Goal: Task Accomplishment & Management: Use online tool/utility

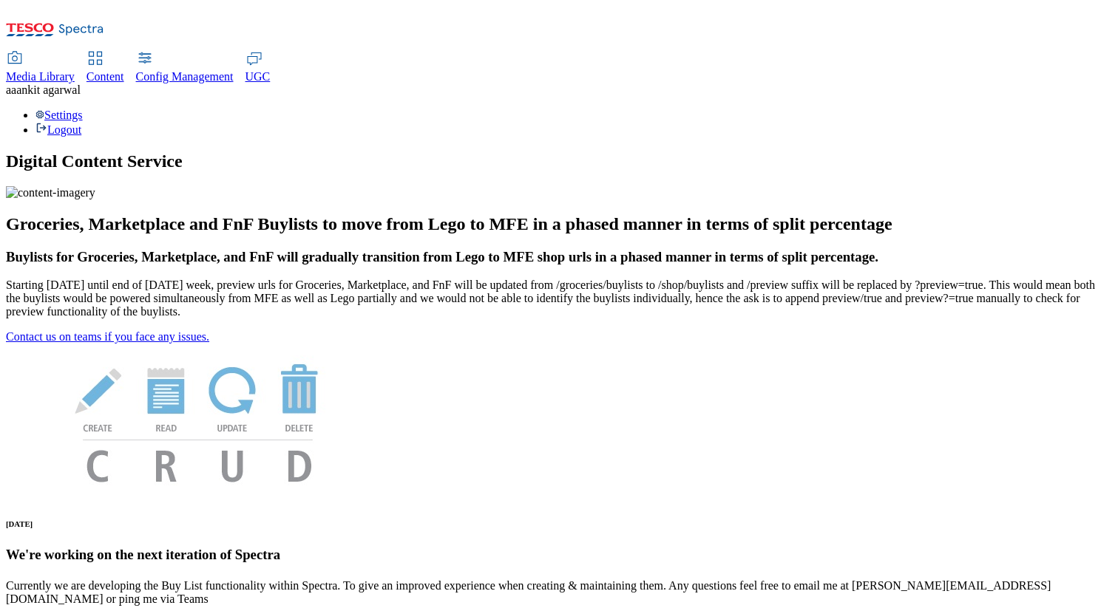
click at [124, 70] on div "Content" at bounding box center [105, 76] width 38 height 13
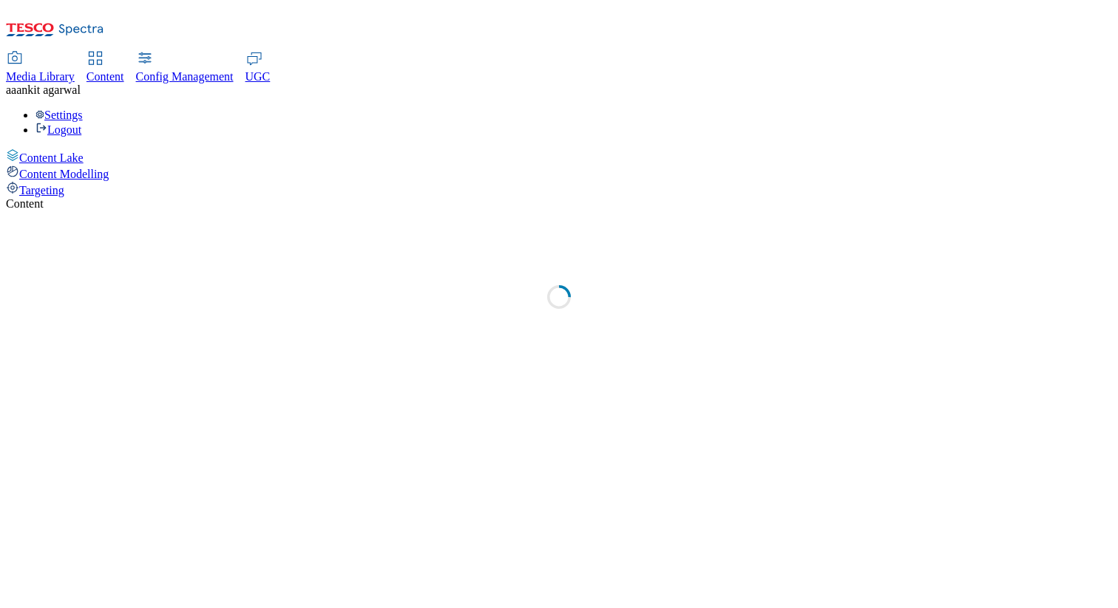
select select "group-comms"
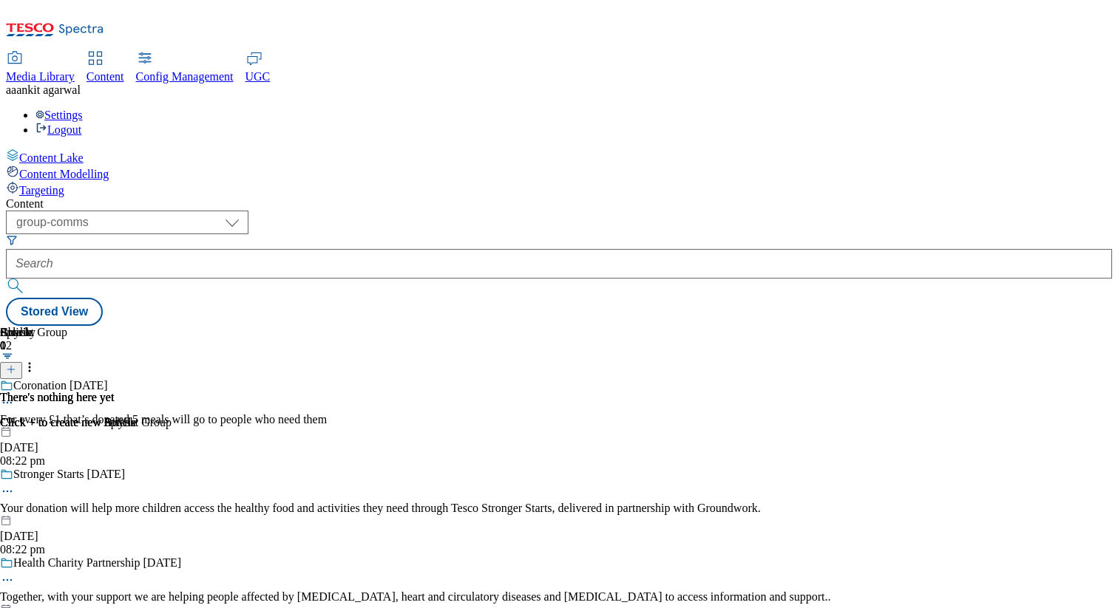
click at [271, 70] on span "UGC" at bounding box center [257, 76] width 25 height 13
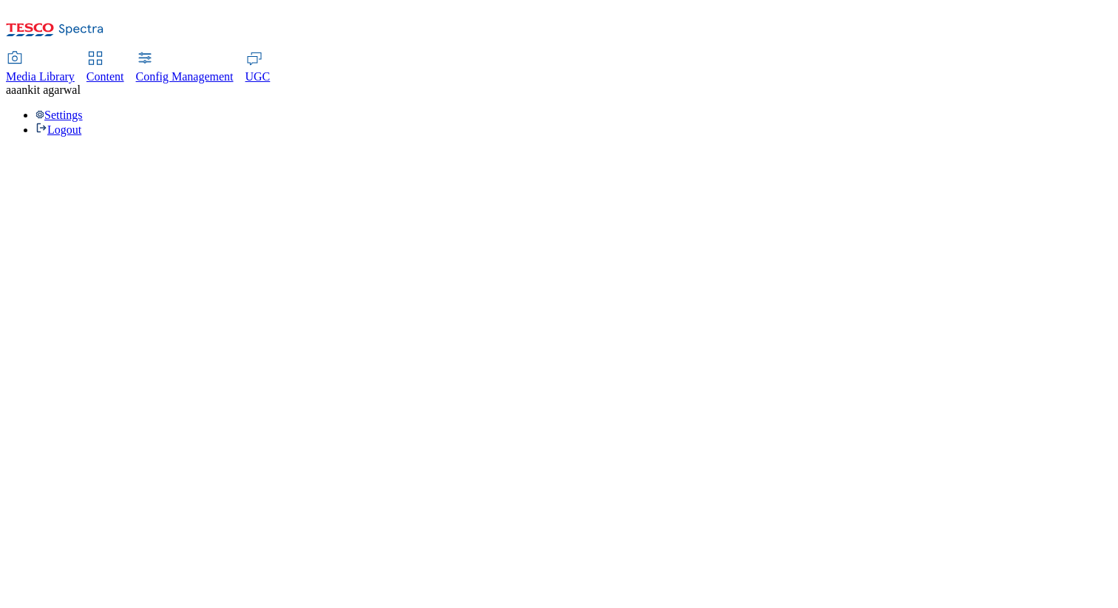
select select "All"
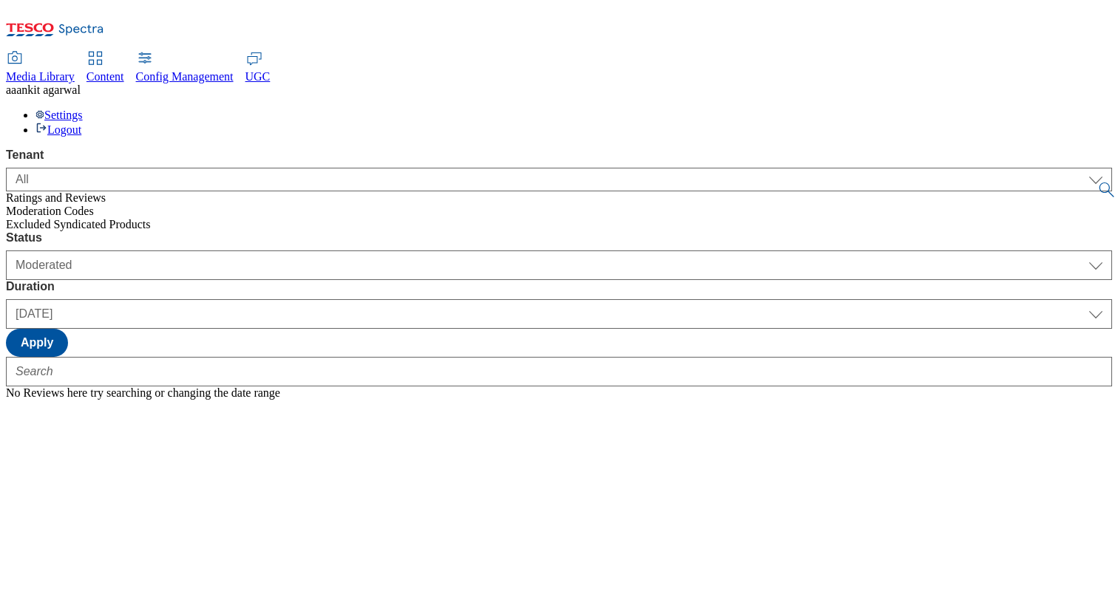
click at [50, 205] on span "Moderation Codes" at bounding box center [50, 211] width 88 height 13
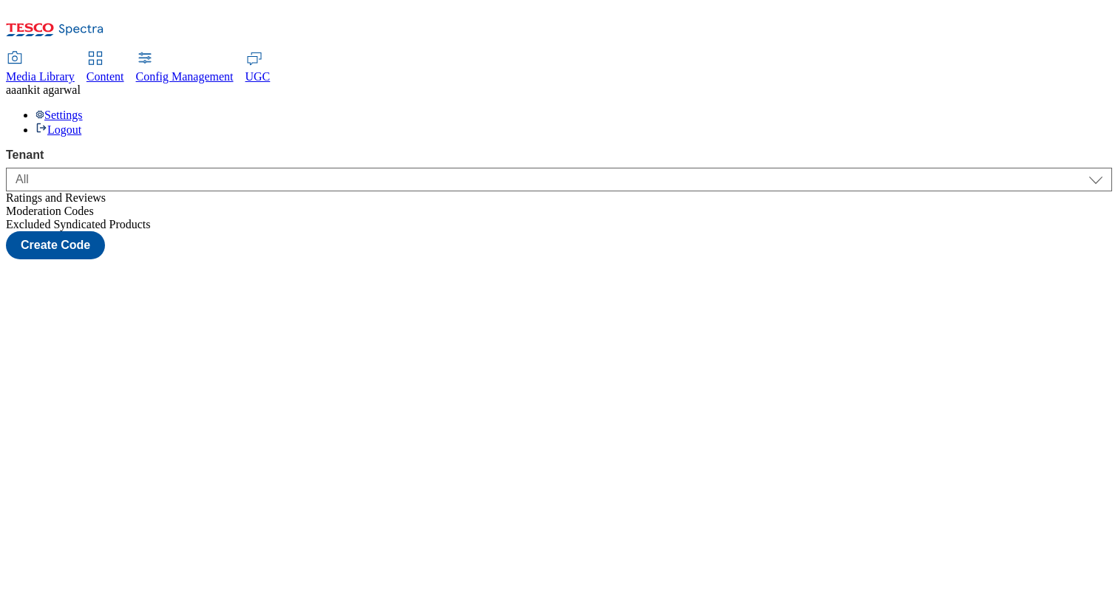
click at [67, 191] on span "Ratings and Reviews" at bounding box center [56, 197] width 100 height 13
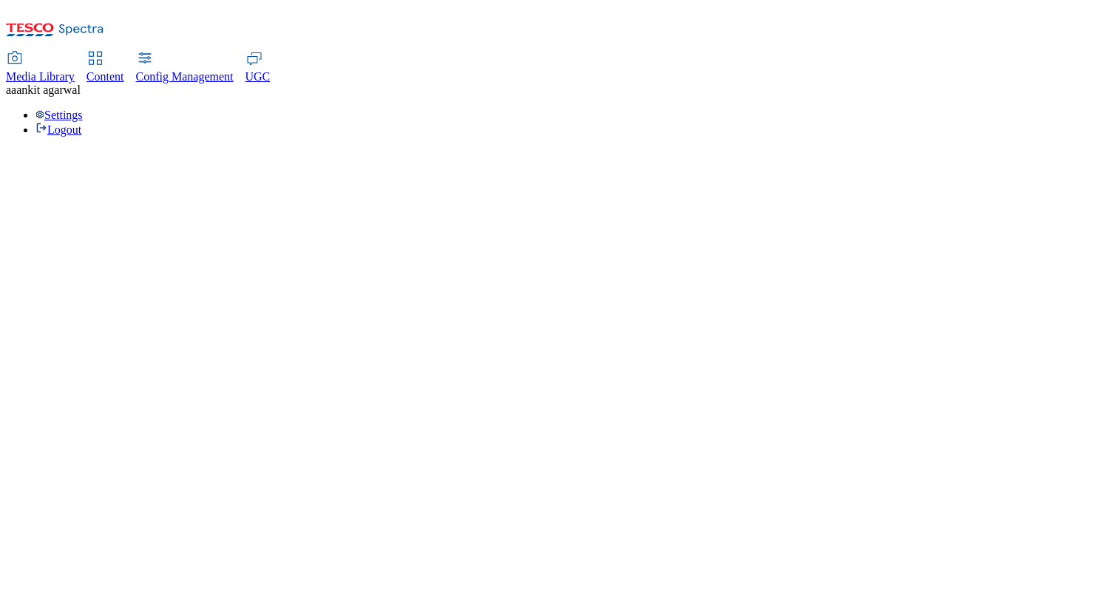
select select "All"
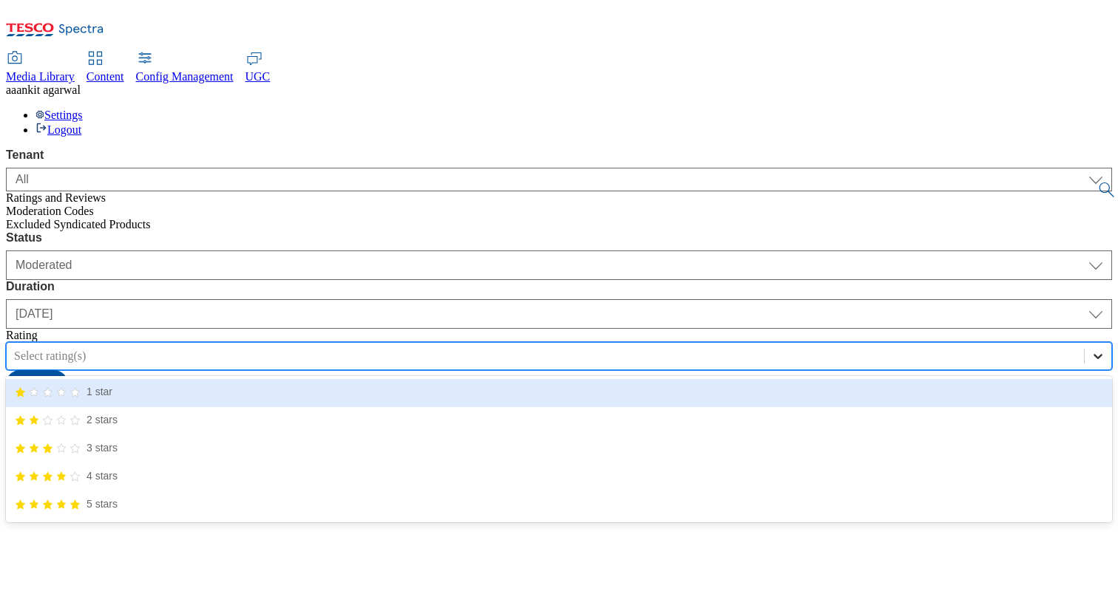
click at [1090, 349] on icon at bounding box center [1097, 356] width 15 height 15
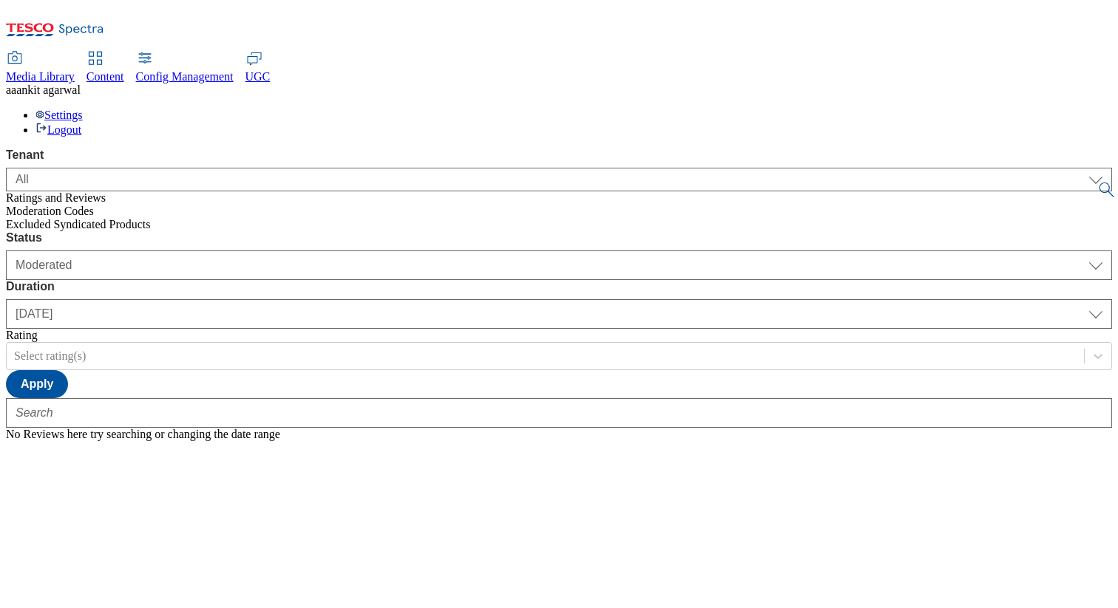
click at [616, 441] on div "Status Moderated Approved Rejected Moderated Duration yesterday last7days last3…" at bounding box center [559, 336] width 1106 height 210
drag, startPoint x: 492, startPoint y: 61, endPoint x: 634, endPoint y: 120, distance: 154.2
click at [634, 231] on div "Status Moderated Approved Rejected Moderated Duration yesterday last7days last3…" at bounding box center [559, 336] width 1106 height 210
click at [660, 231] on div "Status Moderated Approved Rejected Moderated Duration yesterday last7days last3…" at bounding box center [559, 329] width 1106 height 197
drag, startPoint x: 656, startPoint y: 129, endPoint x: 527, endPoint y: 63, distance: 145.1
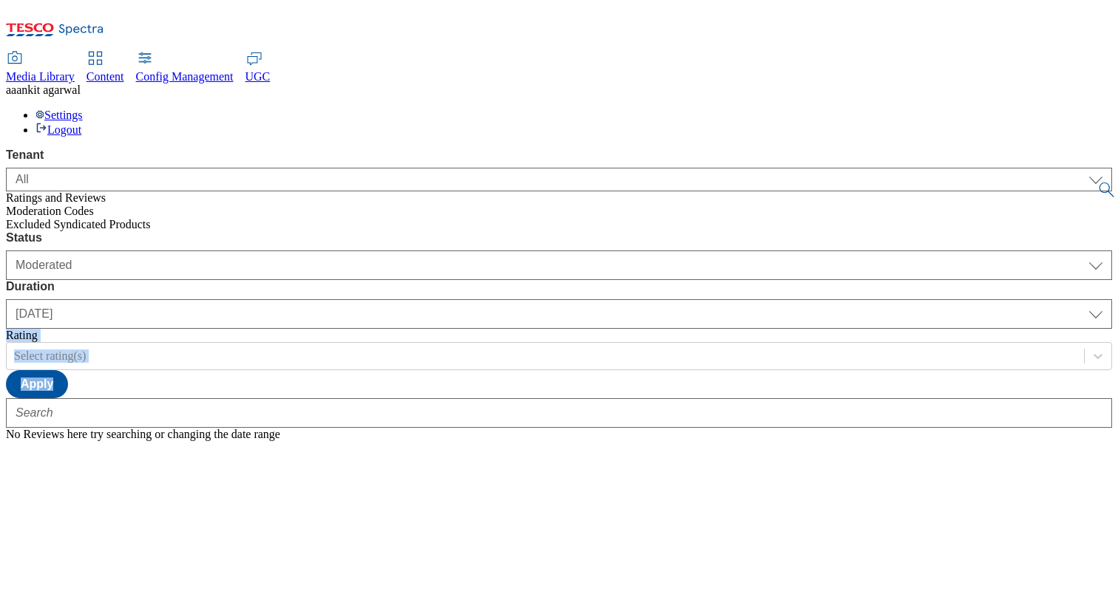
click at [527, 231] on div "Status Moderated Approved Rejected Moderated Duration yesterday last7days last3…" at bounding box center [559, 336] width 1106 height 210
click at [234, 70] on span "Config Management" at bounding box center [185, 76] width 98 height 13
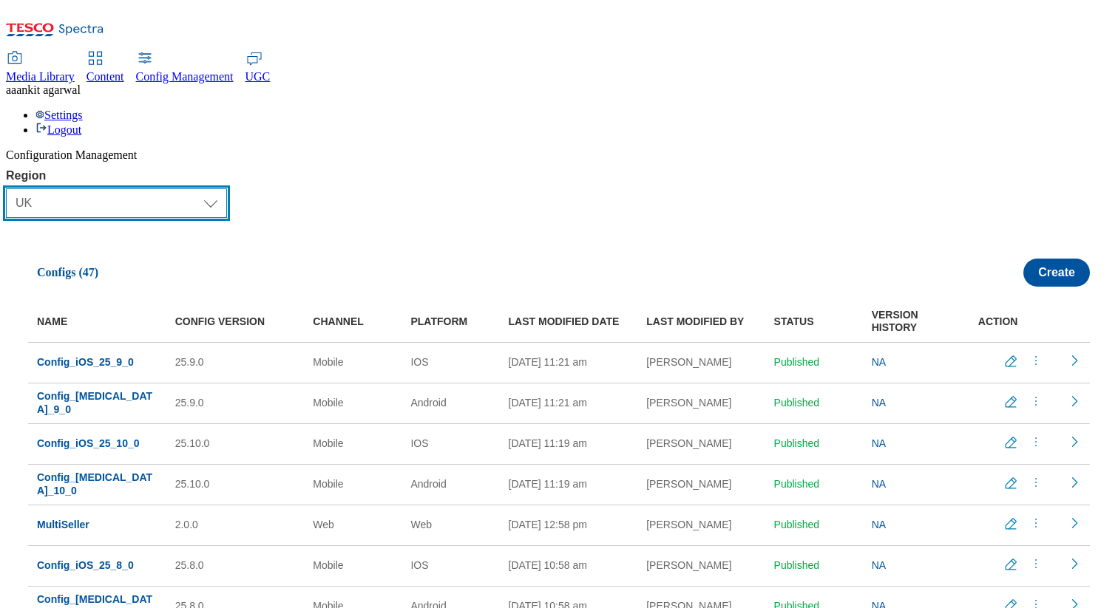
click at [195, 188] on select "Select Region UK CZ IE SK HU TEST LOAD-TEST SYNTHETIC-TEST" at bounding box center [116, 203] width 221 height 30
select select "test"
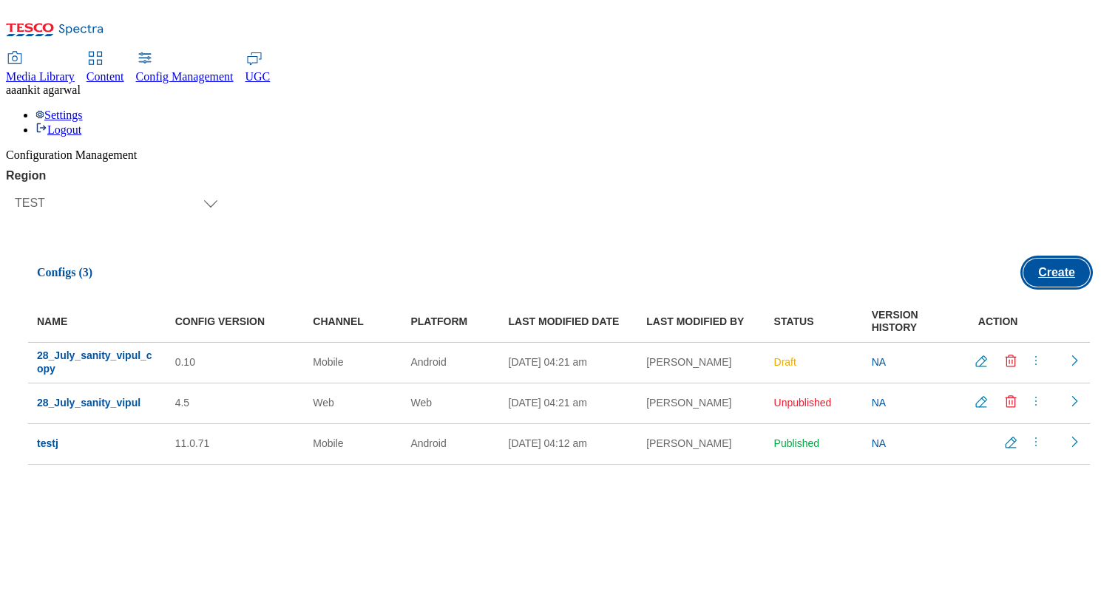
click at [1042, 259] on button "Create" at bounding box center [1056, 273] width 67 height 28
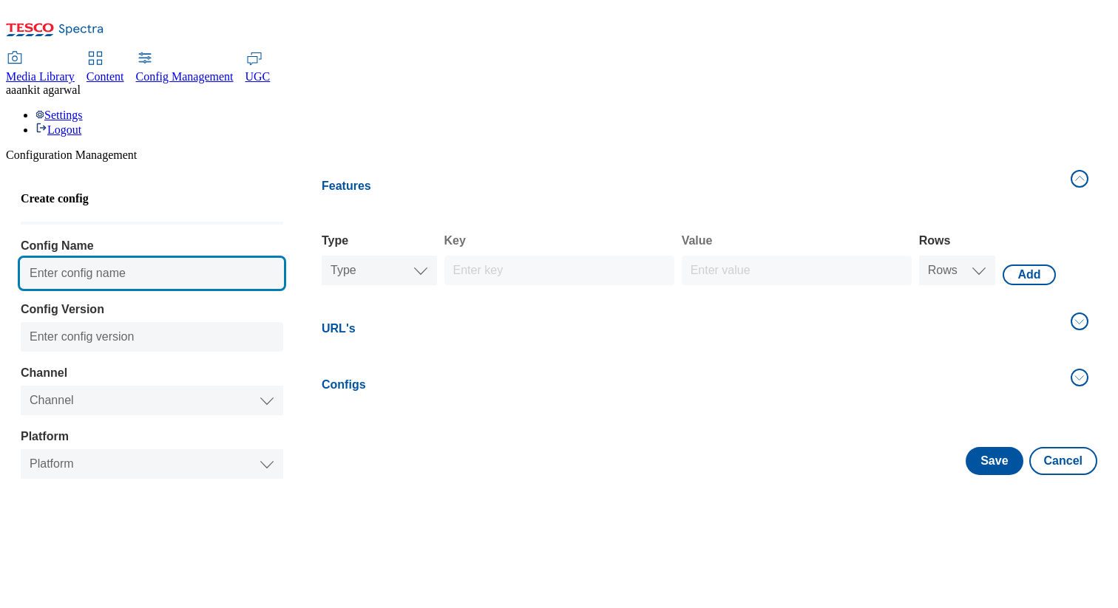
click at [188, 259] on input "Config Name" at bounding box center [152, 274] width 262 height 30
click at [129, 259] on input "A" at bounding box center [152, 274] width 262 height 30
click at [113, 259] on input "A" at bounding box center [152, 274] width 262 height 30
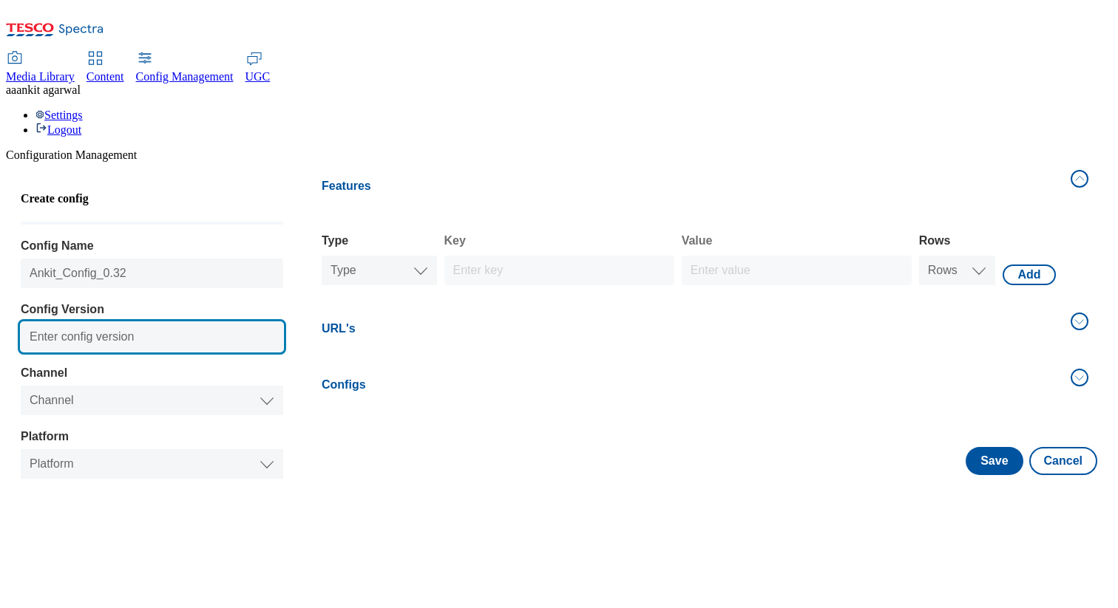
click at [96, 322] on input "Config Version" at bounding box center [152, 337] width 262 height 30
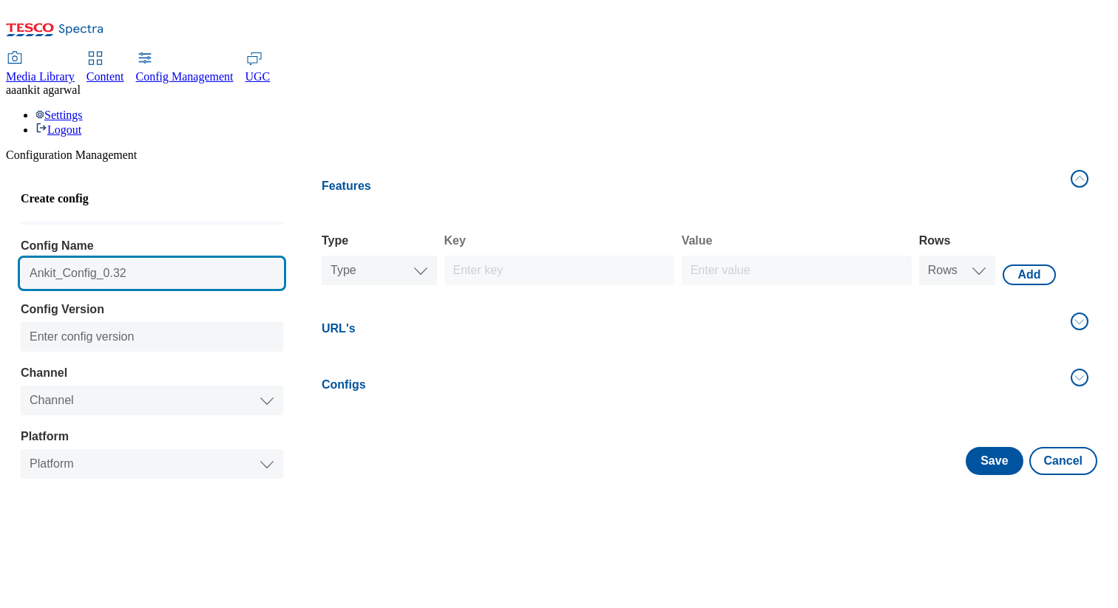
click at [146, 259] on input "Ankit_Config_0.32" at bounding box center [152, 274] width 262 height 30
type input "Ankit_Config_13th_August"
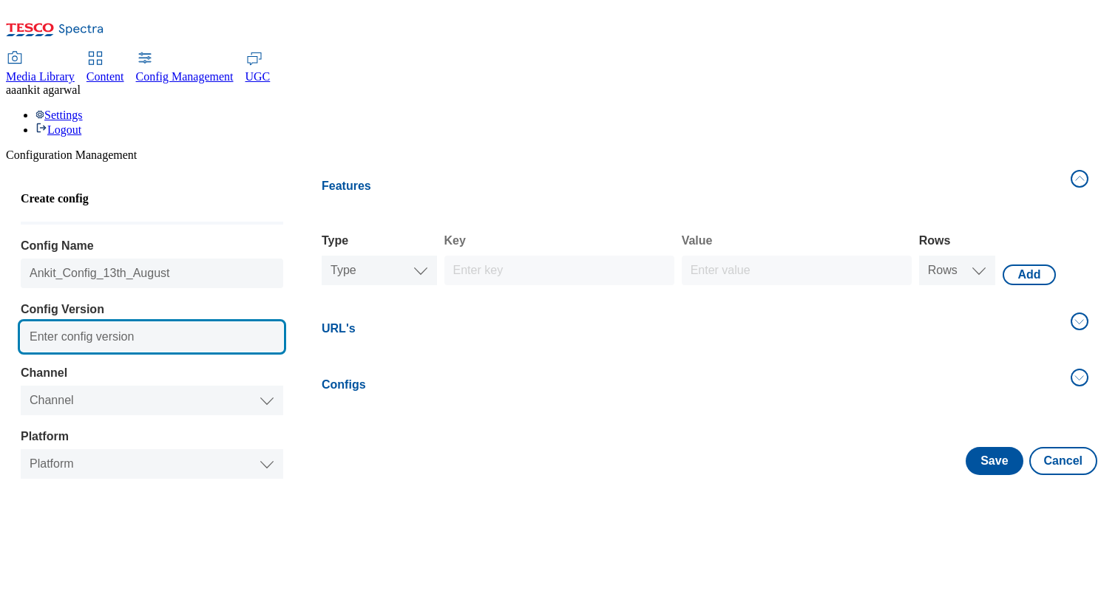
click at [95, 322] on input "Config Version" at bounding box center [152, 337] width 262 height 30
type input "0.14"
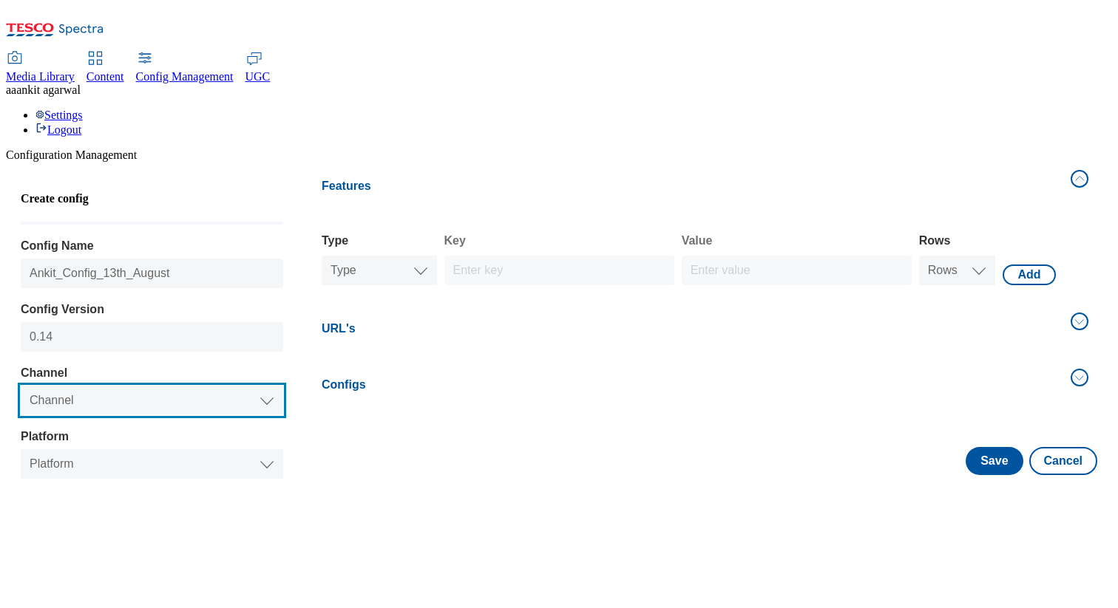
click at [85, 386] on select "Channel Web Mobile" at bounding box center [152, 401] width 262 height 30
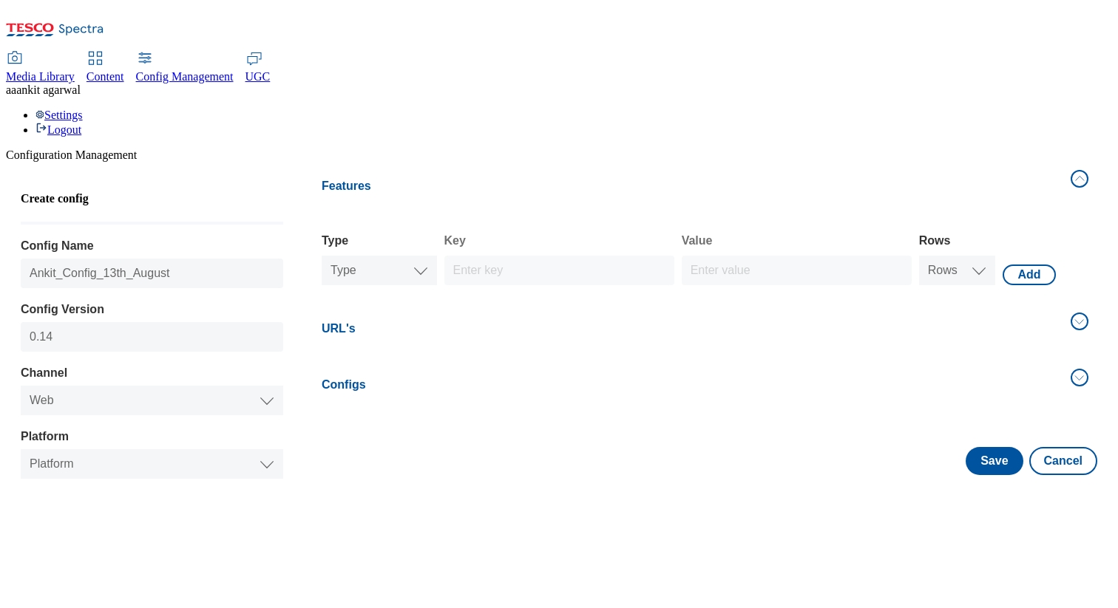
select select "website"
click at [403, 256] on select "Type Text Number Bool" at bounding box center [379, 271] width 115 height 30
select select "string"
click at [942, 256] on select "Rows 1 2 3 4 5 6 7 8 9 10" at bounding box center [957, 271] width 77 height 30
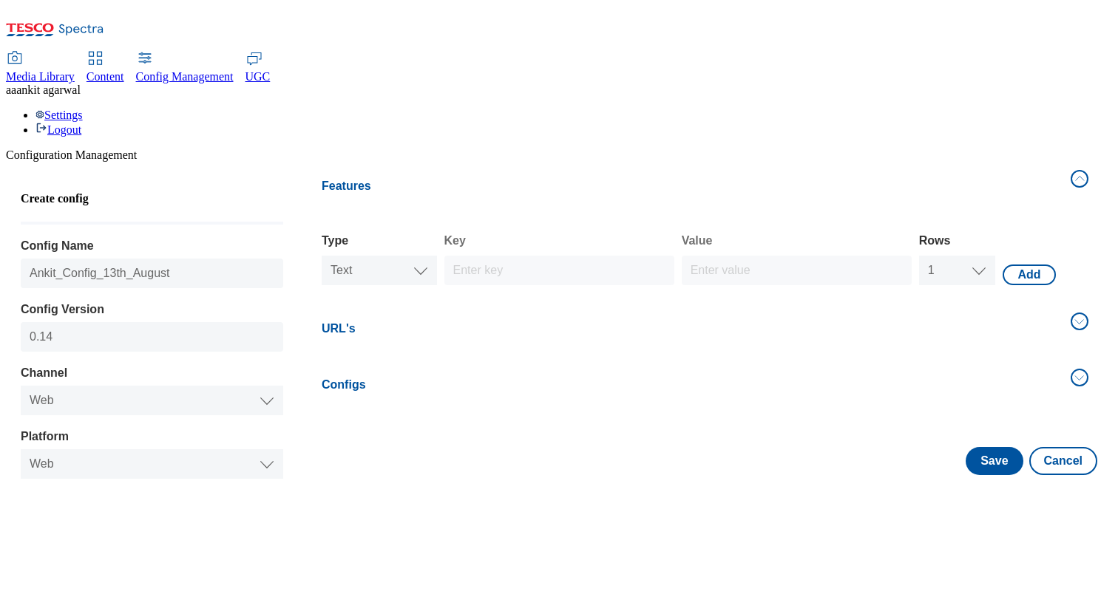
select select "string"
select select "1"
click at [1026, 265] on button "Add" at bounding box center [1028, 275] width 52 height 21
select select "website"
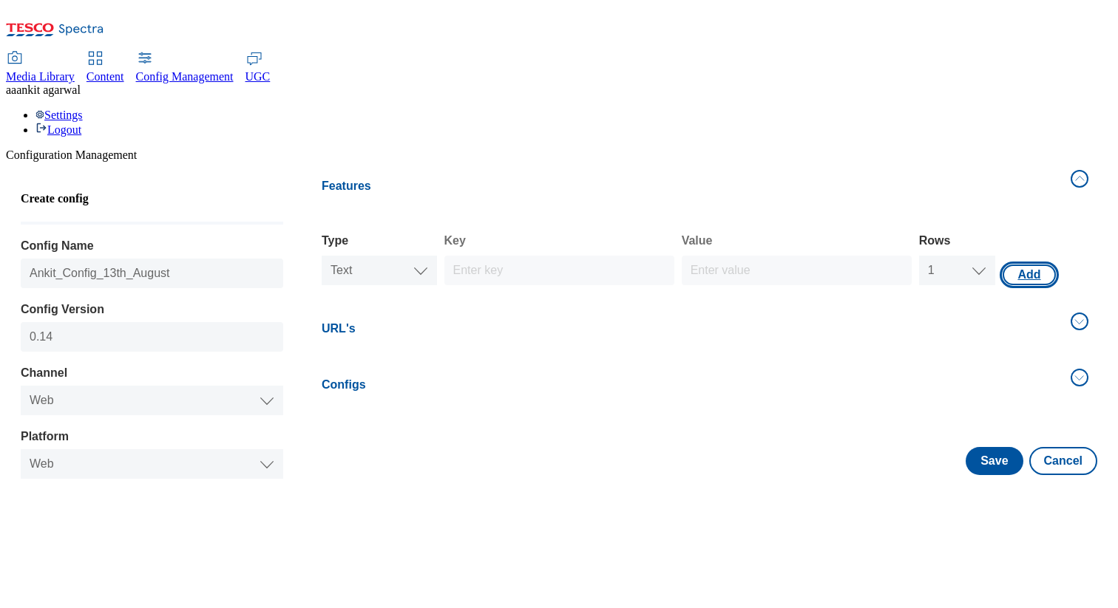
select select "string"
select select "1"
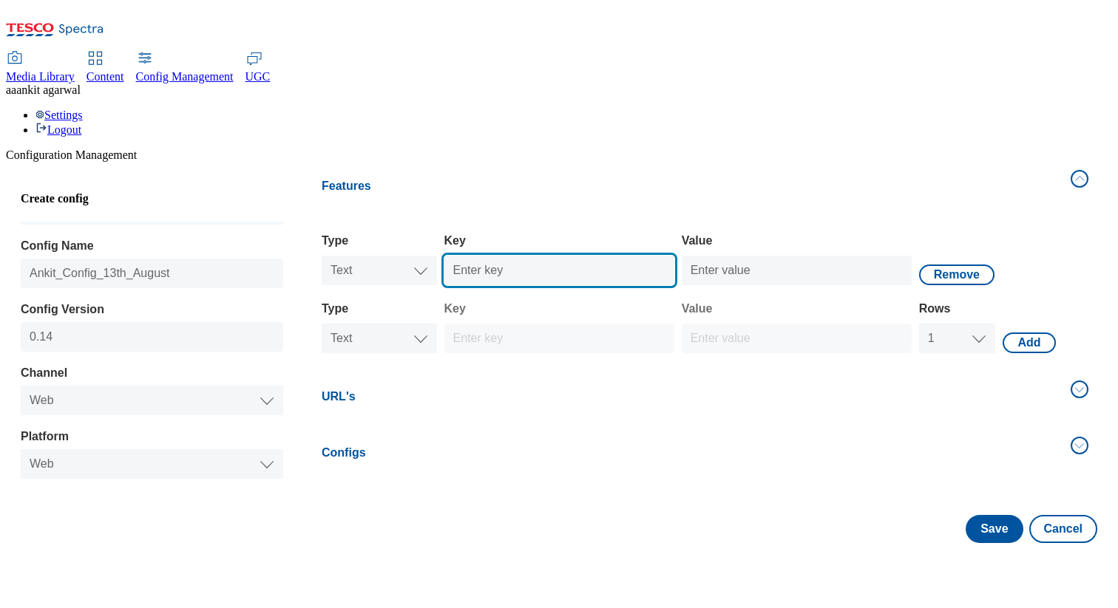
click at [518, 256] on input "Key" at bounding box center [559, 271] width 230 height 30
type input "Test_Text"
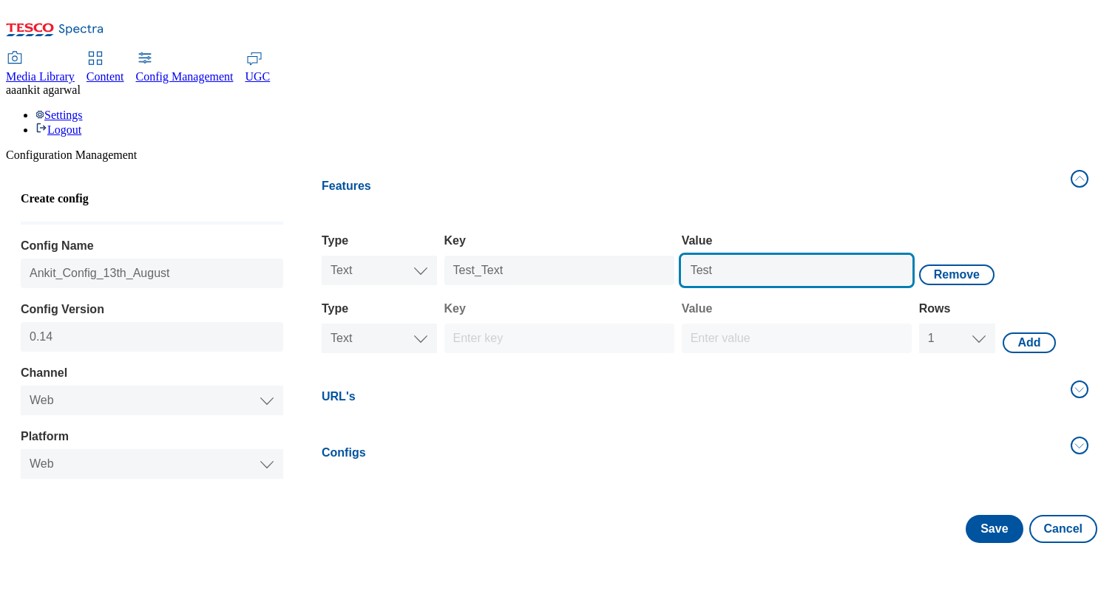
type input "Test"
click at [434, 388] on h4 "URL's" at bounding box center [692, 397] width 740 height 18
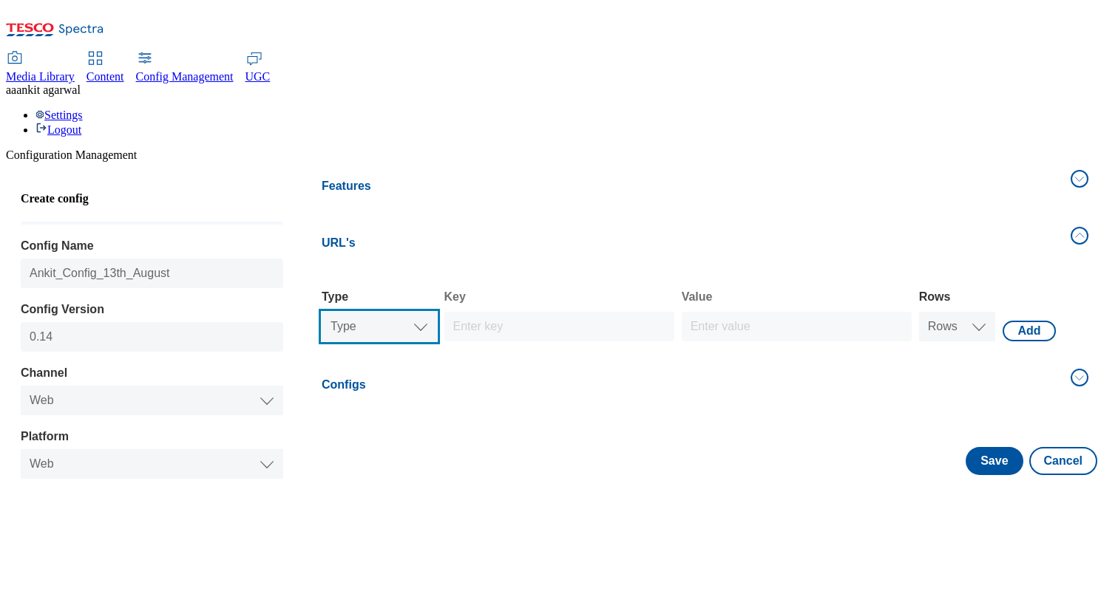
click at [405, 312] on select "Type Text Number Bool" at bounding box center [379, 327] width 115 height 30
select select "double"
click at [956, 312] on select "Rows 1 2 3 4 5 6 7 8 9 10" at bounding box center [957, 327] width 77 height 30
click at [1022, 321] on button "Add" at bounding box center [1028, 331] width 52 height 21
select select "website"
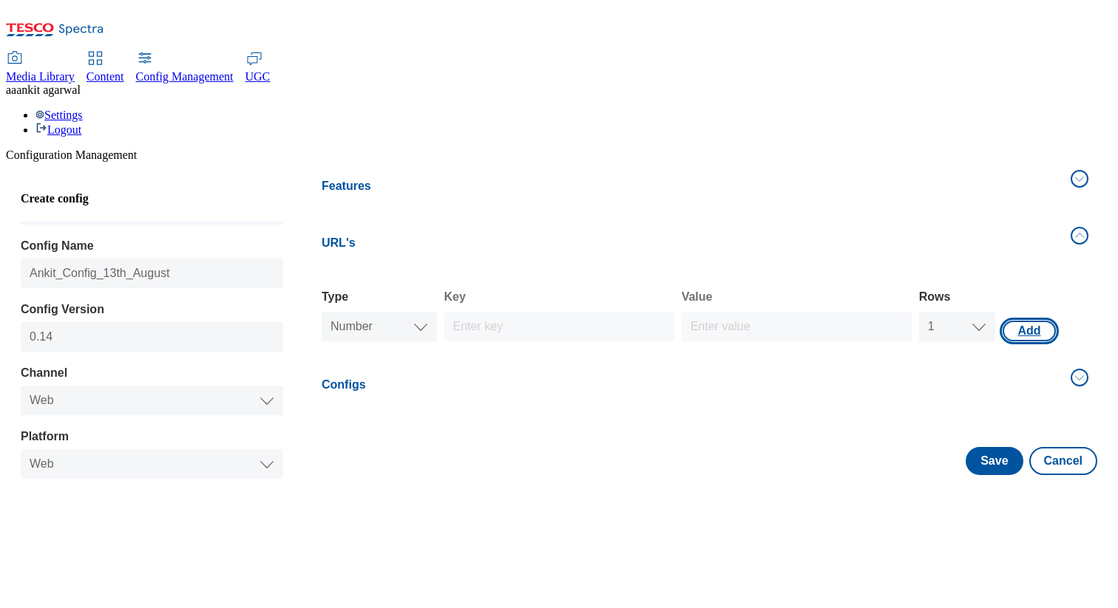
select select "website"
select select "double"
select select "1"
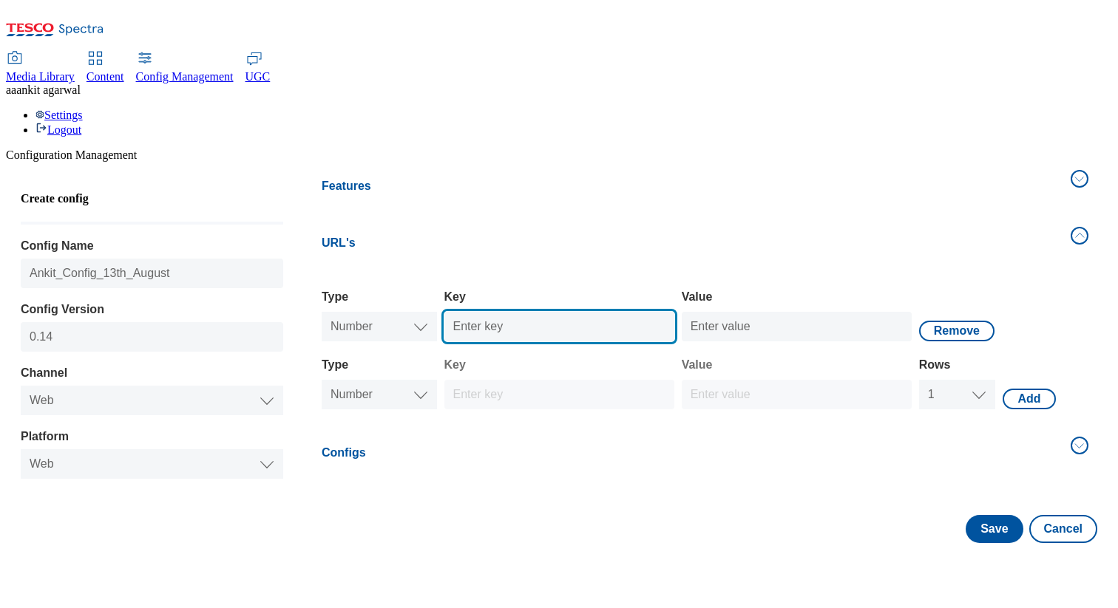
click at [471, 312] on input "Key" at bounding box center [559, 327] width 230 height 30
type input "Test_Number"
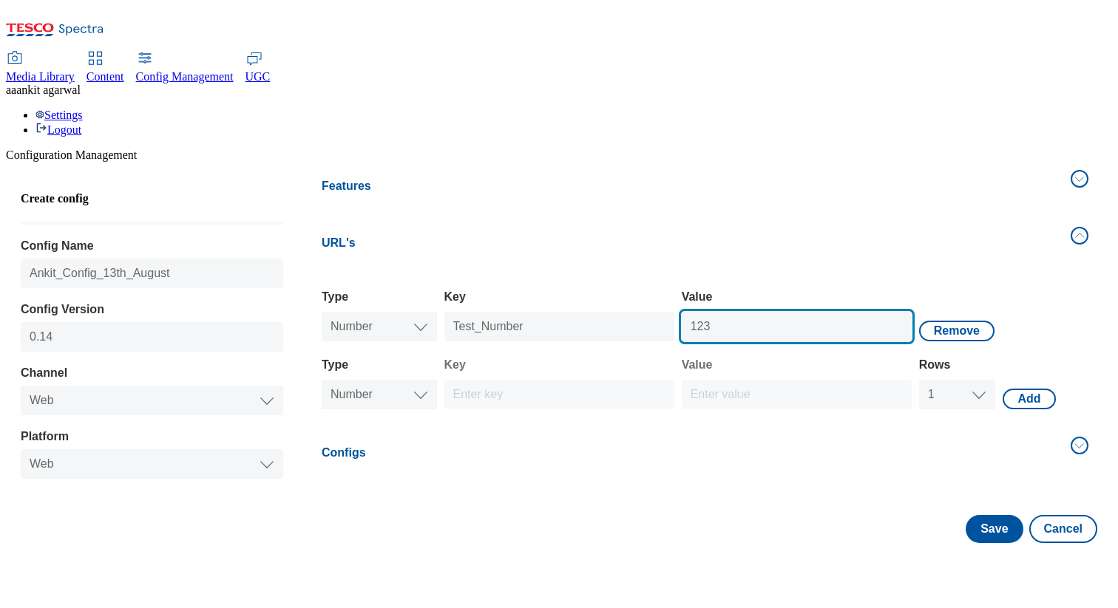
type input "123"
click at [384, 429] on button "Configs" at bounding box center [705, 454] width 784 height 50
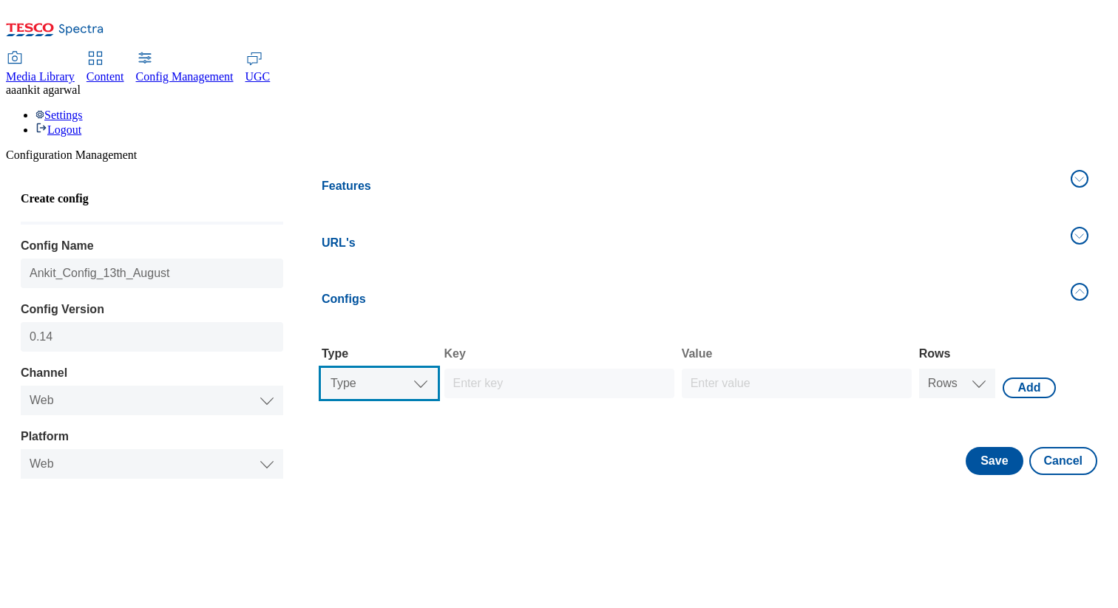
click at [400, 369] on select "Type Text Number Bool" at bounding box center [379, 384] width 115 height 30
select select "boolean"
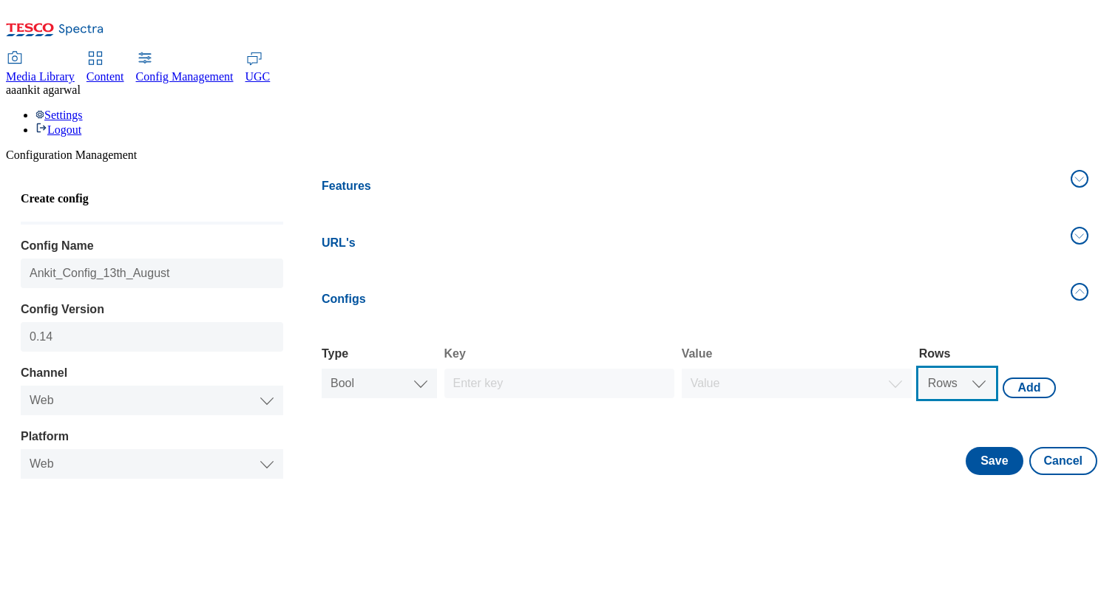
click at [975, 369] on select "Rows 1 2 3 4 5 6 7 8 9 10" at bounding box center [957, 384] width 77 height 30
select select "boolean"
select select "1"
click at [1016, 378] on button "Add" at bounding box center [1028, 388] width 52 height 21
select select "website"
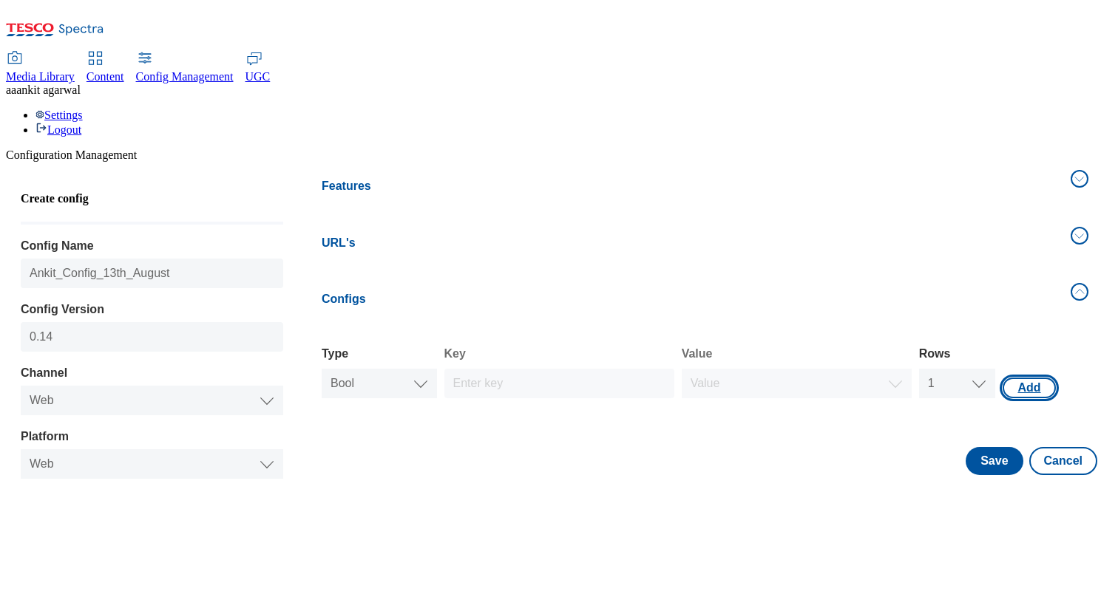
select select "website"
select select "boolean"
select select "1"
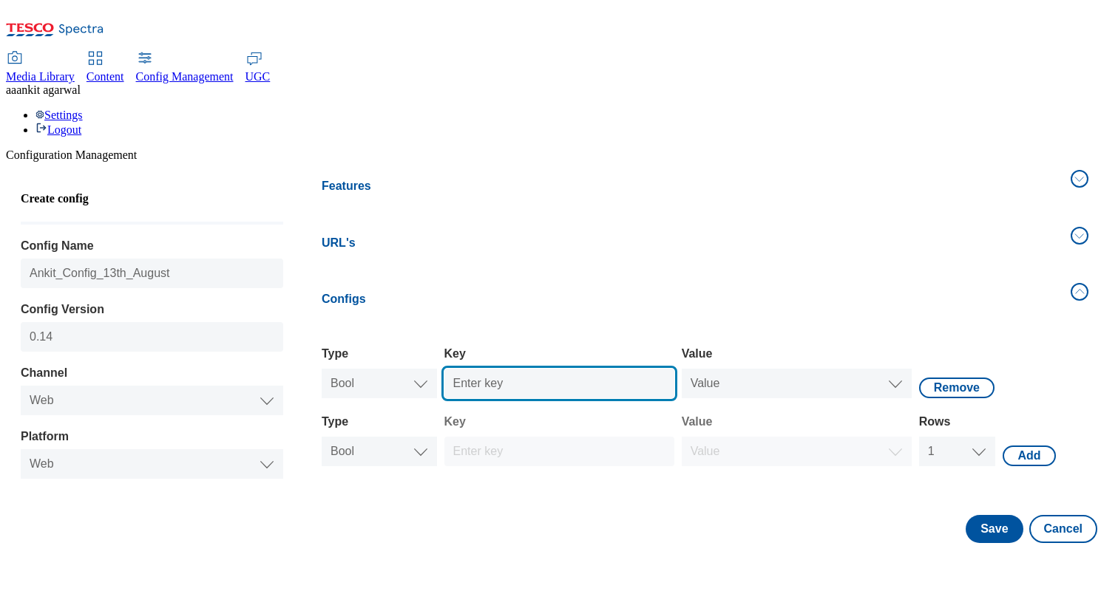
click at [502, 369] on input "Key" at bounding box center [559, 384] width 230 height 30
type input "Test_Bool"
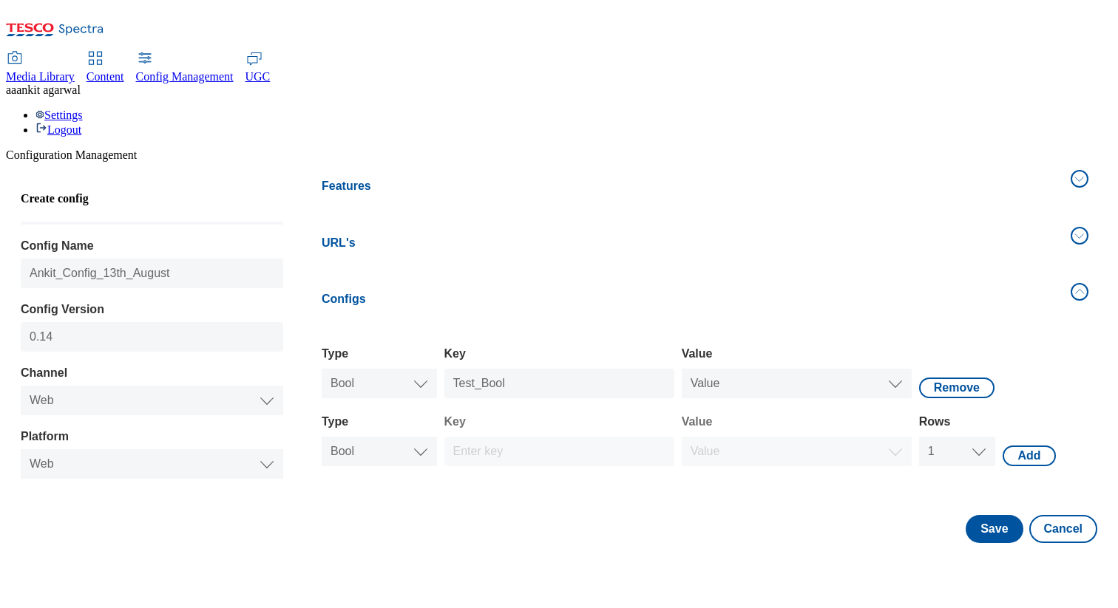
click at [751, 363] on div "Value true false Value" at bounding box center [797, 380] width 230 height 35
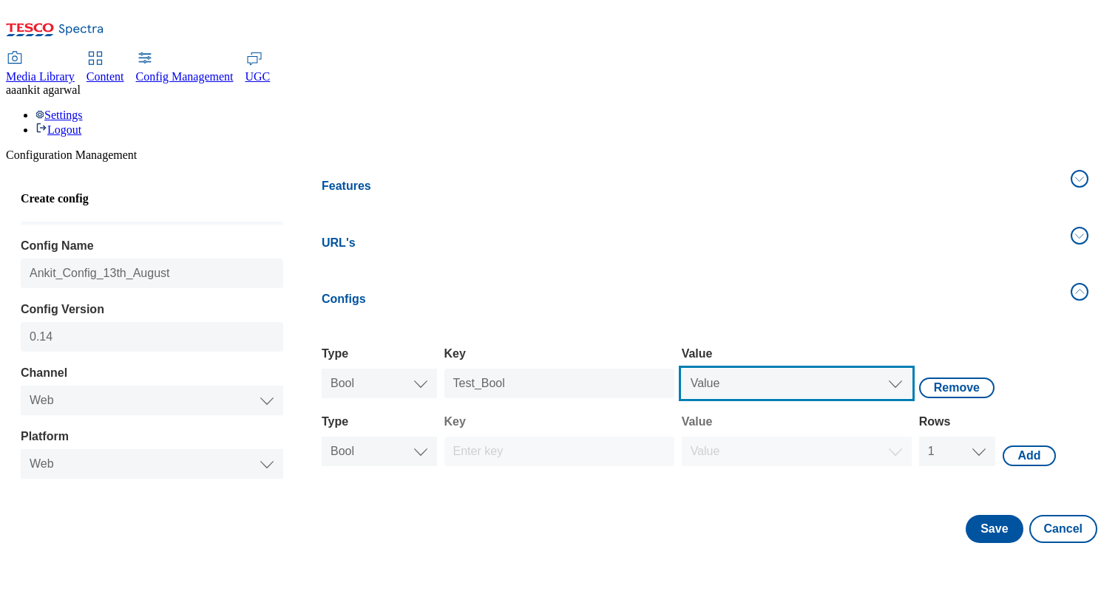
click at [746, 369] on select "Value true false" at bounding box center [797, 384] width 230 height 30
select select "true"
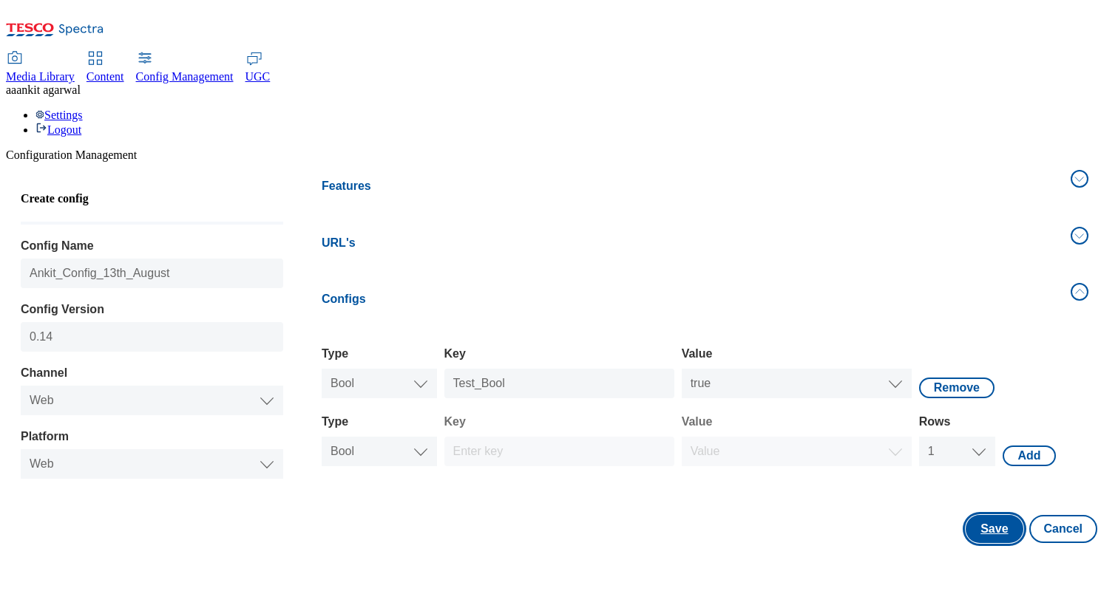
click at [996, 515] on button "Save" at bounding box center [993, 529] width 57 height 28
select select "website"
select select "boolean"
select select "1"
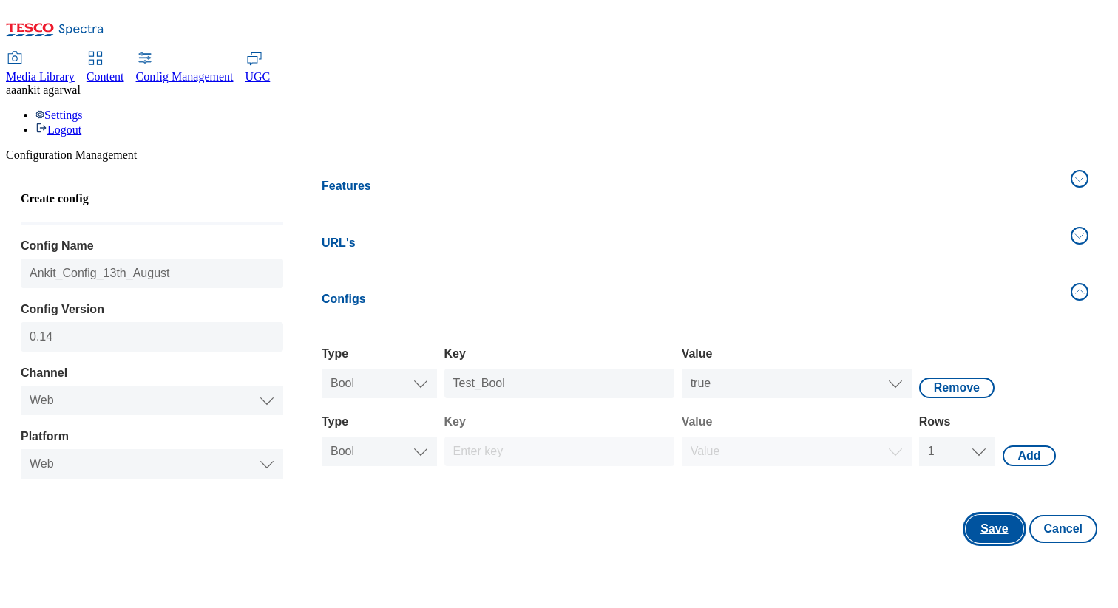
select select "boolean"
select select "true"
select select "test"
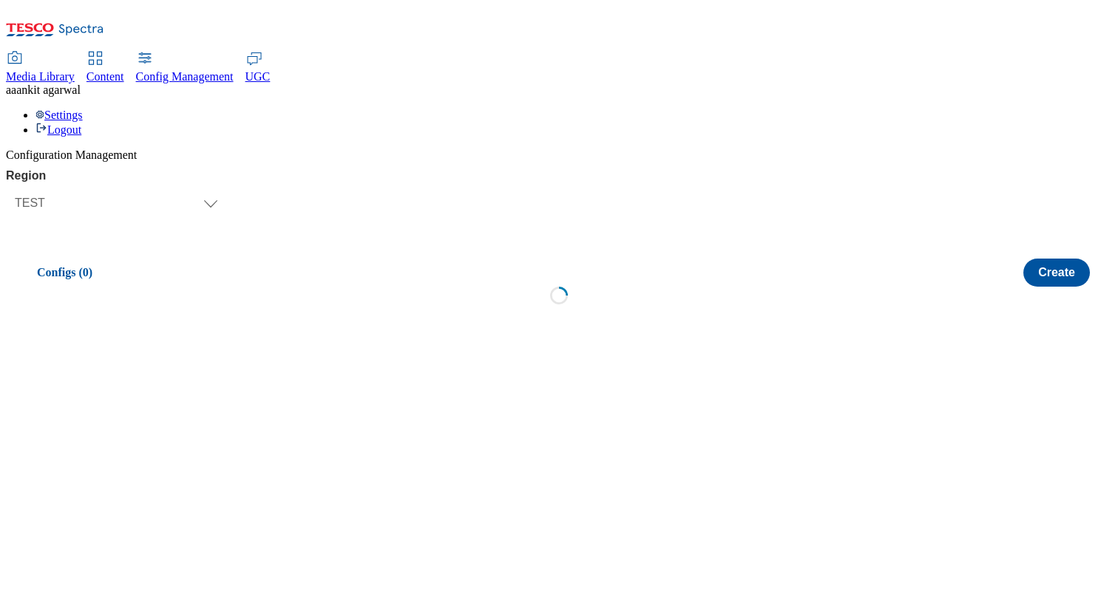
scroll to position [0, 0]
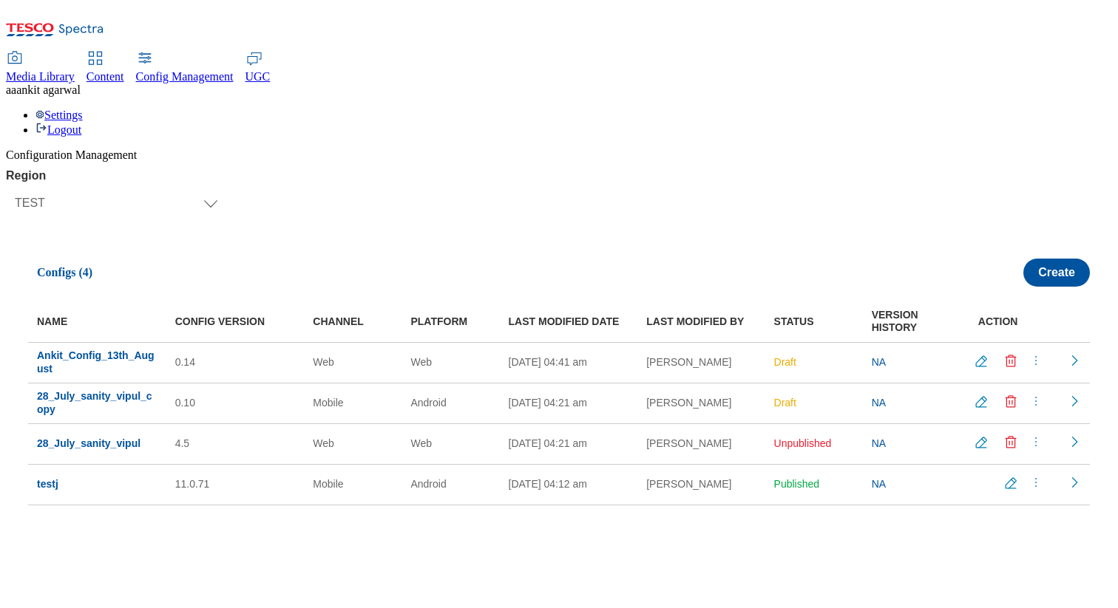
click at [100, 342] on td "Ankit_Config_13th_August" at bounding box center [97, 362] width 138 height 41
click at [103, 350] on span "Ankit_Config_13th_August" at bounding box center [96, 362] width 118 height 25
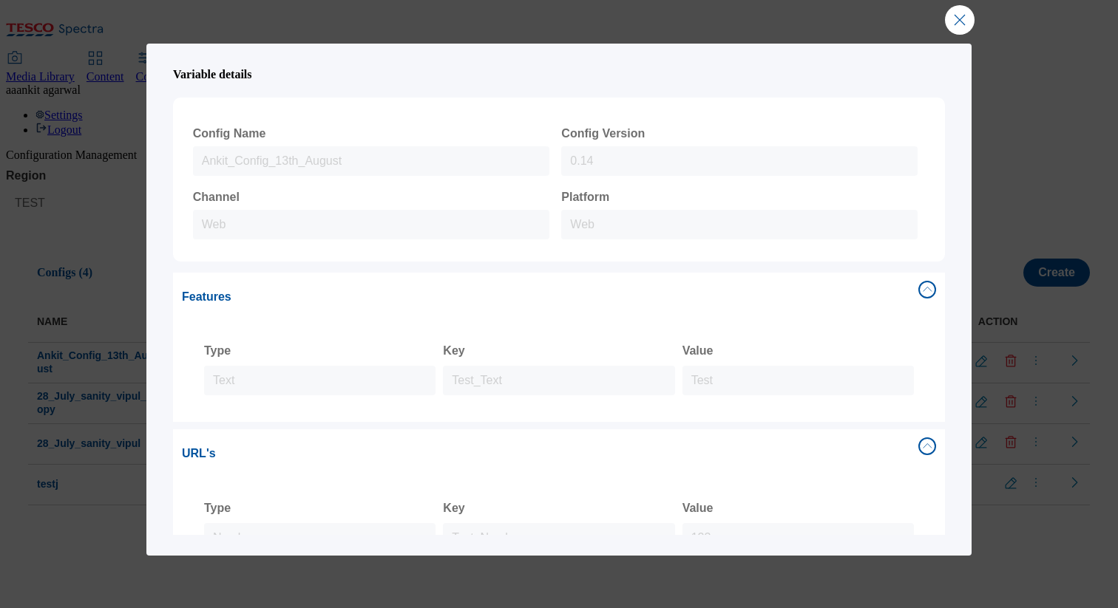
scroll to position [212, 0]
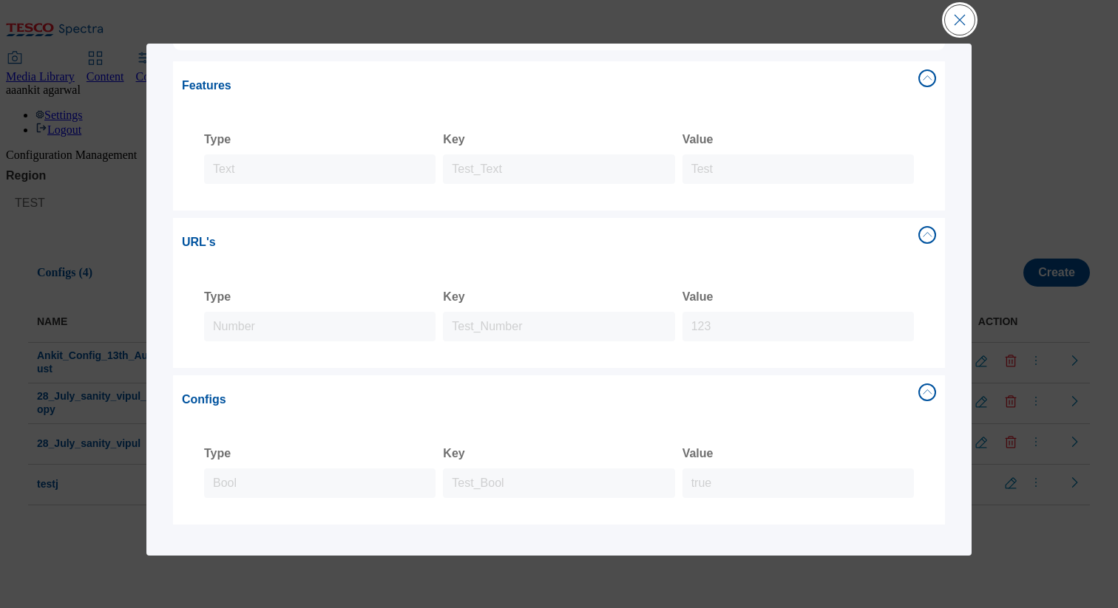
click at [962, 19] on button "Close Modal" at bounding box center [960, 20] width 30 height 30
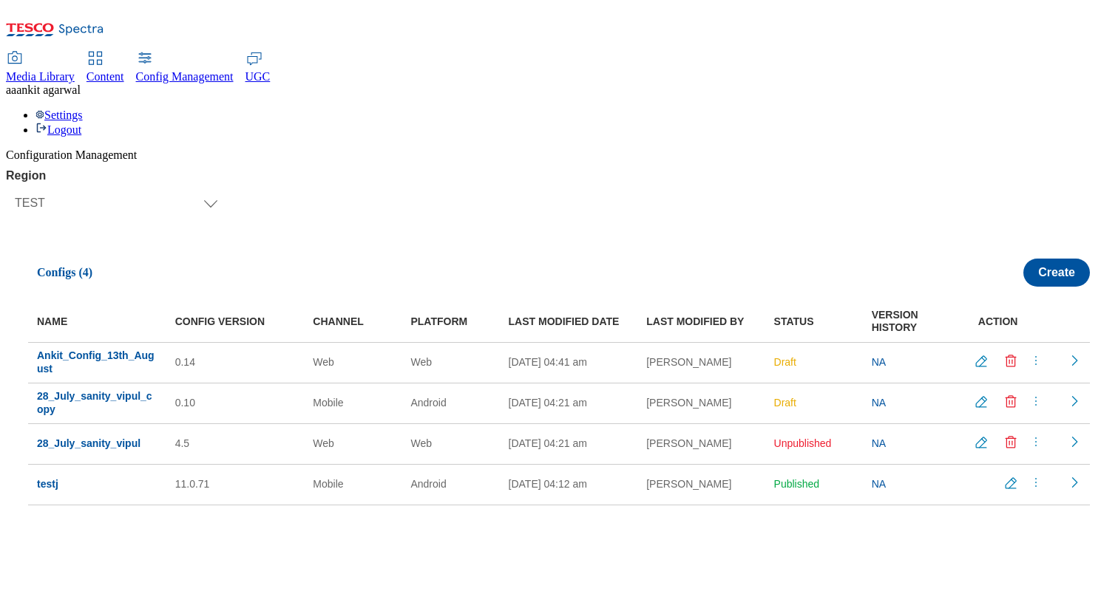
scroll to position [0, 0]
click at [1072, 356] on polyline "Readonly config" at bounding box center [1074, 361] width 4 height 10
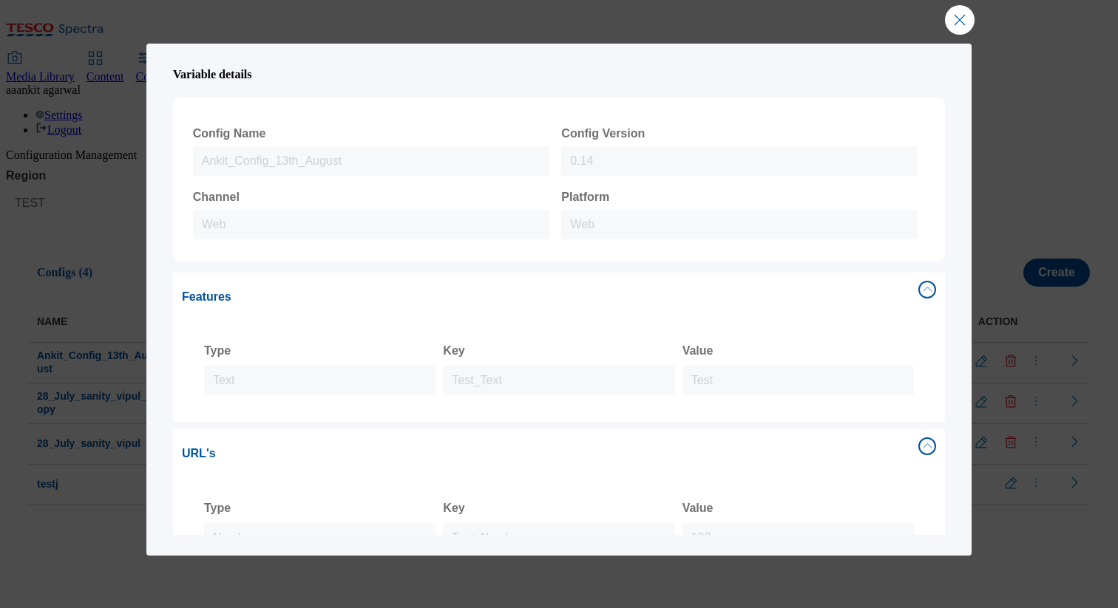
scroll to position [212, 0]
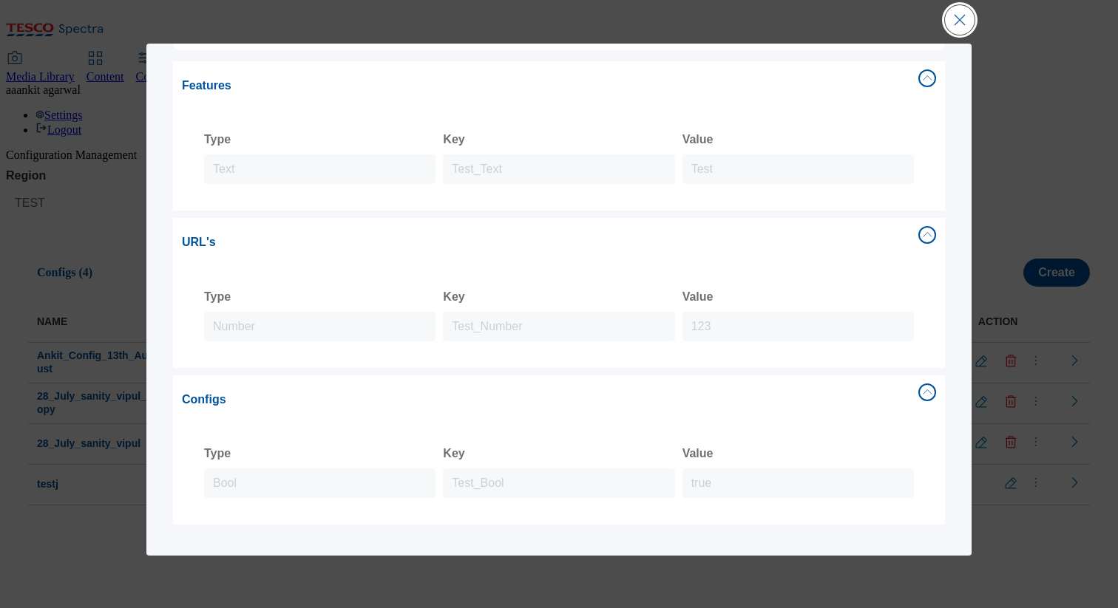
click at [954, 23] on button "Close Modal" at bounding box center [960, 20] width 30 height 30
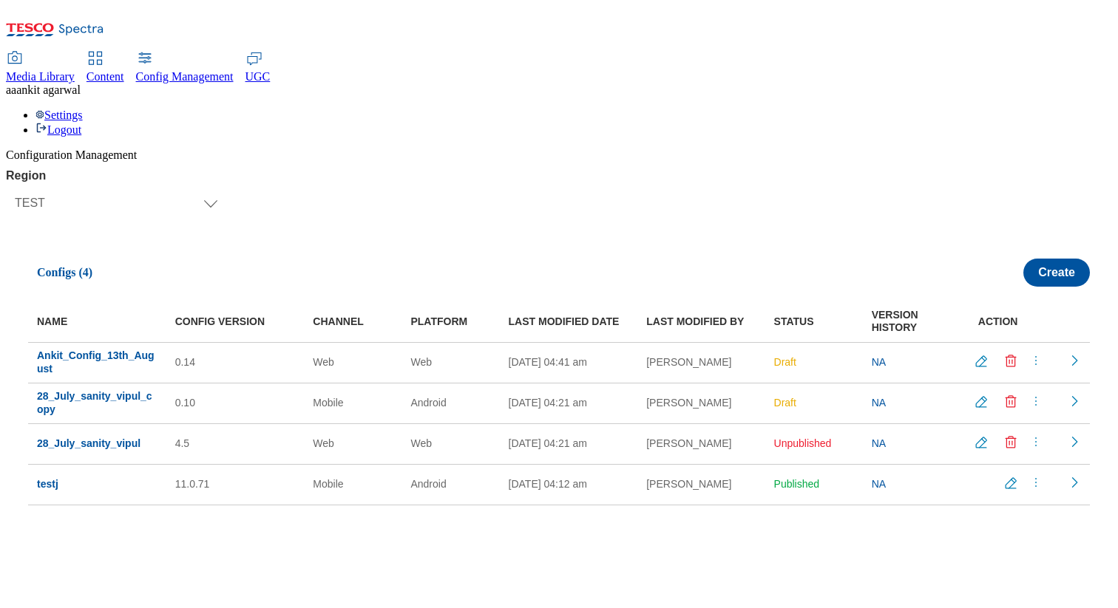
scroll to position [0, 0]
click at [974, 354] on icon "Edit config" at bounding box center [981, 361] width 15 height 15
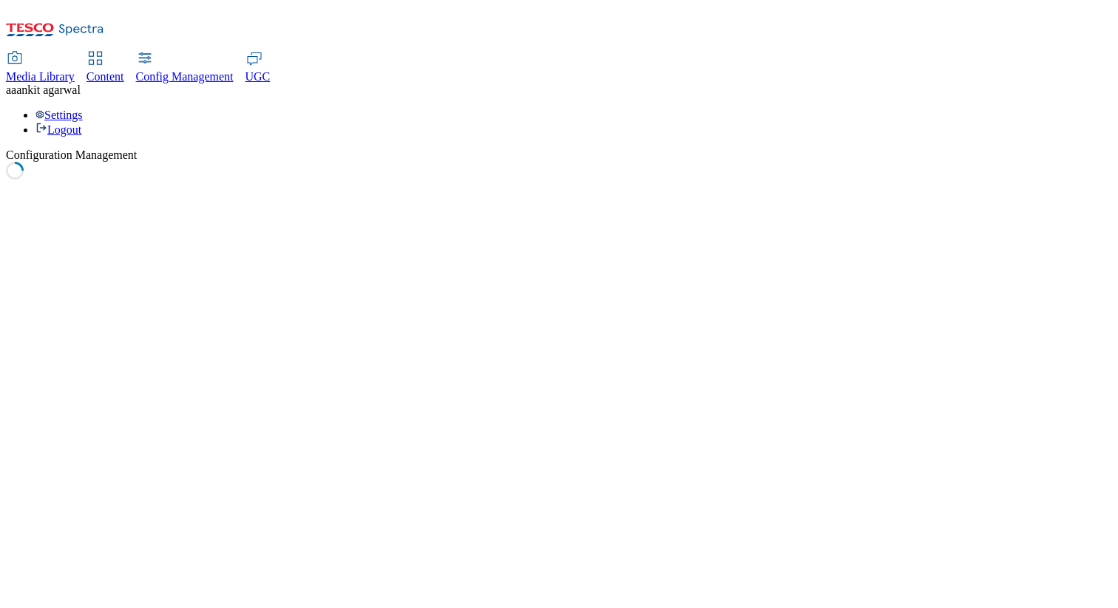
select select "website"
select select "string"
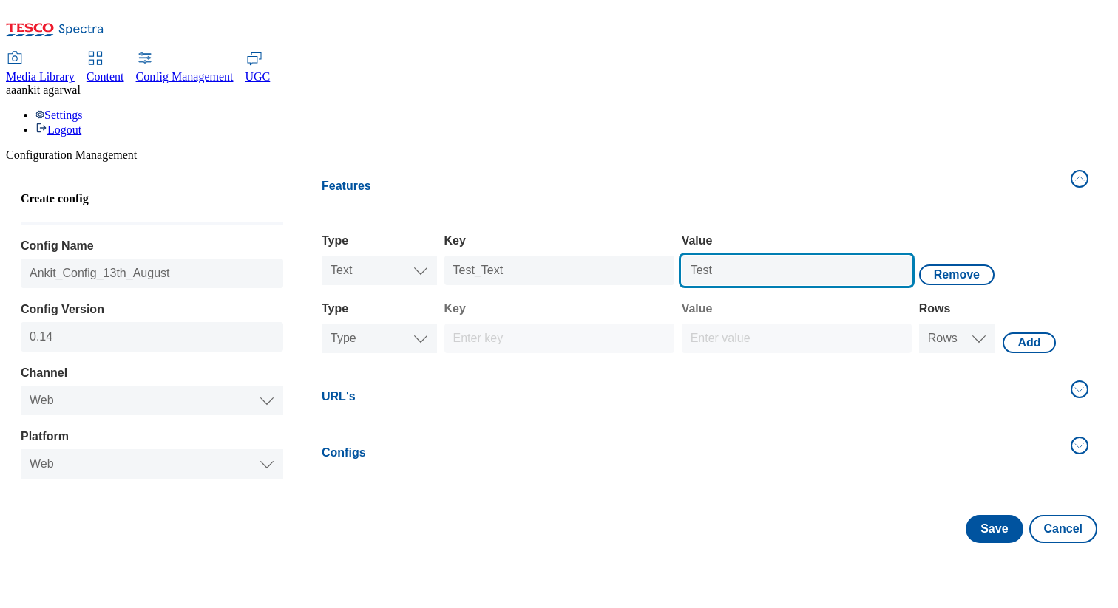
click at [745, 256] on input "Test" at bounding box center [797, 271] width 230 height 30
type input "Test_Edited"
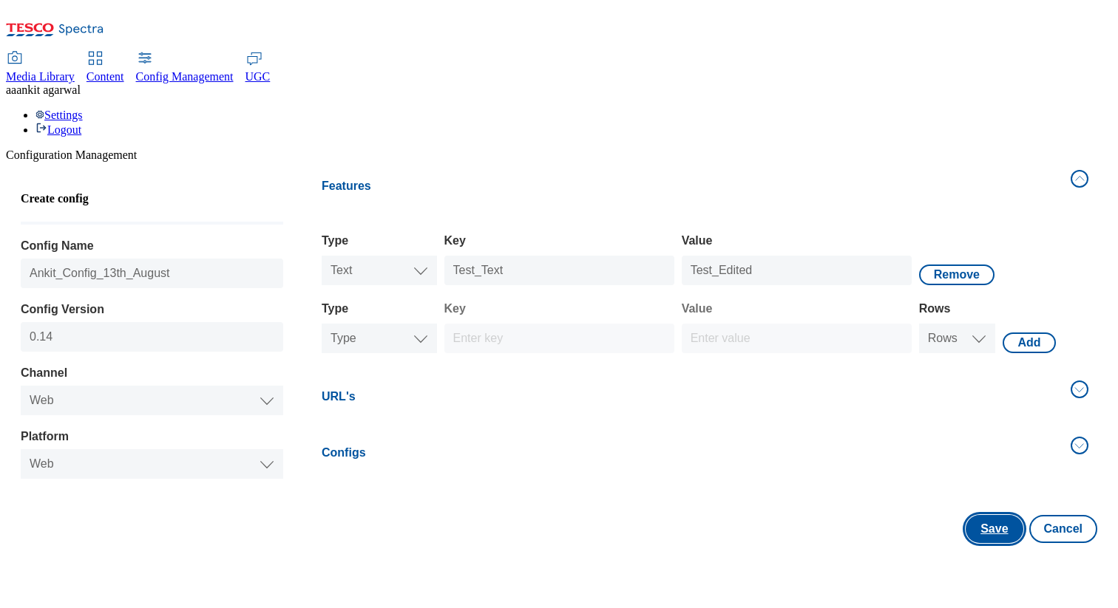
click at [986, 515] on button "Save" at bounding box center [993, 529] width 57 height 28
select select "website"
select select "string"
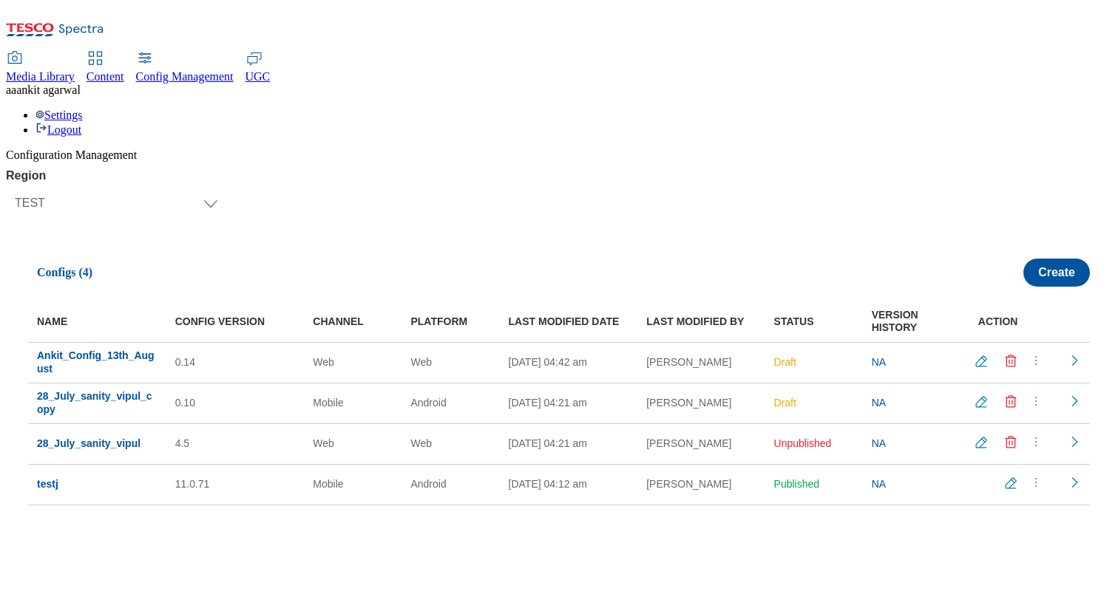
click at [1067, 353] on icon "Readonly config" at bounding box center [1074, 360] width 15 height 15
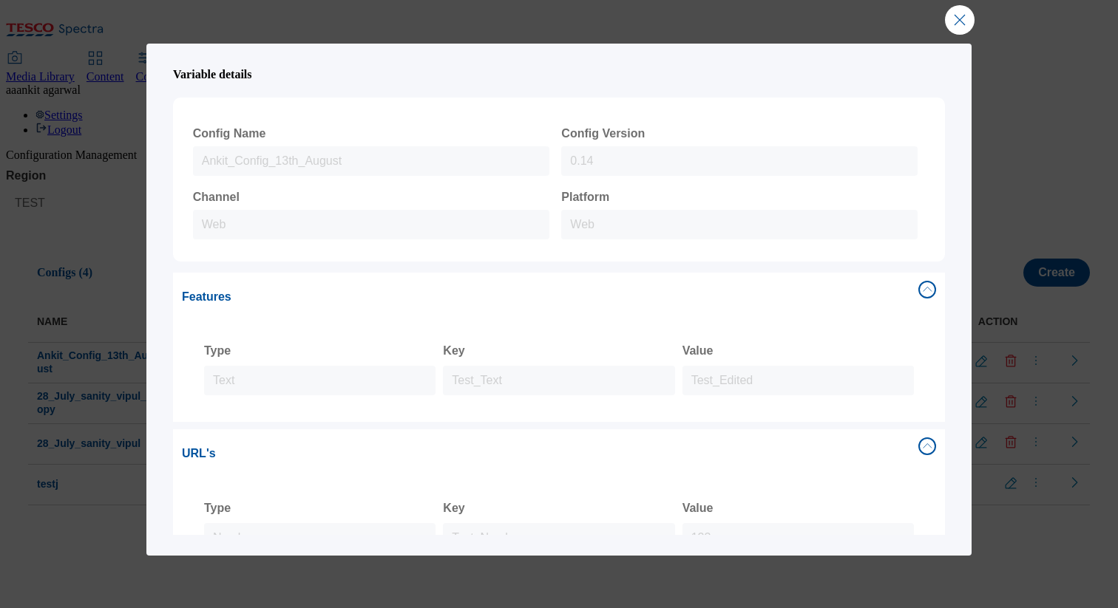
scroll to position [212, 0]
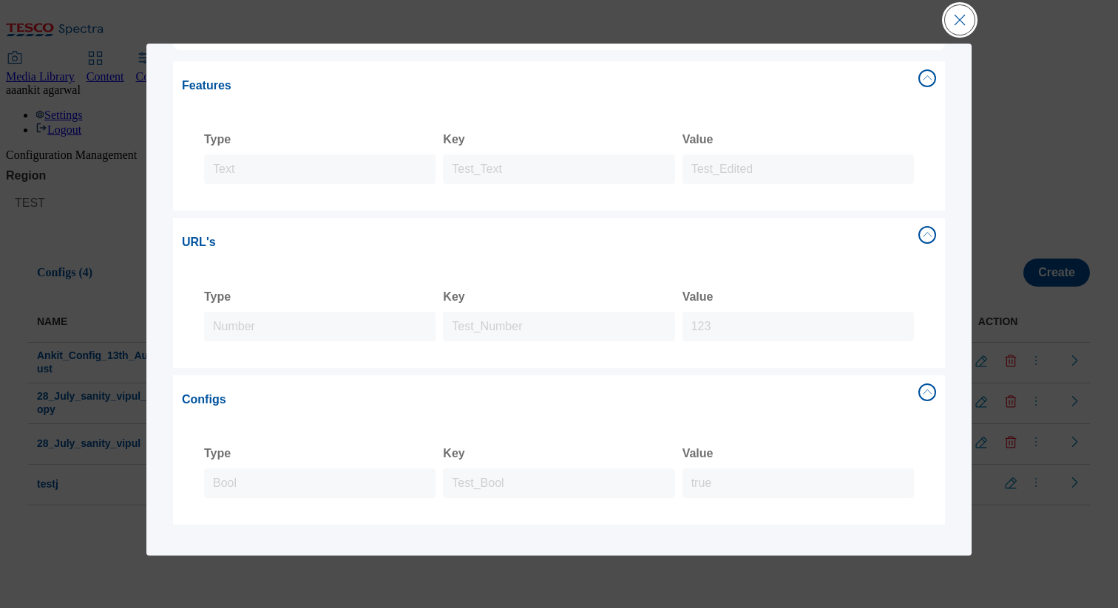
click at [968, 23] on button "Close Modal" at bounding box center [960, 20] width 30 height 30
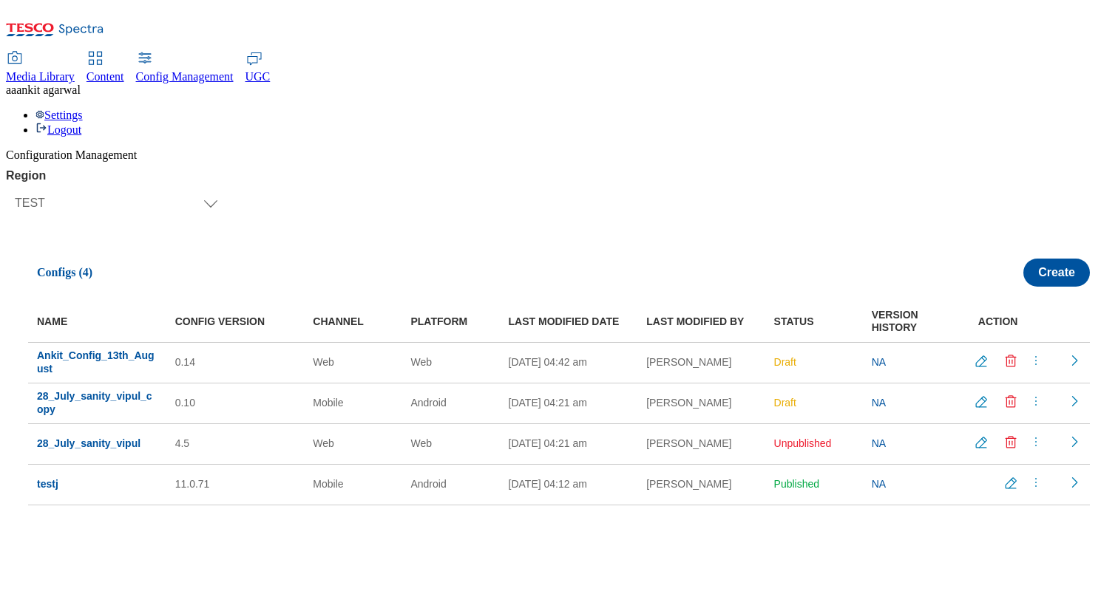
scroll to position [0, 0]
click at [1030, 353] on icon "menus" at bounding box center [1035, 360] width 15 height 15
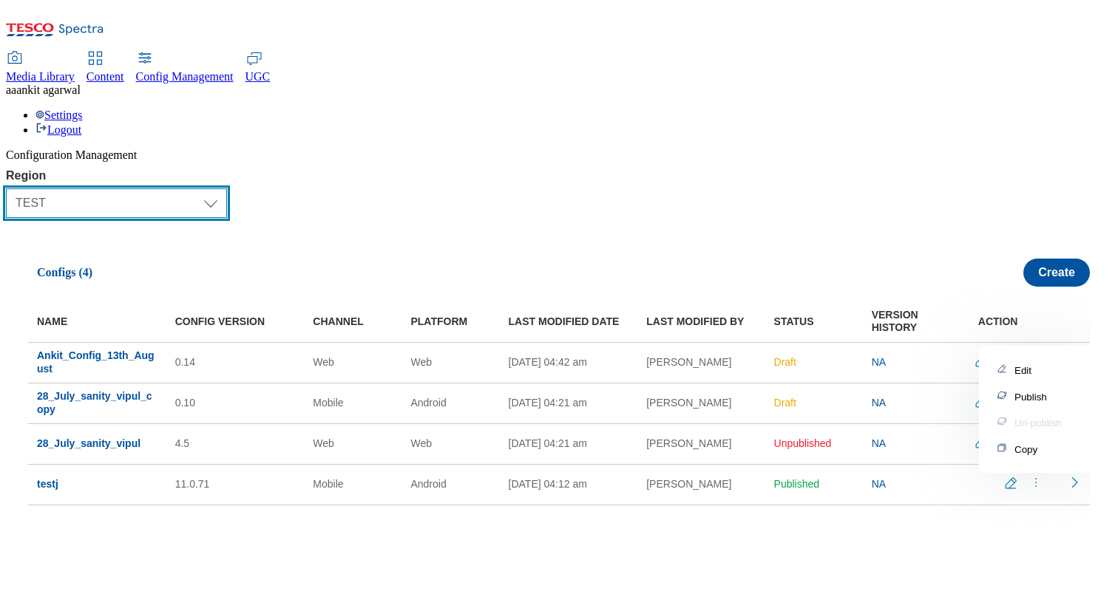
click at [199, 188] on select "Select Region UK CZ IE SK HU TEST LOAD-TEST SYNTHETIC-TEST" at bounding box center [116, 203] width 221 height 30
select select "load-test"
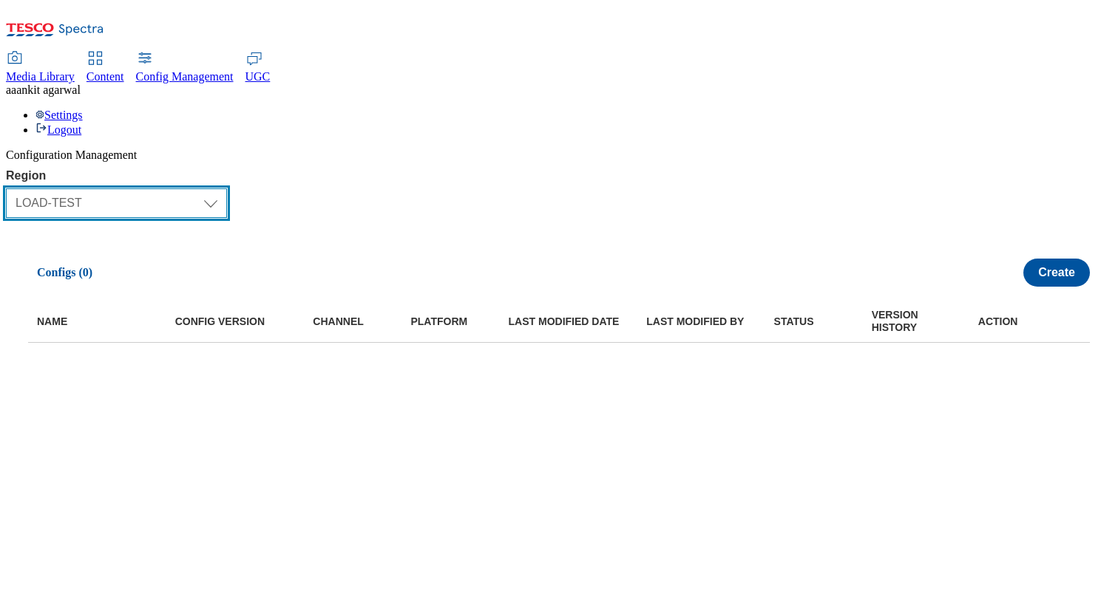
click at [194, 188] on select "Select Region [GEOGRAPHIC_DATA] CZ IE [PERSON_NAME] TEST LOAD-TEST SYNTHETIC-TE…" at bounding box center [116, 203] width 221 height 30
select select "test"
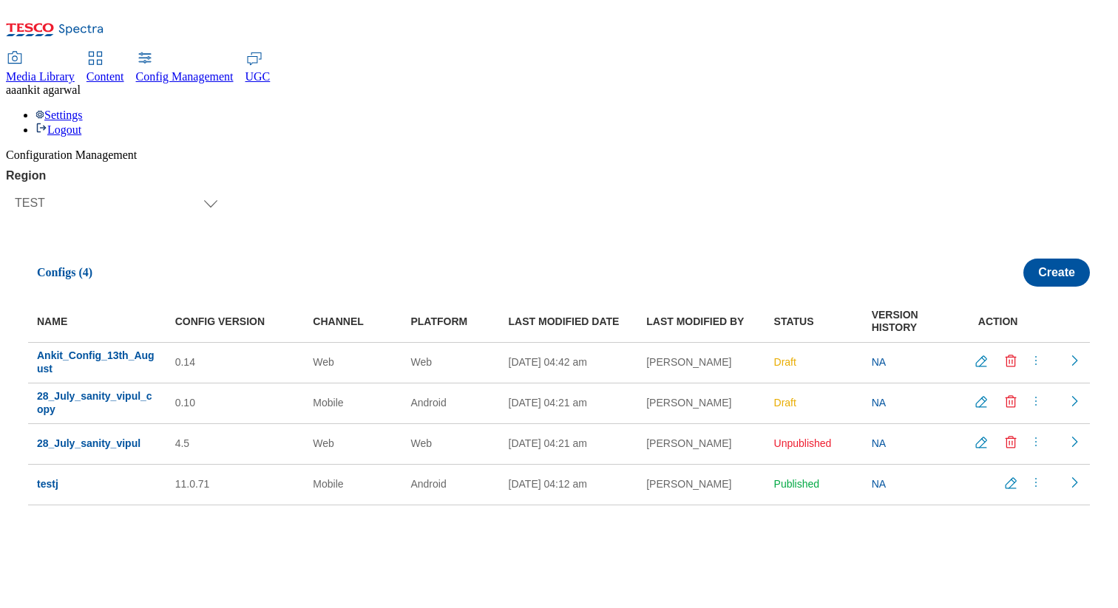
click at [1029, 353] on icon "menus" at bounding box center [1035, 360] width 15 height 15
click at [1019, 392] on span "Publish" at bounding box center [1030, 397] width 33 height 11
click at [1028, 353] on icon "menus" at bounding box center [1035, 360] width 15 height 15
click at [1023, 444] on span "Copy" at bounding box center [1025, 449] width 23 height 11
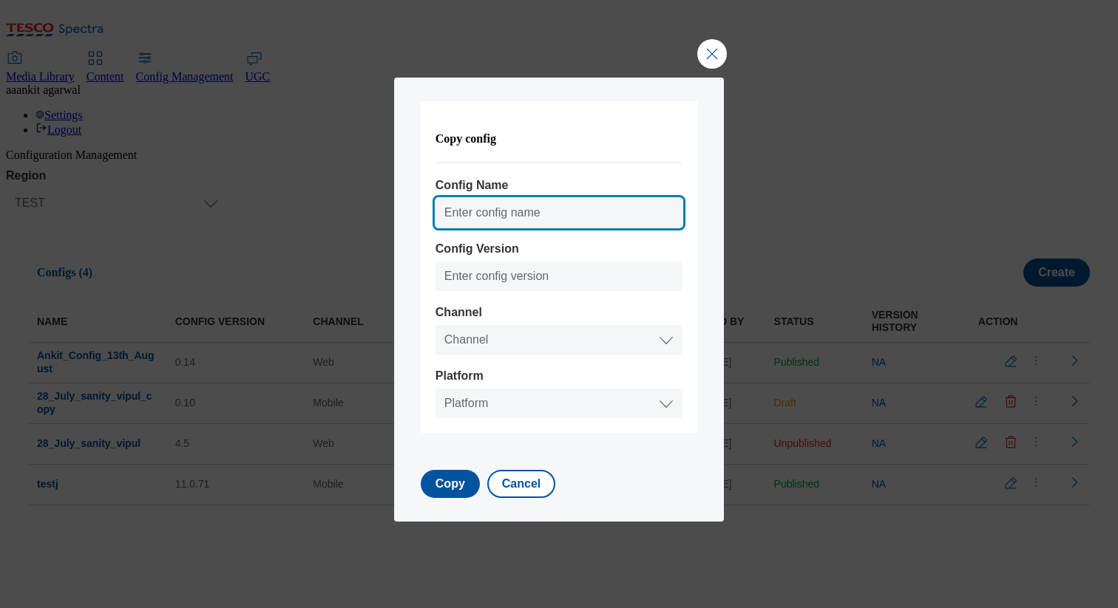
click at [495, 214] on input "Config Name" at bounding box center [558, 213] width 247 height 30
type input "Ankit_Config_14th_August"
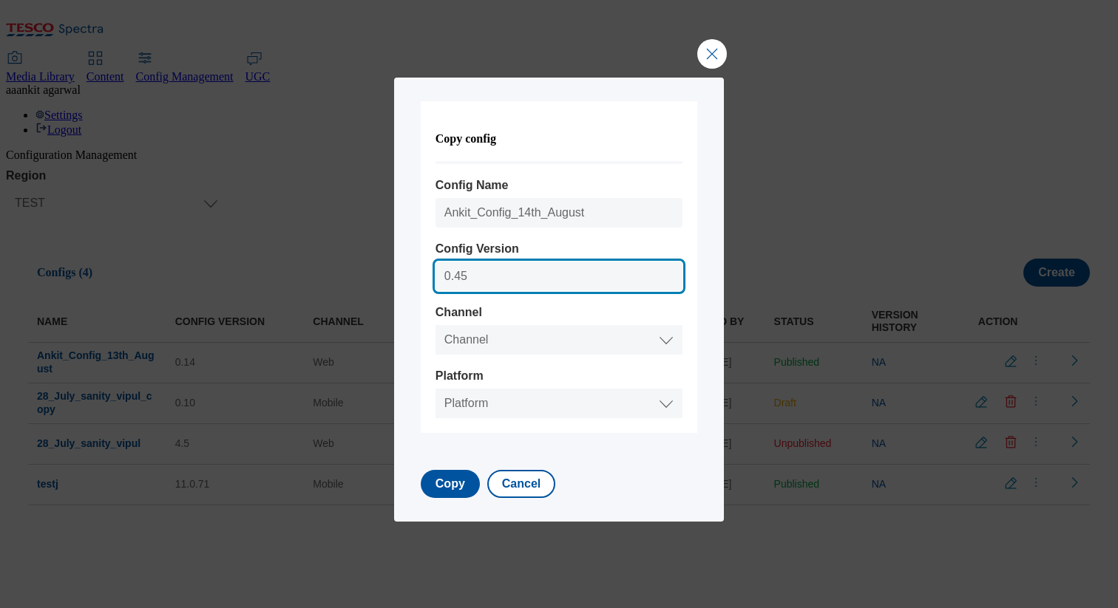
type input "0.45"
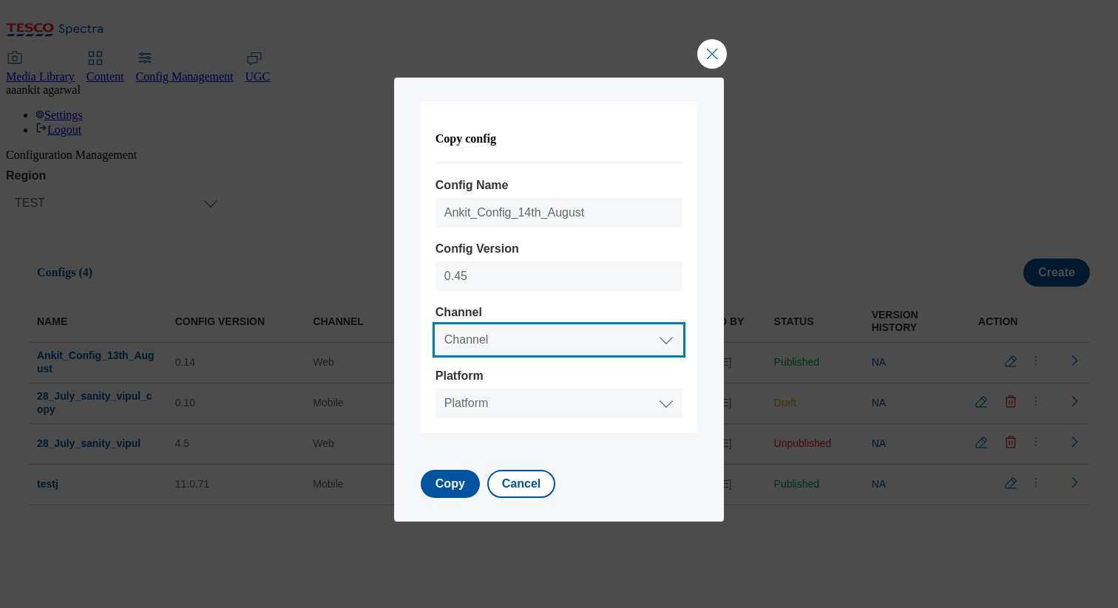
click at [513, 342] on select "Channel Web Mobile" at bounding box center [558, 340] width 247 height 30
select select "mobile"
select select "android"
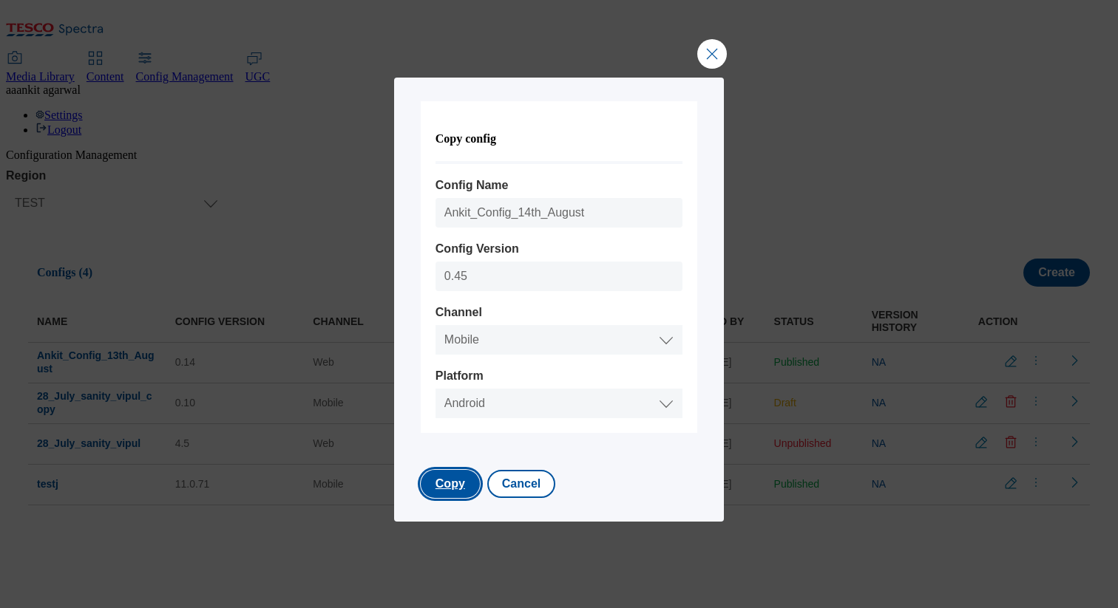
click at [450, 497] on button "Copy" at bounding box center [450, 484] width 59 height 28
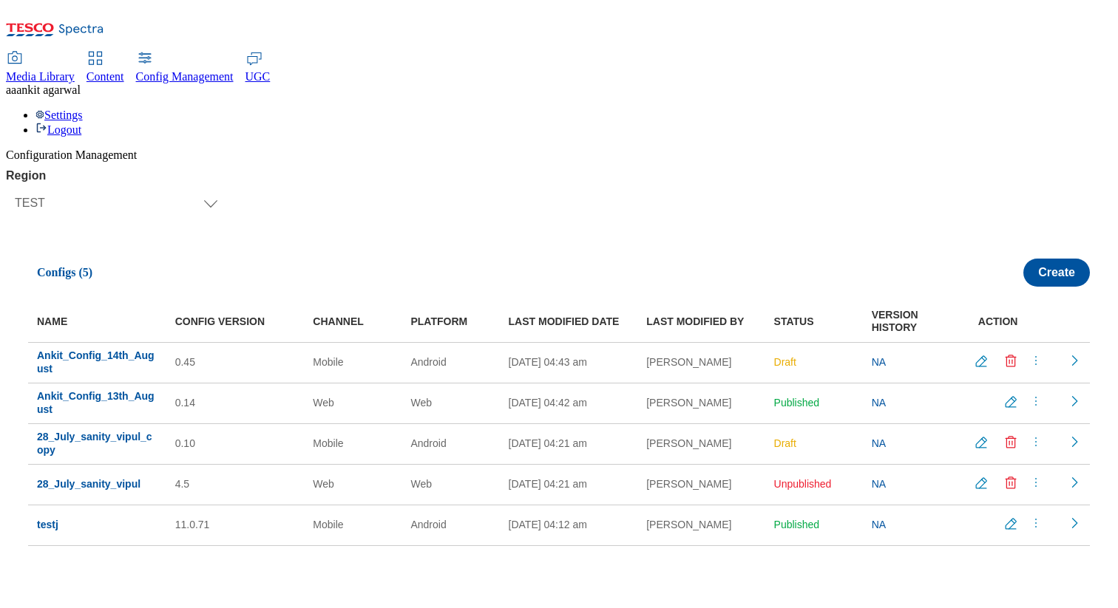
click at [1003, 354] on icon "Delete config" at bounding box center [1010, 361] width 15 height 15
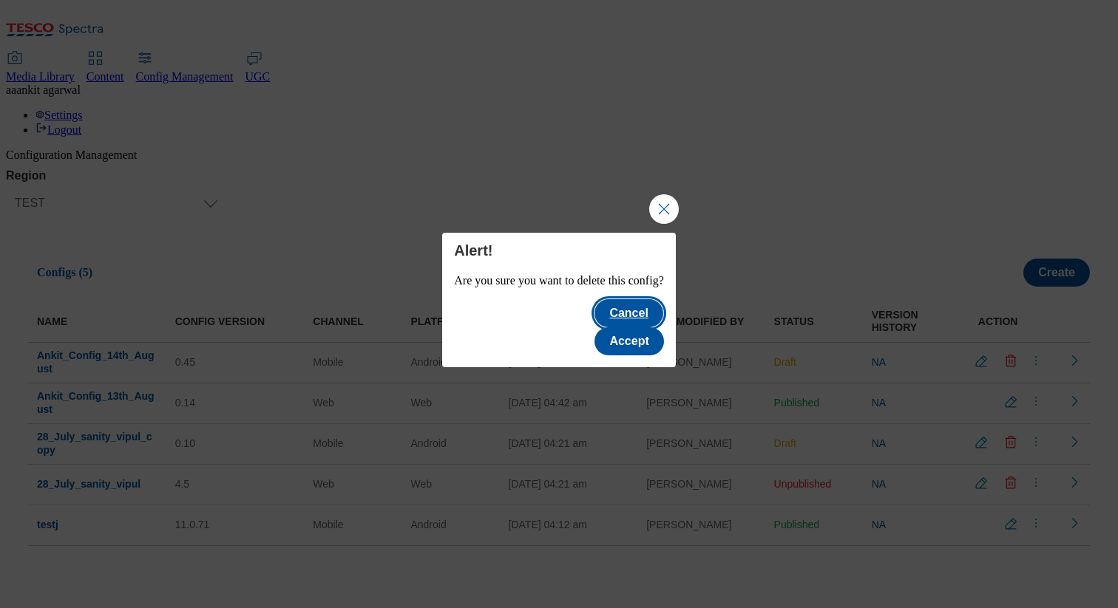
click at [594, 327] on button "Cancel" at bounding box center [628, 313] width 68 height 28
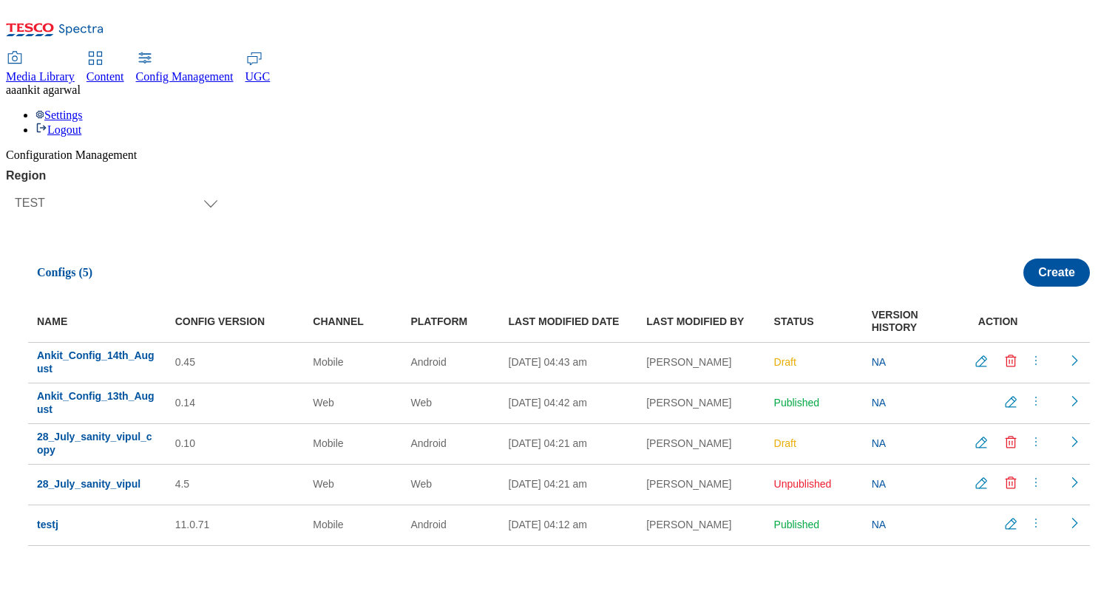
click at [1008, 357] on icon "Delete config" at bounding box center [1010, 362] width 8 height 10
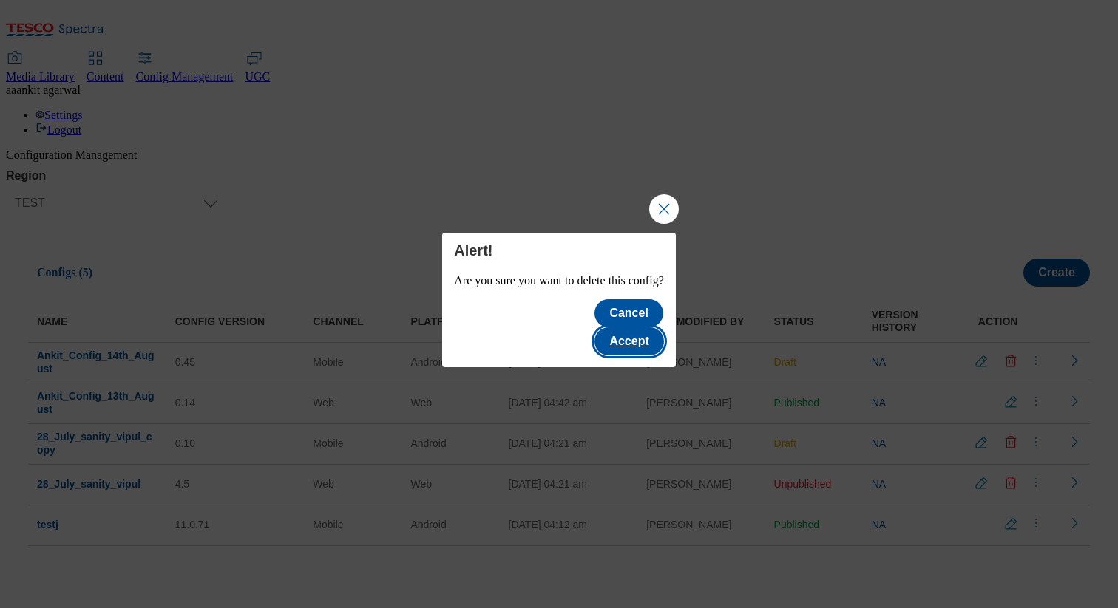
click at [663, 330] on button "Accept" at bounding box center [628, 341] width 69 height 28
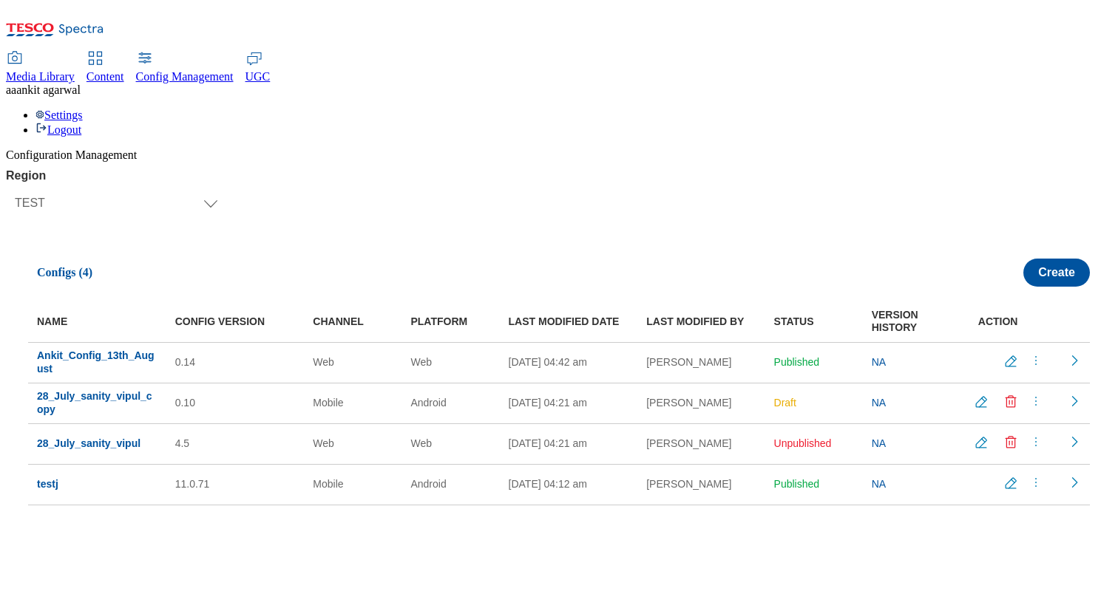
click at [1029, 353] on icon "menus" at bounding box center [1035, 360] width 15 height 15
click at [1023, 418] on span "Un-publish" at bounding box center [1037, 423] width 47 height 11
click at [1004, 354] on icon "Delete config" at bounding box center [1010, 361] width 15 height 15
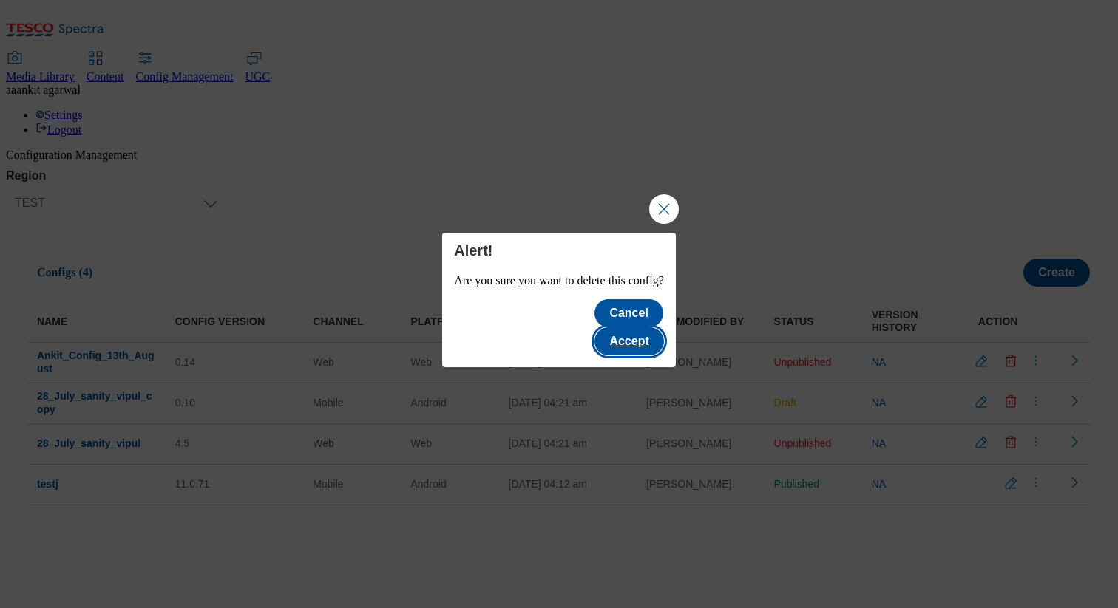
click at [663, 327] on button "Accept" at bounding box center [628, 341] width 69 height 28
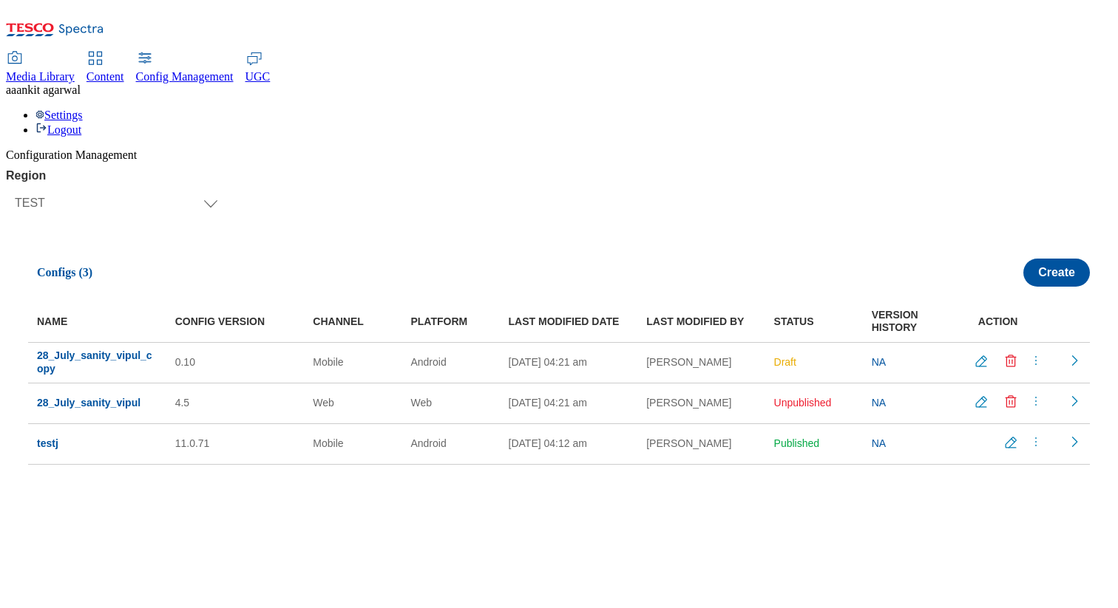
click at [271, 70] on span "UGC" at bounding box center [257, 76] width 25 height 13
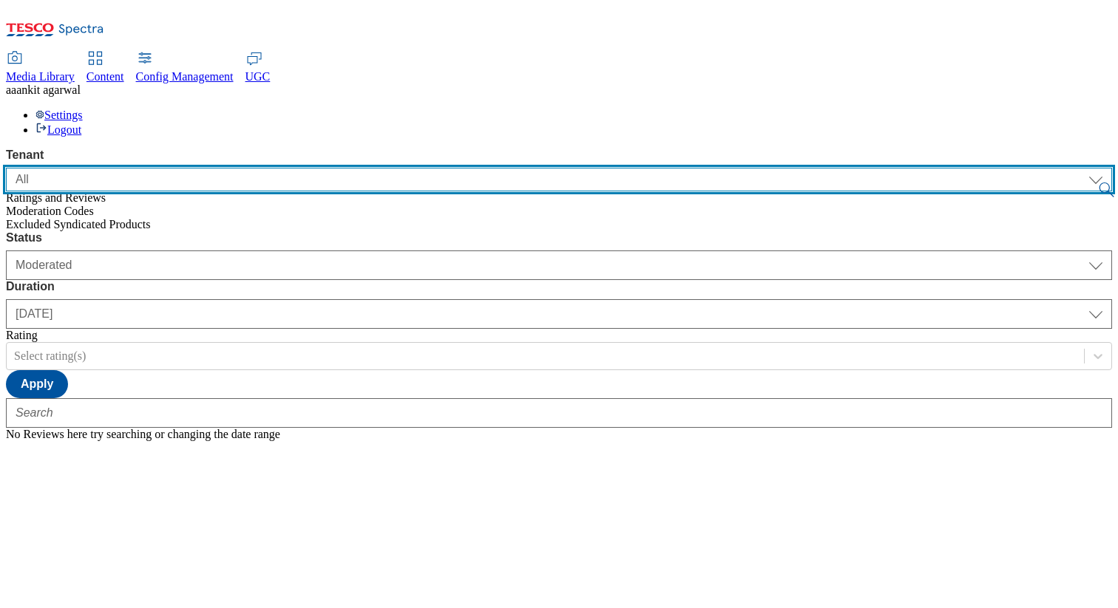
click at [91, 168] on select "ALL All CONFIG-CZ CONFIG-HU CONFIG-IE CONFIG-ROI CONFIG-SK CONFIG-TEST CONFIG-U…" at bounding box center [559, 180] width 1106 height 24
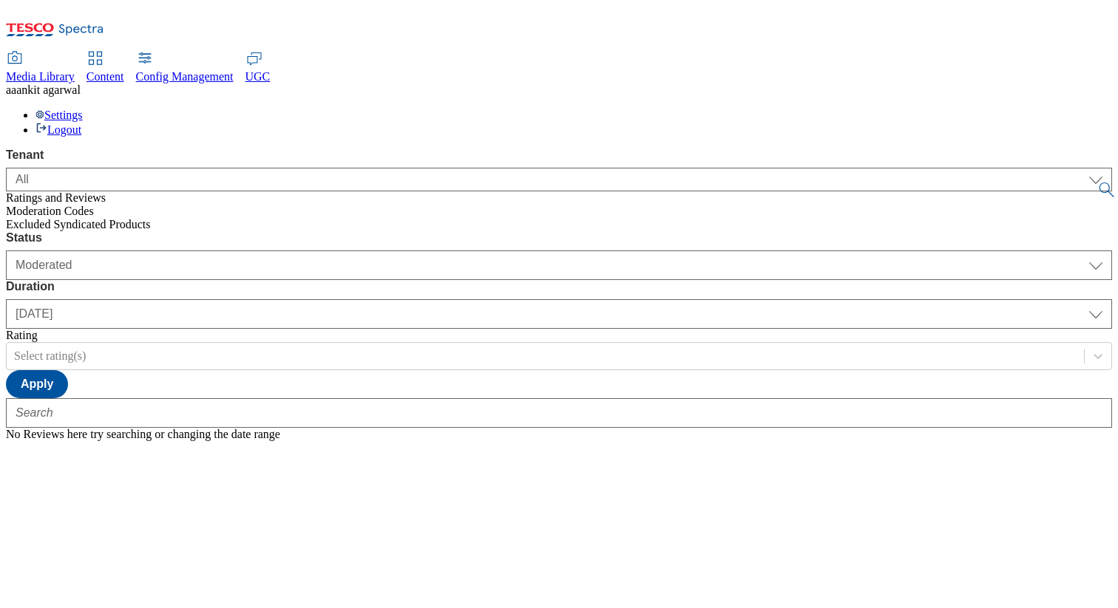
click at [91, 205] on span "Moderation Codes" at bounding box center [50, 211] width 88 height 13
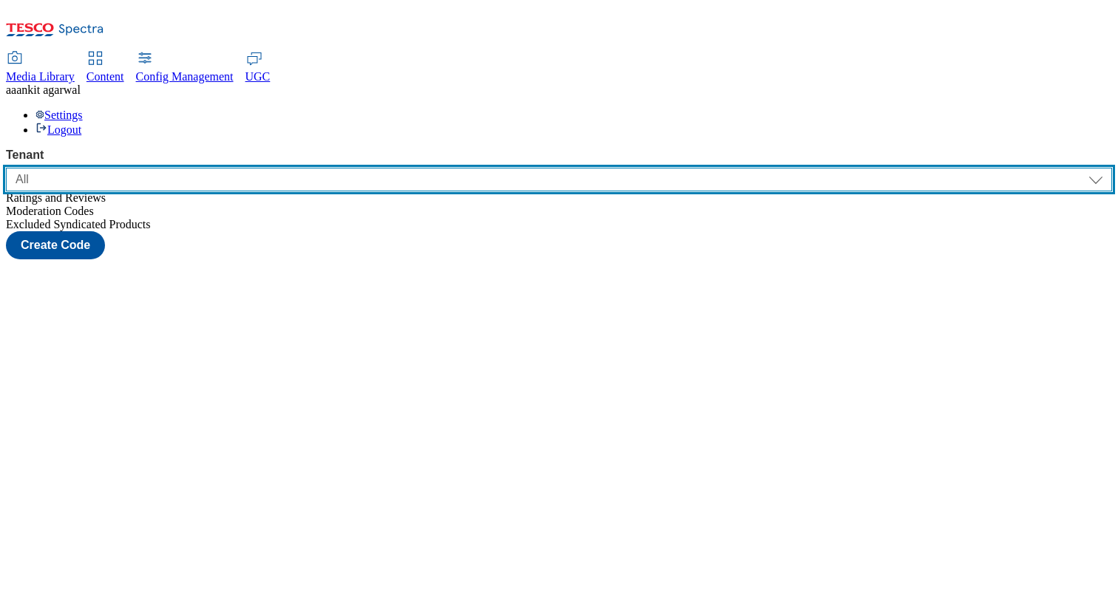
click at [169, 168] on select "ALL All CONFIG-CZ CONFIG-HU CONFIG-IE CONFIG-ROI CONFIG-SK CONFIG-TEST CONFIG-U…" at bounding box center [559, 180] width 1106 height 24
select select "flare-test"
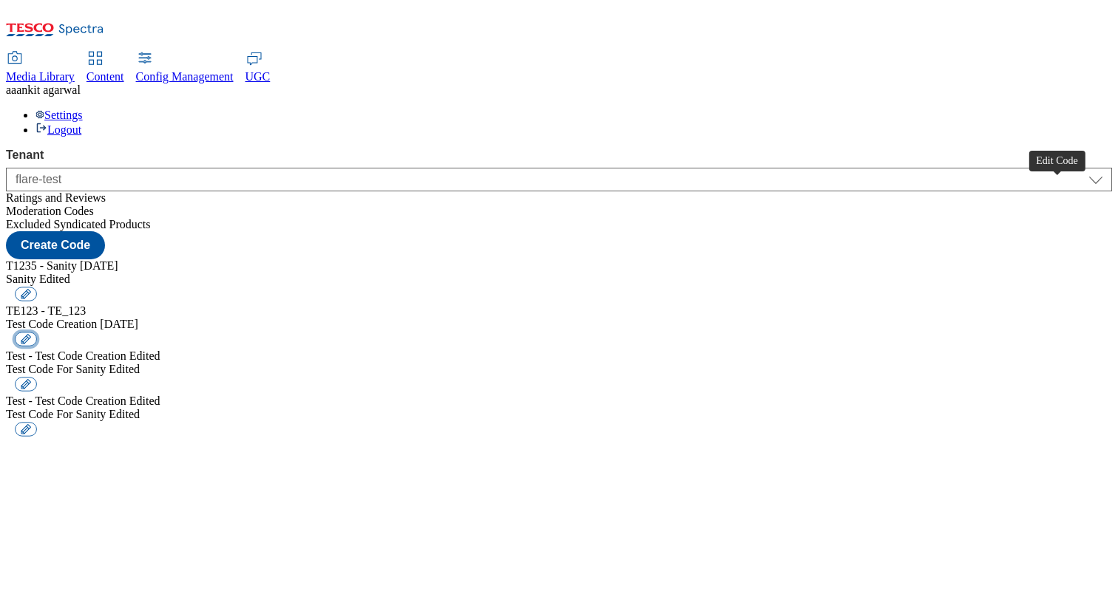
click at [37, 332] on button "button" at bounding box center [26, 339] width 22 height 14
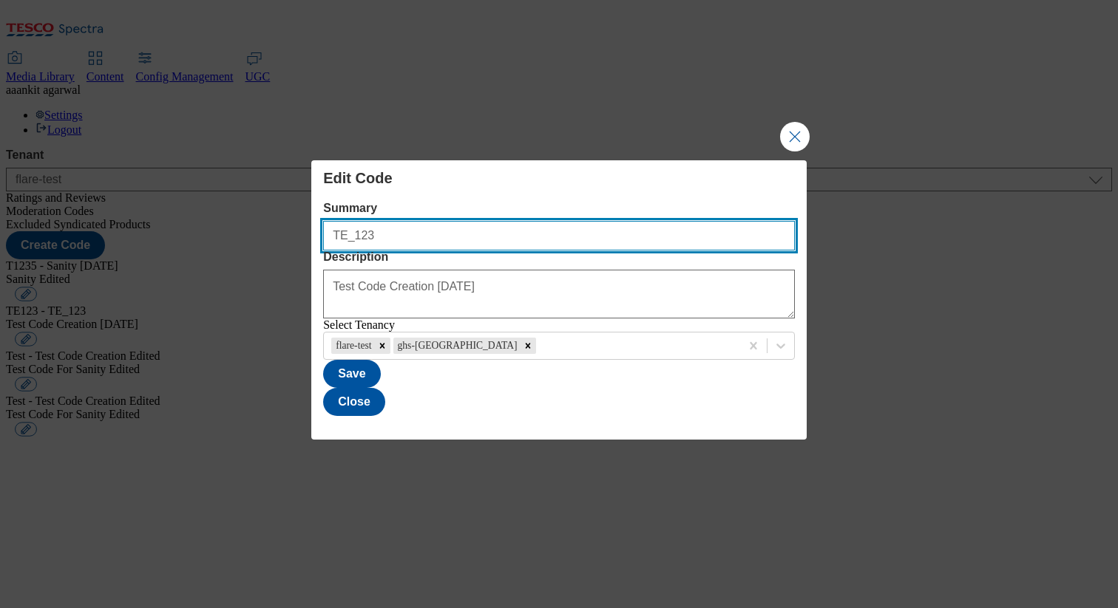
click at [477, 221] on input "TE_123" at bounding box center [559, 236] width 472 height 30
click at [525, 348] on icon "Modal" at bounding box center [527, 345] width 5 height 5
type input "TE_123_Test"
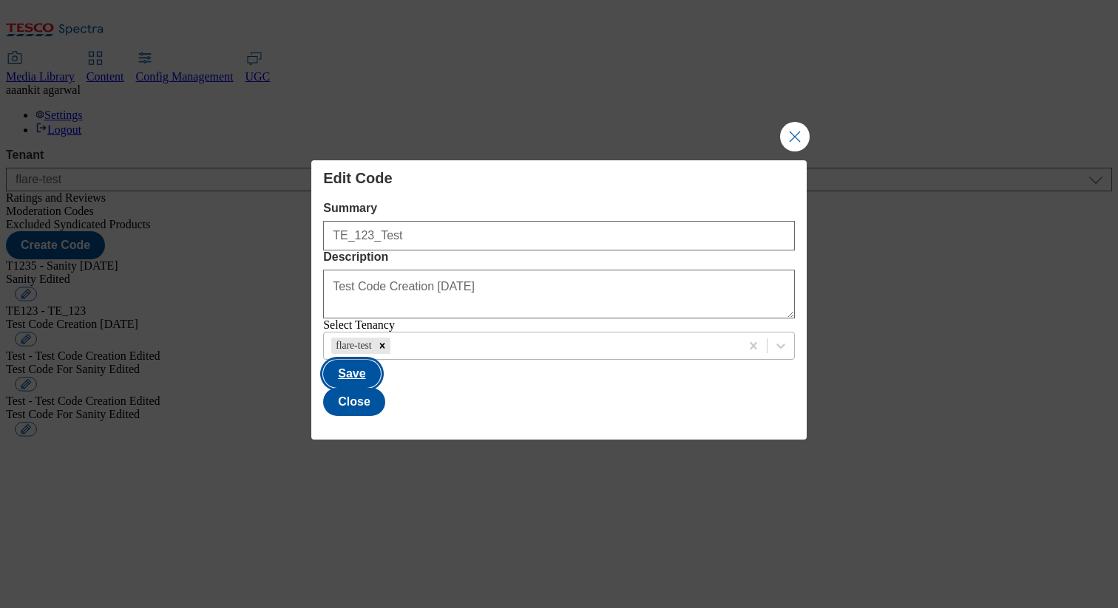
click at [380, 388] on button "Save" at bounding box center [351, 374] width 57 height 28
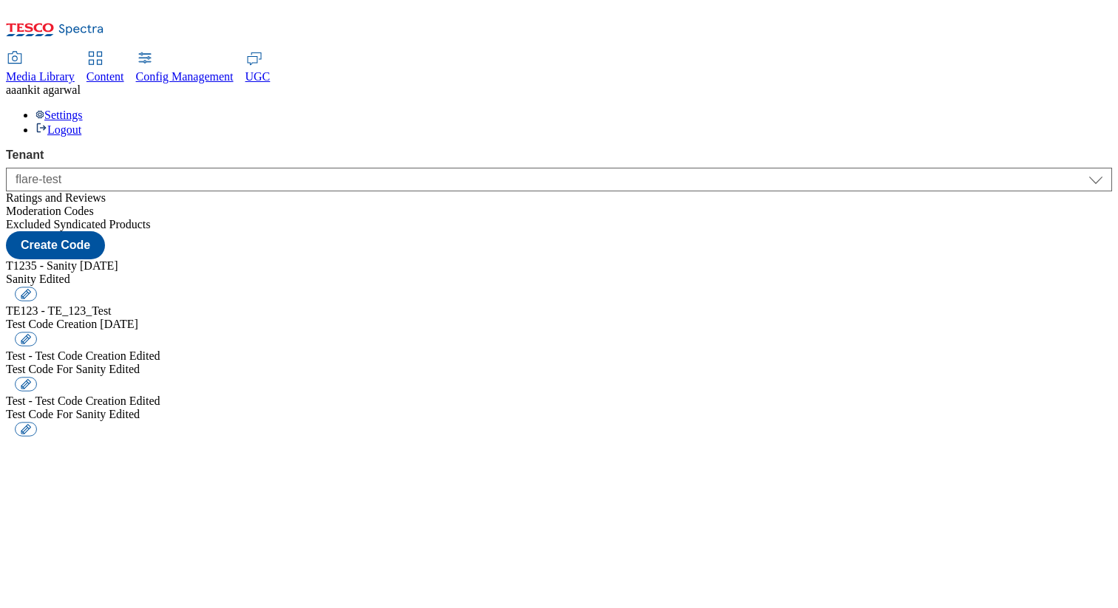
click at [49, 228] on div "Excluded Syndicated Products" at bounding box center [559, 224] width 1106 height 13
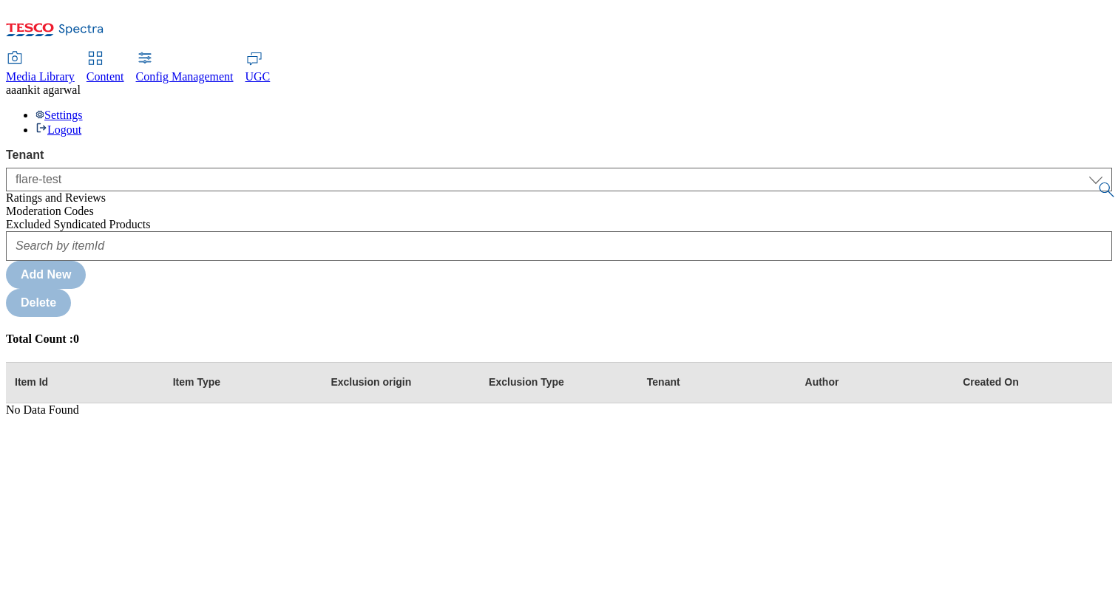
click at [132, 205] on div "Moderation Codes" at bounding box center [559, 211] width 1106 height 13
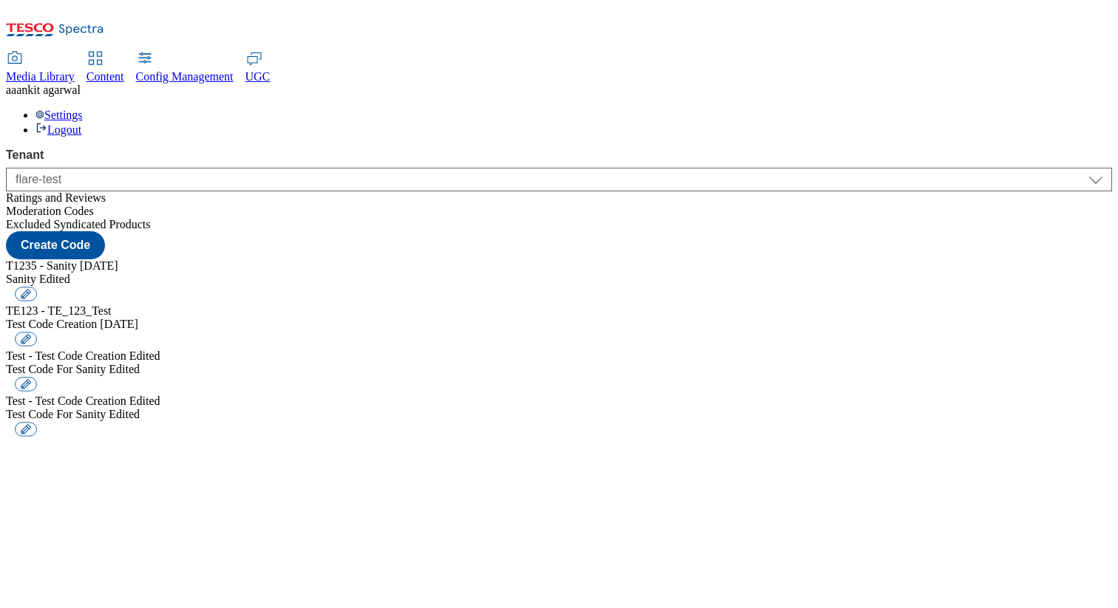
click at [106, 191] on span "Ratings and Reviews" at bounding box center [56, 197] width 100 height 13
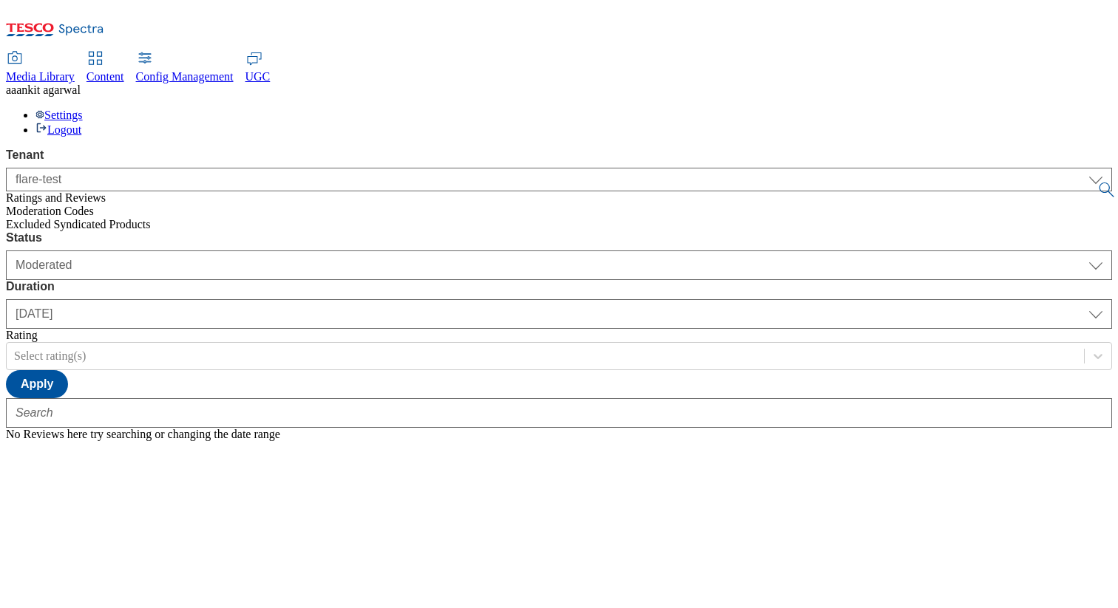
click at [94, 205] on span "Moderation Codes" at bounding box center [50, 211] width 88 height 13
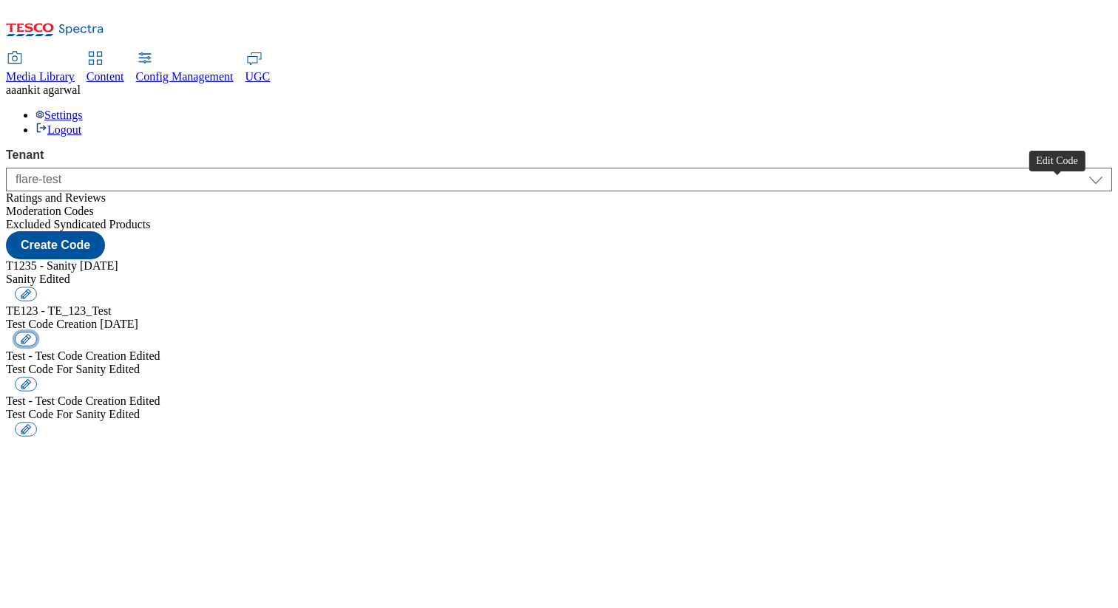
click at [37, 332] on button "button" at bounding box center [26, 339] width 22 height 14
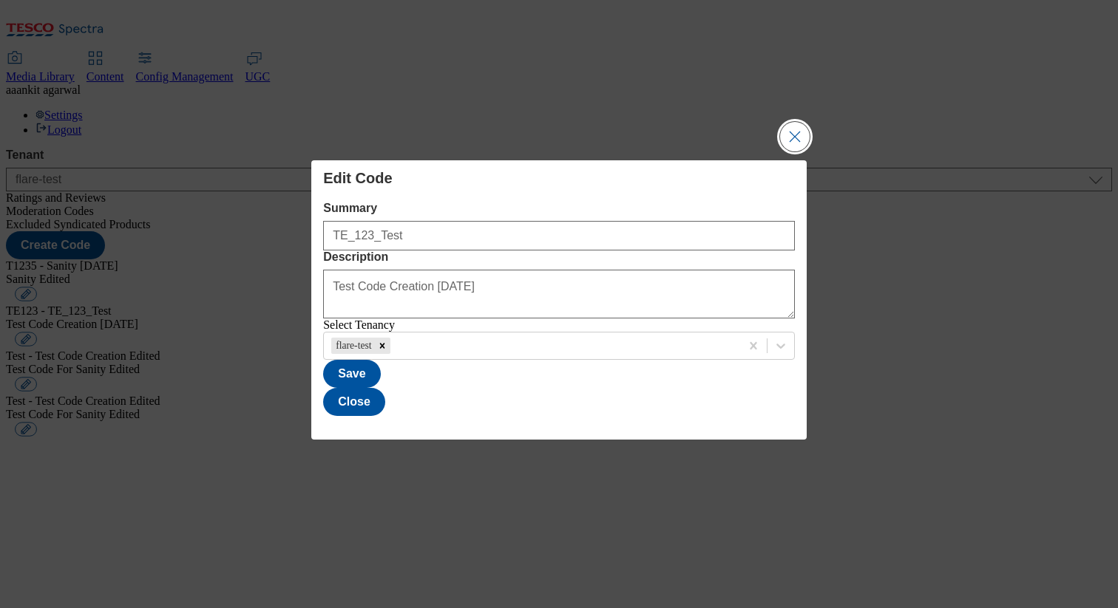
click at [786, 122] on button "Close Modal" at bounding box center [795, 137] width 30 height 30
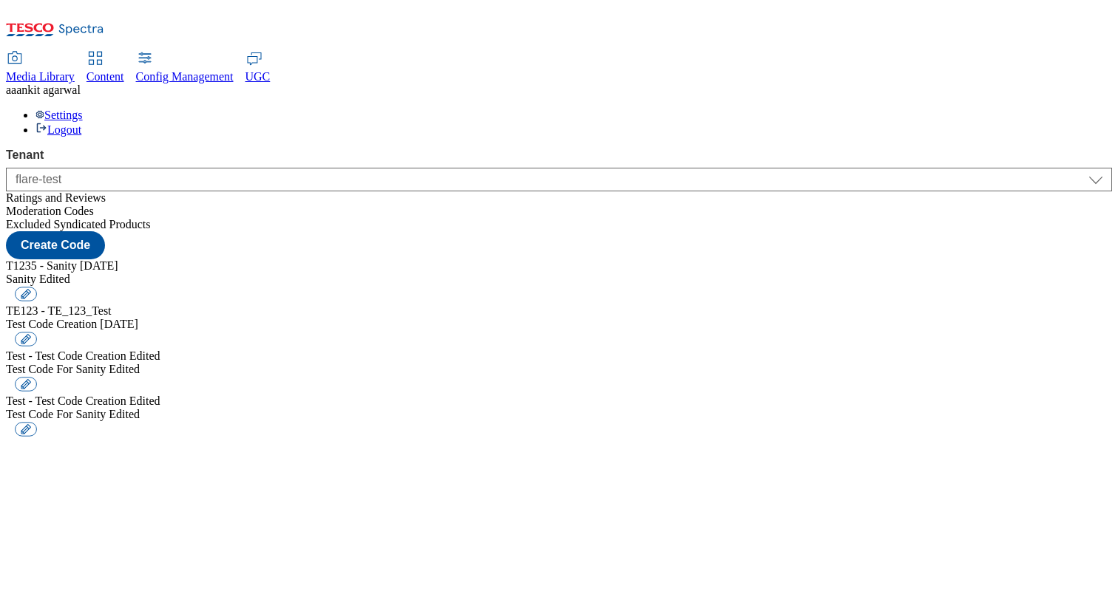
click at [124, 149] on div "Tenant ALL All CONFIG-CZ CONFIG-HU CONFIG-IE CONFIG-ROI CONFIG-SK CONFIG-TEST C…" at bounding box center [559, 190] width 1106 height 83
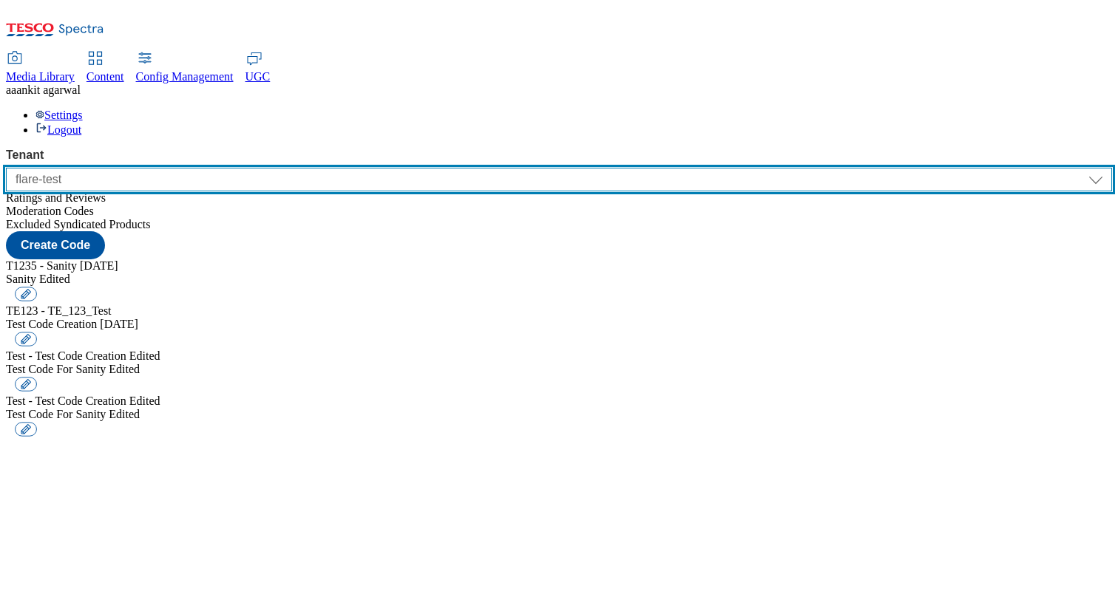
click at [112, 168] on select "ALL All CONFIG-CZ CONFIG-HU CONFIG-IE CONFIG-ROI CONFIG-SK CONFIG-TEST CONFIG-U…" at bounding box center [559, 180] width 1106 height 24
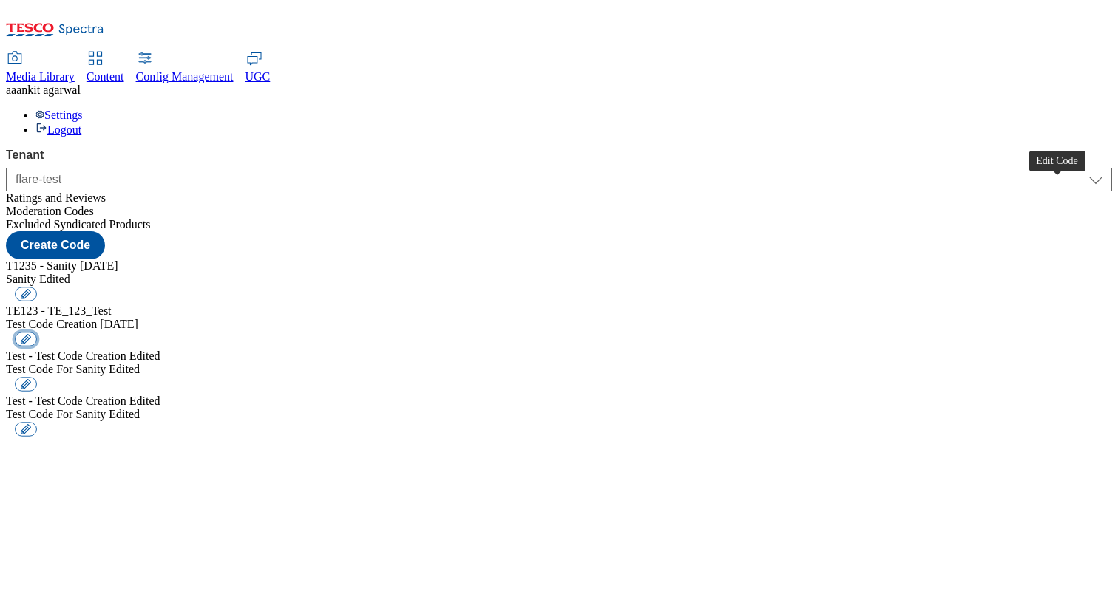
click at [37, 332] on button "button" at bounding box center [26, 339] width 22 height 14
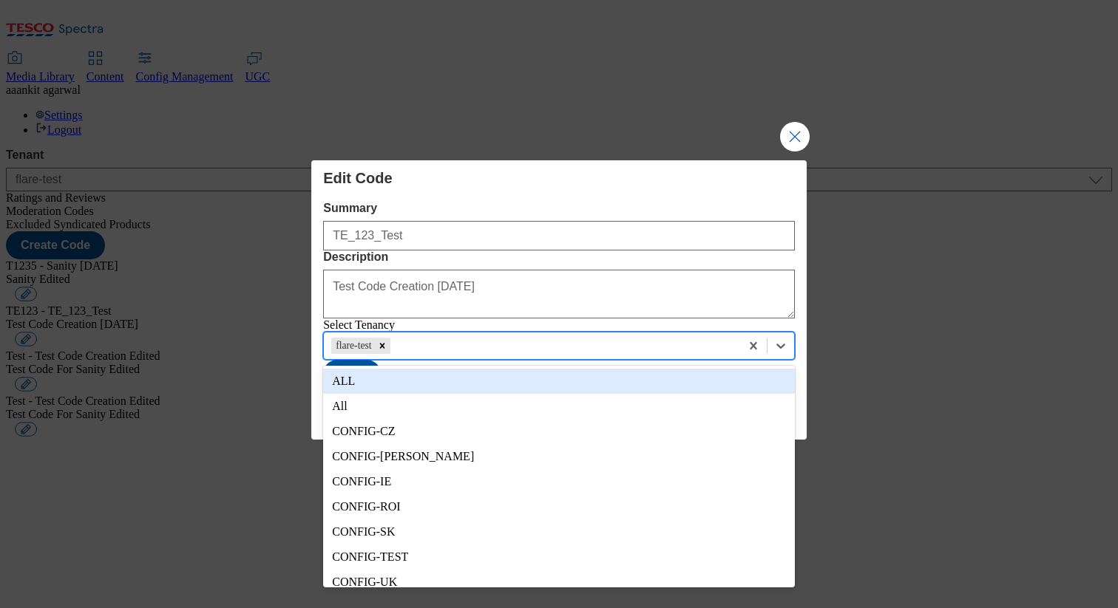
click at [456, 352] on div "flare-test" at bounding box center [532, 346] width 416 height 22
type input "ghs"
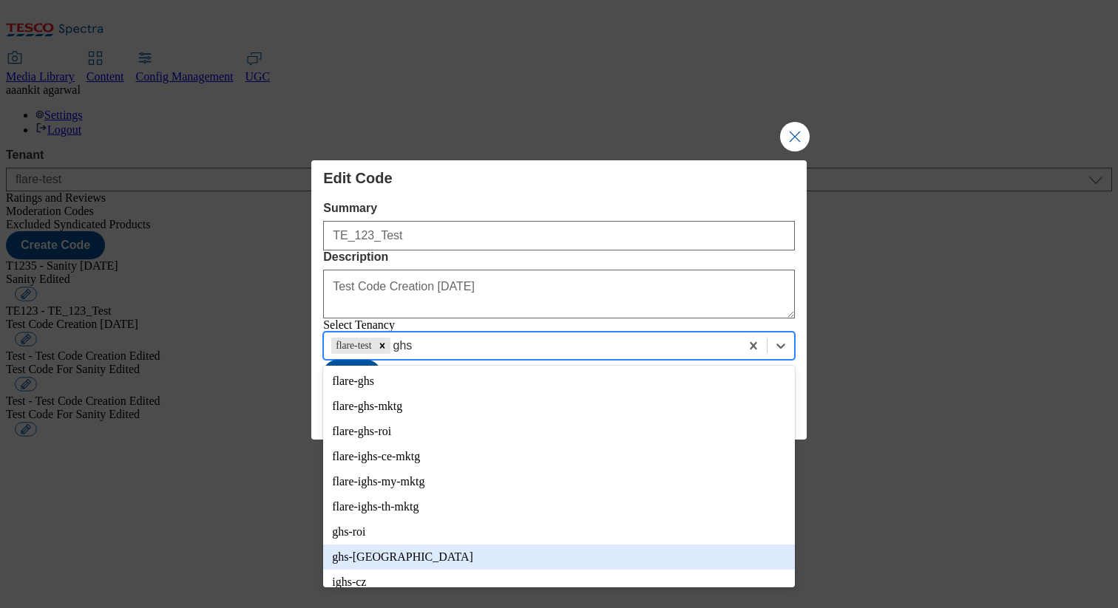
click at [406, 560] on div "ghs-[GEOGRAPHIC_DATA]" at bounding box center [559, 557] width 472 height 25
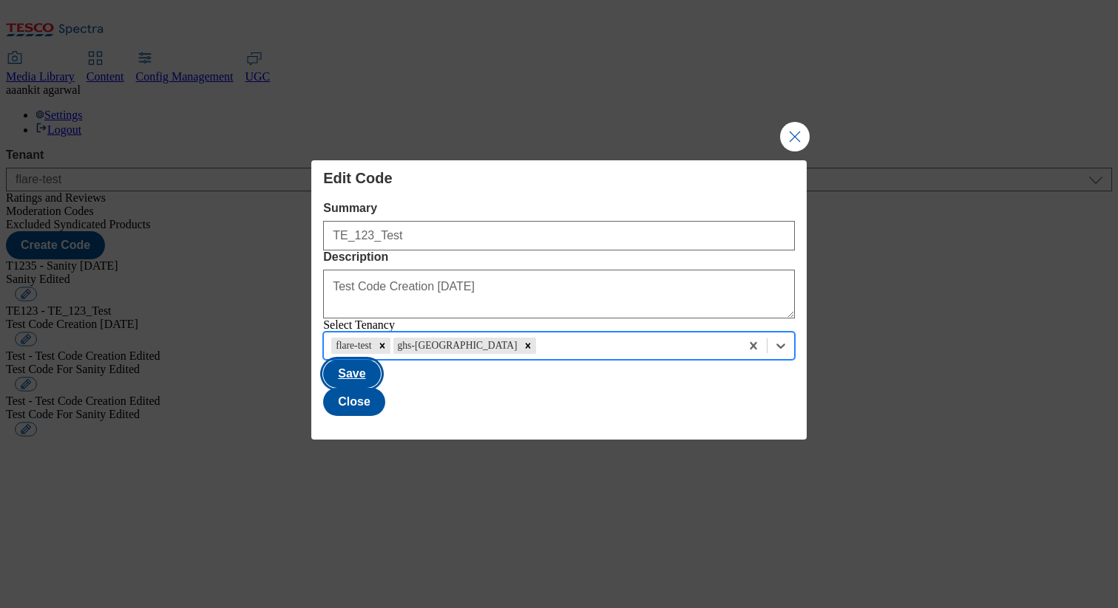
click at [380, 388] on button "Save" at bounding box center [351, 374] width 57 height 28
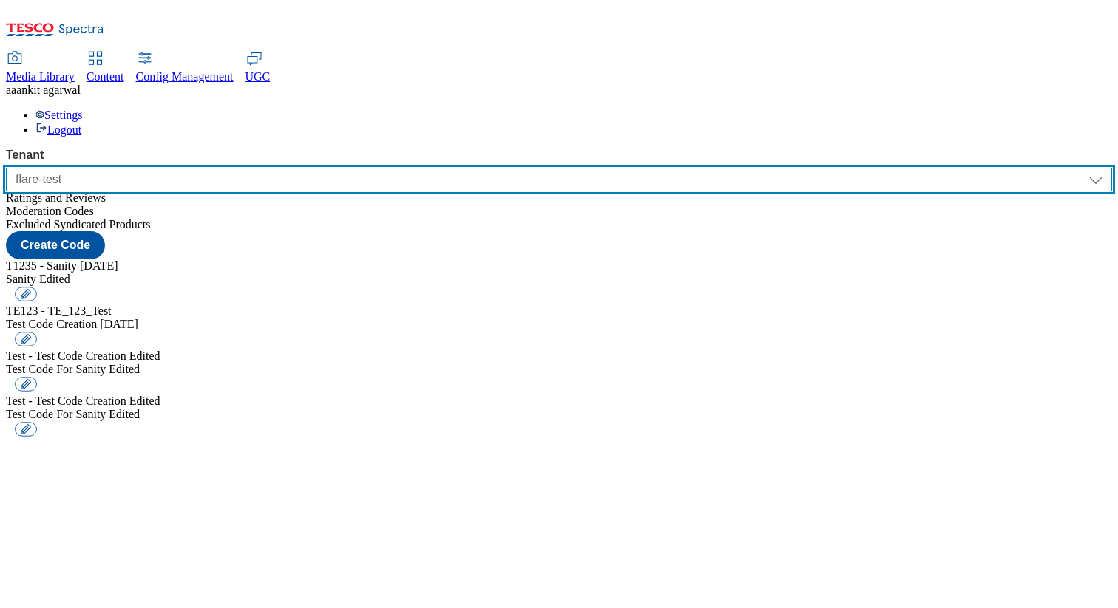
click at [93, 168] on select "ALL All CONFIG-CZ CONFIG-HU CONFIG-IE CONFIG-ROI CONFIG-SK CONFIG-TEST CONFIG-U…" at bounding box center [559, 180] width 1106 height 24
select select "ghs-[GEOGRAPHIC_DATA]"
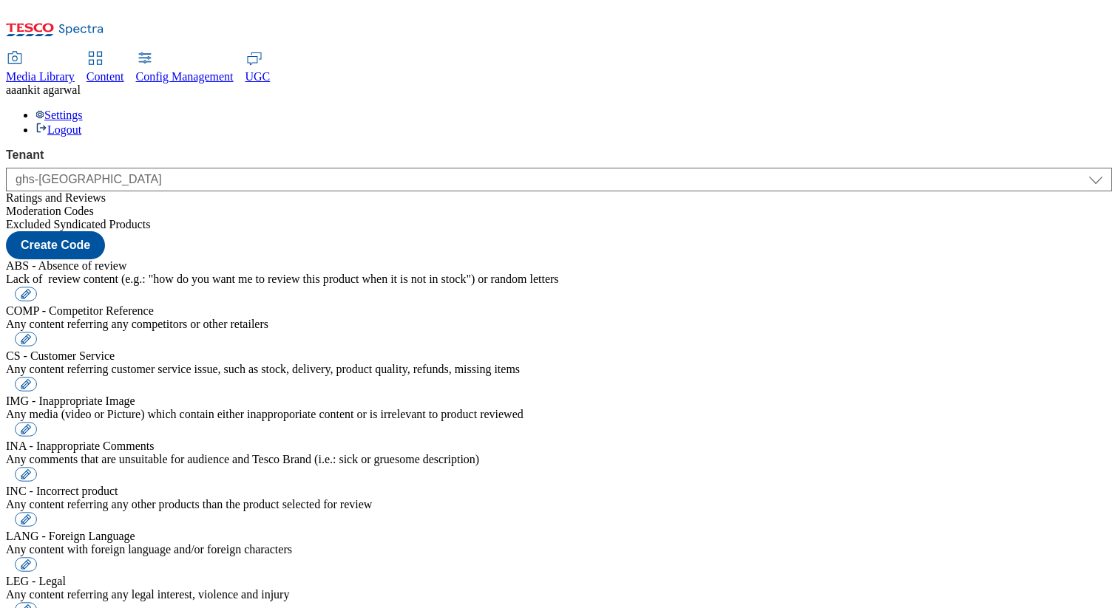
click at [107, 191] on div "Ratings and Reviews" at bounding box center [559, 197] width 1106 height 13
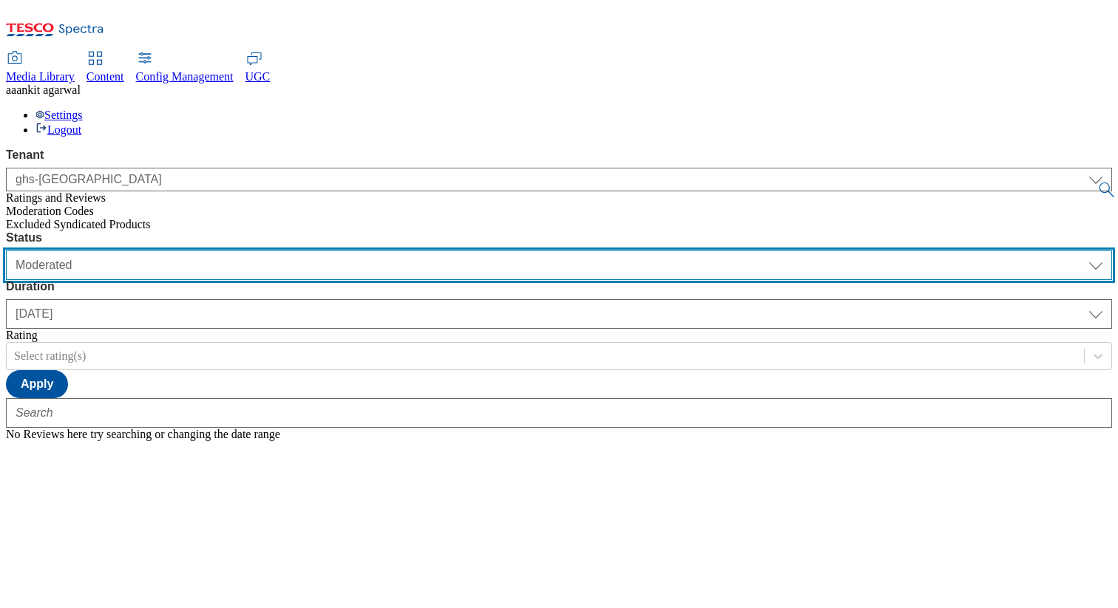
click at [304, 251] on select "Moderated Approved Rejected" at bounding box center [559, 266] width 1106 height 30
select select "Approved"
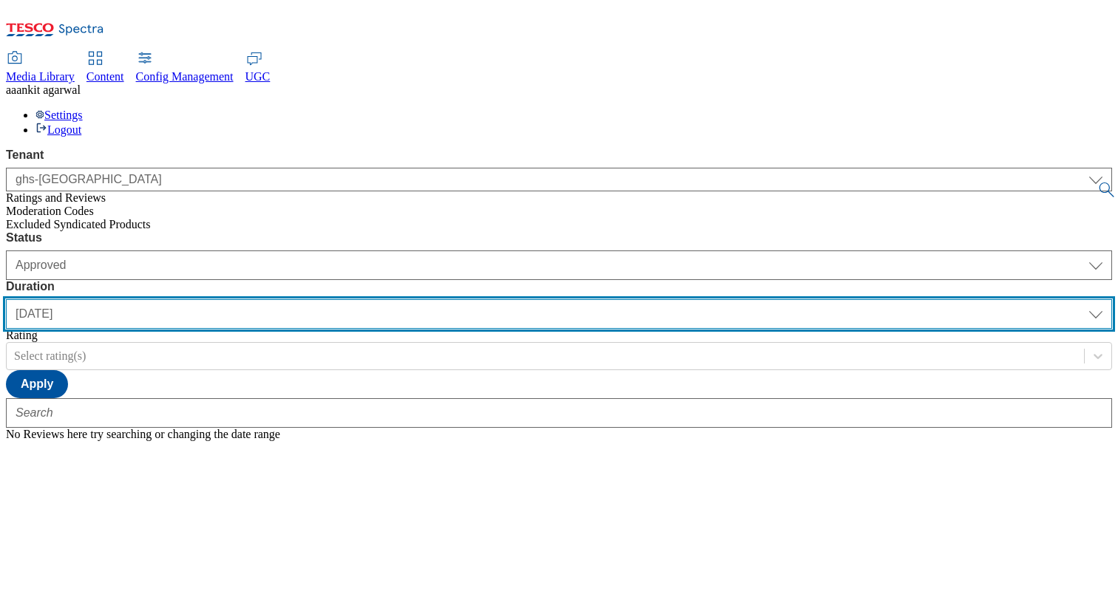
click at [436, 299] on select "yesterday last7days last30days All custom" at bounding box center [559, 314] width 1106 height 30
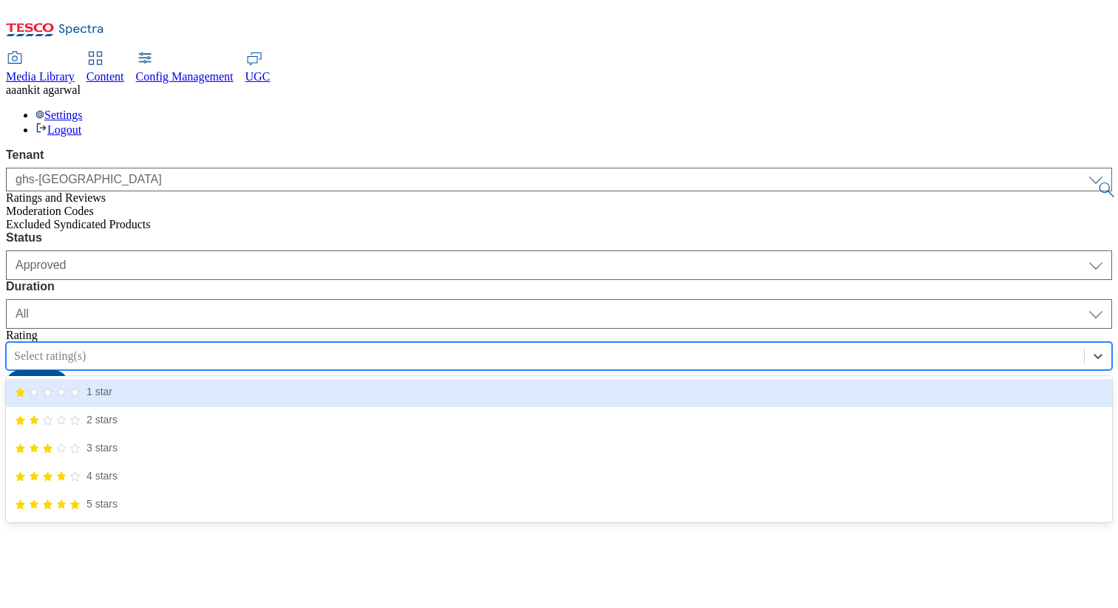
click at [611, 345] on div "Select rating(s)" at bounding box center [545, 356] width 1077 height 22
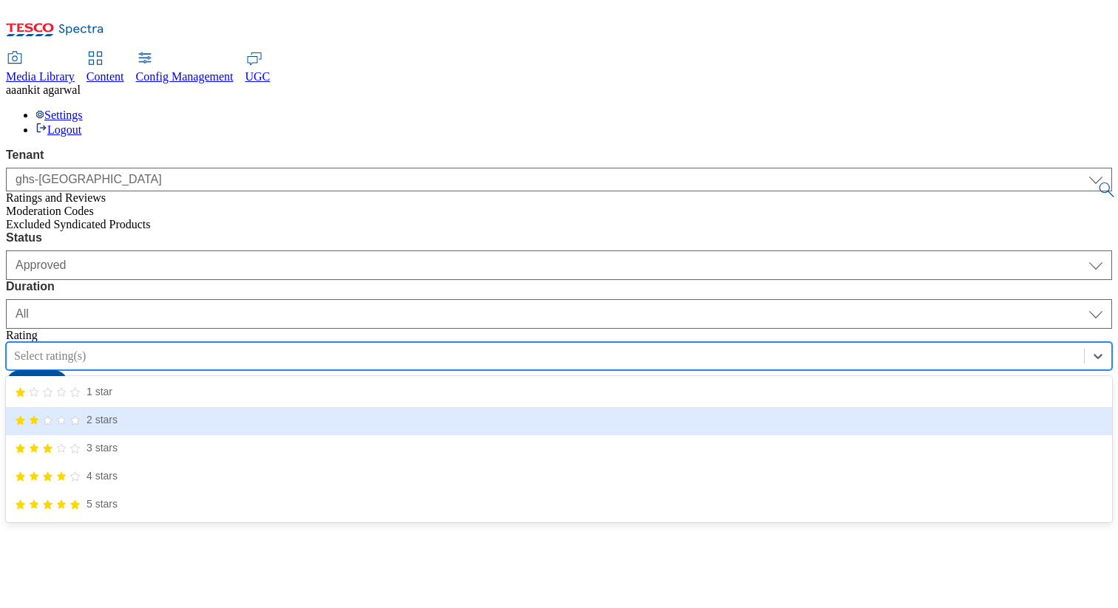
click at [583, 407] on div "2 stars" at bounding box center [559, 421] width 1106 height 28
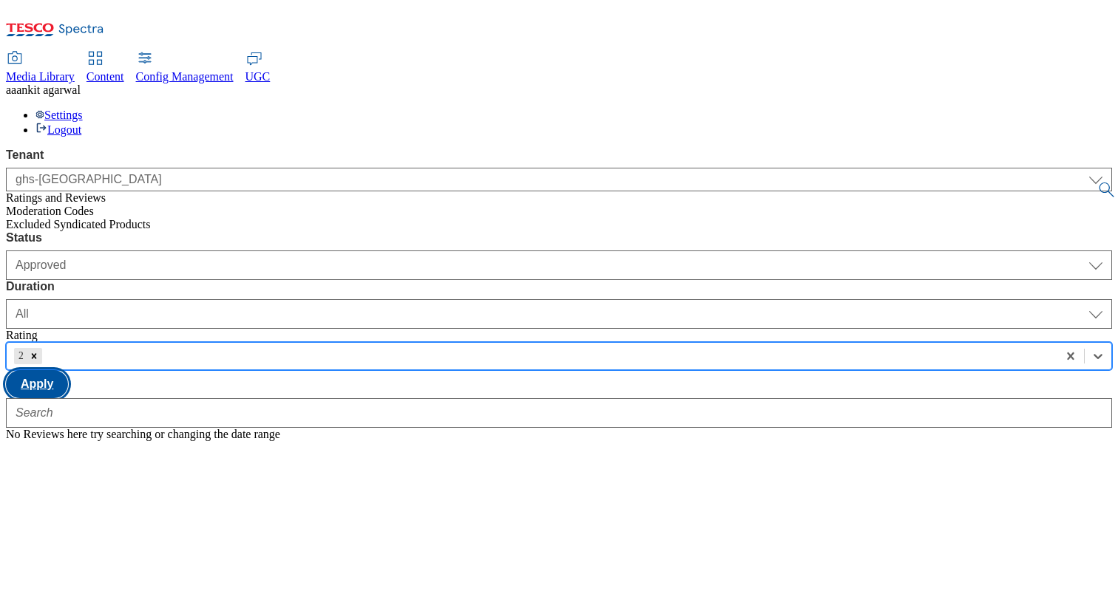
click at [68, 370] on button "Apply" at bounding box center [37, 384] width 62 height 28
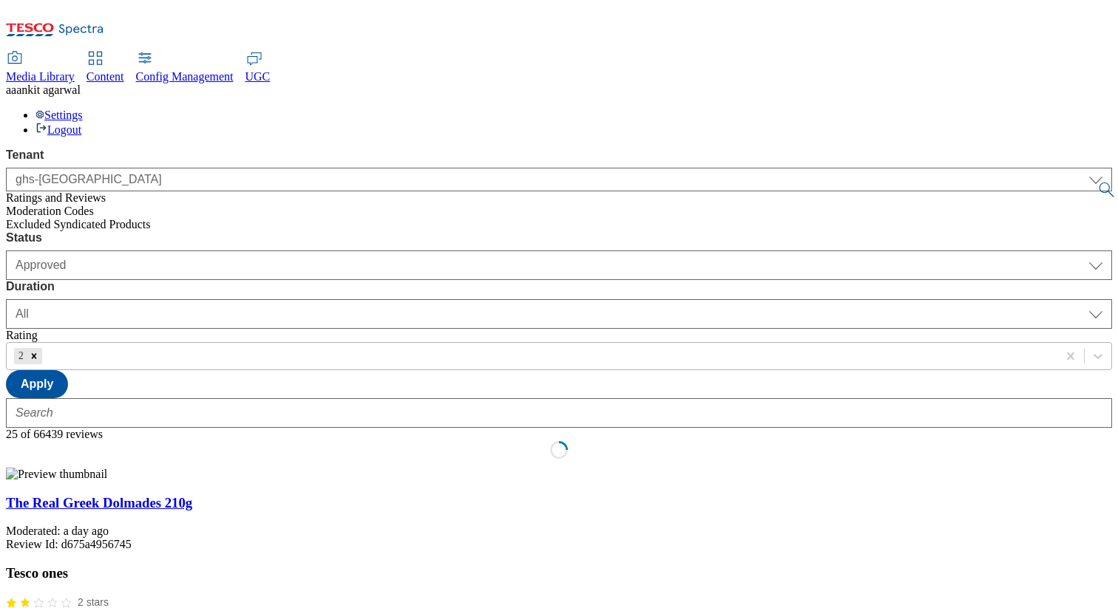
click at [565, 345] on div "2" at bounding box center [532, 356] width 1050 height 22
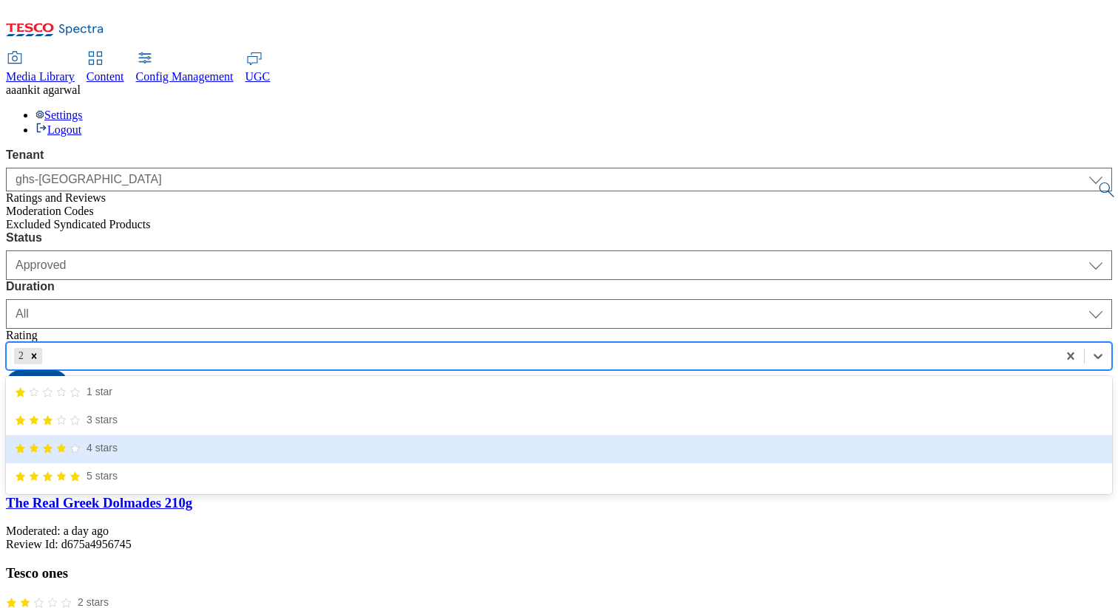
click at [67, 444] on icon "4/5 stars" at bounding box center [61, 449] width 11 height 11
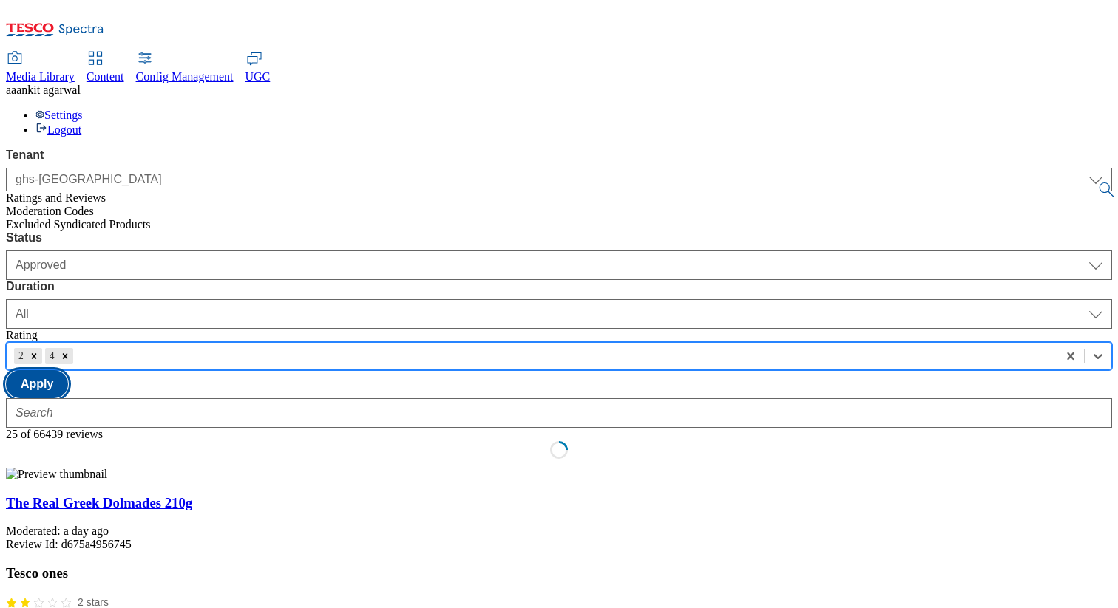
click at [68, 370] on button "Apply" at bounding box center [37, 384] width 62 height 28
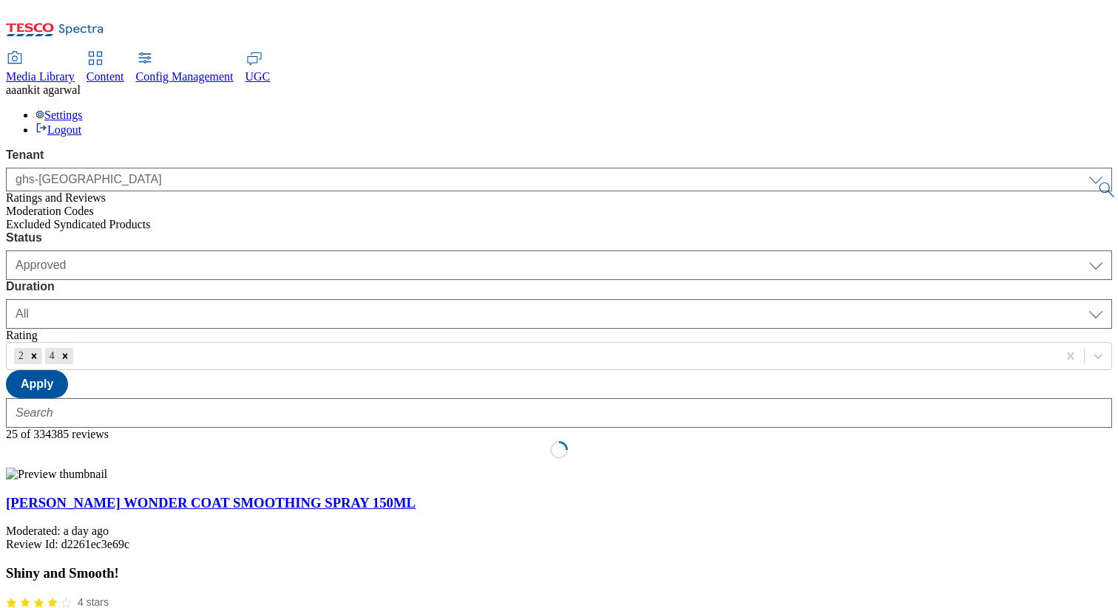
scroll to position [637, 0]
click at [78, 350] on input "text" at bounding box center [76, 356] width 1 height 13
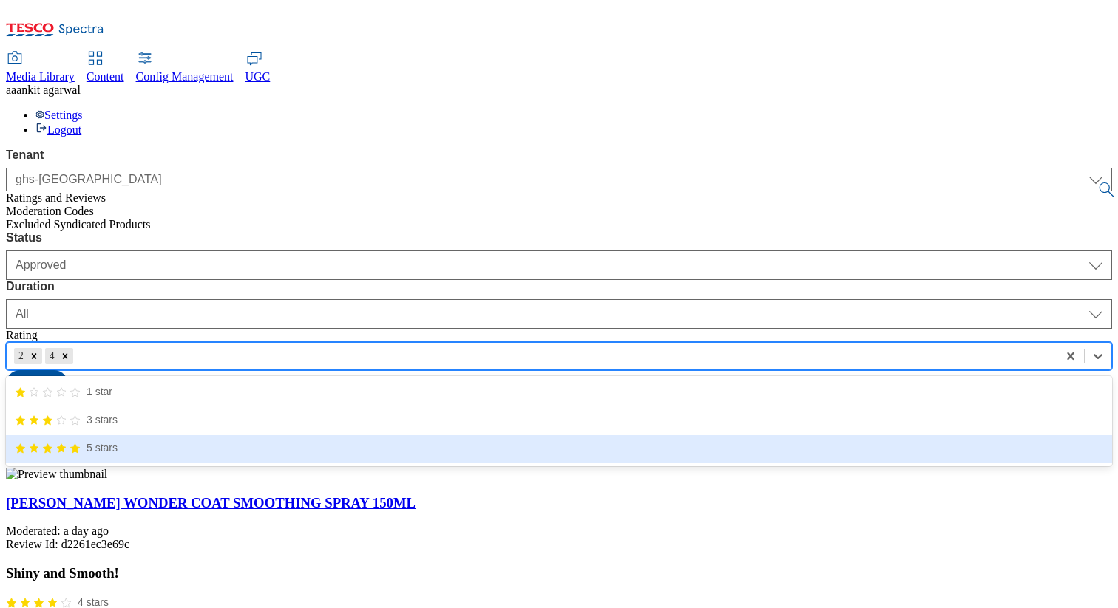
click at [66, 444] on icon "5/5 stars" at bounding box center [61, 448] width 9 height 9
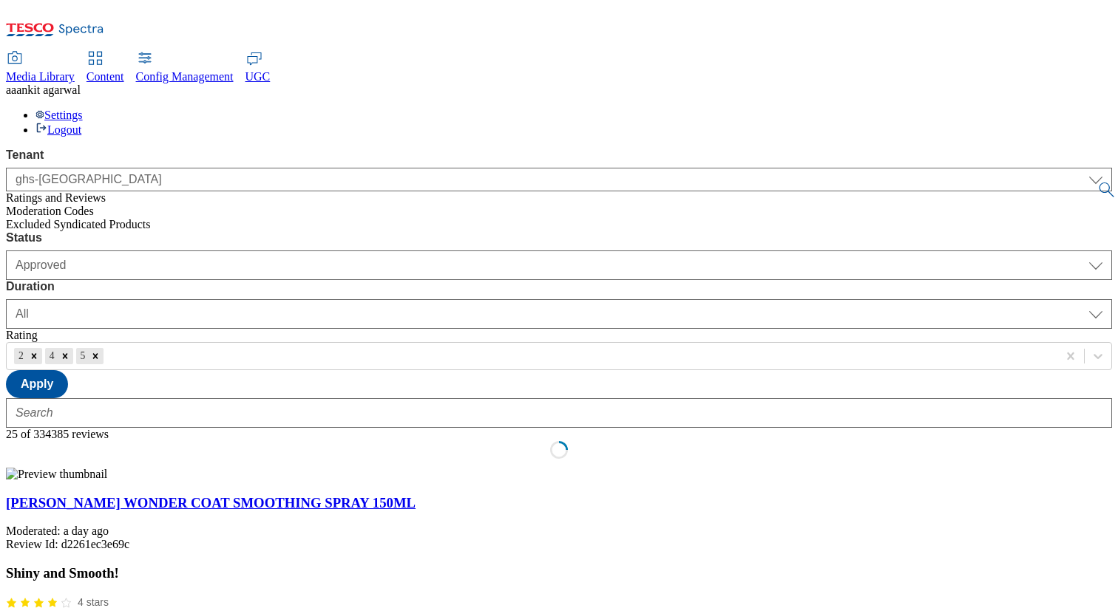
click at [733, 231] on div "Status Moderated Approved Rejected Approved Duration yesterday last7days last30…" at bounding box center [559, 314] width 1106 height 167
click at [68, 370] on button "Apply" at bounding box center [37, 384] width 62 height 28
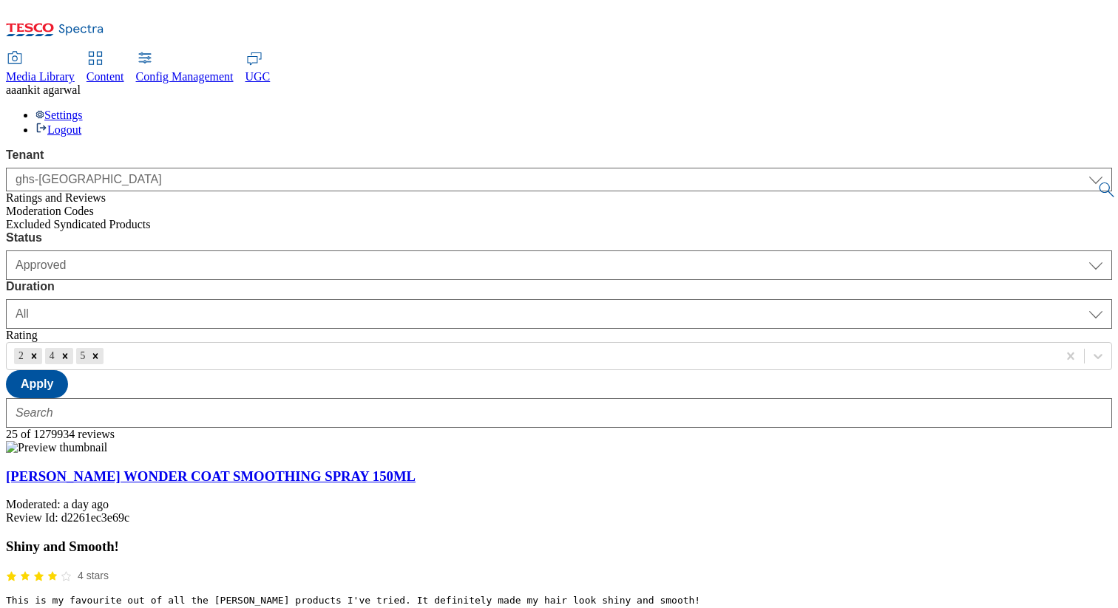
scroll to position [394, 0]
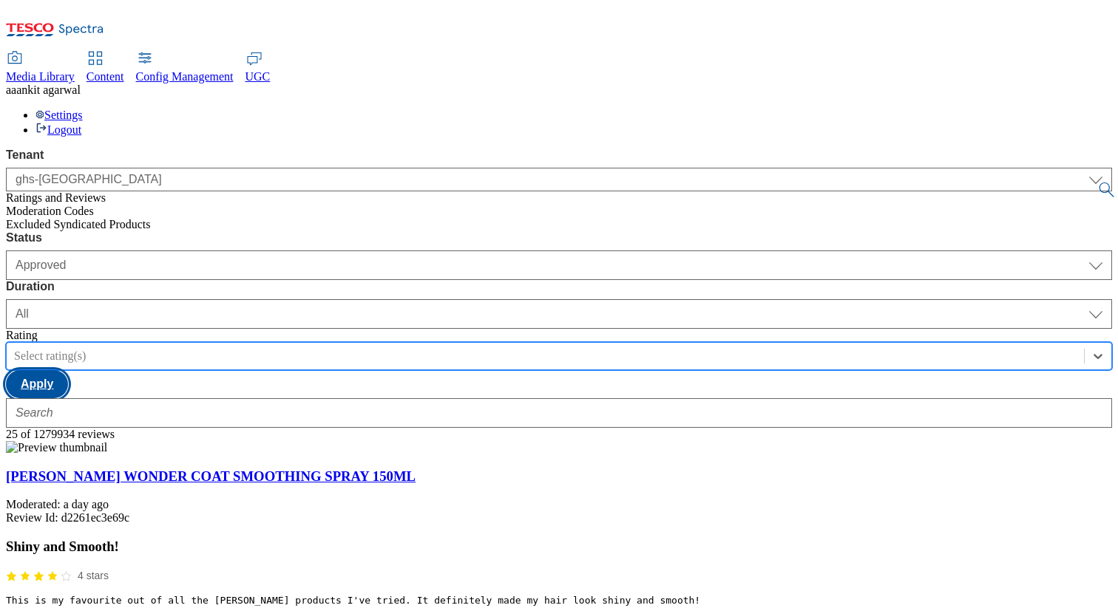
click at [68, 370] on button "Apply" at bounding box center [37, 384] width 62 height 28
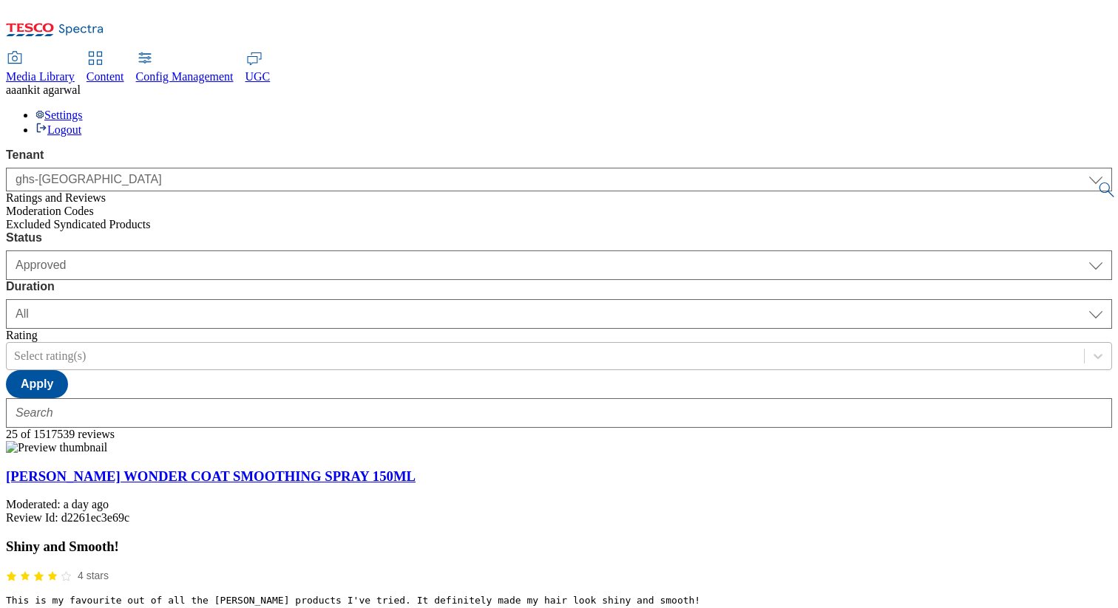
scroll to position [1371, 0]
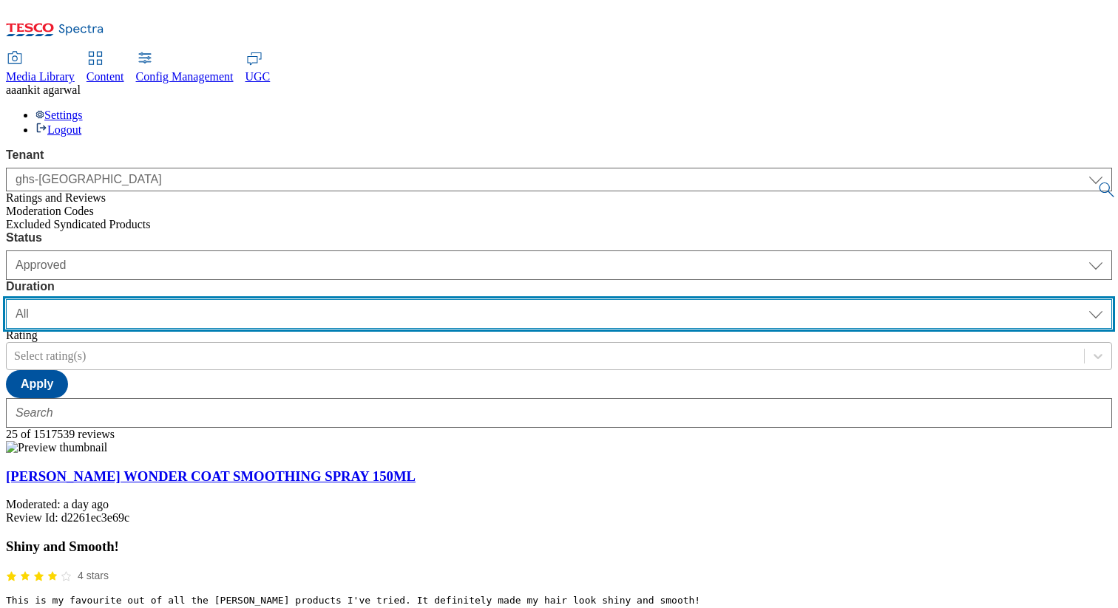
click at [412, 299] on select "yesterday last7days last30days All custom" at bounding box center [559, 314] width 1106 height 30
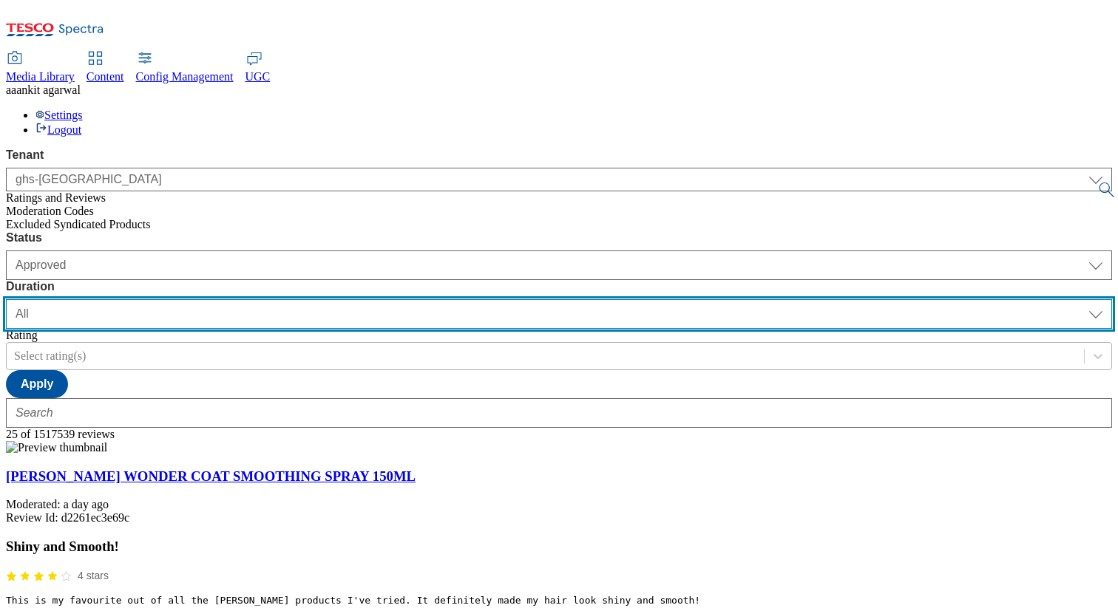
click at [433, 299] on select "yesterday last7days last30days All custom" at bounding box center [559, 314] width 1106 height 30
select select "custom"
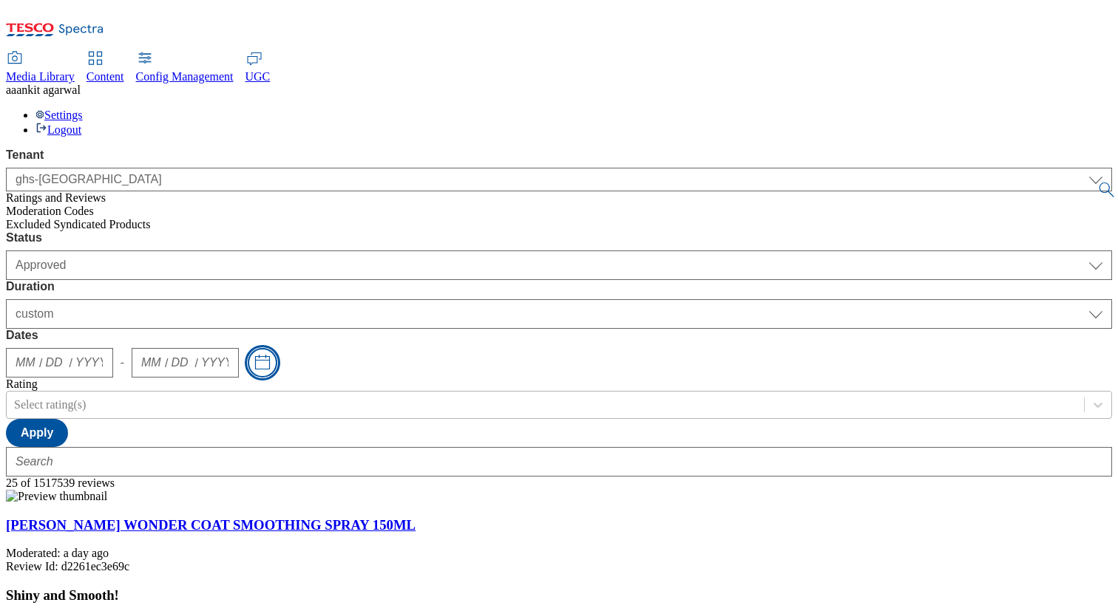
click at [277, 348] on button "Toggle calendar" at bounding box center [263, 363] width 30 height 30
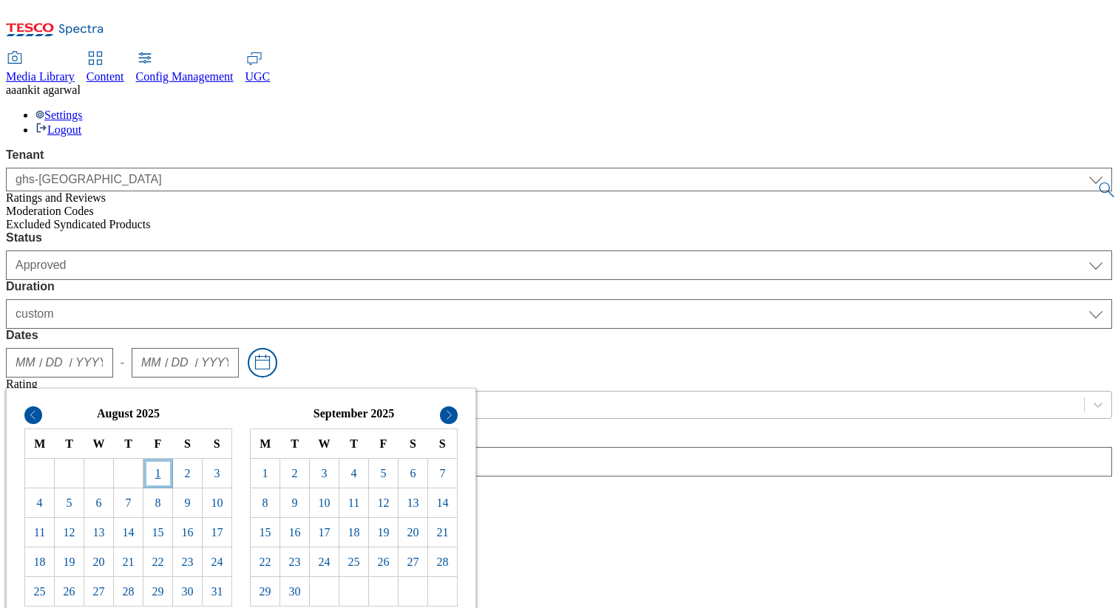
click at [173, 459] on td "1" at bounding box center [158, 474] width 30 height 30
type input "08"
type input "01"
type input "2025"
click at [84, 518] on td "12" at bounding box center [70, 533] width 30 height 30
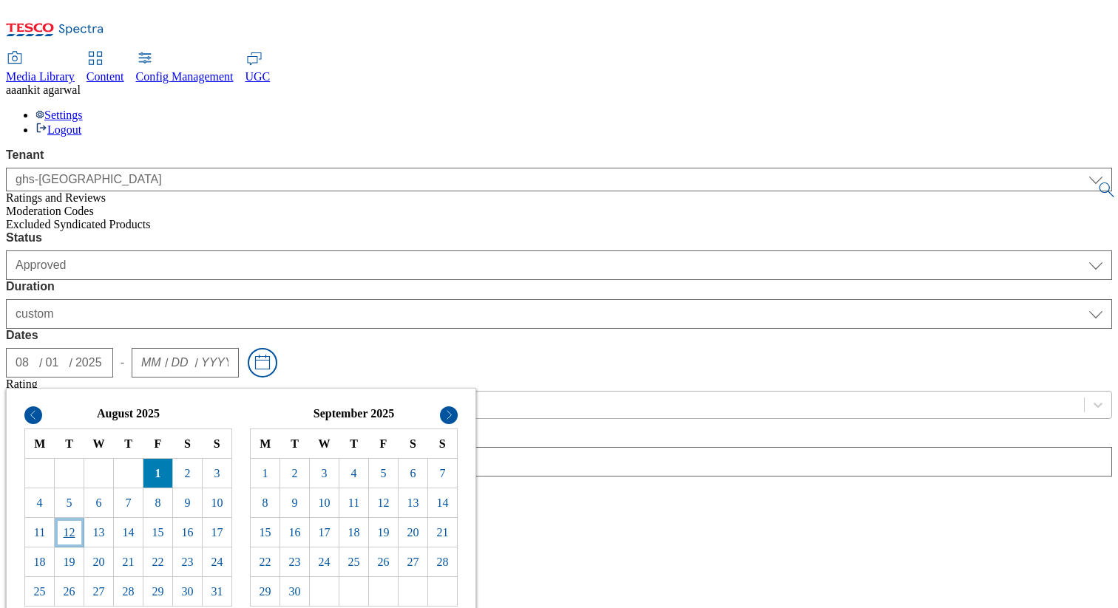
type input "08"
type input "12"
type input "2025"
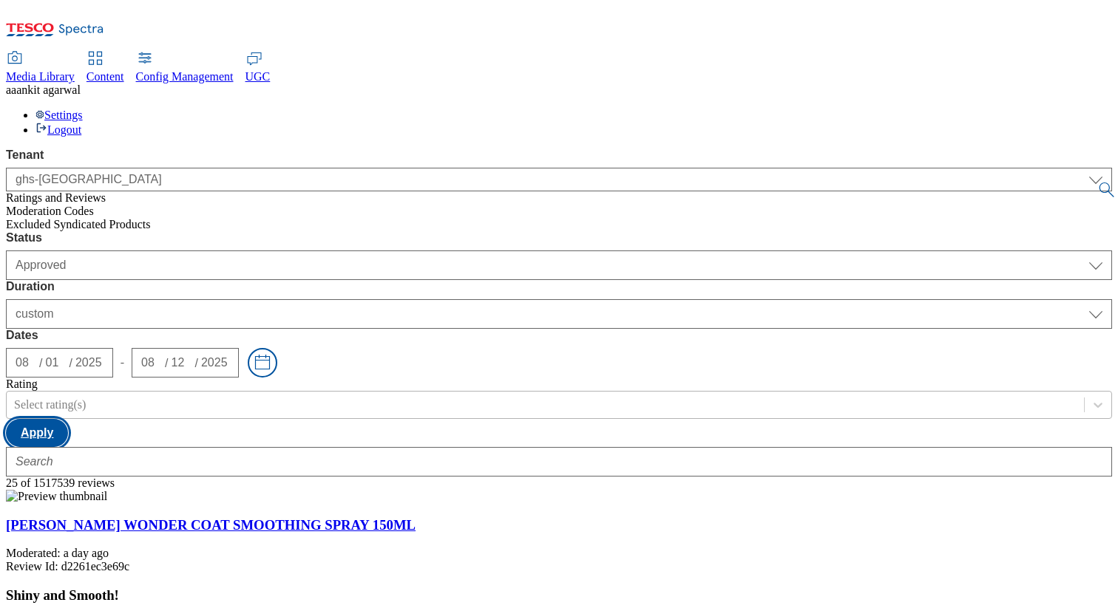
click at [68, 419] on button "Apply" at bounding box center [37, 433] width 62 height 28
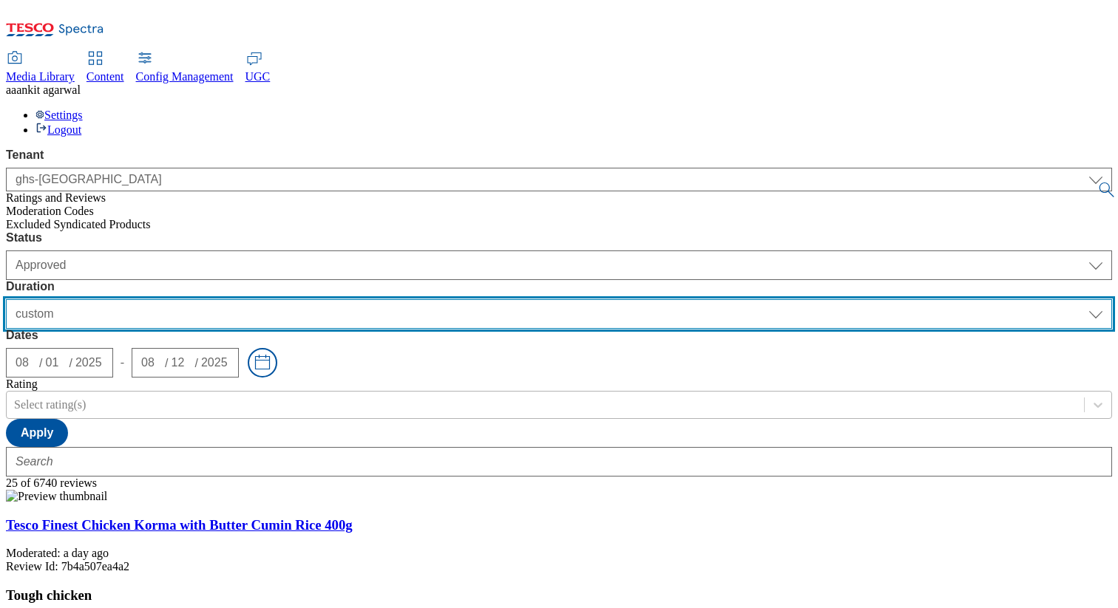
click at [442, 299] on select "yesterday last7days last30days All custom" at bounding box center [559, 314] width 1106 height 30
select select "All"
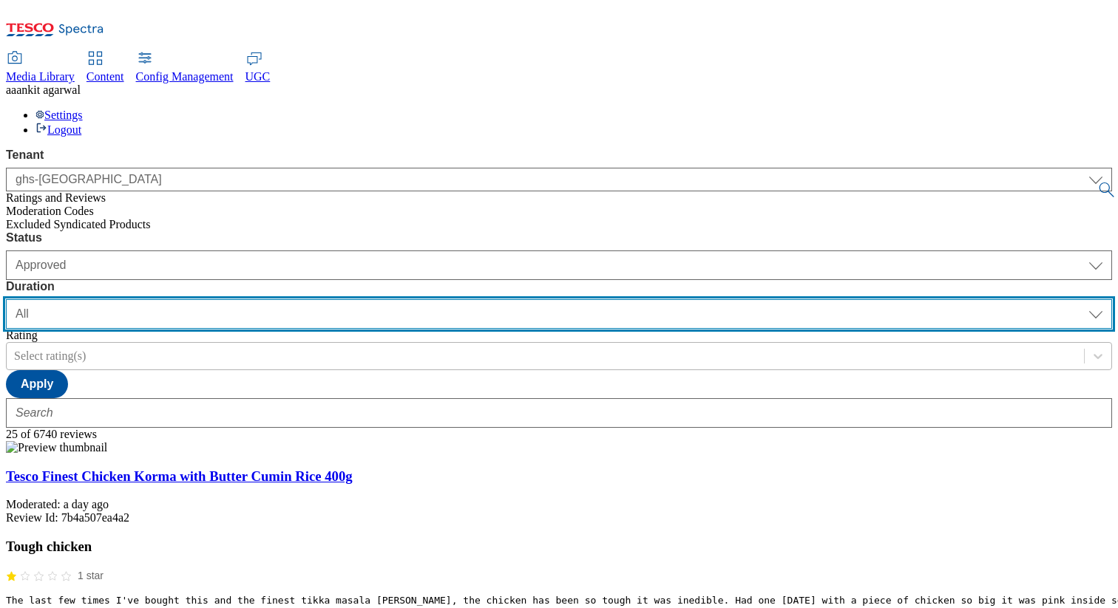
click at [432, 299] on select "yesterday last7days last30days All custom" at bounding box center [559, 314] width 1106 height 30
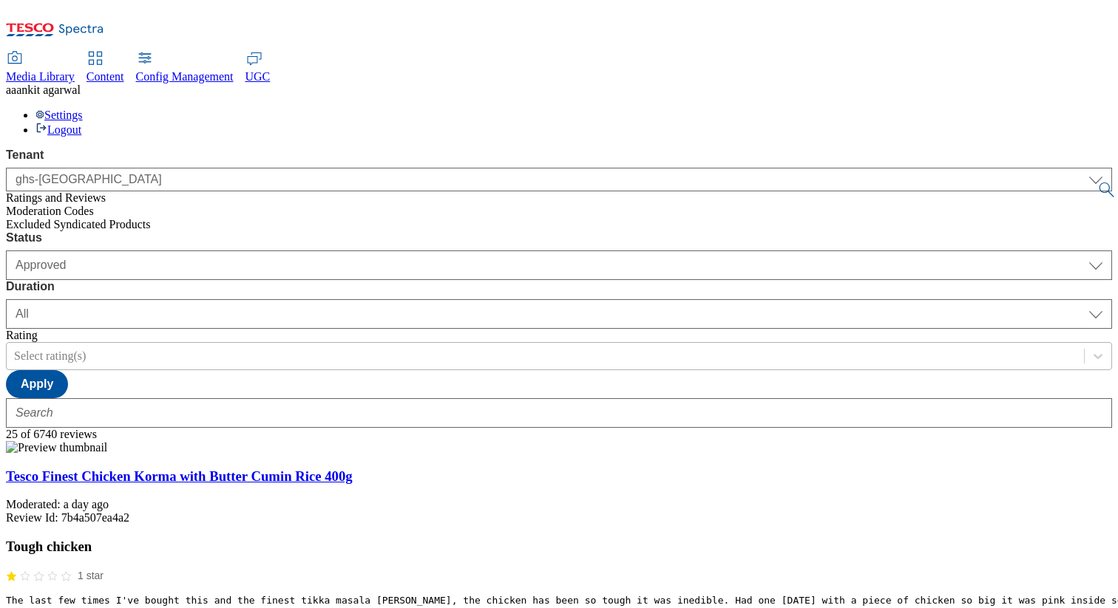
click at [708, 231] on div "Status Moderated Approved Rejected Approved Duration yesterday last7days last30…" at bounding box center [559, 314] width 1106 height 167
click at [68, 370] on button "Apply" at bounding box center [37, 384] width 62 height 28
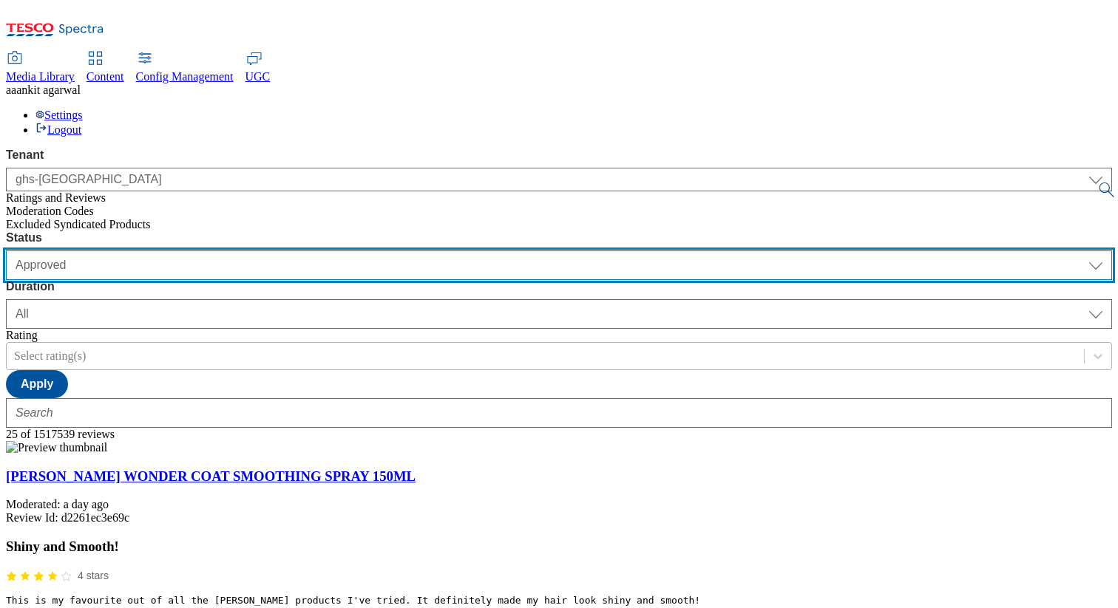
click at [324, 251] on select "Moderated Approved Rejected" at bounding box center [559, 266] width 1106 height 30
select select "Rejected"
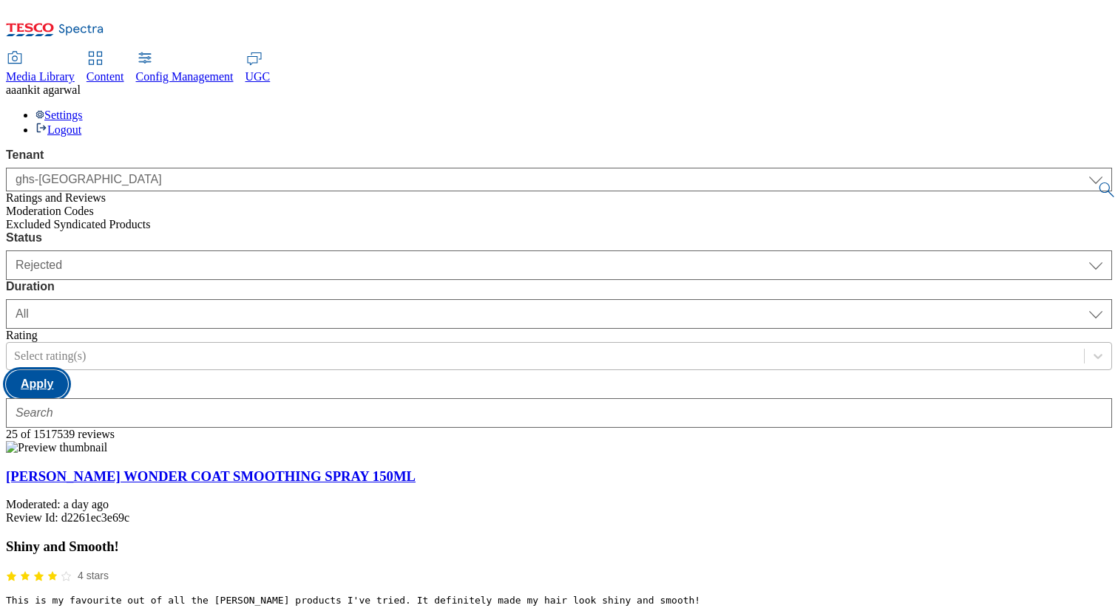
click at [68, 370] on button "Apply" at bounding box center [37, 384] width 62 height 28
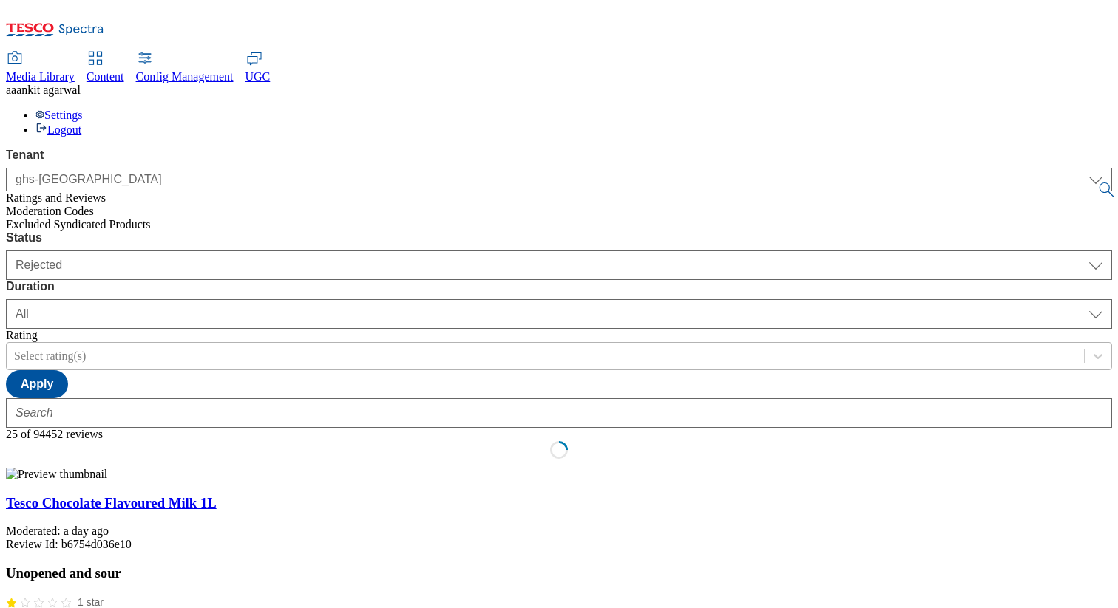
scroll to position [14, 0]
click at [217, 495] on link "Tesco Chocolate Flavoured Milk 1L" at bounding box center [111, 503] width 211 height 16
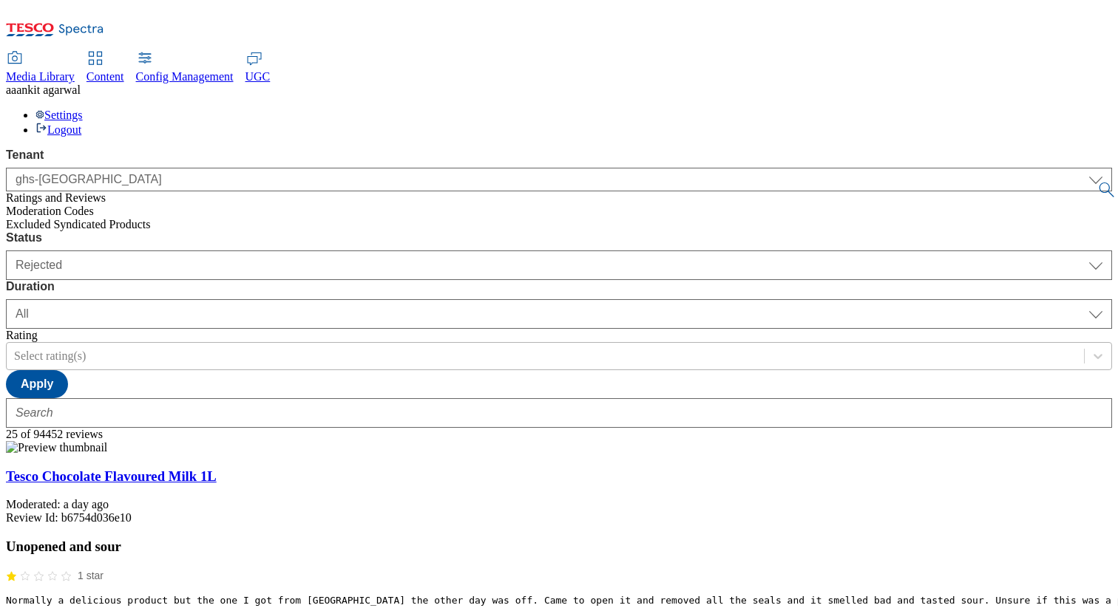
scroll to position [0, 0]
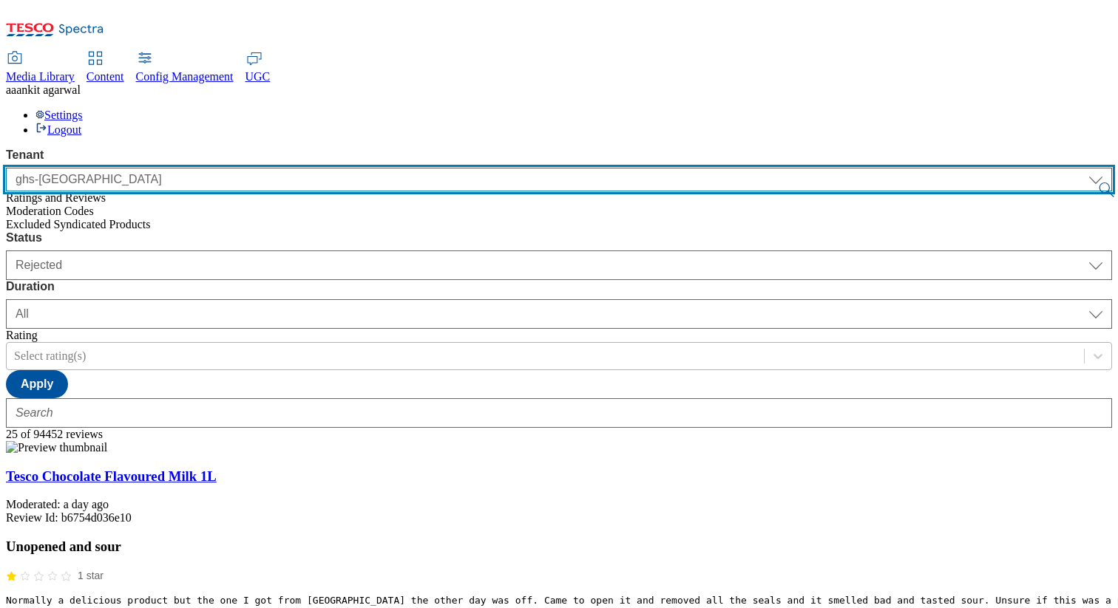
click at [155, 168] on select "ALL All CONFIG-CZ CONFIG-HU CONFIG-IE CONFIG-ROI CONFIG-SK CONFIG-TEST CONFIG-U…" at bounding box center [559, 180] width 1106 height 24
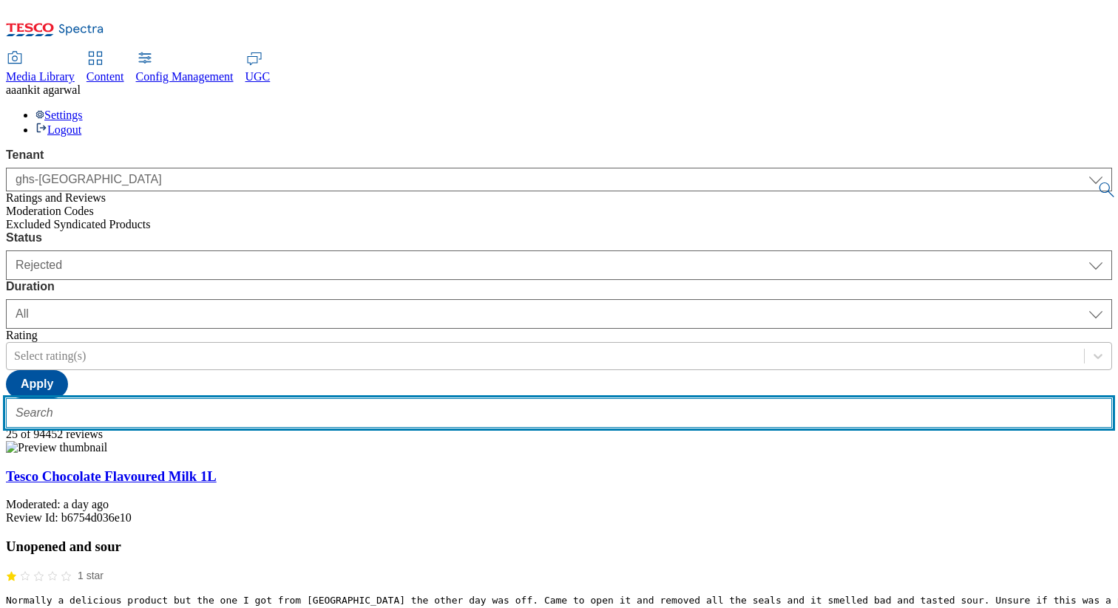
click at [255, 398] on input "text" at bounding box center [559, 413] width 1106 height 30
type input "Test"
click at [1097, 183] on button "submit" at bounding box center [1107, 190] width 21 height 15
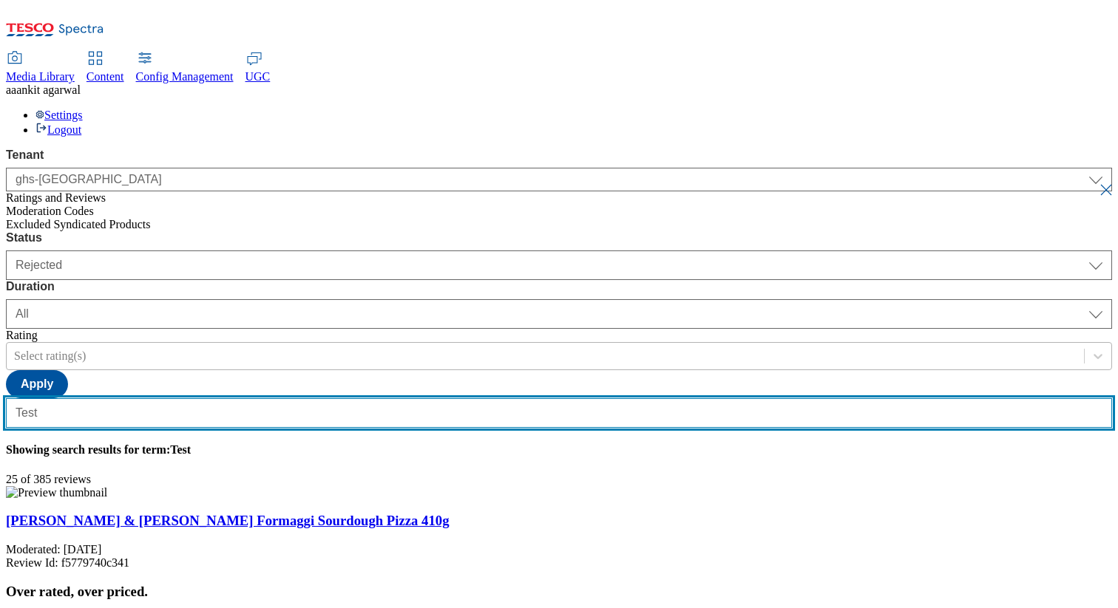
scroll to position [4845, 0]
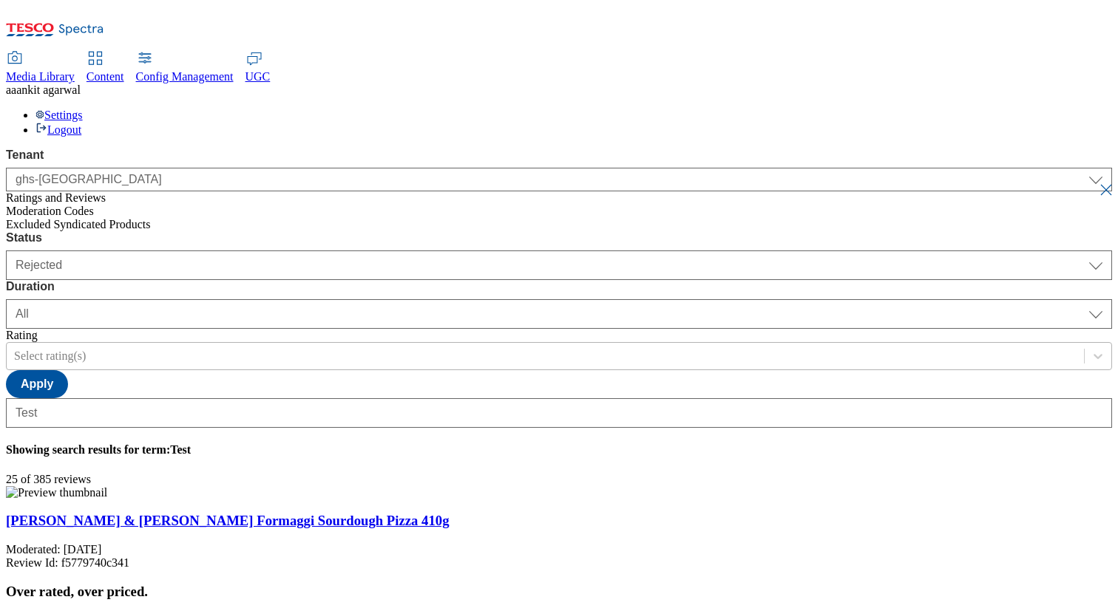
select select "100"
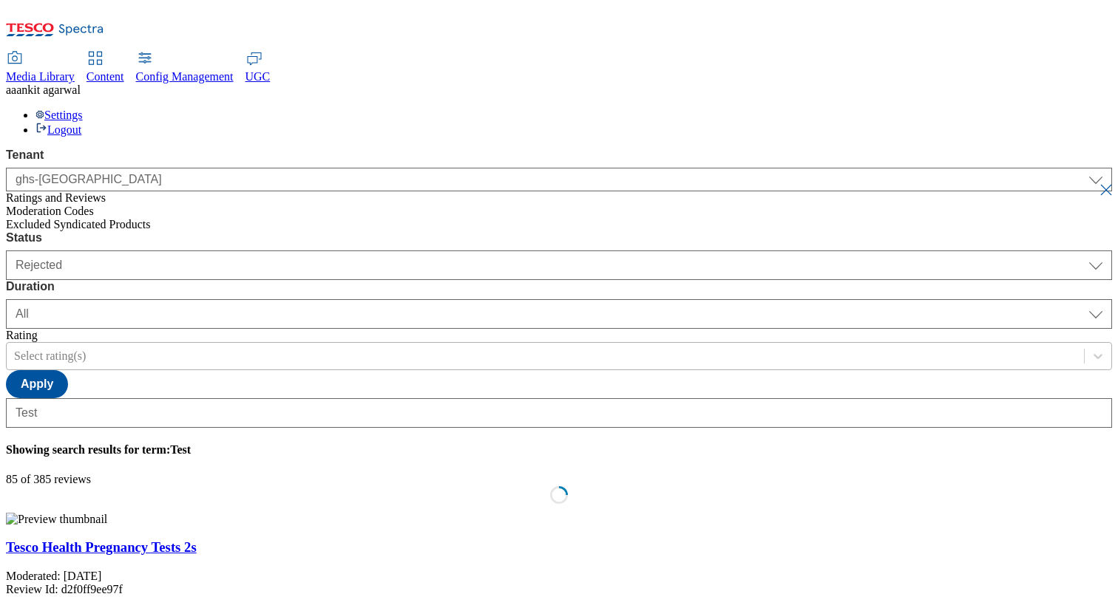
click at [112, 218] on span "Excluded Syndicated Products" at bounding box center [78, 224] width 145 height 13
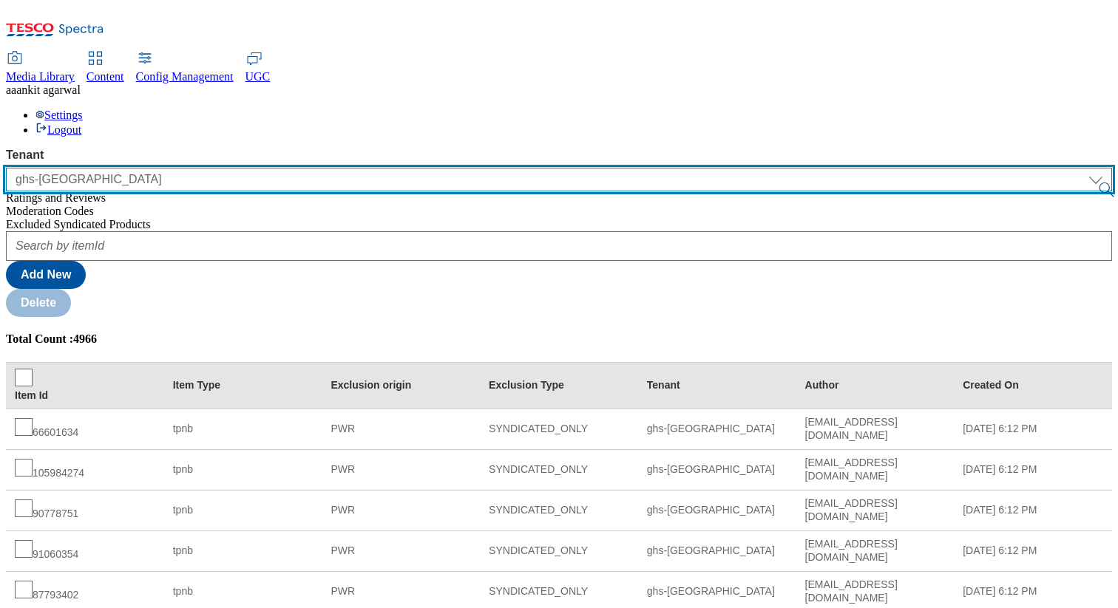
click at [102, 168] on select "ALL All CONFIG-CZ CONFIG-HU CONFIG-IE CONFIG-ROI CONFIG-SK CONFIG-TEST CONFIG-U…" at bounding box center [559, 180] width 1106 height 24
select select "ghs-roi"
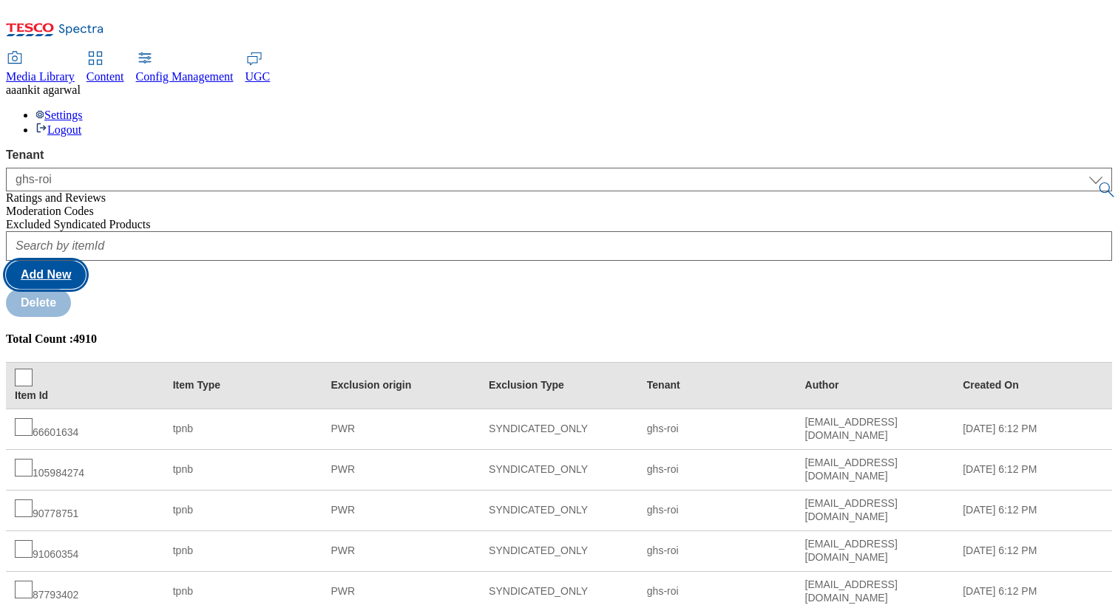
click at [86, 261] on button "Add New" at bounding box center [46, 275] width 80 height 28
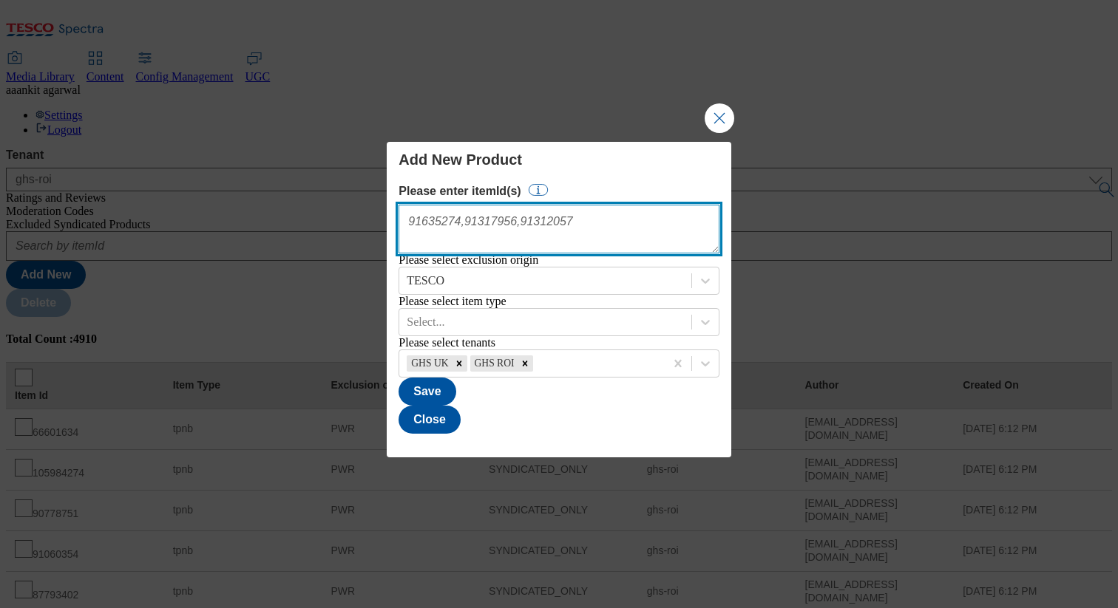
click at [497, 205] on textarea "Modal" at bounding box center [558, 229] width 320 height 49
type textarea "45839238,45839239"
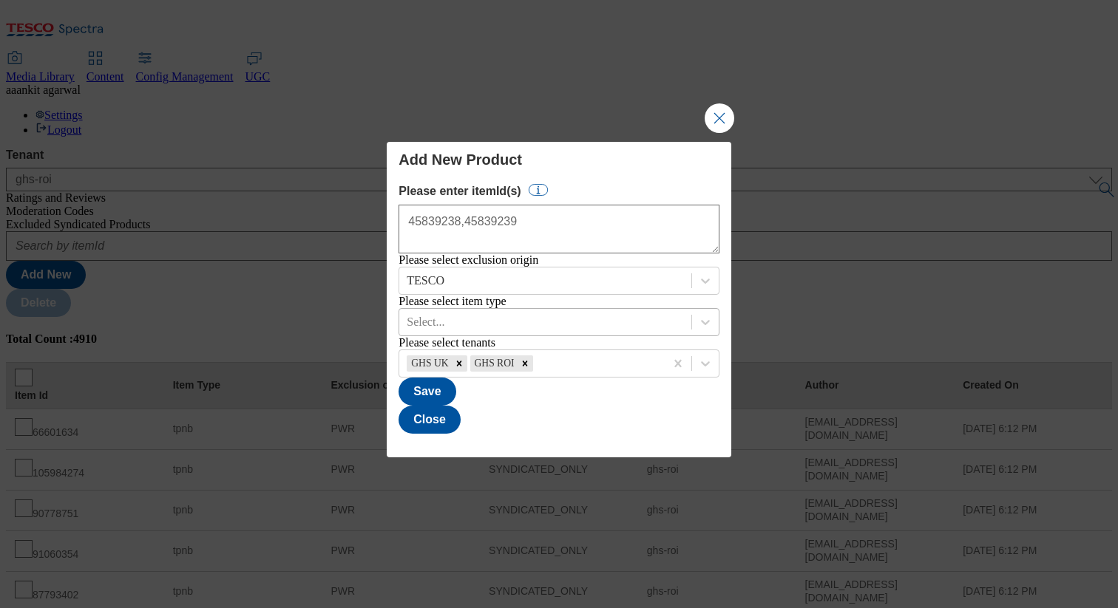
click at [549, 322] on div "Select..." at bounding box center [544, 322] width 291 height 22
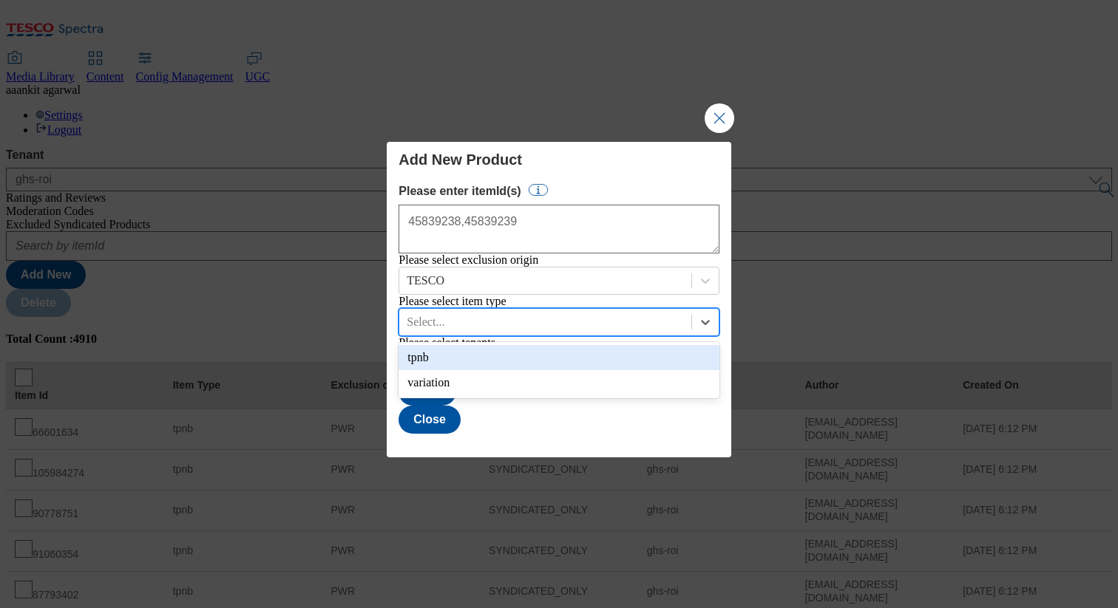
click at [509, 362] on div "tpnb" at bounding box center [558, 357] width 320 height 25
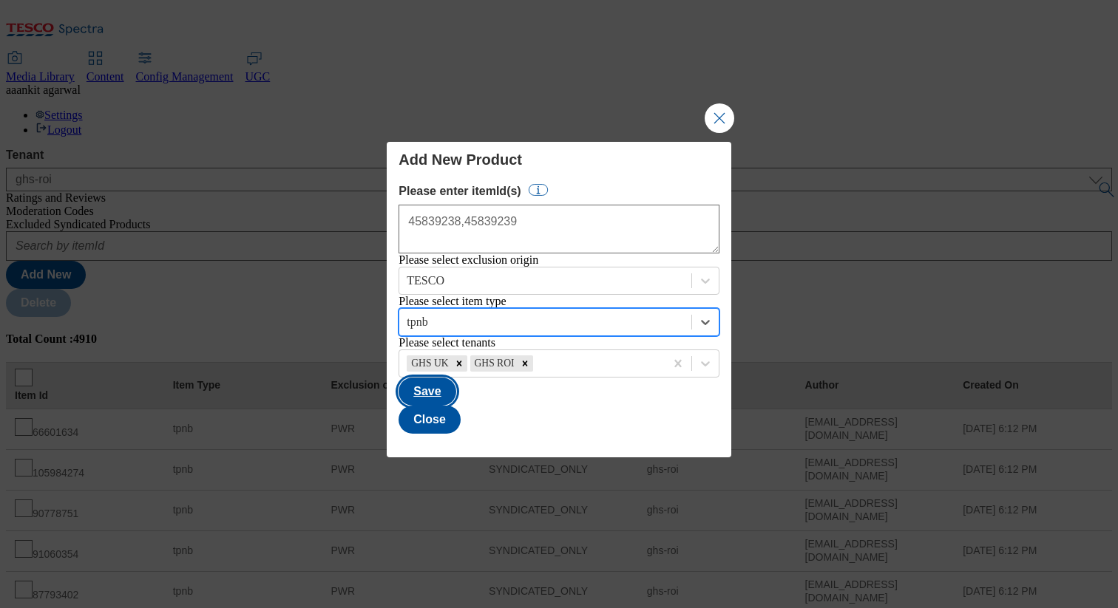
click at [455, 406] on button "Save" at bounding box center [426, 392] width 57 height 28
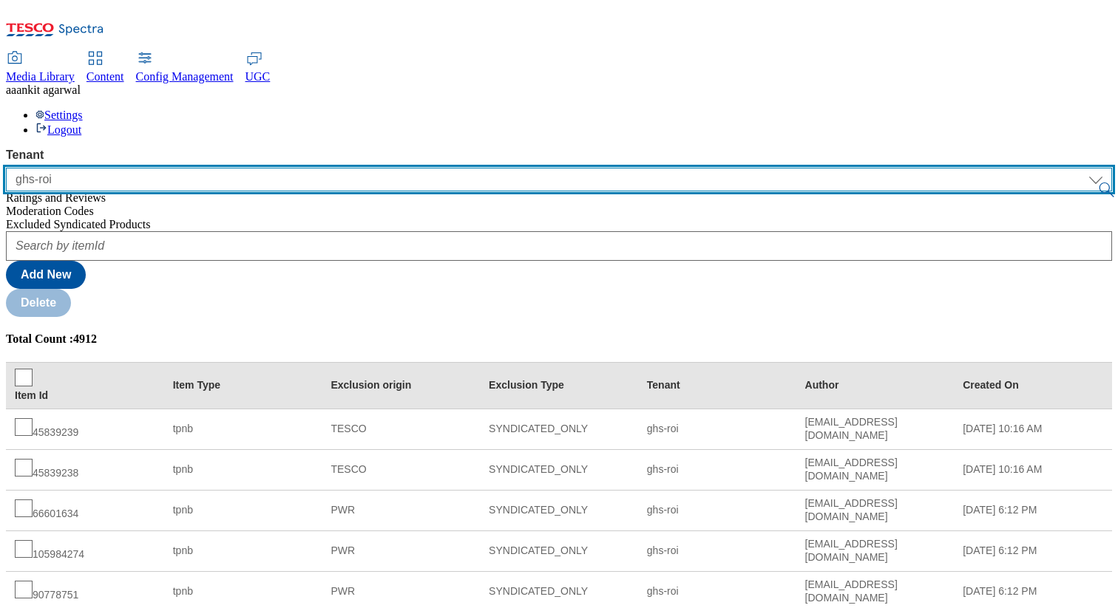
click at [137, 168] on select "ALL All CONFIG-CZ CONFIG-HU CONFIG-IE CONFIG-ROI CONFIG-SK CONFIG-TEST CONFIG-U…" at bounding box center [559, 180] width 1106 height 24
select select "ghs-[GEOGRAPHIC_DATA]"
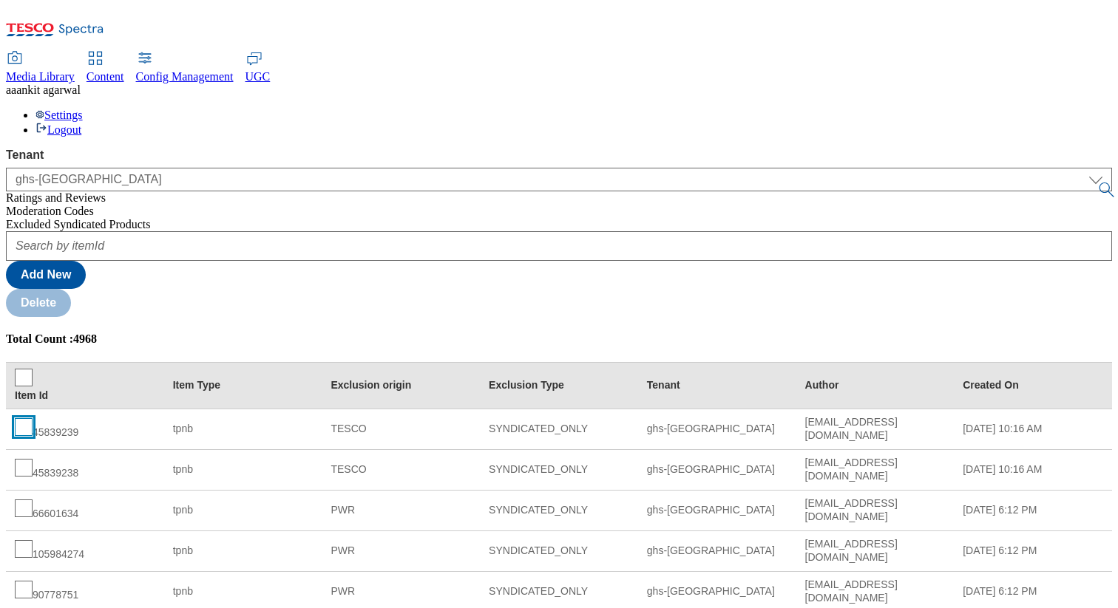
click at [33, 418] on input "checkbox" at bounding box center [24, 427] width 18 height 18
checkbox input "true"
click at [71, 289] on button "Delete" at bounding box center [38, 303] width 65 height 28
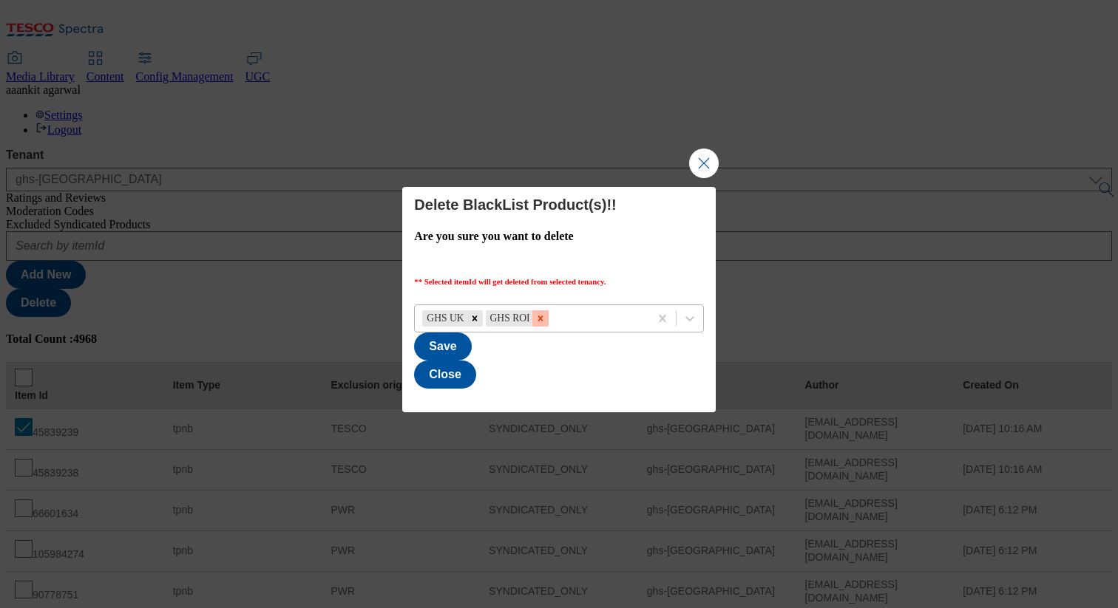
click at [537, 316] on icon "Modal" at bounding box center [539, 318] width 5 height 5
click at [471, 356] on button "Save" at bounding box center [442, 347] width 57 height 28
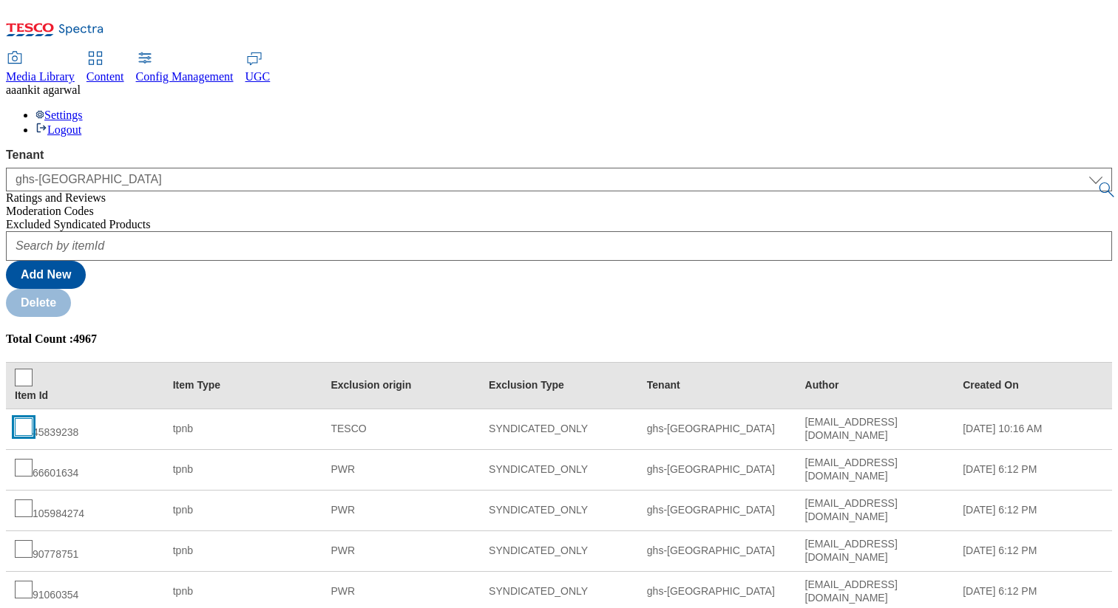
click at [33, 418] on input "checkbox" at bounding box center [24, 427] width 18 height 18
checkbox input "true"
click at [71, 289] on button "Delete" at bounding box center [38, 303] width 65 height 28
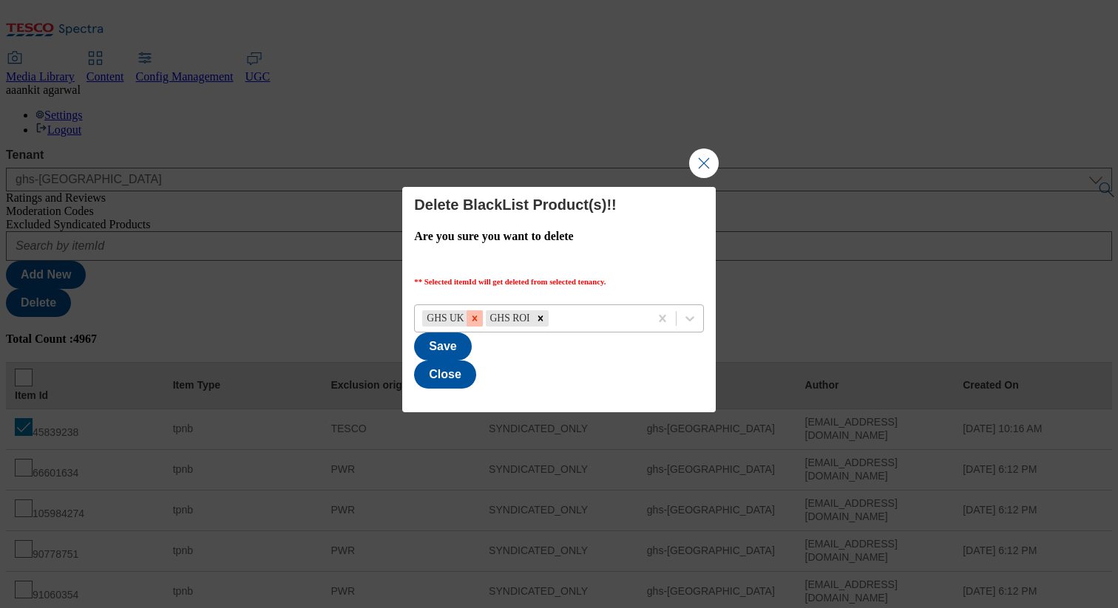
click at [472, 316] on icon "Modal" at bounding box center [474, 318] width 5 height 5
click at [471, 355] on button "Save" at bounding box center [442, 347] width 57 height 28
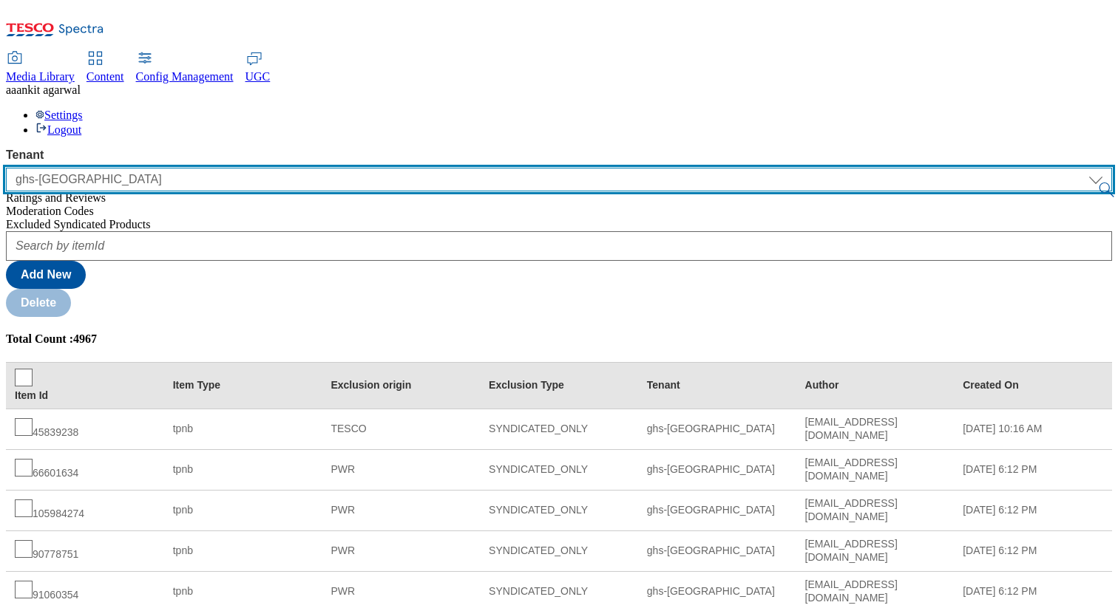
click at [136, 168] on select "ALL All CONFIG-CZ CONFIG-HU CONFIG-IE CONFIG-ROI CONFIG-SK CONFIG-TEST CONFIG-U…" at bounding box center [559, 180] width 1106 height 24
select select "ghs-roi"
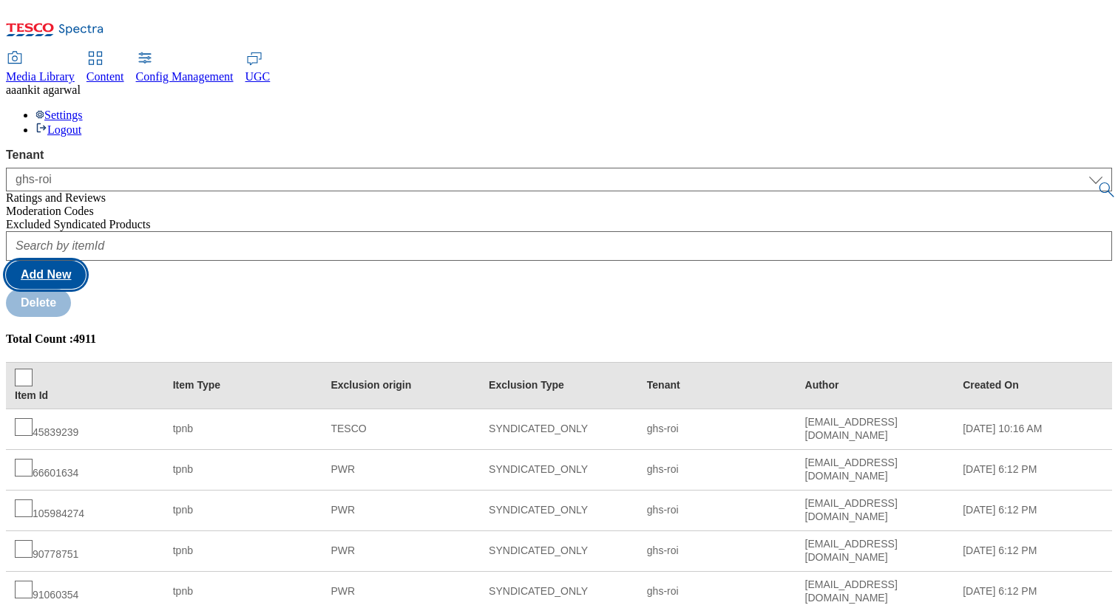
click at [86, 261] on button "Add New" at bounding box center [46, 275] width 80 height 28
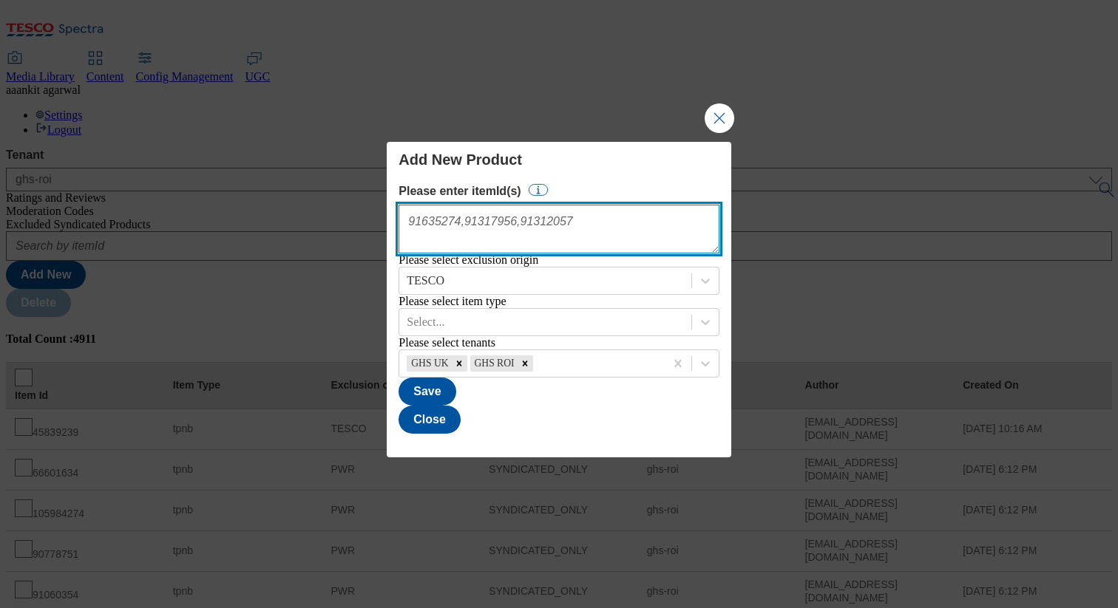
click at [493, 206] on textarea "Modal" at bounding box center [558, 229] width 320 height 49
type textarea "45839239"
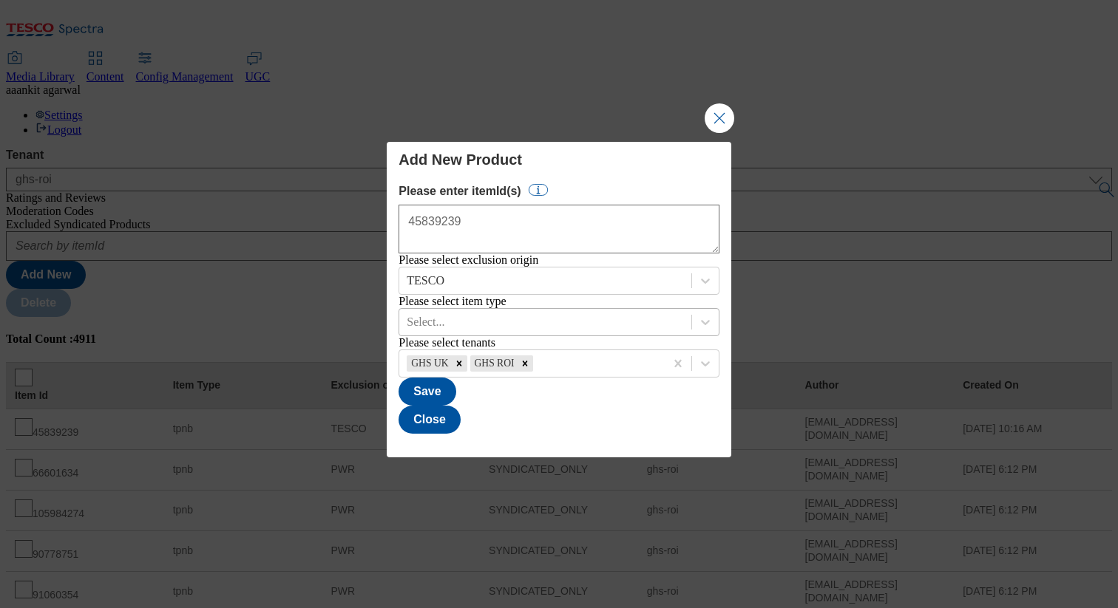
click at [509, 330] on div "Select..." at bounding box center [544, 322] width 291 height 22
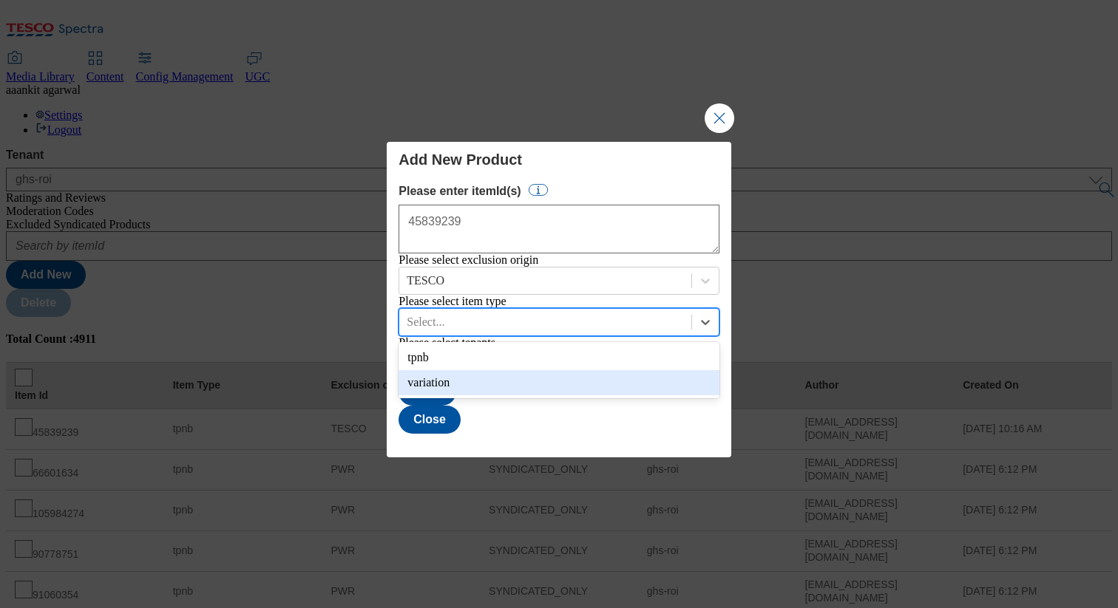
click at [501, 388] on div "variation" at bounding box center [558, 382] width 320 height 25
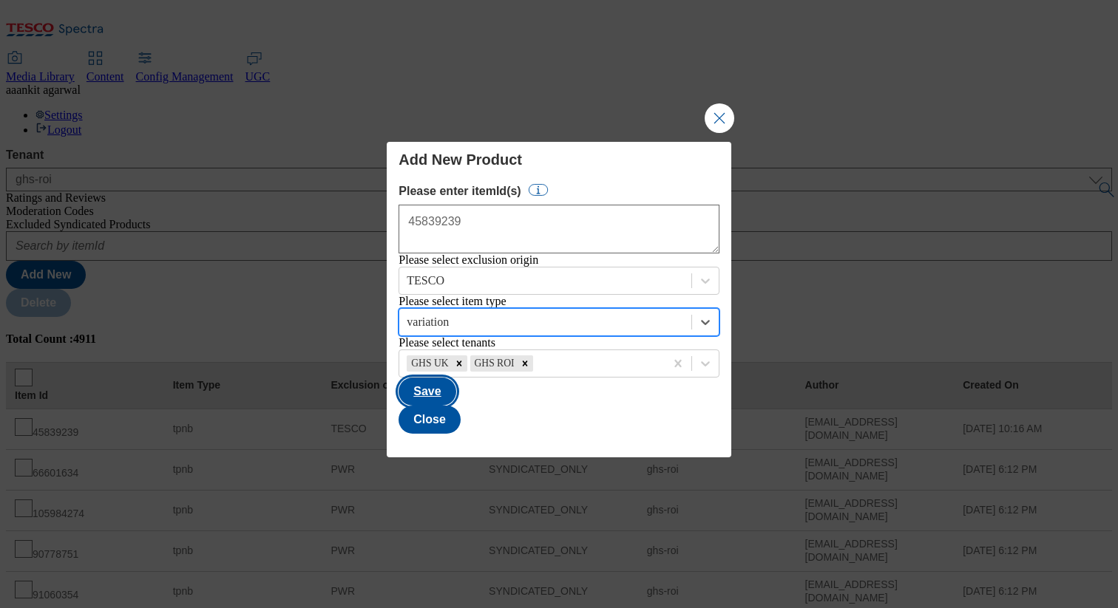
click at [455, 406] on button "Save" at bounding box center [426, 392] width 57 height 28
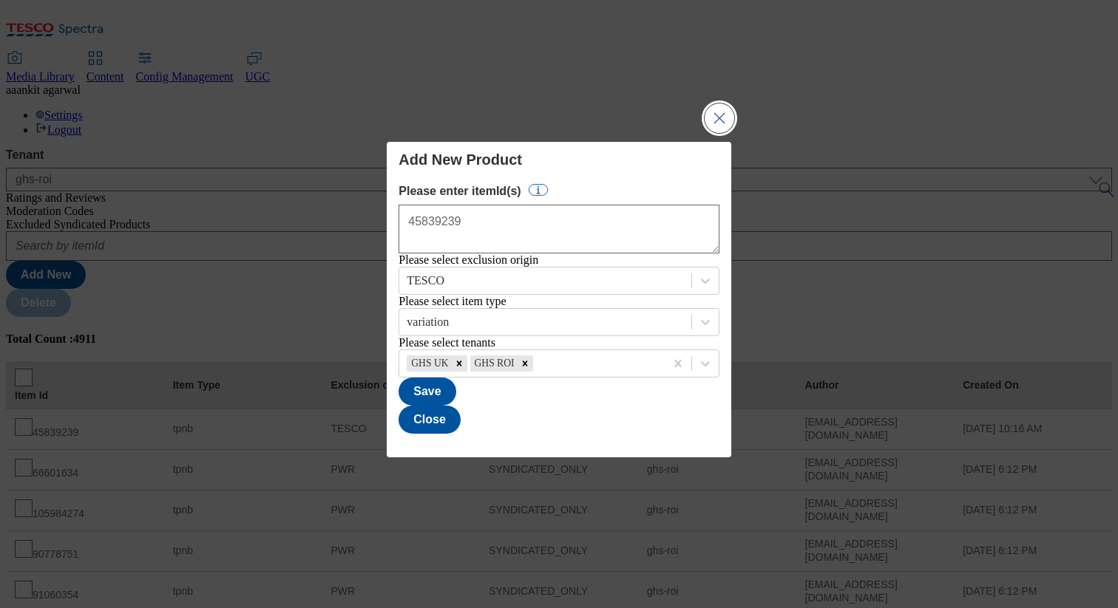
click at [706, 103] on button "Close Modal" at bounding box center [719, 118] width 30 height 30
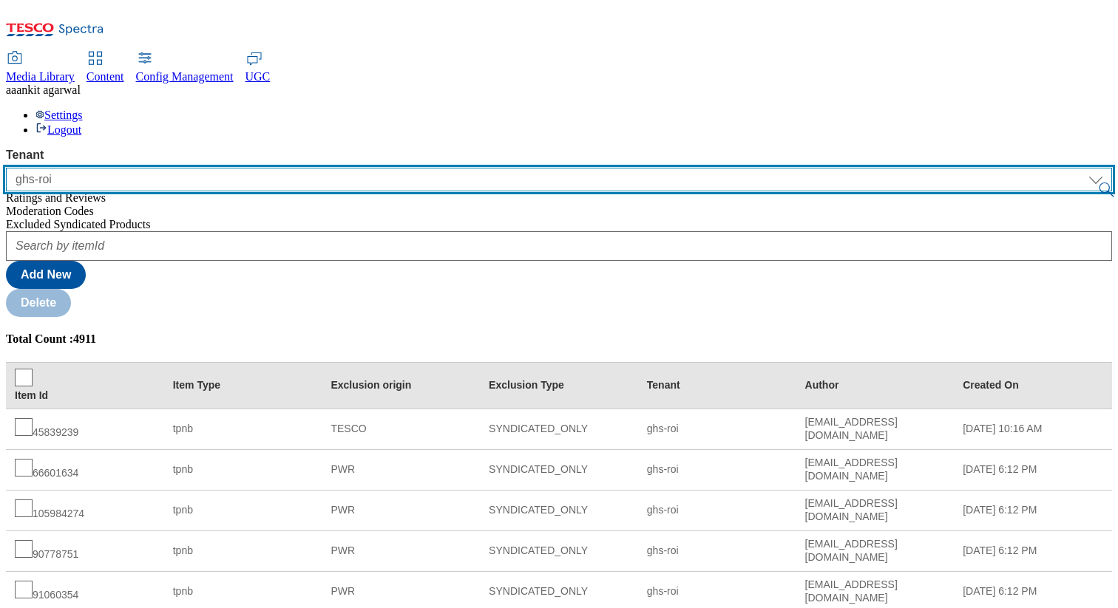
click at [95, 168] on select "ALL All CONFIG-CZ CONFIG-HU CONFIG-IE CONFIG-ROI CONFIG-SK CONFIG-TEST CONFIG-U…" at bounding box center [559, 180] width 1106 height 24
select select "ghs-[GEOGRAPHIC_DATA]"
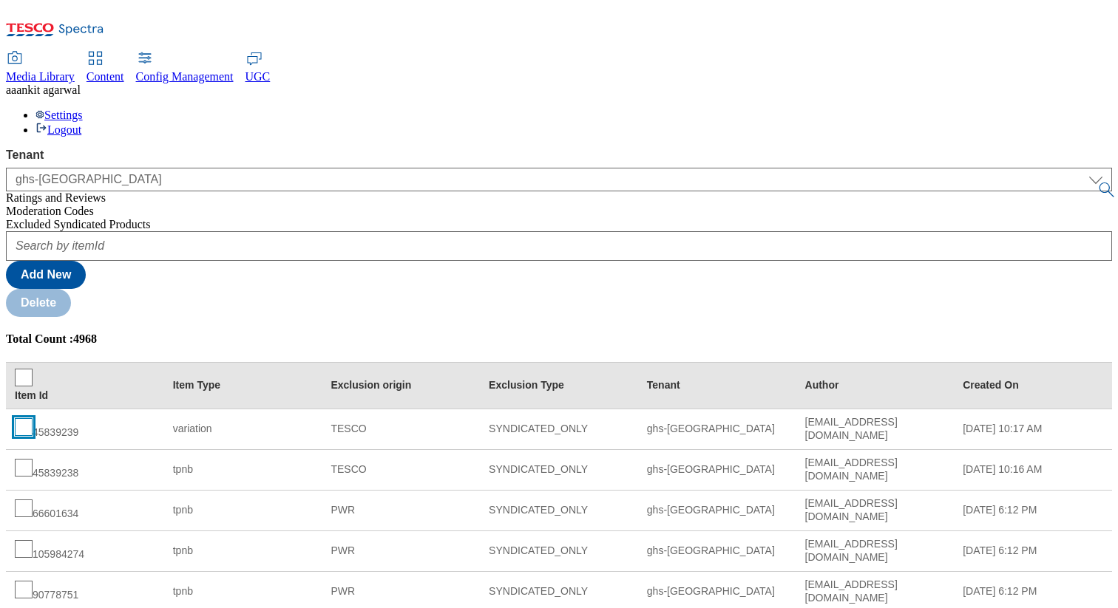
click at [33, 418] on input "checkbox" at bounding box center [24, 427] width 18 height 18
checkbox input "true"
click at [33, 459] on input "checkbox" at bounding box center [24, 468] width 18 height 18
checkbox input "true"
click at [71, 289] on button "Delete" at bounding box center [38, 303] width 65 height 28
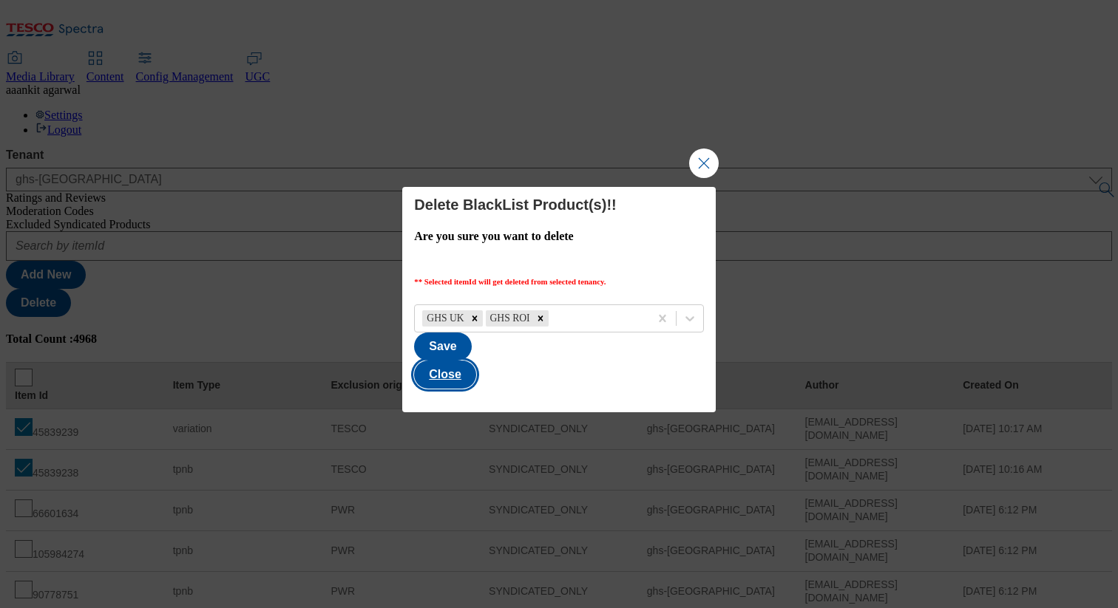
click at [476, 361] on button "Close" at bounding box center [445, 375] width 62 height 28
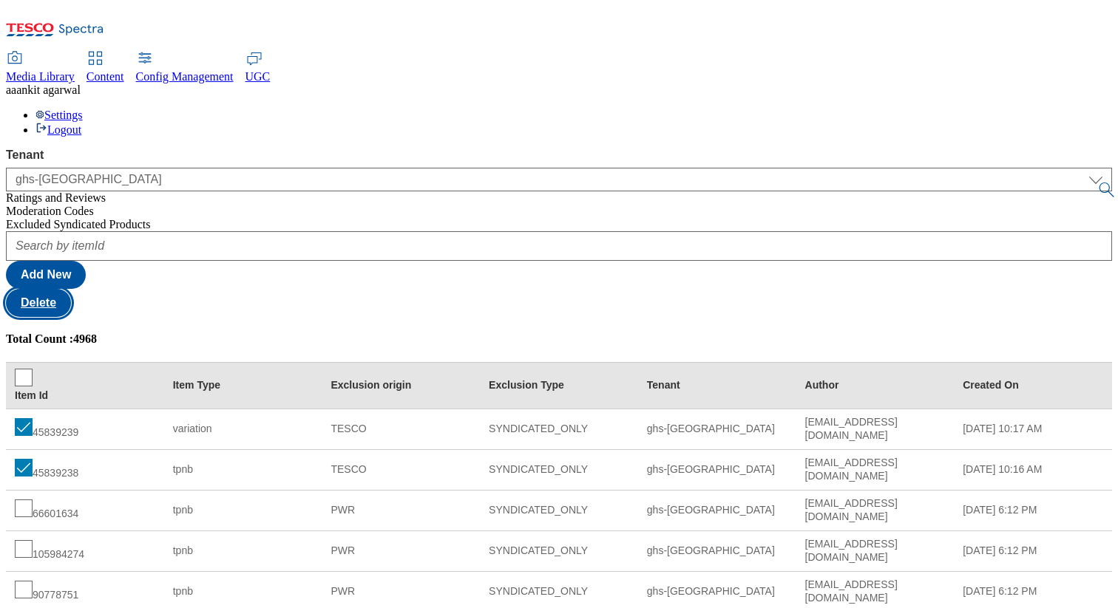
click at [71, 289] on button "Delete" at bounding box center [38, 303] width 65 height 28
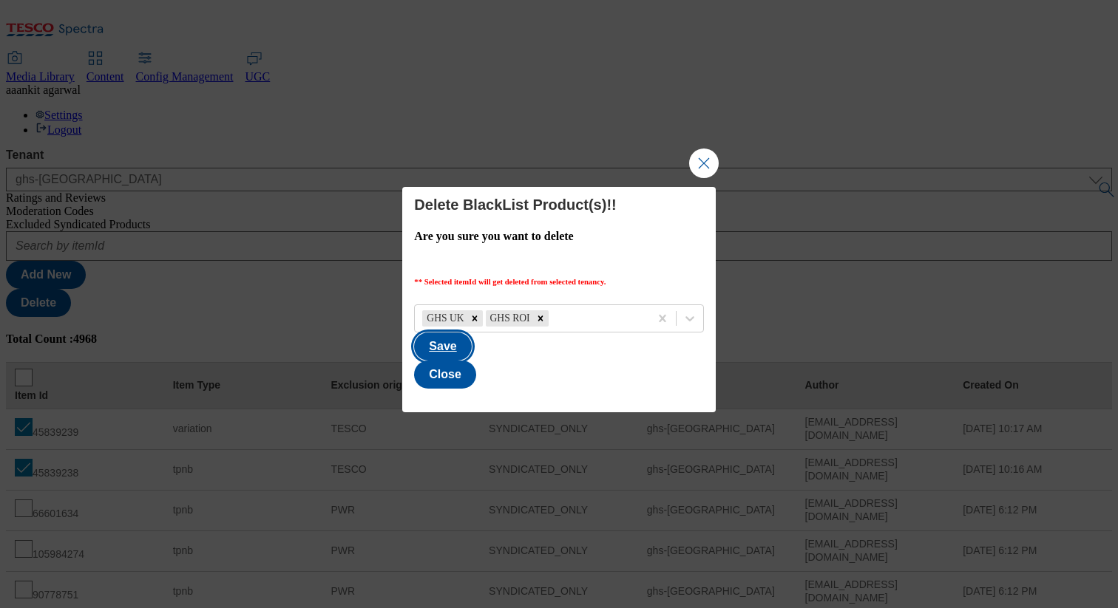
click at [471, 361] on button "Save" at bounding box center [442, 347] width 57 height 28
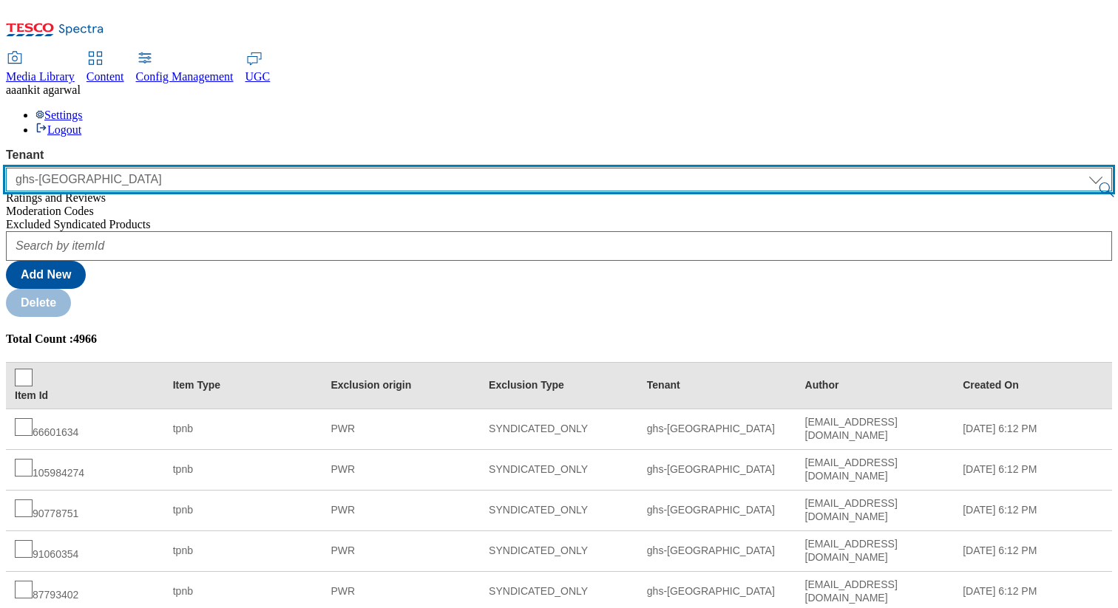
click at [167, 168] on select "ALL All CONFIG-CZ CONFIG-HU CONFIG-IE CONFIG-ROI CONFIG-SK CONFIG-TEST CONFIG-U…" at bounding box center [559, 180] width 1106 height 24
select select "ghs-roi"
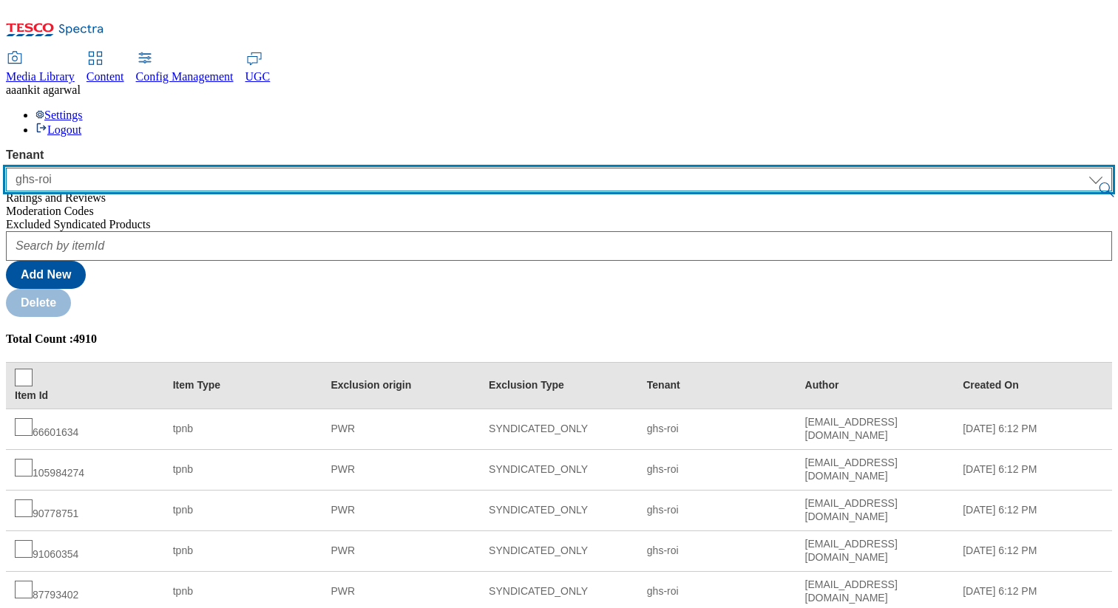
scroll to position [234, 0]
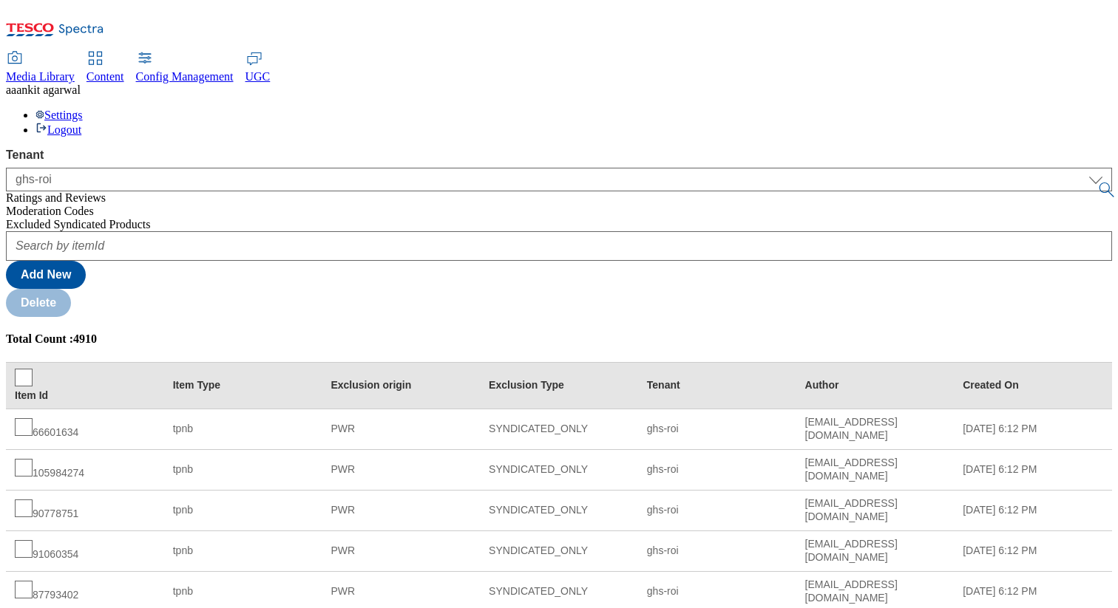
click at [155, 581] on div "105410292" at bounding box center [85, 591] width 140 height 21
copy div "105410292"
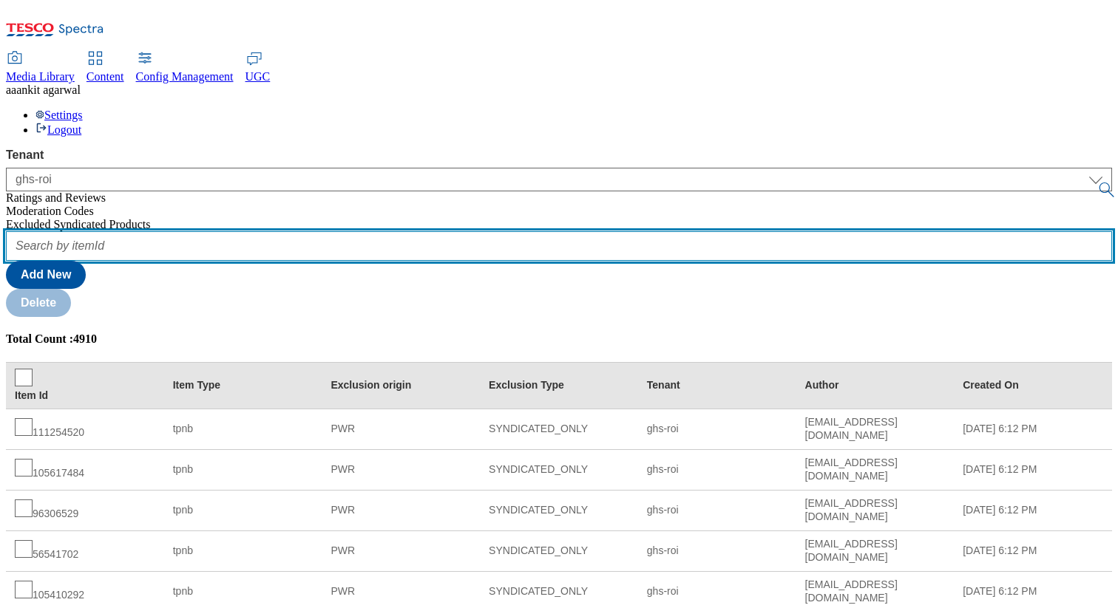
click at [259, 231] on input "text" at bounding box center [559, 246] width 1106 height 30
paste input "105410292"
type input "105410292"
click at [1097, 183] on button "submit" at bounding box center [1107, 190] width 21 height 15
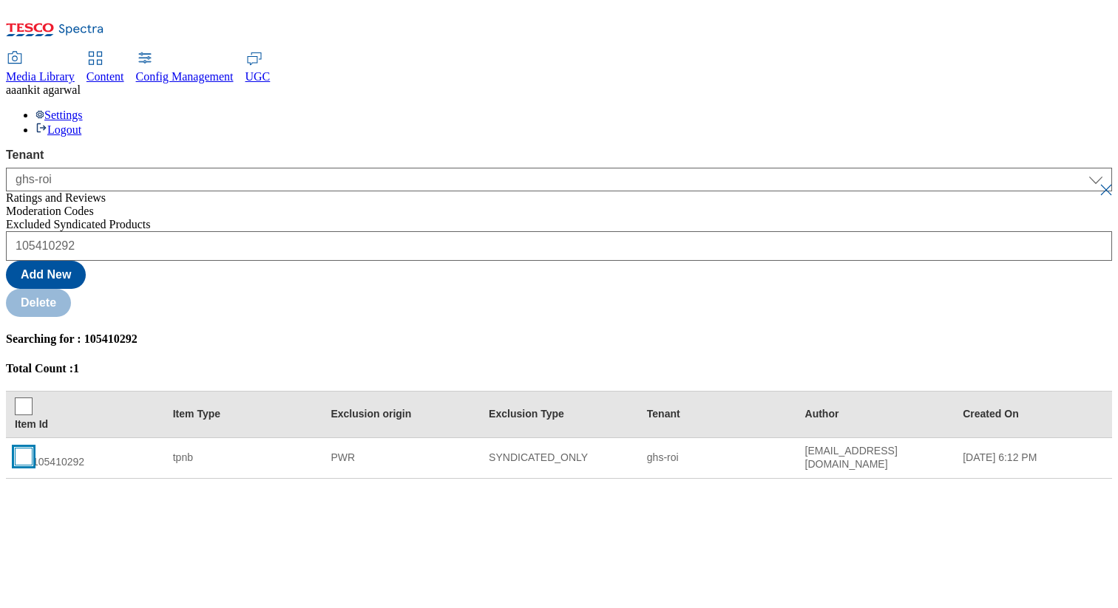
click at [33, 448] on input "checkbox" at bounding box center [24, 457] width 18 height 18
checkbox input "true"
click at [71, 289] on button "Delete" at bounding box center [38, 303] width 65 height 28
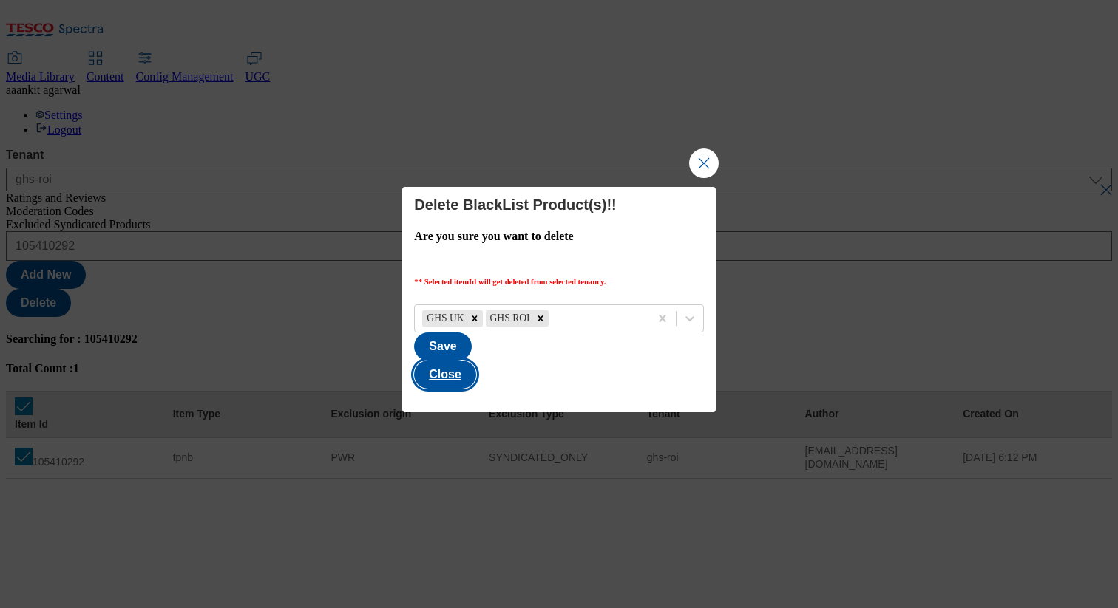
click at [476, 361] on button "Close" at bounding box center [445, 375] width 62 height 28
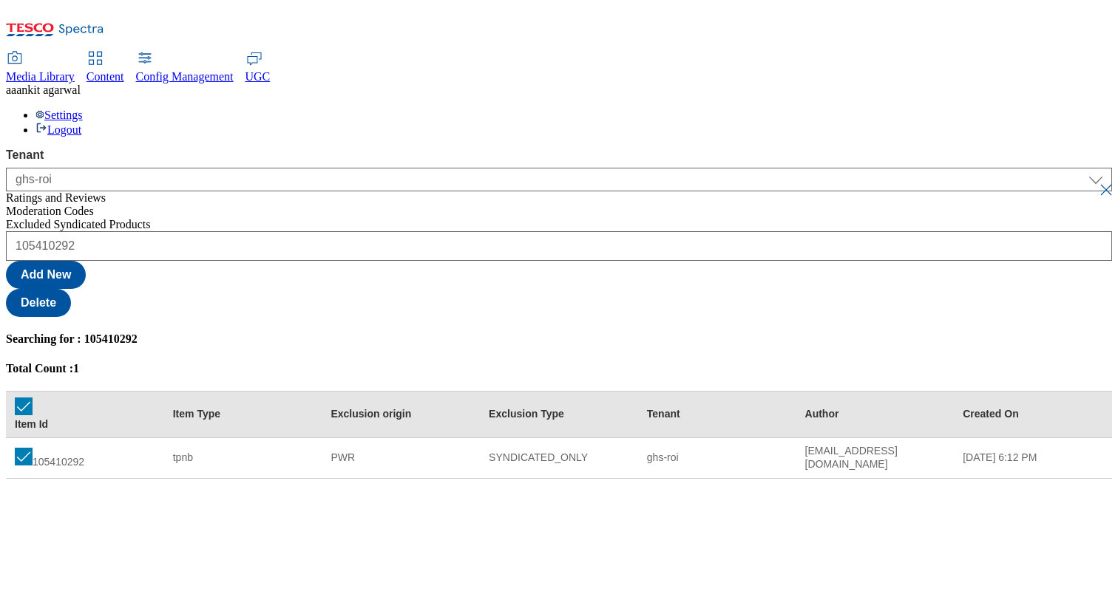
click at [124, 70] on span "Content" at bounding box center [105, 76] width 38 height 13
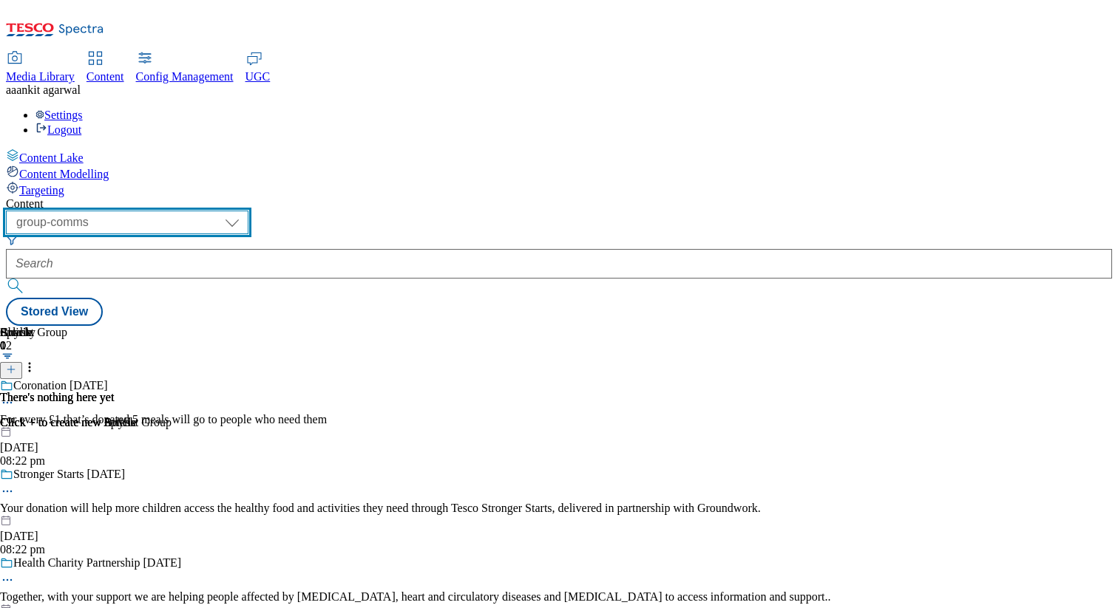
click at [248, 211] on select "dotcom-cz dotcom-hu dotcom-sk fnf-uk ghs-roi ghs-uk group-comms ighs-cz ighs-hu…" at bounding box center [127, 223] width 242 height 24
select select "flare-test"
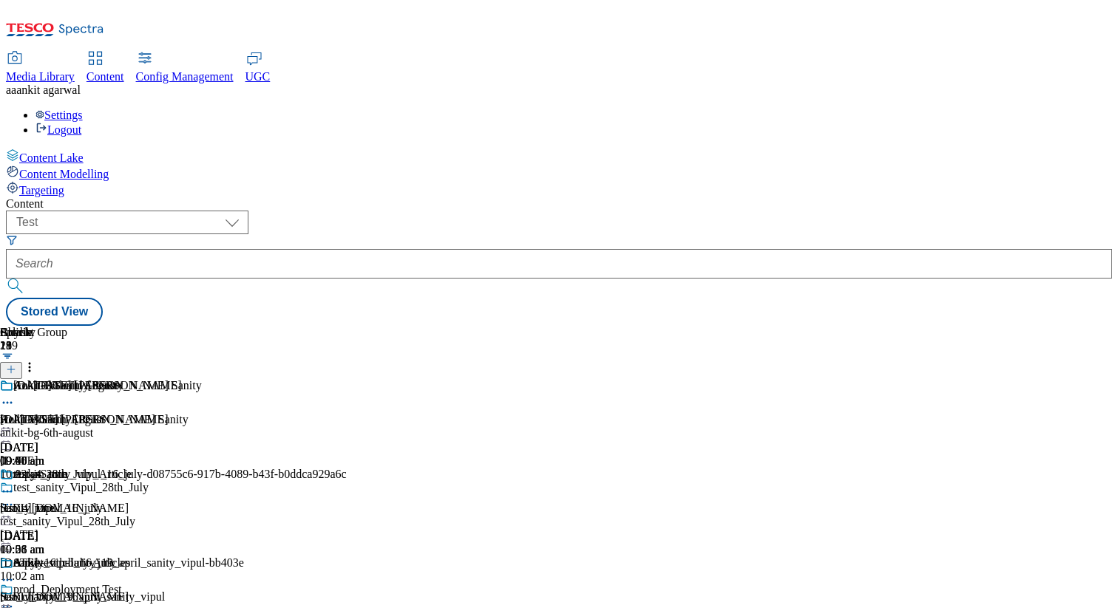
click at [16, 364] on icon at bounding box center [11, 369] width 10 height 10
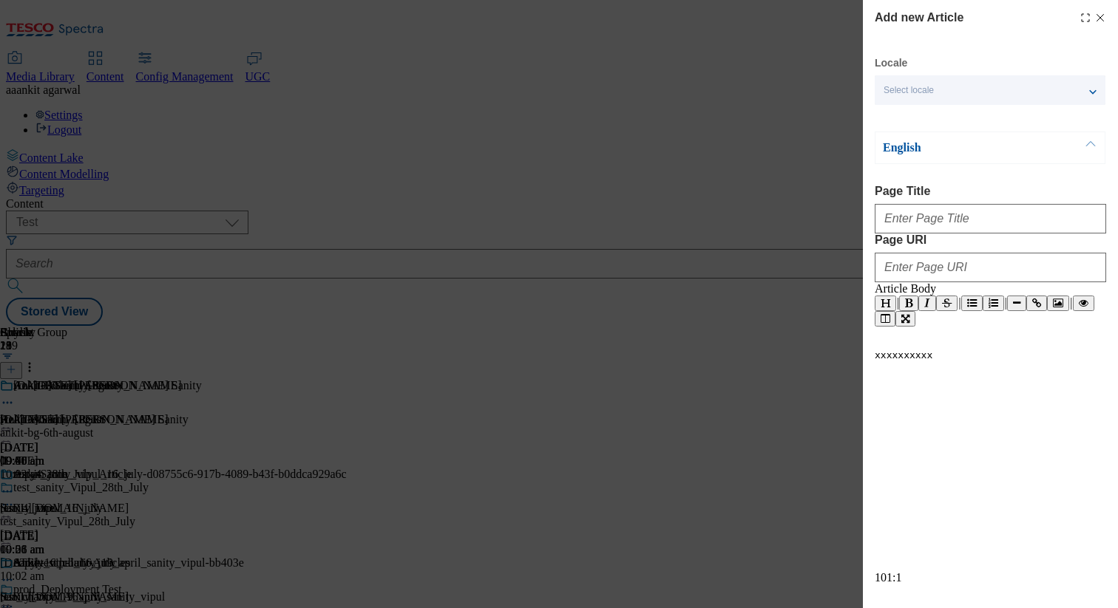
click at [924, 85] on span "Select locale" at bounding box center [908, 90] width 50 height 11
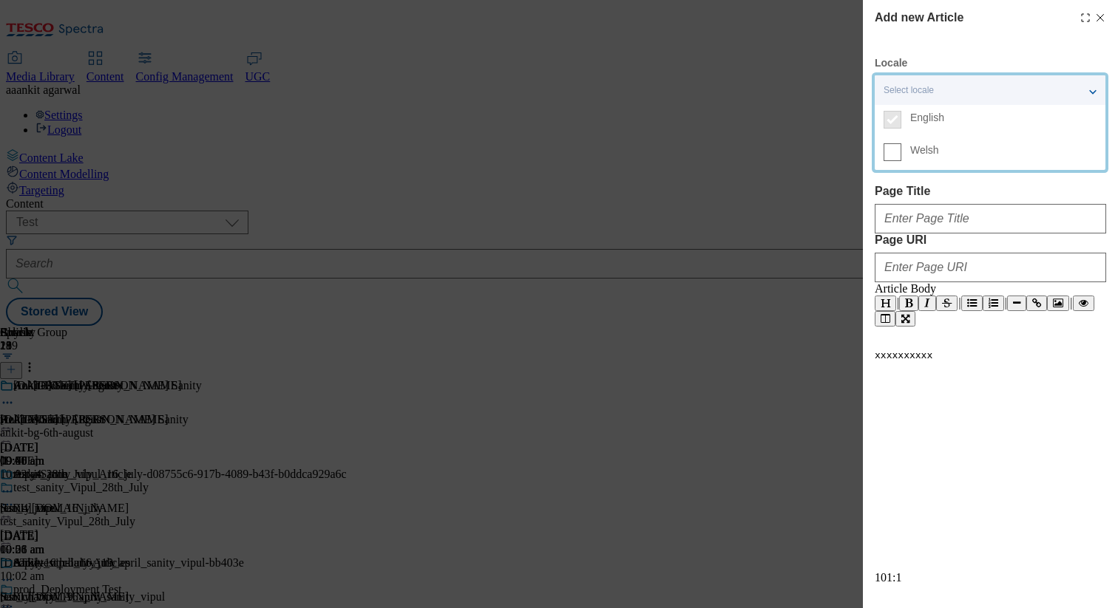
click at [923, 41] on div "Add new Article Locale Select locale English Welsh English Page Title Page URI …" at bounding box center [989, 321] width 231 height 625
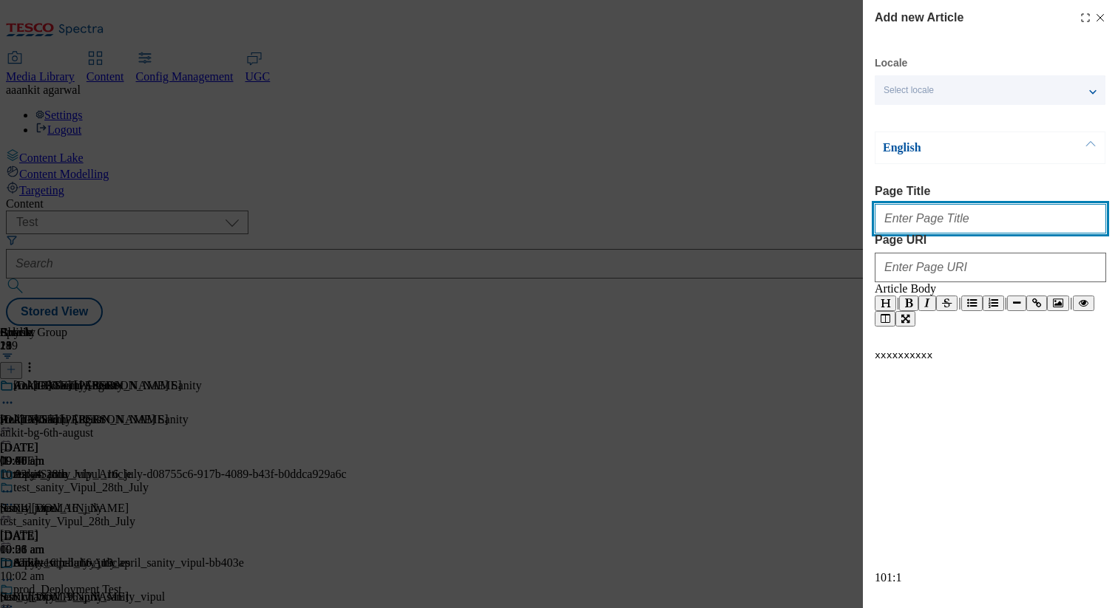
click at [909, 209] on input "Page Title" at bounding box center [989, 219] width 231 height 30
type input "A"
type input "Ankit_Article_13th_August"
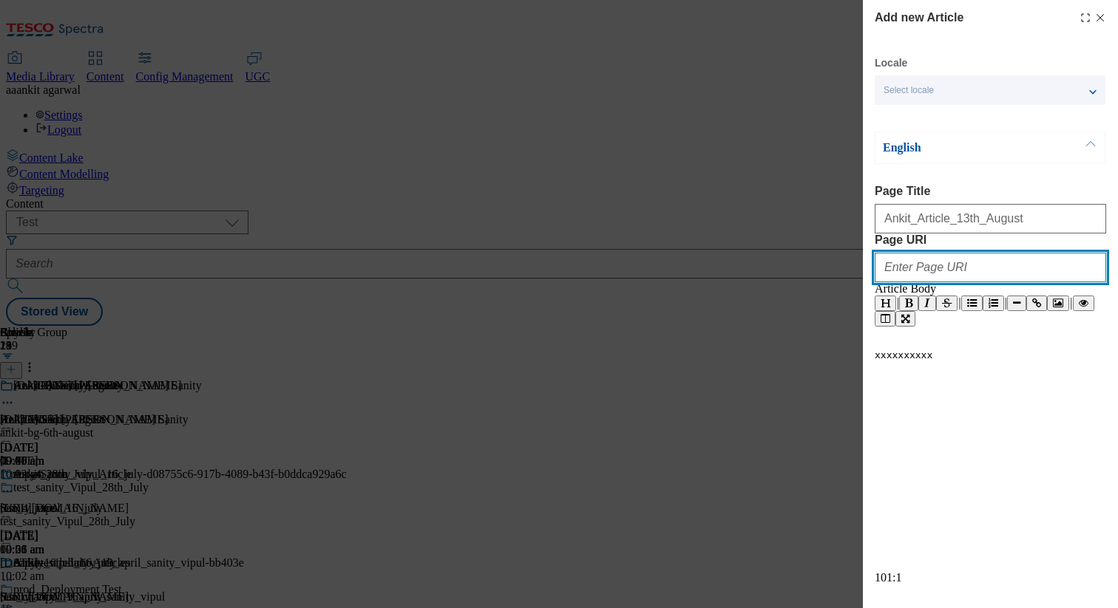
click at [926, 282] on input "Page URI" at bounding box center [989, 268] width 231 height 30
click at [970, 282] on input "Page URI" at bounding box center [989, 268] width 231 height 30
paste input "https://digitalcontent.api.tesco.com/v2/media/ghs-roi/aff5a6e6-703b-414d-9316-3…"
type input "https://digitalcontent.api.tesco.com/v2/media/ghs-roi/aff5a6e6-703b-414d-9316-3…"
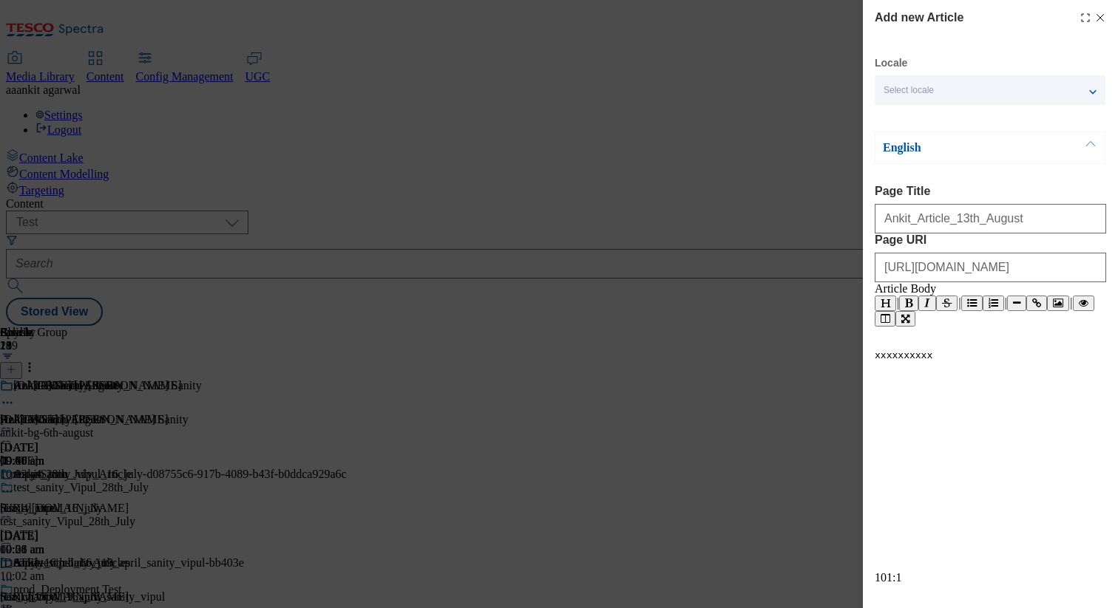
scroll to position [0, 0]
click at [953, 404] on div "xxxxxxxxxx ​" at bounding box center [989, 377] width 231 height 55
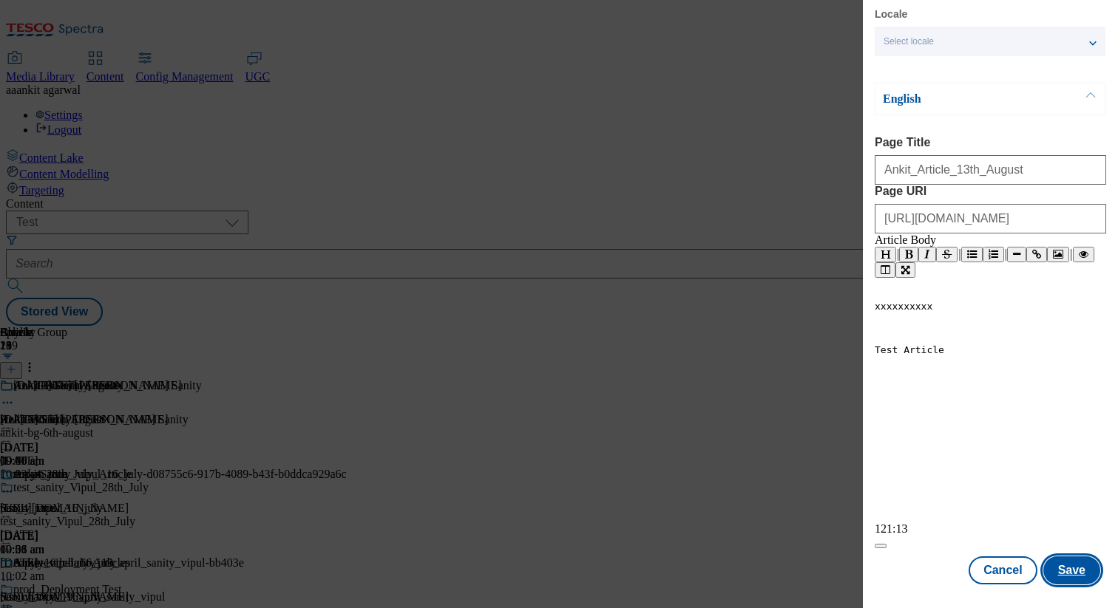
type textarea "Test Article"
click at [1069, 577] on button "Save" at bounding box center [1071, 571] width 57 height 28
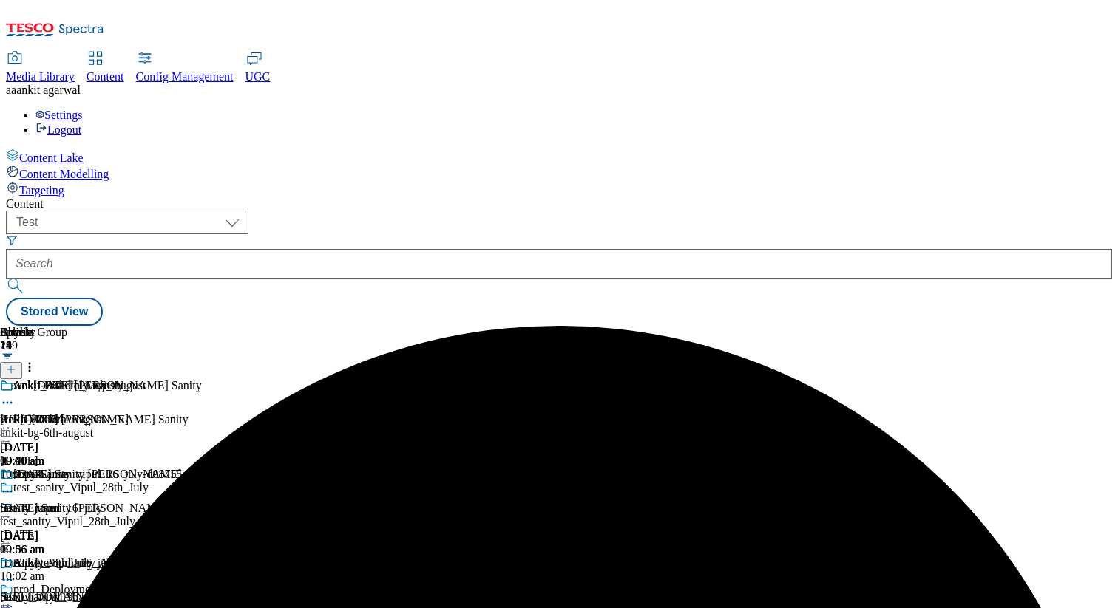
click at [398, 379] on div "Ankit_Article_13th_August https://digitalcontent.api.tesco.com/v2/media/ghs-roi…" at bounding box center [199, 423] width 398 height 89
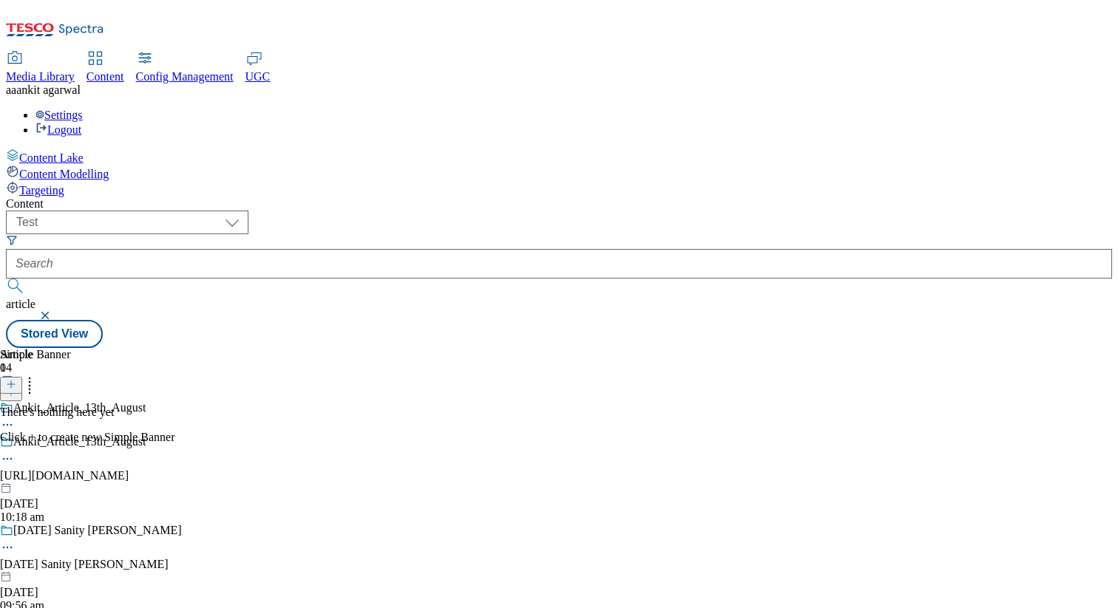
click at [16, 379] on icon at bounding box center [11, 384] width 10 height 10
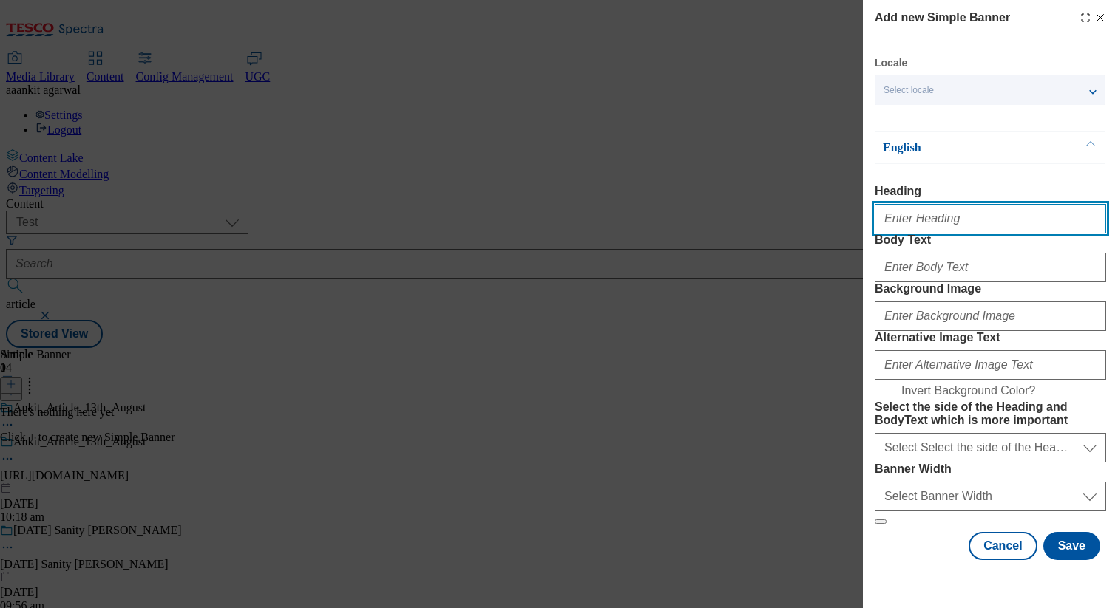
click at [898, 226] on input "Heading" at bounding box center [989, 219] width 231 height 30
type input "Banner_Heading"
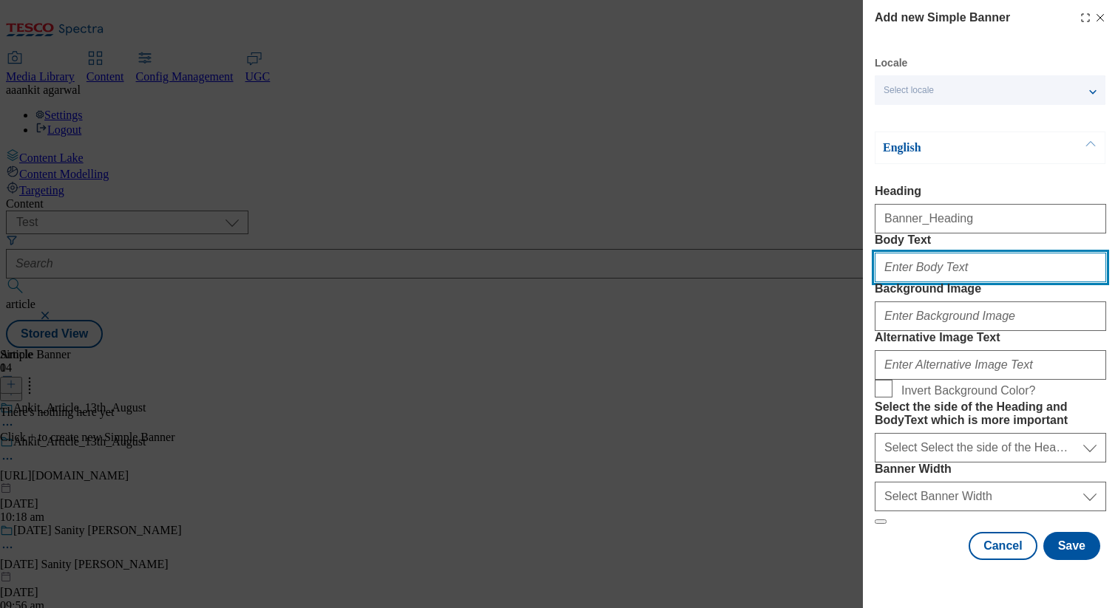
click at [931, 282] on input "Body Text" at bounding box center [989, 268] width 231 height 30
type input "Banner_Body"
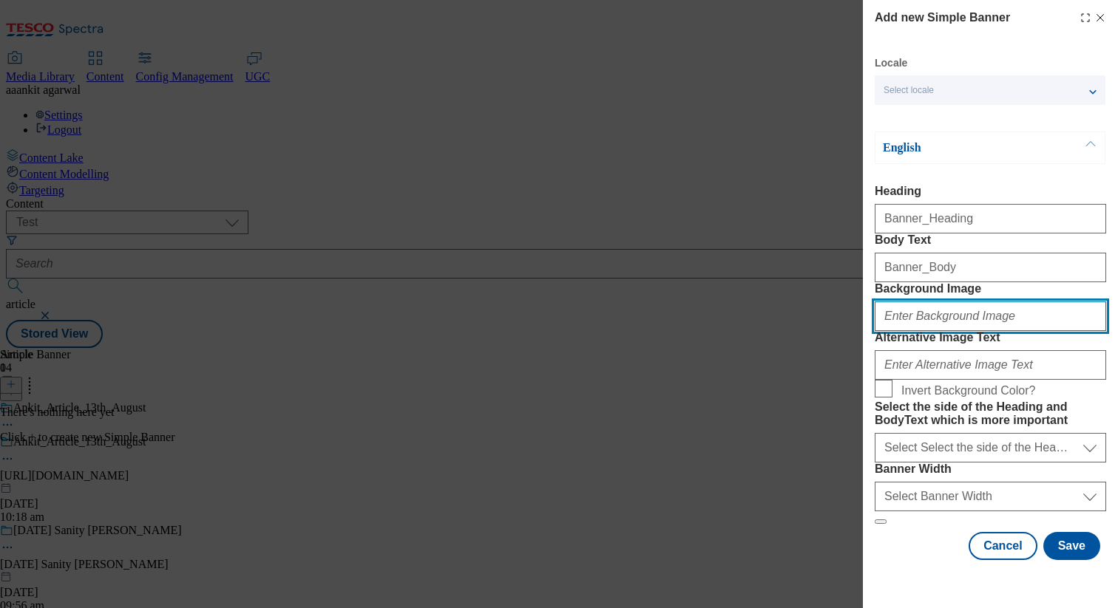
click at [920, 331] on input "Background Image" at bounding box center [989, 317] width 231 height 30
paste input "https://digitalcontent.api.tesco.com/v2/media/ghs-roi/aff5a6e6-703b-414d-9316-3…"
type input "https://digitalcontent.api.tesco.com/v2/media/ghs-roi/aff5a6e6-703b-414d-9316-3…"
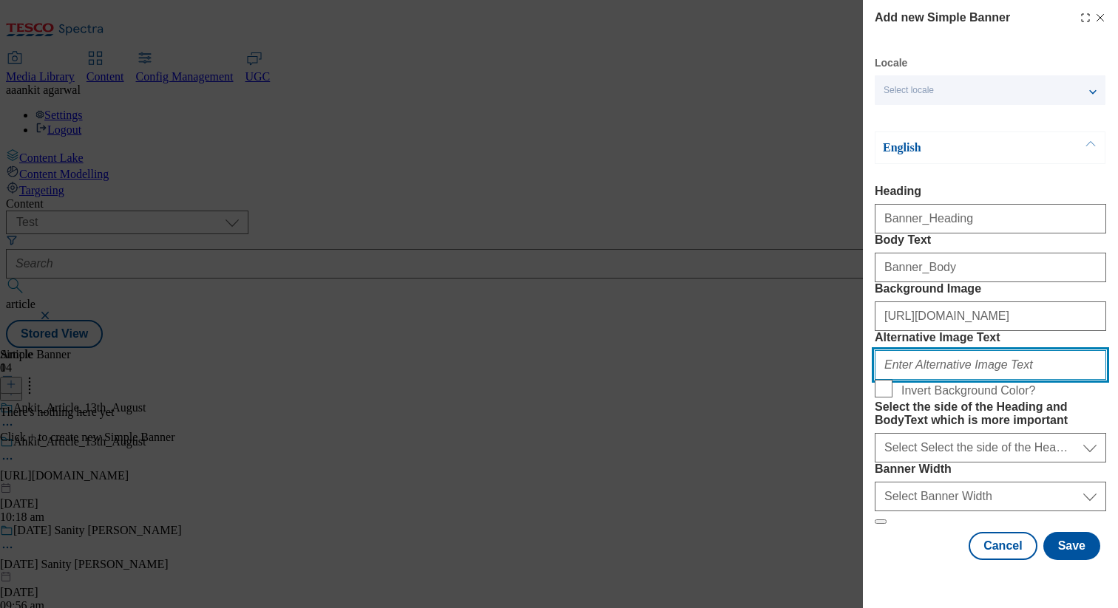
click at [911, 350] on input "Alternative Image Text" at bounding box center [989, 365] width 231 height 30
type input "Alt text"
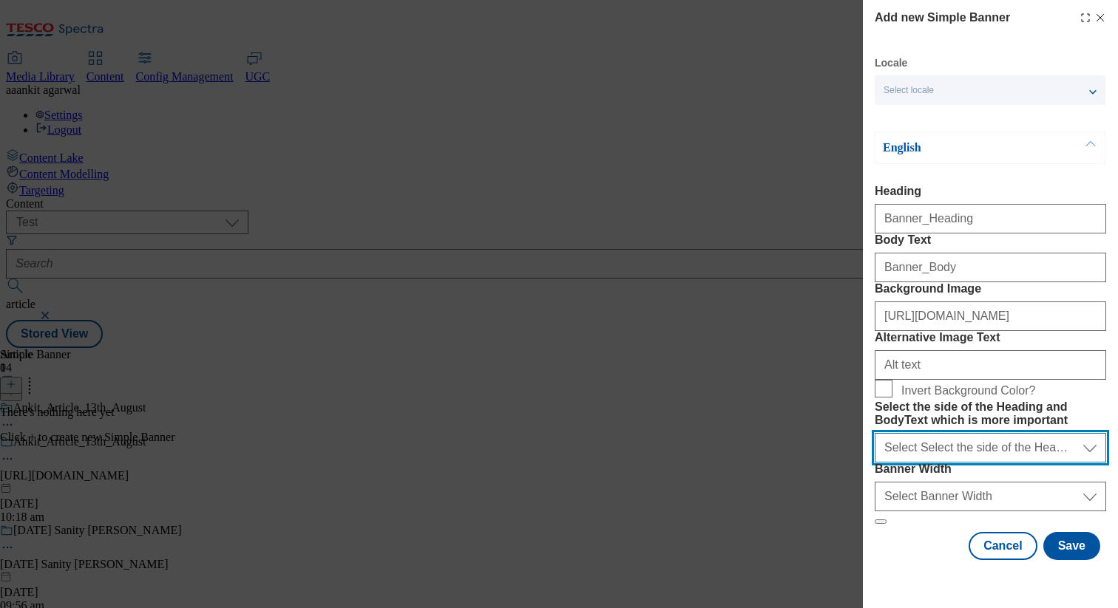
click at [918, 433] on select "Select Select the side of the Heading and BodyText which is more important left…" at bounding box center [989, 448] width 231 height 30
select select "right"
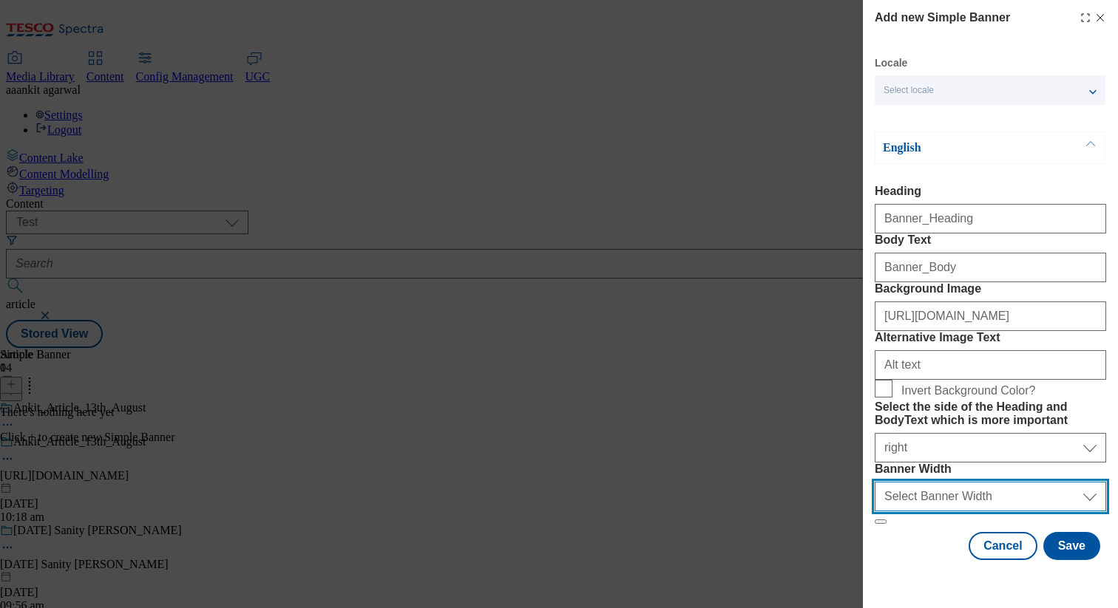
click at [954, 512] on select "Select Banner Width half full" at bounding box center [989, 497] width 231 height 30
select select "half"
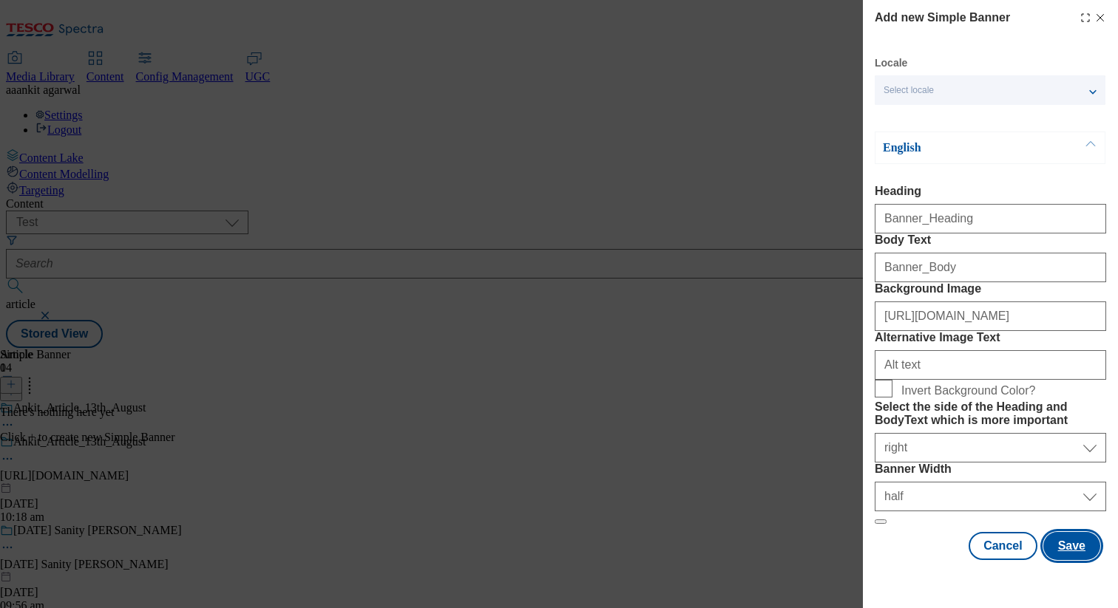
click at [1067, 560] on button "Save" at bounding box center [1071, 546] width 57 height 28
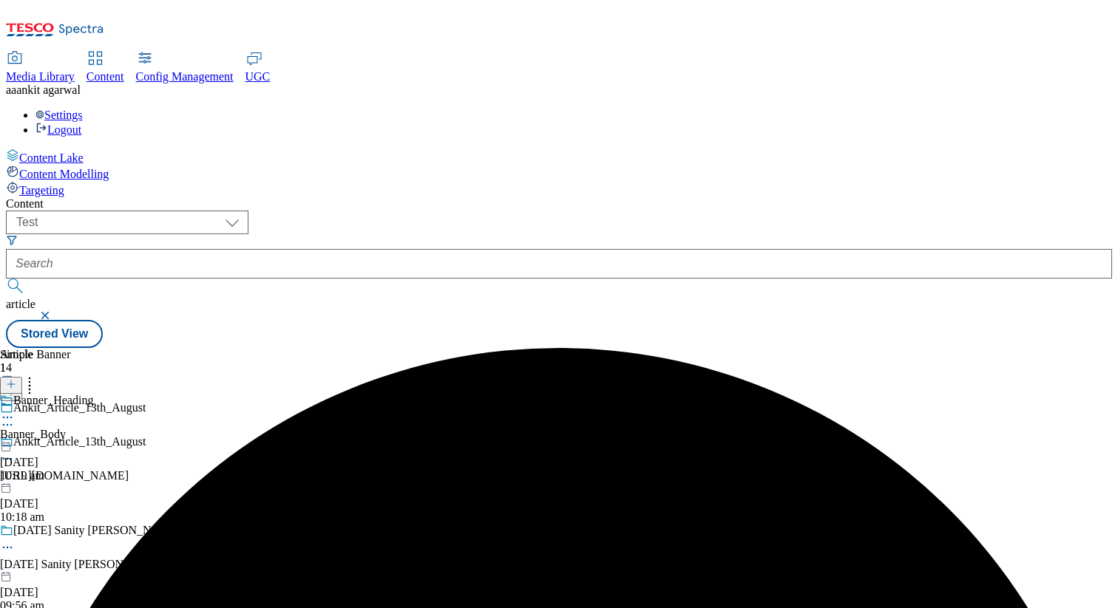
click at [15, 410] on icon at bounding box center [7, 417] width 15 height 15
click at [63, 444] on span "Edit" at bounding box center [54, 449] width 17 height 11
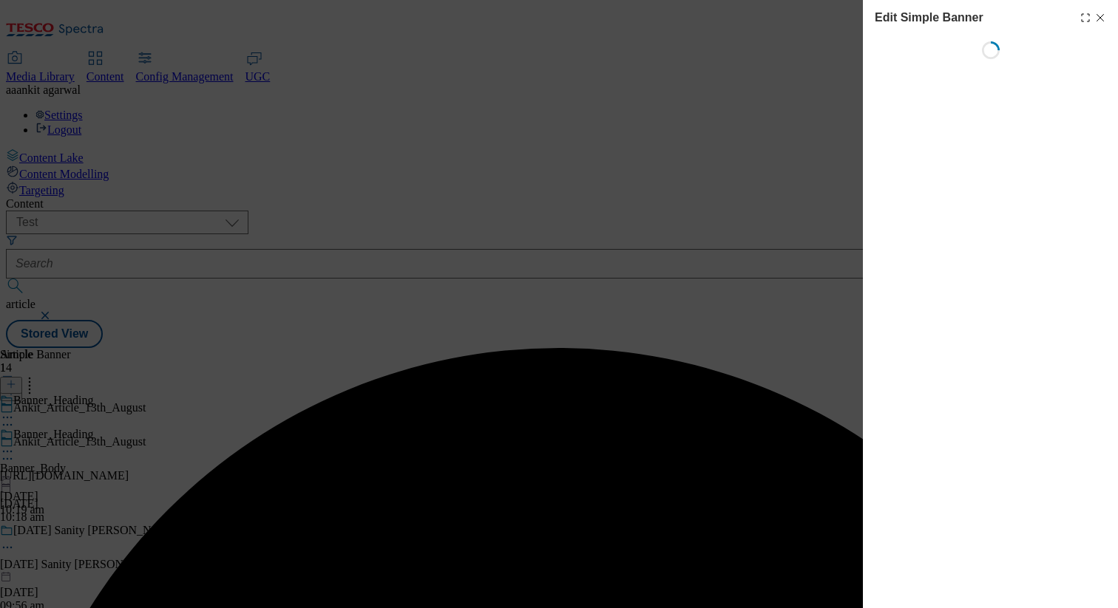
select select "right"
select select "half"
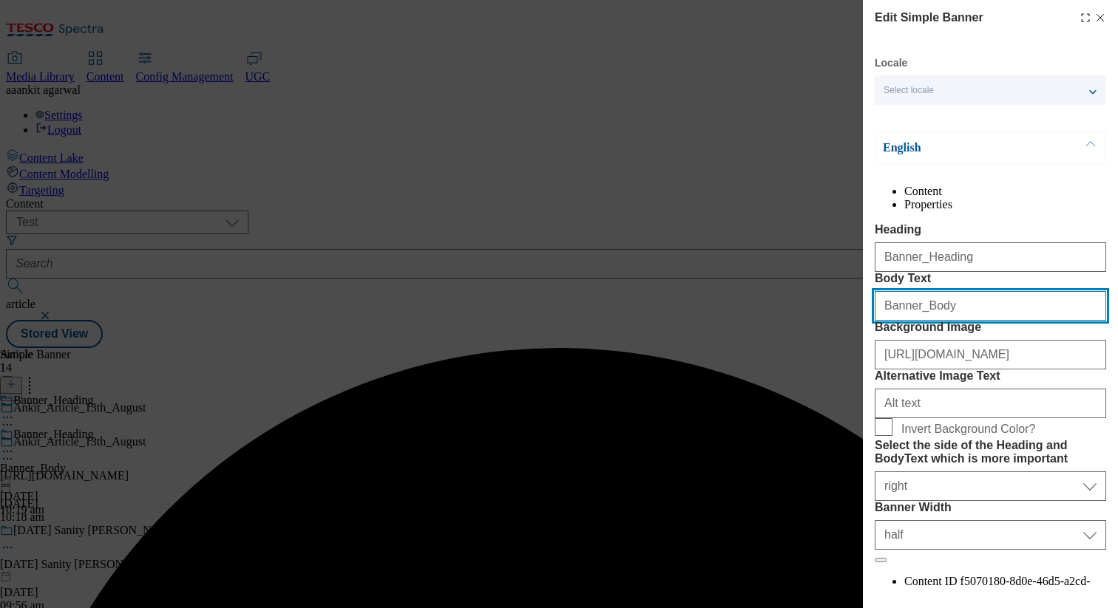
click at [958, 321] on input "Banner_Body" at bounding box center [989, 306] width 231 height 30
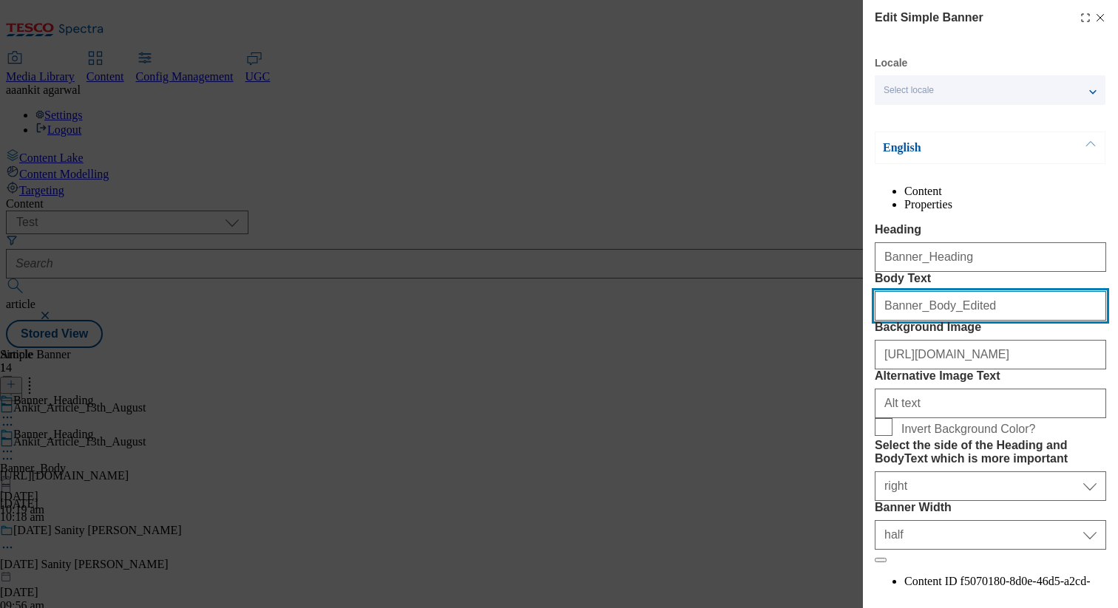
scroll to position [194, 0]
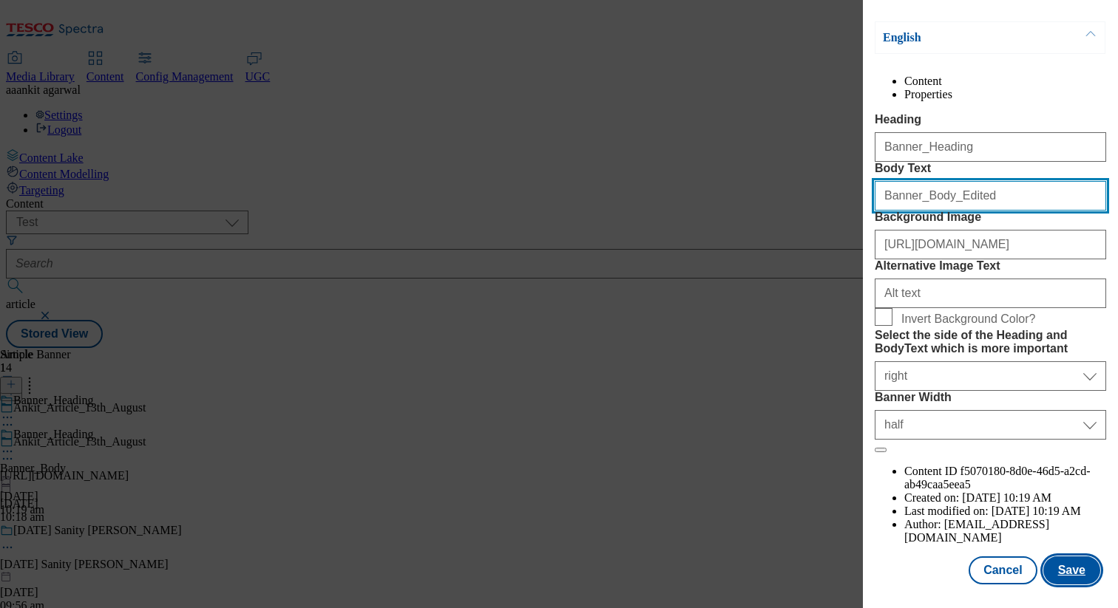
type input "Banner_Body_Edited"
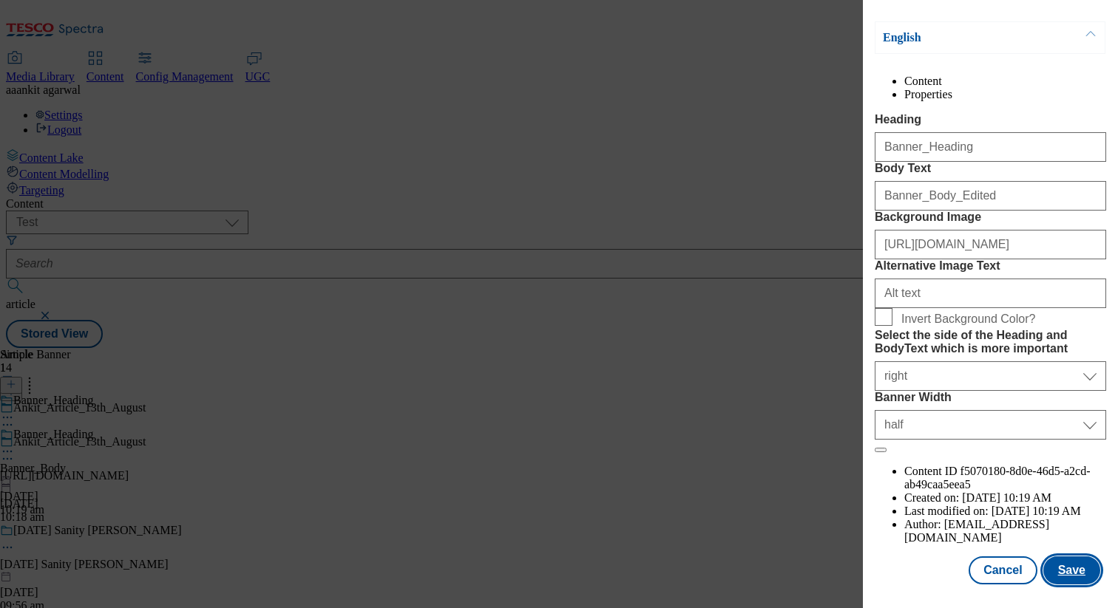
click at [1074, 565] on button "Save" at bounding box center [1071, 571] width 57 height 28
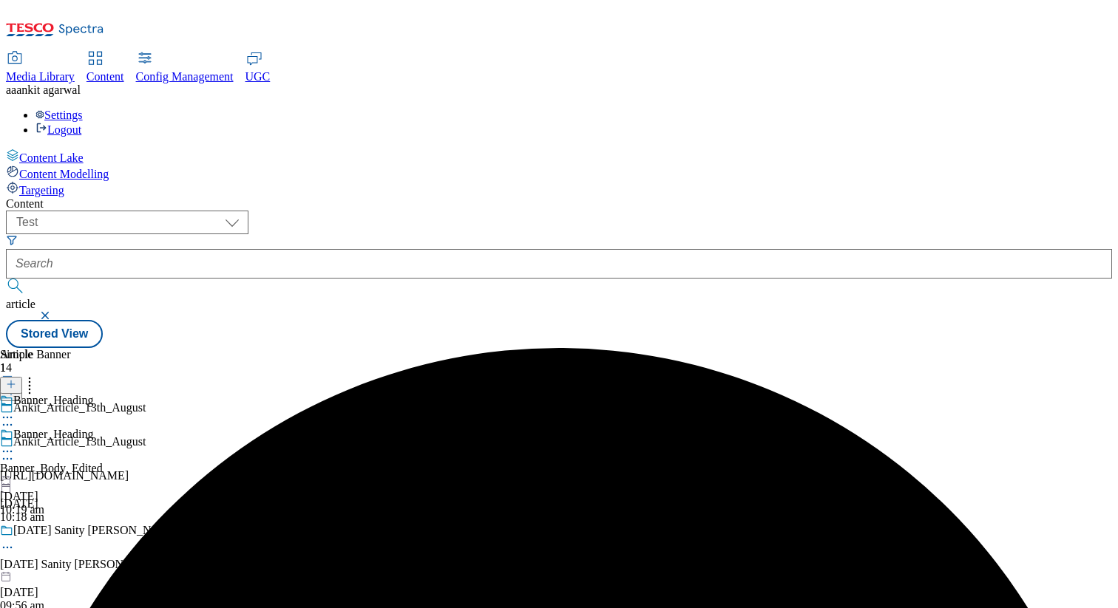
click at [15, 444] on icon at bounding box center [7, 451] width 15 height 15
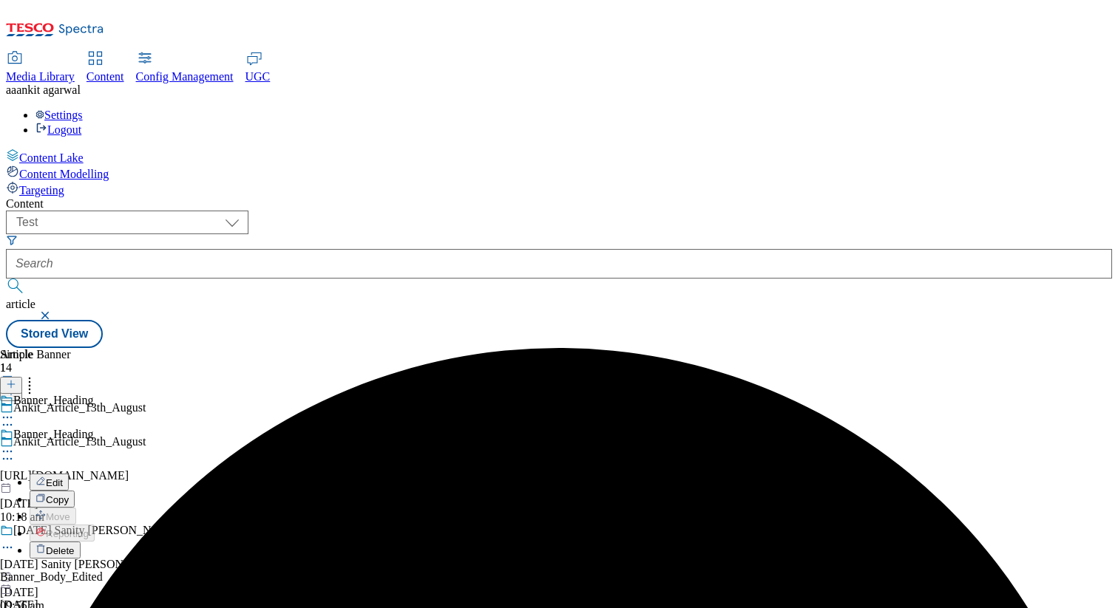
click at [69, 495] on span "Copy" at bounding box center [57, 500] width 23 height 11
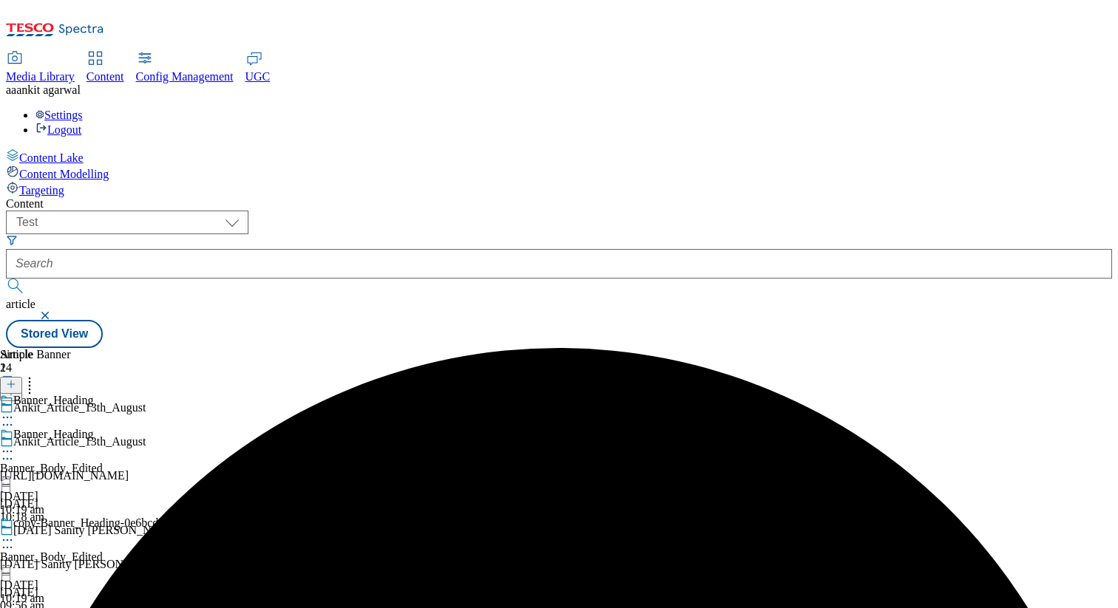
click at [37, 375] on icon at bounding box center [29, 382] width 15 height 15
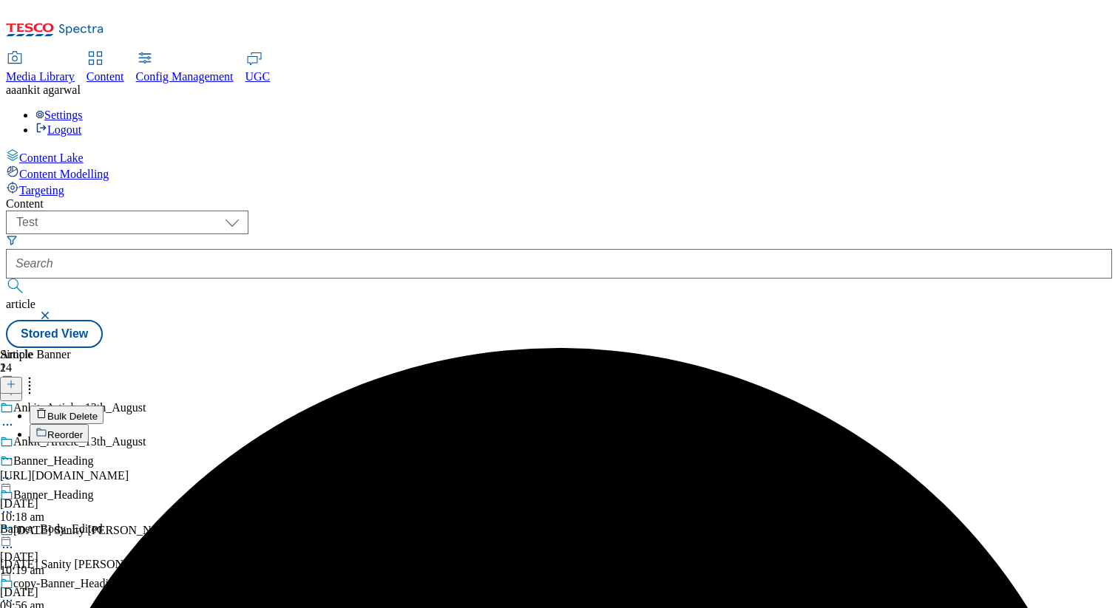
click at [83, 429] on span "Reorder" at bounding box center [64, 434] width 35 height 11
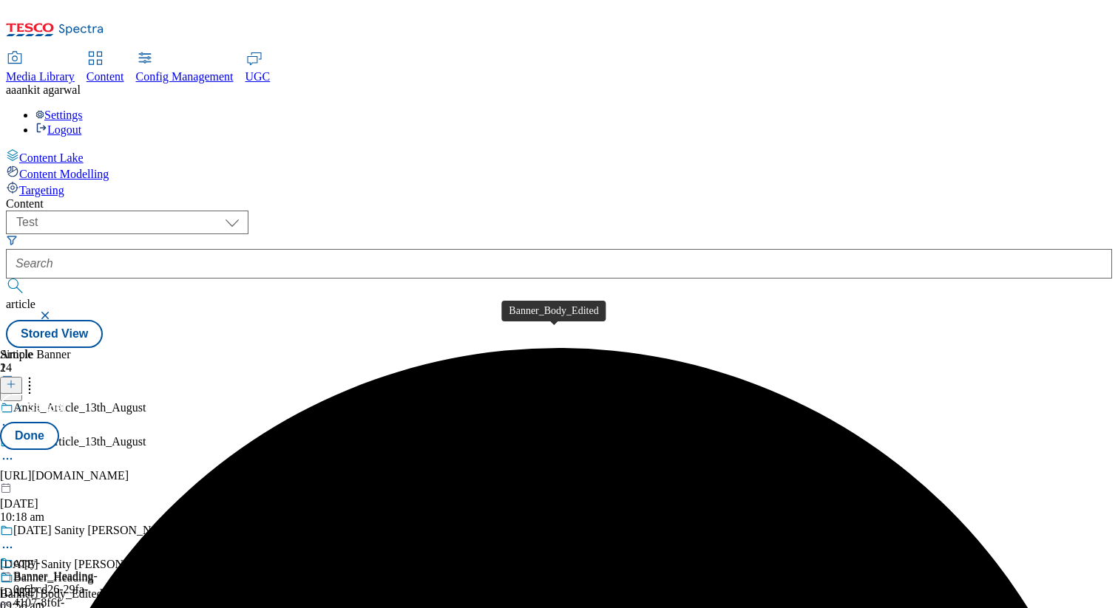
drag, startPoint x: 586, startPoint y: 263, endPoint x: 592, endPoint y: 407, distance: 144.3
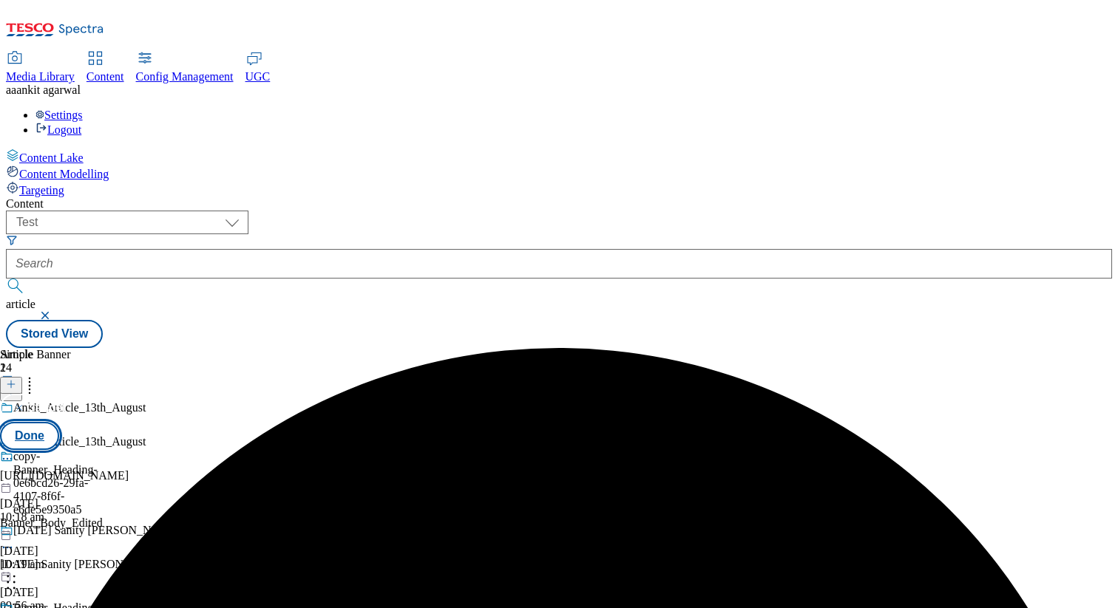
click at [59, 422] on button "Done" at bounding box center [29, 436] width 59 height 28
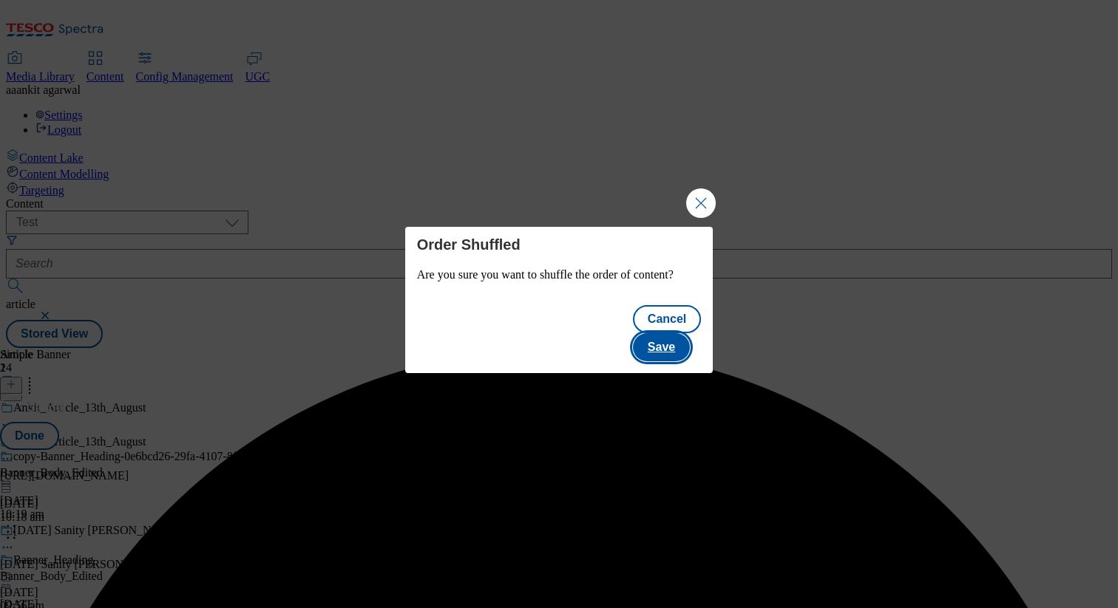
click at [662, 336] on button "Save" at bounding box center [661, 347] width 57 height 28
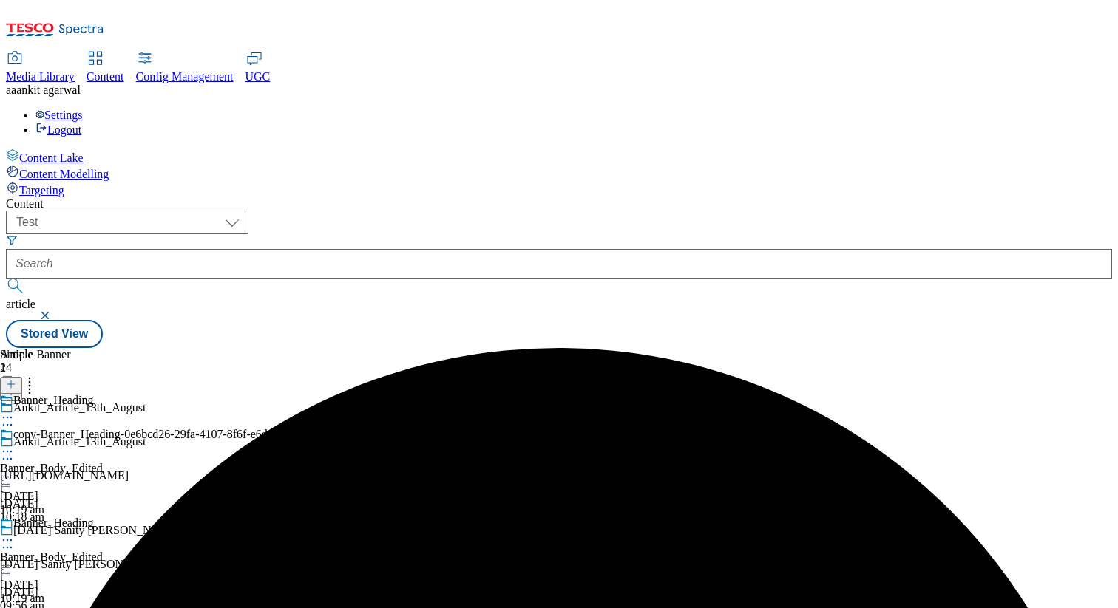
click at [37, 375] on icon at bounding box center [29, 382] width 15 height 15
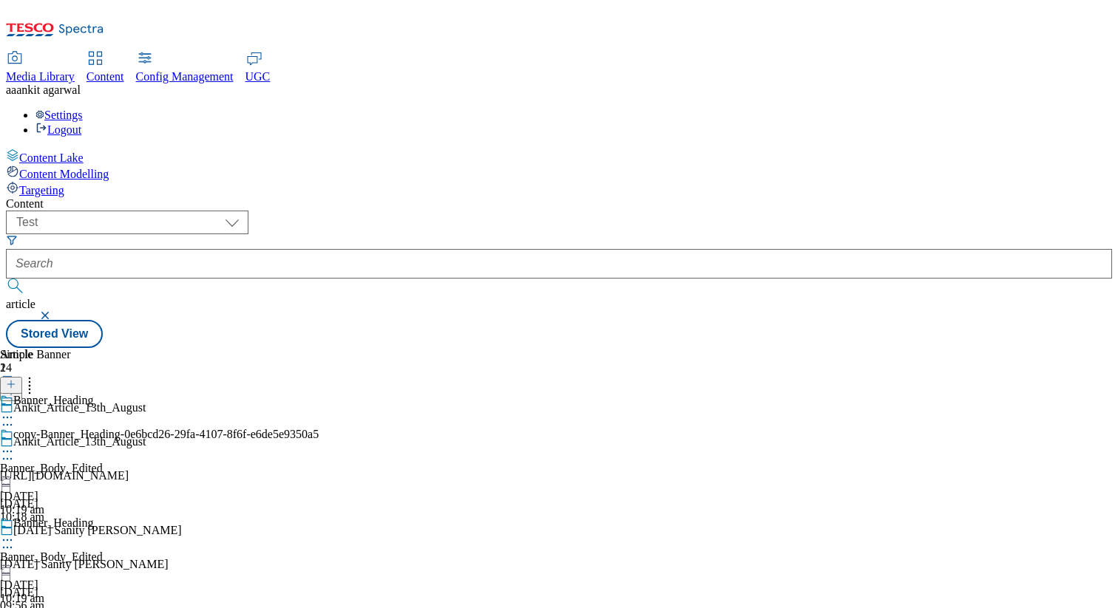
click at [319, 517] on div "Banner_Heading" at bounding box center [159, 534] width 319 height 34
click at [15, 533] on icon at bounding box center [7, 540] width 15 height 15
click at [75, 580] on button "Copy" at bounding box center [52, 588] width 45 height 17
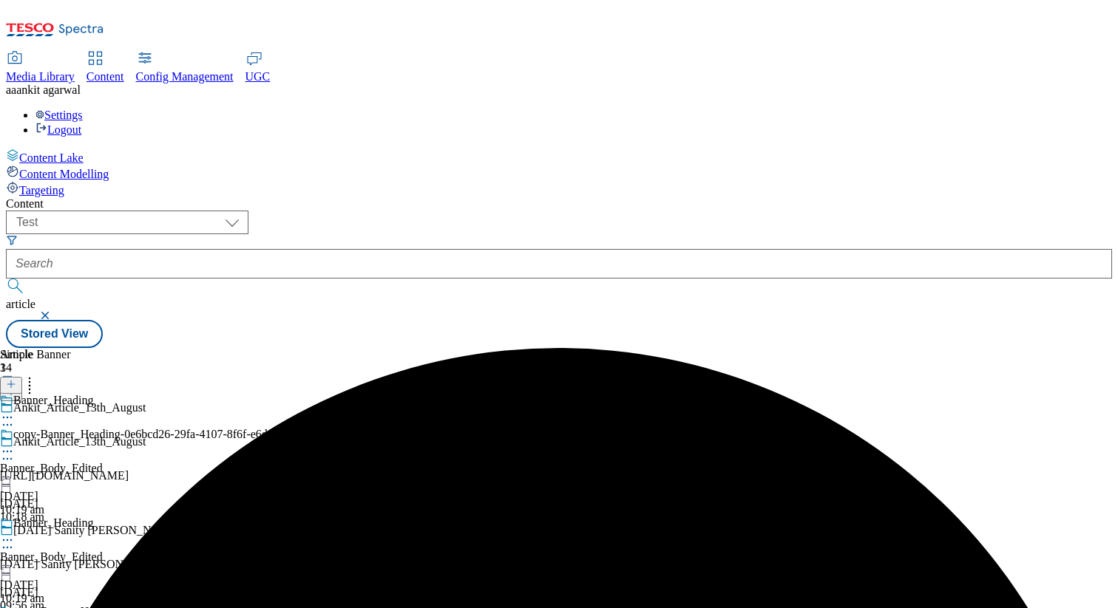
scroll to position [83, 0]
click at [37, 375] on icon at bounding box center [29, 382] width 15 height 15
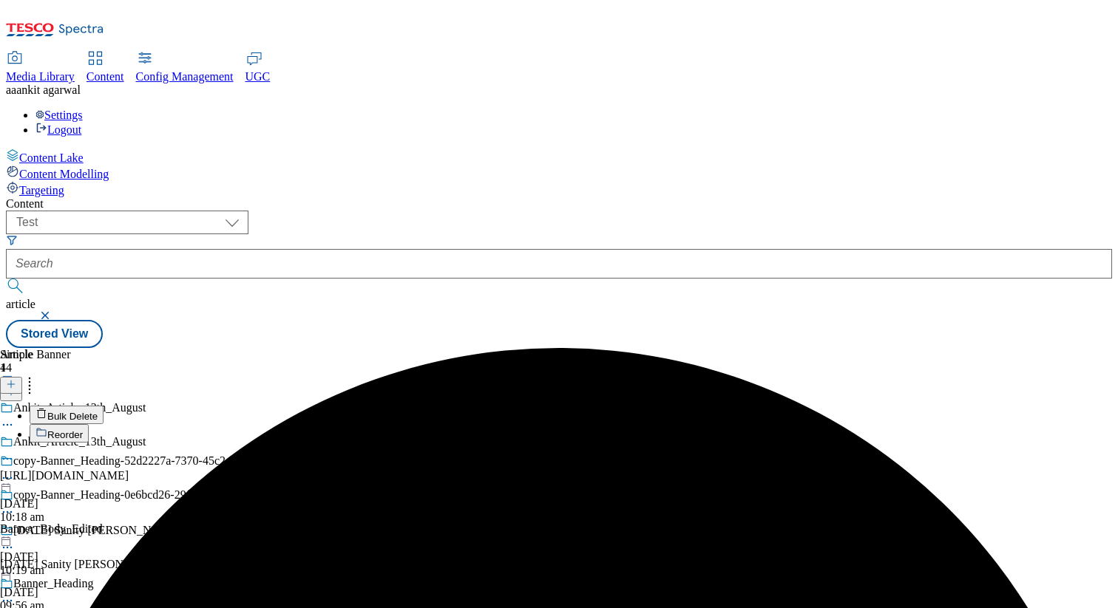
click at [98, 411] on span "Bulk Delete" at bounding box center [72, 416] width 50 height 11
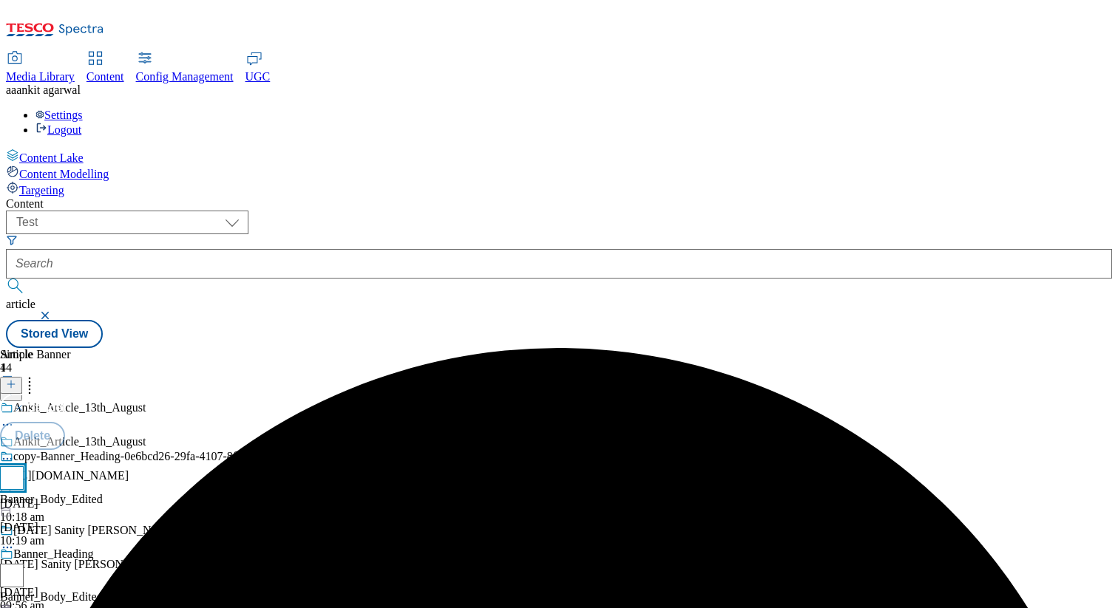
click at [24, 466] on input "checkbox" at bounding box center [12, 478] width 24 height 24
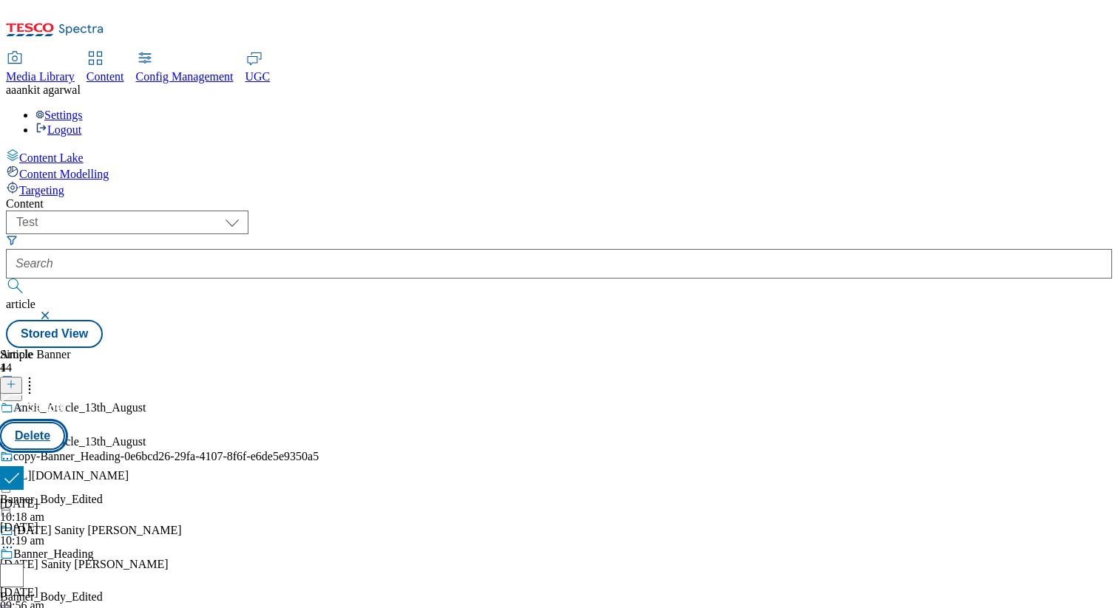
click at [65, 422] on button "Delete" at bounding box center [32, 436] width 65 height 28
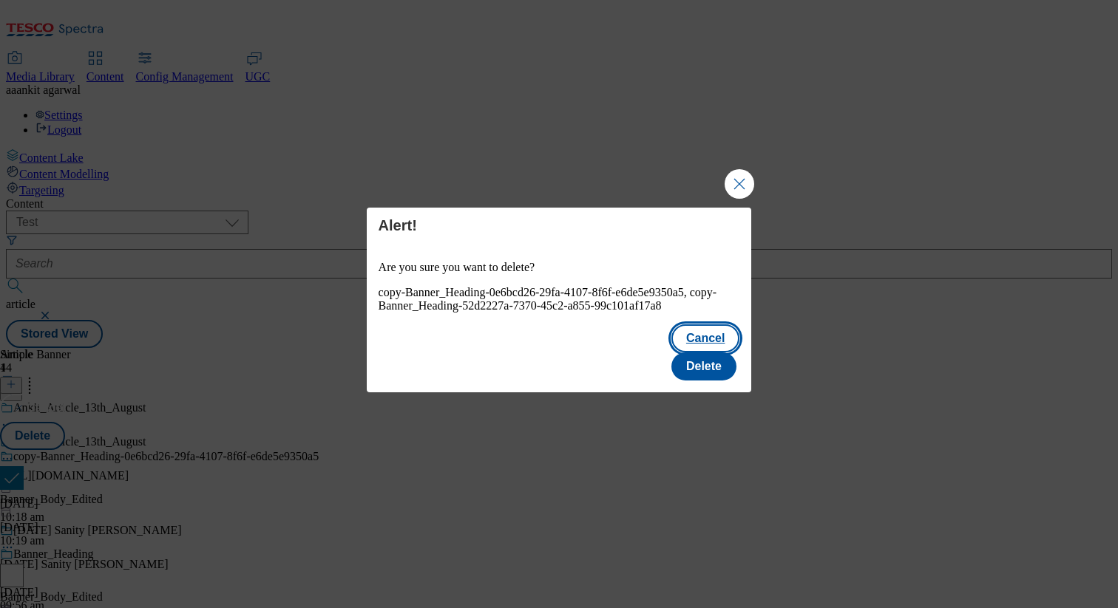
click at [671, 353] on button "Cancel" at bounding box center [705, 339] width 68 height 28
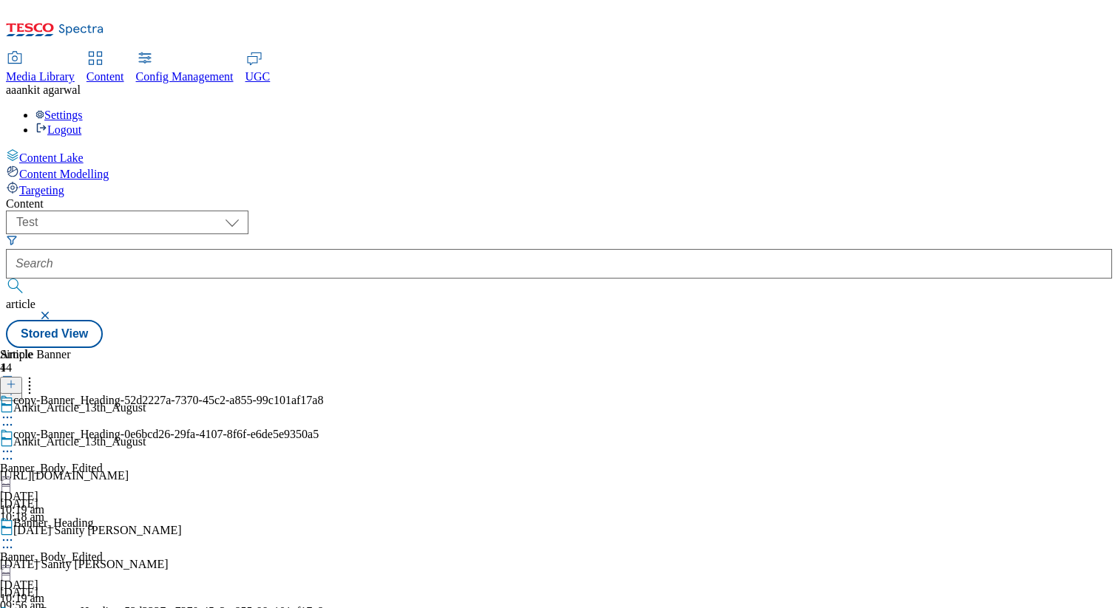
click at [37, 375] on icon at bounding box center [29, 382] width 15 height 15
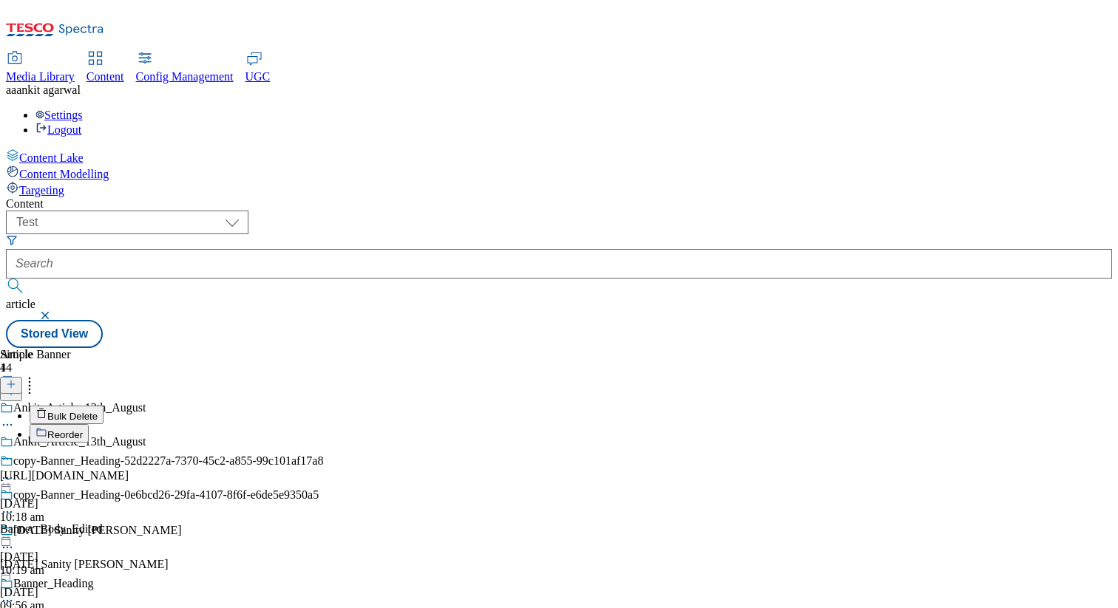
click at [98, 411] on span "Bulk Delete" at bounding box center [72, 416] width 50 height 11
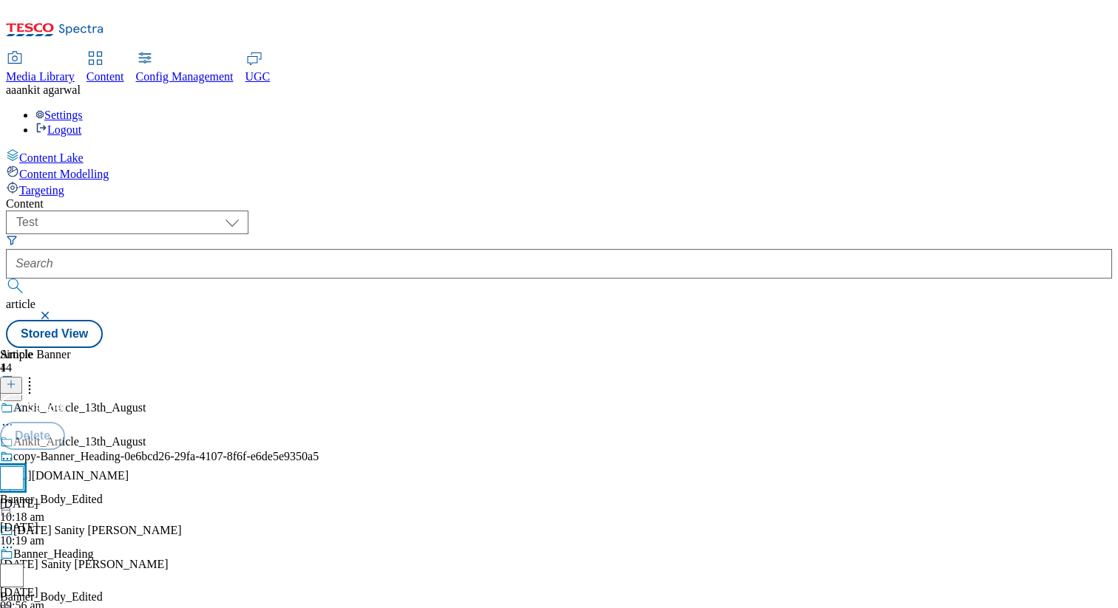
click at [24, 466] on input "checkbox" at bounding box center [12, 478] width 24 height 24
click at [65, 422] on button "Delete" at bounding box center [32, 436] width 65 height 28
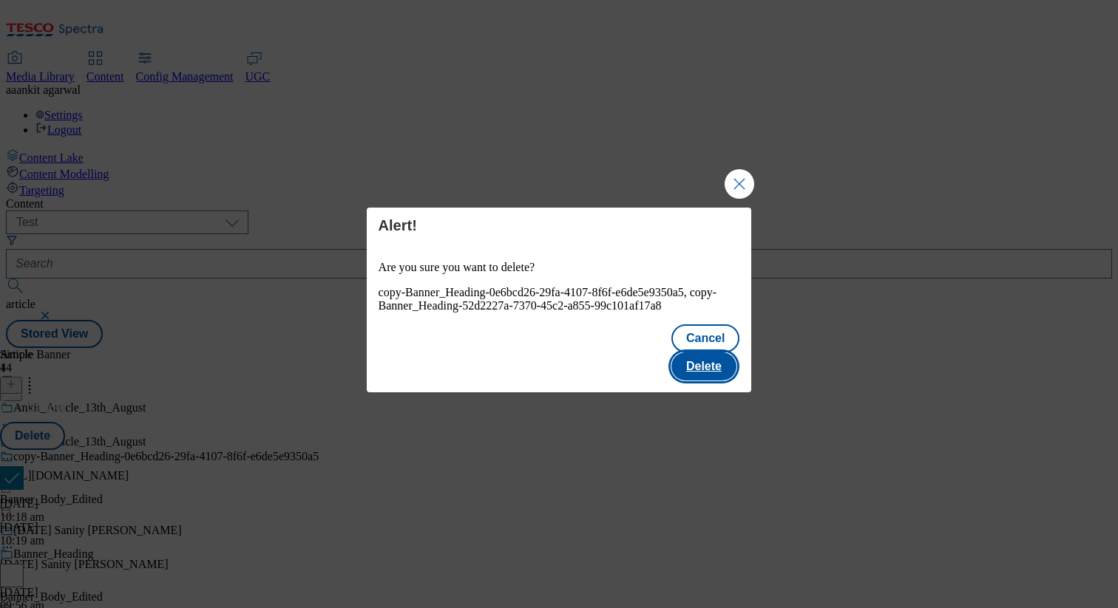
click at [709, 356] on button "Delete" at bounding box center [703, 367] width 65 height 28
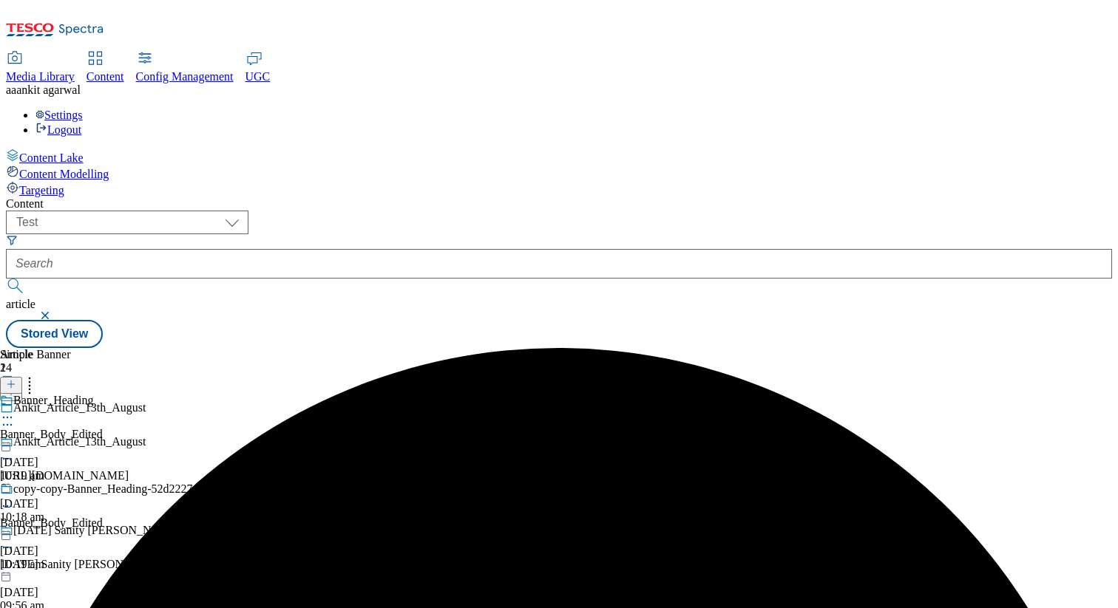
click at [15, 499] on icon at bounding box center [7, 506] width 15 height 15
click at [75, 600] on span "Delete" at bounding box center [60, 605] width 29 height 11
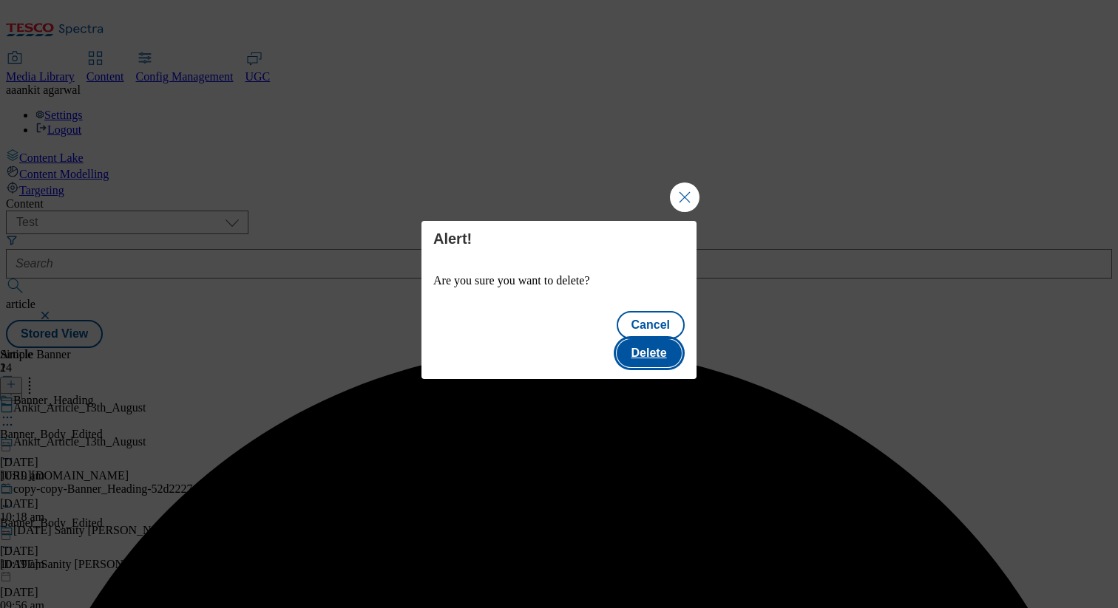
click at [662, 340] on button "Delete" at bounding box center [648, 353] width 65 height 28
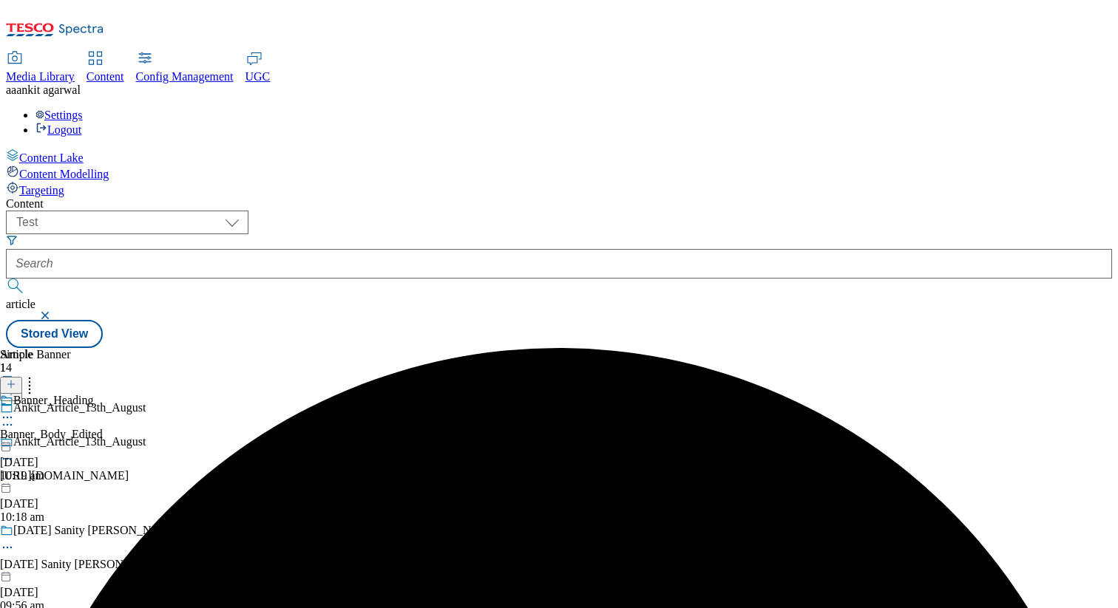
click at [15, 452] on icon at bounding box center [7, 459] width 15 height 15
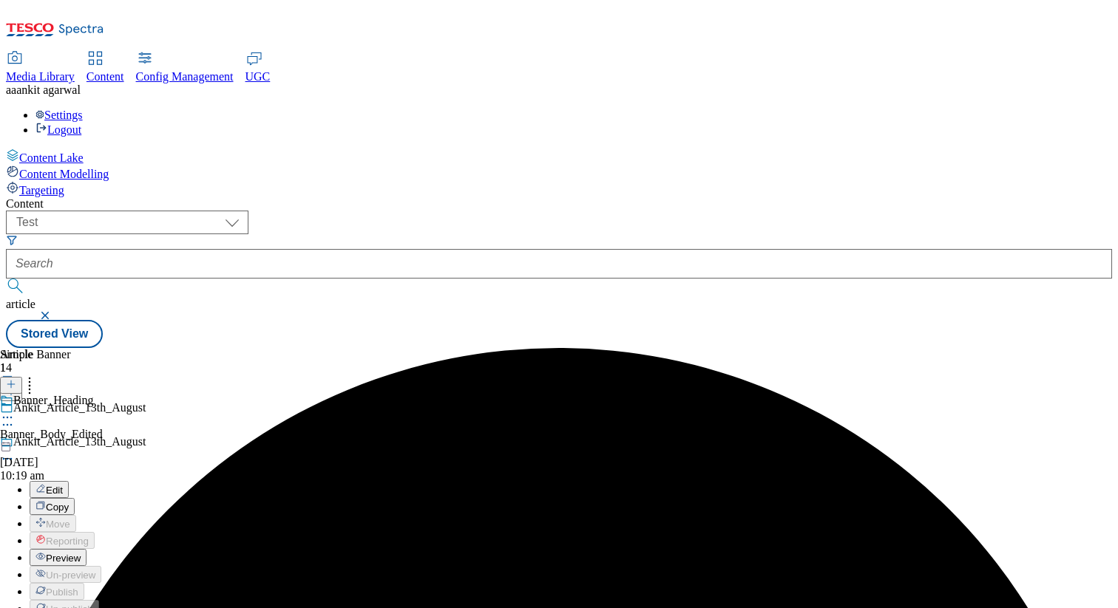
click at [81, 553] on span "Preview" at bounding box center [63, 558] width 35 height 11
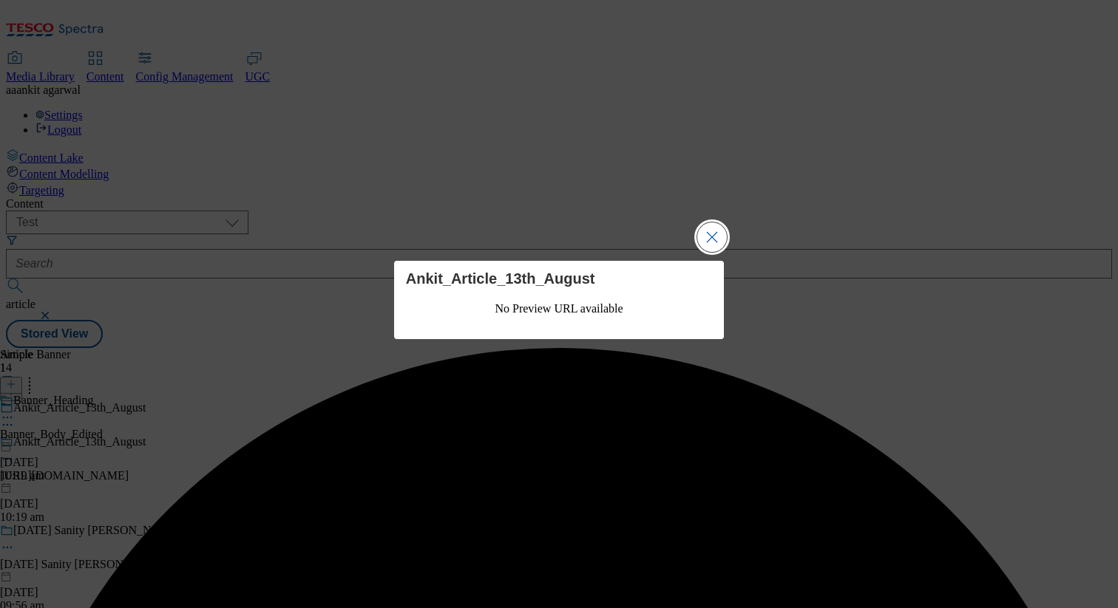
click at [701, 236] on button "Close Modal" at bounding box center [712, 237] width 30 height 30
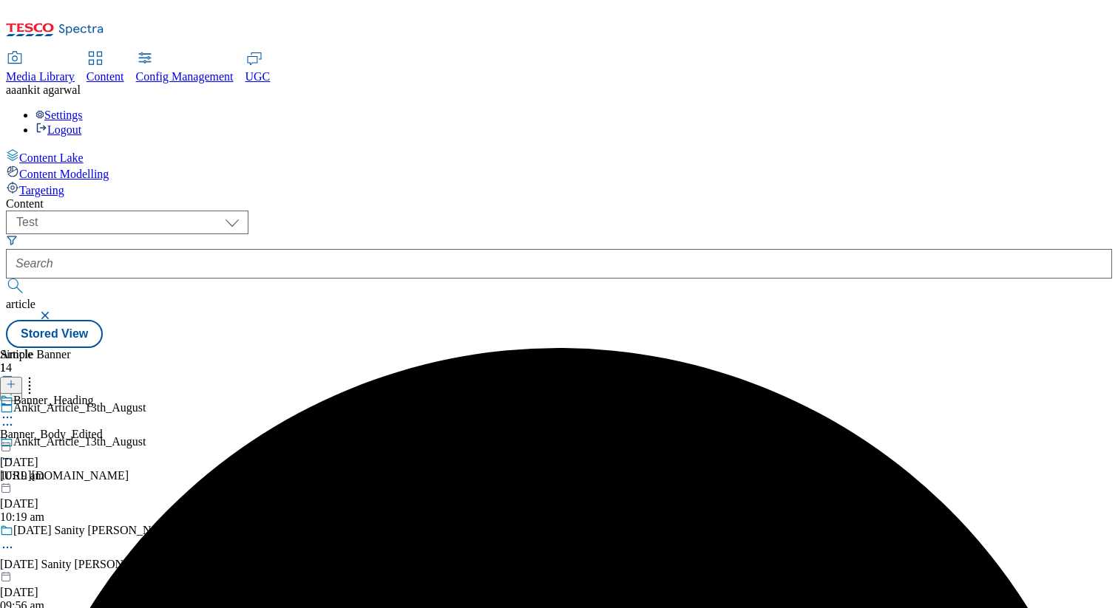
click at [15, 410] on icon at bounding box center [7, 417] width 15 height 15
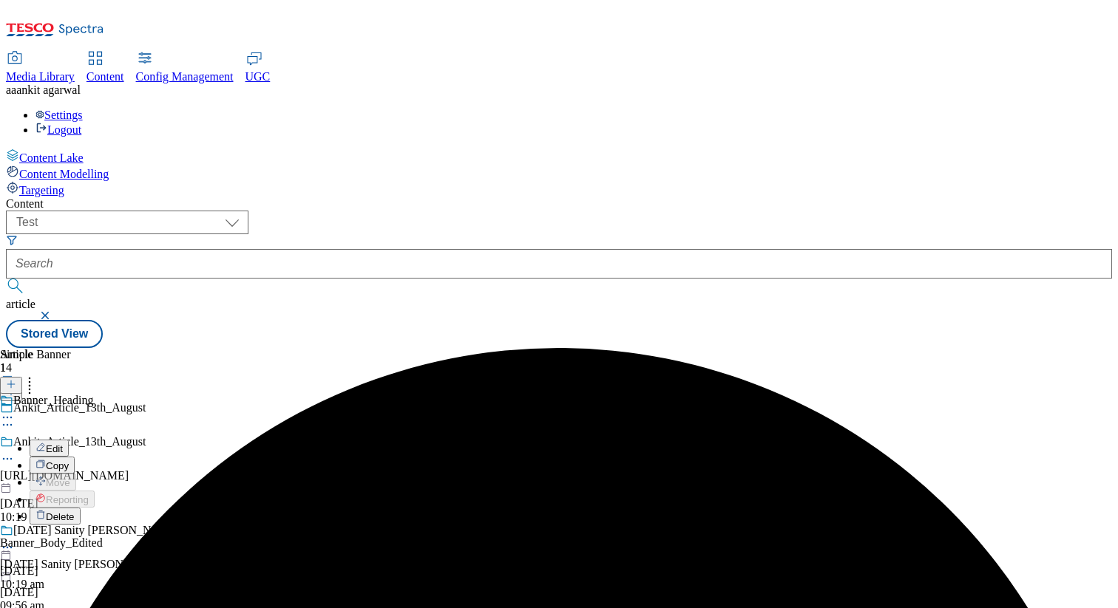
click at [75, 512] on span "Delete" at bounding box center [60, 517] width 29 height 11
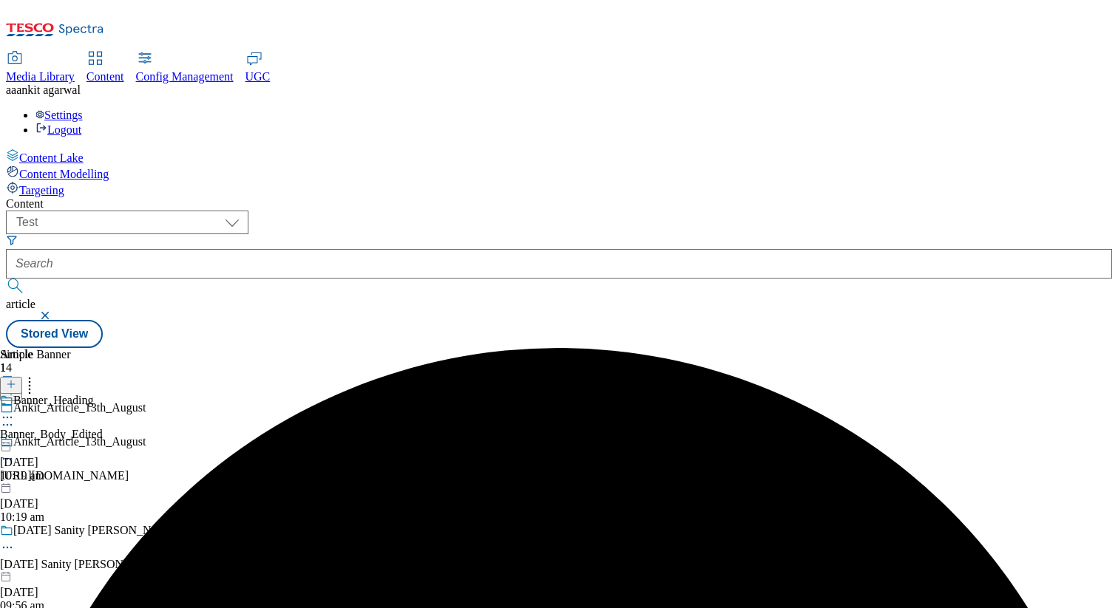
click at [37, 375] on icon at bounding box center [29, 382] width 15 height 15
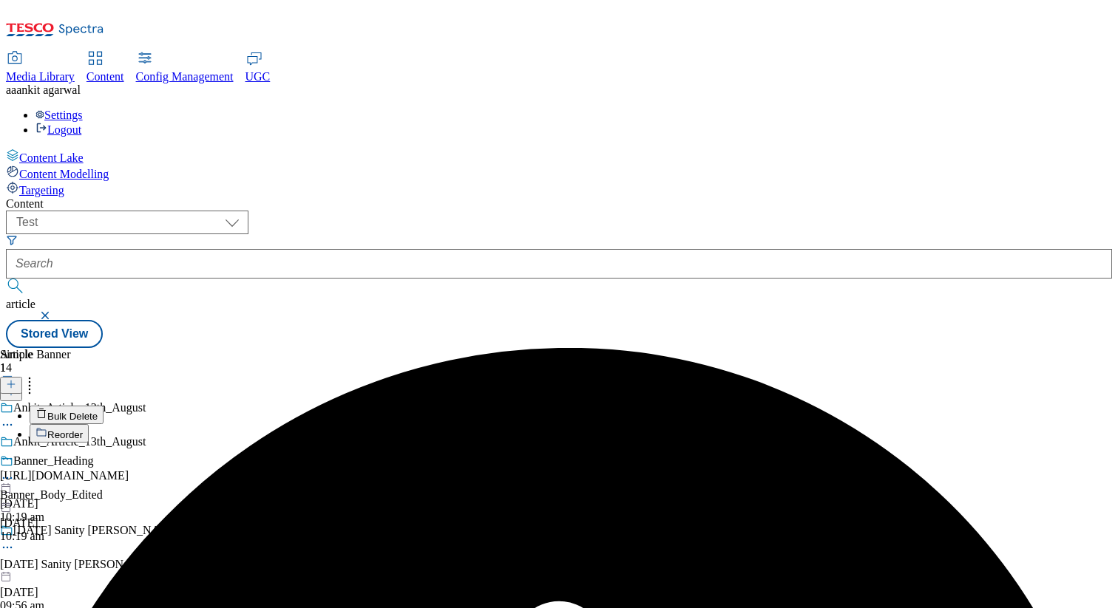
click at [98, 411] on span "Bulk Delete" at bounding box center [72, 416] width 50 height 11
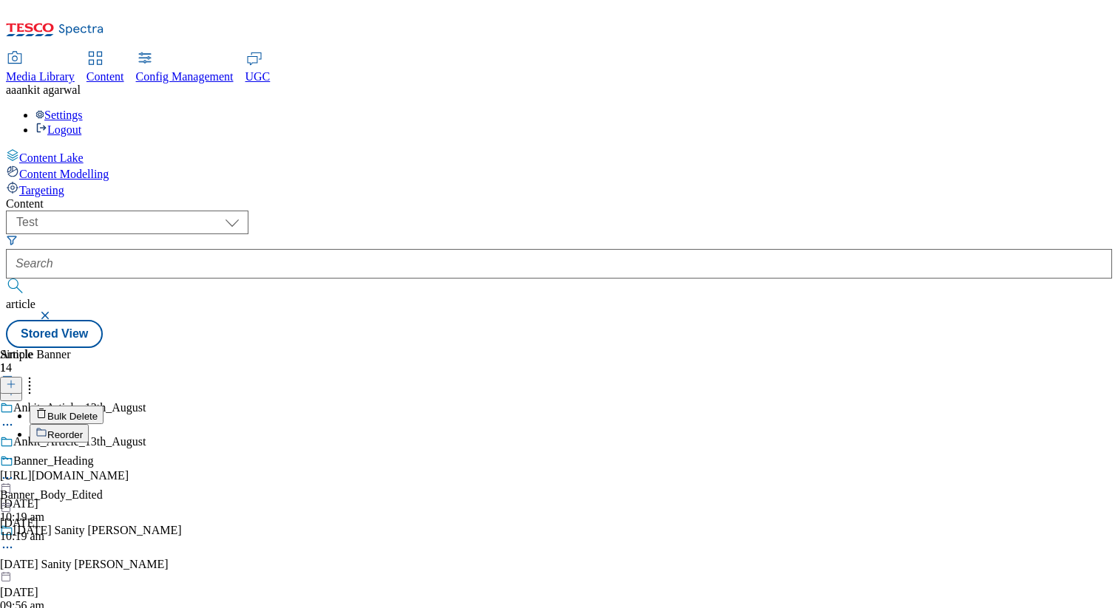
click at [98, 411] on span "Bulk Delete" at bounding box center [72, 416] width 50 height 11
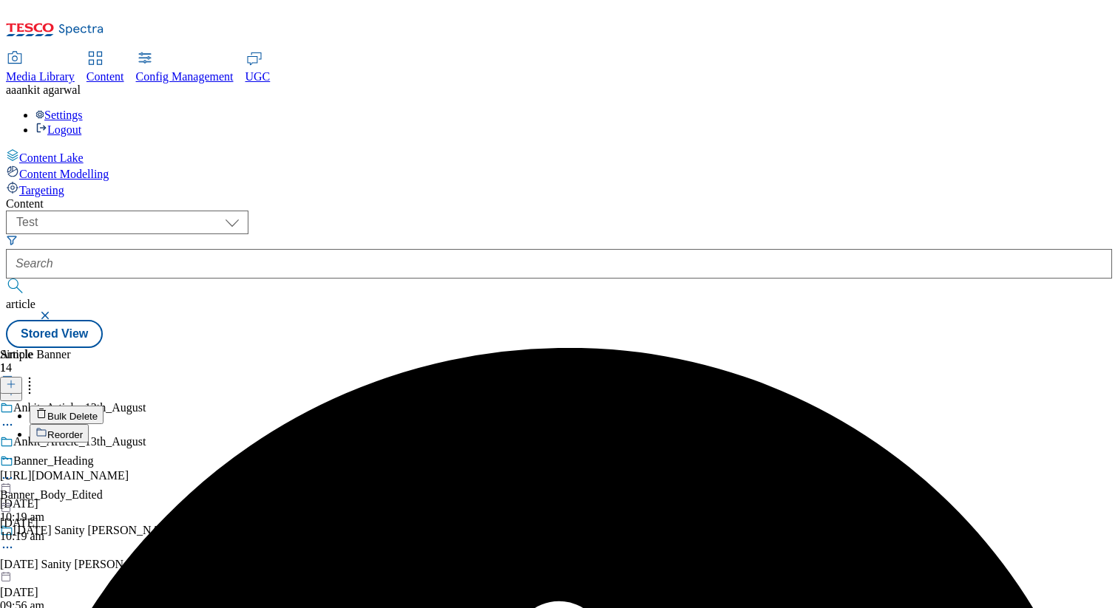
click at [103, 455] on div "Banner_Heading Banner_Body_Edited 13 Aug 2025 10:19 am" at bounding box center [51, 499] width 103 height 89
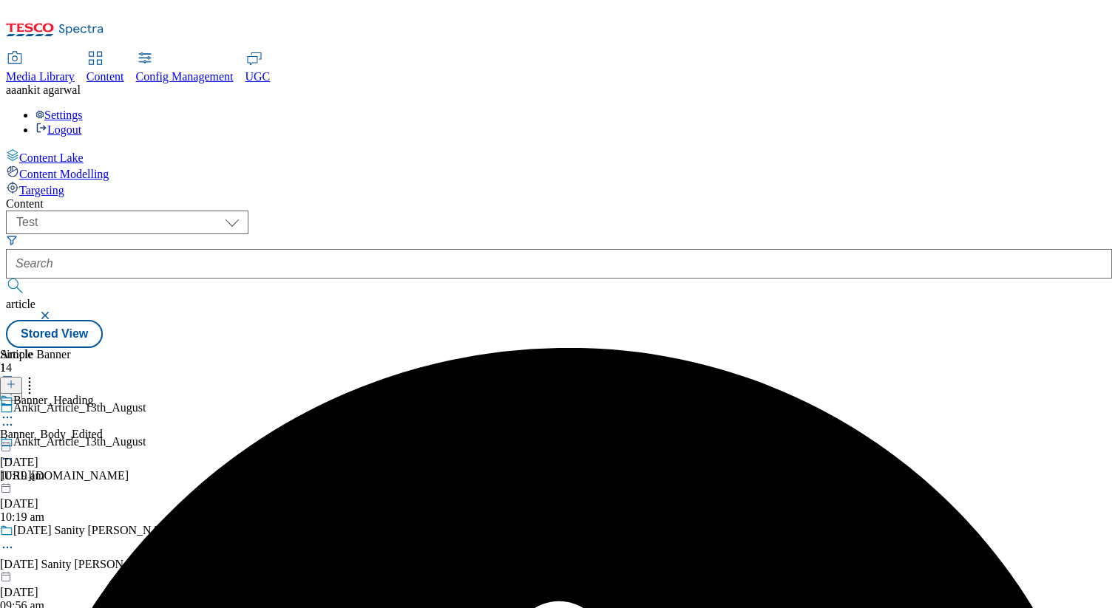
click at [15, 452] on icon at bounding box center [7, 459] width 15 height 15
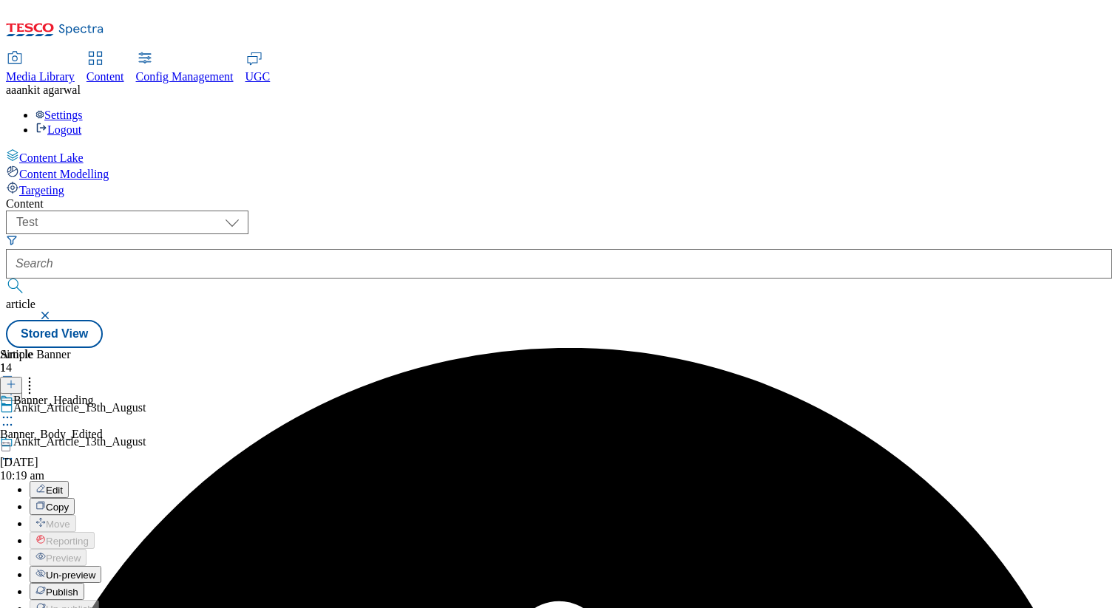
click at [78, 587] on span "Publish" at bounding box center [62, 592] width 33 height 11
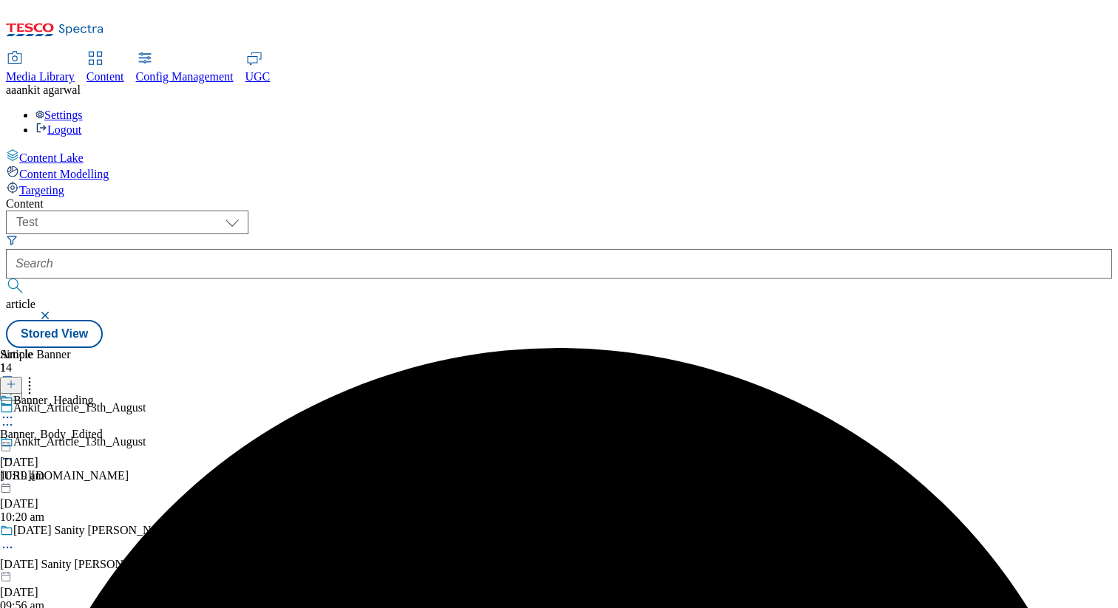
click at [15, 410] on icon at bounding box center [7, 417] width 15 height 15
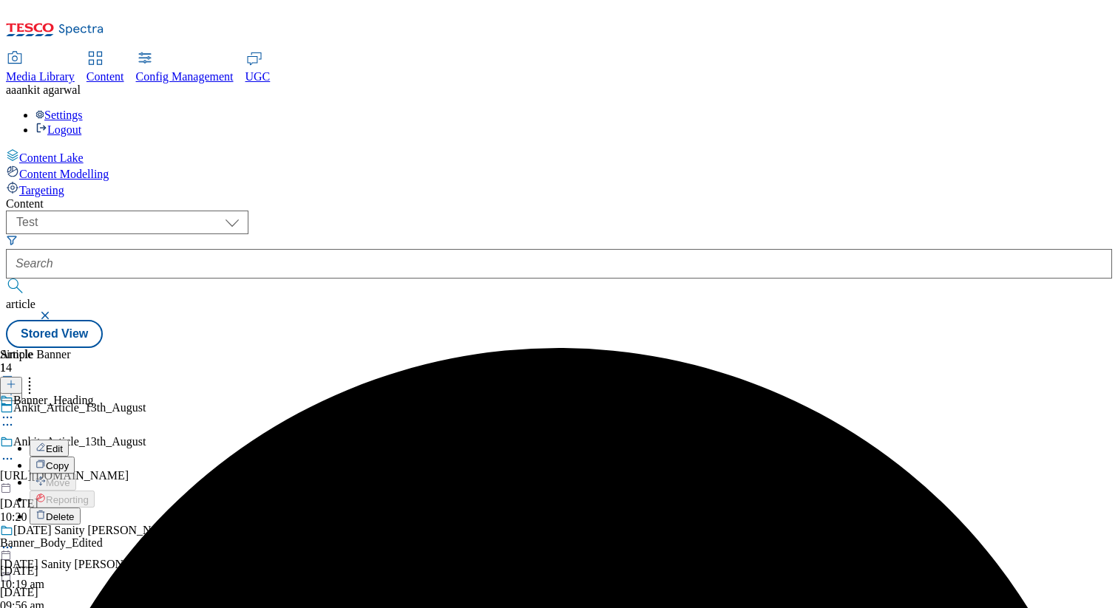
click at [75, 512] on span "Delete" at bounding box center [60, 517] width 29 height 11
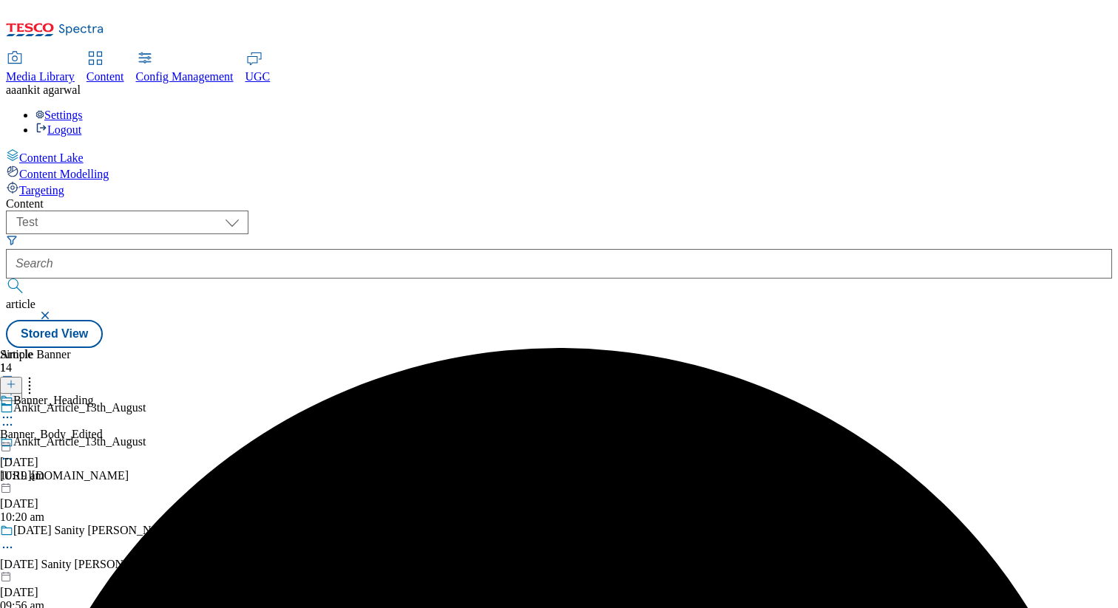
click at [37, 375] on icon at bounding box center [29, 382] width 15 height 15
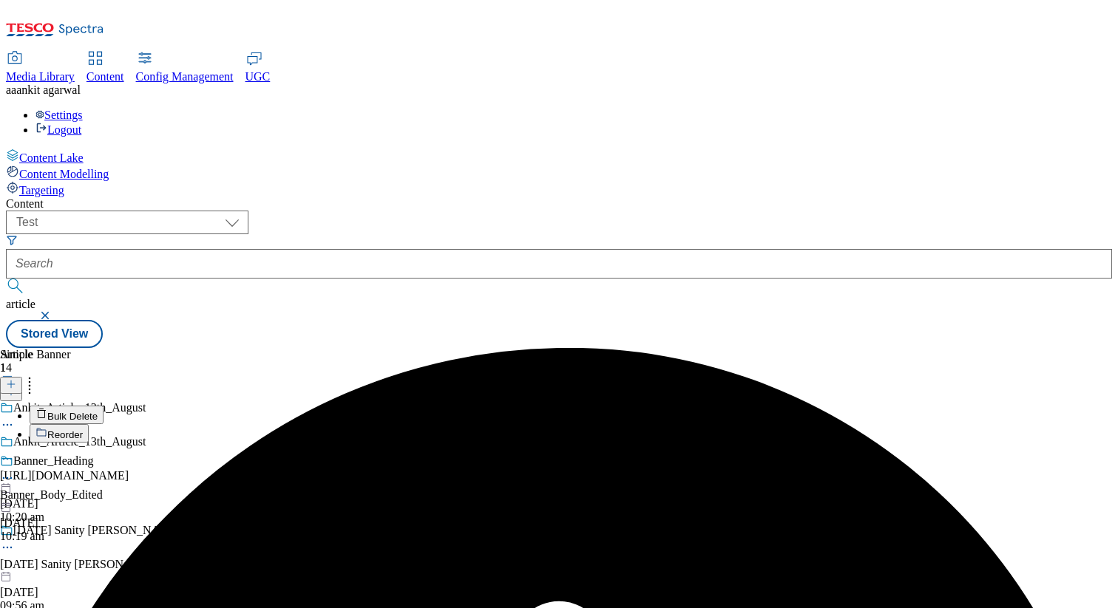
click at [98, 411] on span "Bulk Delete" at bounding box center [72, 416] width 50 height 11
click at [103, 455] on div "Banner_Heading Banner_Body_Edited 13 Aug 2025 10:19 am" at bounding box center [51, 499] width 103 height 89
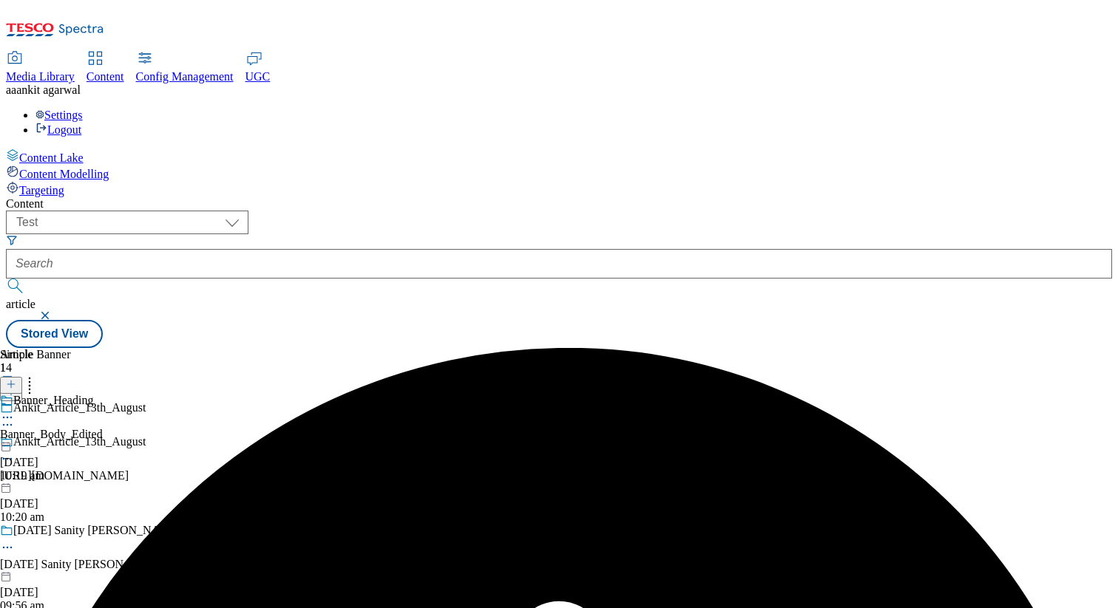
click at [398, 435] on div "Ankit_Article_13th_August" at bounding box center [199, 452] width 398 height 34
click at [9, 458] on circle at bounding box center [8, 459] width 2 height 2
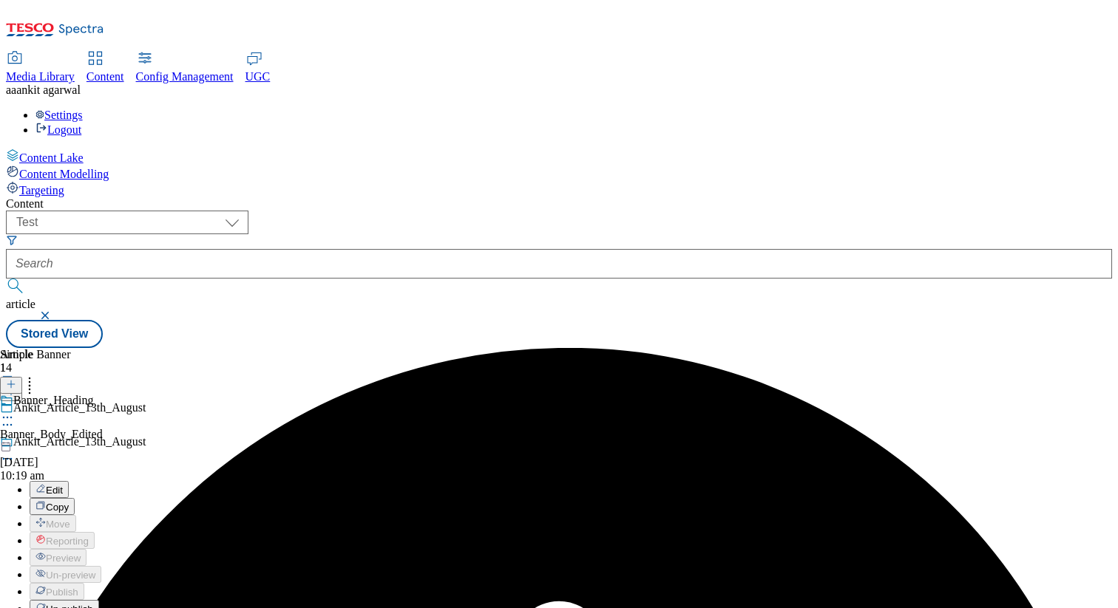
click at [93, 604] on span "Un-publish" at bounding box center [69, 609] width 47 height 11
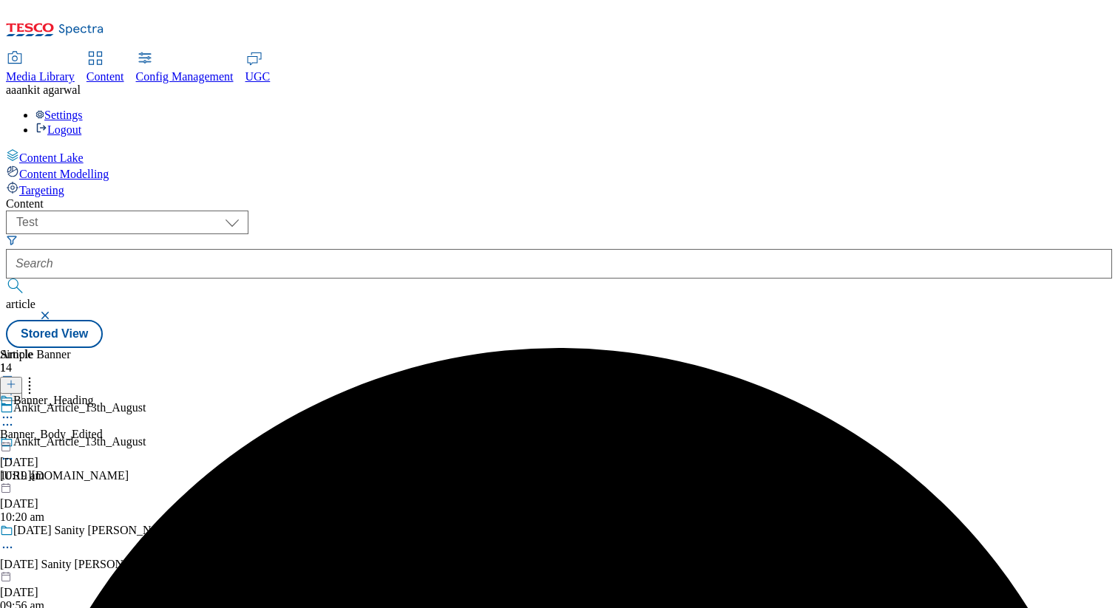
click at [15, 452] on icon at bounding box center [7, 459] width 15 height 15
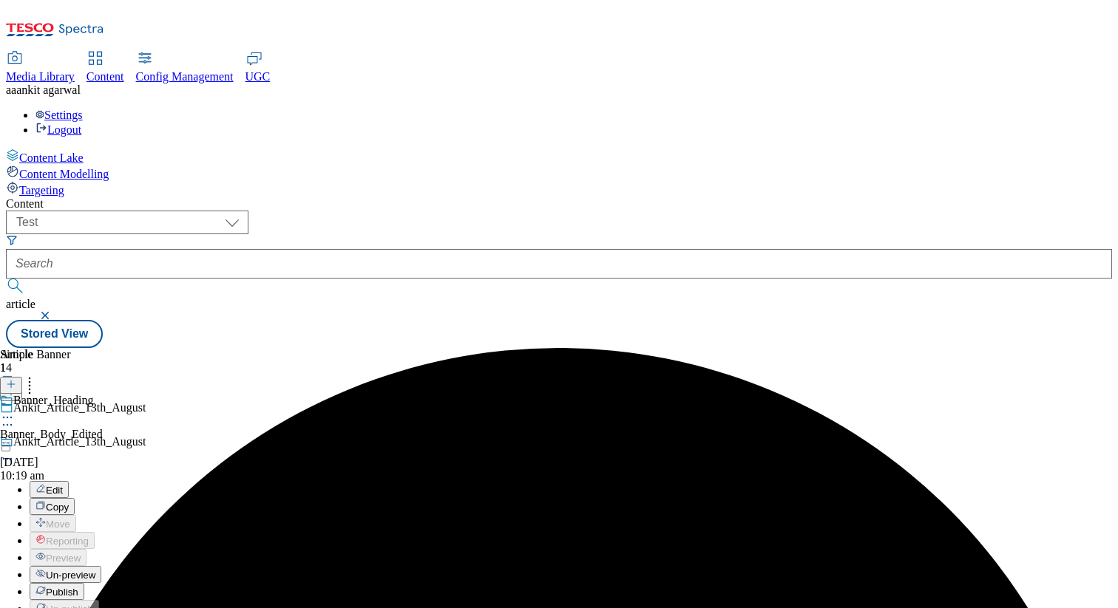
click at [95, 570] on span "Un-preview" at bounding box center [71, 575] width 50 height 11
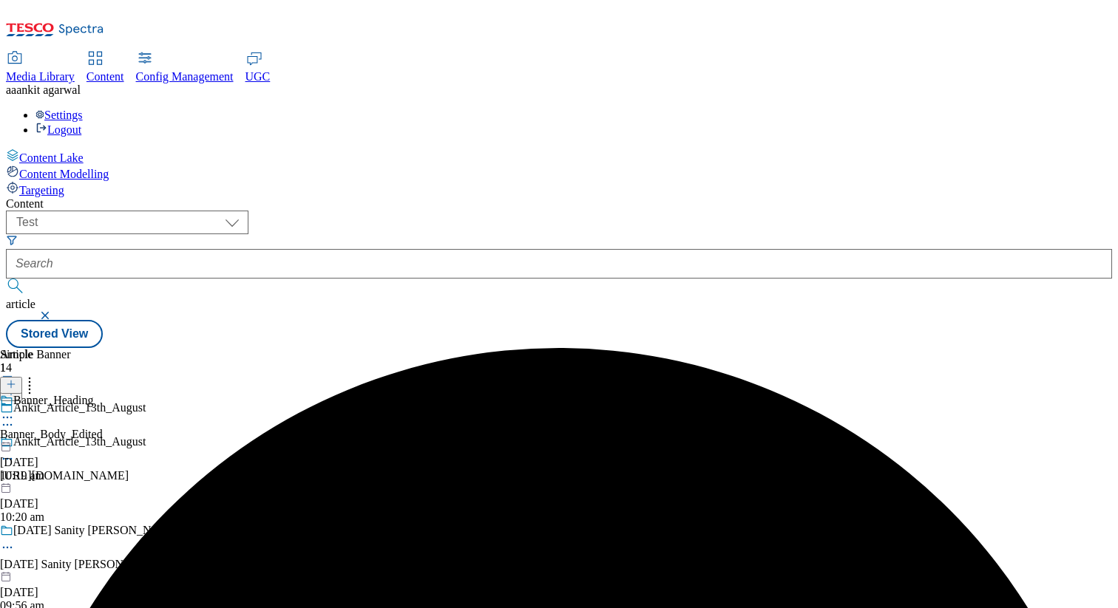
click at [15, 452] on icon at bounding box center [7, 459] width 15 height 15
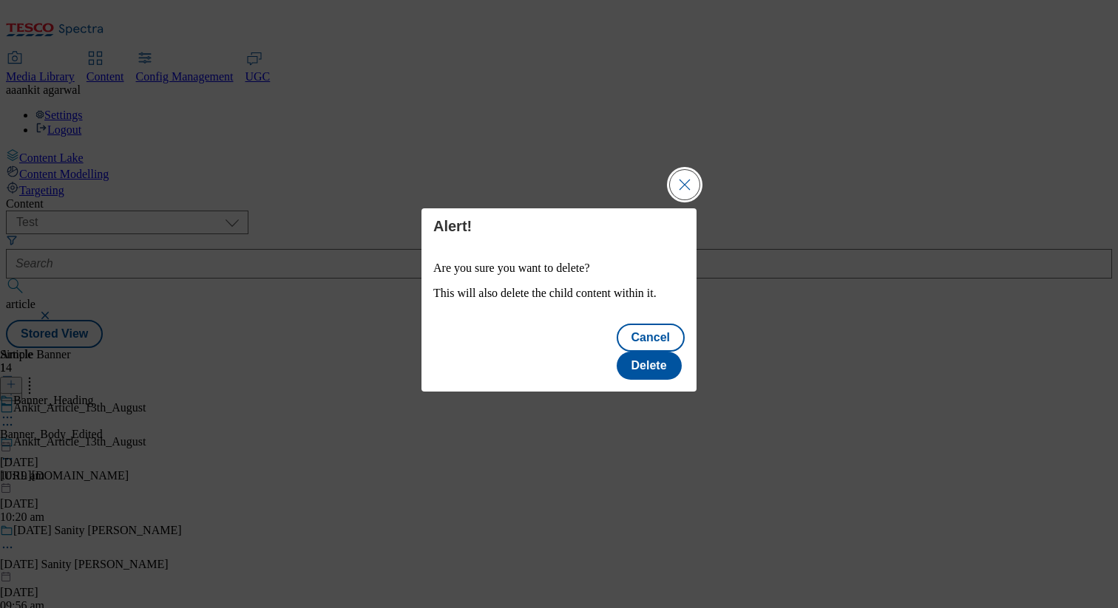
click at [676, 200] on button "Close Modal" at bounding box center [685, 185] width 30 height 30
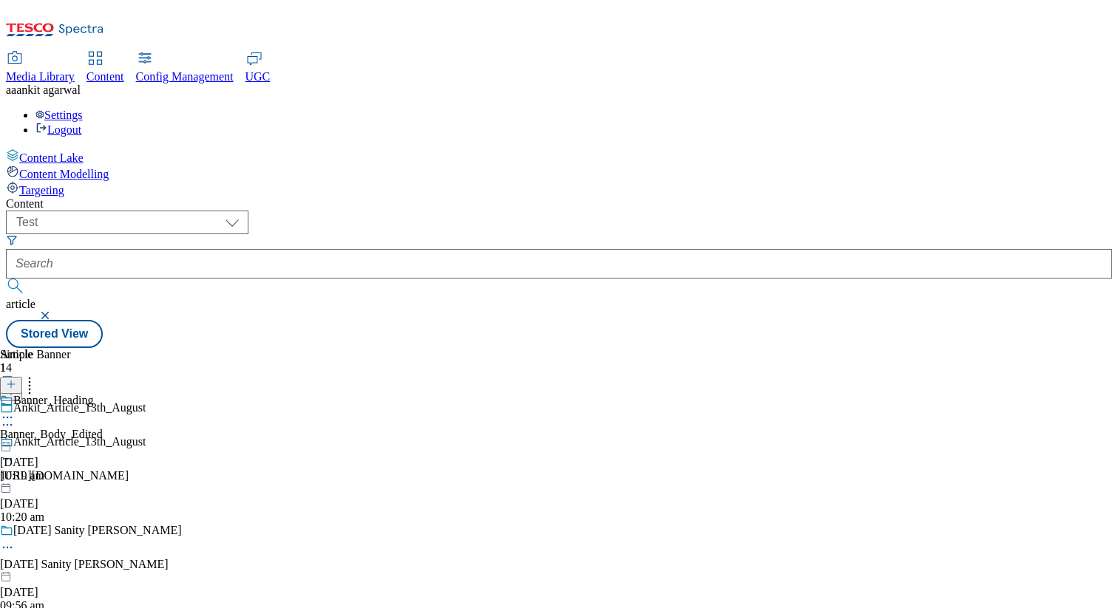
click at [15, 452] on icon at bounding box center [7, 459] width 15 height 15
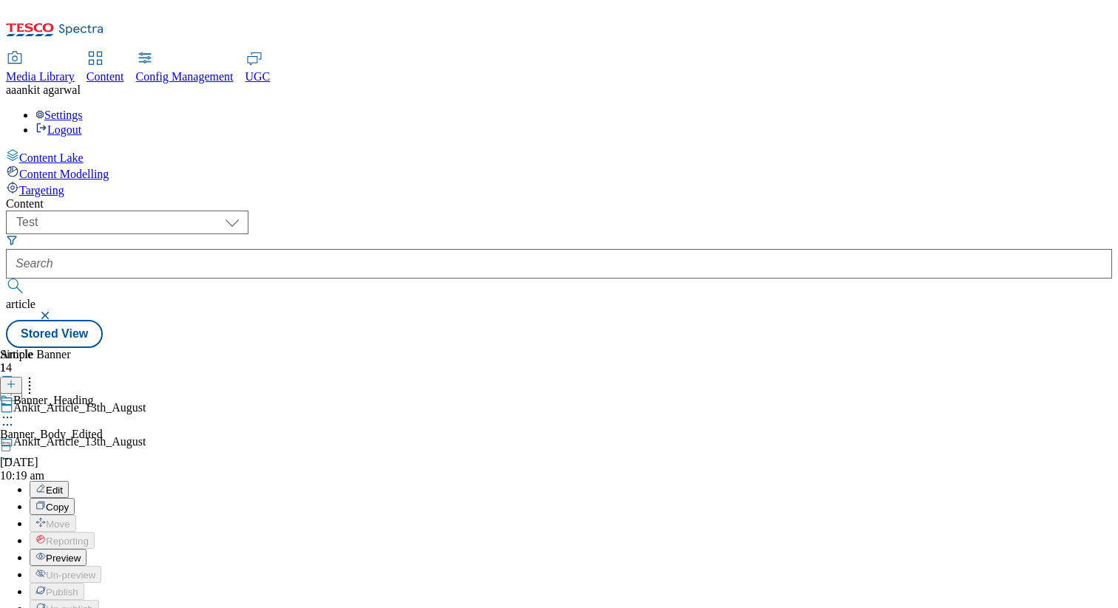
click at [287, 481] on li "Edit" at bounding box center [214, 489] width 369 height 17
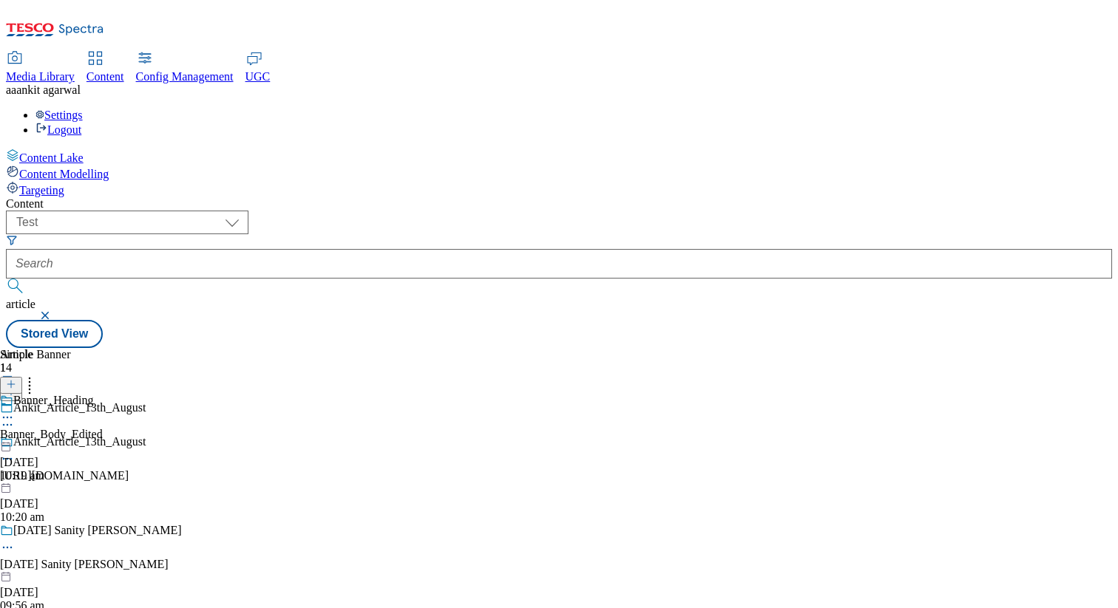
click at [15, 452] on icon at bounding box center [7, 459] width 15 height 15
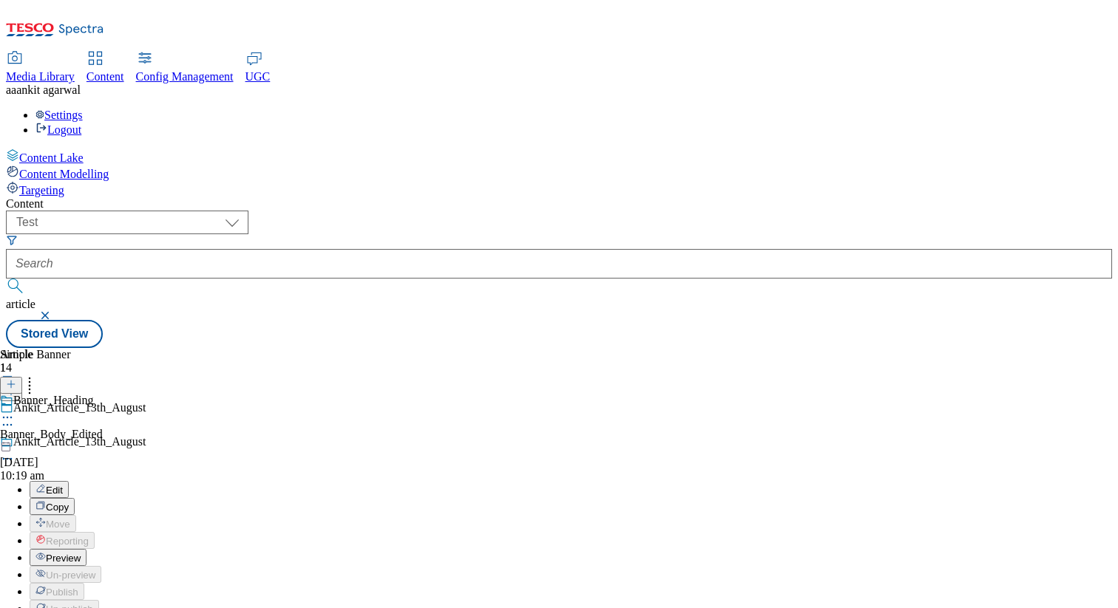
click at [69, 481] on button "Edit" at bounding box center [49, 489] width 39 height 17
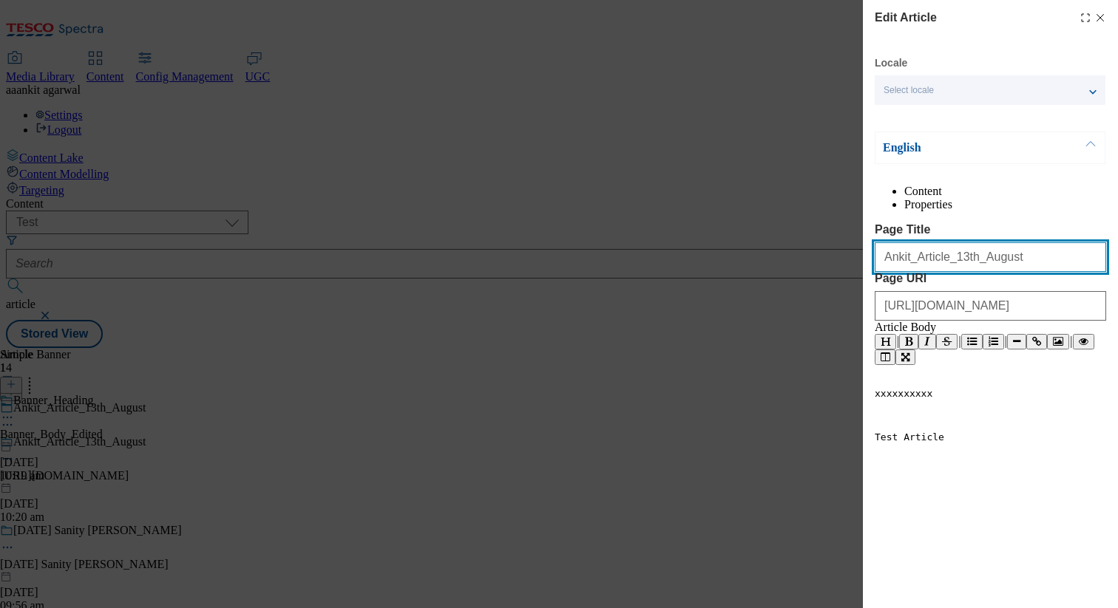
click at [996, 272] on input "Ankit_Article_13th_August" at bounding box center [989, 257] width 231 height 30
click at [1010, 272] on input "Ankit_Article_13th_August" at bounding box center [989, 257] width 231 height 30
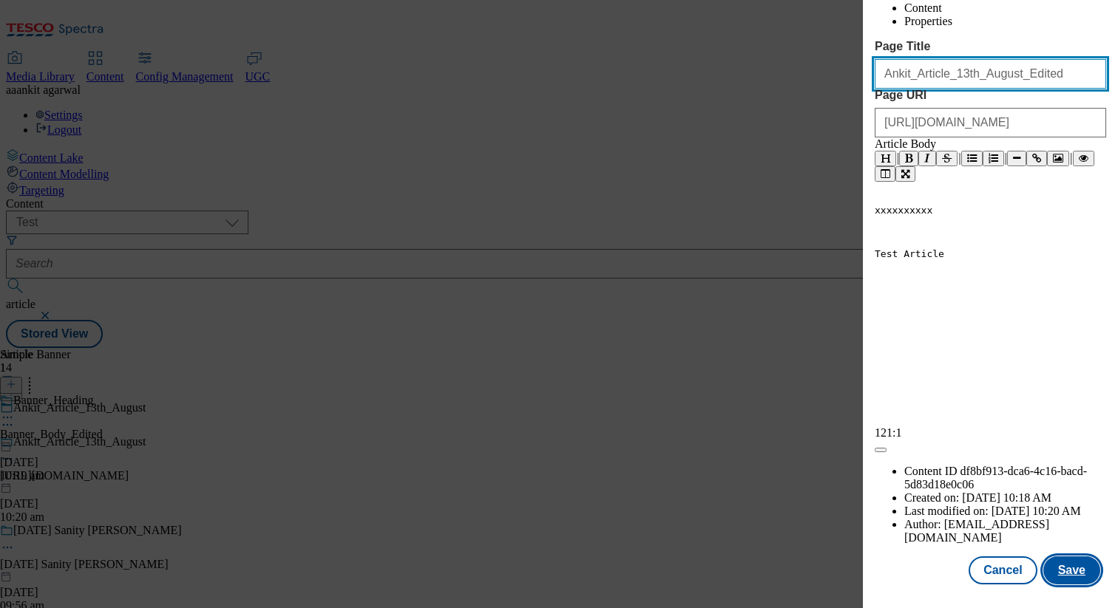
type input "Ankit_Article_13th_August_Edited"
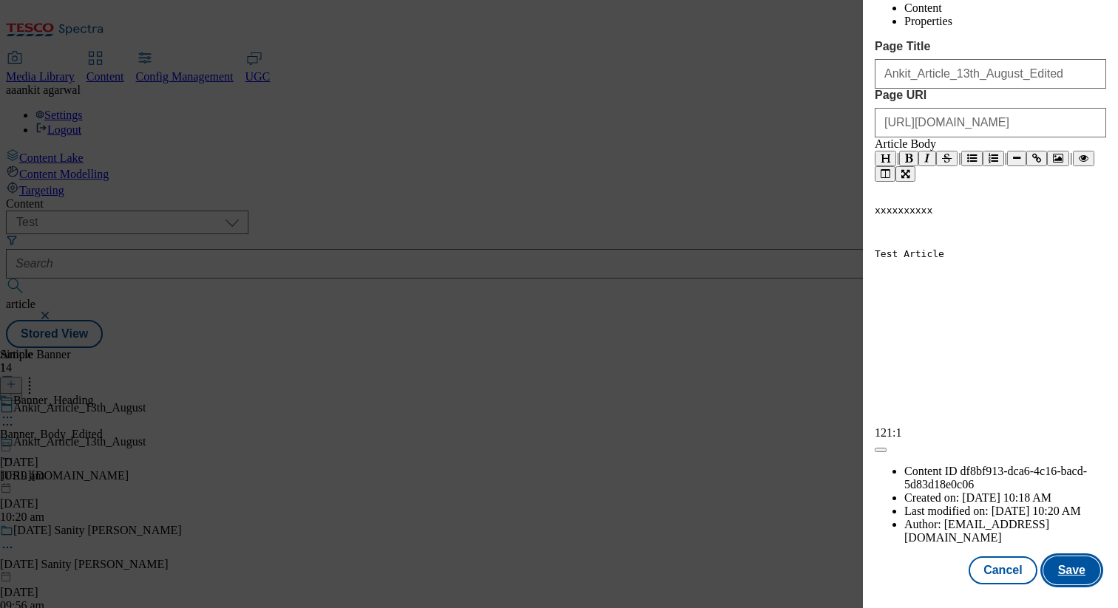
click at [1067, 565] on button "Save" at bounding box center [1071, 571] width 57 height 28
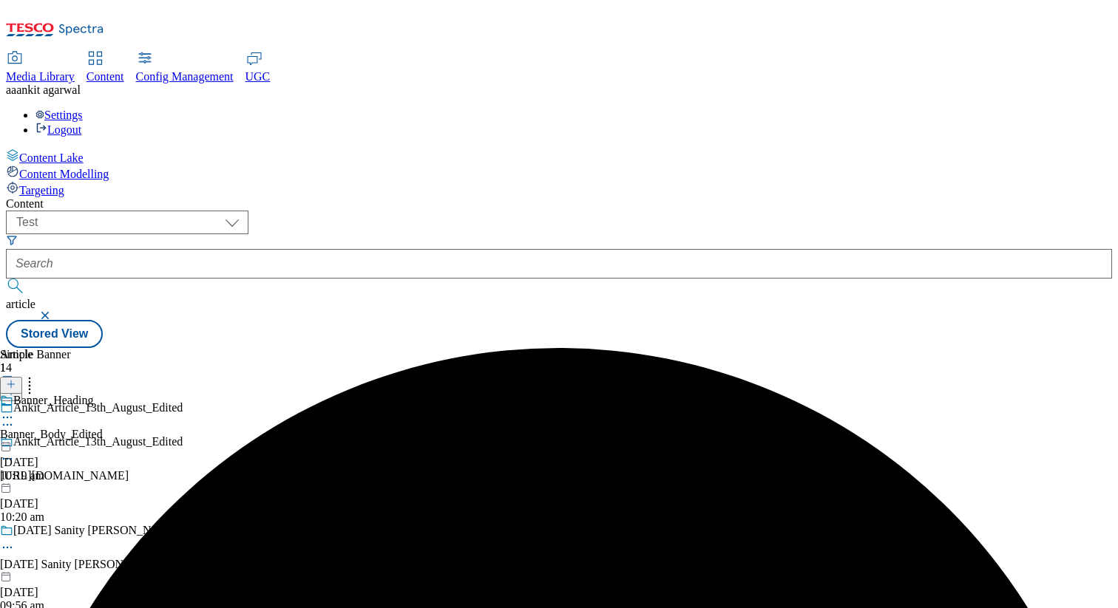
click at [15, 452] on icon at bounding box center [7, 459] width 15 height 15
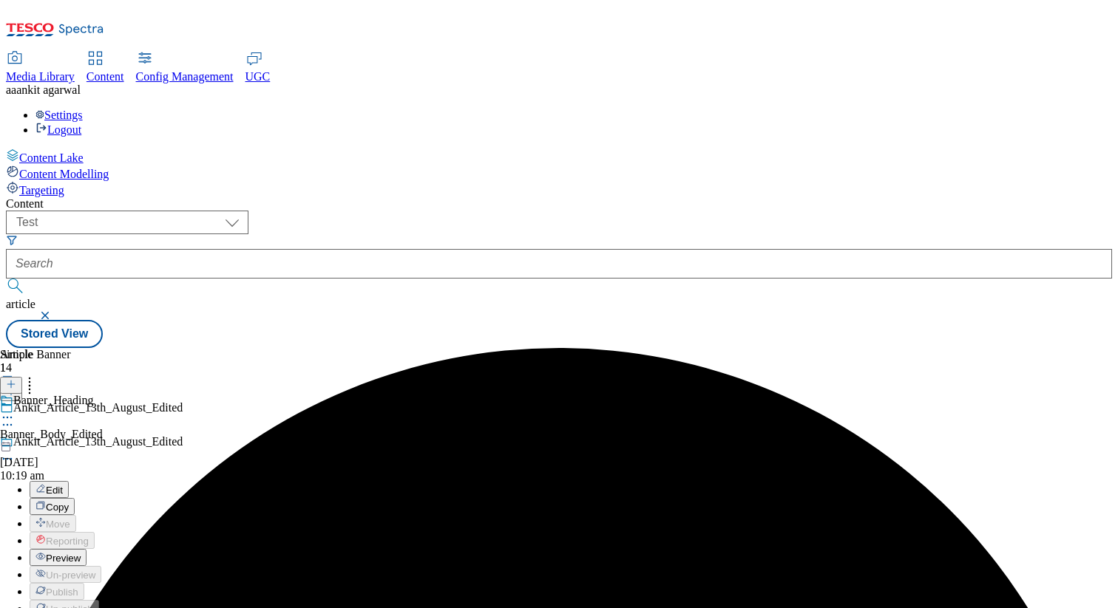
click at [75, 498] on button "Copy" at bounding box center [52, 506] width 45 height 17
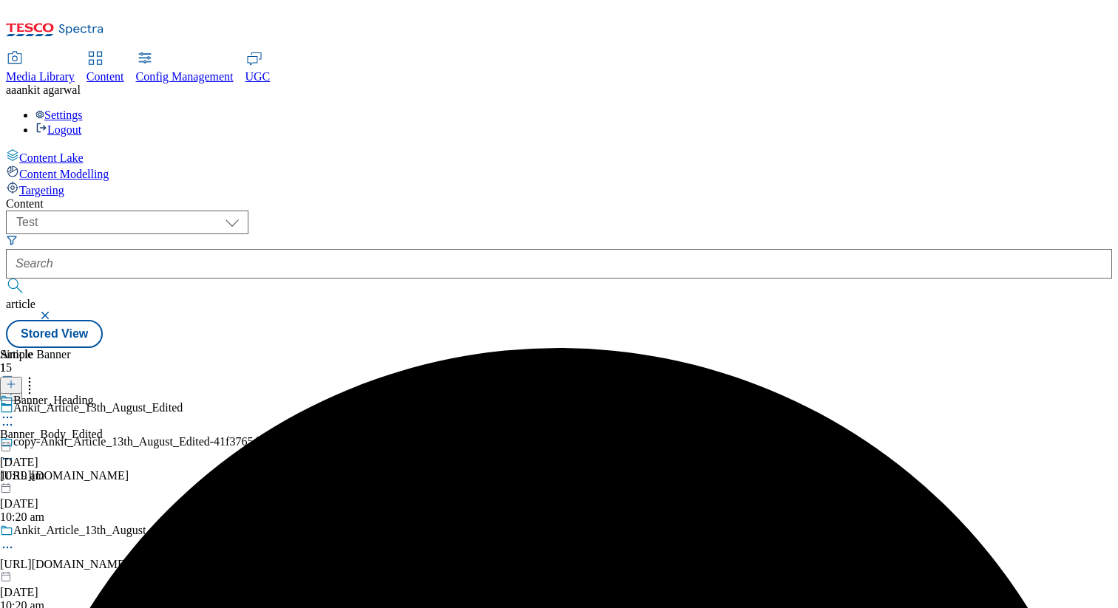
click at [412, 452] on div at bounding box center [206, 461] width 412 height 18
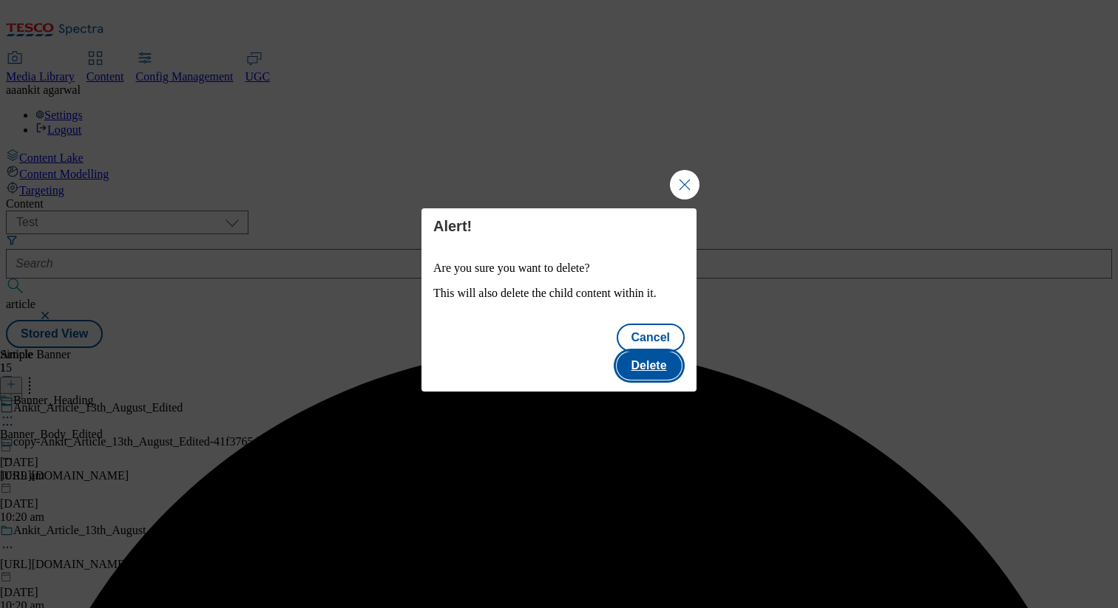
click at [653, 353] on button "Delete" at bounding box center [648, 366] width 65 height 28
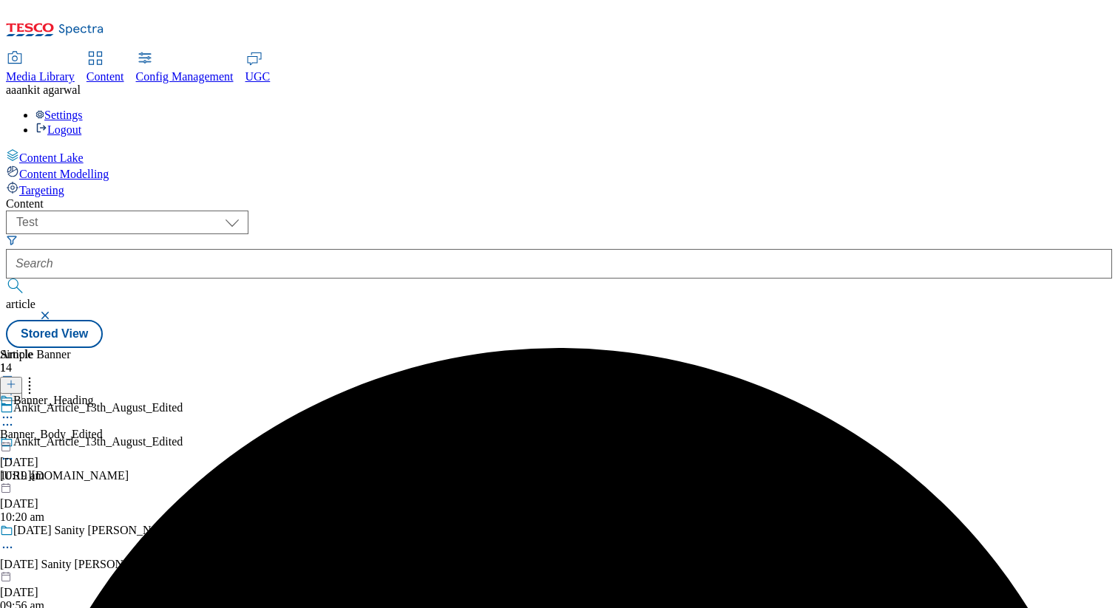
click at [16, 375] on button "button" at bounding box center [8, 378] width 16 height 7
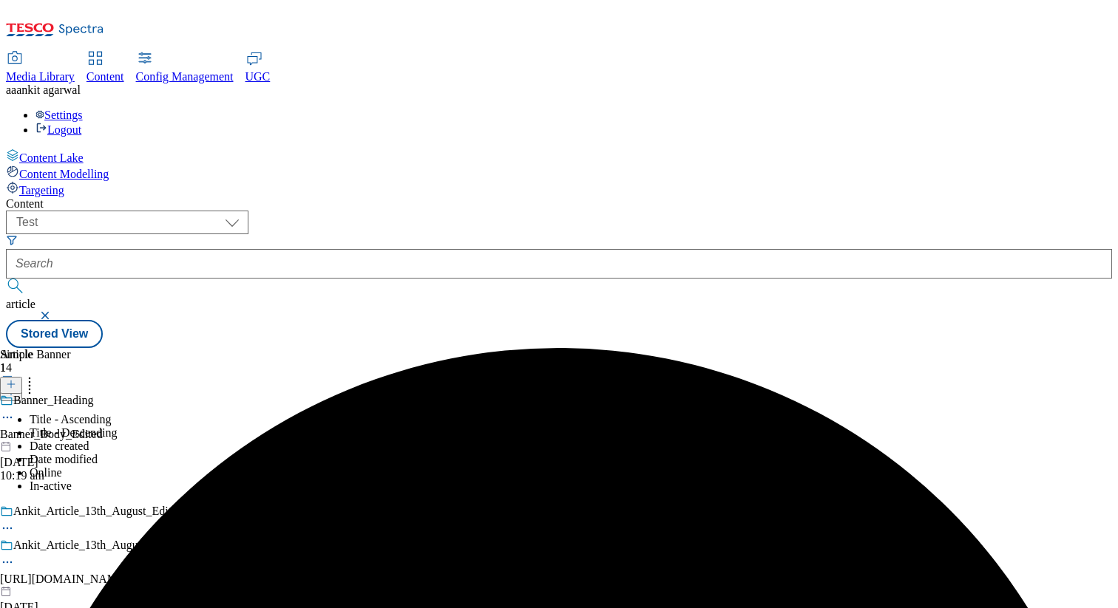
click at [293, 466] on li "Online" at bounding box center [214, 472] width 369 height 13
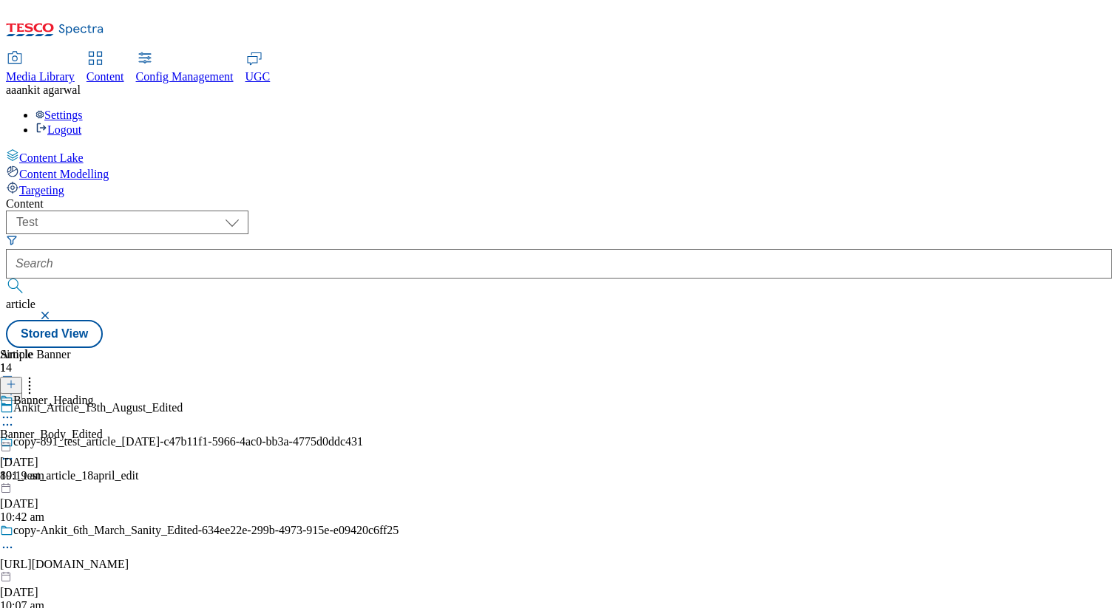
scroll to position [0, 0]
click at [16, 375] on button "button" at bounding box center [8, 378] width 16 height 7
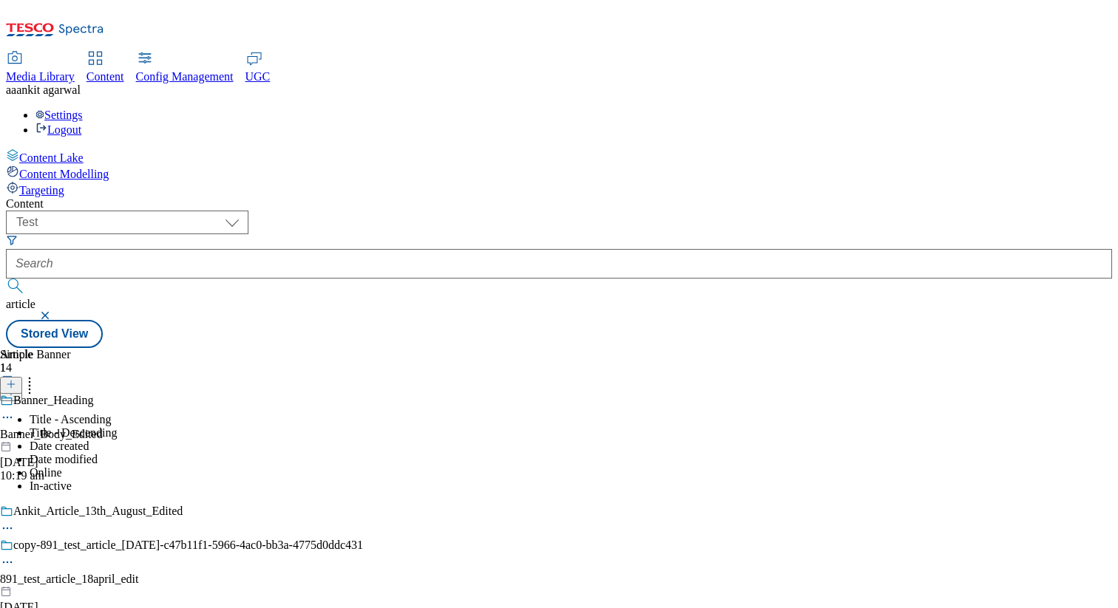
click at [295, 453] on li "Date modified" at bounding box center [214, 459] width 369 height 13
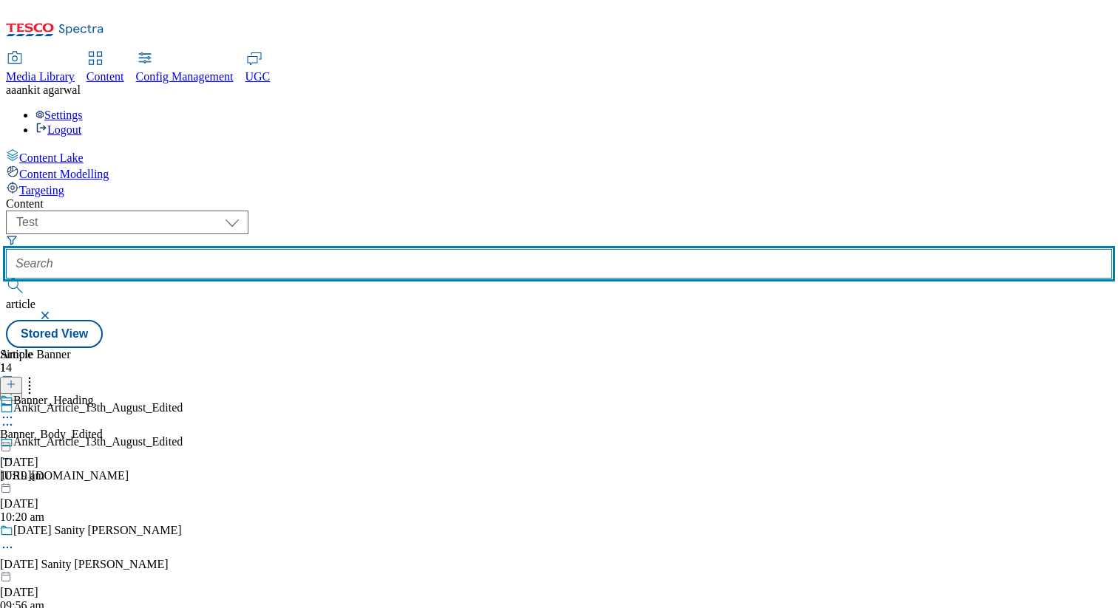
click at [432, 249] on input "text" at bounding box center [559, 264] width 1106 height 30
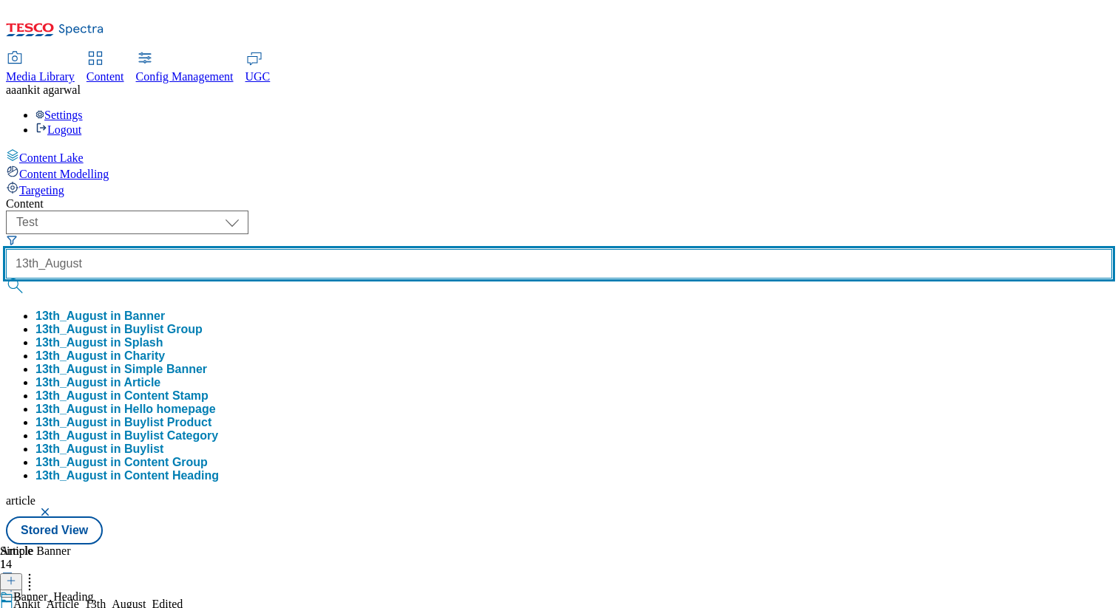
type input "13th_August"
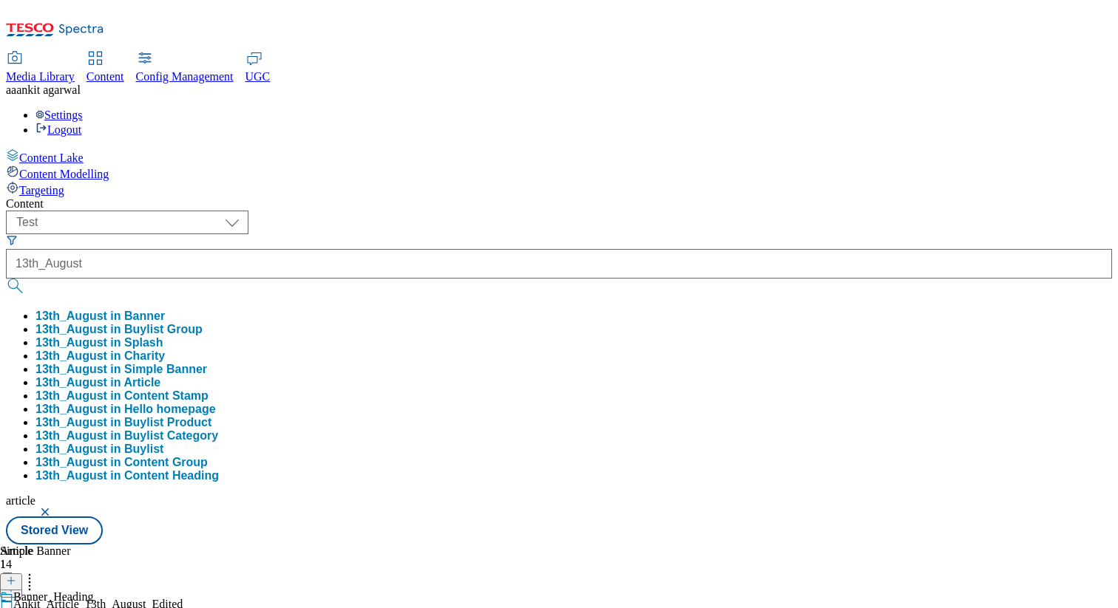
click at [160, 376] on button "13th_August in Article" at bounding box center [97, 382] width 125 height 13
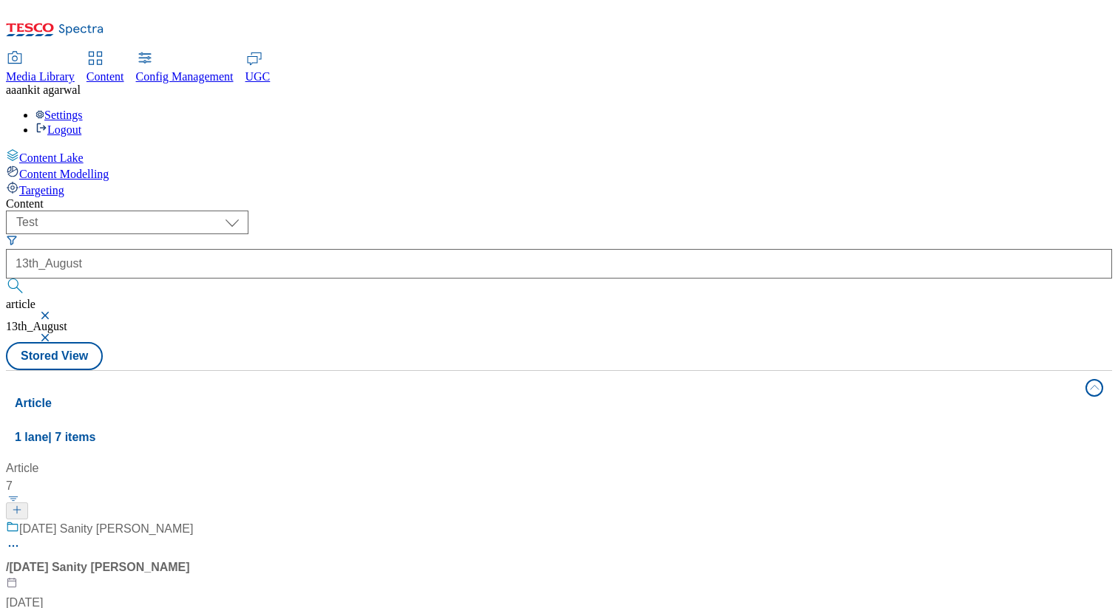
scroll to position [153, 0]
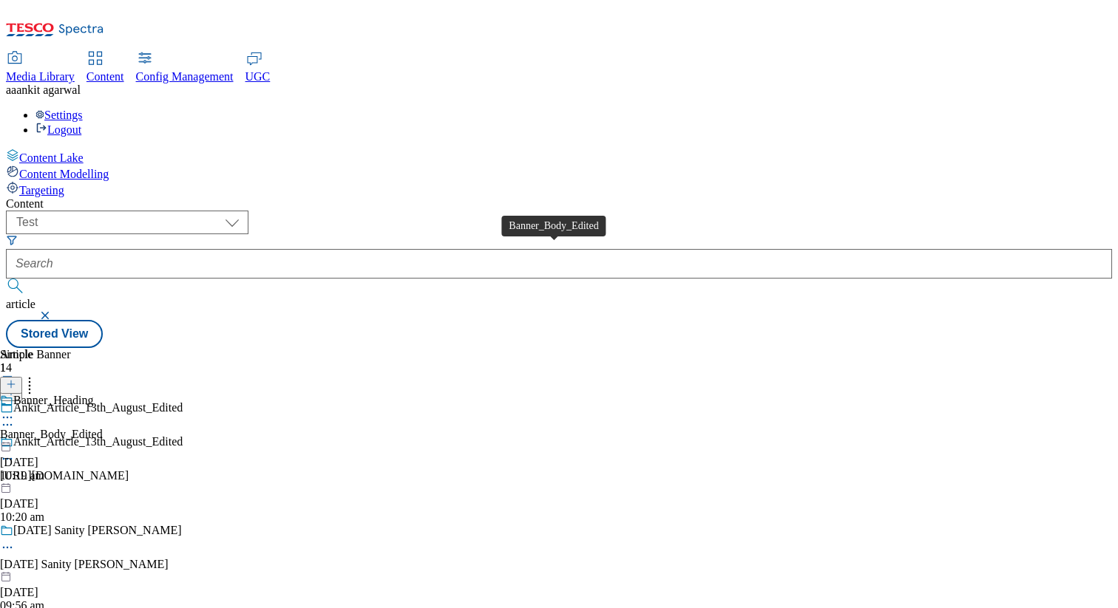
click at [103, 428] on span "Banner_Body_Edited" at bounding box center [51, 434] width 103 height 13
click at [15, 452] on icon at bounding box center [7, 459] width 15 height 15
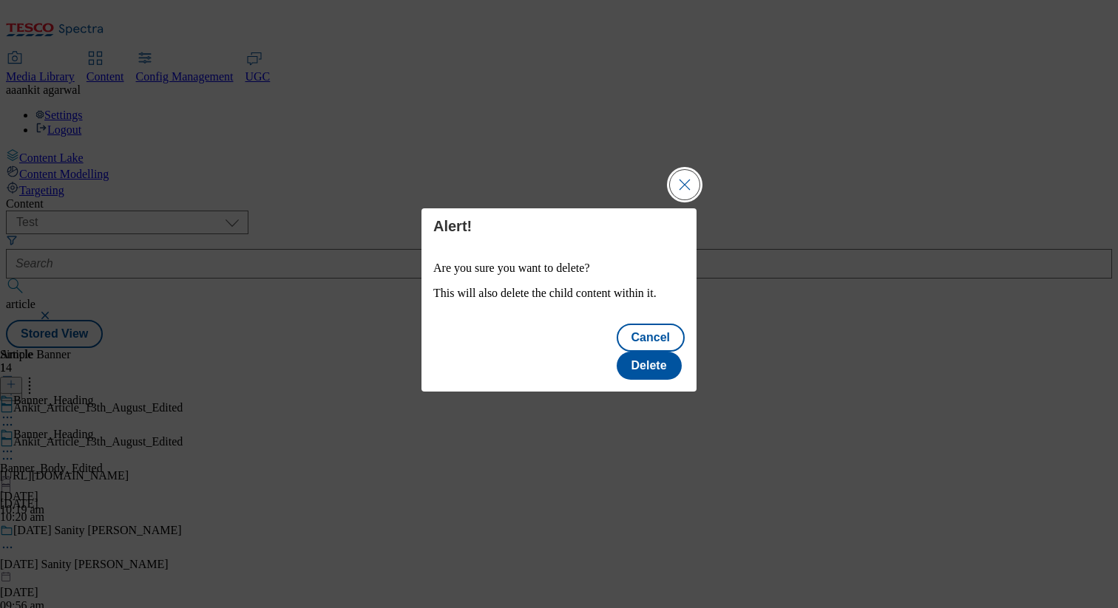
click at [682, 200] on button "Close Modal" at bounding box center [685, 185] width 30 height 30
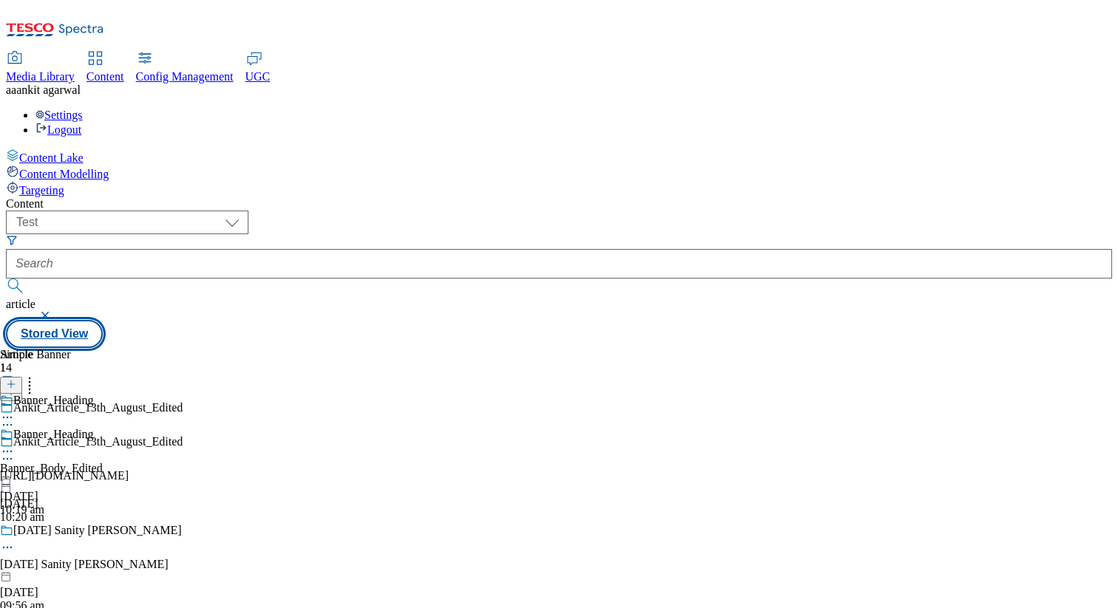
click at [103, 320] on button "Stored View" at bounding box center [54, 334] width 97 height 28
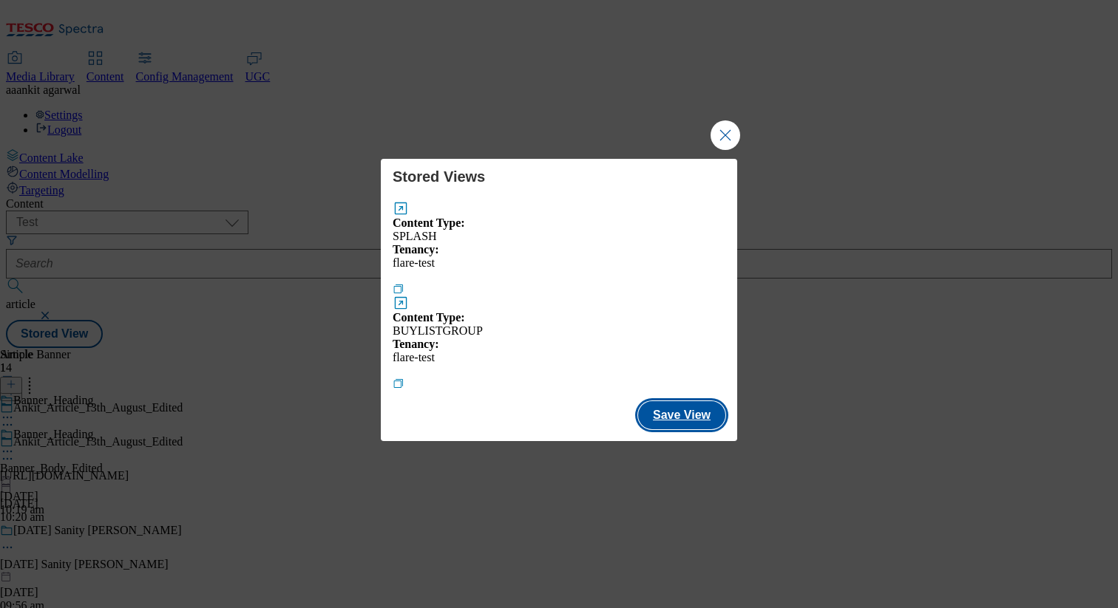
click at [695, 401] on button "Save View" at bounding box center [681, 415] width 87 height 28
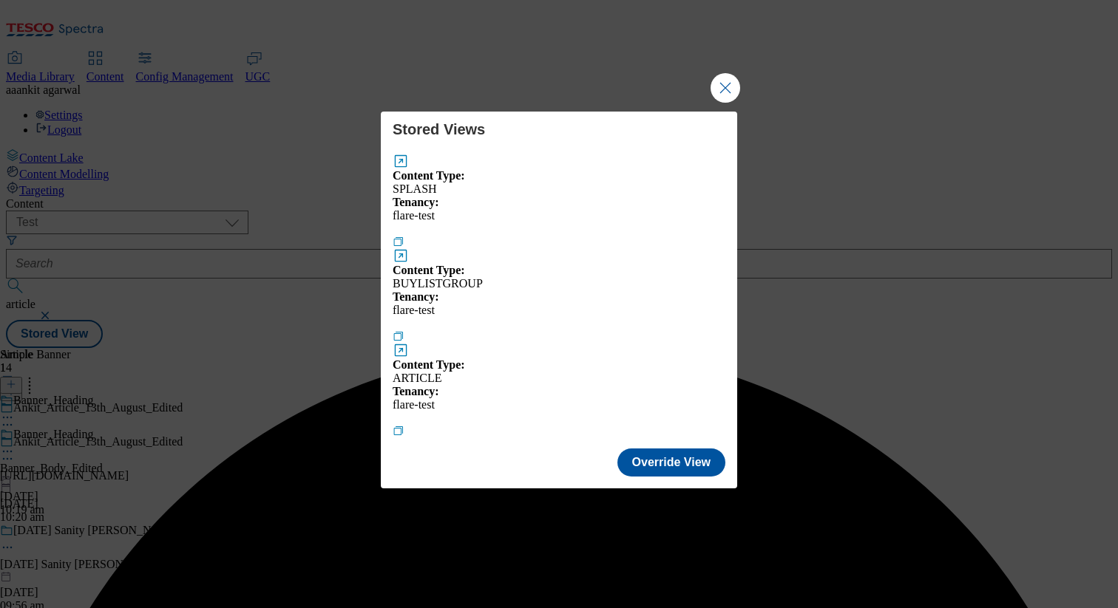
click at [409, 342] on button "Modal" at bounding box center [401, 350] width 16 height 16
click at [404, 425] on button "Modal" at bounding box center [399, 431] width 12 height 12
click at [722, 103] on button "Close Modal" at bounding box center [725, 88] width 30 height 30
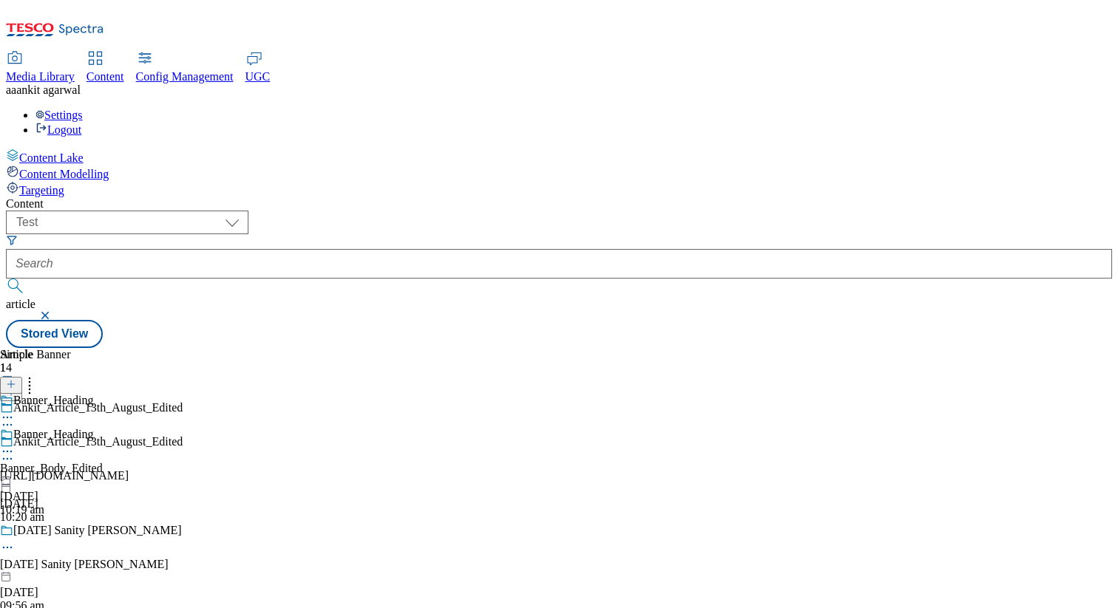
click at [398, 452] on div at bounding box center [199, 461] width 398 height 18
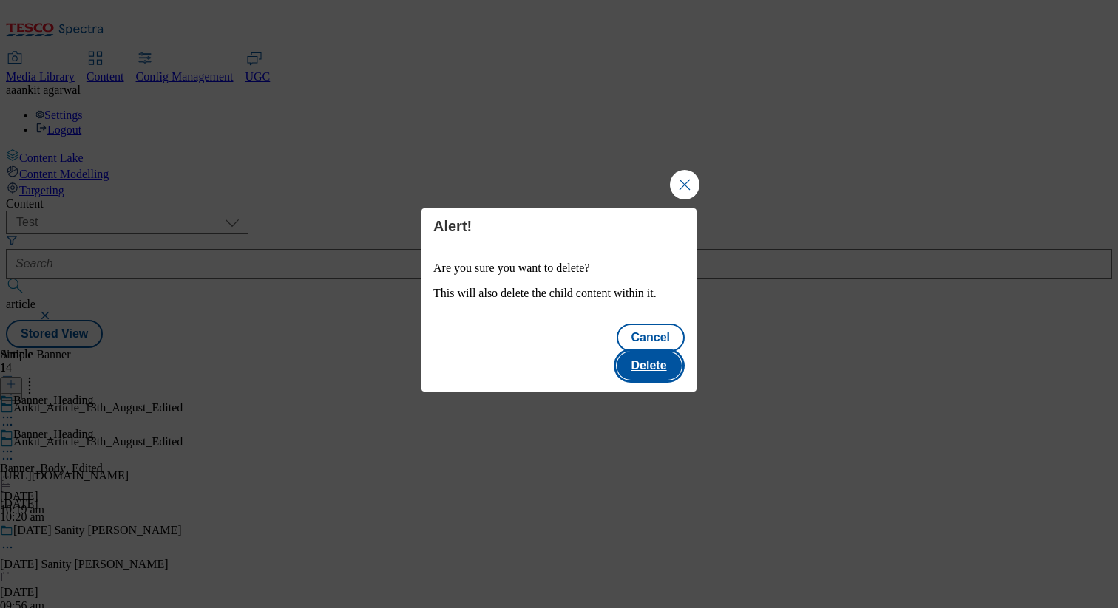
click at [659, 352] on button "Delete" at bounding box center [648, 366] width 65 height 28
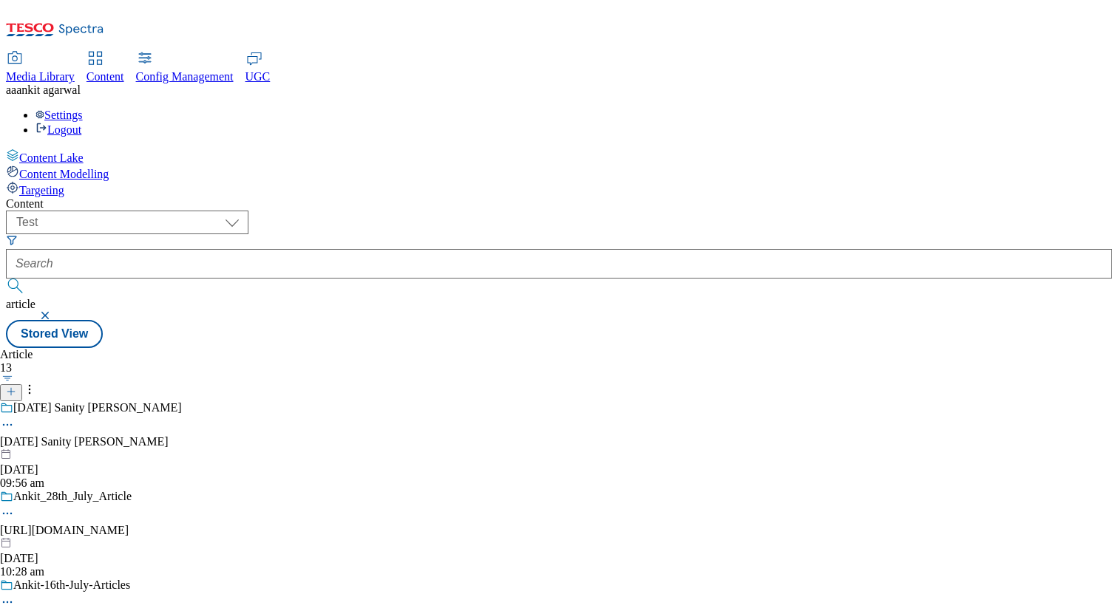
click at [54, 311] on button "button" at bounding box center [46, 315] width 15 height 9
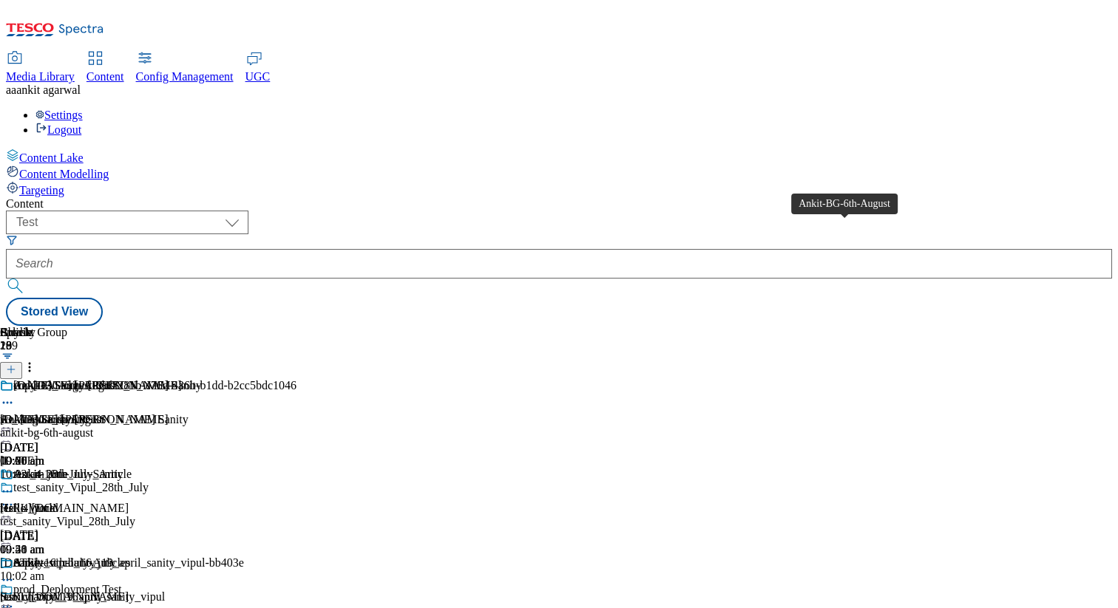
scroll to position [0, 194]
click at [16, 364] on icon at bounding box center [11, 369] width 10 height 10
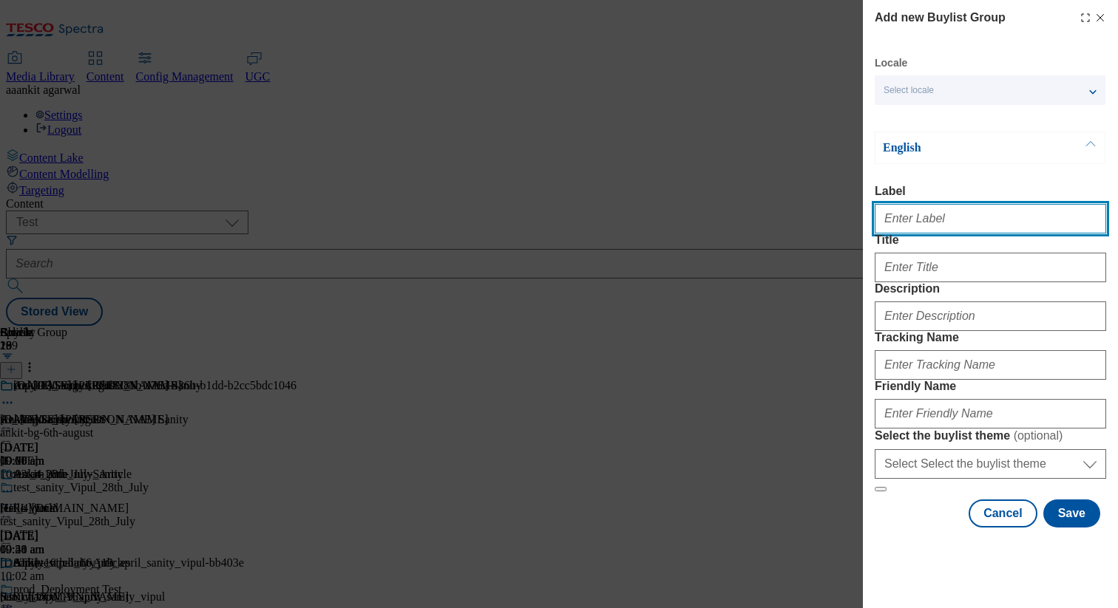
click at [893, 209] on input "Label" at bounding box center [989, 219] width 231 height 30
type input "Ankit_BG_13th_August"
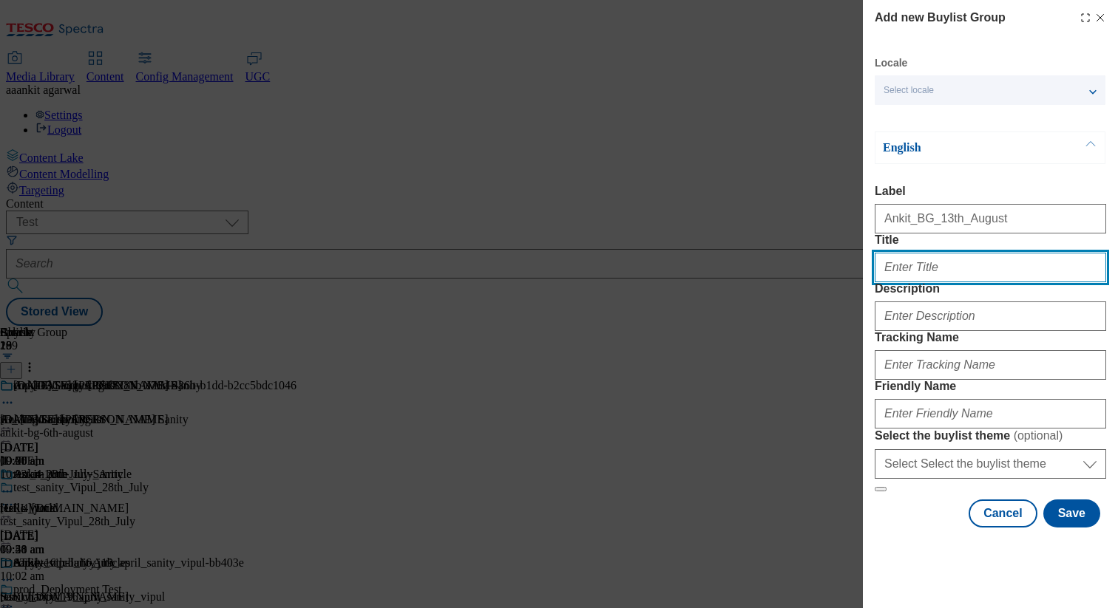
click at [925, 282] on input "Title" at bounding box center [989, 268] width 231 height 30
type input "A"
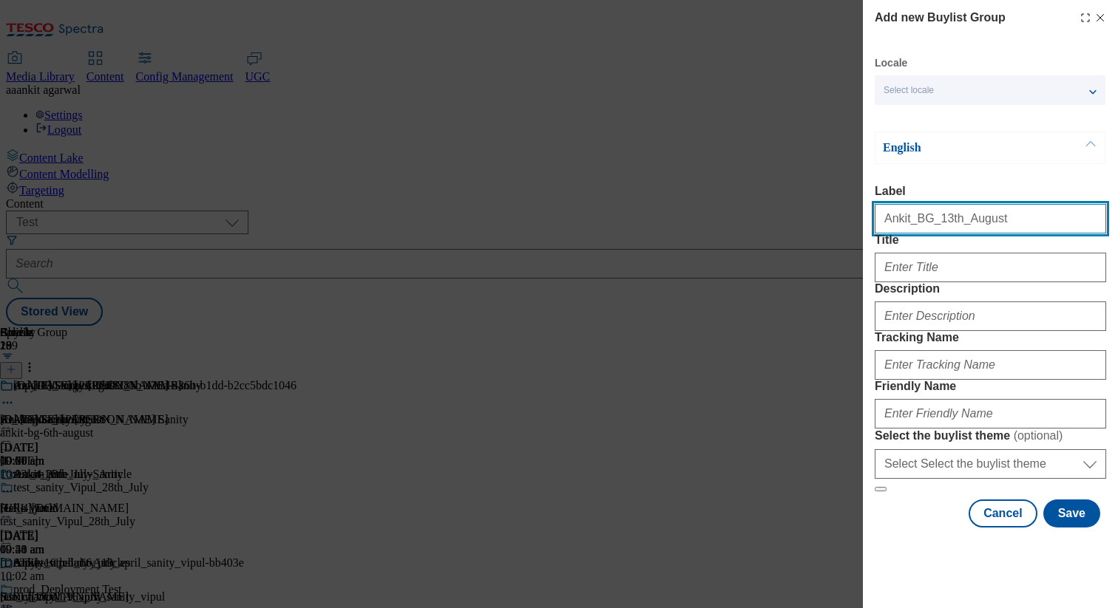
click at [924, 223] on input "Ankit_BG_13th_August" at bounding box center [989, 219] width 231 height 30
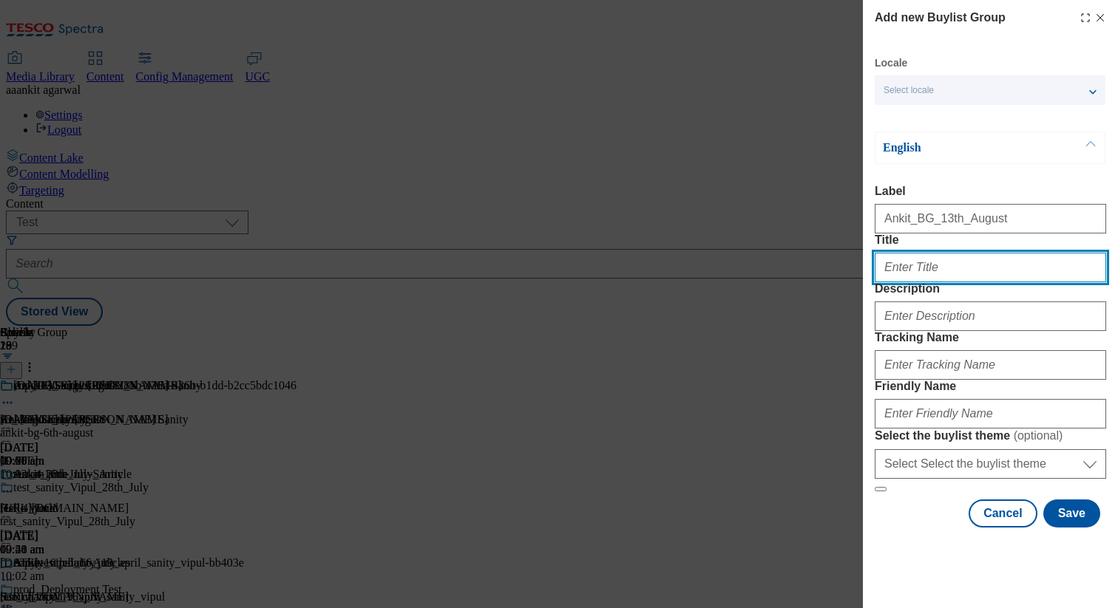
click at [923, 282] on input "Title" at bounding box center [989, 268] width 231 height 30
paste input "Ankit_BG_13th_August"
type input "Ankit_BG_13th_August"
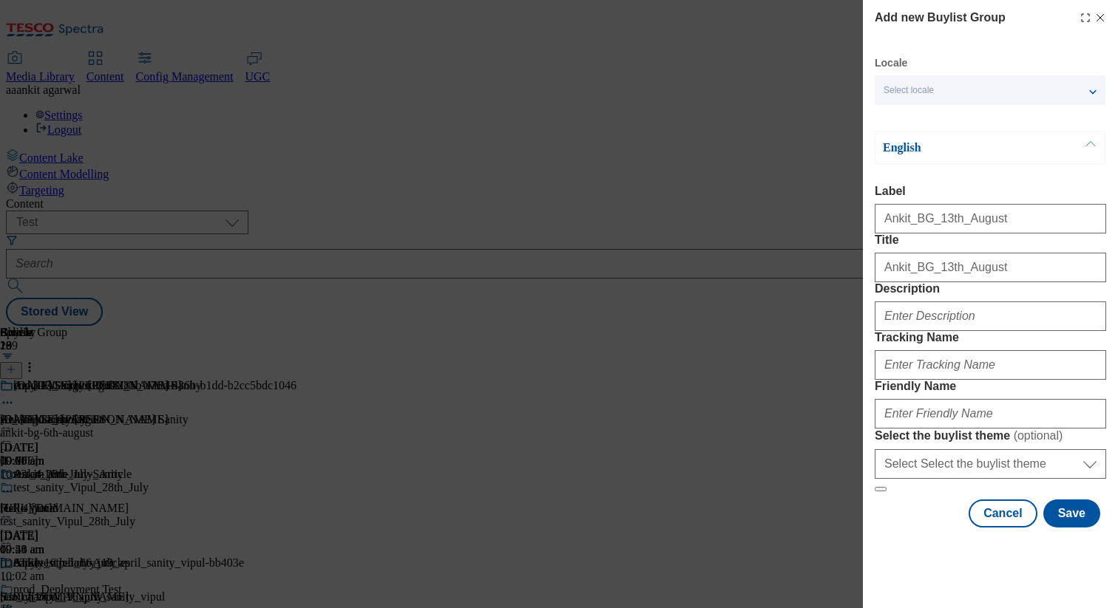
click at [920, 331] on div "Modal" at bounding box center [989, 313] width 231 height 35
click at [920, 331] on input "Description" at bounding box center [989, 317] width 231 height 30
paste input "Ankit_BG_13th_August"
type input "Ankit_BG_13th_August"
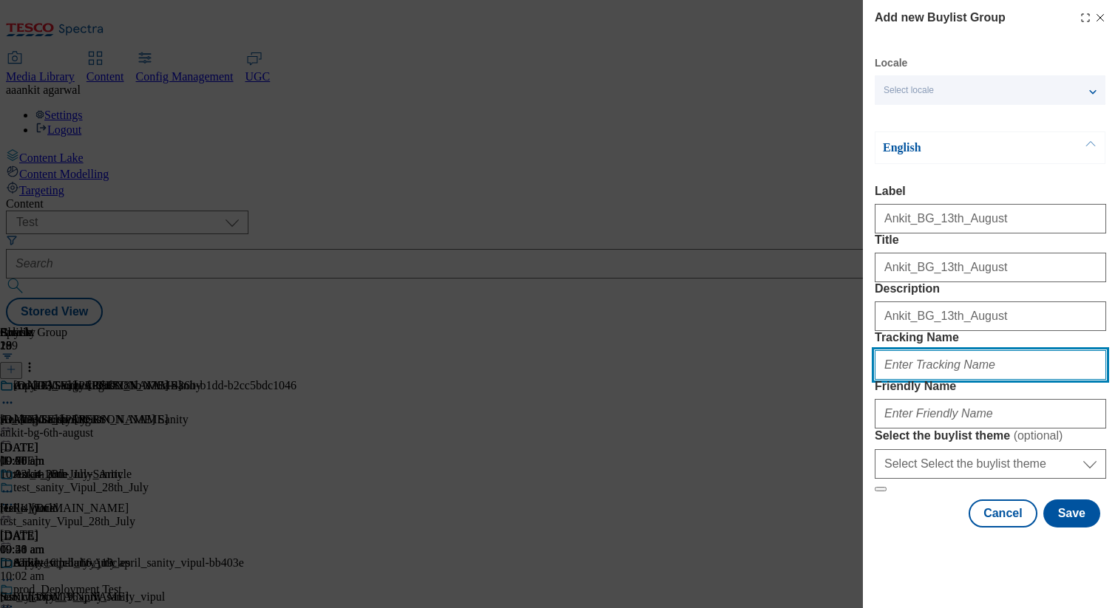
click at [920, 380] on input "Tracking Name" at bounding box center [989, 365] width 231 height 30
paste input "Ankit_BG_13th_August"
type input "Ankit_BG_13th_August"
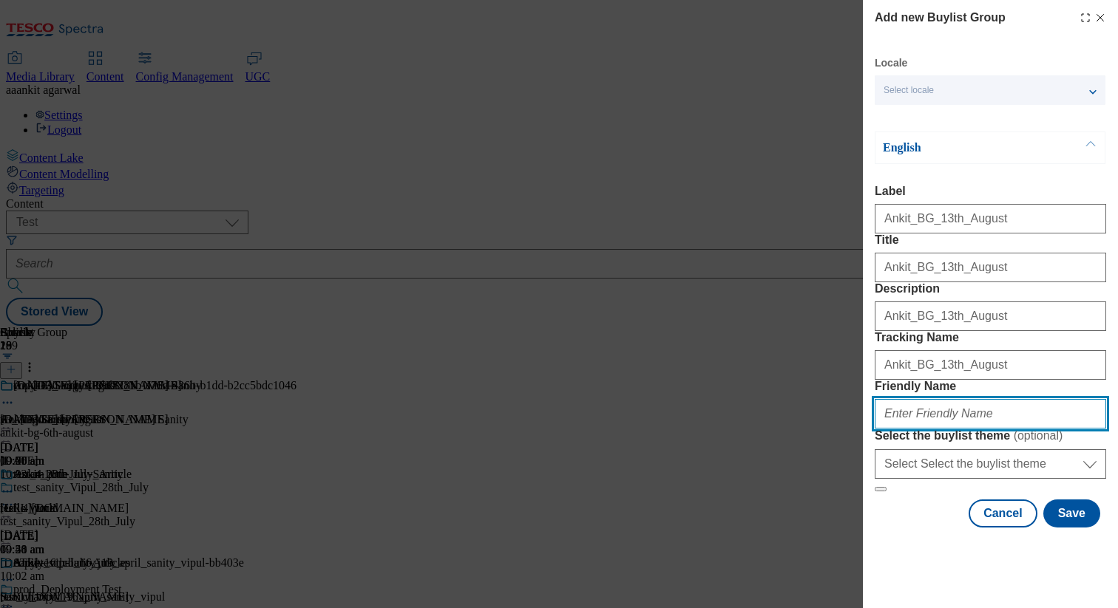
click at [920, 429] on input "Friendly Name" at bounding box center [989, 414] width 231 height 30
type input "ankit-bg-13th-august"
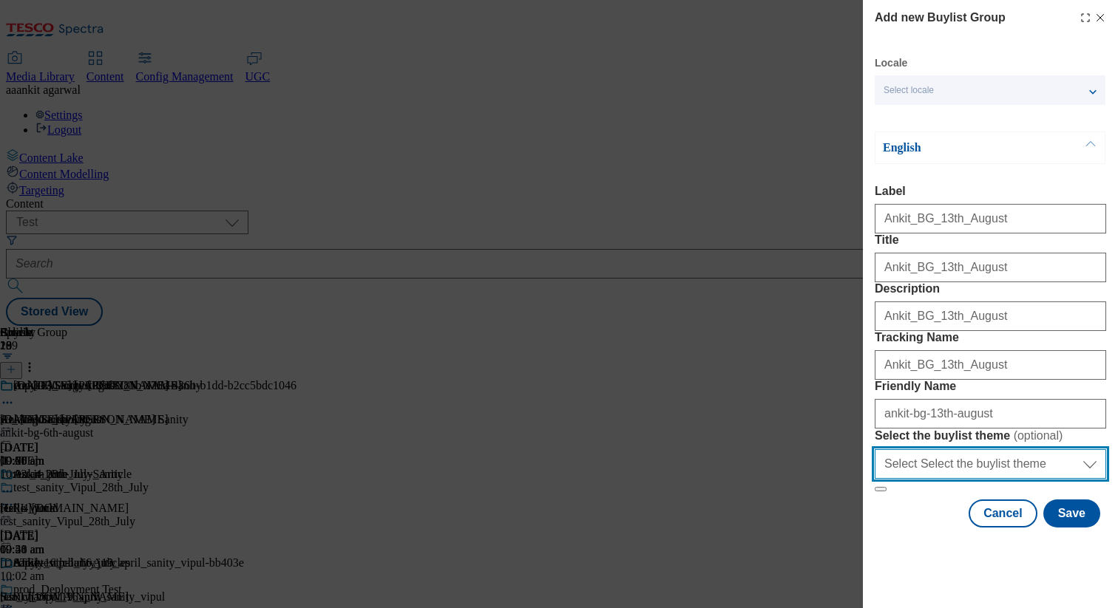
click at [931, 479] on select "Select Select the buylist theme default fandf" at bounding box center [989, 464] width 231 height 30
select select "default"
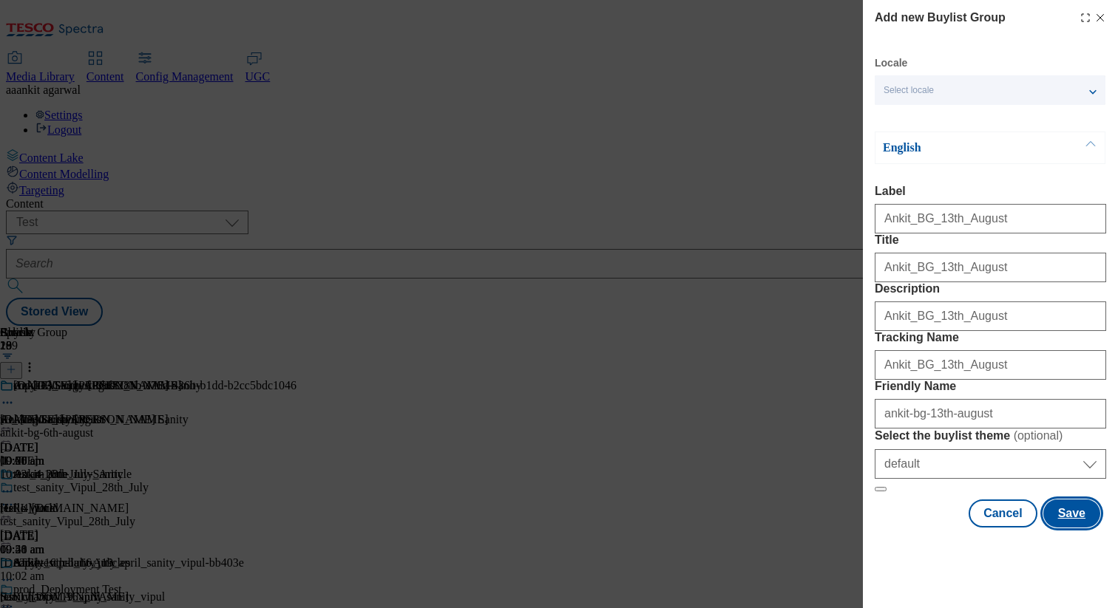
click at [1086, 528] on button "Save" at bounding box center [1071, 514] width 57 height 28
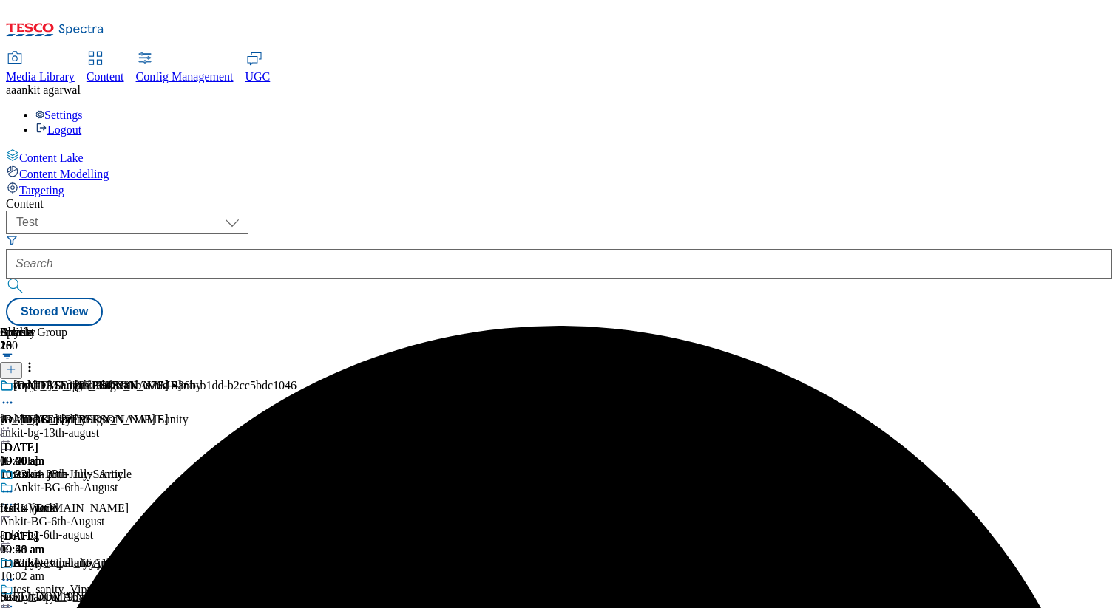
scroll to position [0, 168]
click at [348, 379] on div "Ankit_BG_13th_August Ankit_BG_13th_August ankit-bg-13th-august 13 Aug 2025 10:2…" at bounding box center [174, 430] width 348 height 102
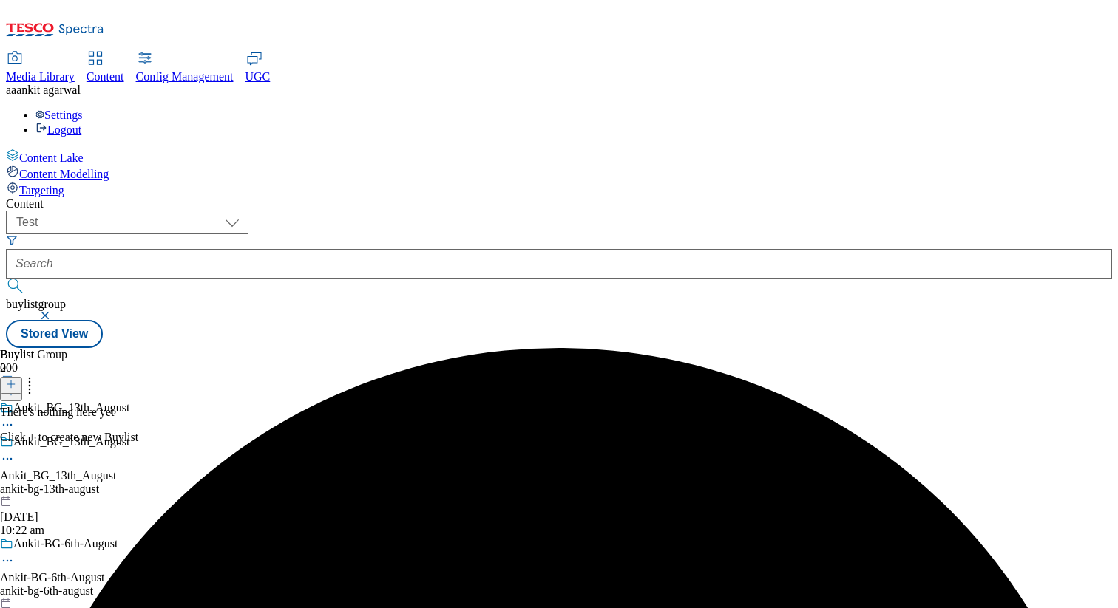
click at [15, 384] on line at bounding box center [10, 384] width 7 height 0
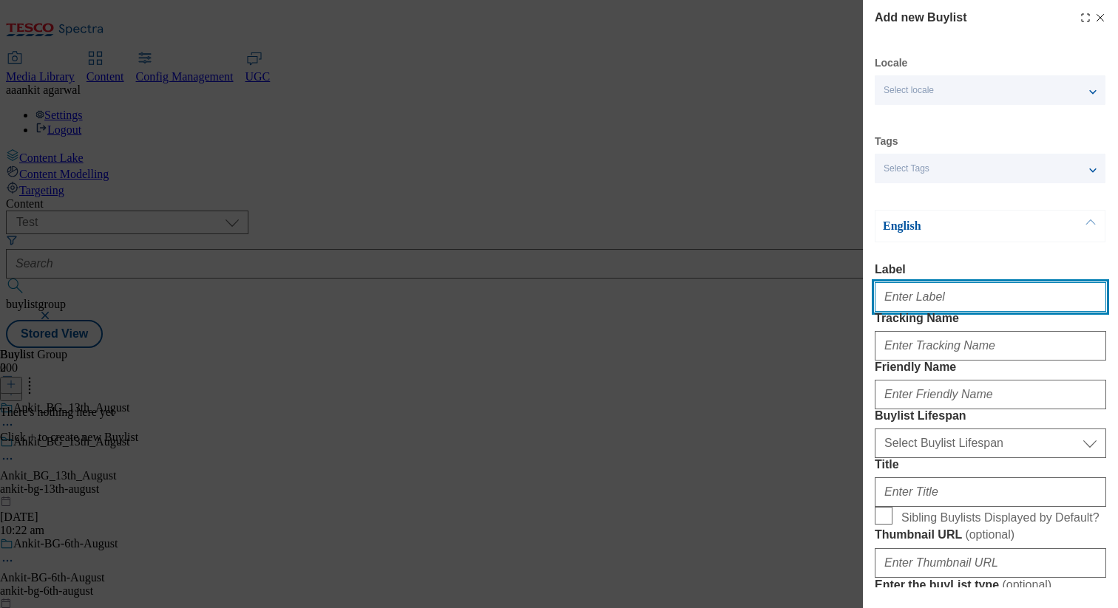
click at [900, 296] on input "Label" at bounding box center [989, 297] width 231 height 30
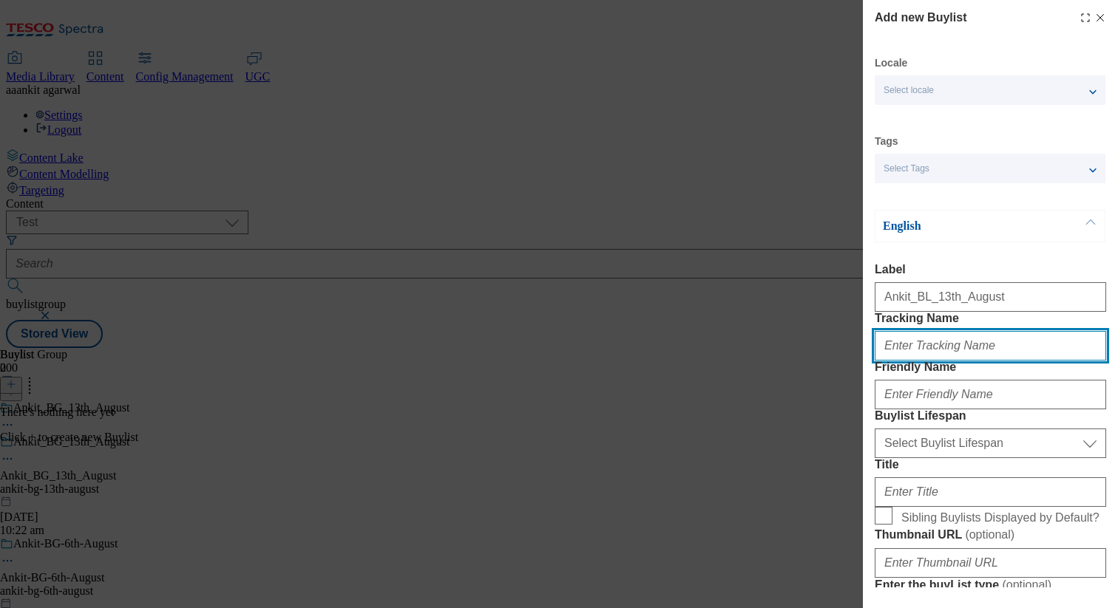
click at [898, 361] on input "Tracking Name" at bounding box center [989, 346] width 231 height 30
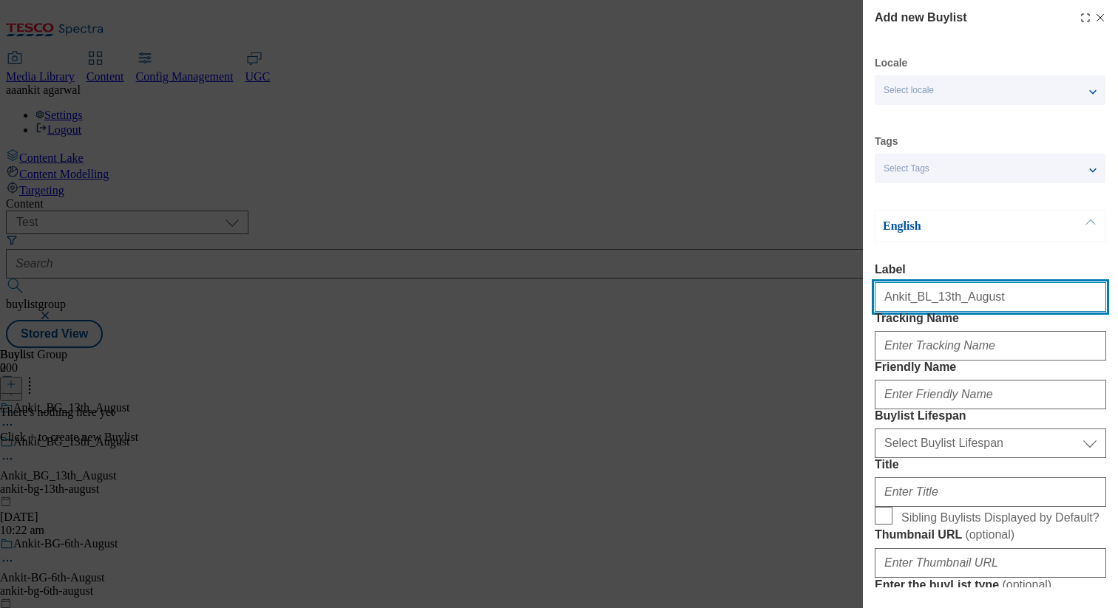
click at [914, 310] on input "Ankit_BL_13th_August" at bounding box center [989, 297] width 231 height 30
paste input "G"
type input "Ankit_BL_13th_August"
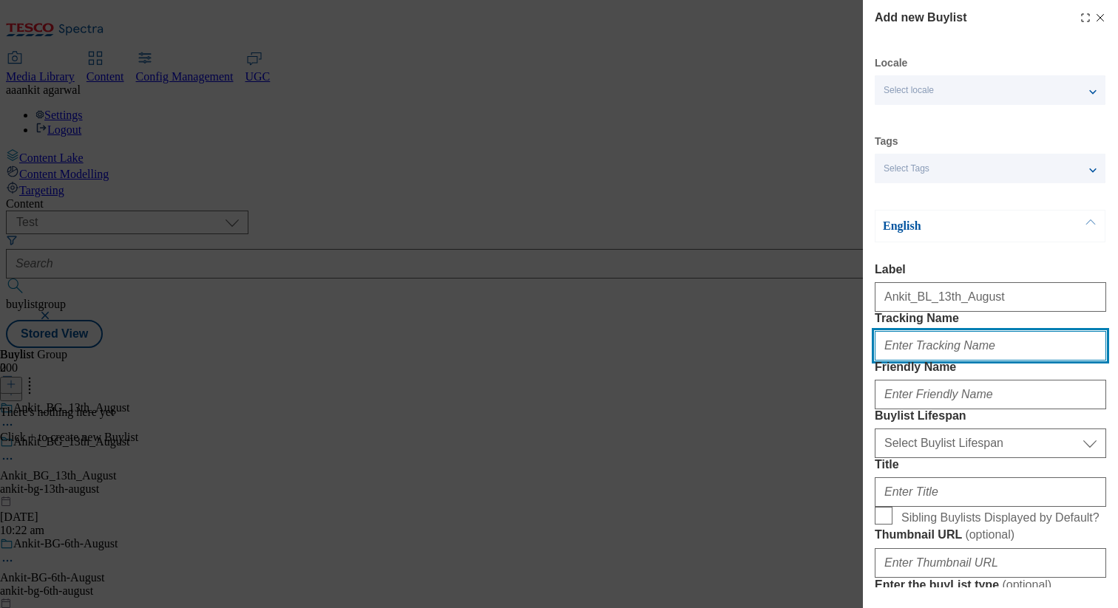
click at [925, 361] on input "Tracking Name" at bounding box center [989, 346] width 231 height 30
paste input "Ankit_BL_13th_August"
type input "Ankit_BL_13th_August"
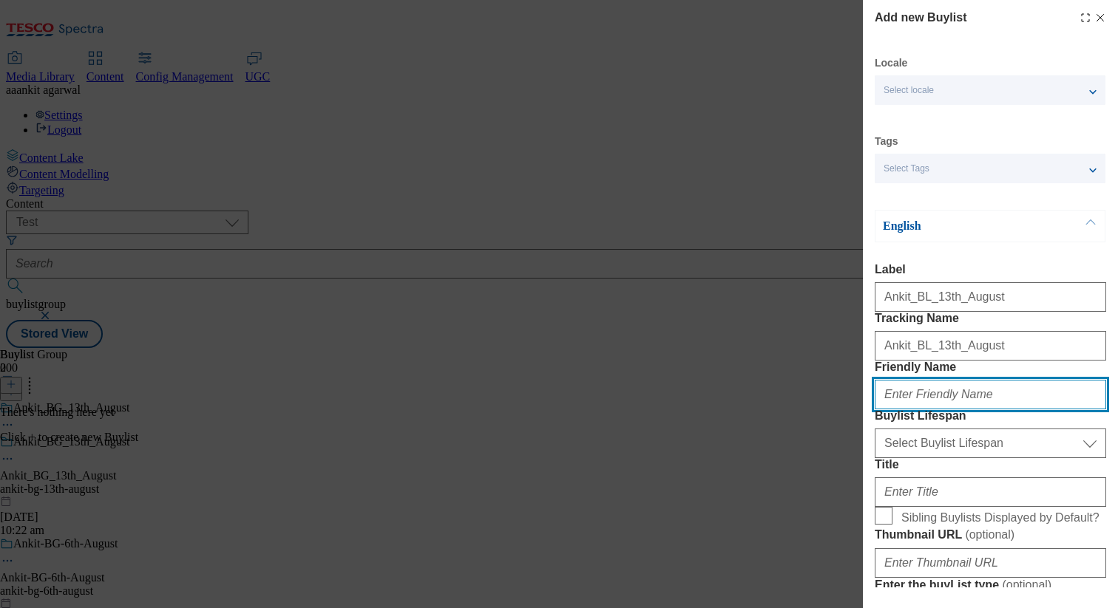
click at [931, 410] on input "Friendly Name" at bounding box center [989, 395] width 231 height 30
click at [951, 410] on input "ankit-bl-13th-august" at bounding box center [989, 395] width 231 height 30
type input "ankit-bl-13th-august"
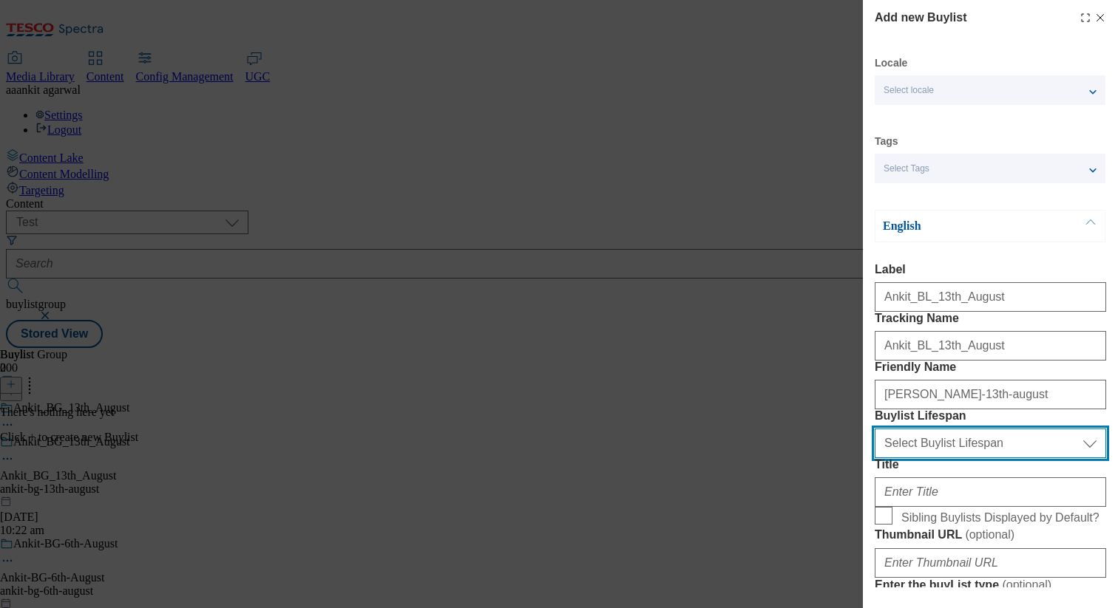
click at [966, 458] on select "Select Buylist Lifespan evergreen seasonal tactical" at bounding box center [989, 444] width 231 height 30
select select "evergreen"
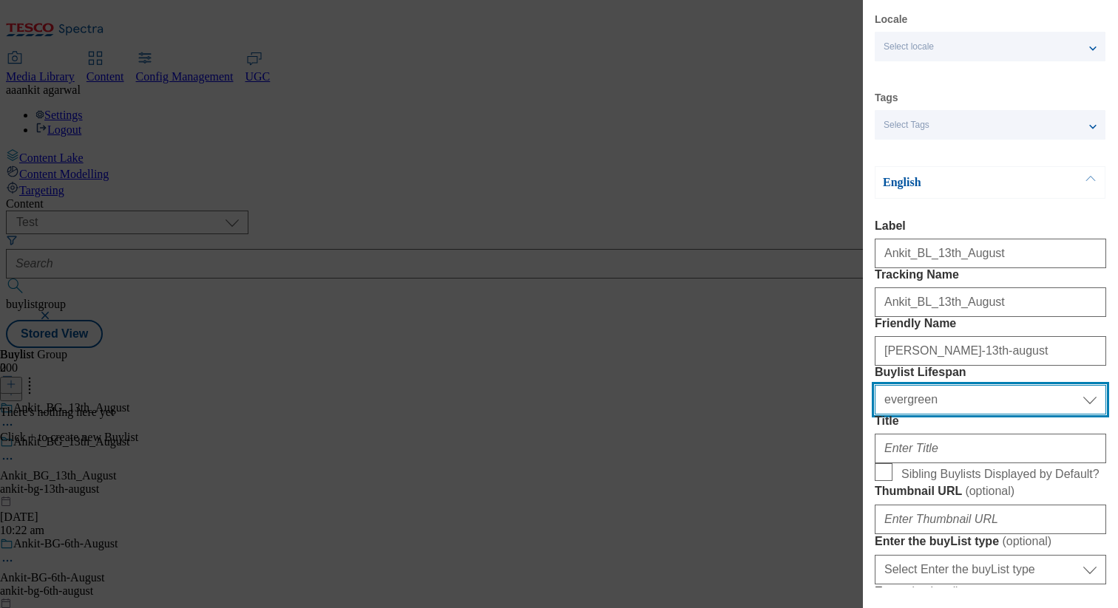
scroll to position [161, 0]
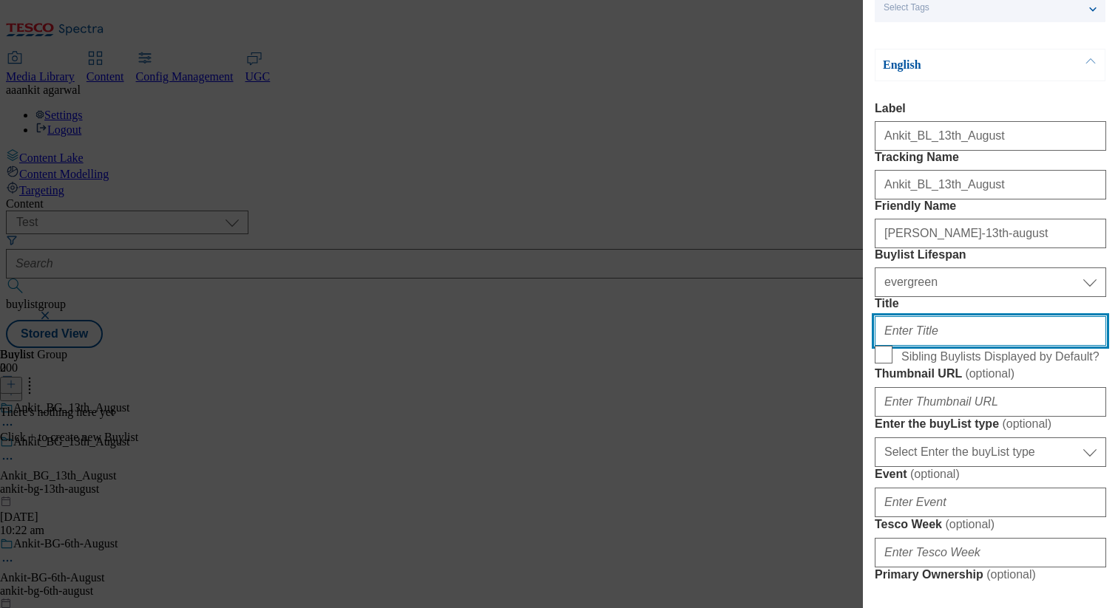
click at [940, 346] on input "Title" at bounding box center [989, 331] width 231 height 30
paste input "ankit-bl-13th-august"
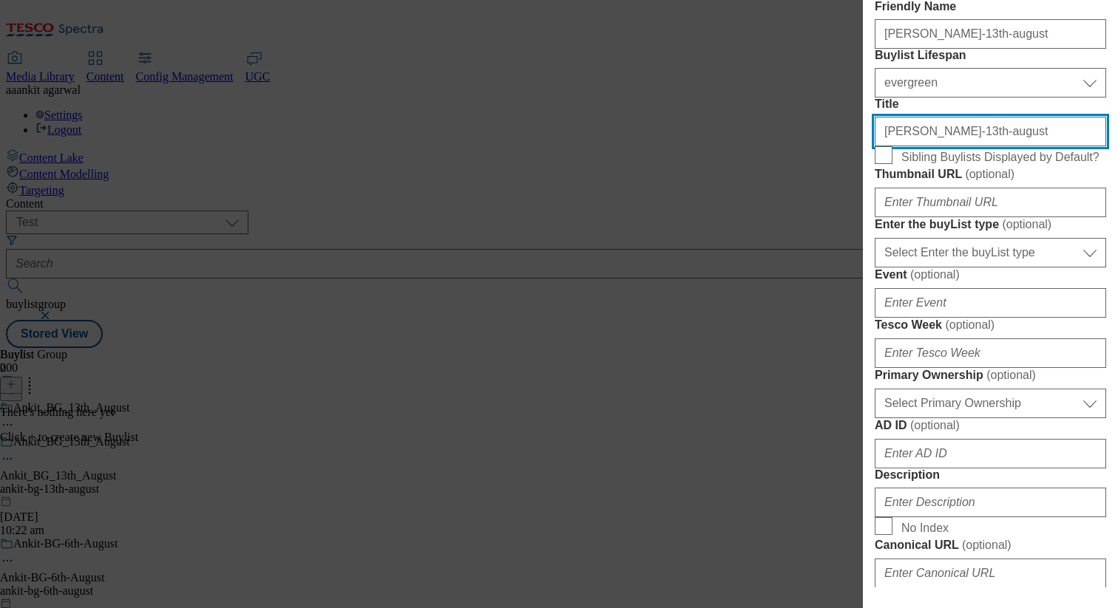
scroll to position [376, 0]
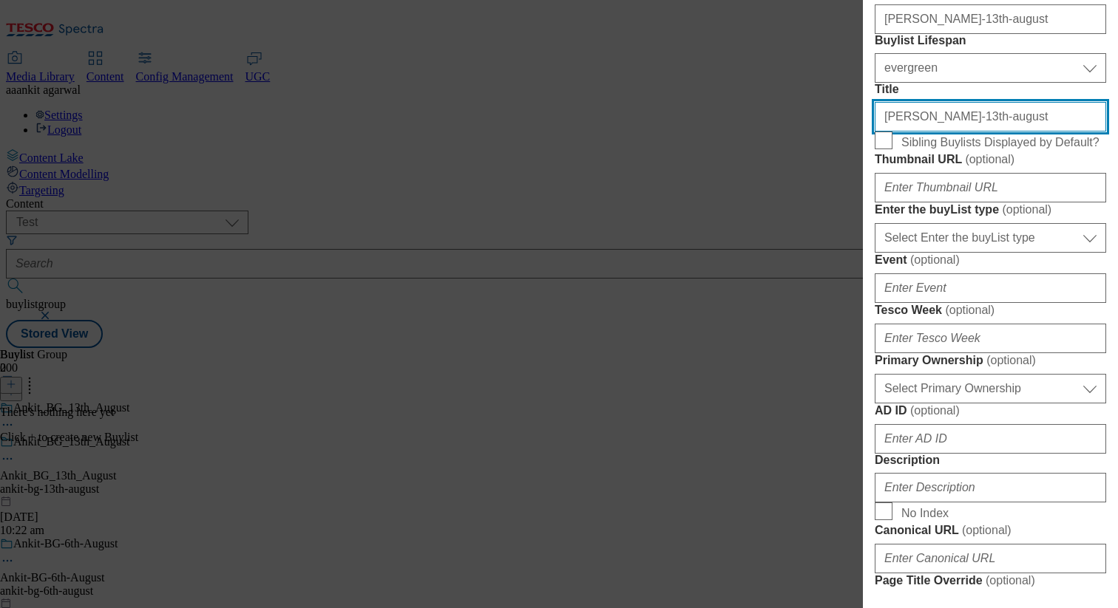
type input "ankit-bl-13th-august"
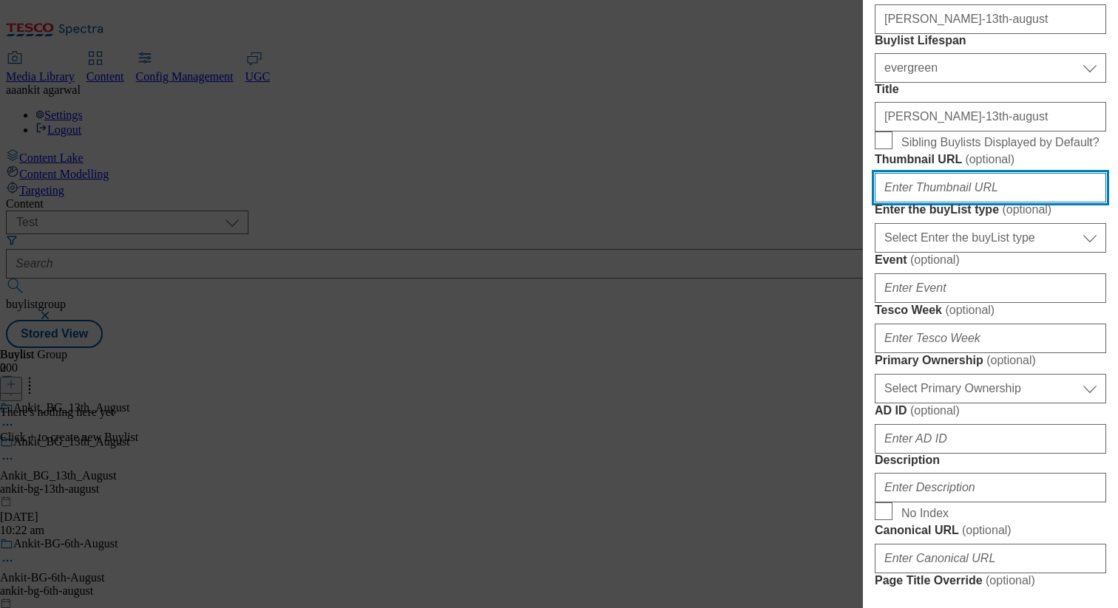
click at [939, 203] on input "Thumbnail URL ( optional )" at bounding box center [989, 188] width 231 height 30
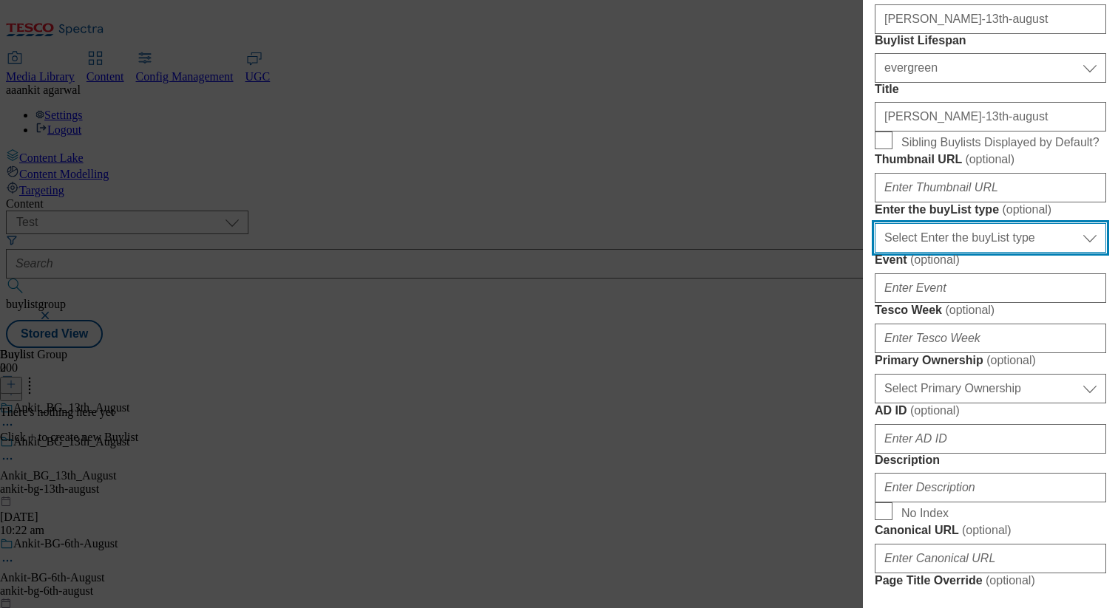
click at [952, 253] on select "Select Enter the buyList type event supplier funded long term >4 weeks supplier…" at bounding box center [989, 238] width 231 height 30
select select "supplier funded long term >4 weeks"
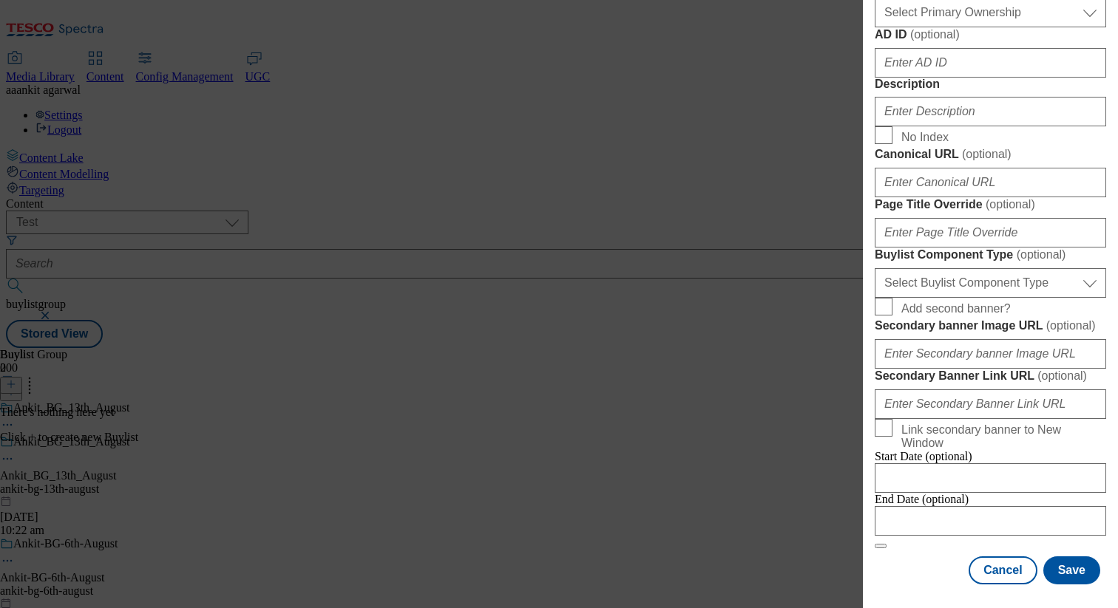
scroll to position [1155, 0]
click at [920, 268] on select "Select Buylist Component Type Banner Competition Header Meal" at bounding box center [989, 283] width 231 height 30
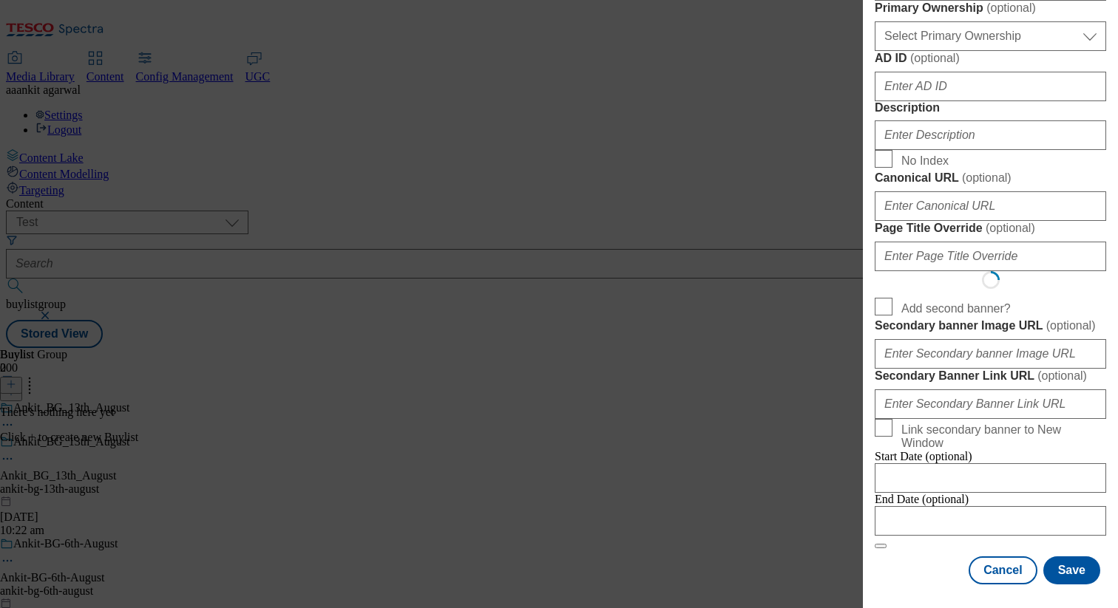
select select "Banner"
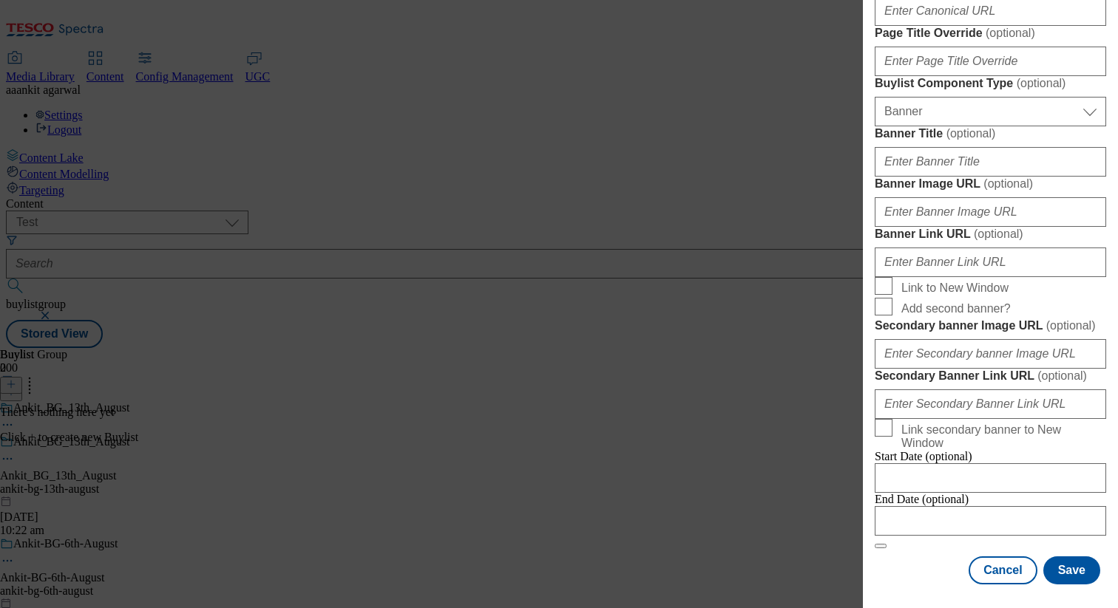
scroll to position [965, 0]
paste input "ankit-bl-13th-august"
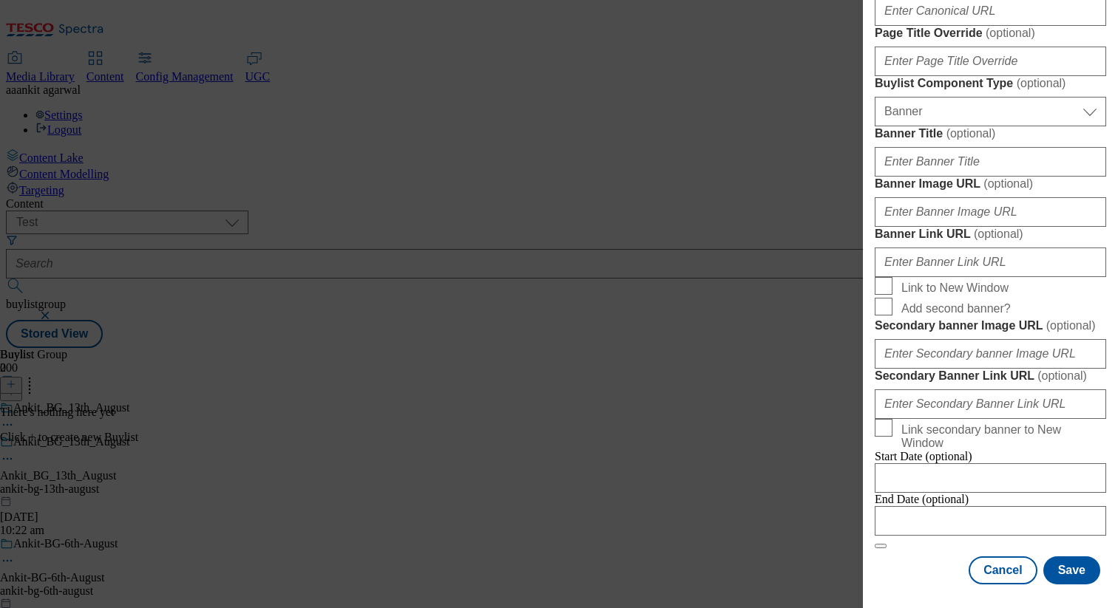
scroll to position [1523, 0]
type input "ankit-bl-13th-august"
click at [884, 277] on input "Link to New Window" at bounding box center [883, 286] width 18 height 18
checkbox input "true"
click at [884, 298] on input "Add second banner?" at bounding box center [883, 307] width 18 height 18
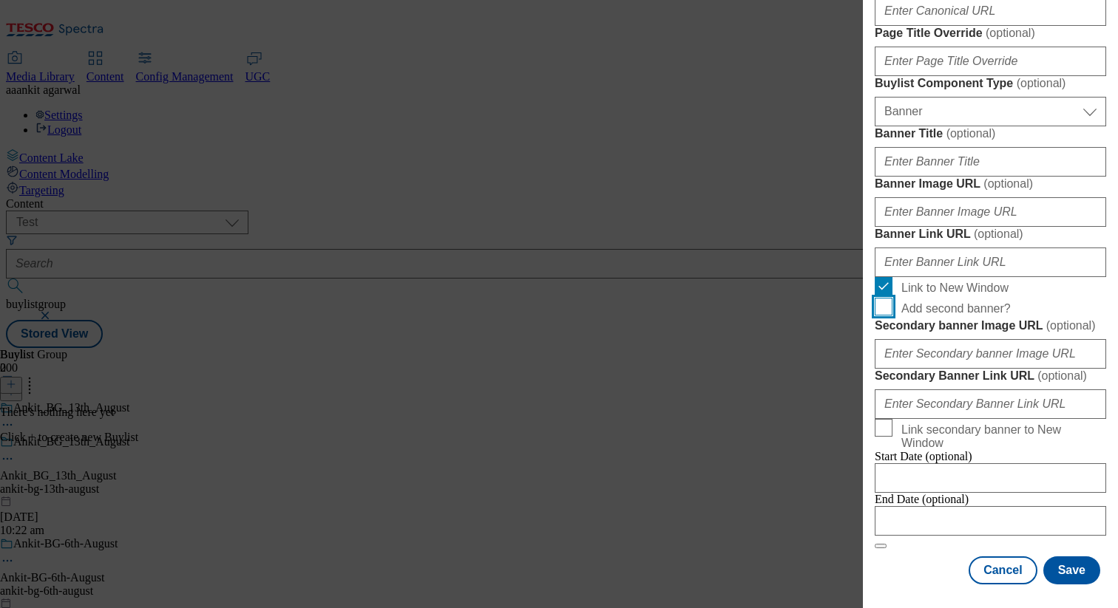
checkbox input "true"
click at [1070, 577] on button "Save" at bounding box center [1071, 571] width 57 height 28
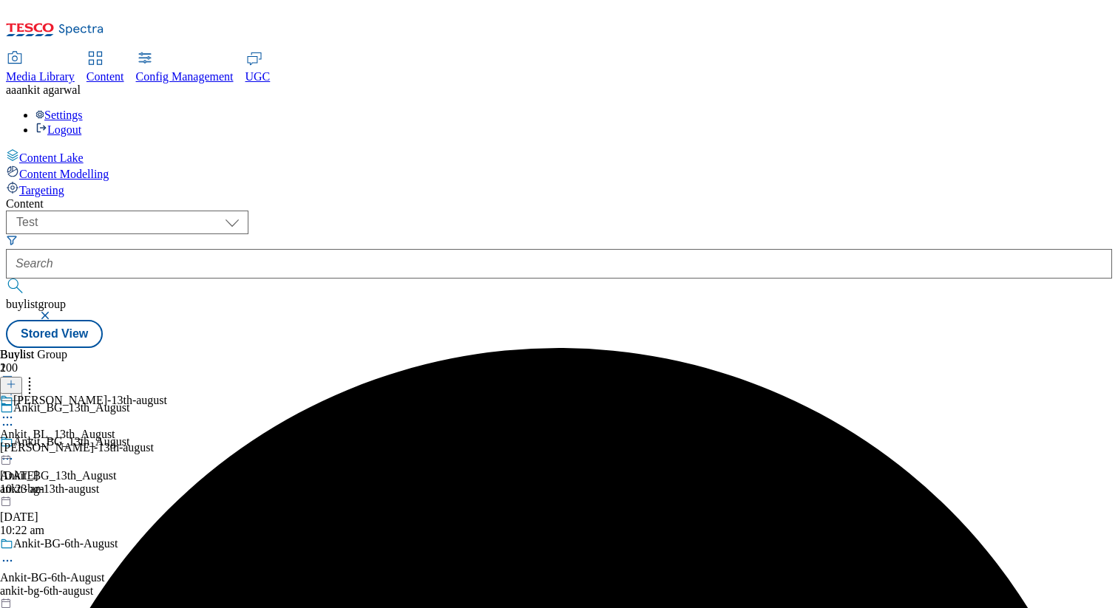
click at [167, 394] on div "ankit-bl-13th-august Ankit_BL_13th_August ankit-bl-13th-august 13 Aug 2025 10:2…" at bounding box center [83, 445] width 167 height 102
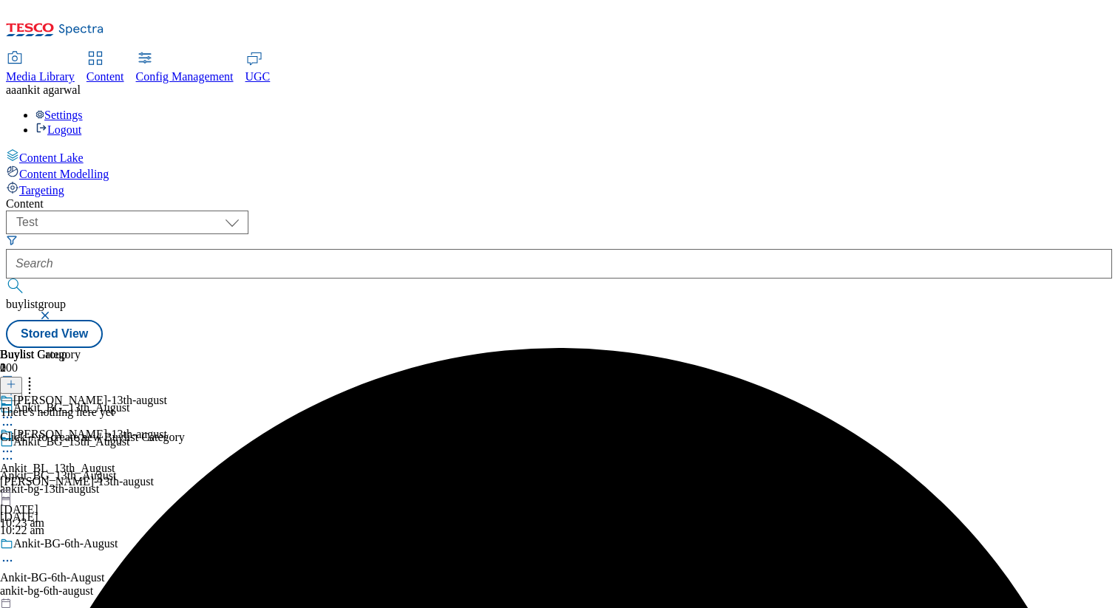
click at [22, 377] on button at bounding box center [11, 385] width 22 height 17
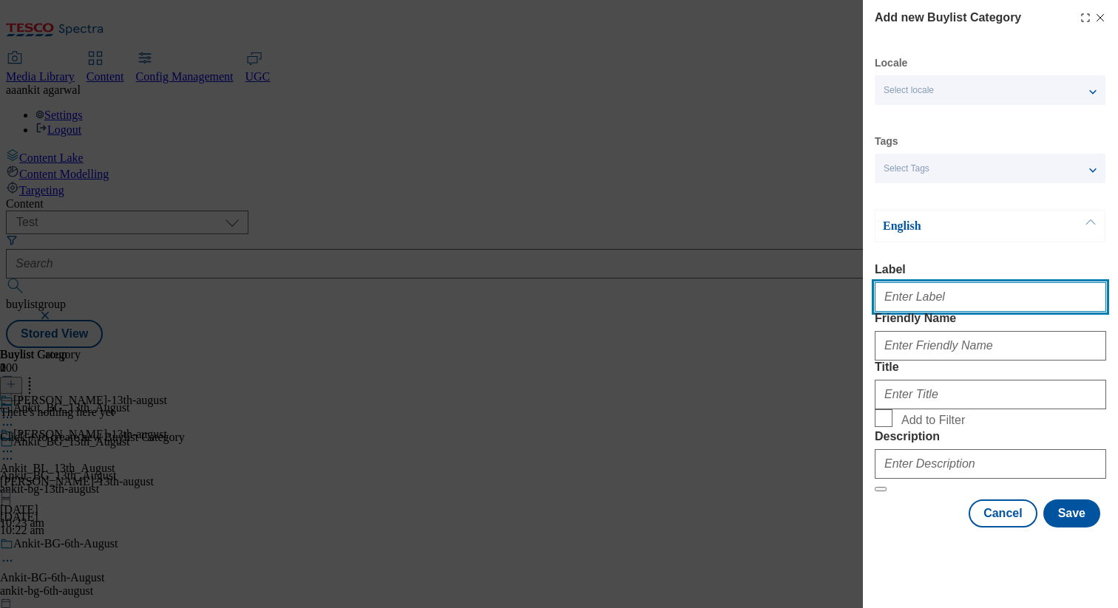
click at [906, 296] on input "Label" at bounding box center [989, 297] width 231 height 30
click at [932, 302] on input "Ankit_BLC_13th_August" at bounding box center [989, 297] width 231 height 30
type input "Ankit_BLC_13th_August"
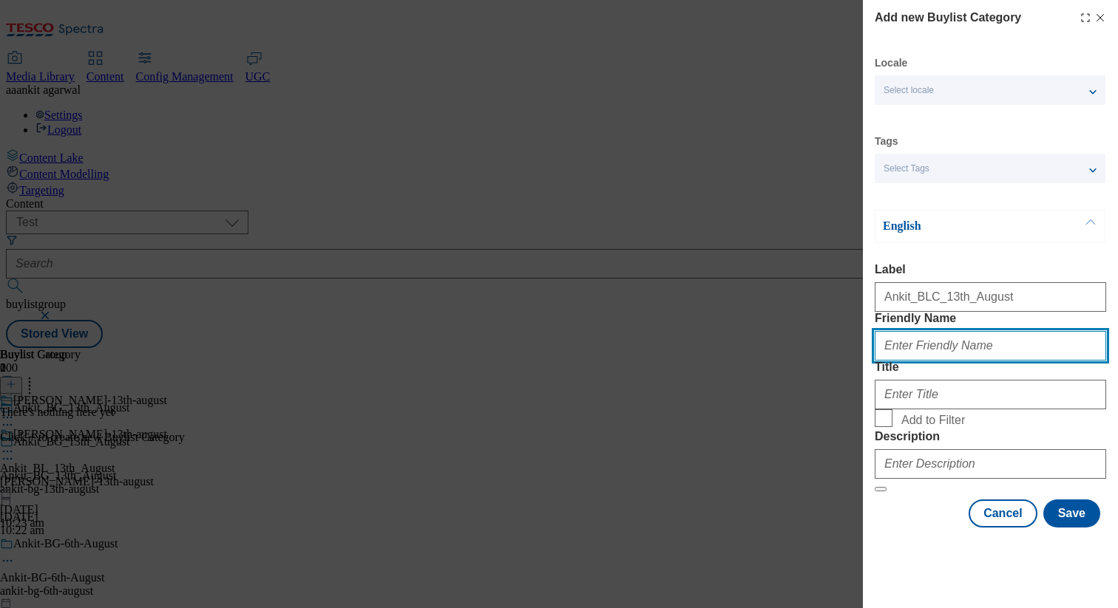
click at [931, 361] on input "Friendly Name" at bounding box center [989, 346] width 231 height 30
click at [947, 361] on input "ankit-blc-13th-august" at bounding box center [989, 346] width 231 height 30
type input "ankit-blc-13th-august"
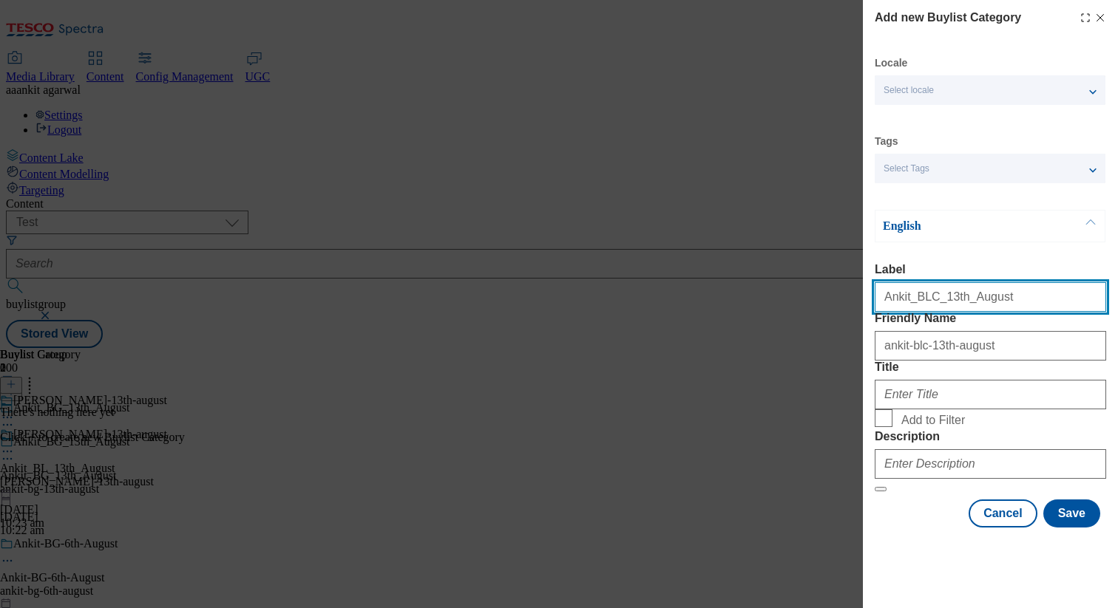
click at [962, 296] on input "Ankit_BLC_13th_August" at bounding box center [989, 297] width 231 height 30
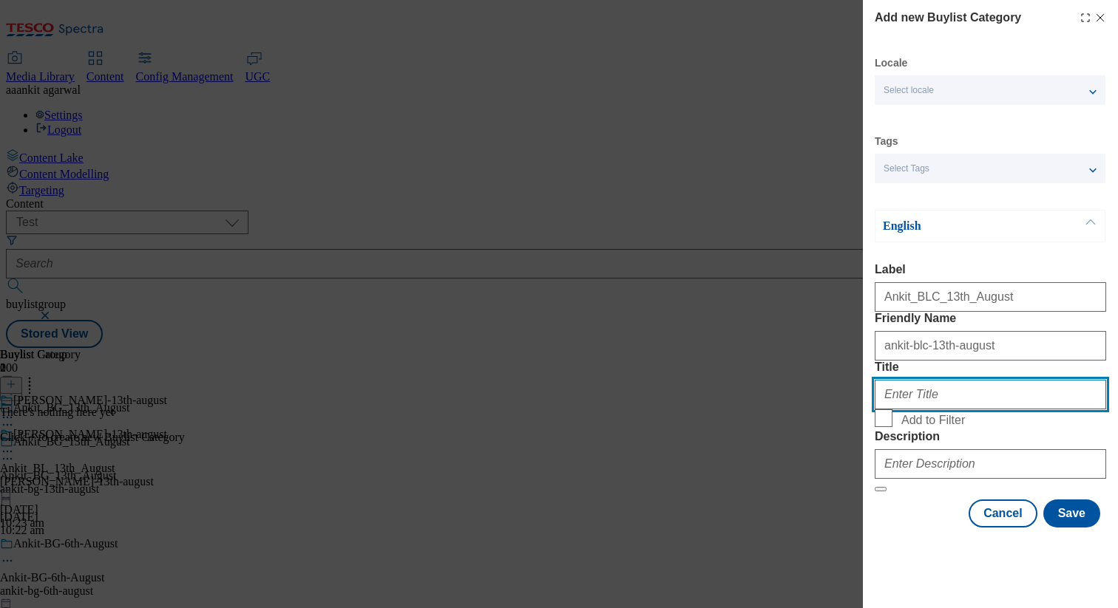
click at [974, 410] on input "Title" at bounding box center [989, 395] width 231 height 30
paste input "Ankit_BLC_13th_August"
type input "Ankit_BLC_13th_August"
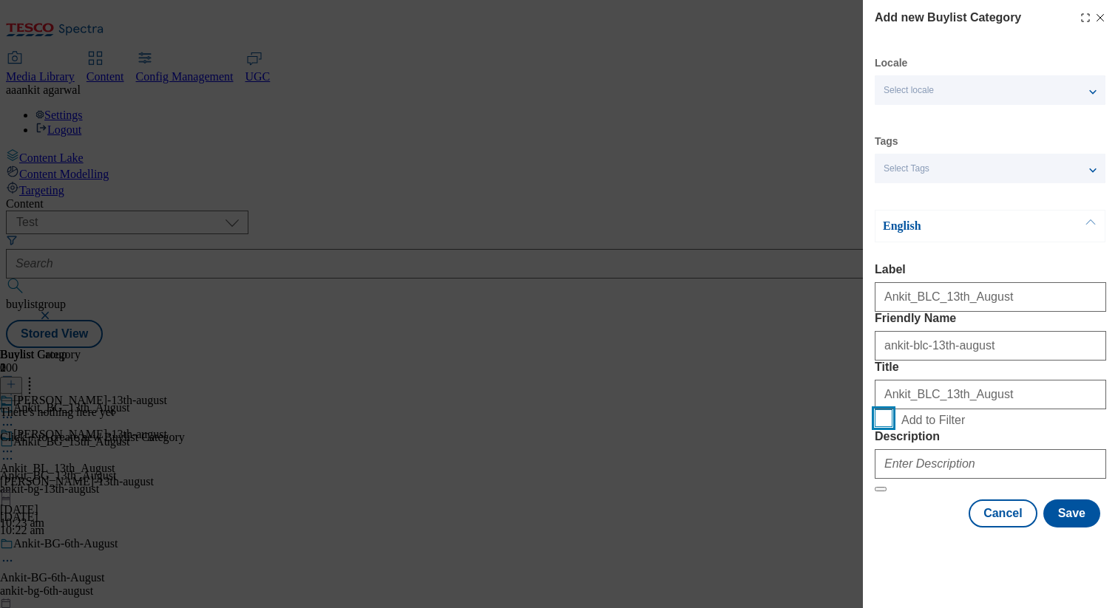
click at [885, 427] on input "Add to Filter" at bounding box center [883, 419] width 18 height 18
checkbox input "true"
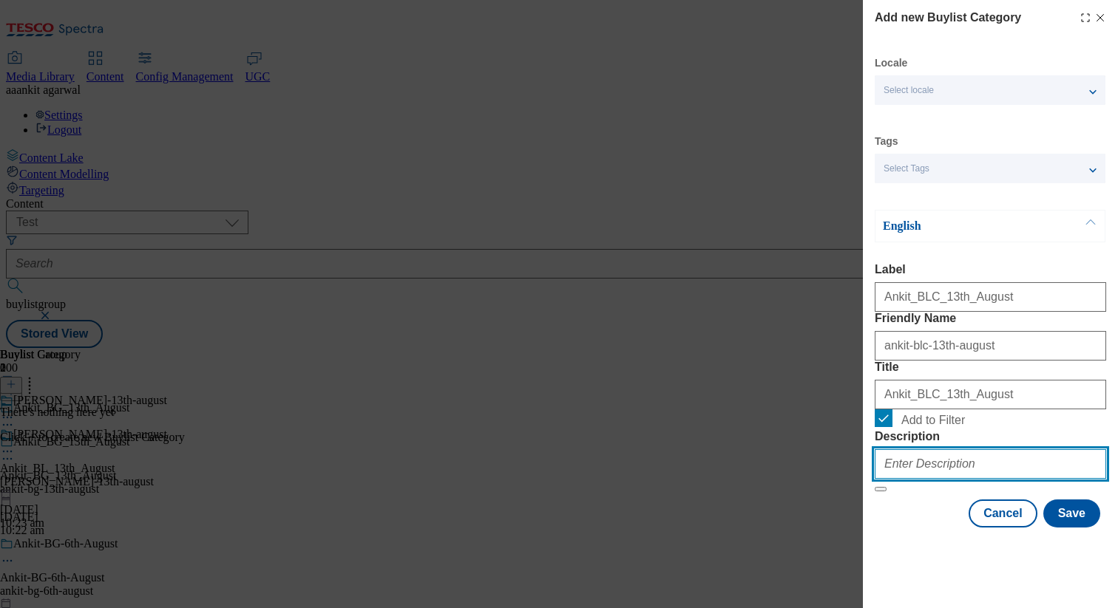
click at [920, 479] on input "Description" at bounding box center [989, 464] width 231 height 30
paste input "Ankit_BLC_13th_August"
type input "Ankit_BLC_13th_August"
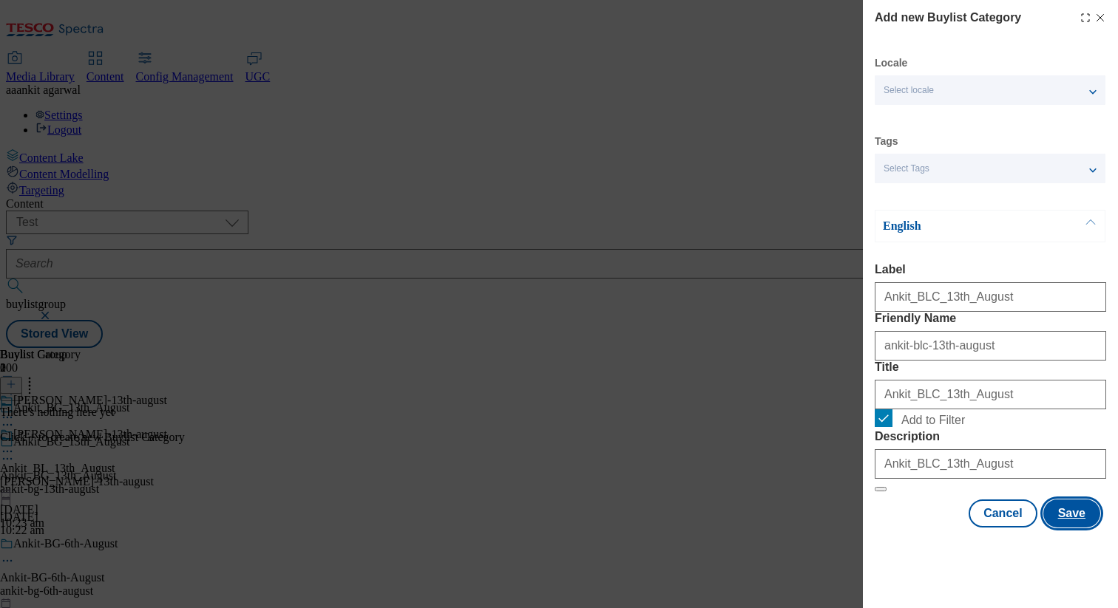
click at [1069, 528] on button "Save" at bounding box center [1071, 514] width 57 height 28
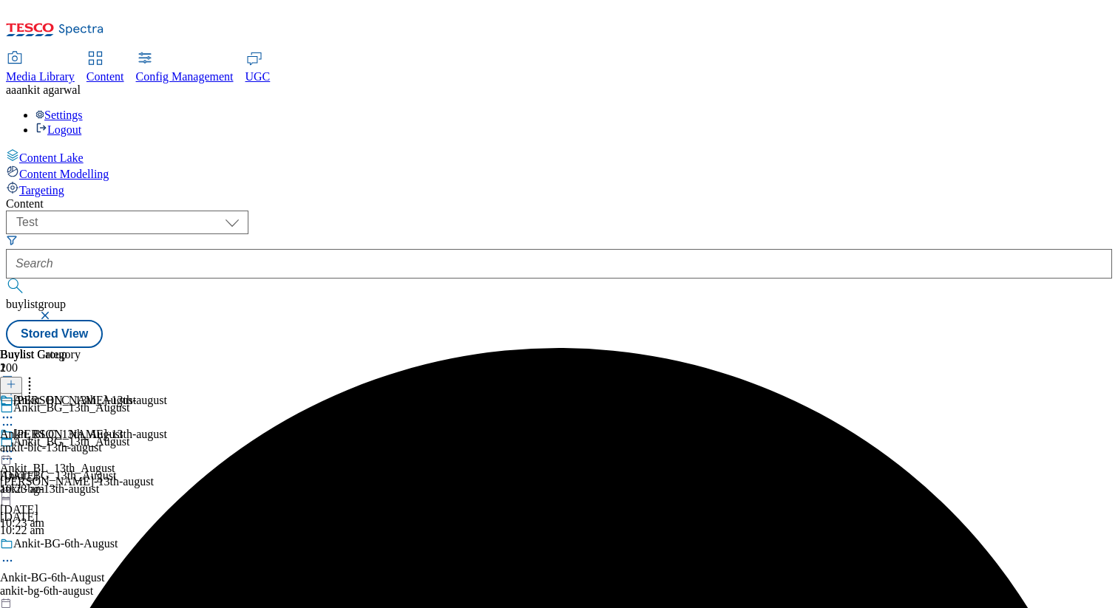
click at [136, 441] on div "ankit-blc-13th-august" at bounding box center [68, 447] width 136 height 13
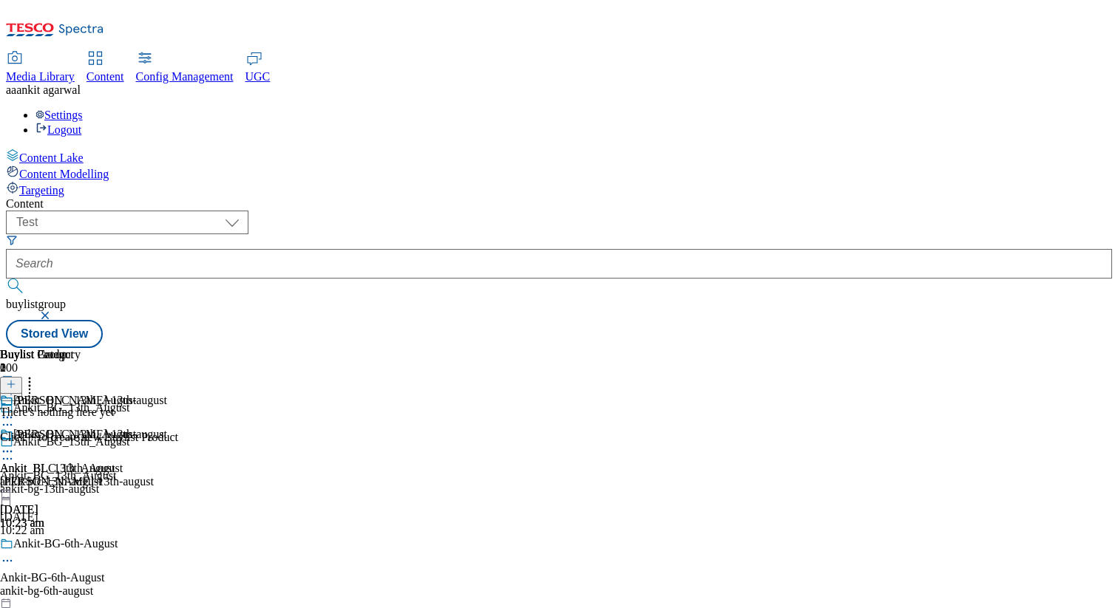
scroll to position [0, 194]
click at [22, 377] on button at bounding box center [11, 385] width 22 height 17
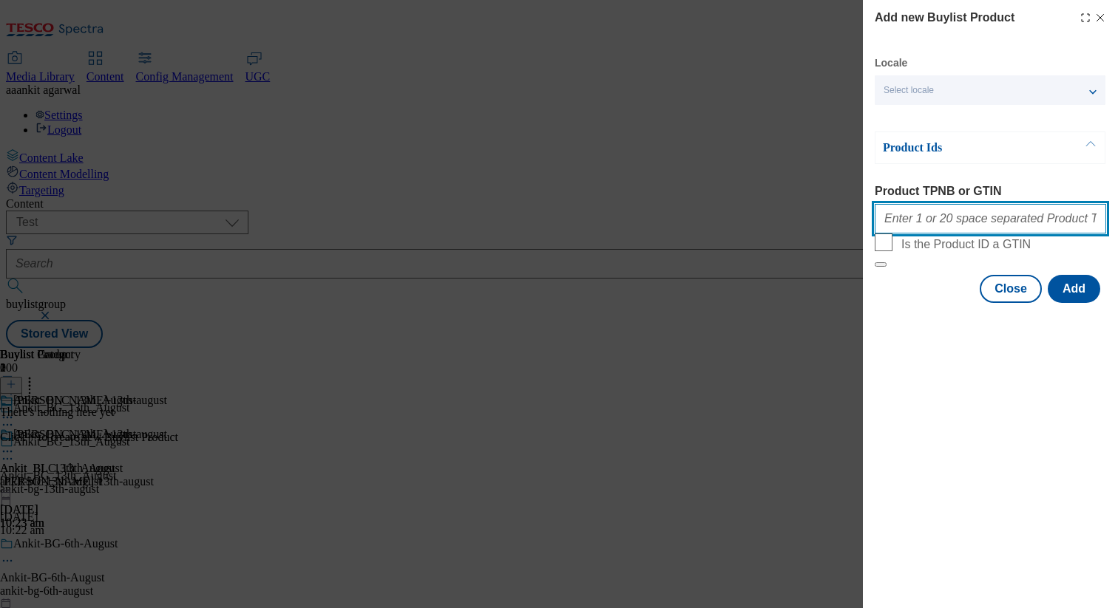
click at [940, 228] on input "Product TPNB or GTIN" at bounding box center [989, 219] width 231 height 30
click at [904, 220] on input "Product TPNB or GTIN" at bounding box center [989, 219] width 231 height 30
paste input "93350866 93152248 93048390 93045197 92983844 93158697 93153034 92985410 9298267…"
type input "93350866 93152248 93048390 93045197 92983844 93158697 93153034 92985410 9298267…"
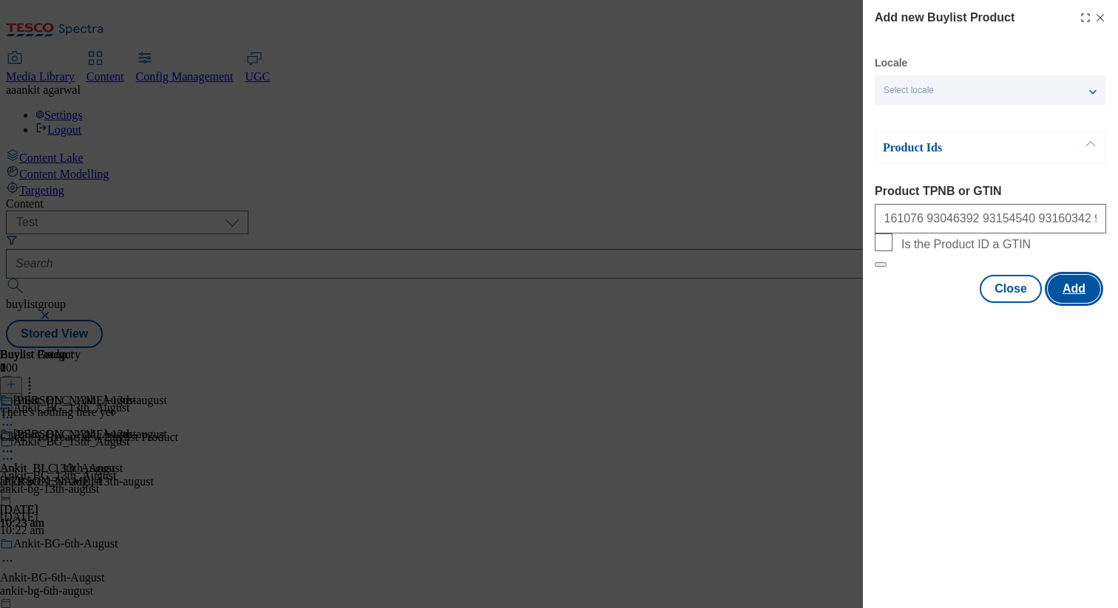
scroll to position [0, 0]
click at [1078, 303] on button "Add" at bounding box center [1073, 289] width 52 height 28
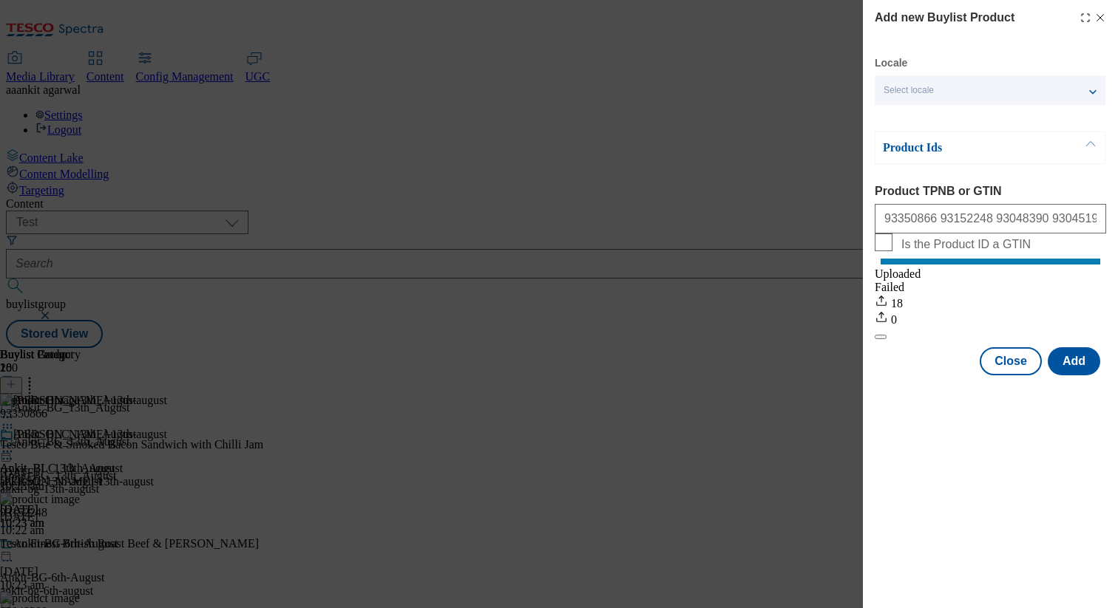
click at [1101, 18] on line "Modal" at bounding box center [1100, 18] width 7 height 7
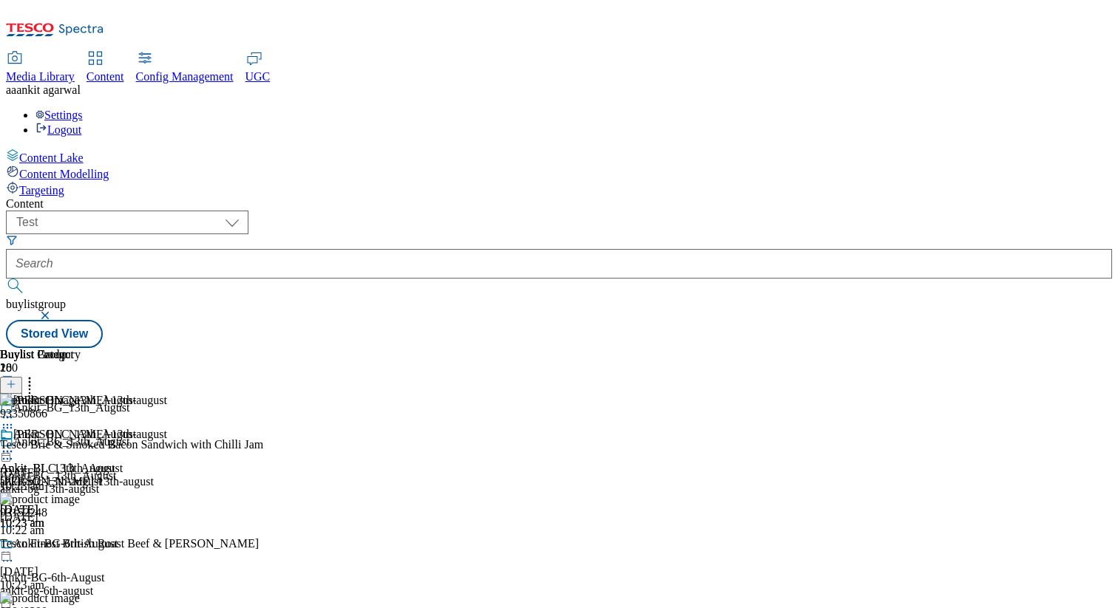
scroll to position [0, 194]
click at [15, 421] on icon at bounding box center [7, 428] width 15 height 15
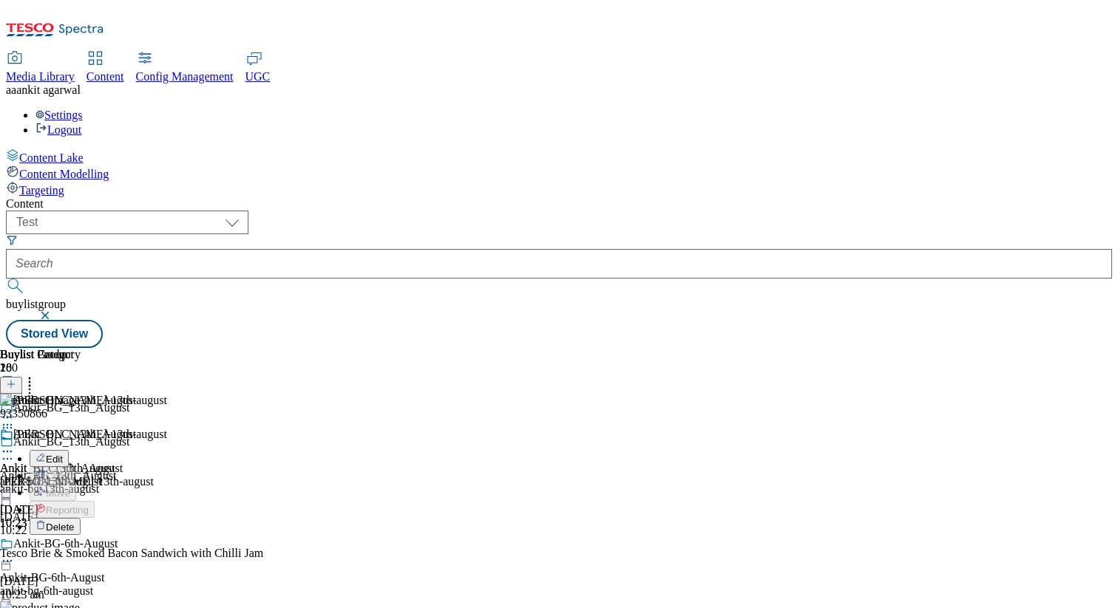
click at [63, 454] on span "Edit" at bounding box center [54, 459] width 17 height 11
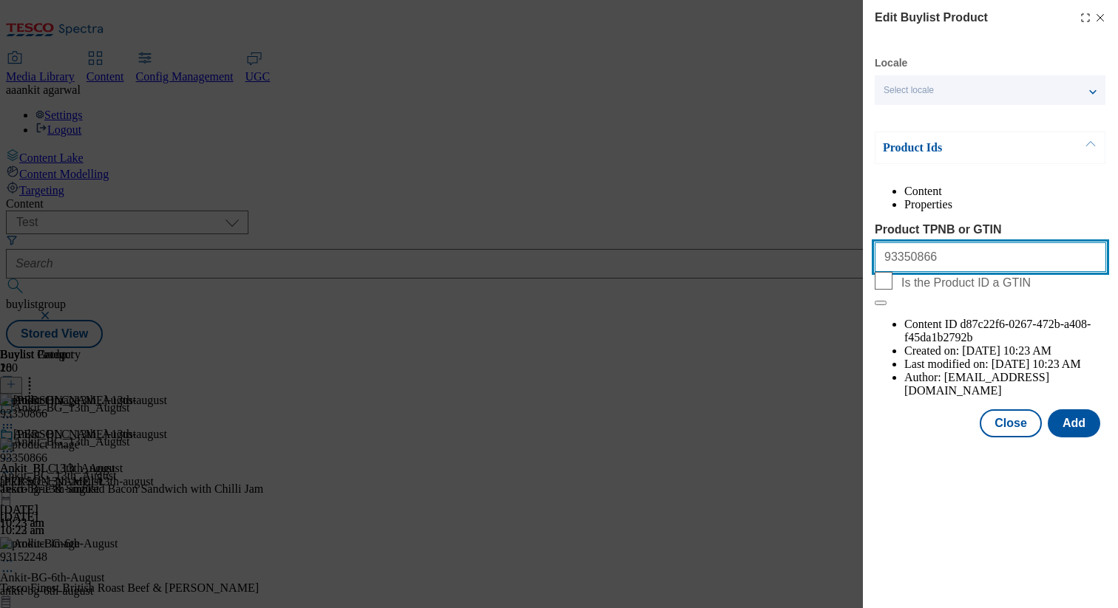
click at [886, 272] on input "93350866" at bounding box center [989, 257] width 231 height 30
paste input "2126817"
type input "92126817"
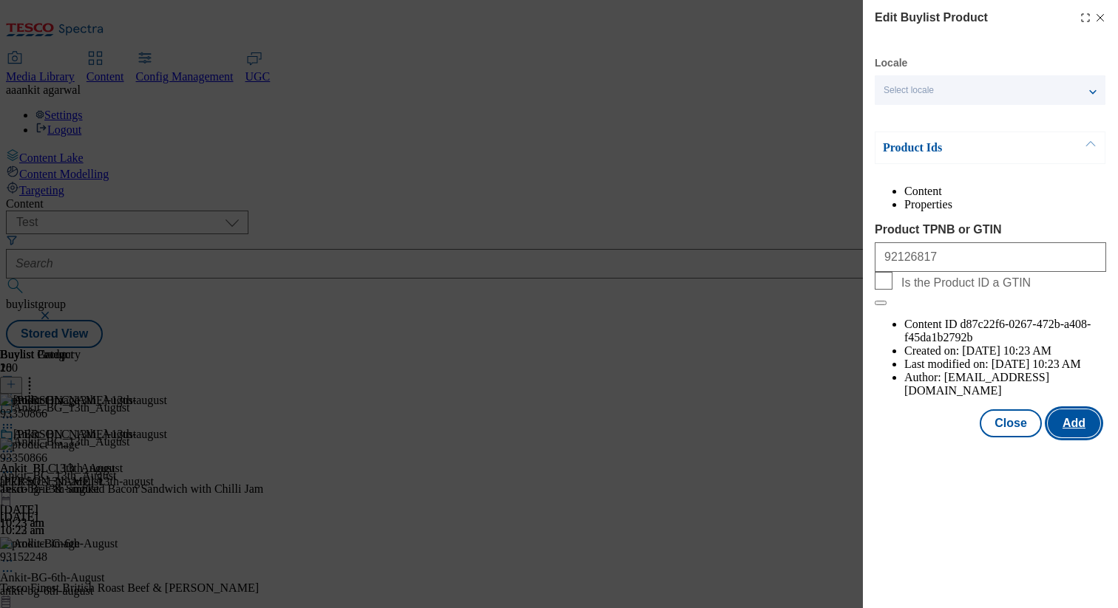
click at [1082, 410] on button "Add" at bounding box center [1073, 424] width 52 height 28
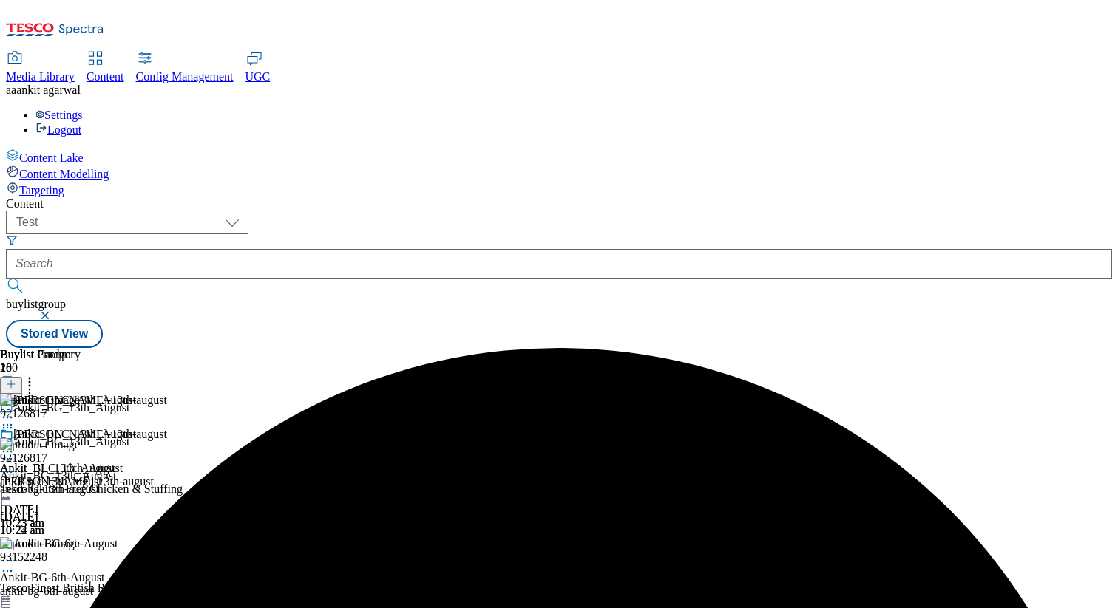
scroll to position [0, 194]
click at [15, 465] on icon at bounding box center [7, 472] width 15 height 15
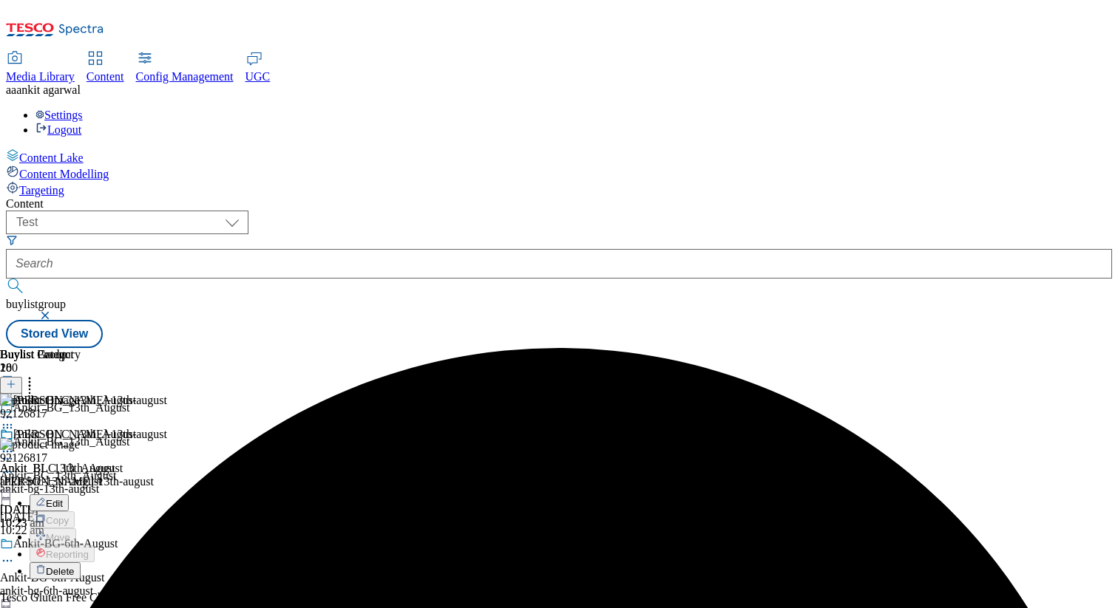
click at [81, 563] on button "Delete" at bounding box center [55, 571] width 51 height 17
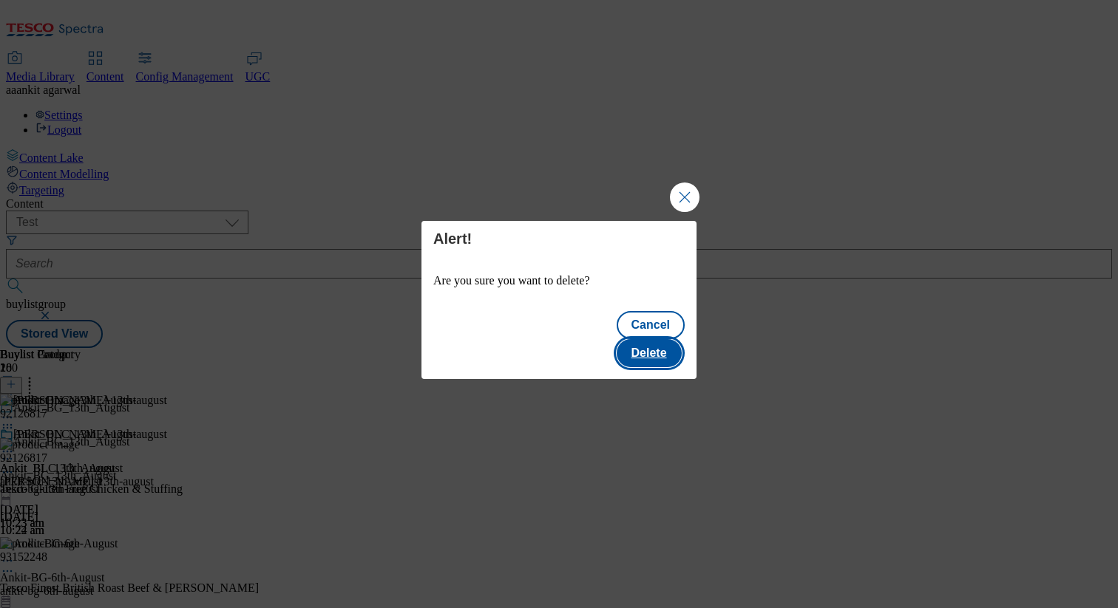
click at [667, 343] on button "Delete" at bounding box center [648, 353] width 65 height 28
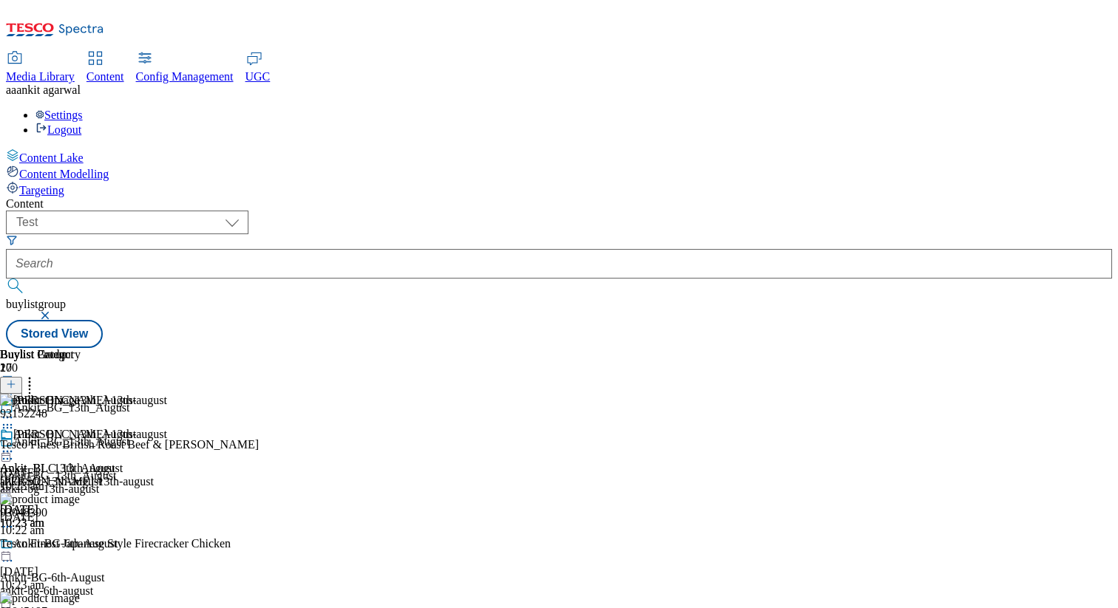
scroll to position [0, 194]
click at [37, 375] on icon at bounding box center [29, 382] width 15 height 15
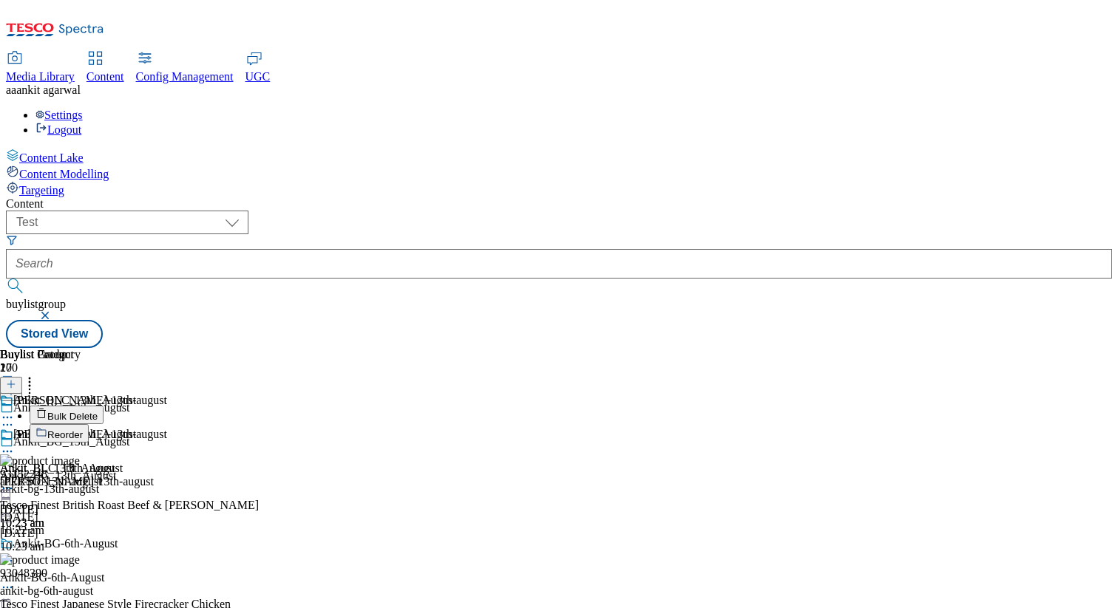
click at [83, 429] on span "Reorder" at bounding box center [64, 434] width 35 height 11
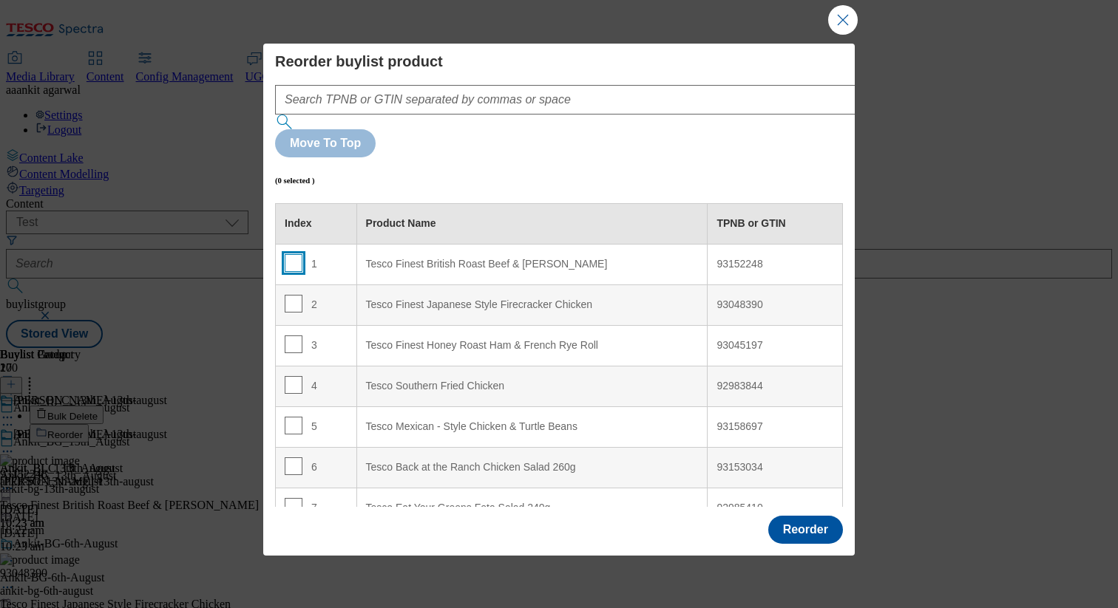
click at [291, 254] on input "Modal" at bounding box center [294, 263] width 18 height 18
checkbox input "true"
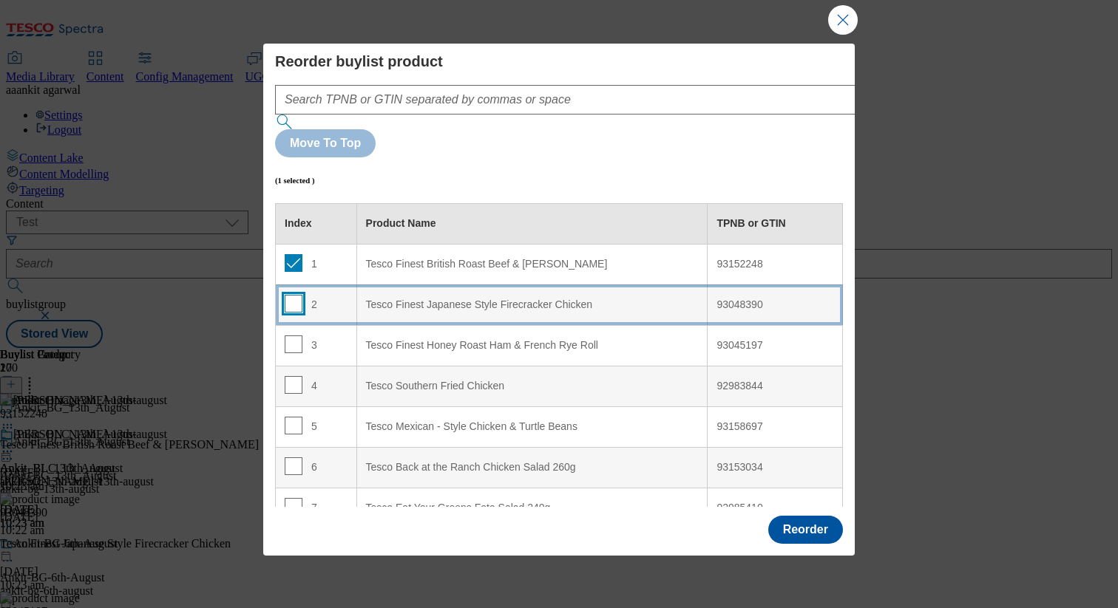
click at [298, 295] on input "Modal" at bounding box center [294, 304] width 18 height 18
checkbox input "true"
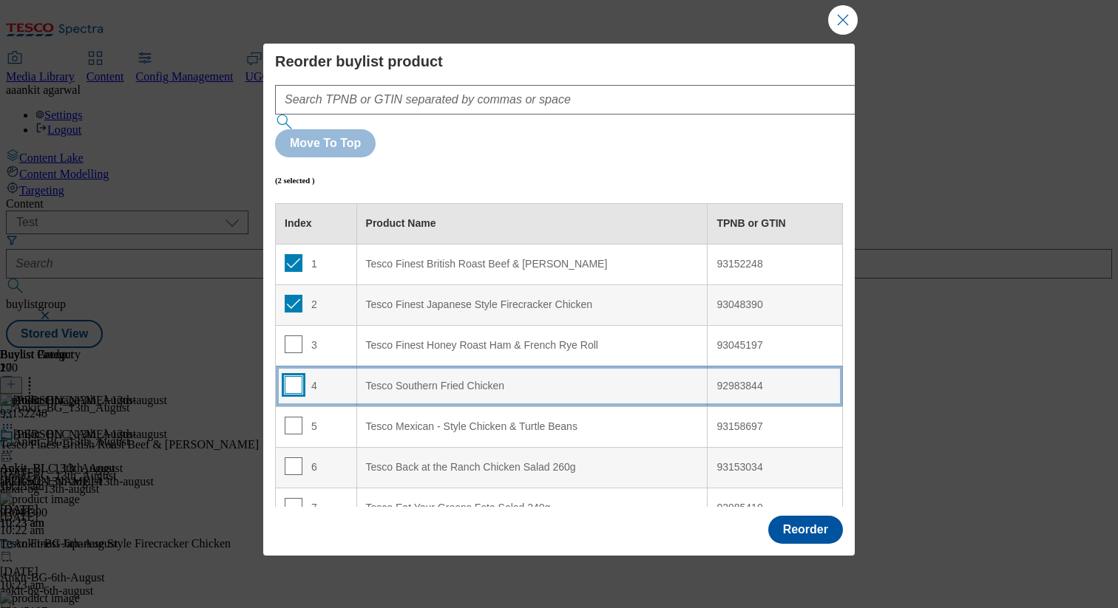
click at [290, 376] on input "Modal" at bounding box center [294, 385] width 18 height 18
checkbox input "true"
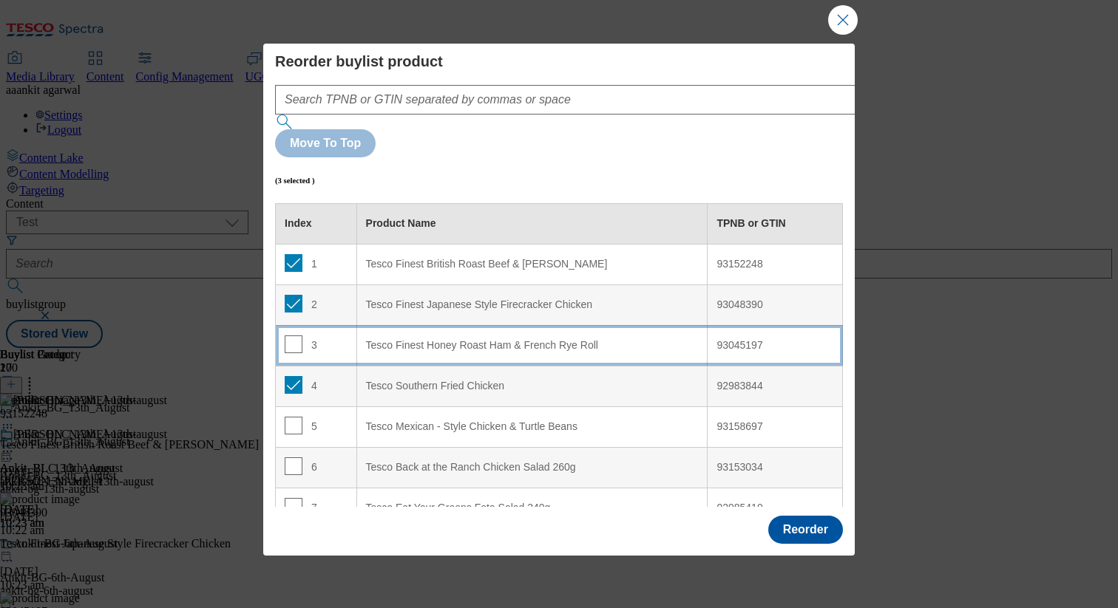
click at [290, 325] on td "3" at bounding box center [316, 345] width 81 height 41
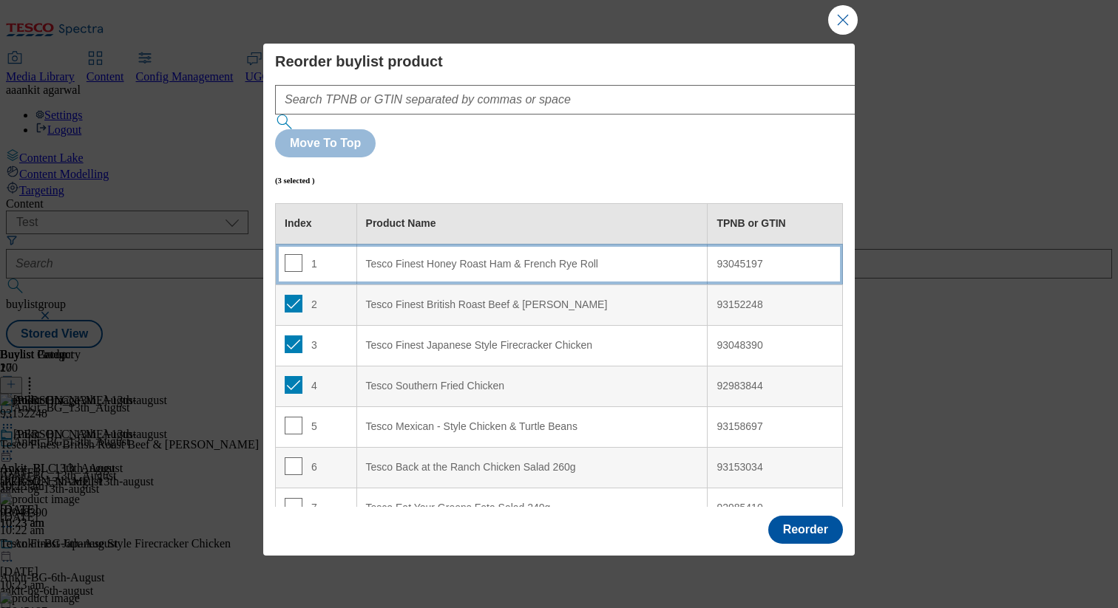
click at [395, 258] on div "Tesco Finest Honey Roast Ham & French Rye Roll" at bounding box center [532, 264] width 333 height 13
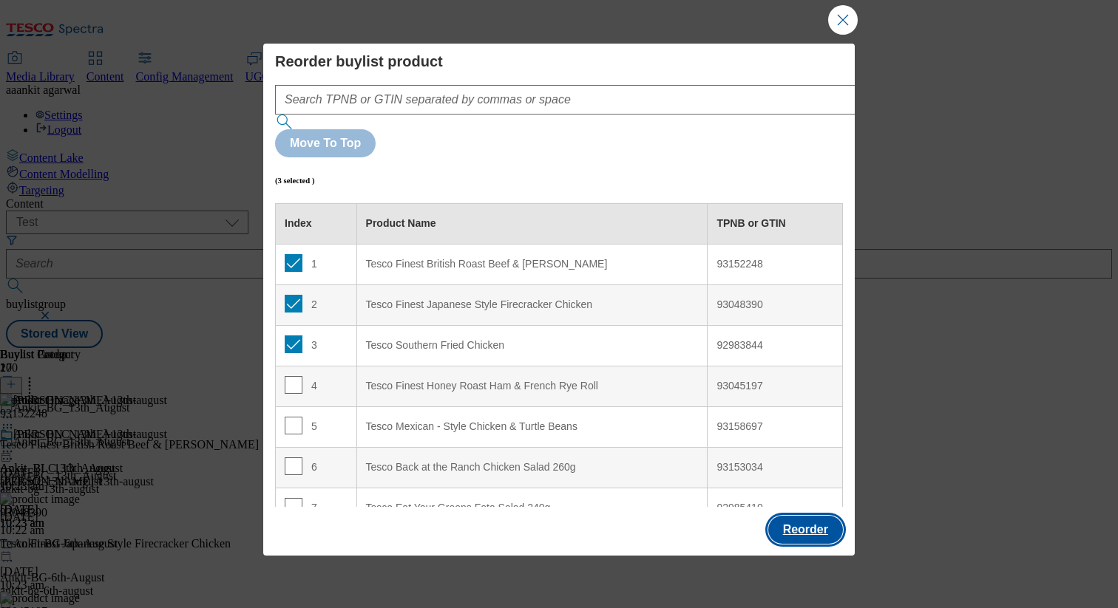
click at [795, 516] on button "Reorder" at bounding box center [805, 530] width 75 height 28
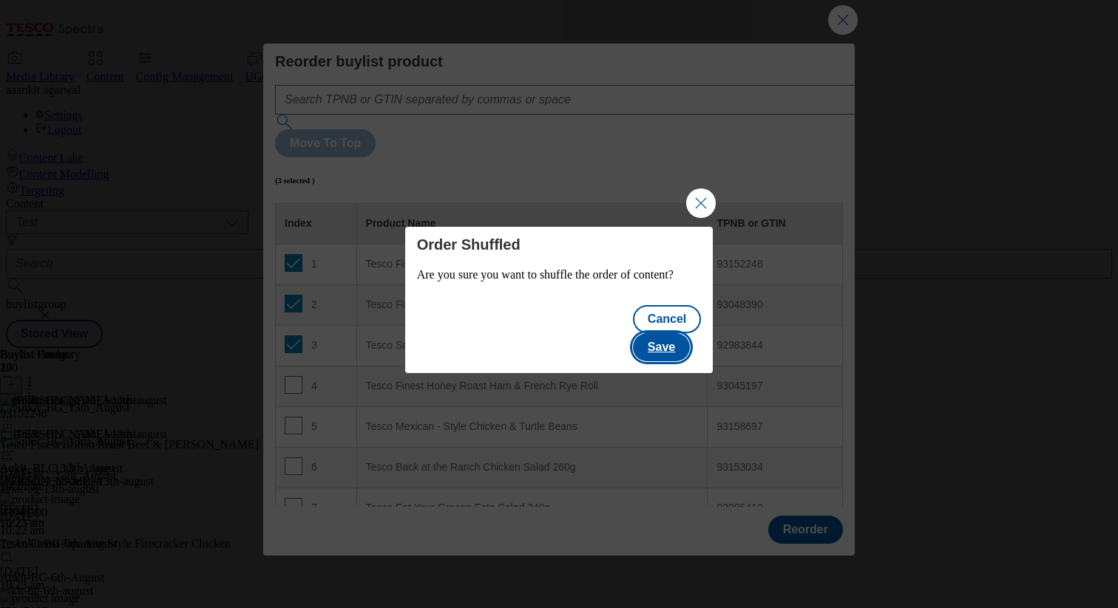
click at [668, 339] on button "Save" at bounding box center [661, 347] width 57 height 28
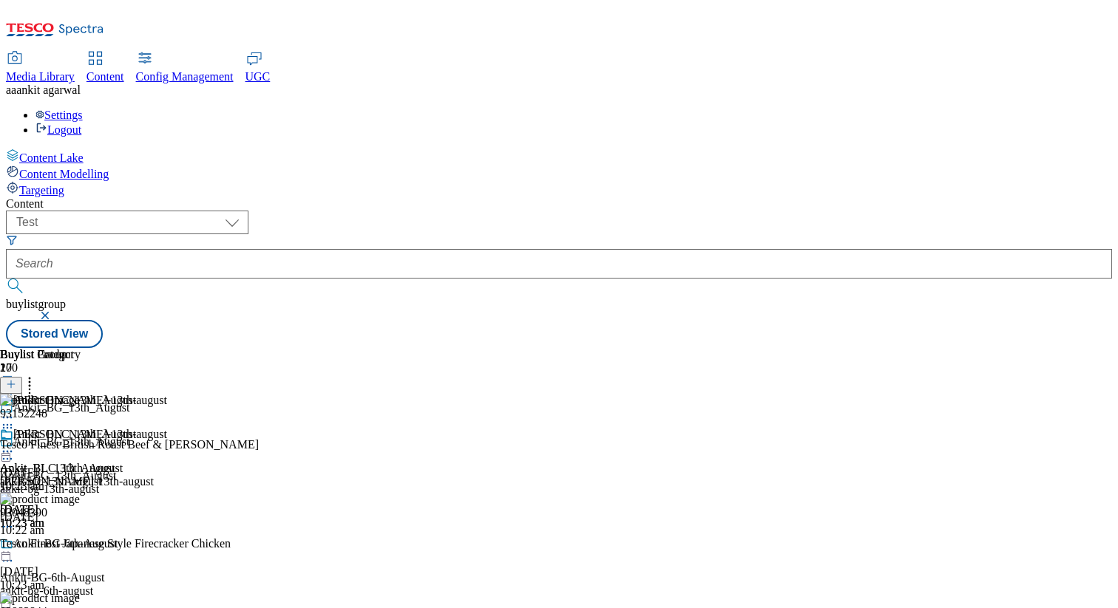
click at [37, 375] on icon at bounding box center [29, 382] width 15 height 15
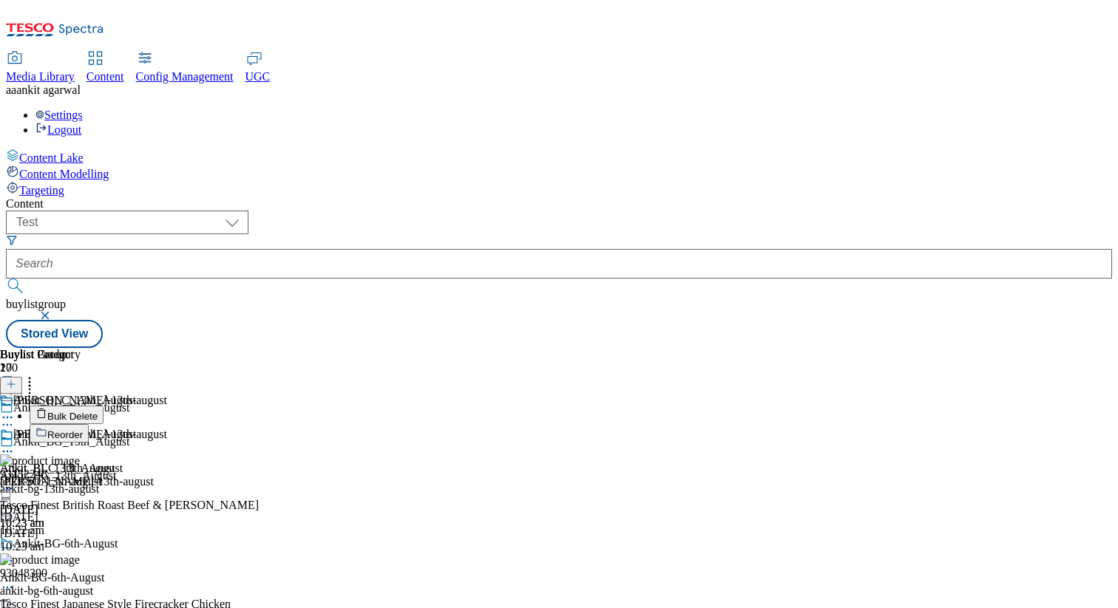
click at [103, 406] on button "Bulk Delete" at bounding box center [67, 415] width 74 height 18
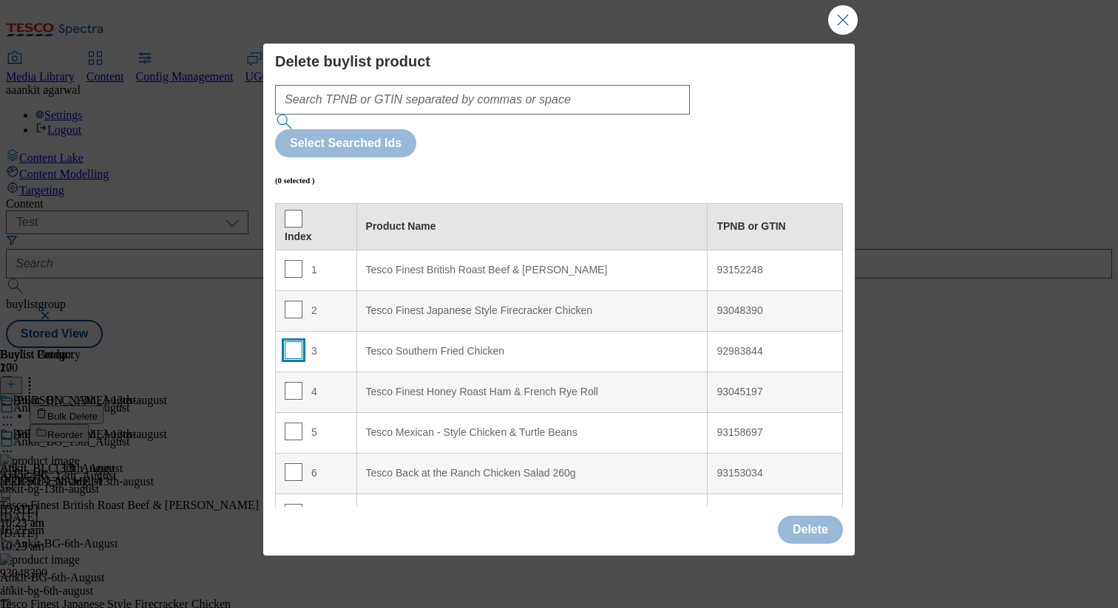
click at [293, 342] on input "Modal" at bounding box center [294, 351] width 18 height 18
checkbox input "true"
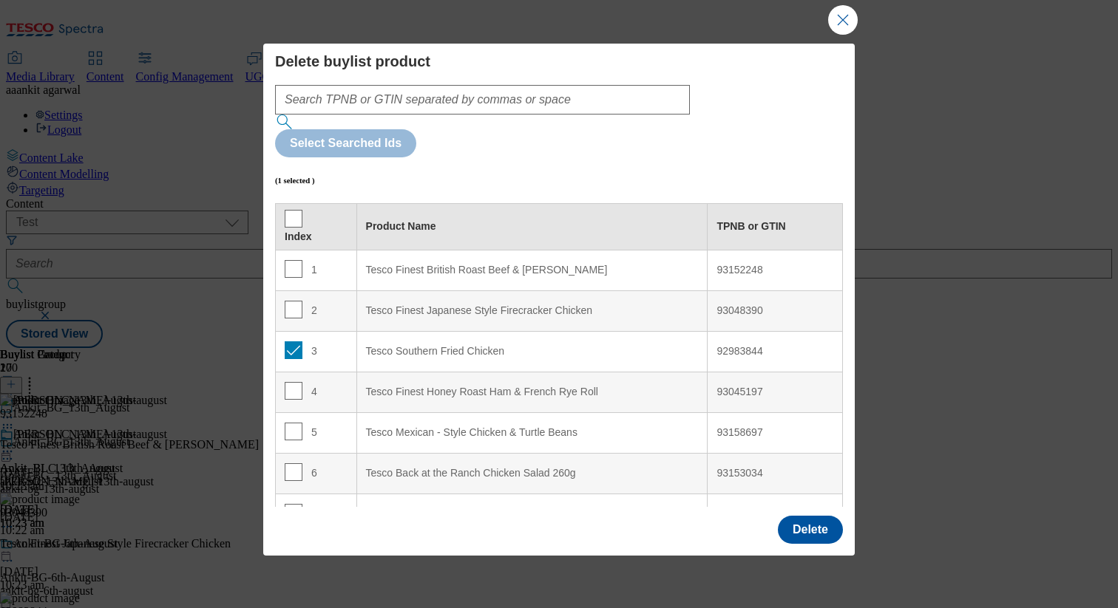
click at [293, 372] on td "4" at bounding box center [316, 392] width 81 height 41
click at [293, 382] on input "Modal" at bounding box center [294, 391] width 18 height 18
checkbox input "true"
click at [292, 423] on input "Modal" at bounding box center [294, 432] width 18 height 18
checkbox input "true"
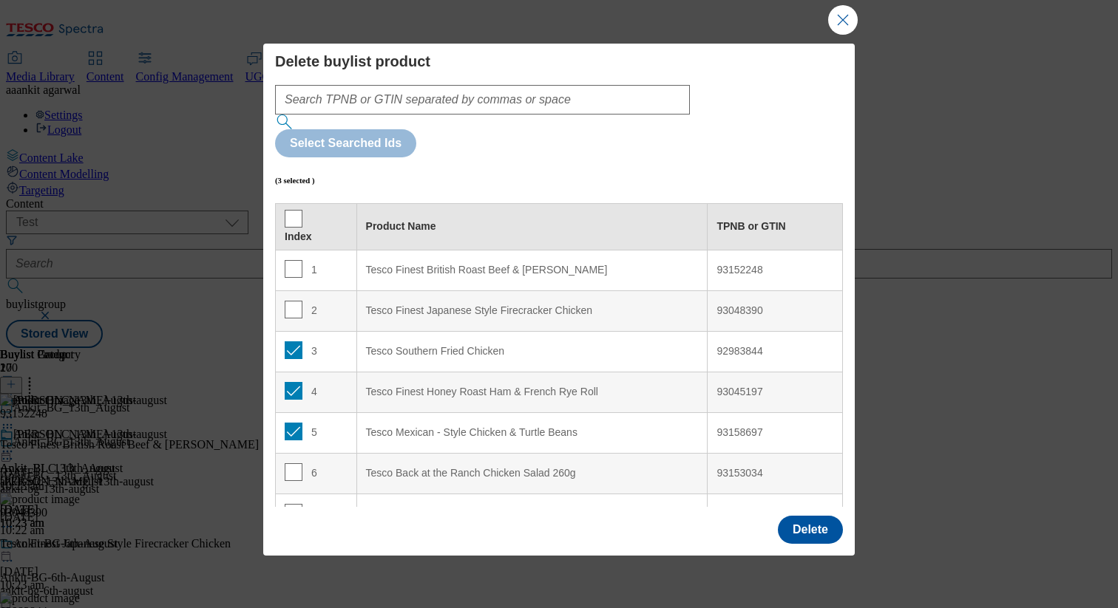
click at [735, 467] on div "93153034" at bounding box center [774, 473] width 117 height 13
copy div "93153034"
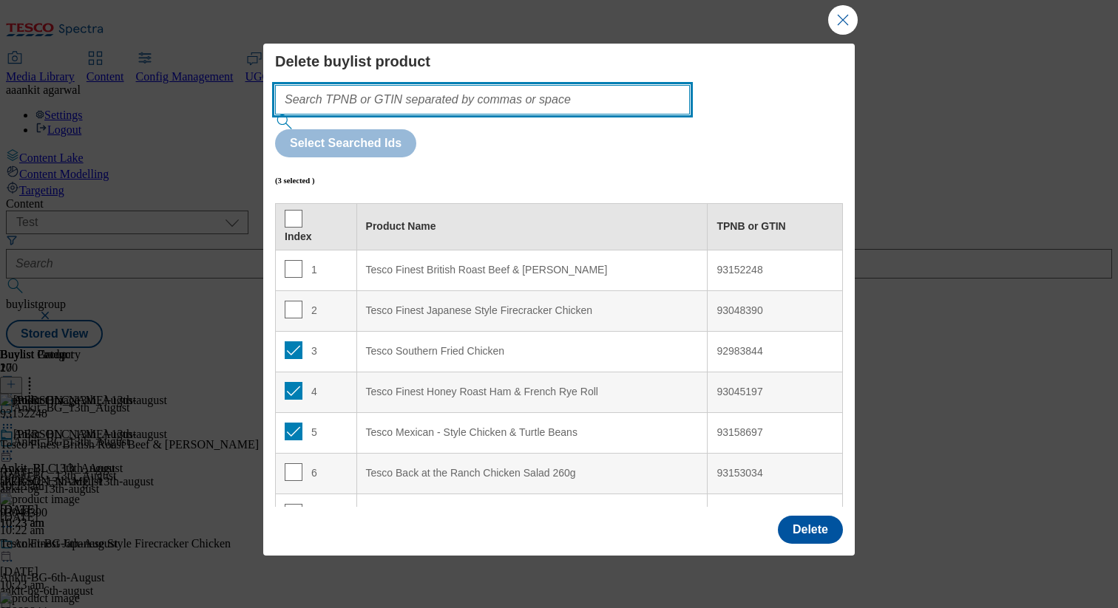
click at [399, 103] on input "Modal" at bounding box center [482, 100] width 415 height 30
paste input "93153034"
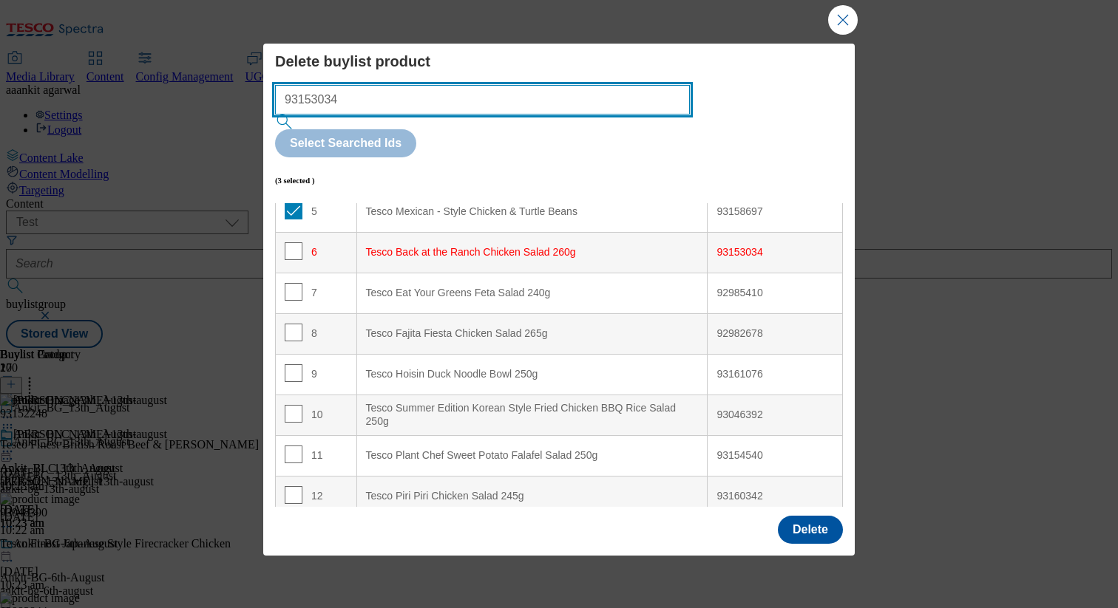
scroll to position [257, 0]
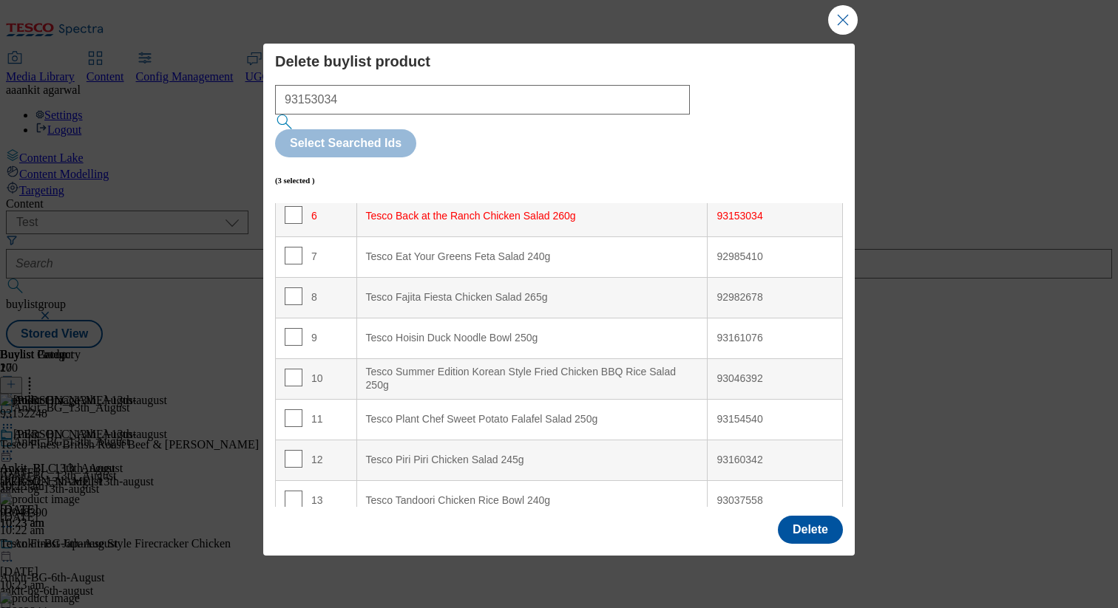
click at [730, 251] on div "92985410" at bounding box center [774, 257] width 117 height 13
copy div "92985410"
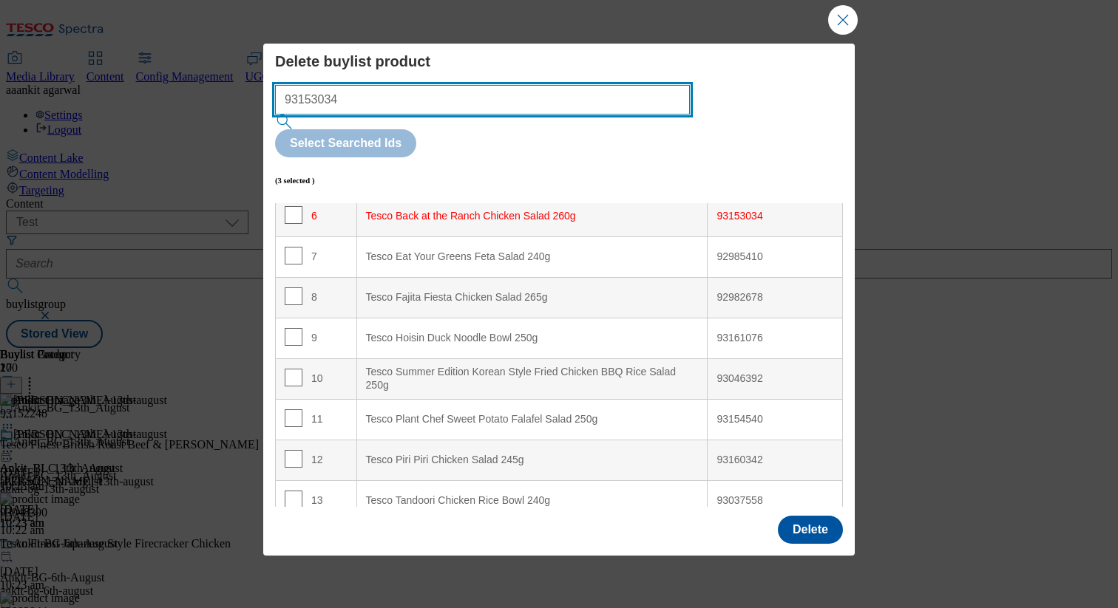
click at [373, 115] on input "93153034" at bounding box center [482, 100] width 415 height 30
paste input "92985410"
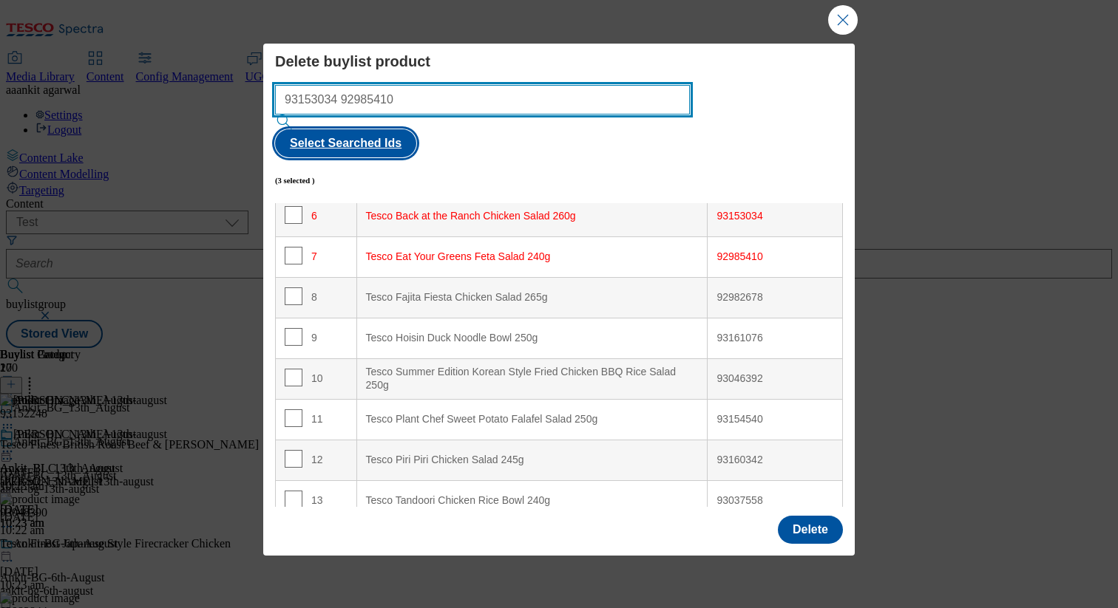
type input "93153034 92985410"
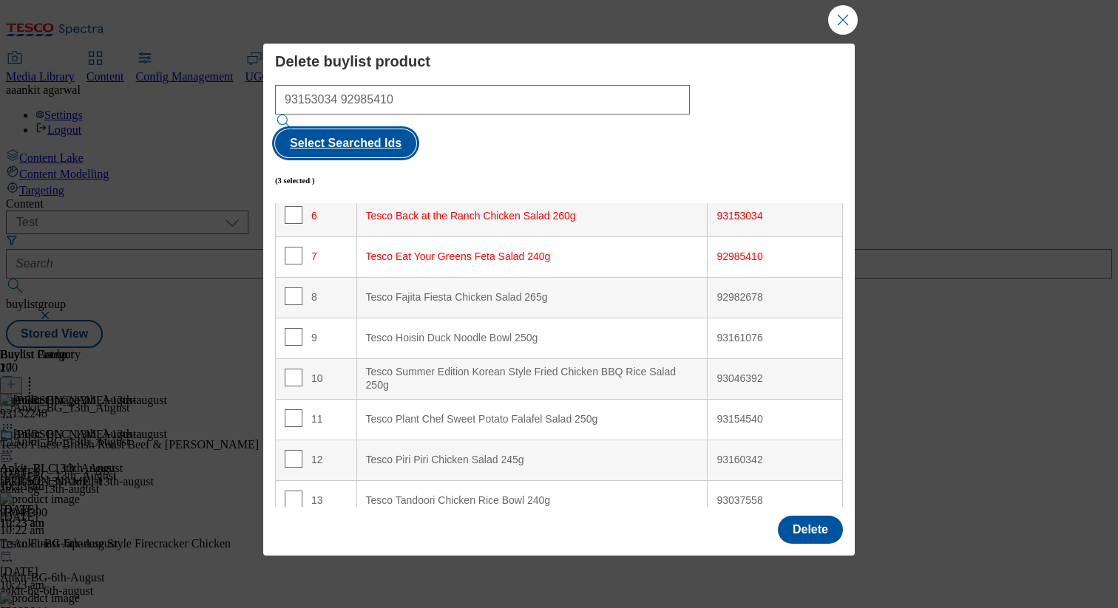
click at [416, 129] on button "Select Searched Ids" at bounding box center [345, 143] width 141 height 28
checkbox input "true"
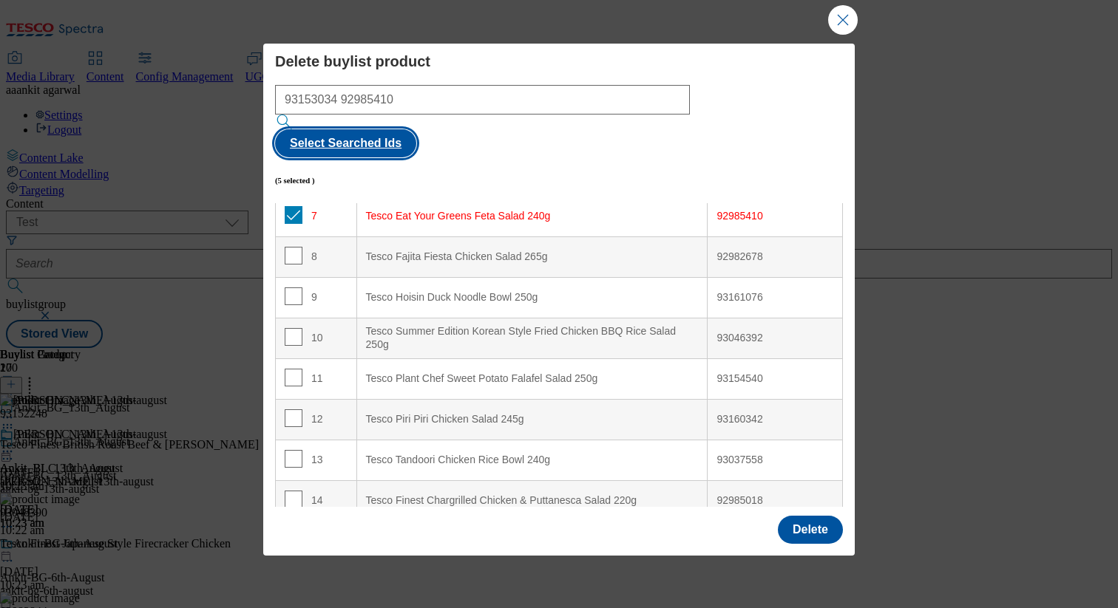
scroll to position [390, 0]
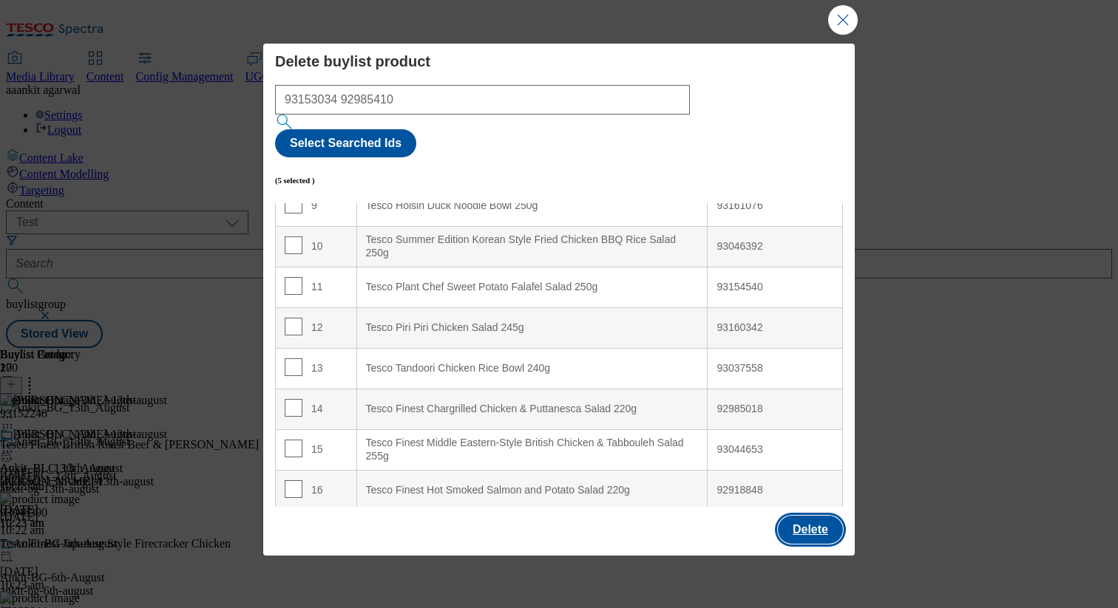
click at [798, 520] on button "Delete" at bounding box center [810, 530] width 65 height 28
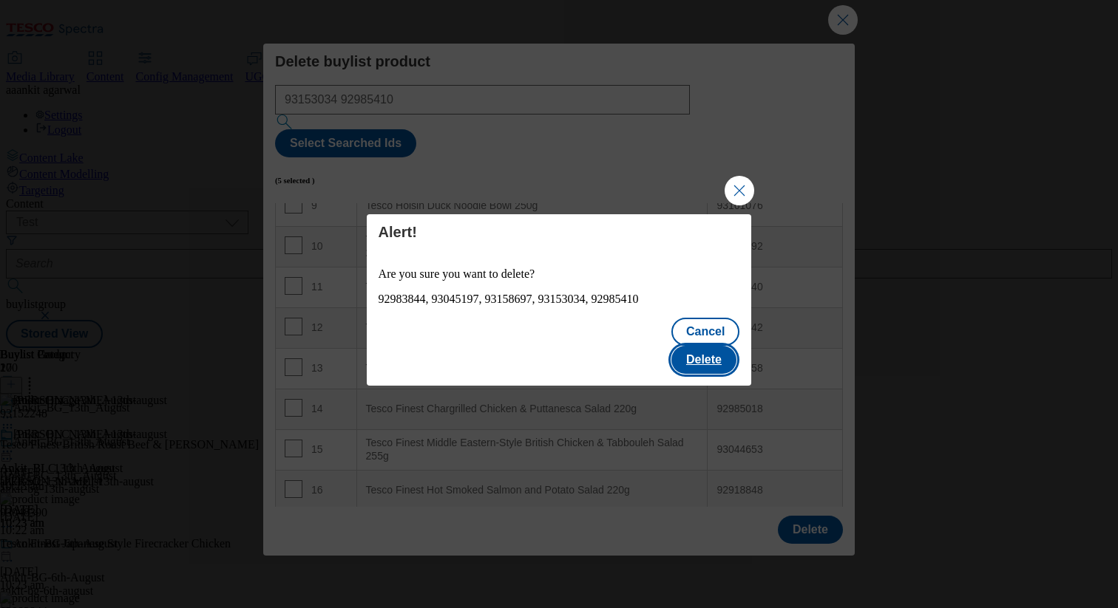
click at [713, 346] on button "Delete" at bounding box center [703, 360] width 65 height 28
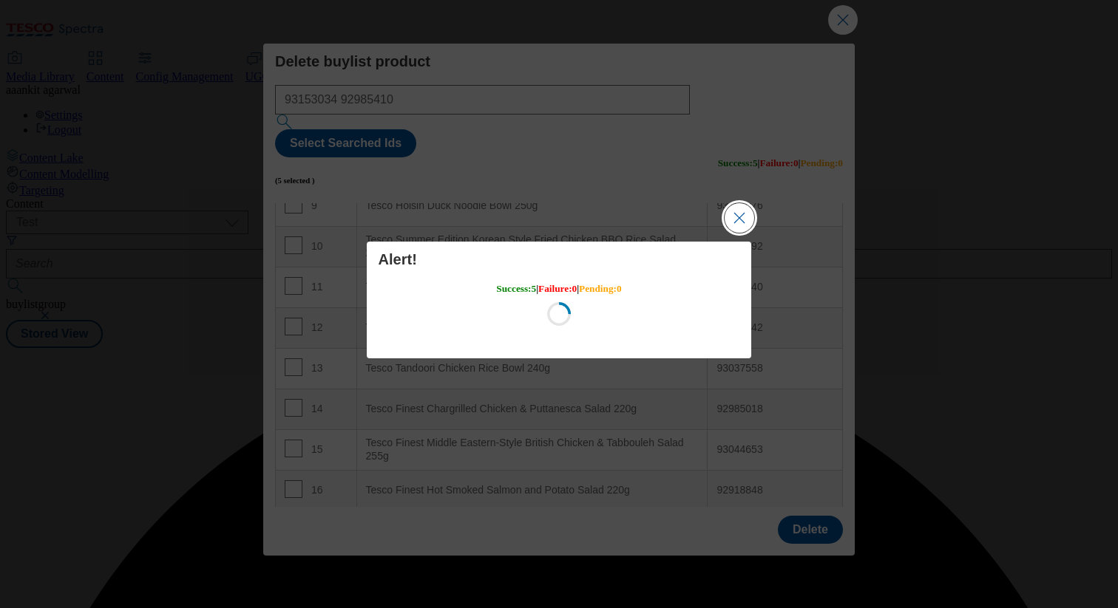
scroll to position [0, 0]
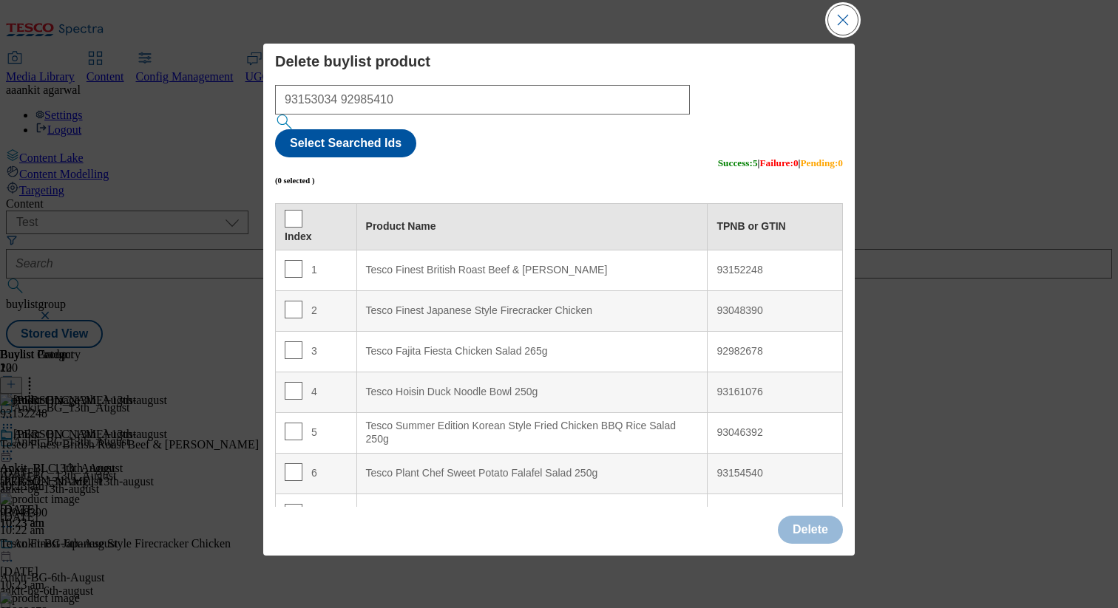
click at [843, 23] on button "Close Modal" at bounding box center [843, 20] width 30 height 30
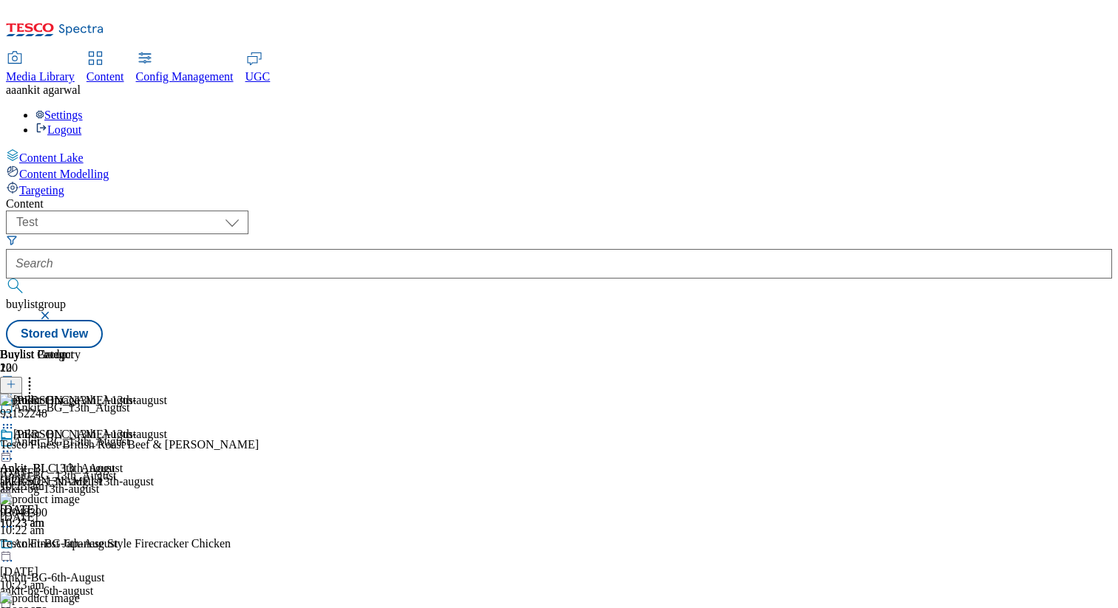
scroll to position [0, 194]
click at [37, 375] on icon at bounding box center [29, 382] width 15 height 15
click at [15, 444] on icon at bounding box center [7, 451] width 15 height 15
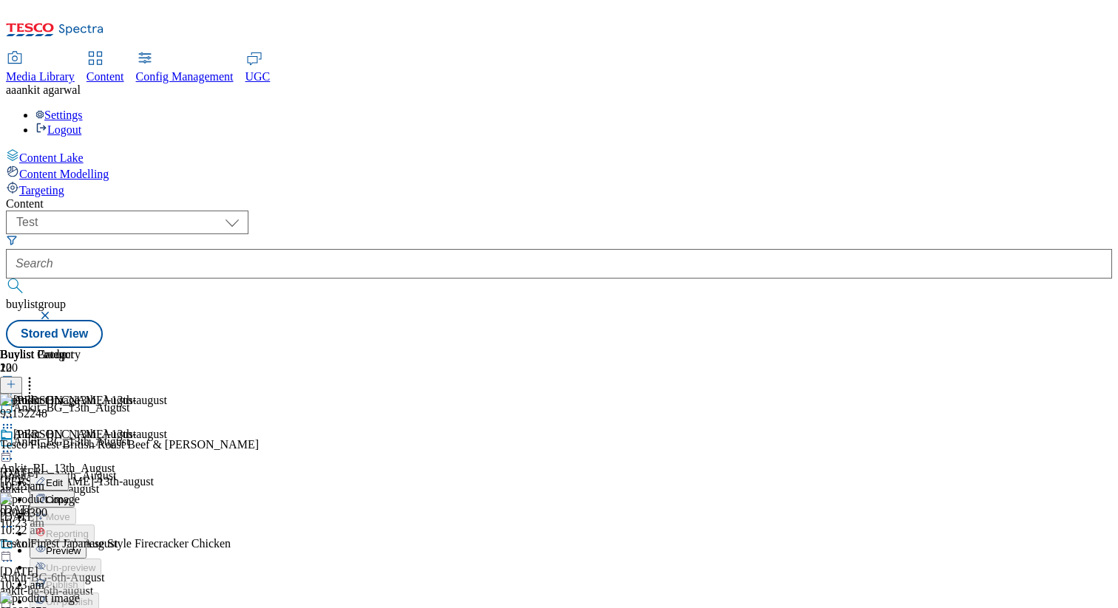
click at [75, 491] on button "Copy" at bounding box center [52, 499] width 45 height 17
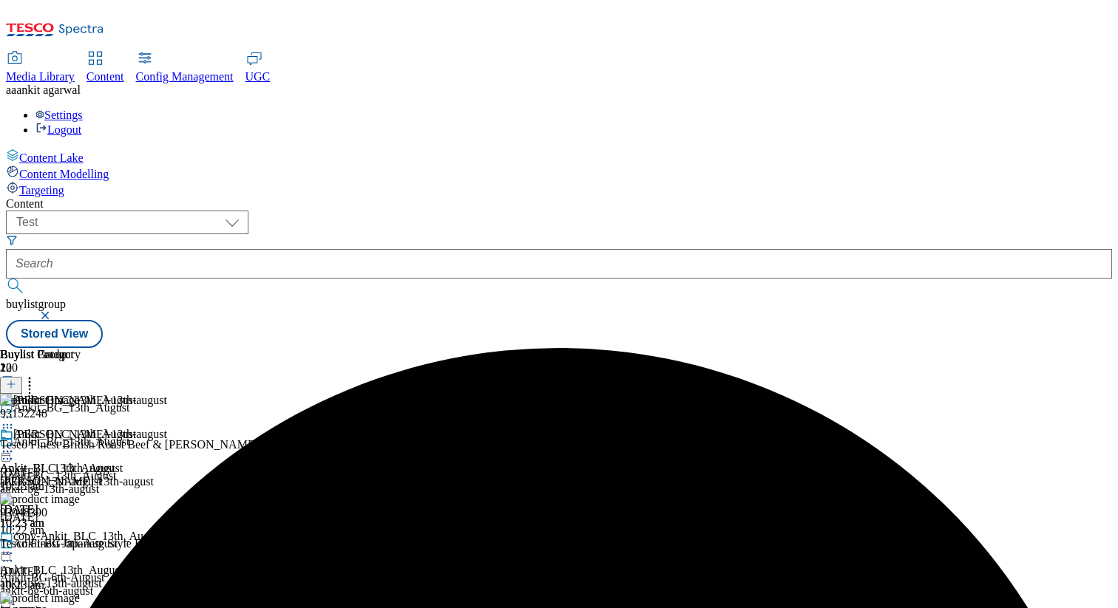
click at [366, 530] on div "copy-Ankit_BLC_13th_August-35e94502-2e13-415e-9ce6-0b066fb730cb" at bounding box center [183, 547] width 366 height 34
click at [15, 546] on icon at bounding box center [7, 553] width 15 height 15
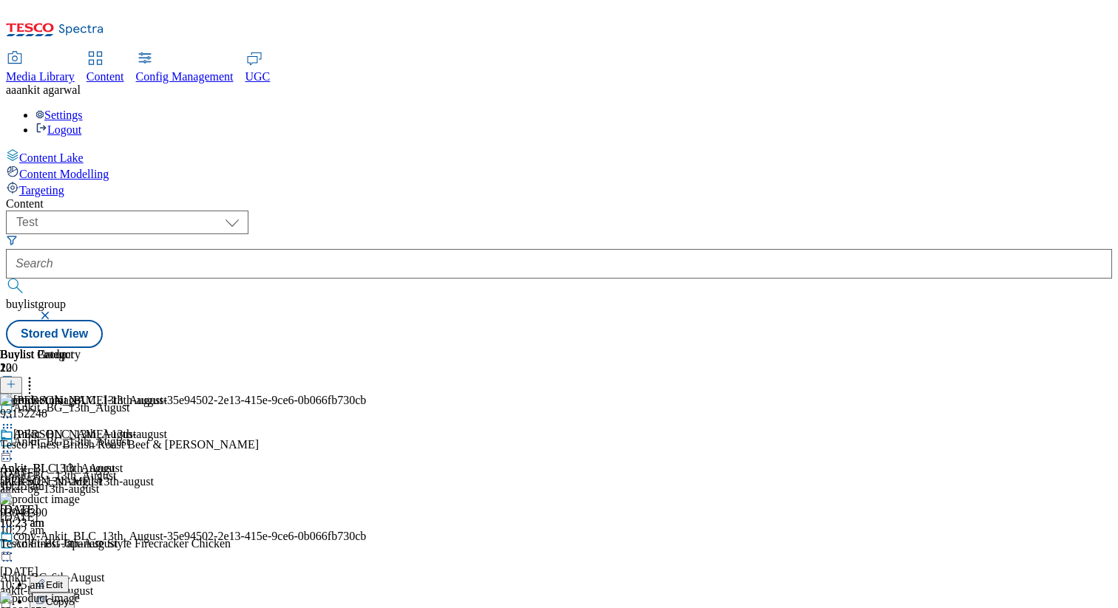
scroll to position [83, 0]
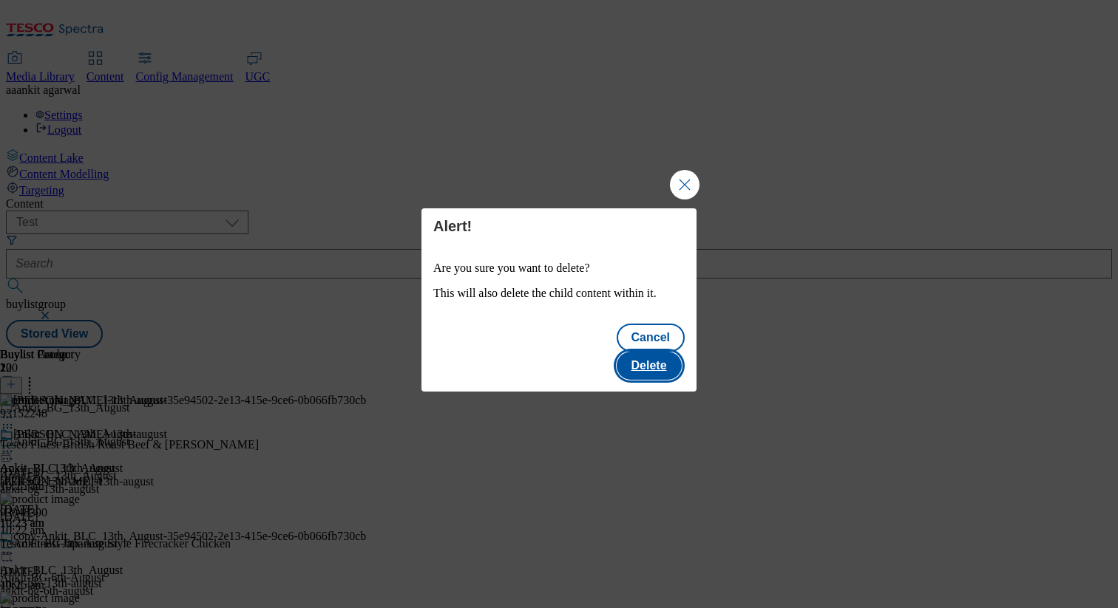
click at [660, 352] on button "Delete" at bounding box center [648, 366] width 65 height 28
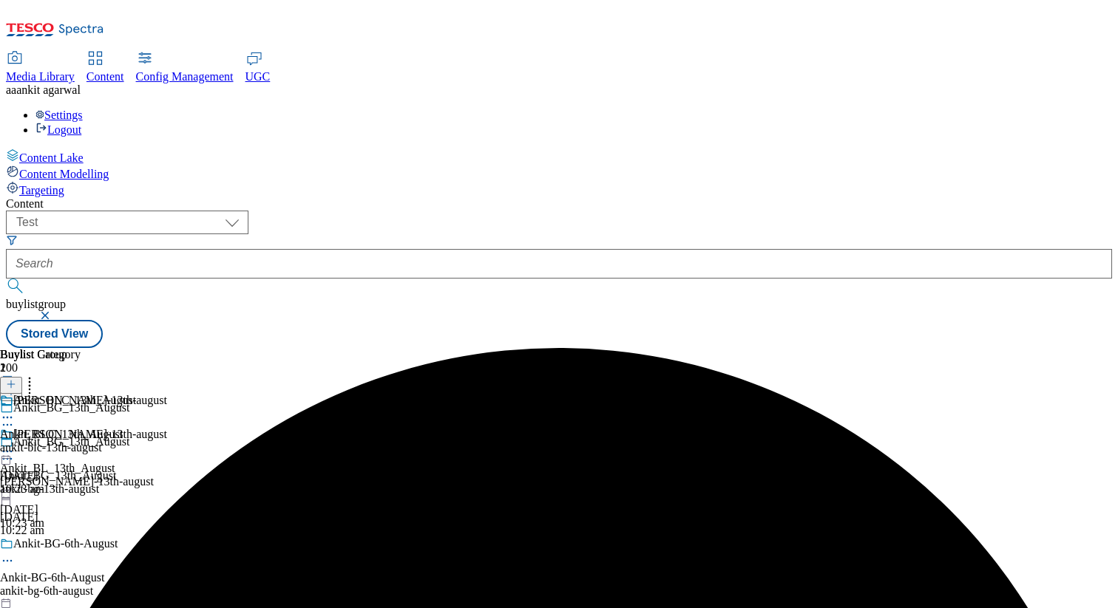
click at [15, 410] on icon at bounding box center [7, 417] width 15 height 15
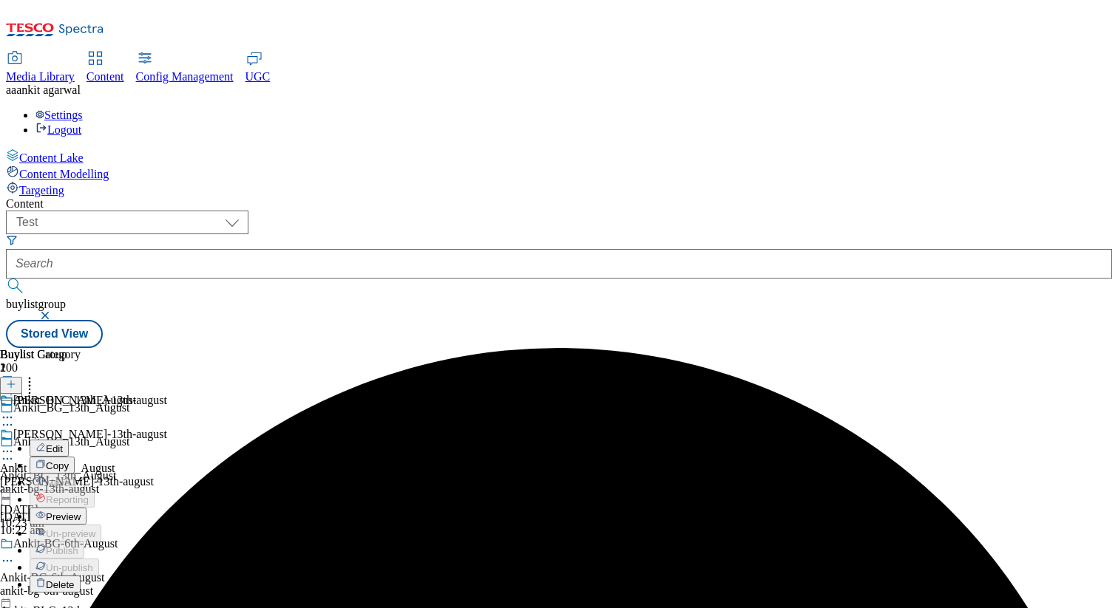
click at [69, 461] on span "Copy" at bounding box center [57, 466] width 23 height 11
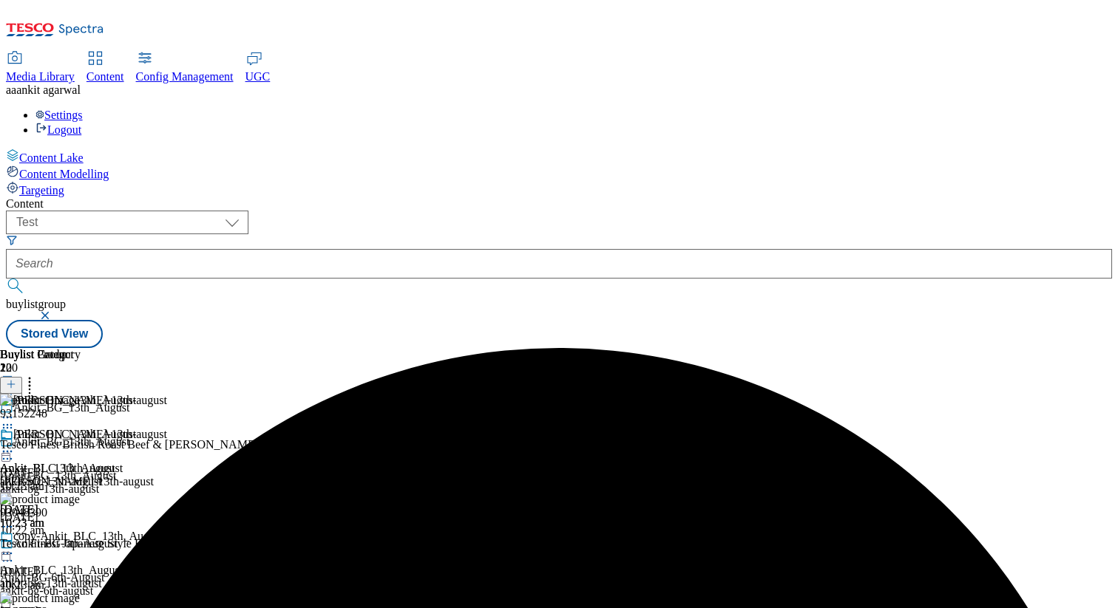
scroll to position [0, 194]
click at [15, 444] on icon at bounding box center [7, 451] width 15 height 15
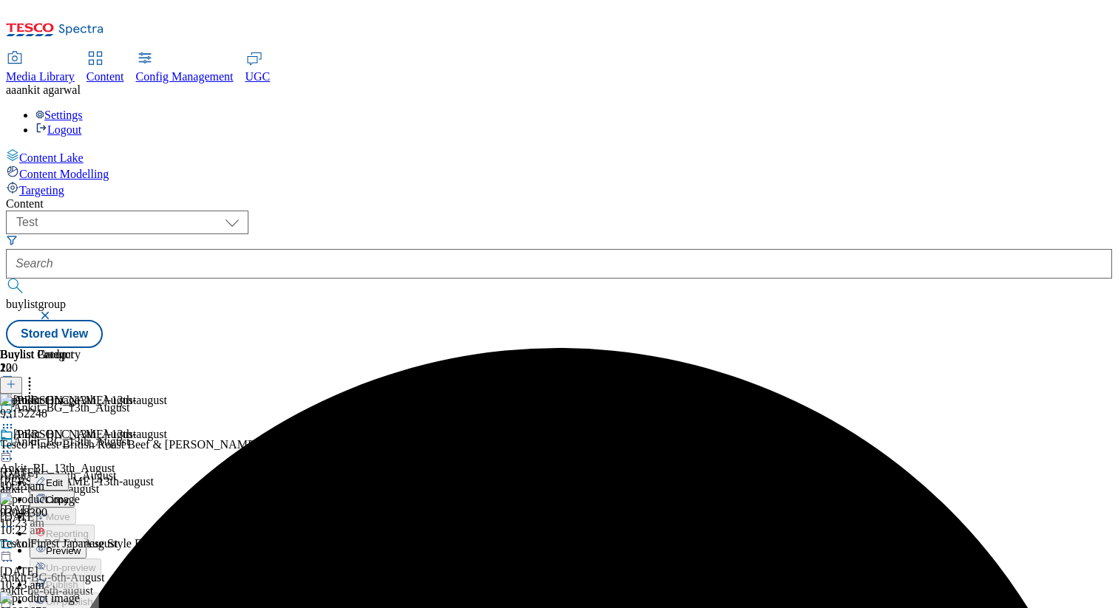
click at [69, 495] on span "Copy" at bounding box center [57, 500] width 23 height 11
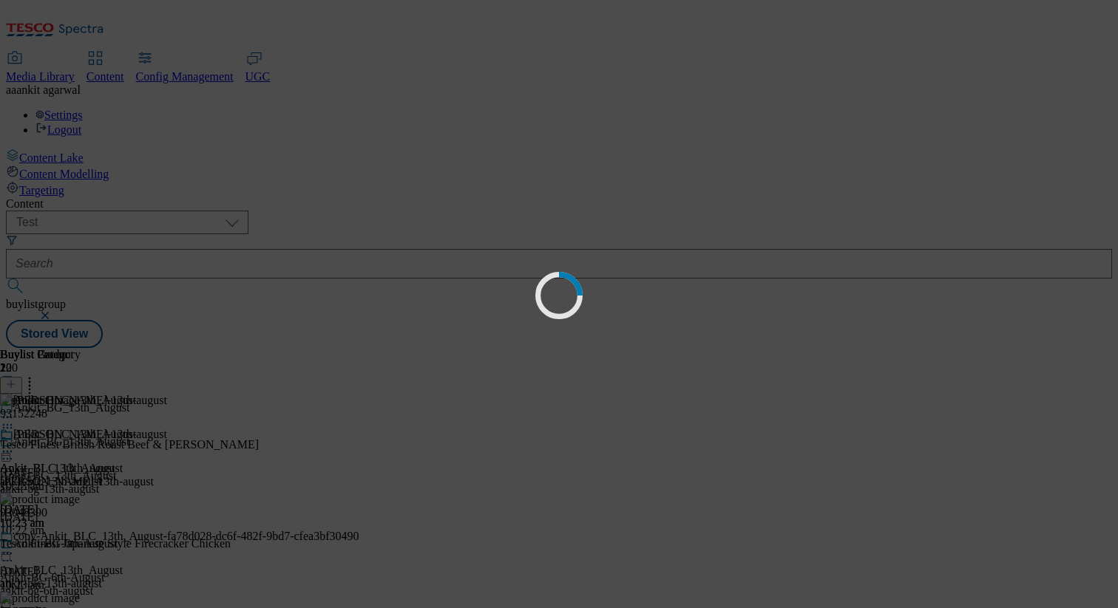
scroll to position [0, 0]
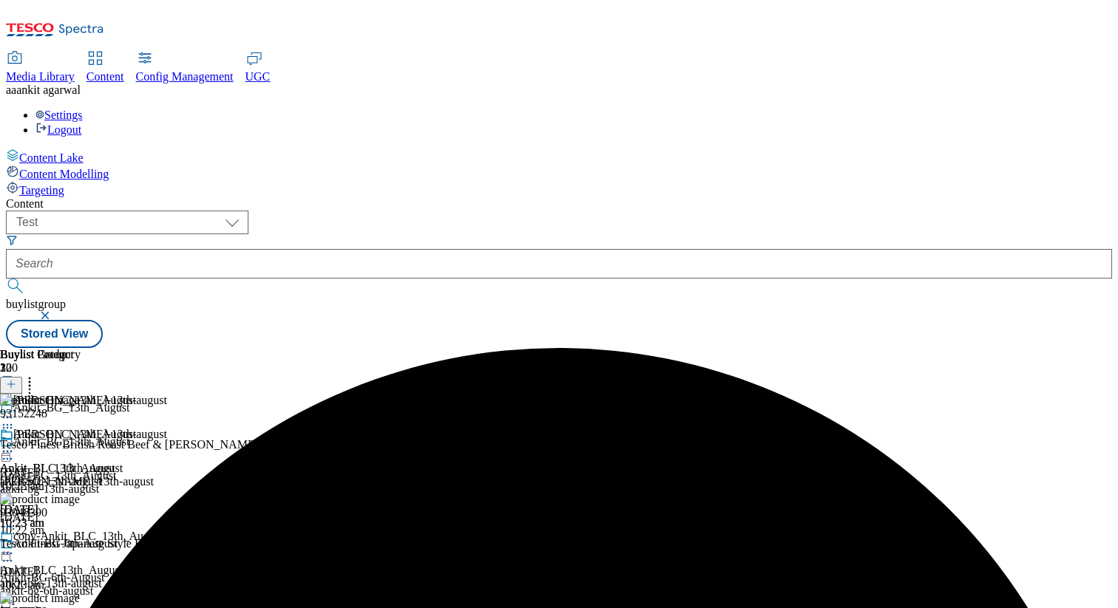
click at [37, 375] on icon at bounding box center [29, 382] width 15 height 15
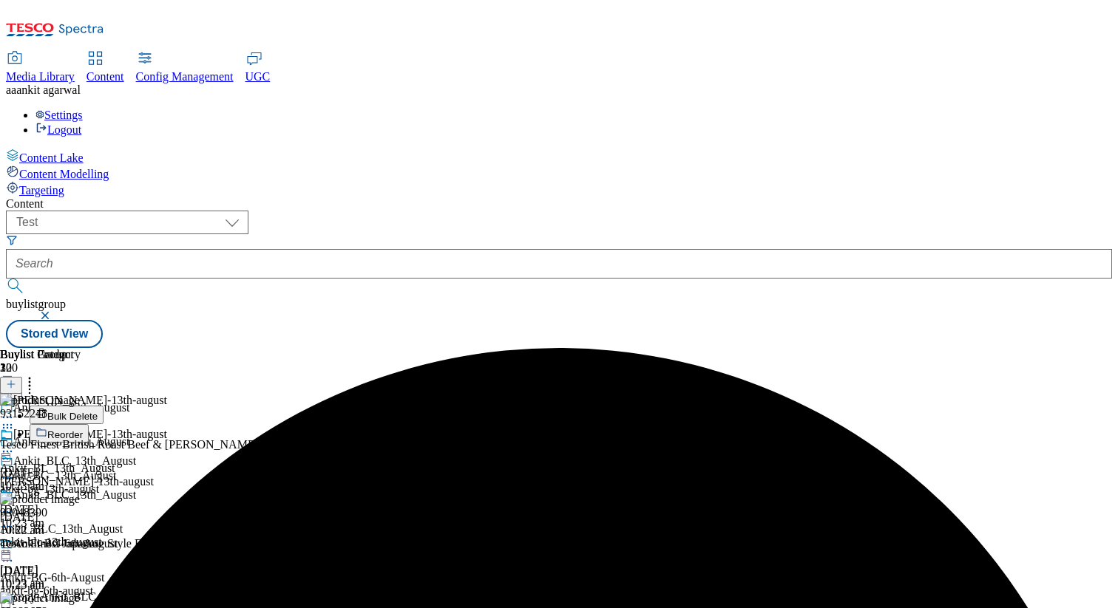
click at [83, 429] on span "Reorder" at bounding box center [64, 434] width 35 height 11
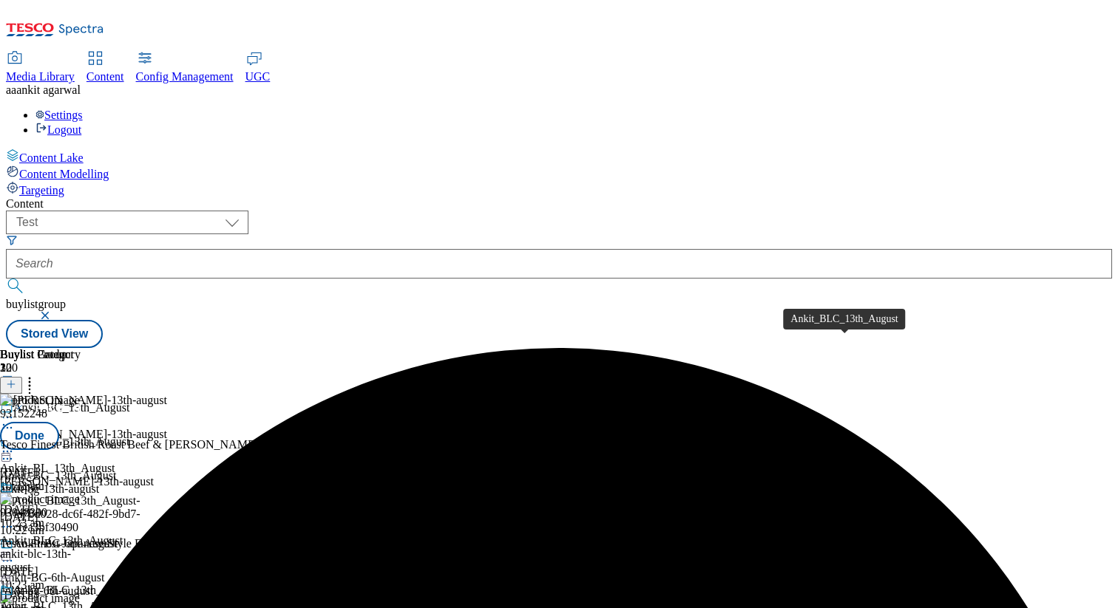
drag, startPoint x: 841, startPoint y: 251, endPoint x: 840, endPoint y: 385, distance: 133.8
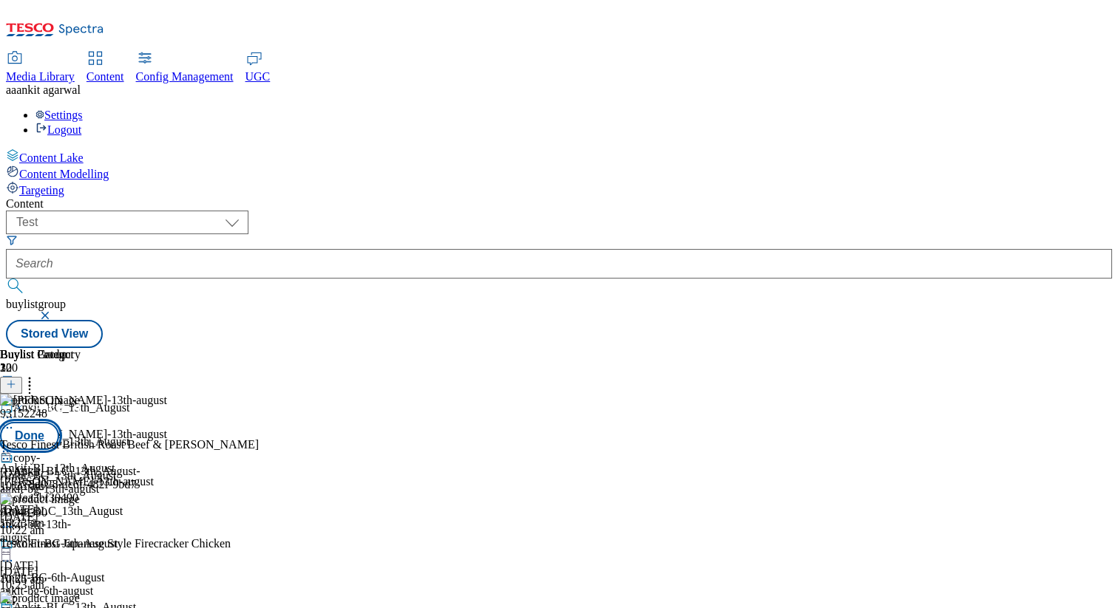
click at [59, 422] on button "Done" at bounding box center [29, 436] width 59 height 28
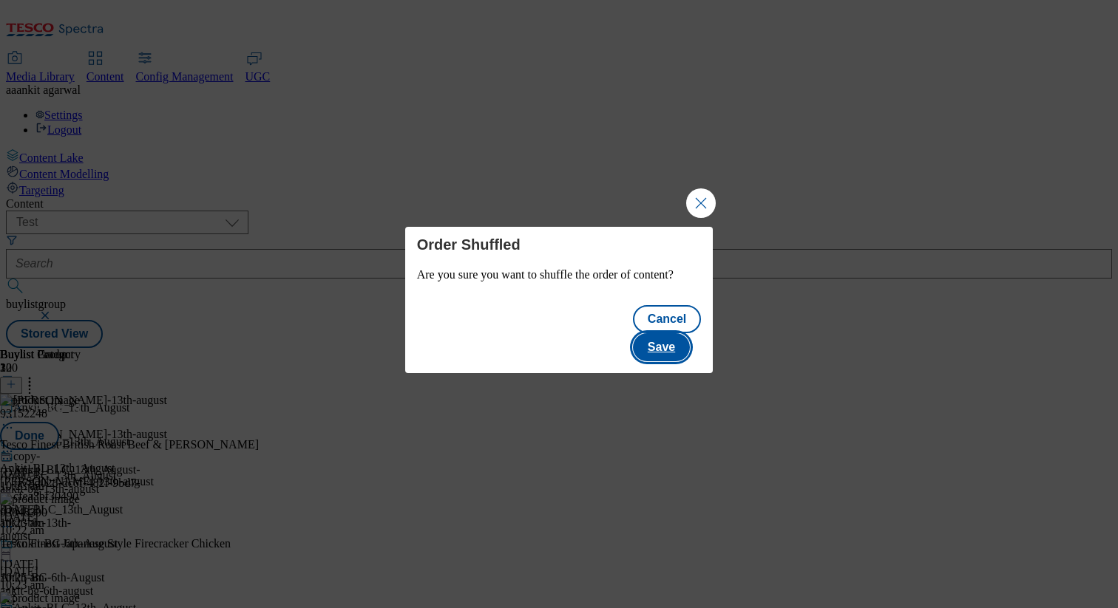
click at [685, 335] on button "Save" at bounding box center [661, 347] width 57 height 28
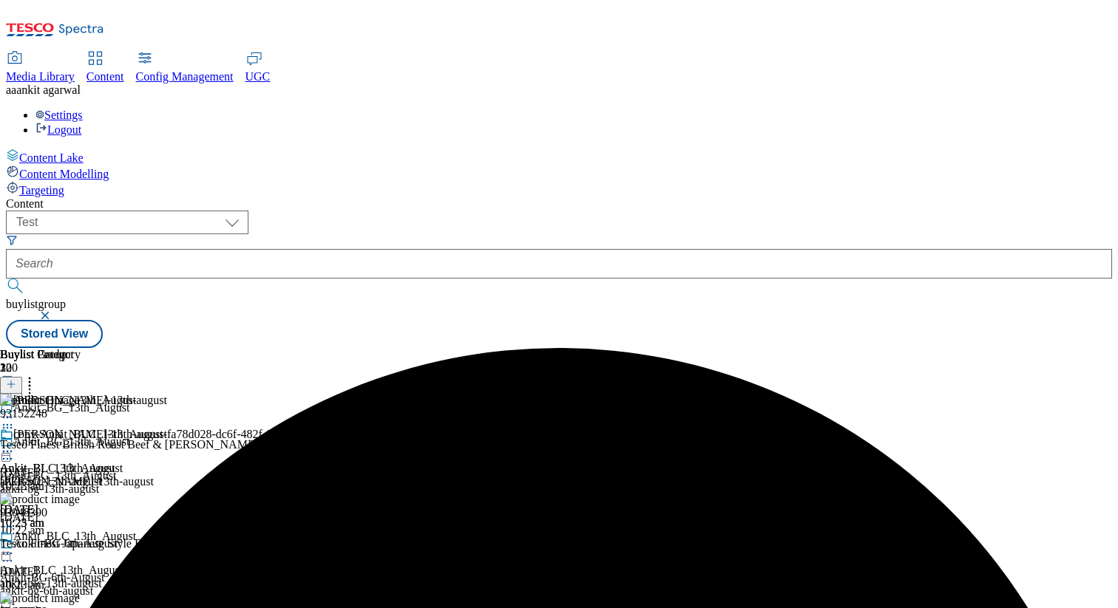
scroll to position [0, 194]
click at [15, 546] on icon at bounding box center [7, 553] width 15 height 15
click at [63, 580] on span "Edit" at bounding box center [54, 585] width 17 height 11
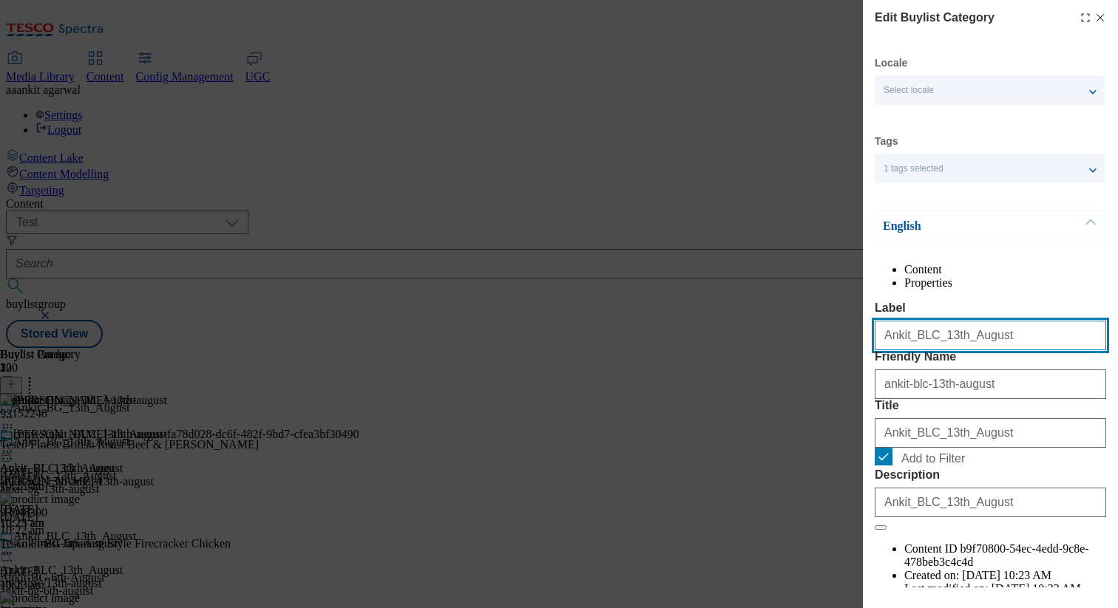
click at [999, 350] on input "Ankit_BLC_13th_August" at bounding box center [989, 336] width 231 height 30
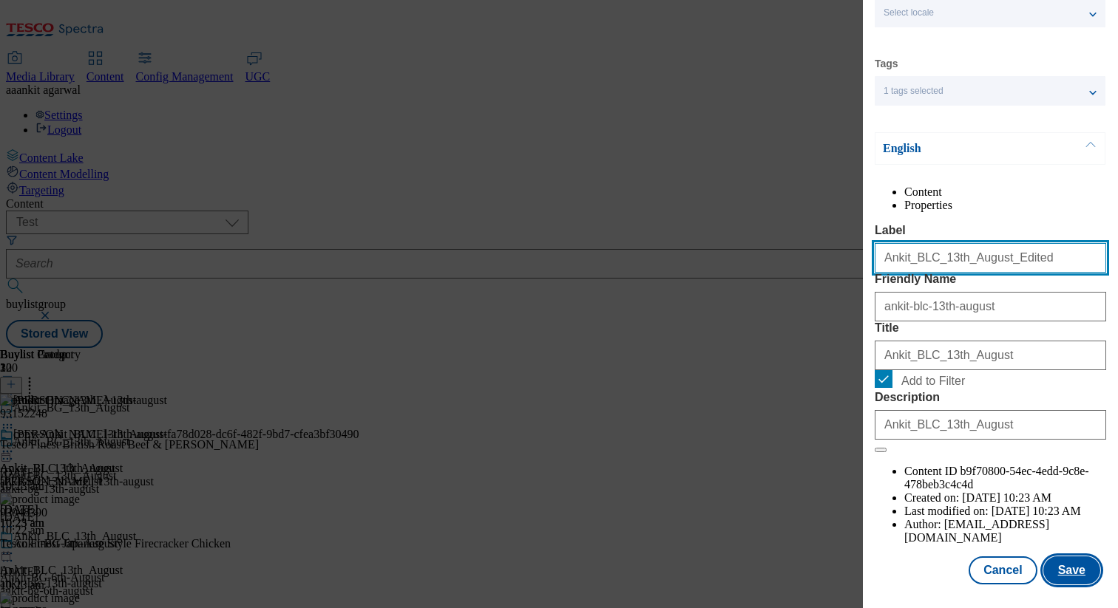
type input "Ankit_BLC_13th_August_Edited"
click at [1074, 562] on button "Save" at bounding box center [1071, 571] width 57 height 28
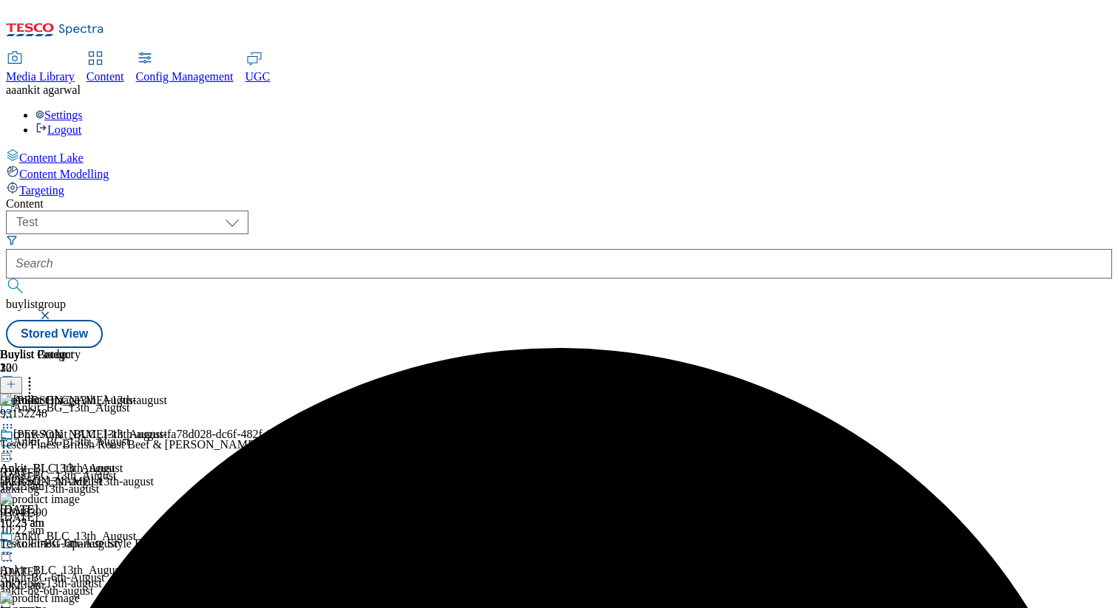
scroll to position [0, 194]
click at [37, 375] on icon at bounding box center [29, 382] width 15 height 15
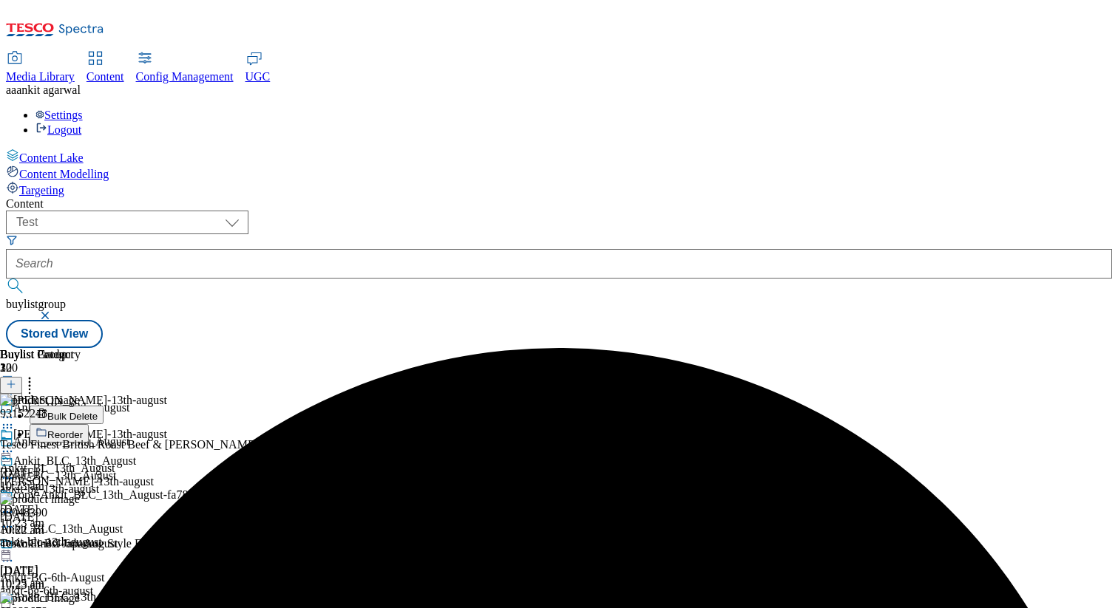
click at [98, 411] on span "Bulk Delete" at bounding box center [72, 416] width 50 height 11
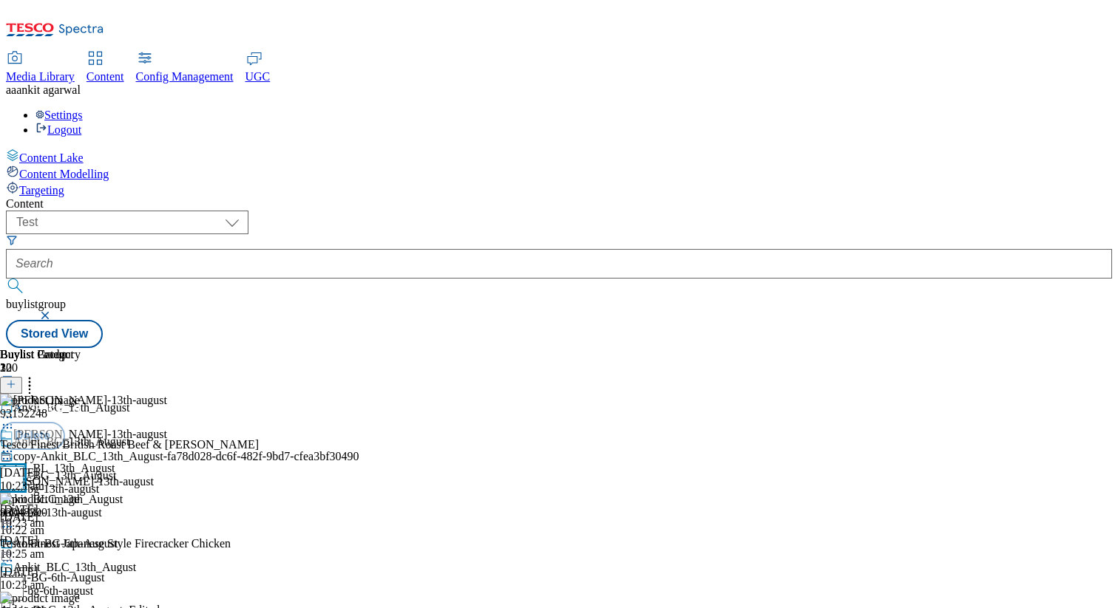
click at [24, 466] on input "checkbox" at bounding box center [12, 478] width 24 height 24
click at [65, 422] on button "Delete" at bounding box center [32, 436] width 65 height 28
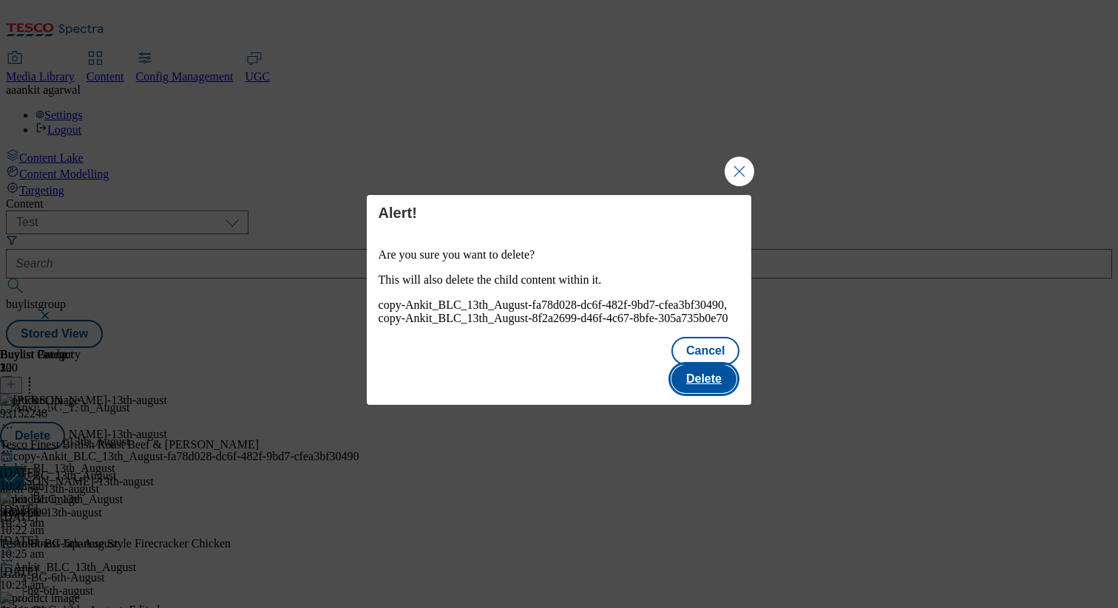
click at [707, 373] on button "Delete" at bounding box center [703, 379] width 65 height 28
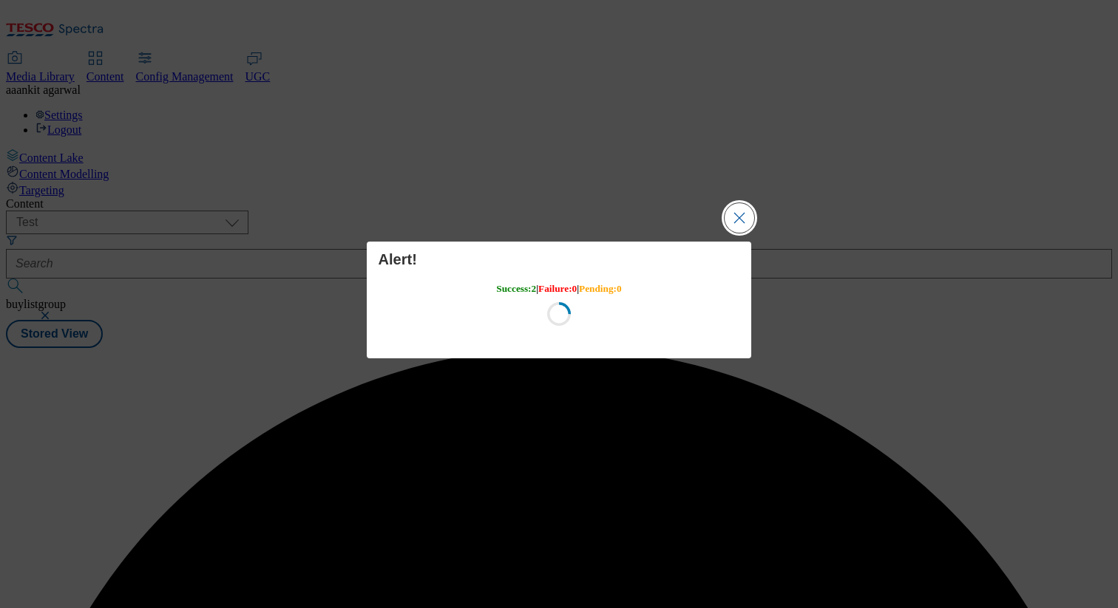
scroll to position [0, 0]
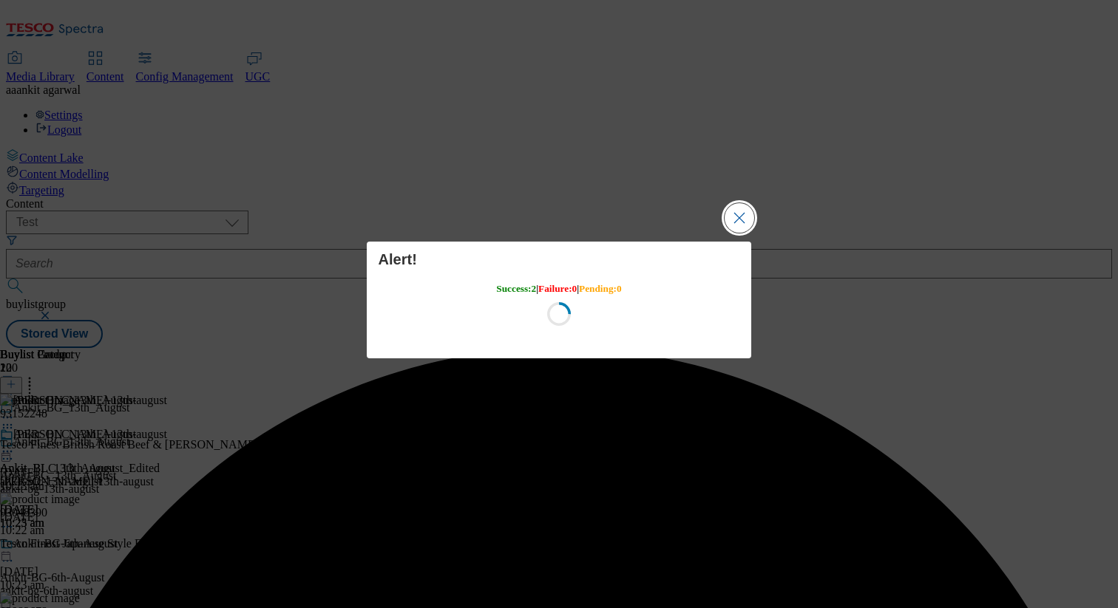
click at [738, 222] on button "Close Modal" at bounding box center [739, 218] width 30 height 30
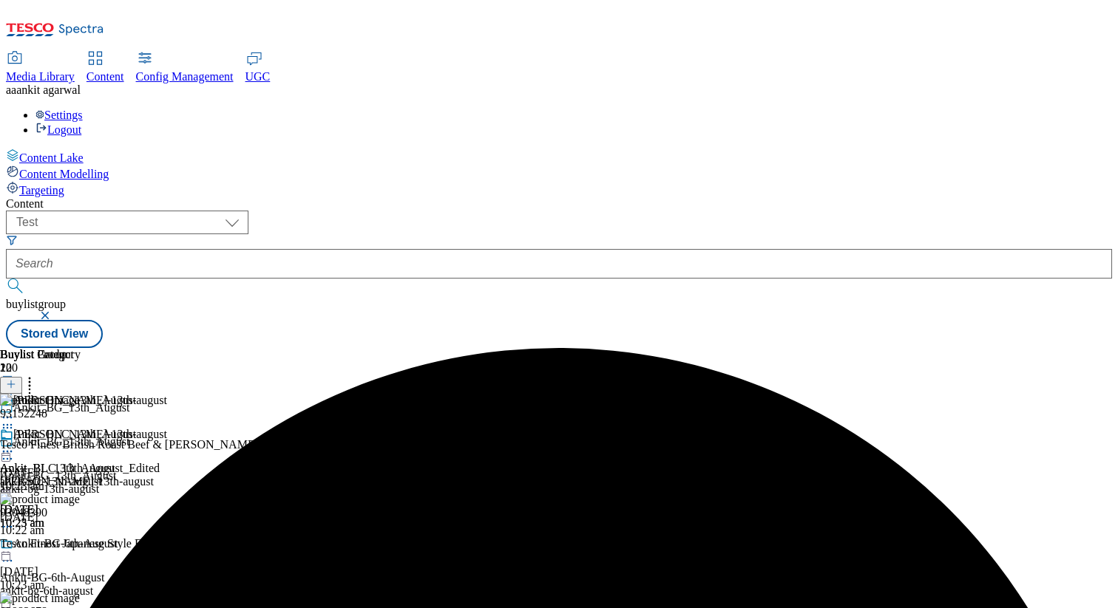
scroll to position [0, 194]
click at [15, 444] on icon at bounding box center [7, 451] width 15 height 15
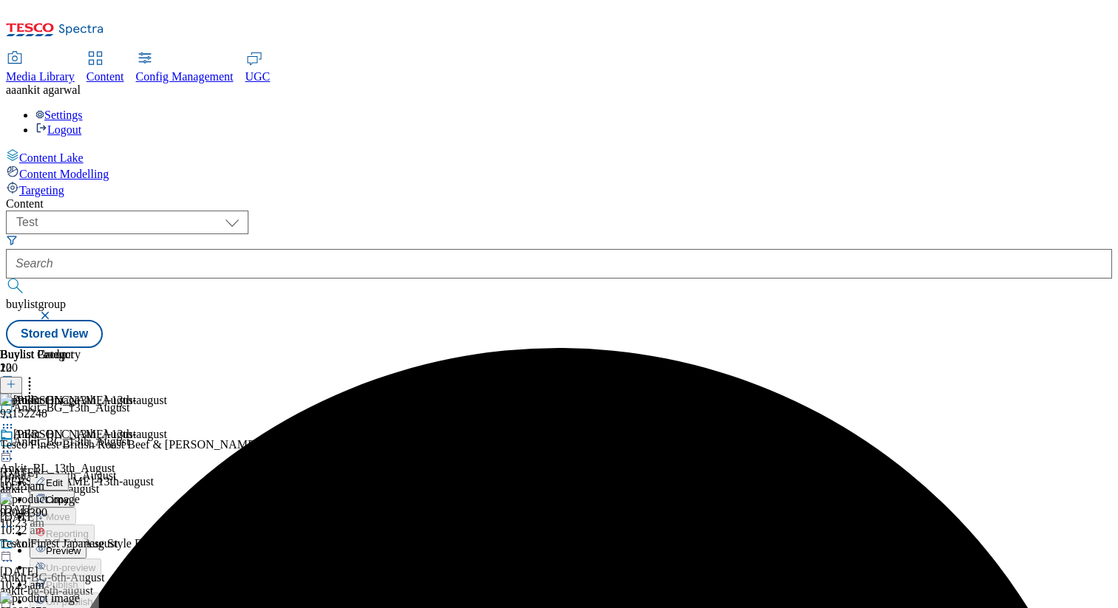
click at [160, 542] on li "Preview" at bounding box center [95, 550] width 130 height 17
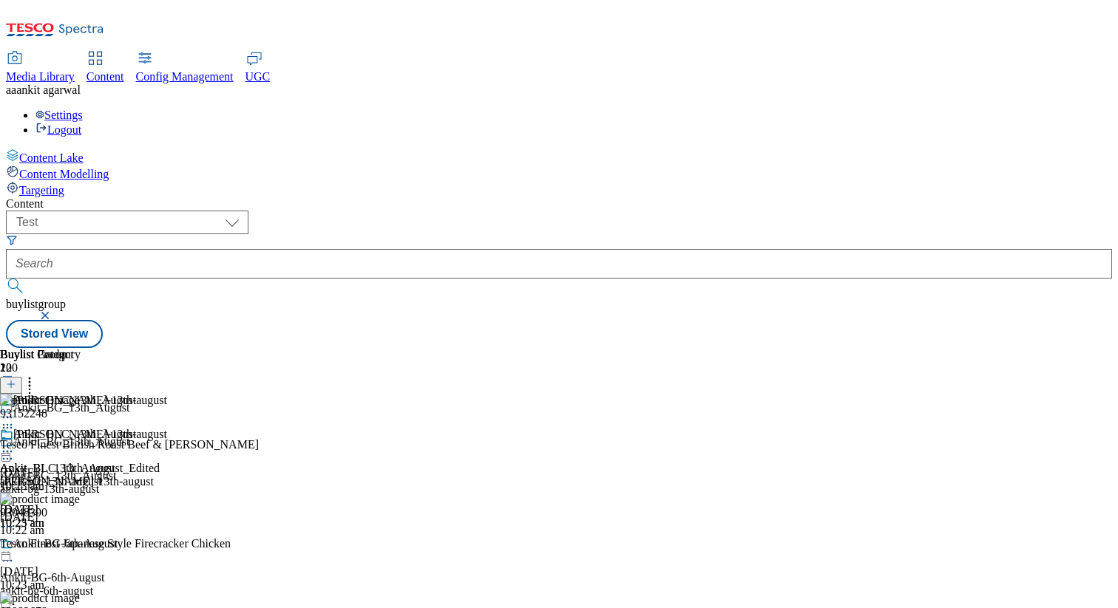
click at [160, 428] on div "Ankit_BLC_13th_August Ankit_BLC_13th_August_Edited ankit-blc-13th-august 13 Aug…" at bounding box center [80, 479] width 160 height 102
click at [15, 444] on icon at bounding box center [7, 451] width 15 height 15
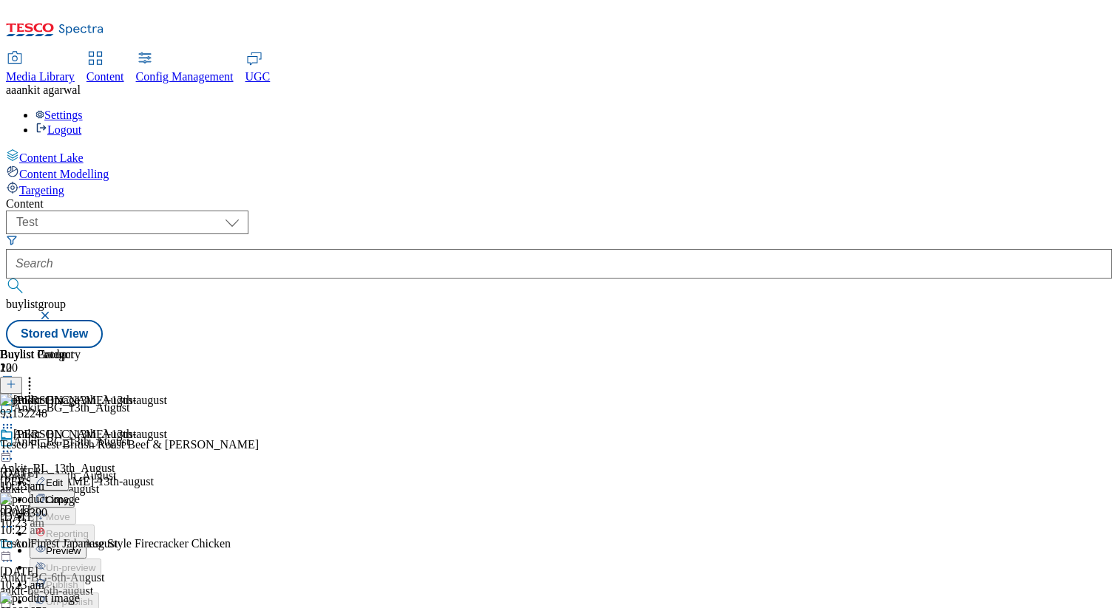
click at [81, 546] on span "Preview" at bounding box center [63, 551] width 35 height 11
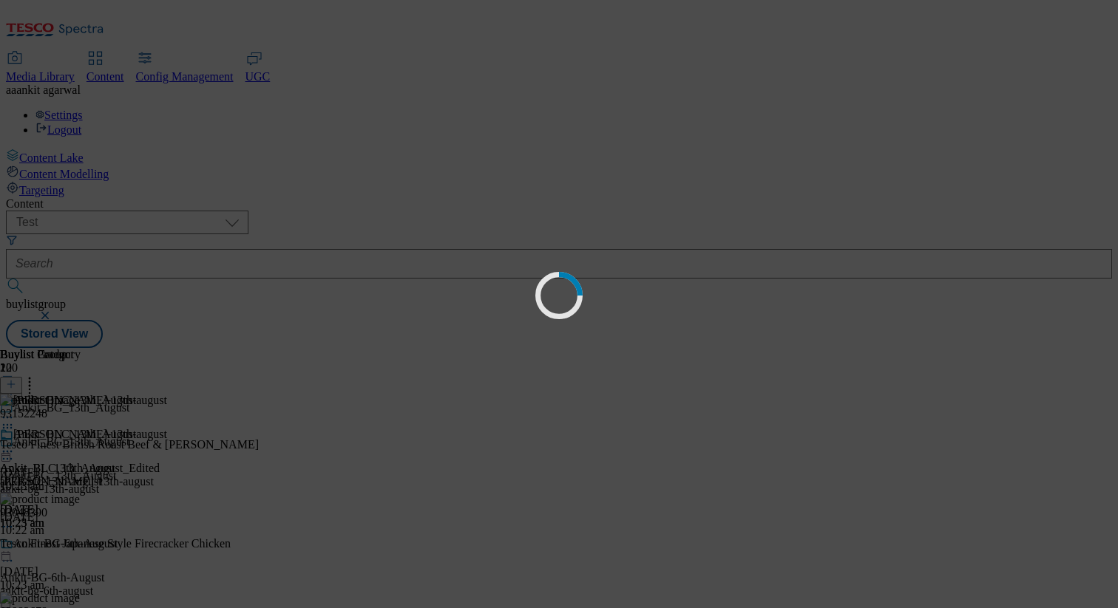
scroll to position [0, 0]
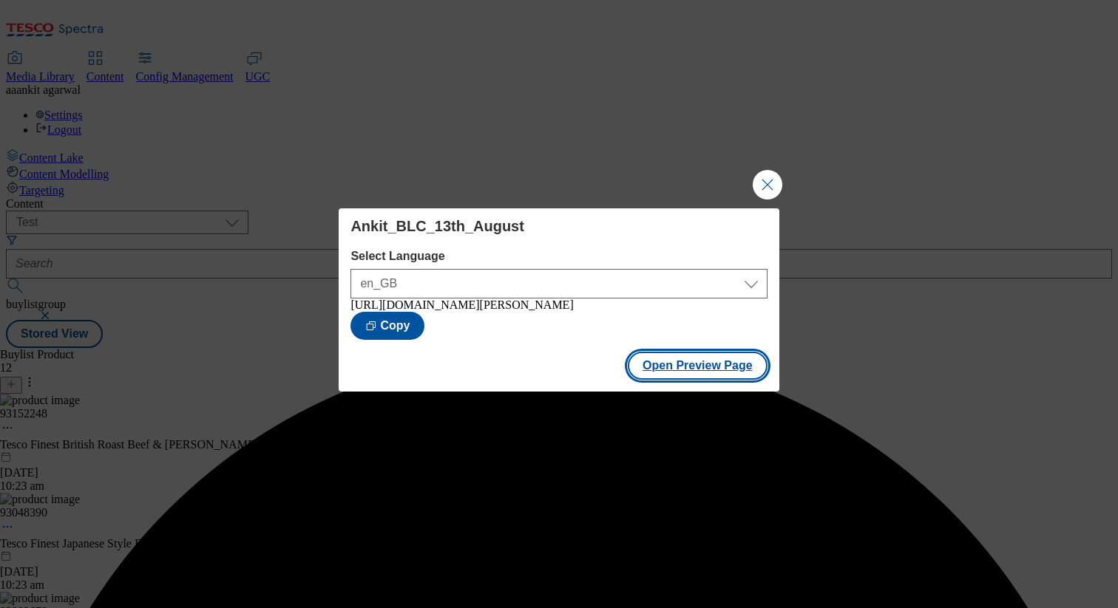
click at [714, 373] on button "Open Preview Page" at bounding box center [698, 366] width 140 height 28
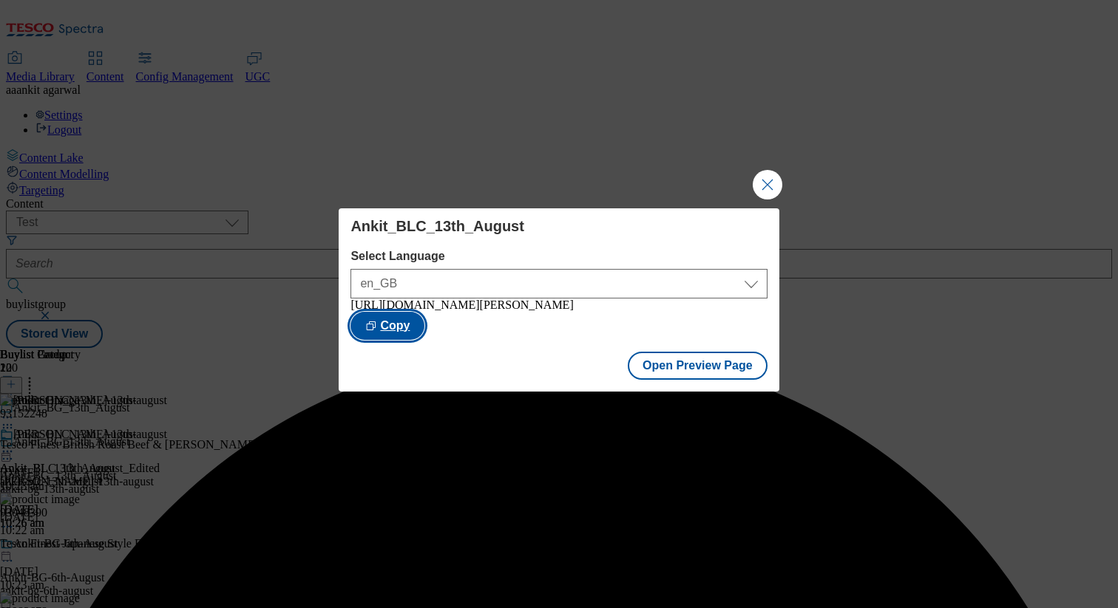
click at [424, 323] on button "Copy" at bounding box center [387, 326] width 74 height 28
click at [776, 174] on button "Close Modal" at bounding box center [768, 185] width 30 height 30
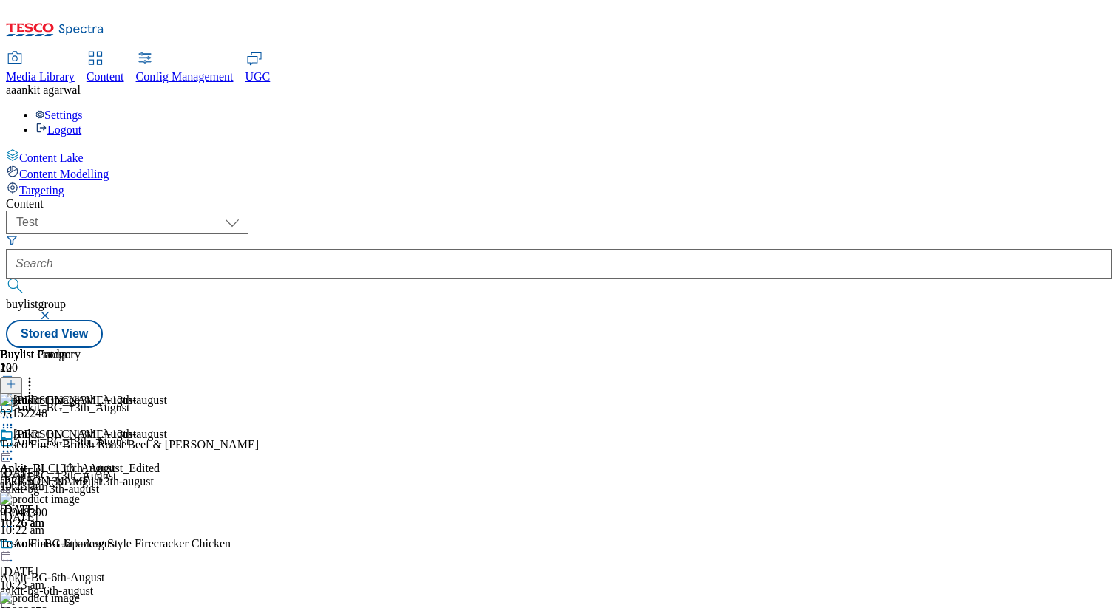
scroll to position [0, 194]
click at [15, 444] on icon at bounding box center [7, 451] width 15 height 15
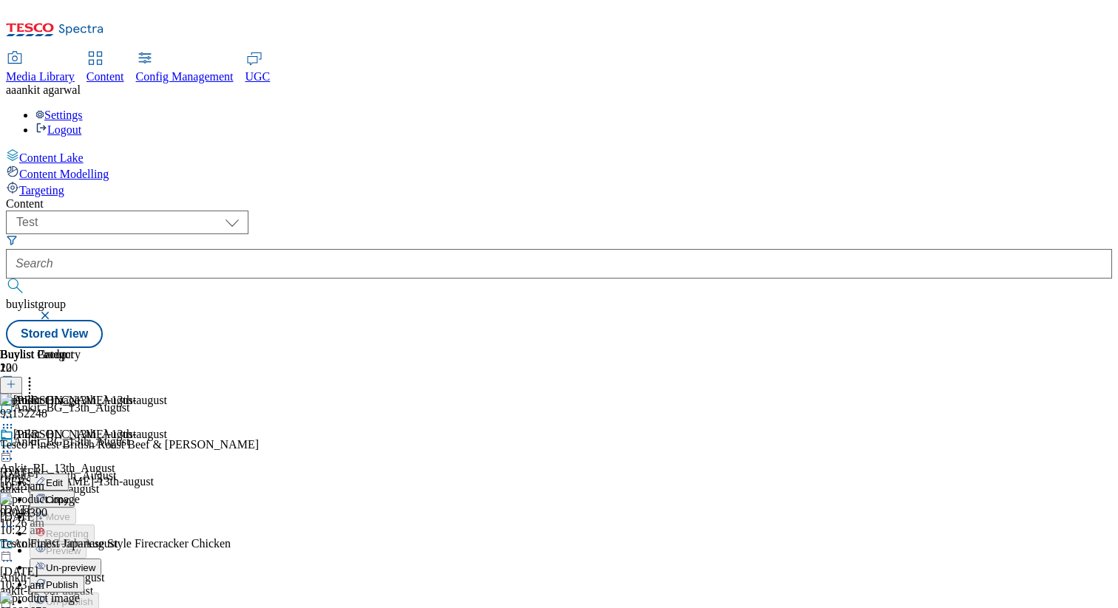
click at [75, 608] on span "Delete" at bounding box center [60, 619] width 29 height 11
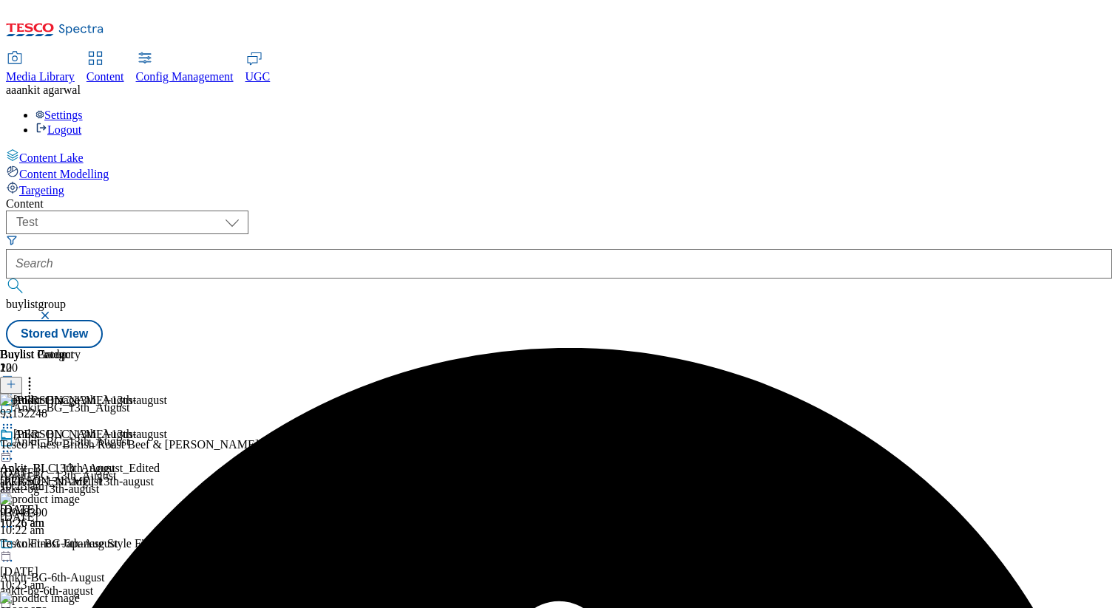
click at [37, 375] on icon at bounding box center [29, 382] width 15 height 15
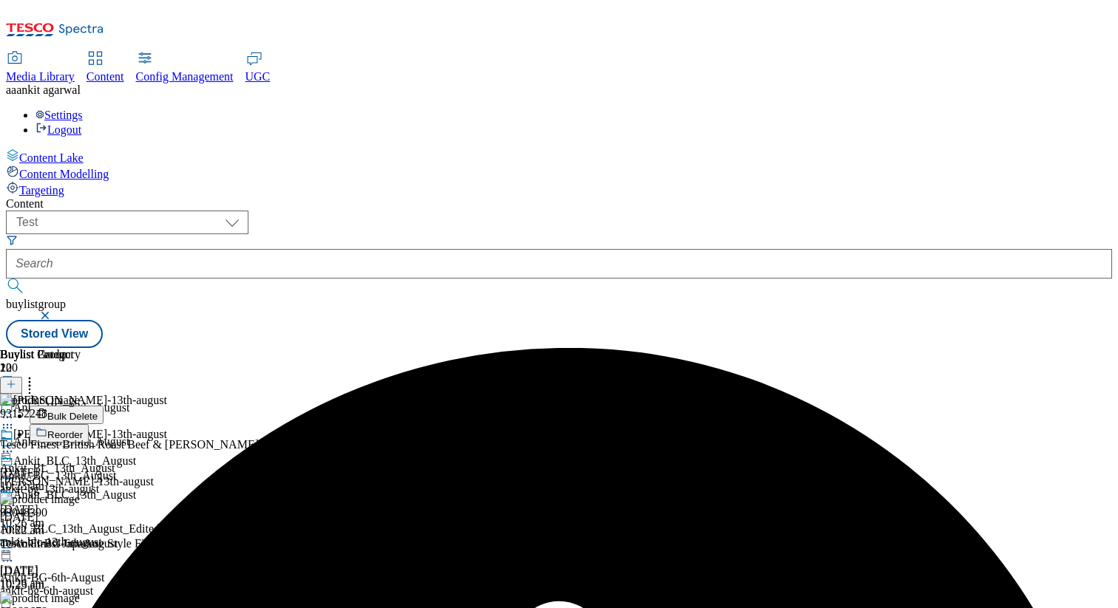
click at [98, 411] on span "Bulk Delete" at bounding box center [72, 416] width 50 height 11
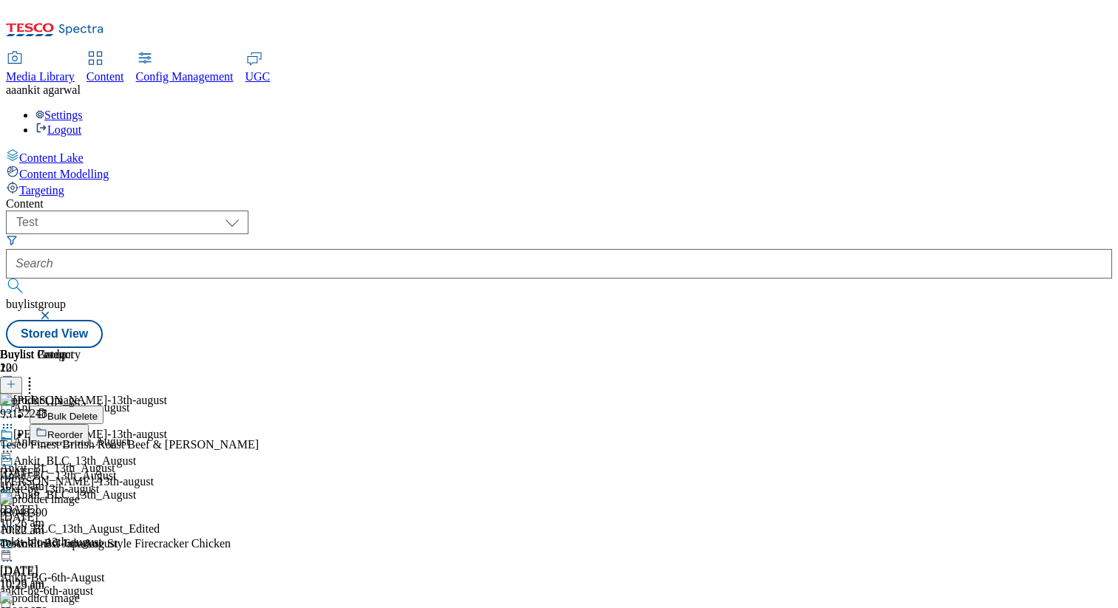
click at [98, 411] on span "Bulk Delete" at bounding box center [72, 416] width 50 height 11
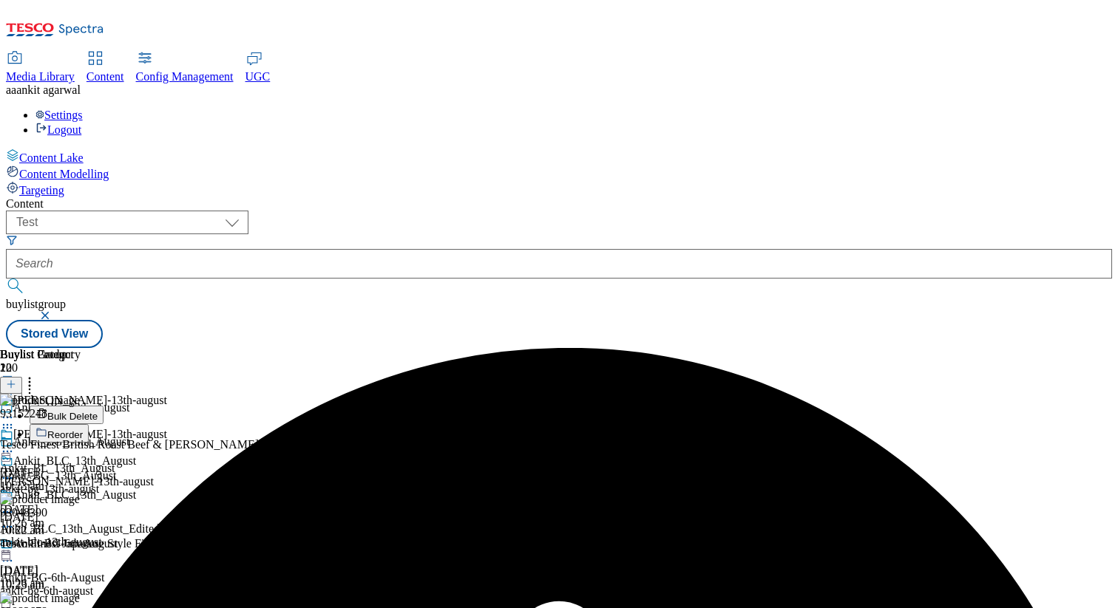
click at [15, 444] on icon at bounding box center [7, 451] width 15 height 15
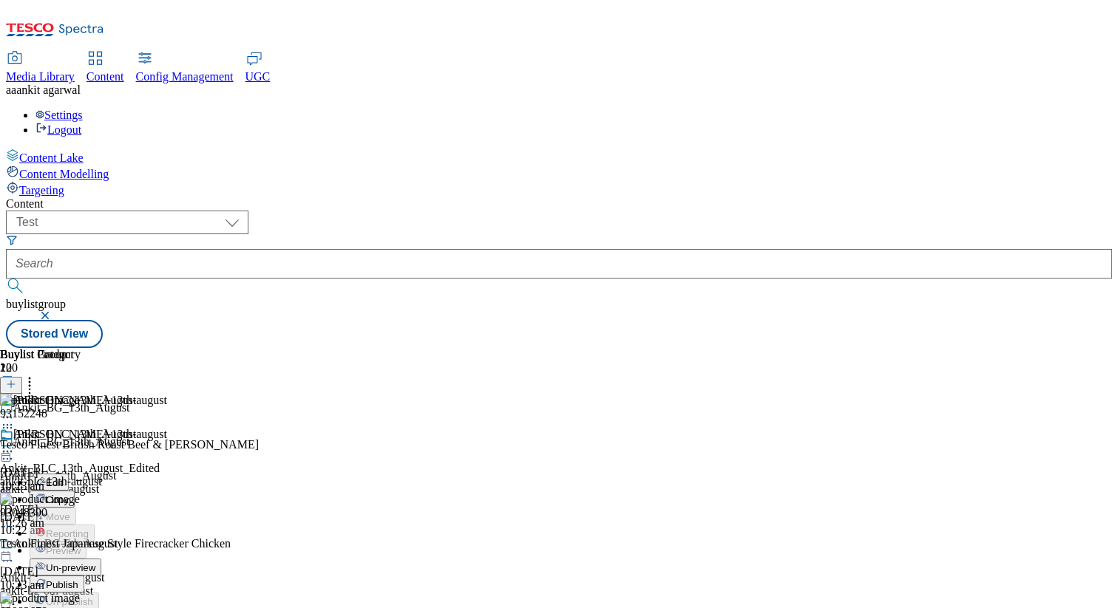
click at [75, 608] on span "Delete" at bounding box center [60, 619] width 29 height 11
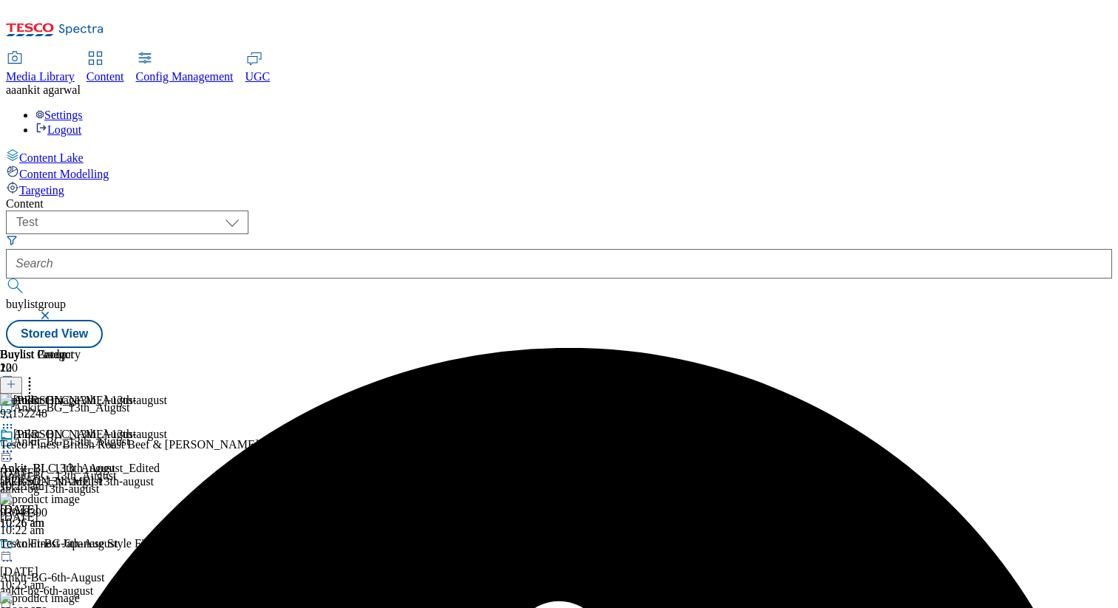
click at [37, 375] on icon at bounding box center [29, 382] width 15 height 15
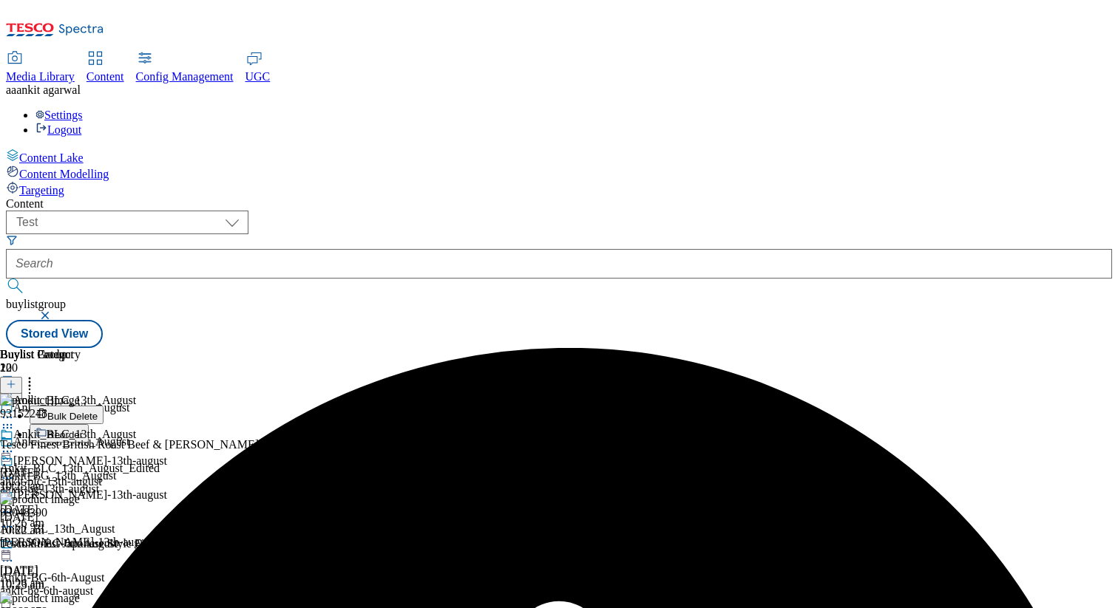
click at [98, 411] on span "Bulk Delete" at bounding box center [72, 416] width 50 height 11
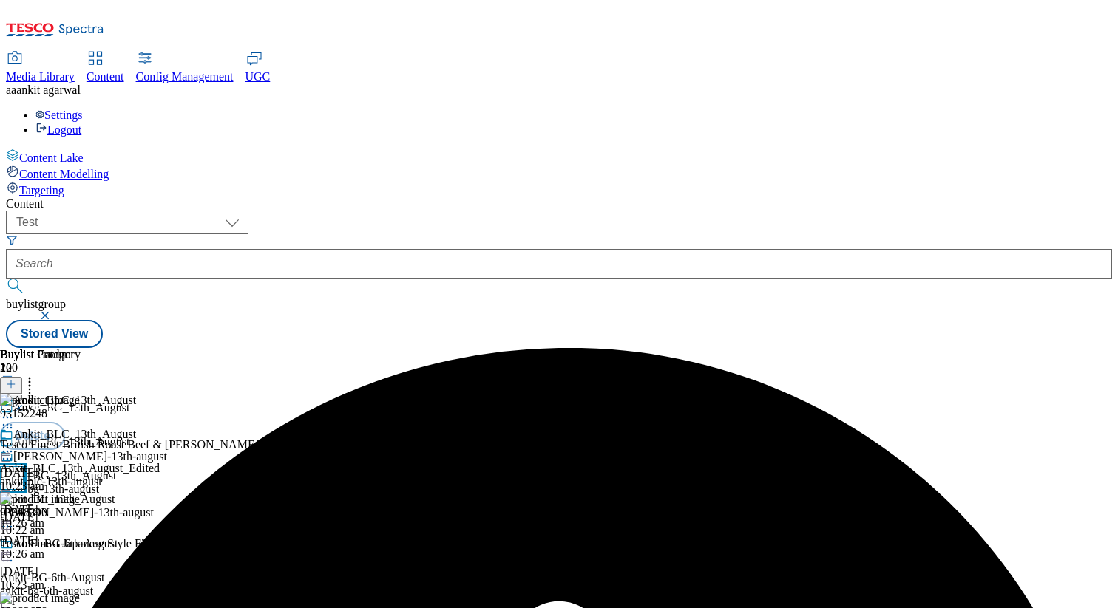
click at [24, 466] on input "checkbox" at bounding box center [12, 478] width 24 height 24
click at [65, 422] on button "Delete" at bounding box center [32, 436] width 65 height 28
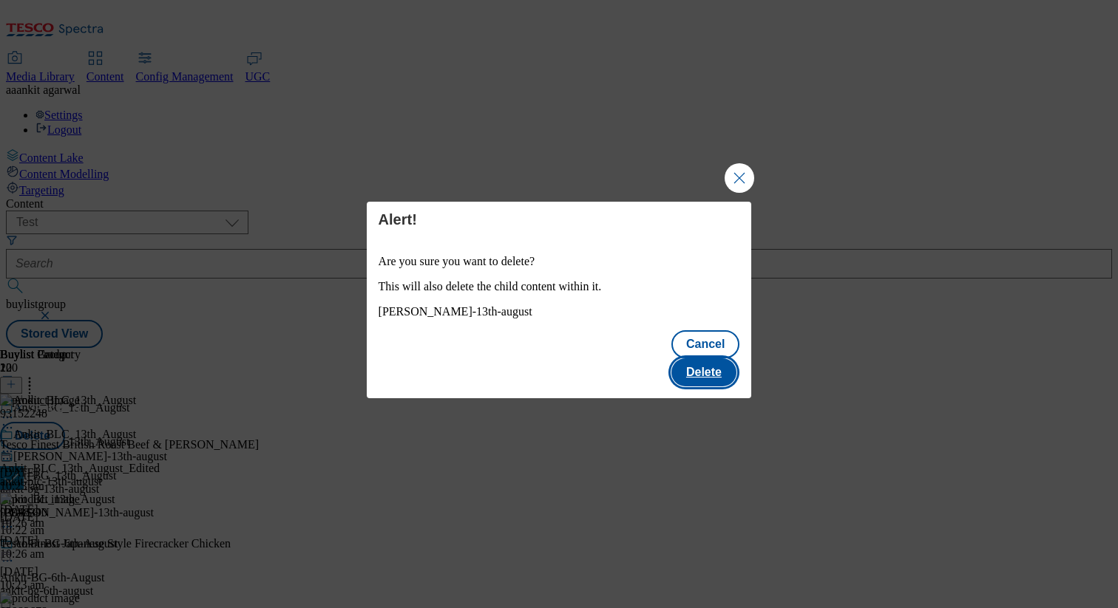
click at [696, 359] on button "Delete" at bounding box center [703, 373] width 65 height 28
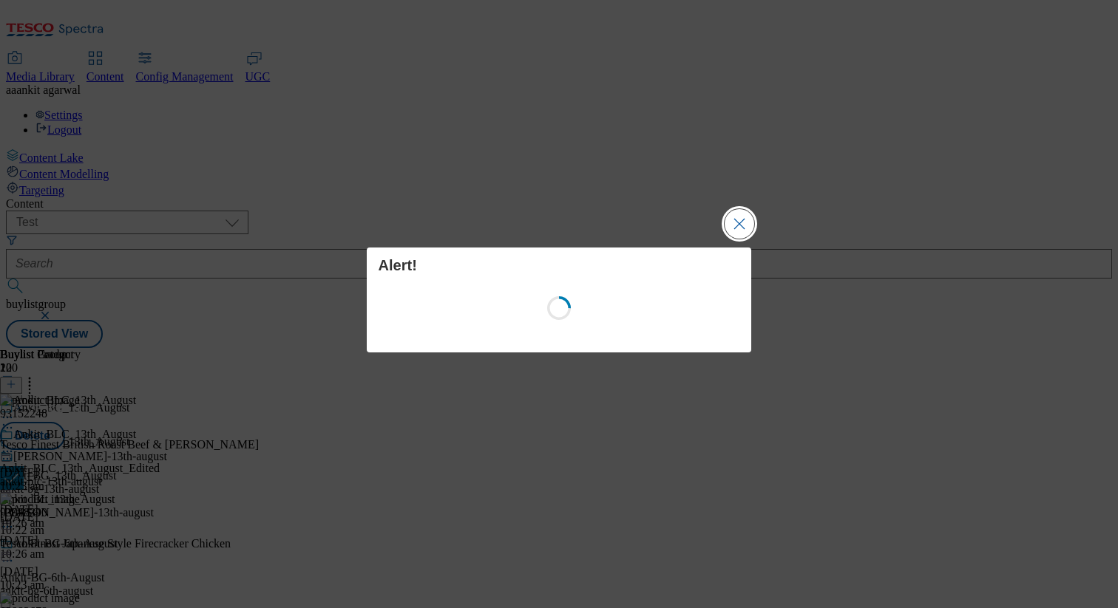
scroll to position [0, 0]
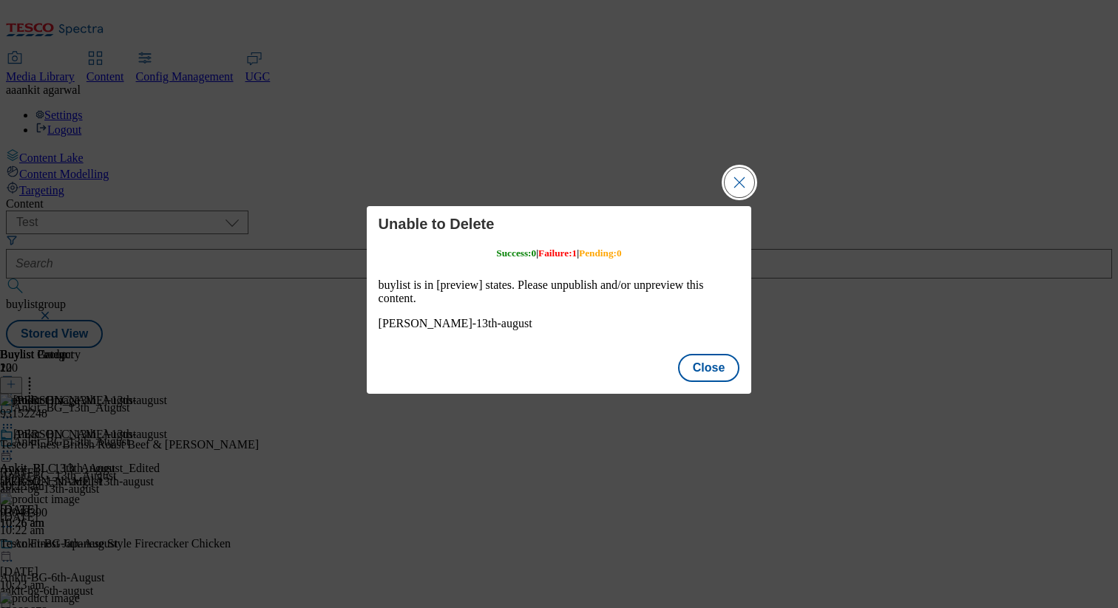
click at [744, 179] on button "Close Modal" at bounding box center [739, 183] width 30 height 30
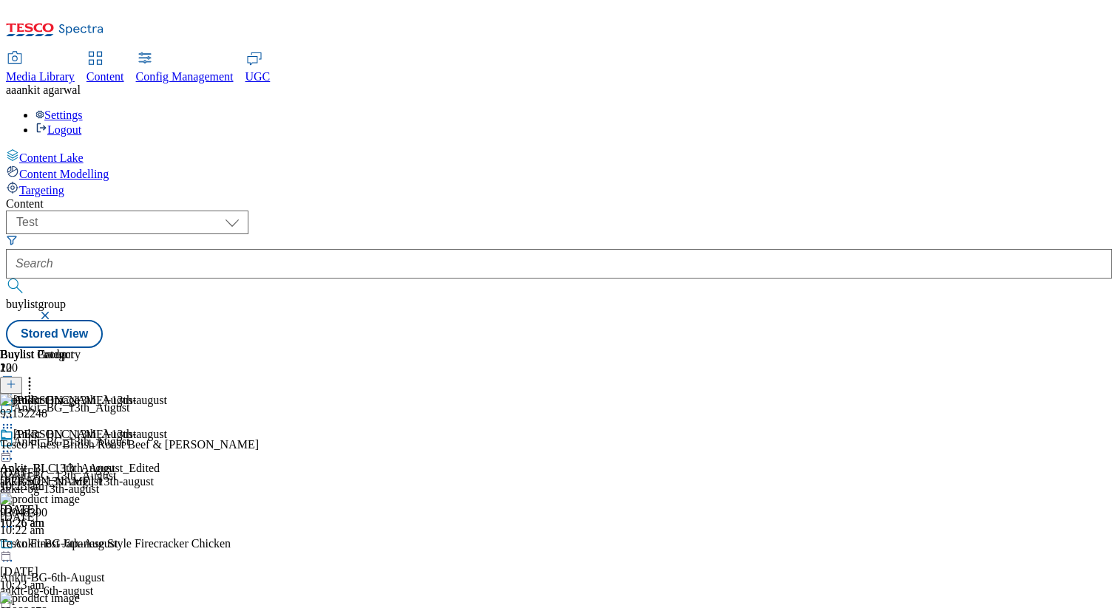
click at [15, 444] on icon at bounding box center [7, 451] width 15 height 15
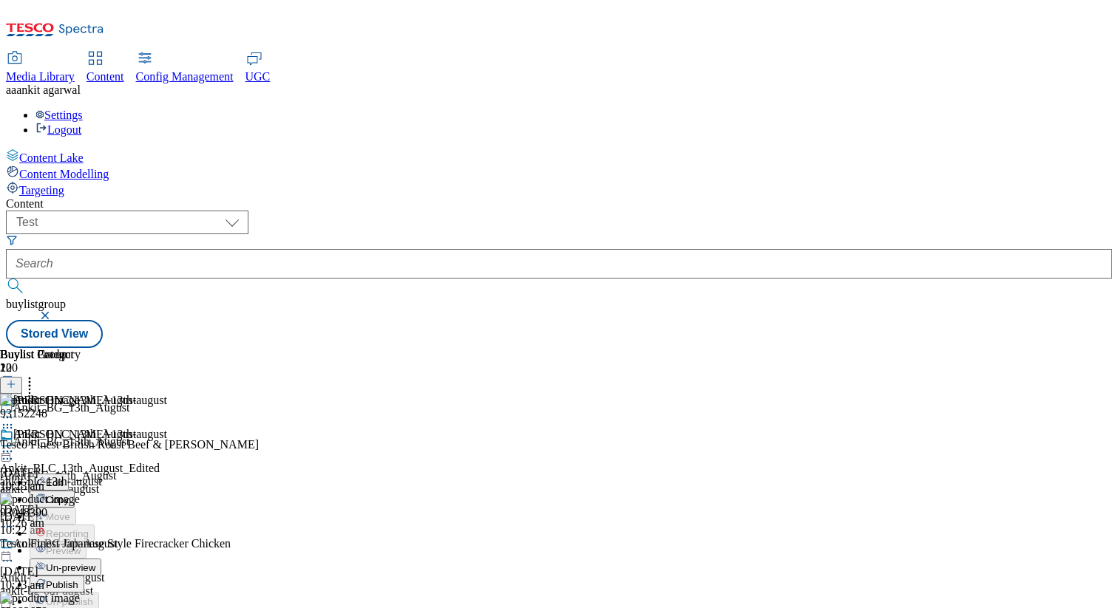
click at [95, 563] on span "Un-preview" at bounding box center [71, 568] width 50 height 11
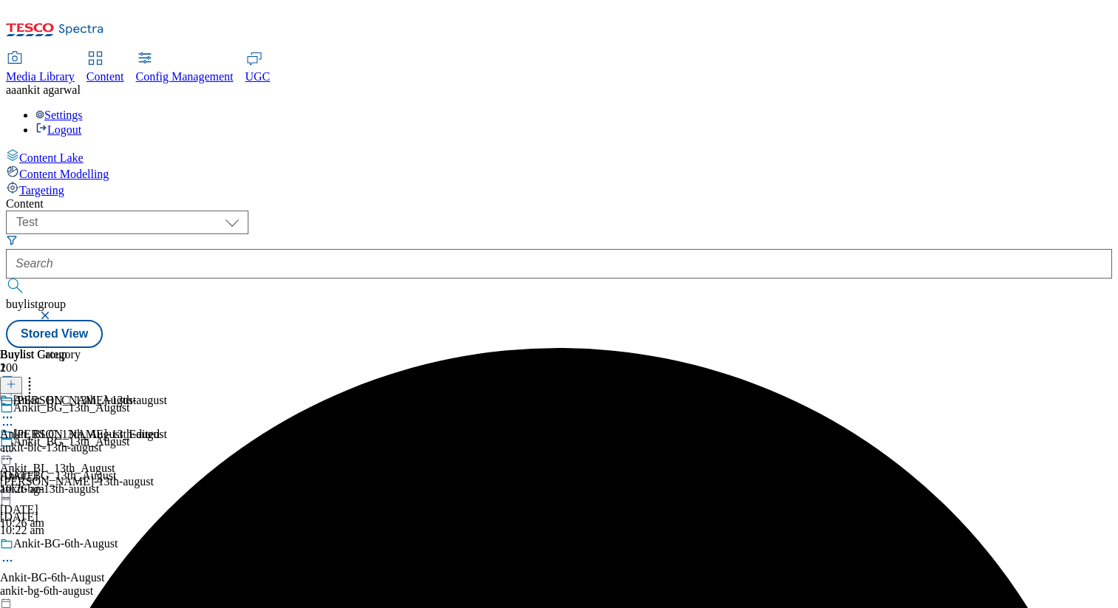
click at [160, 410] on div at bounding box center [80, 419] width 160 height 18
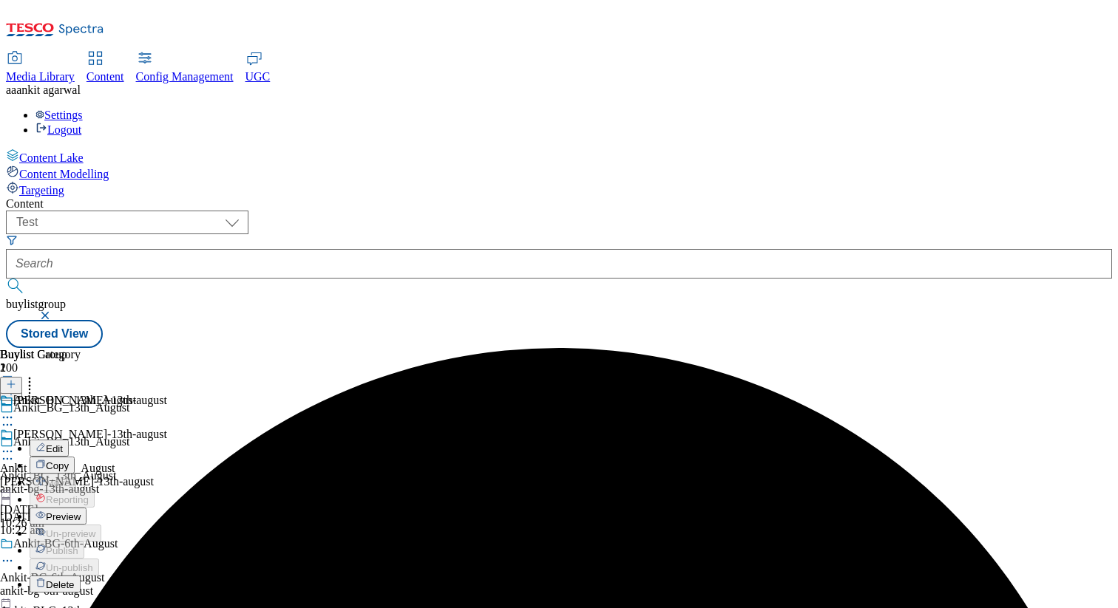
click at [75, 580] on span "Delete" at bounding box center [60, 585] width 29 height 11
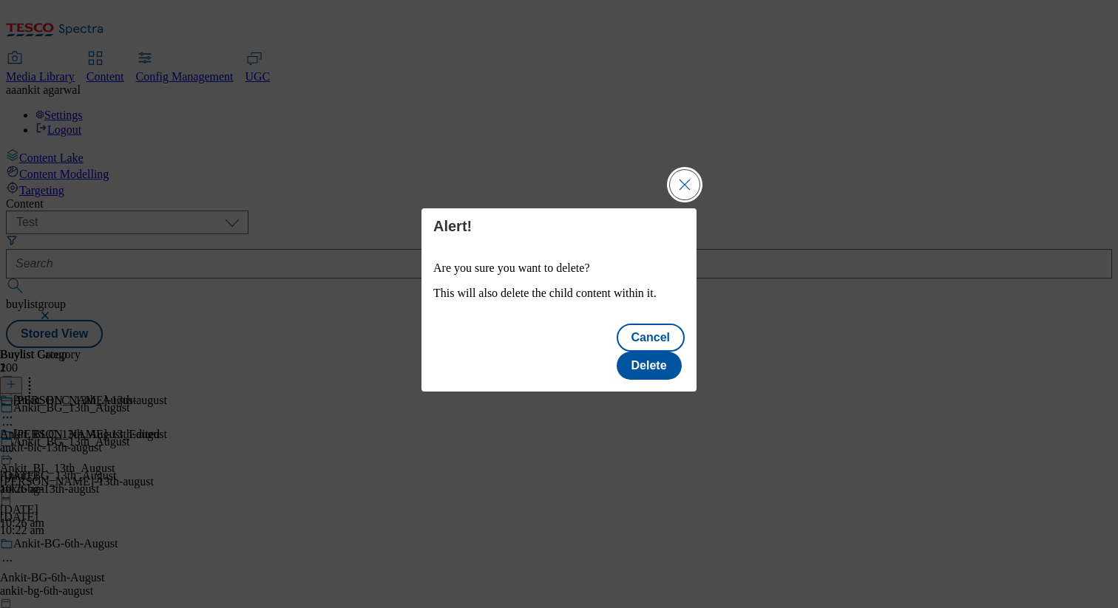
click at [682, 200] on button "Close Modal" at bounding box center [685, 185] width 30 height 30
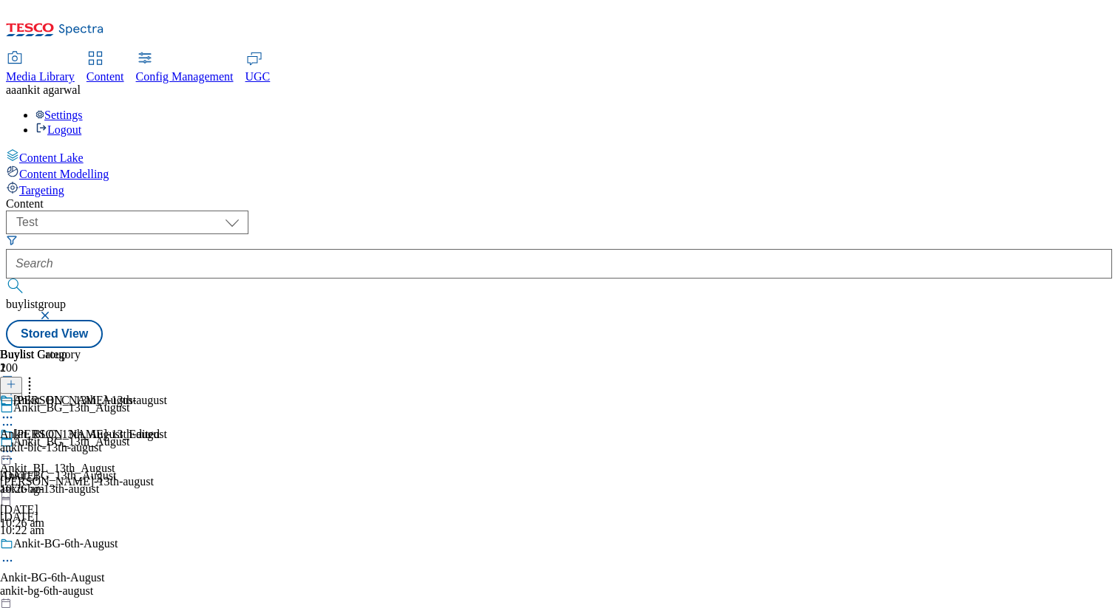
click at [15, 444] on icon at bounding box center [7, 451] width 15 height 15
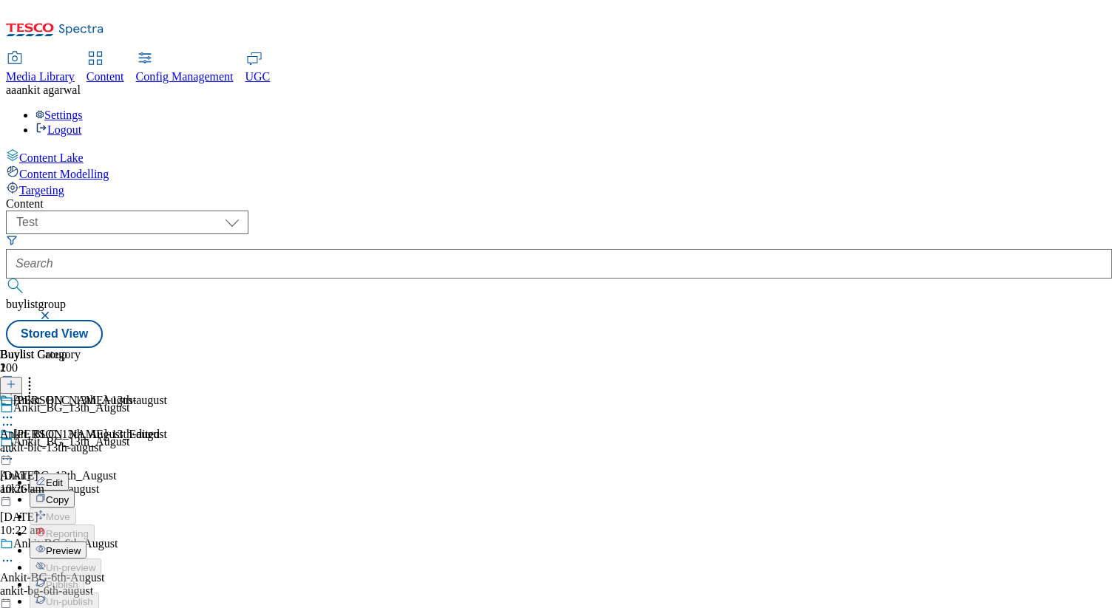
click at [69, 495] on span "Copy" at bounding box center [57, 500] width 23 height 11
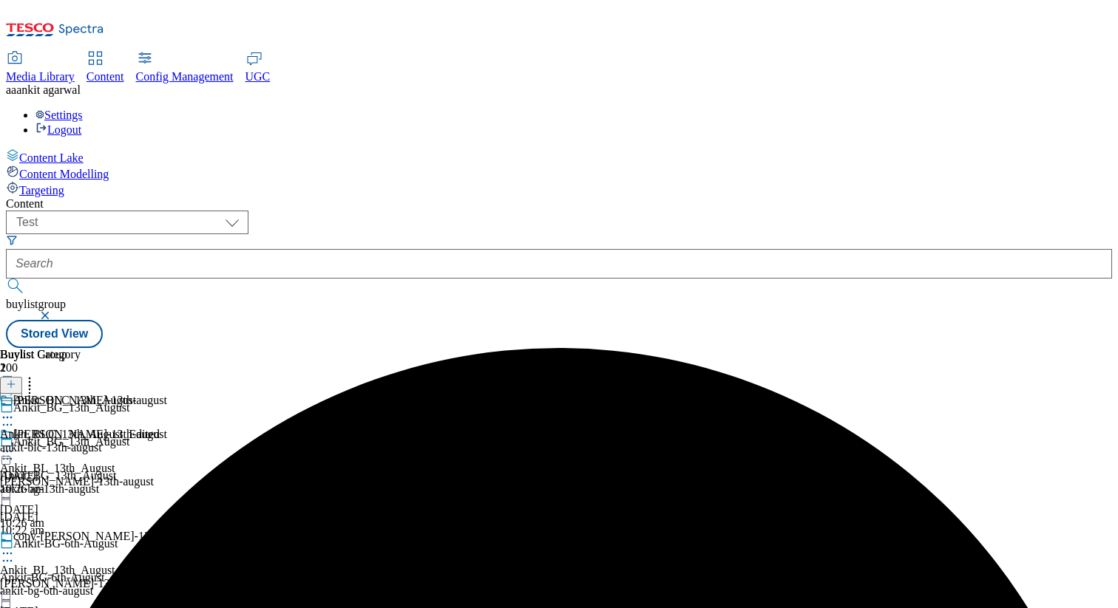
click at [15, 546] on icon at bounding box center [7, 553] width 15 height 15
click at [63, 580] on span "Edit" at bounding box center [54, 585] width 17 height 11
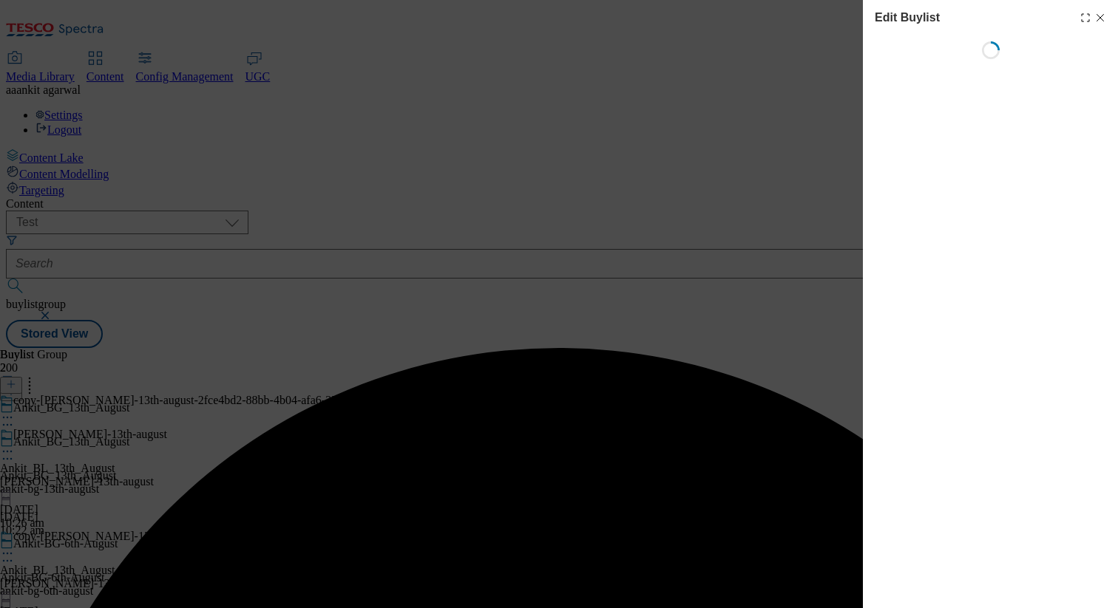
select select "evergreen"
select select "supplier funded long term >4 weeks"
select select "Banner"
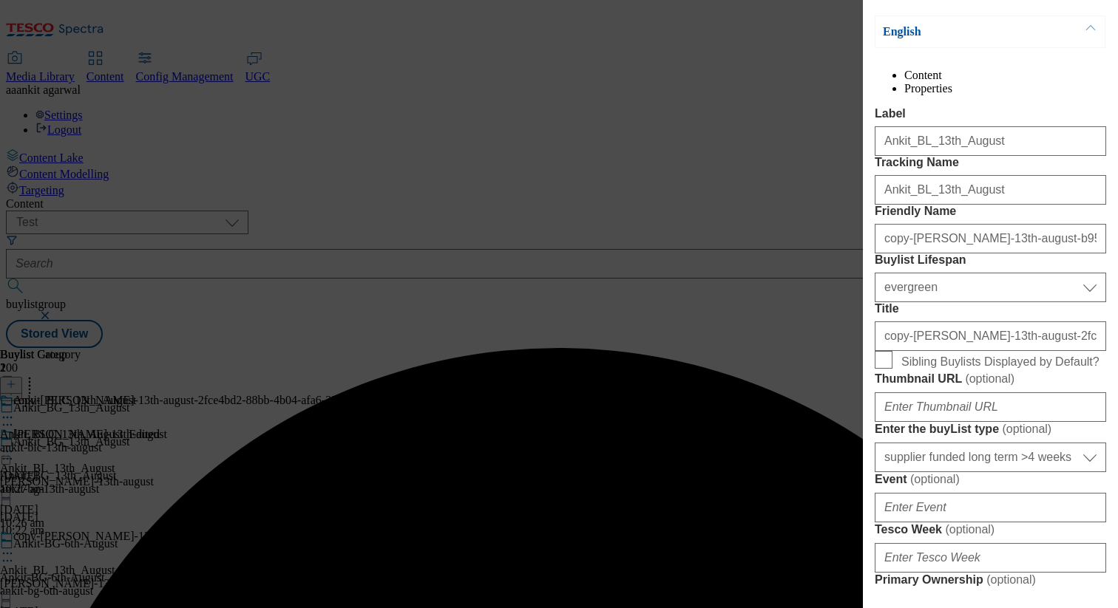
scroll to position [282, 0]
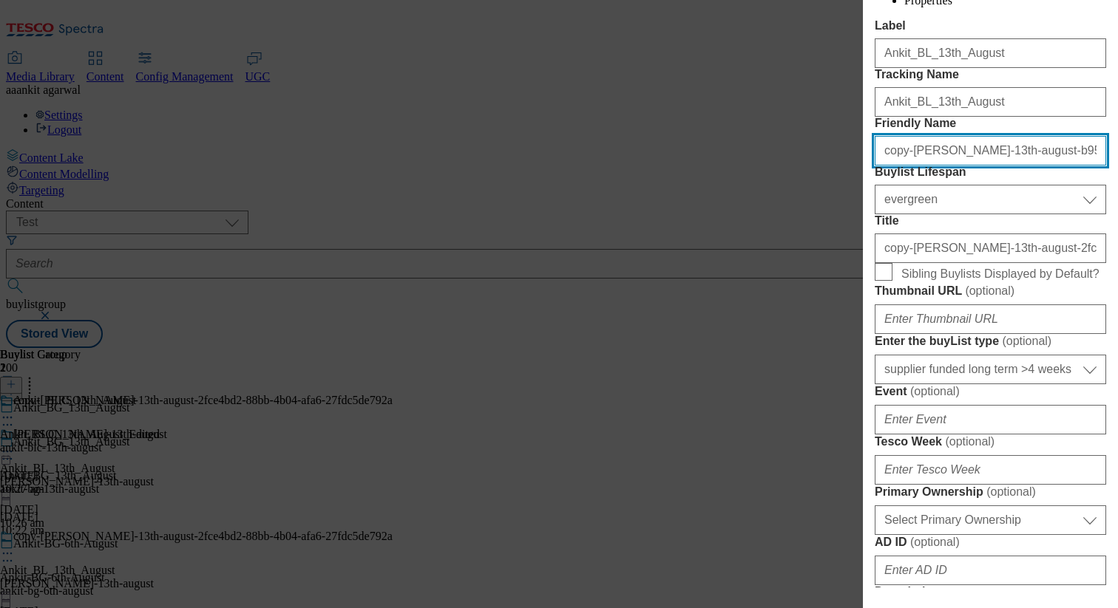
drag, startPoint x: 904, startPoint y: 234, endPoint x: 829, endPoint y: 234, distance: 74.7
click at [829, 234] on div "Edit Buylist Locale Select locale English Welsh Tags 1 tags selected fnf market…" at bounding box center [559, 304] width 1118 height 608
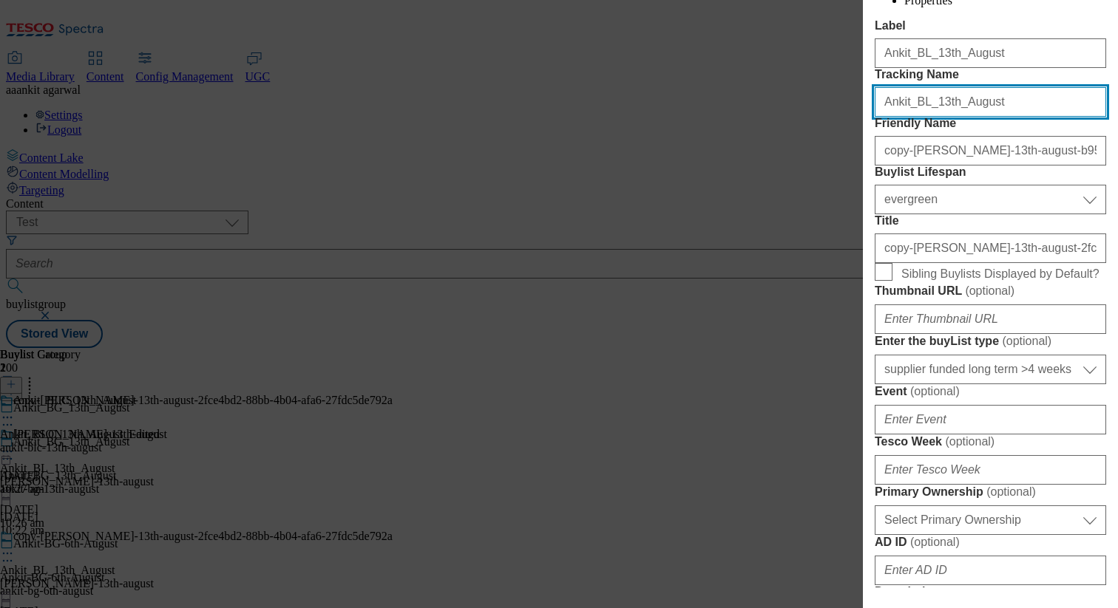
click at [929, 117] on input "Ankit_BL_13th_August" at bounding box center [989, 102] width 231 height 30
click at [982, 117] on input "Ankit_BL_13th_August" at bounding box center [989, 102] width 231 height 30
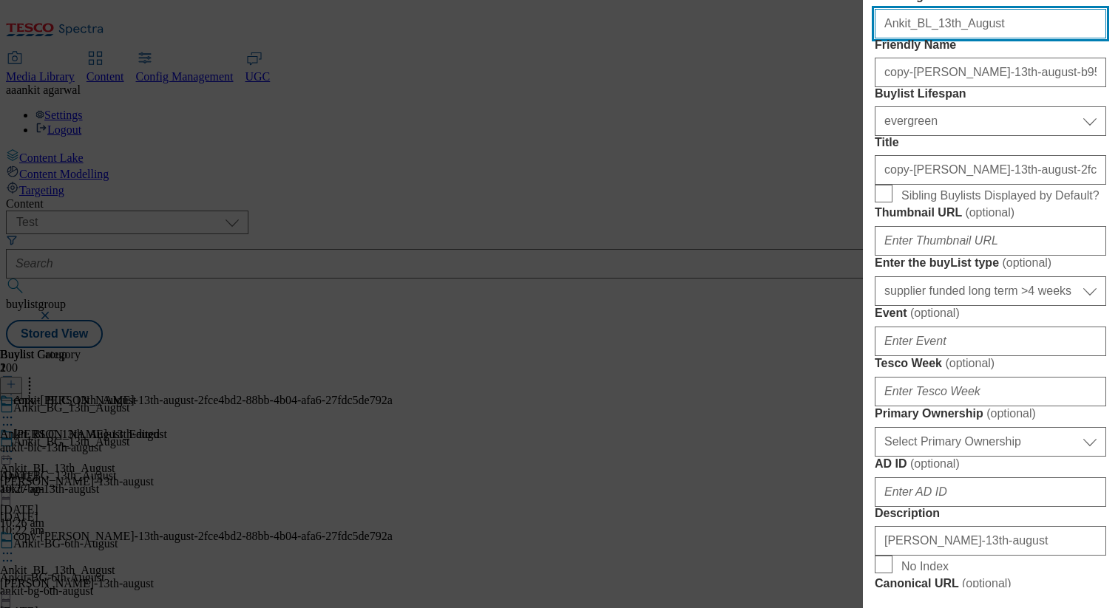
scroll to position [359, 0]
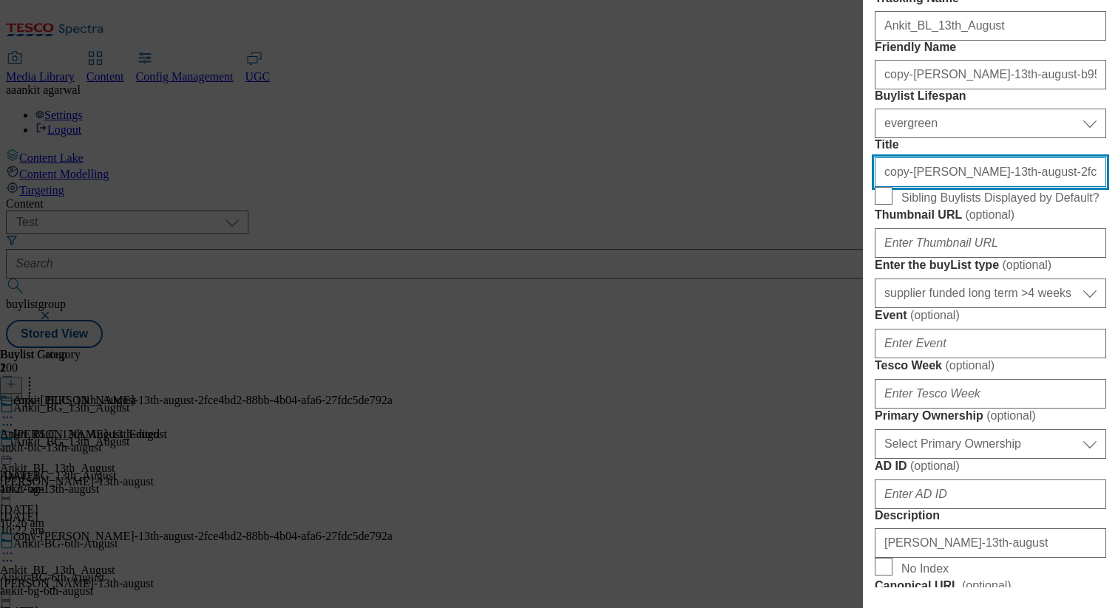
click at [1050, 187] on input "copy-ankit-bl-13th-august-2fce4bd2-88bb-4b04-afa6-27fdc5de792a" at bounding box center [989, 172] width 231 height 30
click at [931, 187] on input "copy-ankit-bl-13th-august-2fce4bd2-88bb-4b04-afa6-27fdc5de792a" at bounding box center [989, 172] width 231 height 30
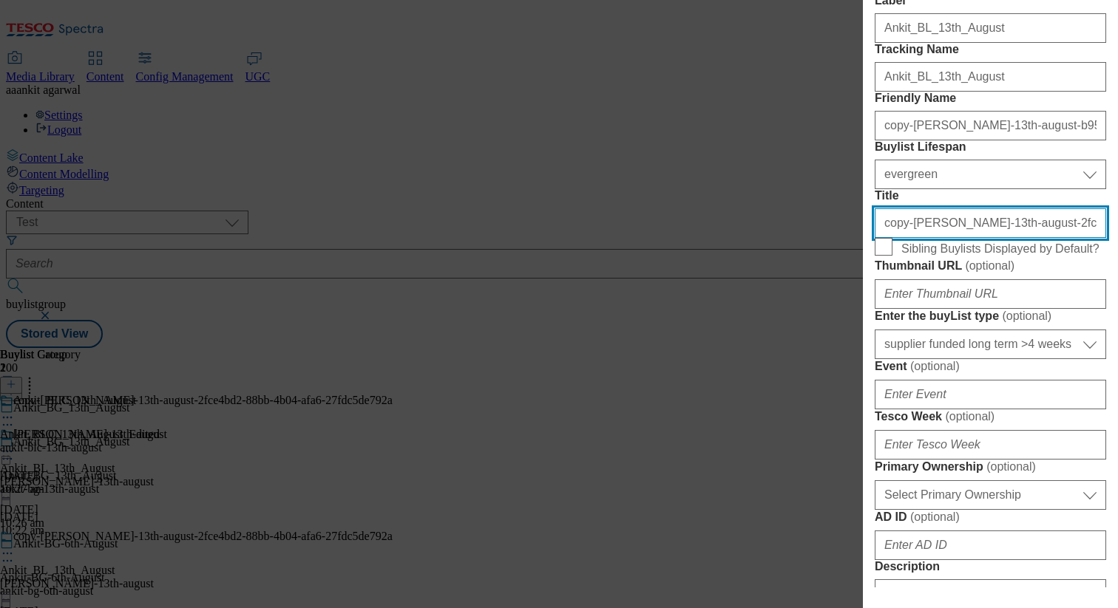
scroll to position [282, 0]
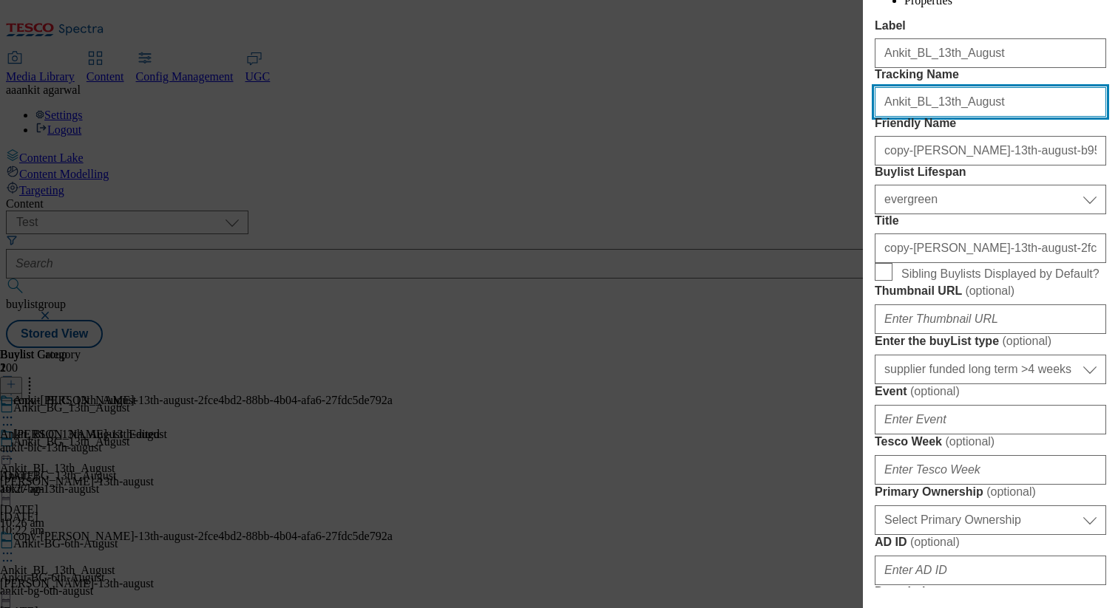
click at [985, 117] on input "Ankit_BL_13th_August" at bounding box center [989, 102] width 231 height 30
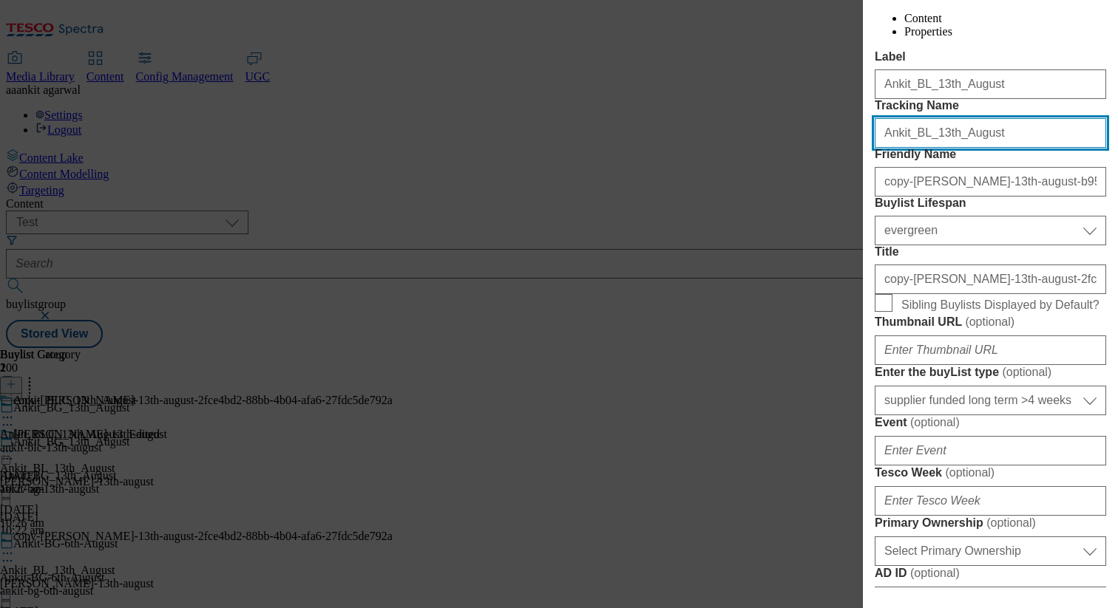
scroll to position [197, 0]
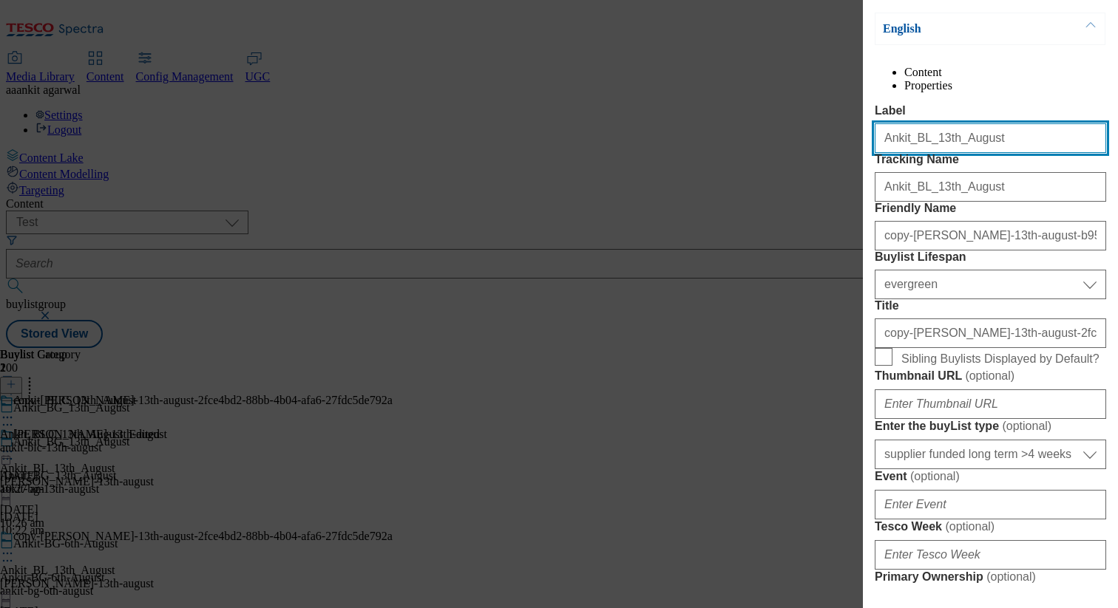
click at [991, 153] on input "Ankit_BL_13th_August" at bounding box center [989, 138] width 231 height 30
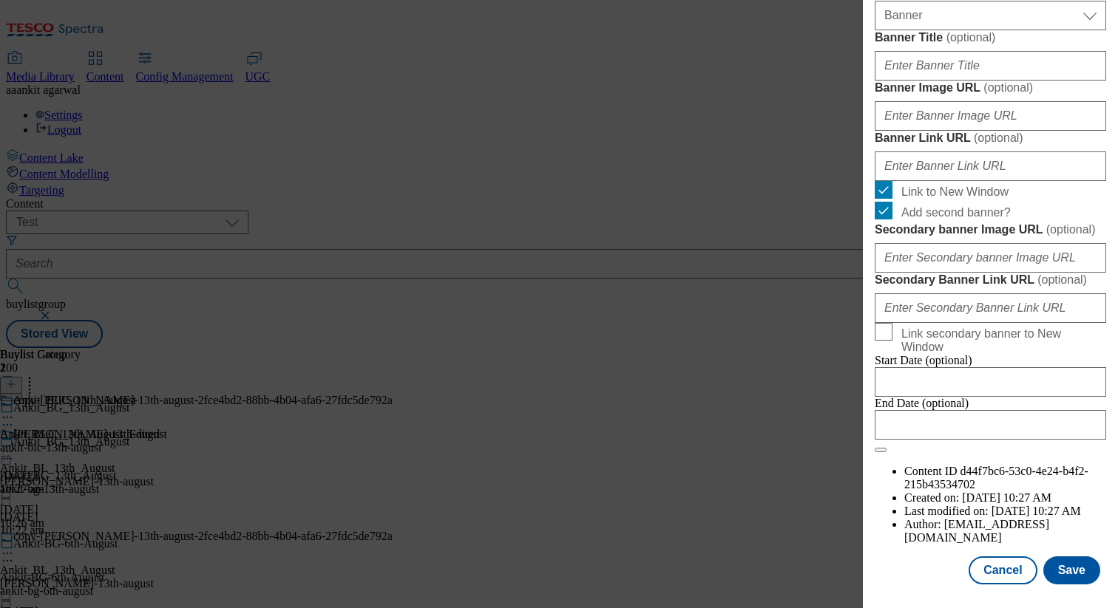
scroll to position [1610, 0]
type input "Ankit_BL_13th_August_Edited"
click at [1072, 559] on button "Save" at bounding box center [1071, 571] width 57 height 28
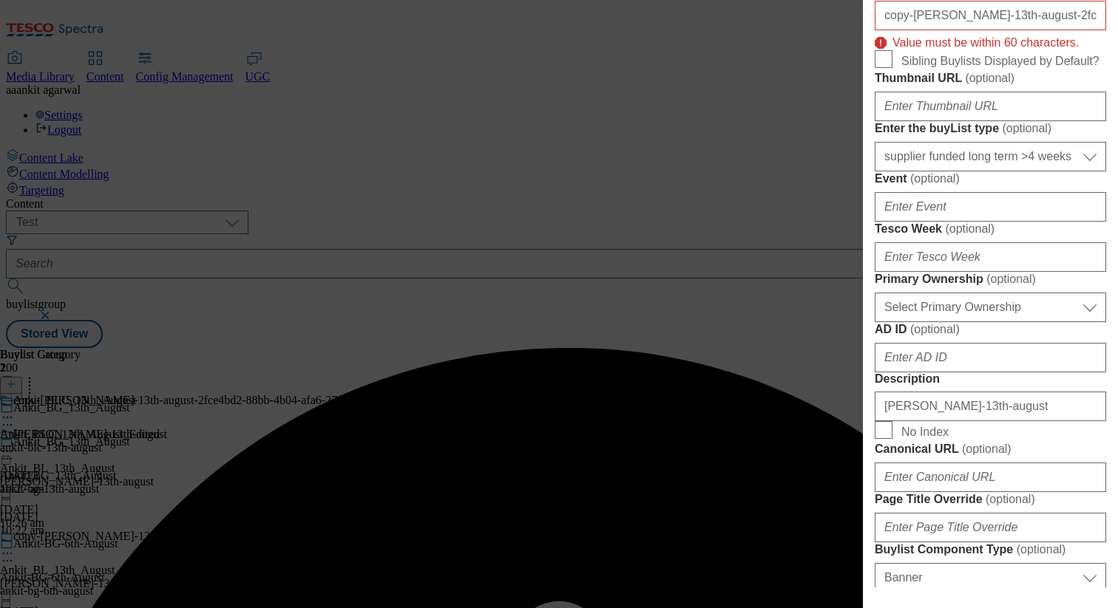
scroll to position [449, 0]
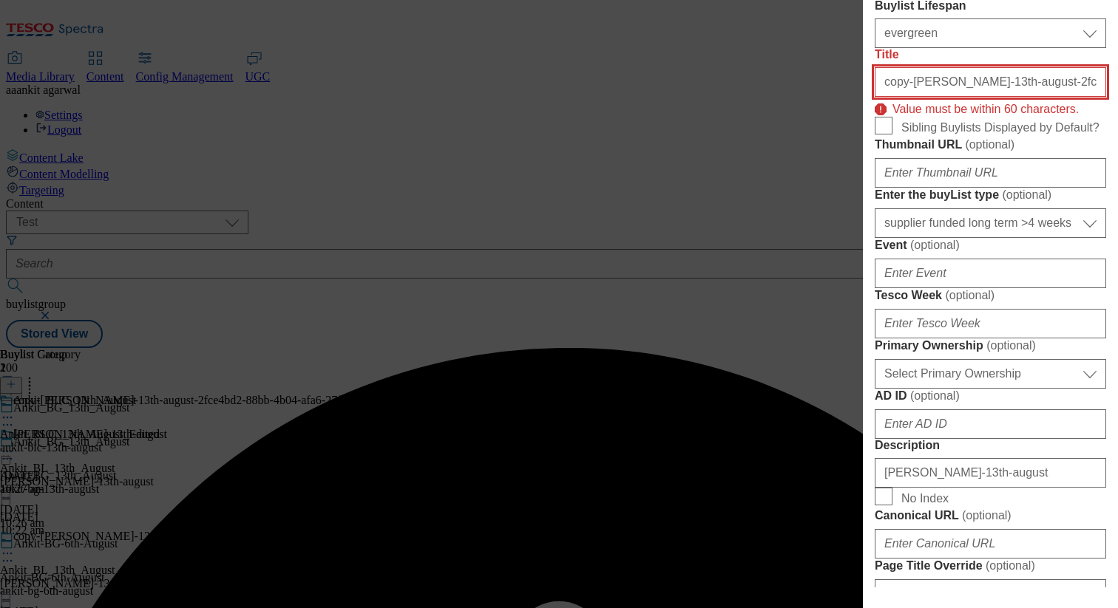
drag, startPoint x: 910, startPoint y: 216, endPoint x: 786, endPoint y: 210, distance: 124.3
click at [786, 210] on div "Edit Buylist Locale Select locale English Welsh Tags 1 tags selected fnf market…" at bounding box center [559, 304] width 1118 height 608
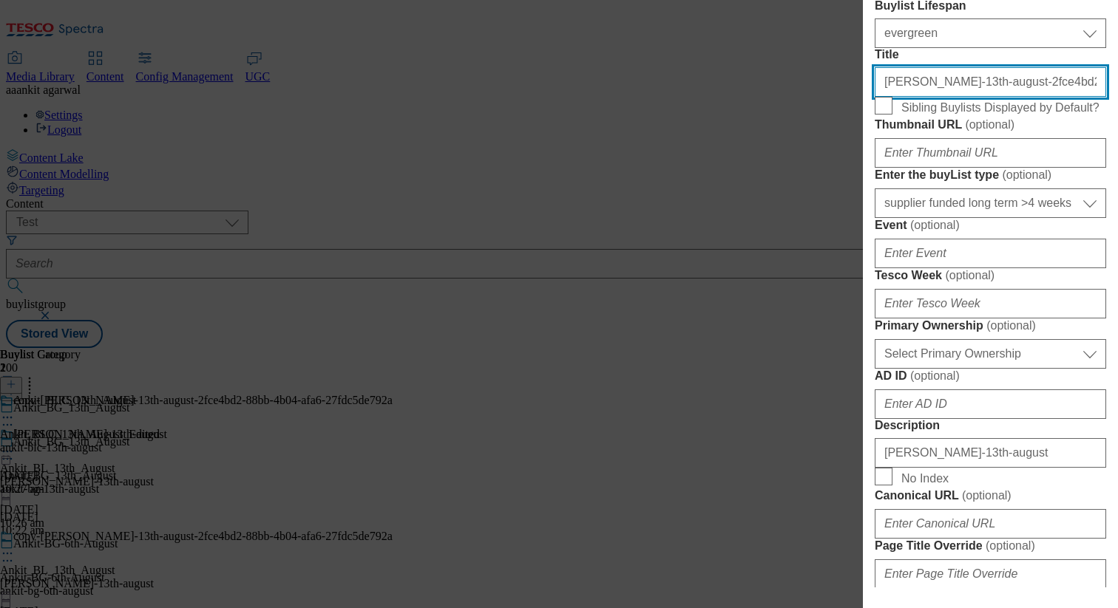
scroll to position [0, 43]
drag, startPoint x: 1047, startPoint y: 212, endPoint x: 1117, endPoint y: 220, distance: 70.6
click at [1117, 220] on div "Edit Buylist Locale Select locale English Welsh Tags 1 tags selected fnf market…" at bounding box center [990, 294] width 255 height 588
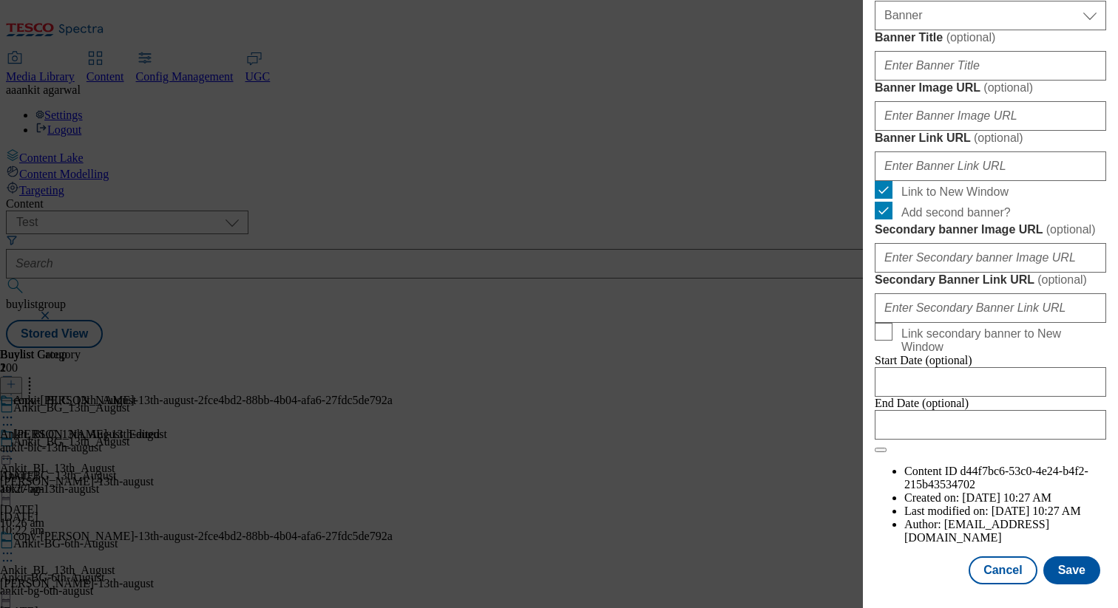
scroll to position [1610, 0]
type input "ankit-bl-13th-august-2fce4bd2-88bb-4b"
click at [1076, 563] on button "Save" at bounding box center [1071, 571] width 57 height 28
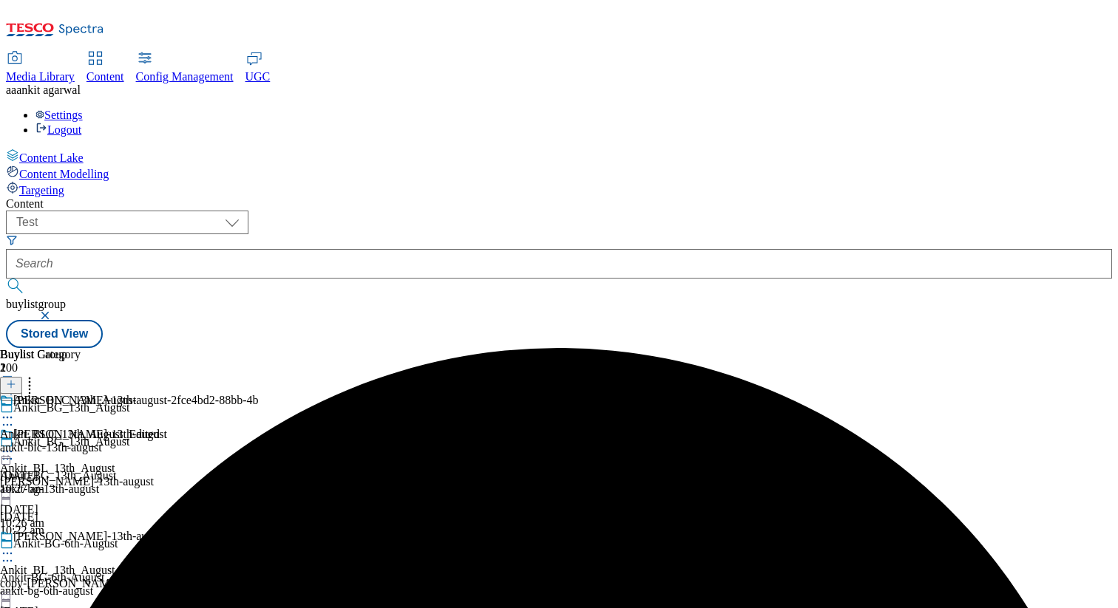
click at [15, 546] on icon at bounding box center [7, 553] width 15 height 15
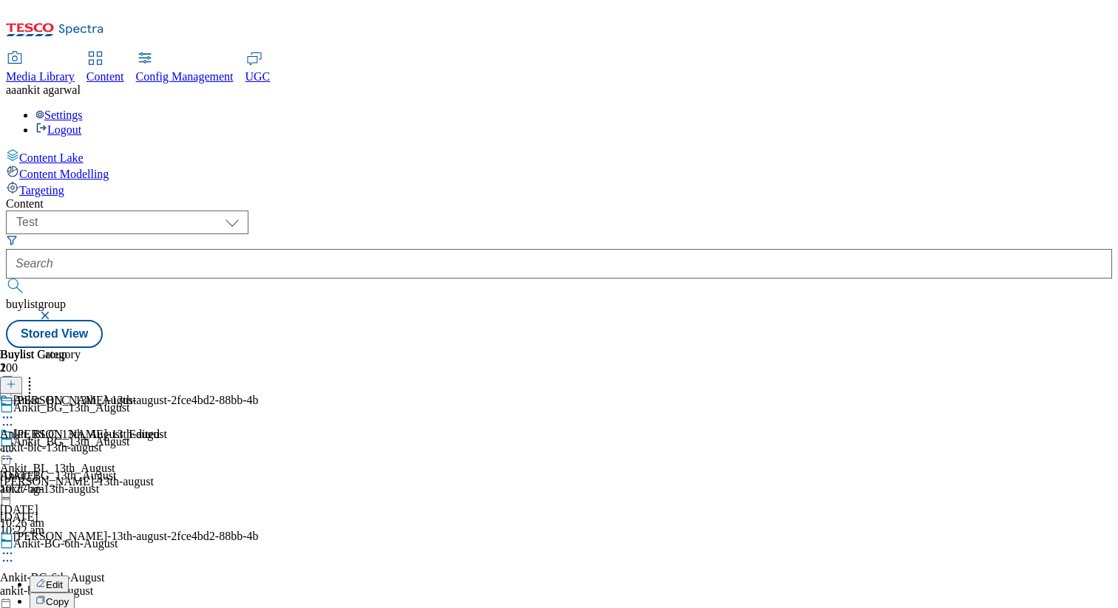
scroll to position [83, 0]
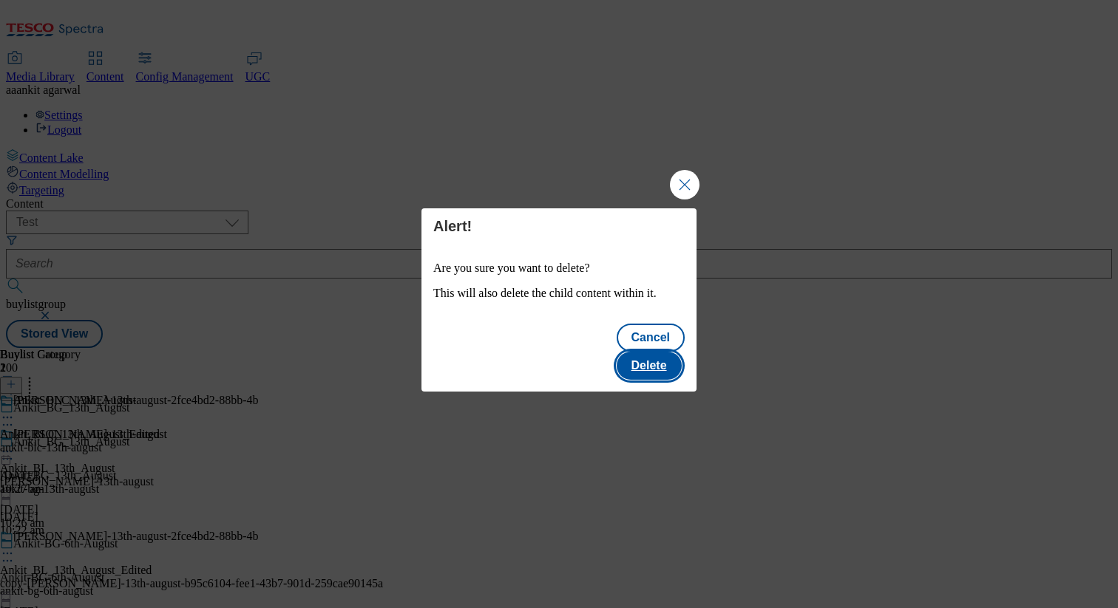
click at [658, 352] on button "Delete" at bounding box center [648, 366] width 65 height 28
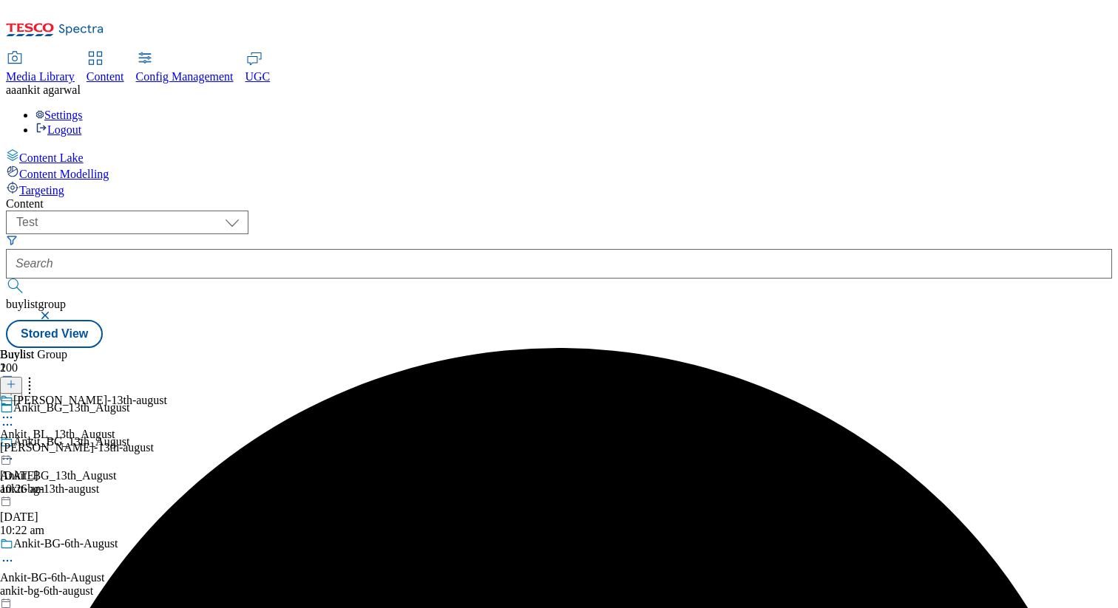
click at [37, 375] on icon at bounding box center [29, 382] width 15 height 15
click at [15, 410] on icon at bounding box center [7, 417] width 15 height 15
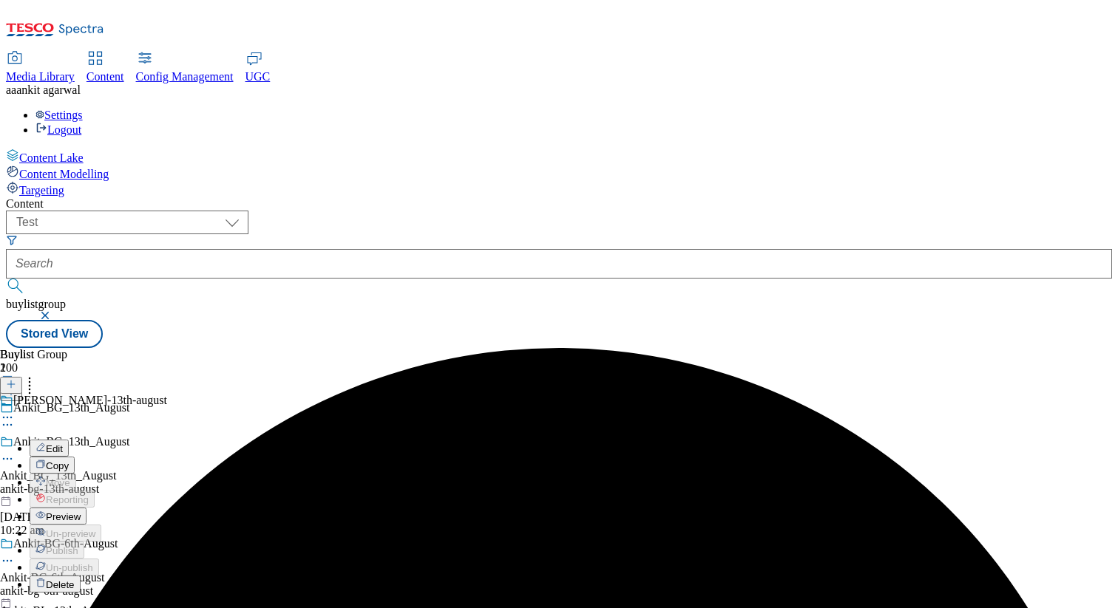
click at [75, 457] on button "Copy" at bounding box center [52, 465] width 45 height 17
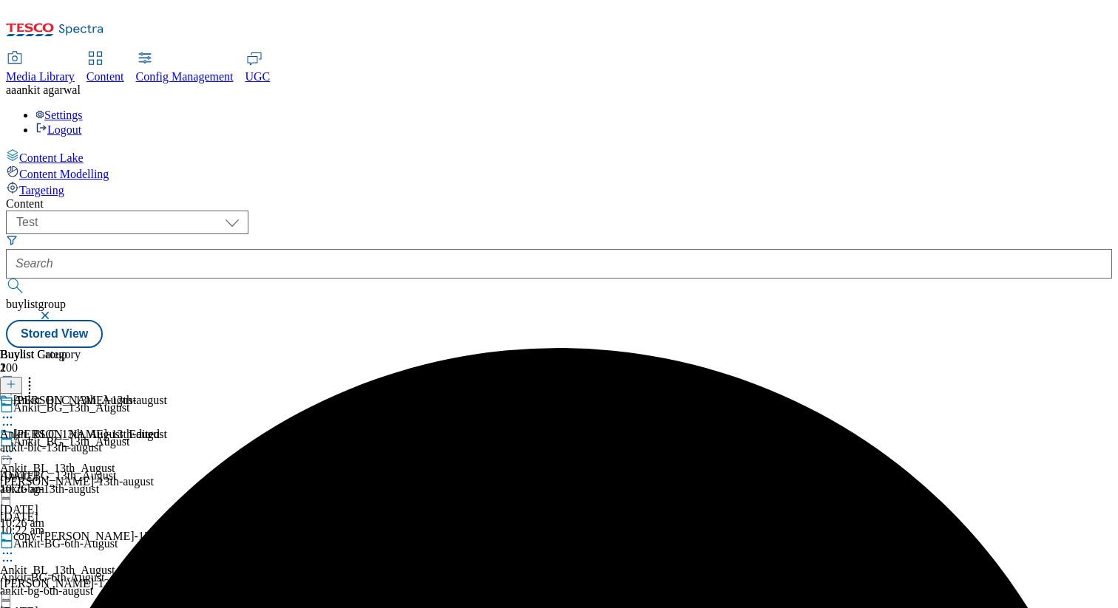
click at [15, 444] on icon at bounding box center [7, 451] width 15 height 15
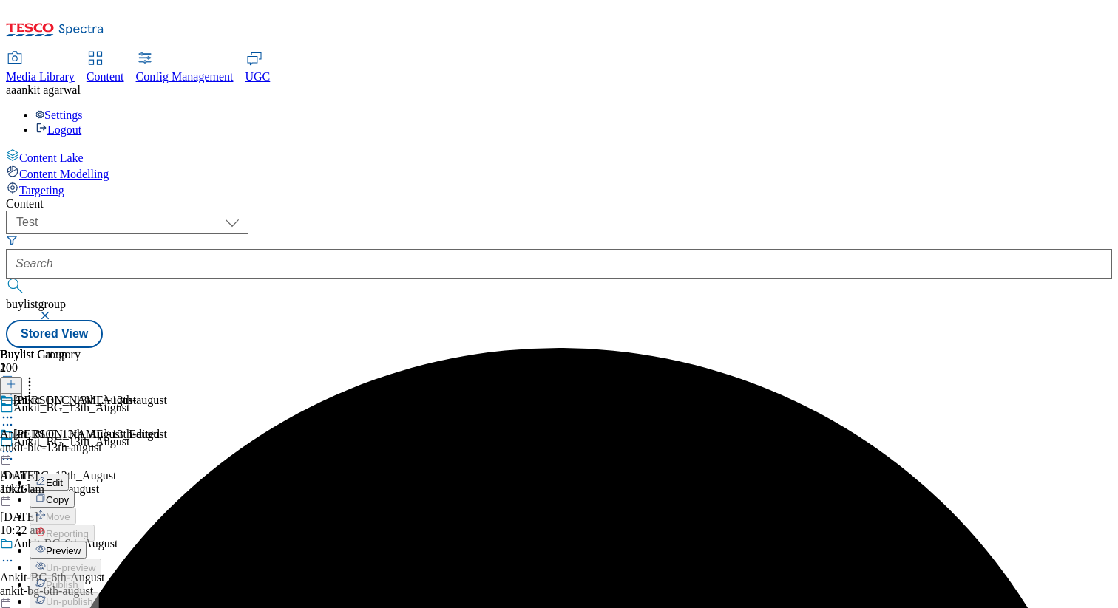
click at [69, 495] on span "Copy" at bounding box center [57, 500] width 23 height 11
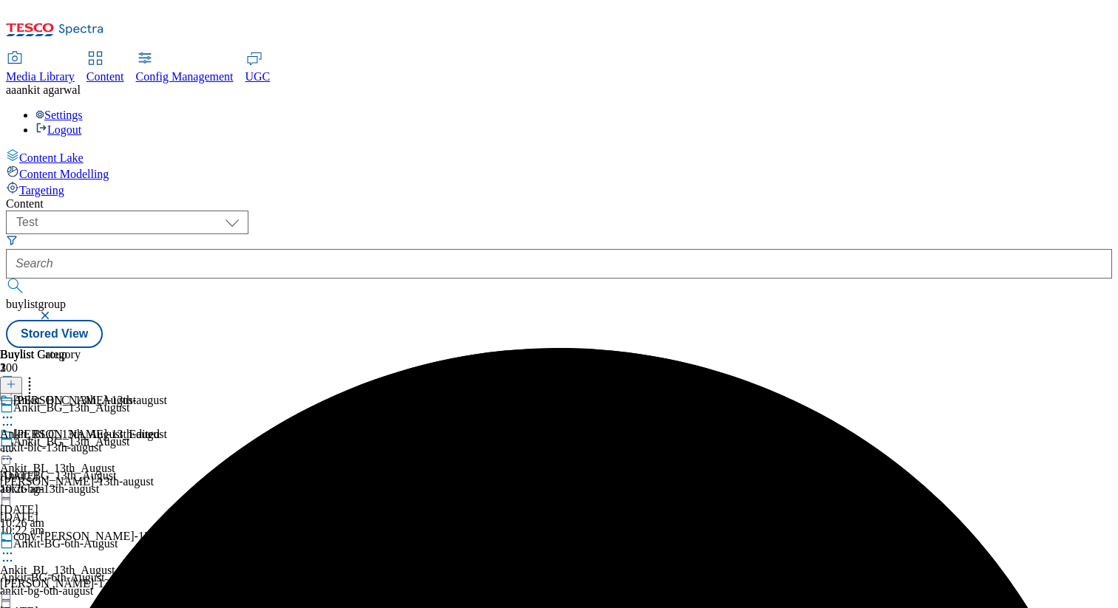
click at [37, 375] on icon at bounding box center [29, 382] width 15 height 15
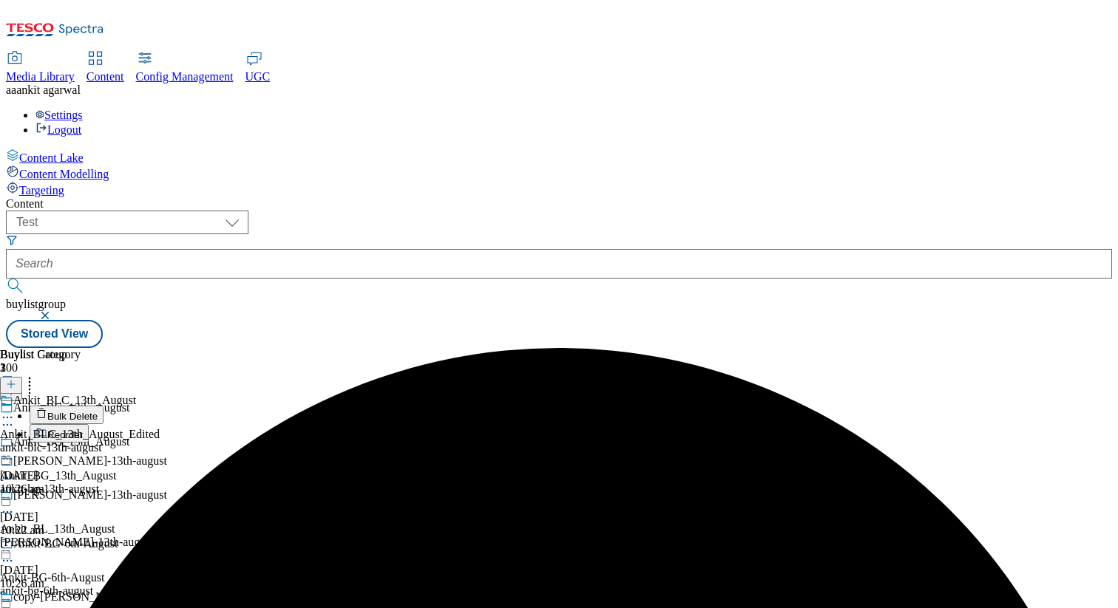
click at [89, 424] on button "Reorder" at bounding box center [59, 433] width 59 height 18
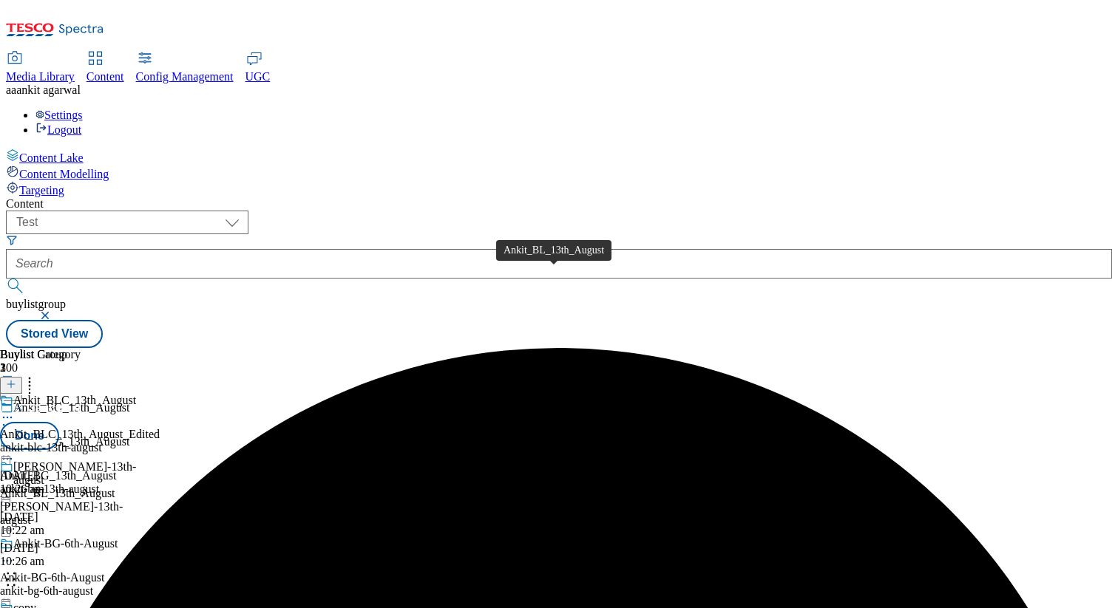
drag, startPoint x: 595, startPoint y: 248, endPoint x: 601, endPoint y: 466, distance: 218.1
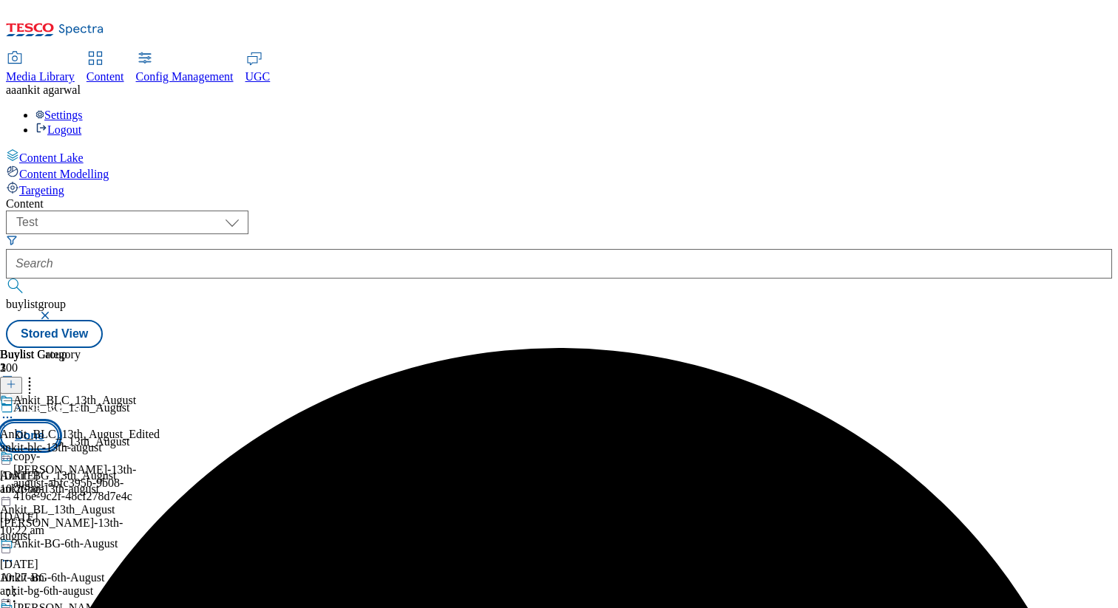
click at [59, 422] on button "Done" at bounding box center [29, 436] width 59 height 28
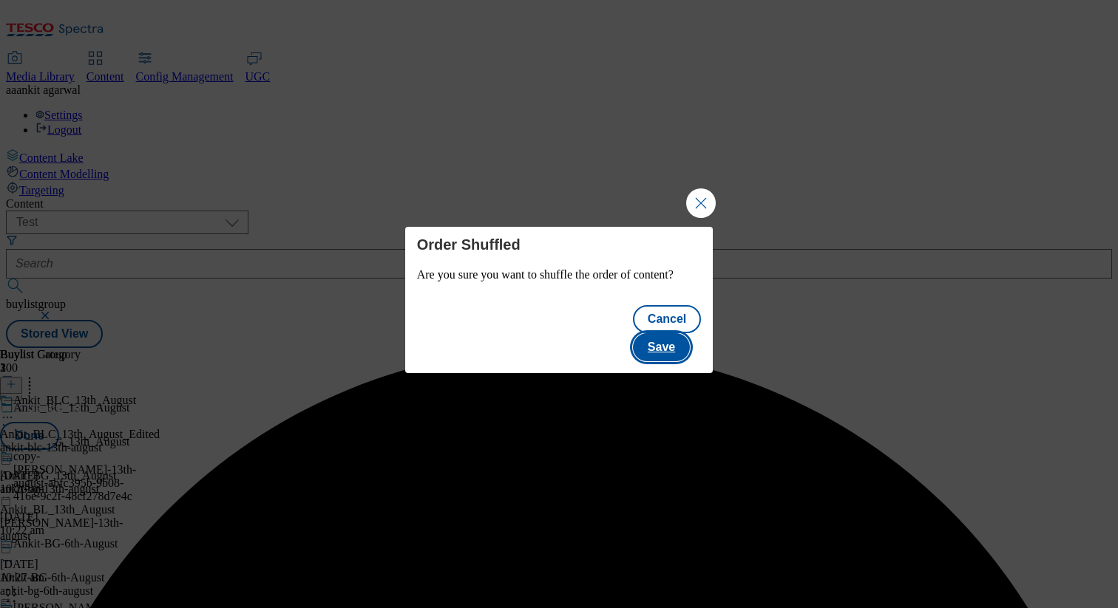
click at [664, 336] on button "Save" at bounding box center [661, 347] width 57 height 28
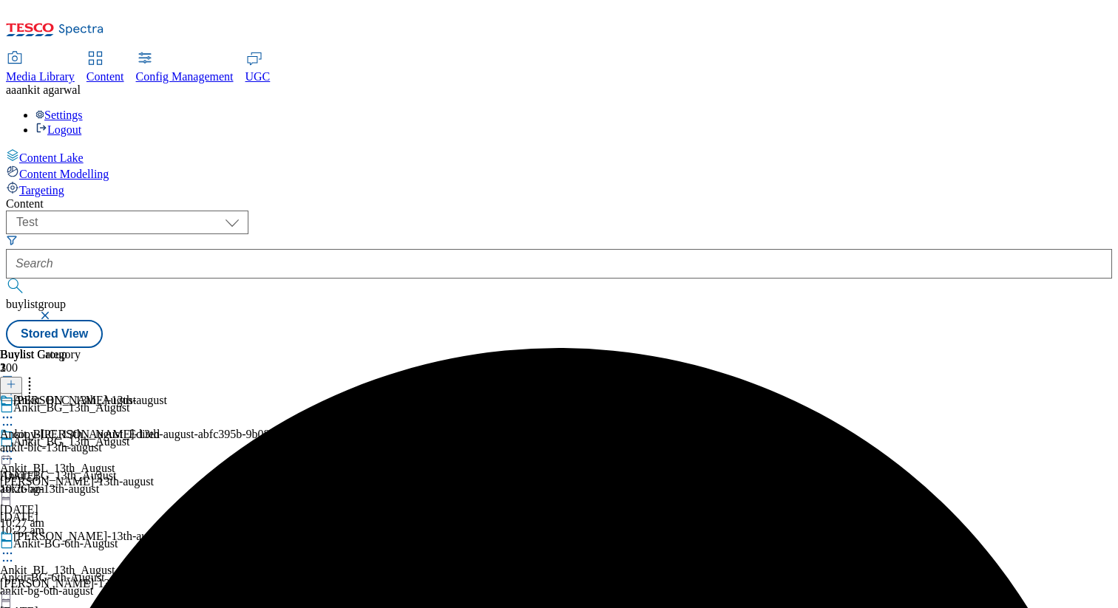
click at [37, 375] on icon at bounding box center [29, 382] width 15 height 15
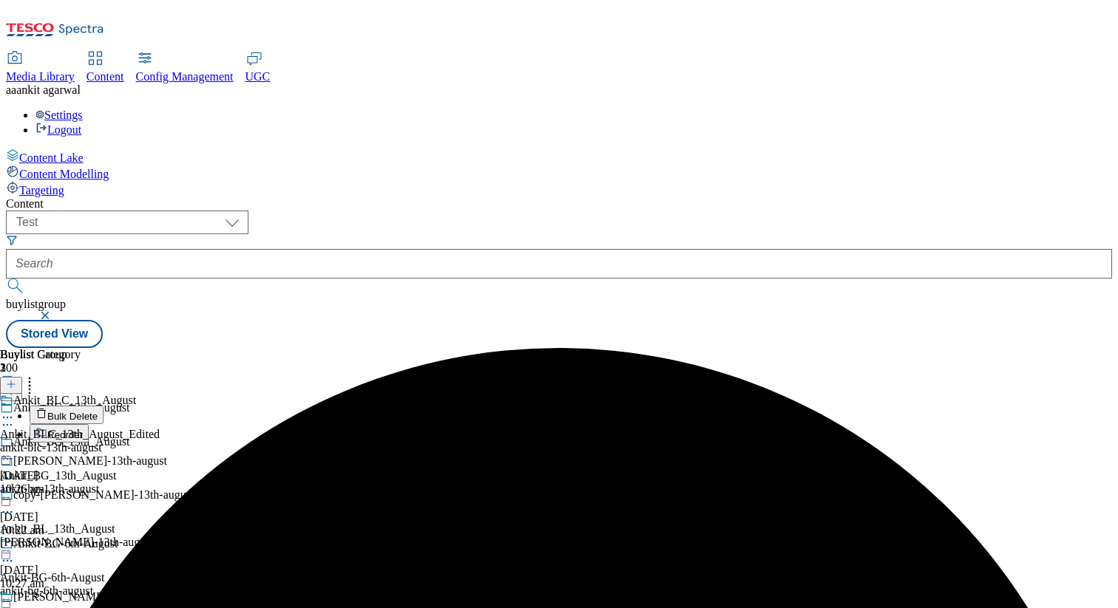
click at [103, 406] on button "Bulk Delete" at bounding box center [67, 415] width 74 height 18
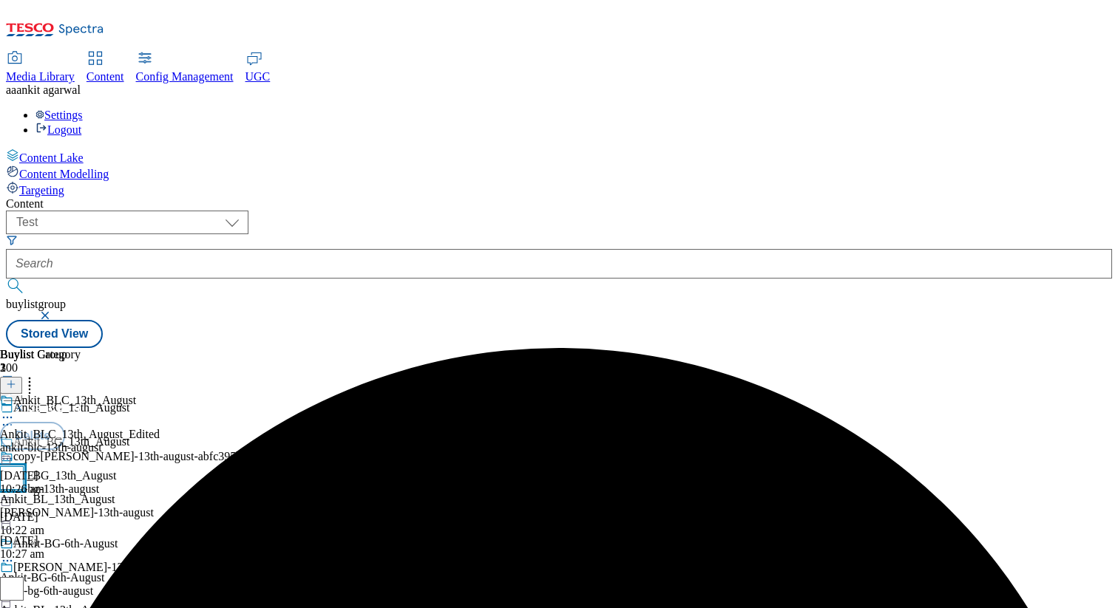
click at [24, 466] on input "checkbox" at bounding box center [12, 478] width 24 height 24
click at [65, 422] on button "Delete" at bounding box center [32, 436] width 65 height 28
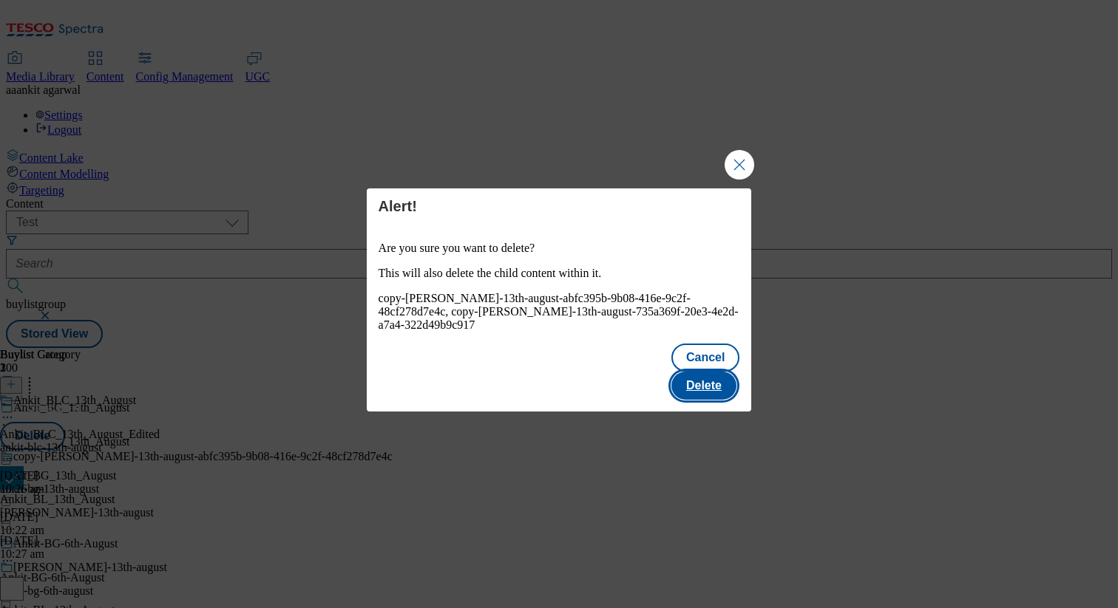
click at [703, 372] on button "Delete" at bounding box center [703, 386] width 65 height 28
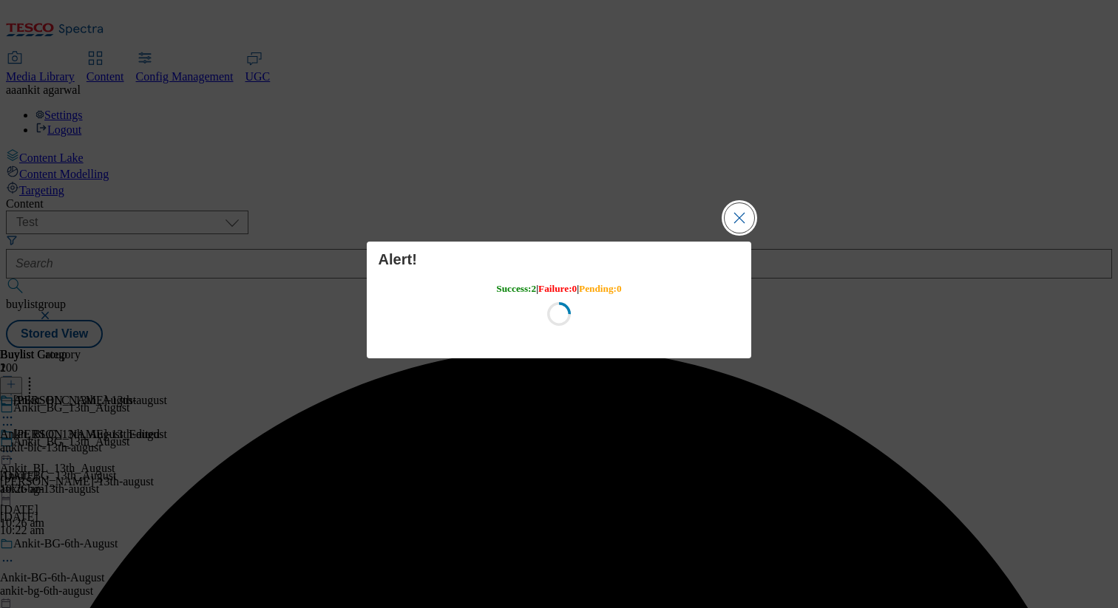
click at [753, 220] on button "Close Modal" at bounding box center [739, 218] width 30 height 30
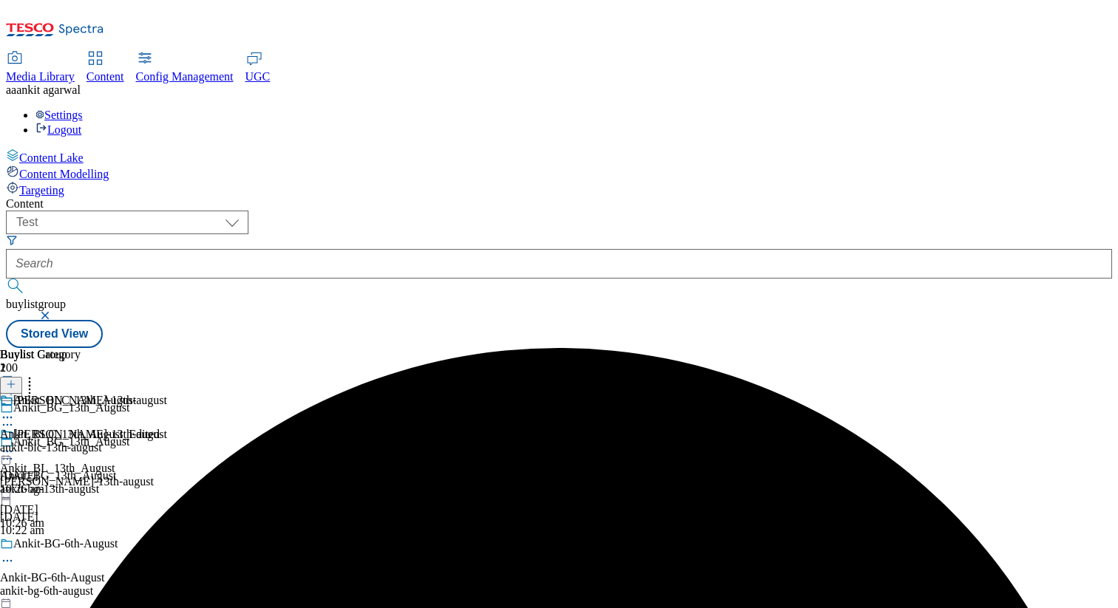
click at [15, 452] on icon at bounding box center [7, 459] width 15 height 15
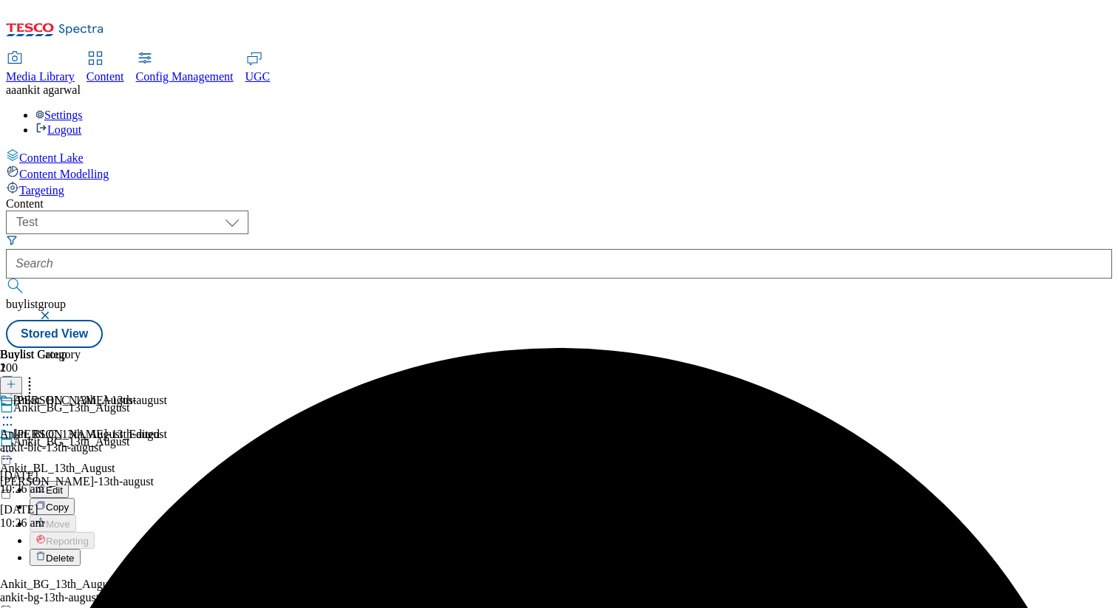
click at [75, 553] on span "Delete" at bounding box center [60, 558] width 29 height 11
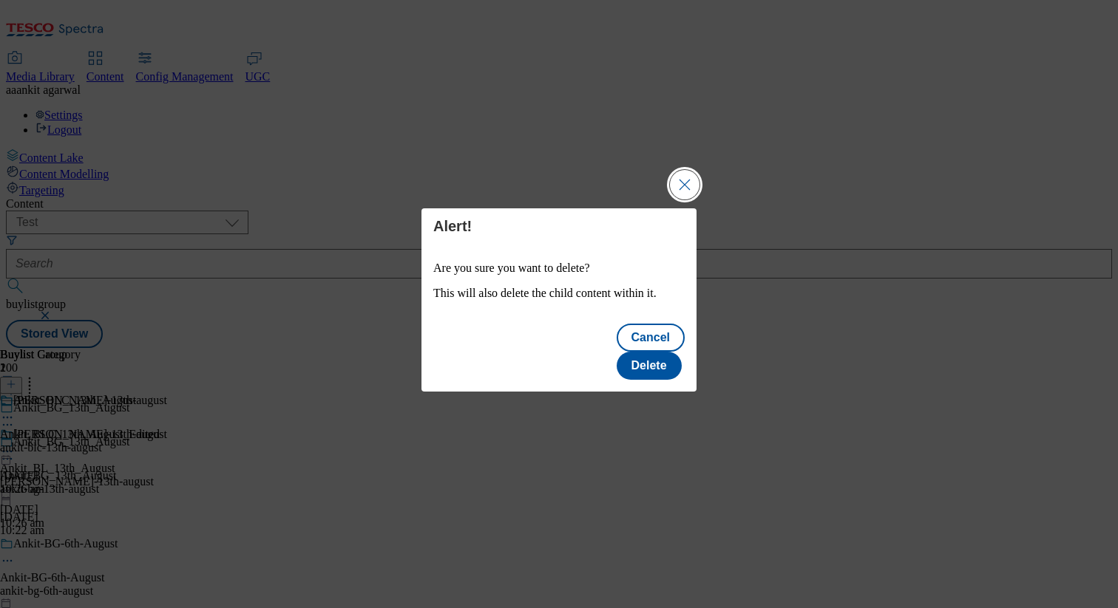
click at [682, 197] on button "Close Modal" at bounding box center [685, 185] width 30 height 30
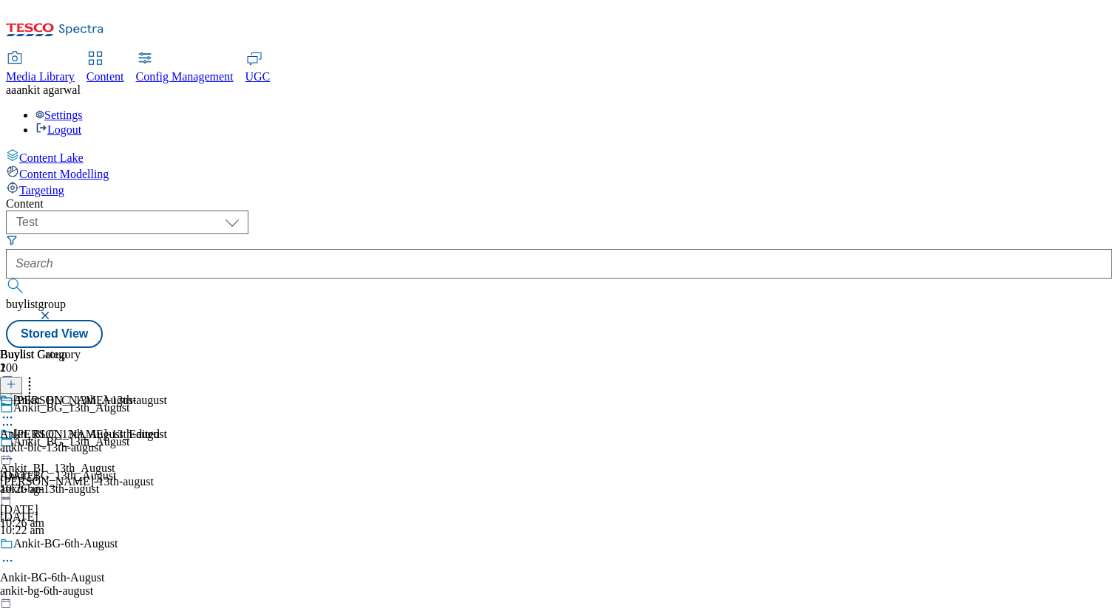
click at [348, 435] on div "Ankit_BG_13th_August" at bounding box center [174, 452] width 348 height 34
click at [9, 458] on circle at bounding box center [8, 459] width 2 height 2
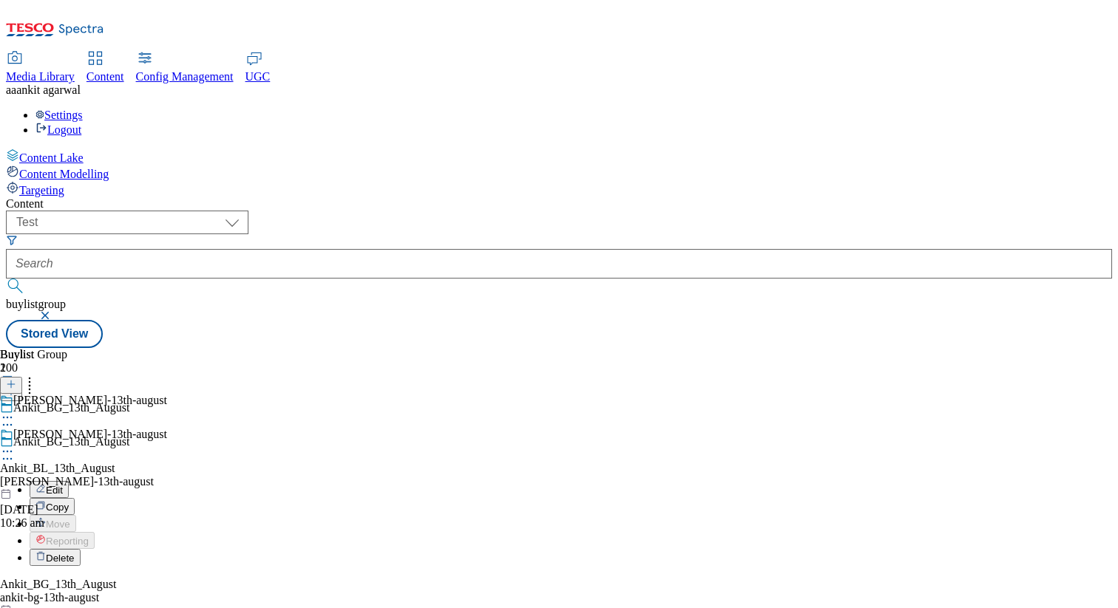
click at [69, 502] on span "Copy" at bounding box center [57, 507] width 23 height 11
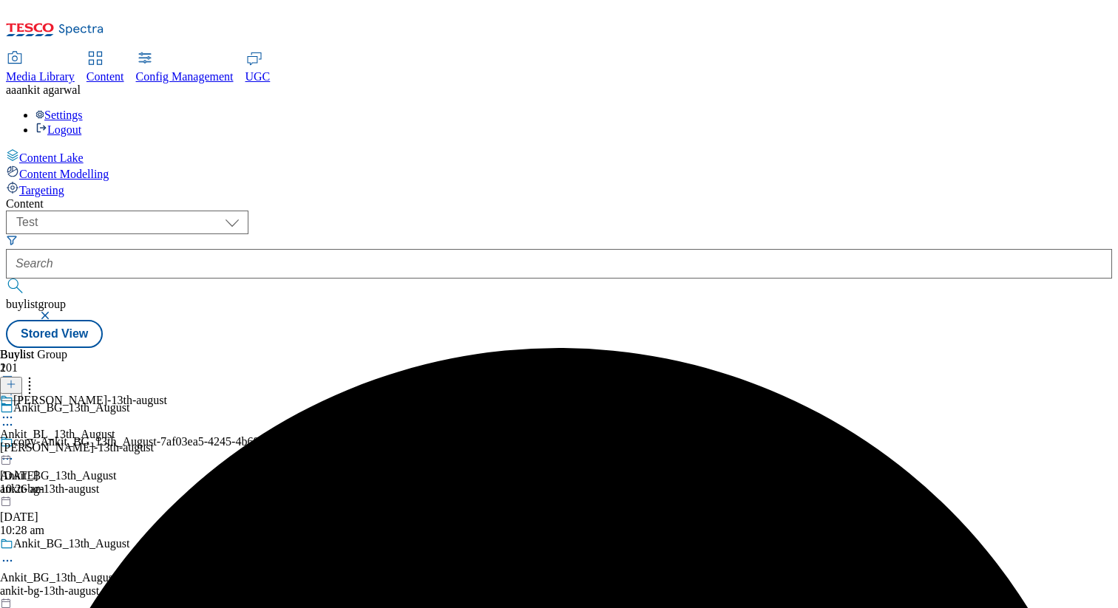
click at [15, 452] on icon at bounding box center [7, 459] width 15 height 15
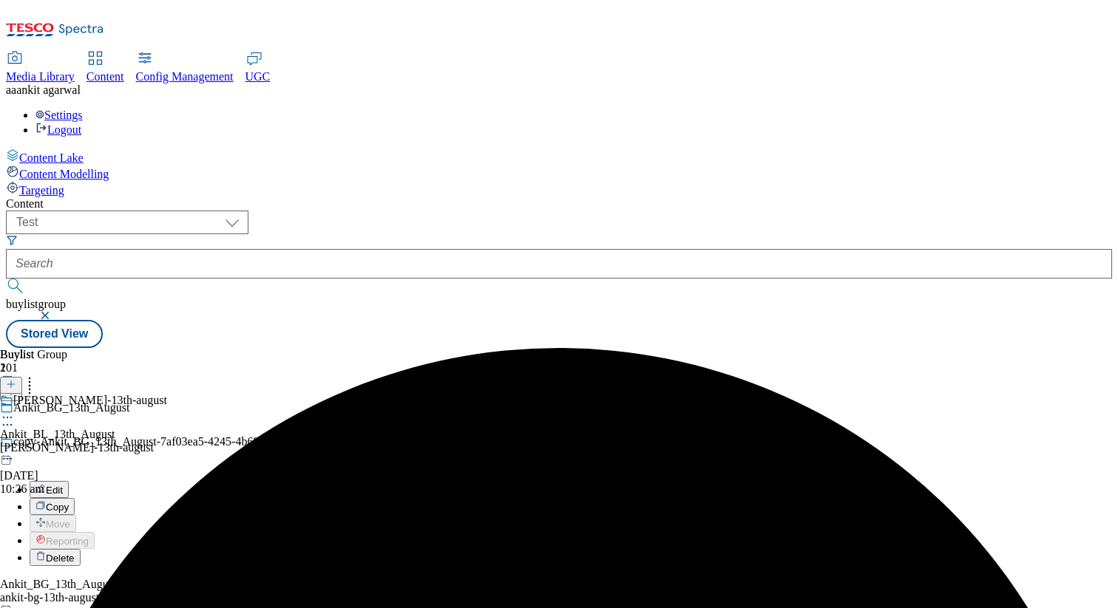
click at [63, 485] on span "Edit" at bounding box center [54, 490] width 17 height 11
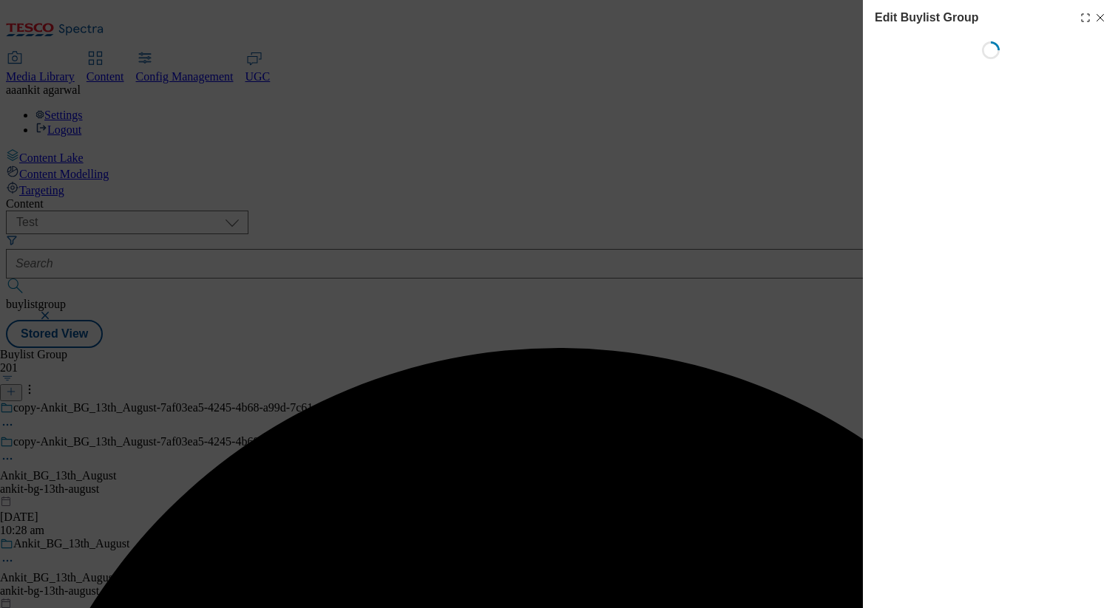
select select "default"
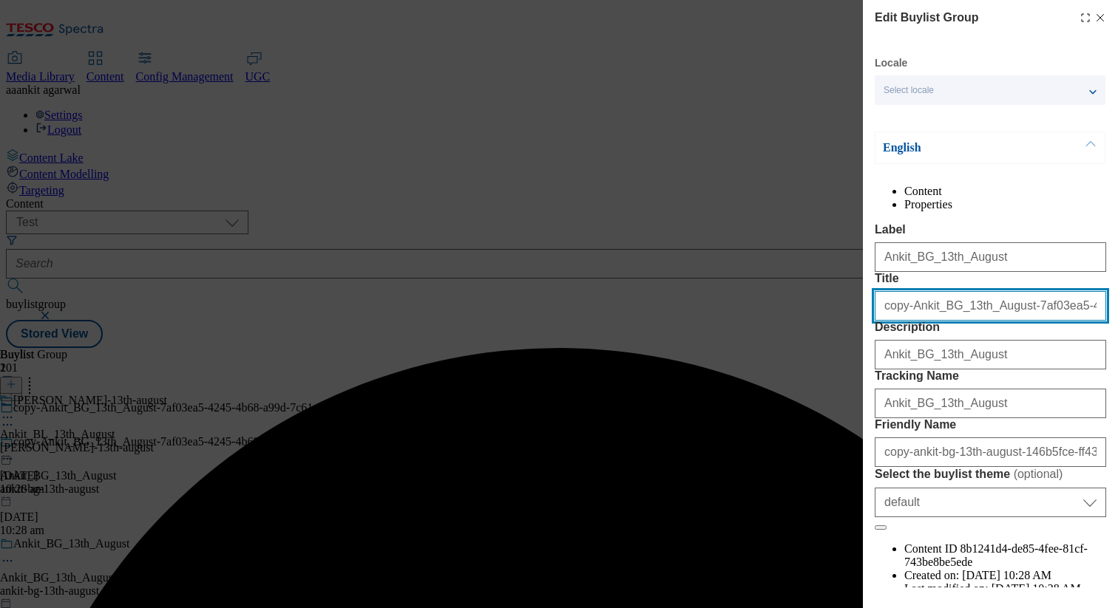
drag, startPoint x: 885, startPoint y: 367, endPoint x: 797, endPoint y: 367, distance: 88.0
click at [797, 367] on div "Edit Buylist Group Locale Select locale English Welsh English Content Propertie…" at bounding box center [559, 304] width 1118 height 608
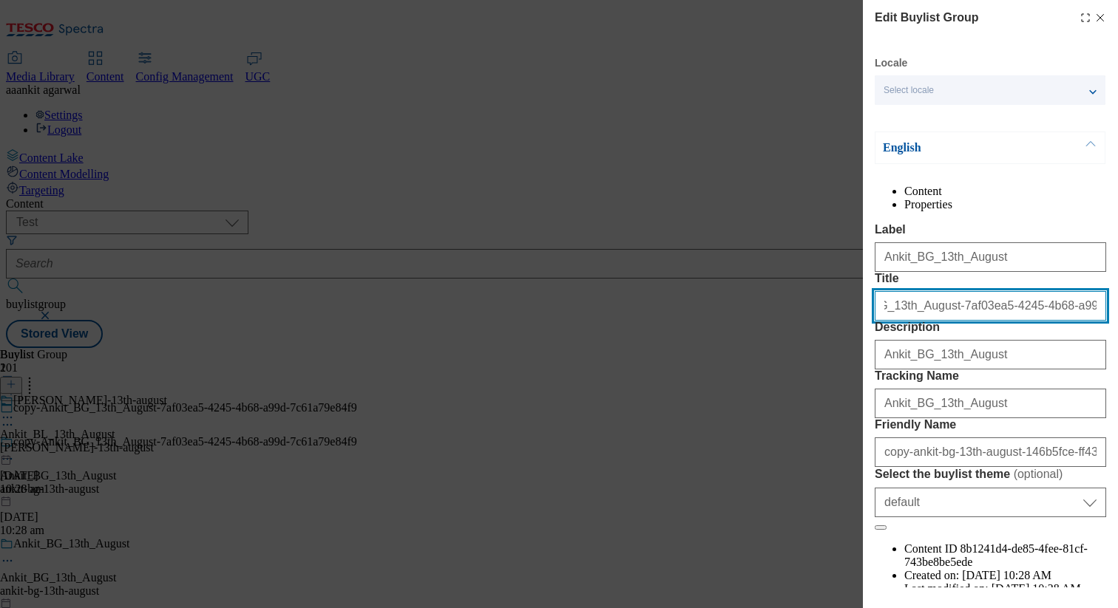
drag, startPoint x: 1001, startPoint y: 363, endPoint x: 1117, endPoint y: 429, distance: 133.4
click at [1117, 429] on div "Edit Buylist Group Locale Select locale English Welsh English Content Propertie…" at bounding box center [990, 294] width 255 height 588
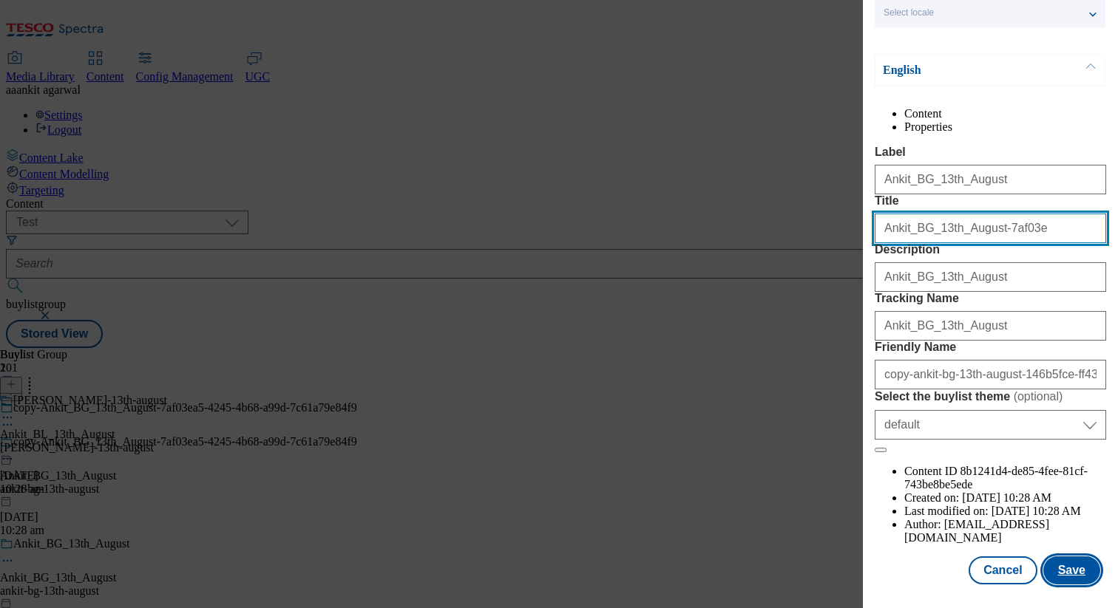
type input "Ankit_BG_13th_August-7af03e"
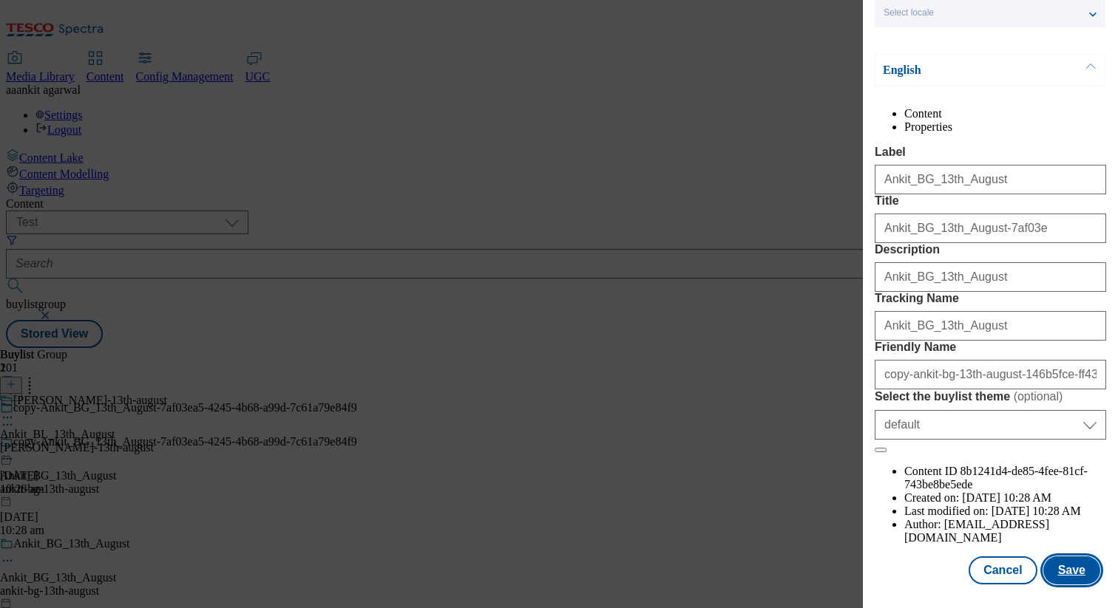
click at [1081, 557] on button "Save" at bounding box center [1071, 571] width 57 height 28
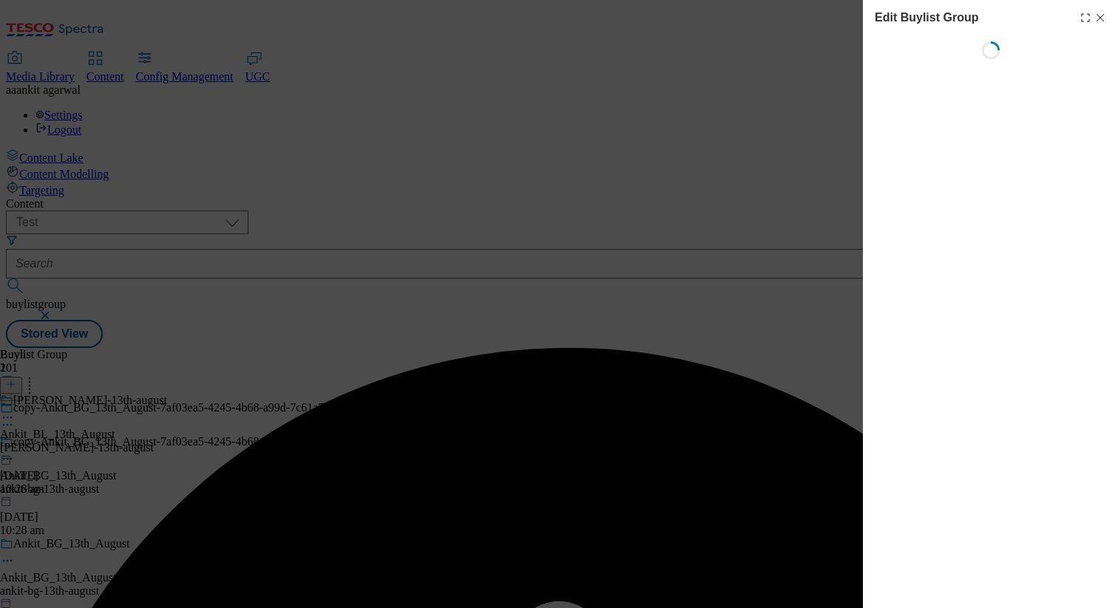
select select "default"
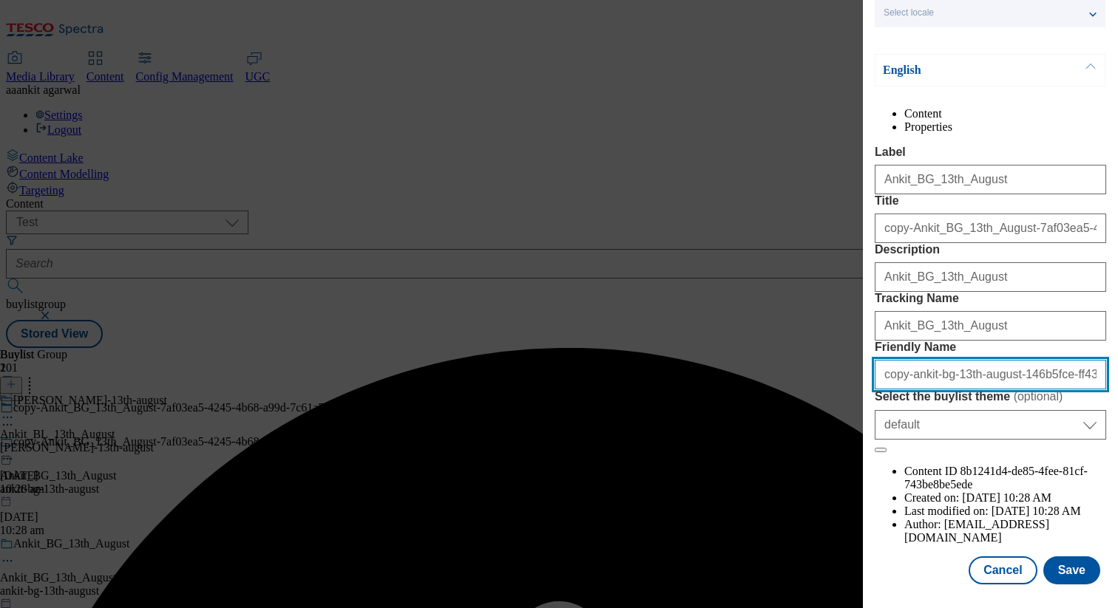
drag, startPoint x: 911, startPoint y: 442, endPoint x: 778, endPoint y: 425, distance: 134.1
click at [778, 424] on div "Edit Buylist Group Locale Select locale English Welsh English Content Propertie…" at bounding box center [559, 304] width 1118 height 608
drag, startPoint x: 1013, startPoint y: 432, endPoint x: 1117, endPoint y: 533, distance: 144.3
click at [1117, 533] on div "Edit Buylist Group Locale Select locale English Welsh English Content Propertie…" at bounding box center [990, 294] width 255 height 588
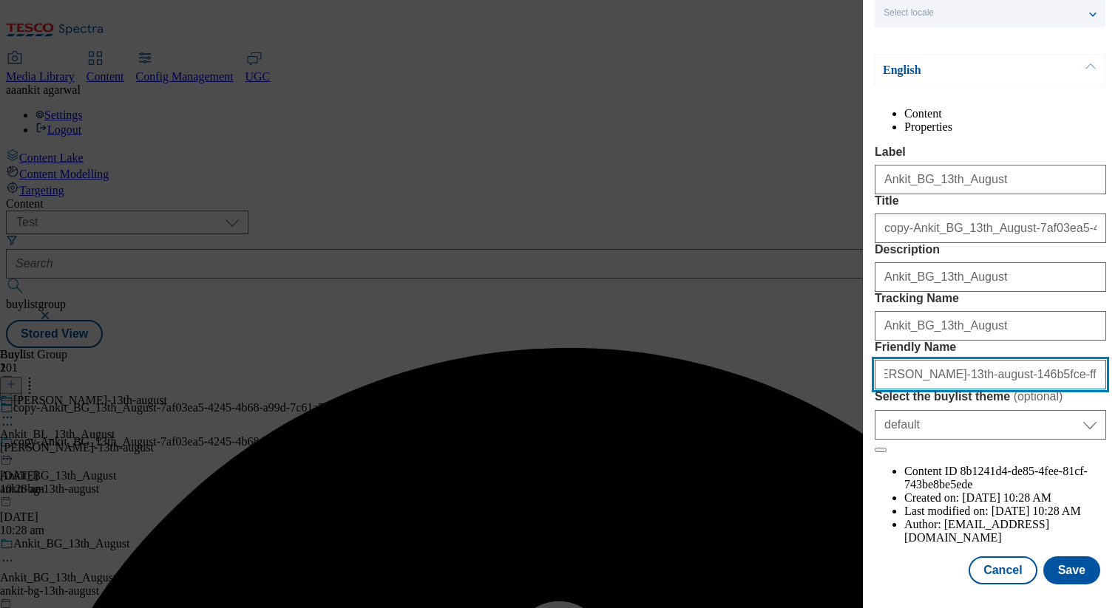
scroll to position [0, 0]
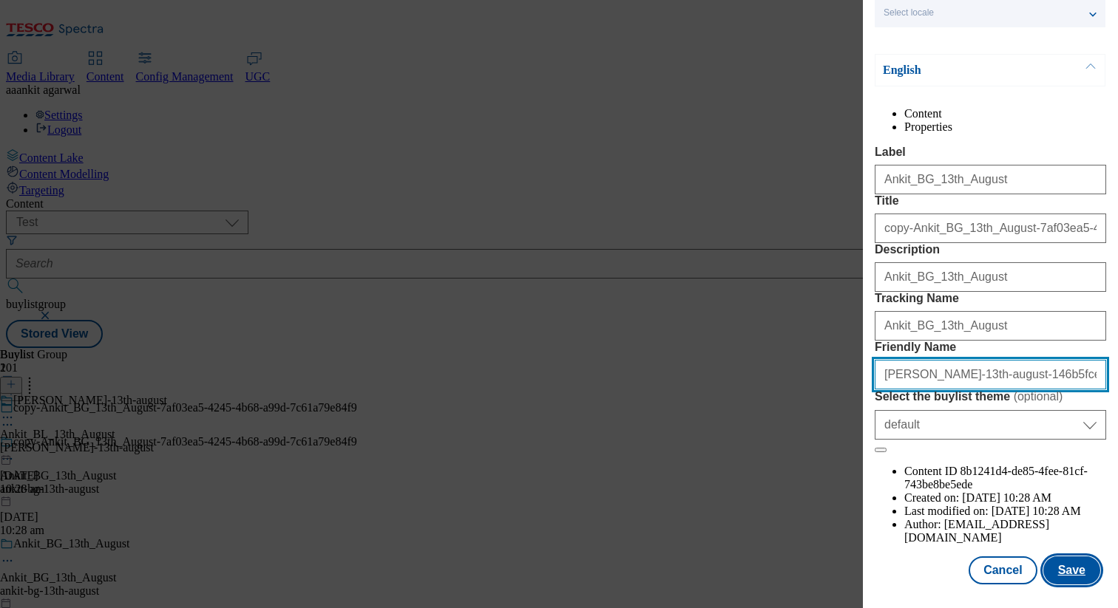
type input "nkit-bg-13th-august-146b5fce-ff"
click at [1064, 577] on button "Save" at bounding box center [1071, 571] width 57 height 28
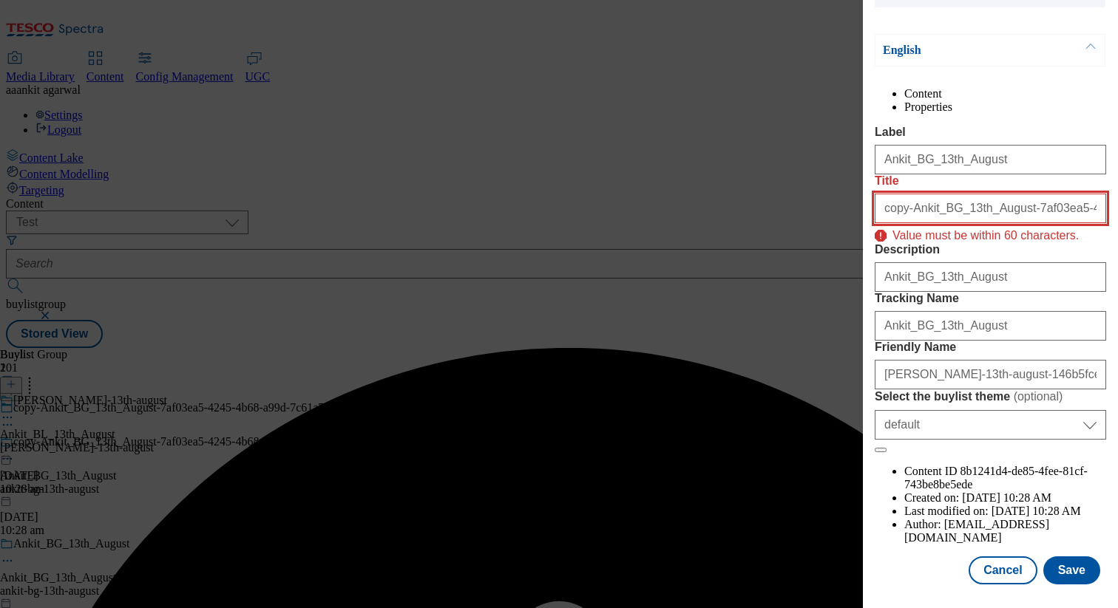
drag, startPoint x: 911, startPoint y: 216, endPoint x: 795, endPoint y: 211, distance: 116.2
click at [795, 211] on div "Edit Buylist Group Locale Select locale English Welsh English Content Propertie…" at bounding box center [559, 304] width 1118 height 608
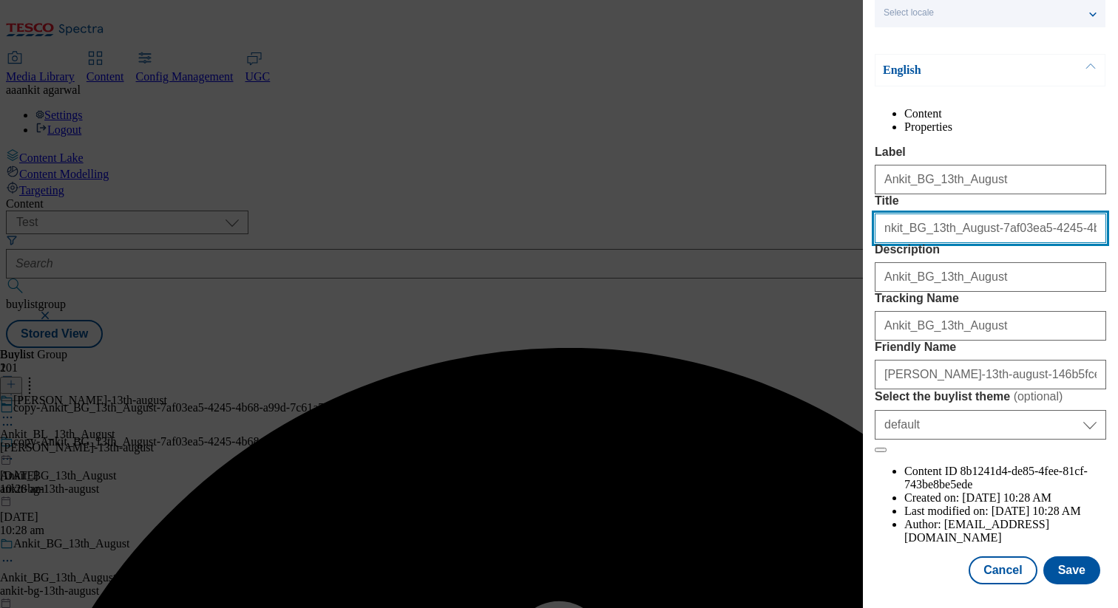
scroll to position [0, 41]
drag, startPoint x: 1019, startPoint y: 222, endPoint x: 1117, endPoint y: 271, distance: 109.1
click at [1117, 271] on div "Edit Buylist Group Locale Select locale English Welsh English Content Propertie…" at bounding box center [990, 294] width 255 height 588
type input "nkit_BG_13th_August-7af03ea5-42"
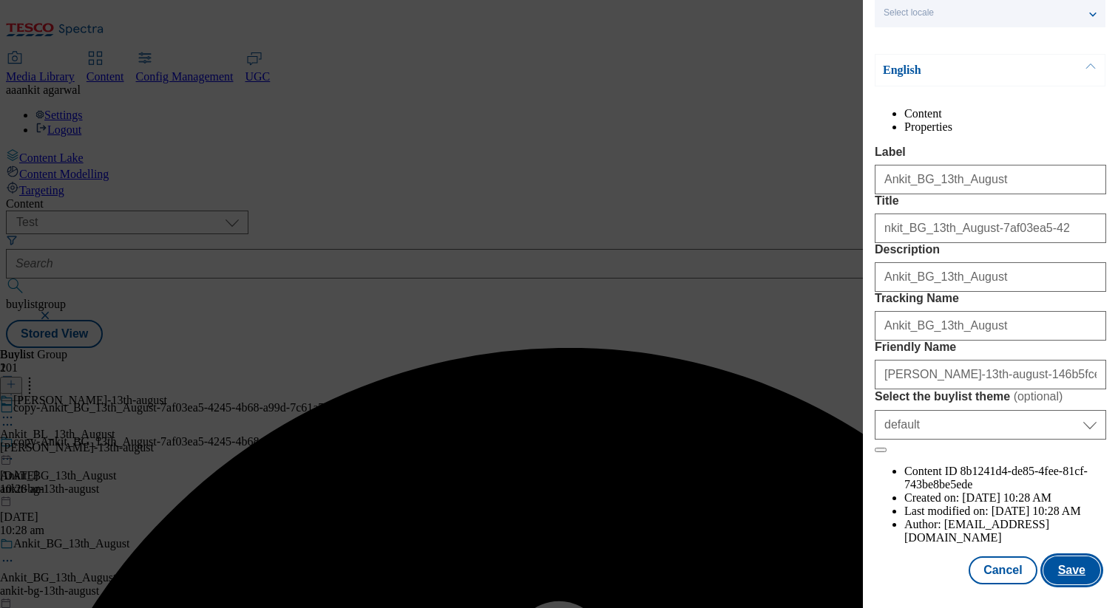
click at [1071, 569] on button "Save" at bounding box center [1071, 571] width 57 height 28
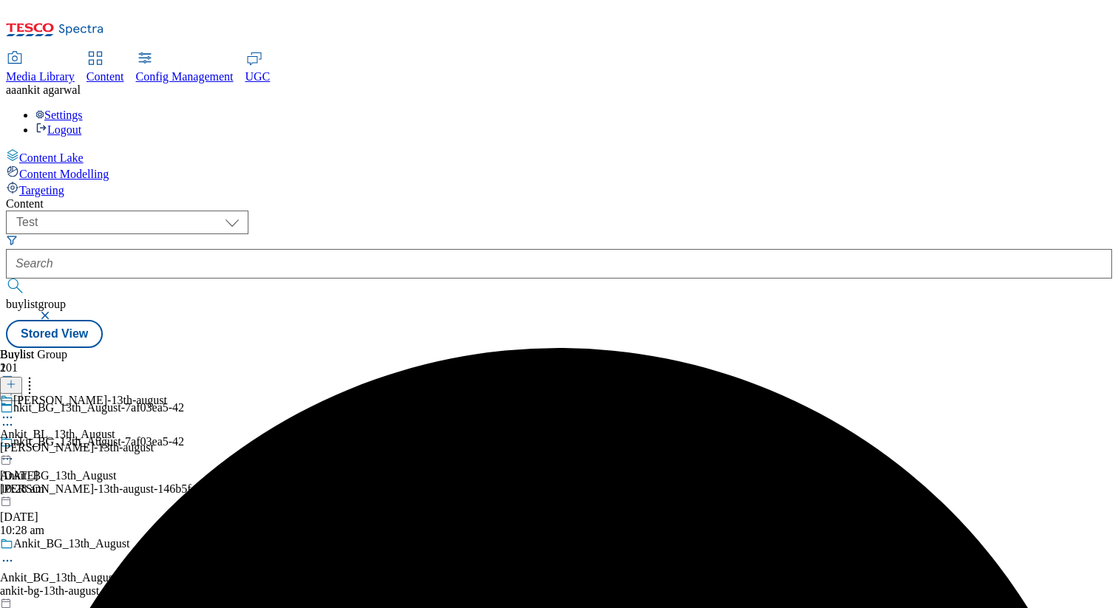
click at [348, 452] on div at bounding box center [174, 461] width 348 height 18
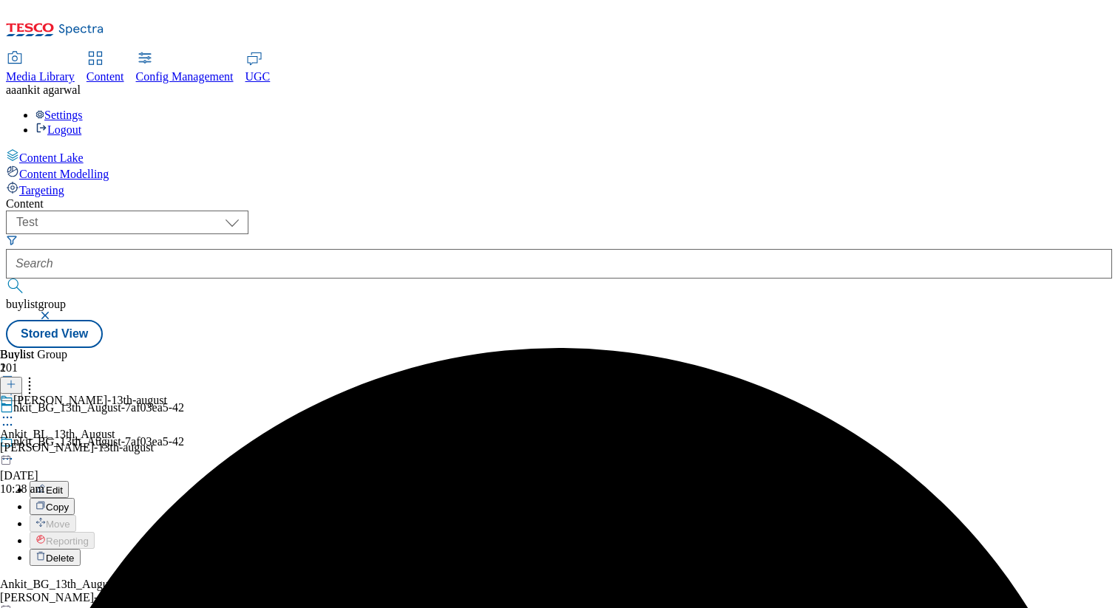
click at [75, 553] on span "Delete" at bounding box center [60, 558] width 29 height 11
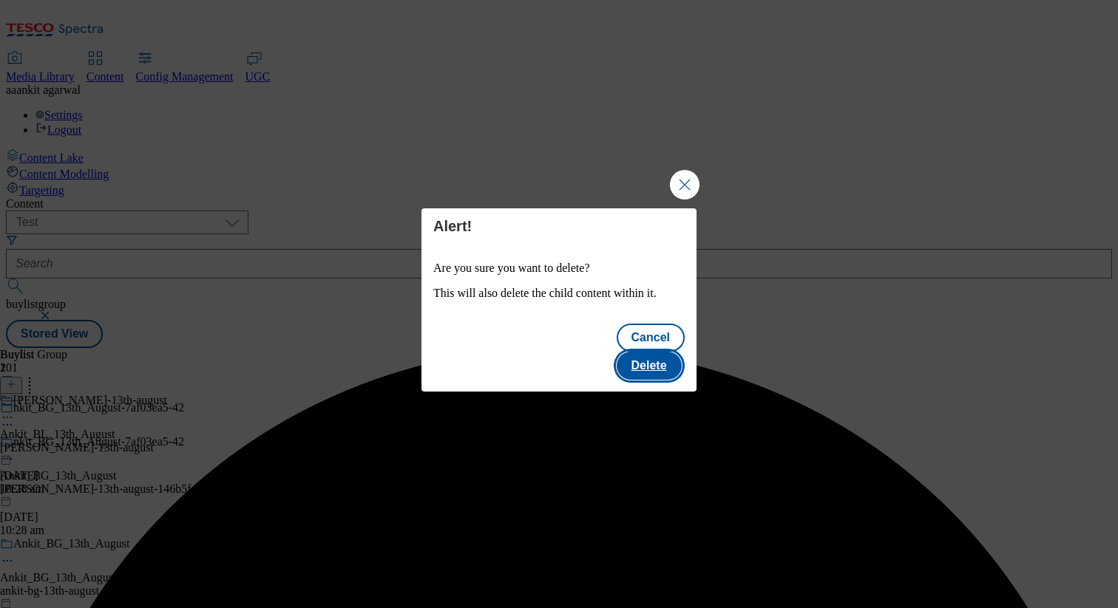
click at [649, 356] on button "Delete" at bounding box center [648, 366] width 65 height 28
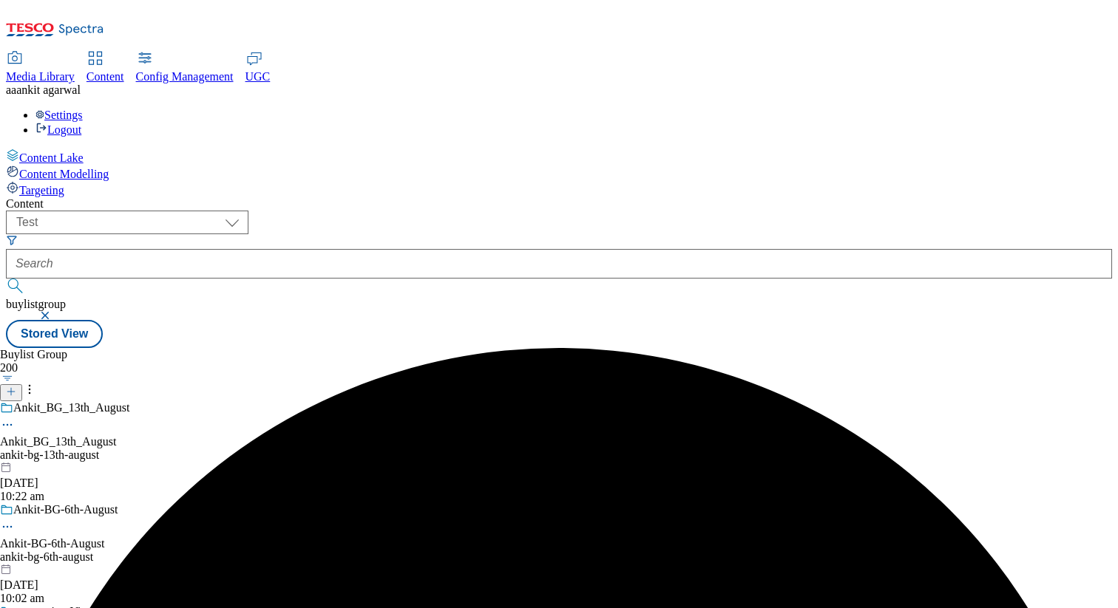
click at [15, 418] on icon at bounding box center [7, 425] width 15 height 15
click at [16, 375] on button "button" at bounding box center [8, 378] width 16 height 7
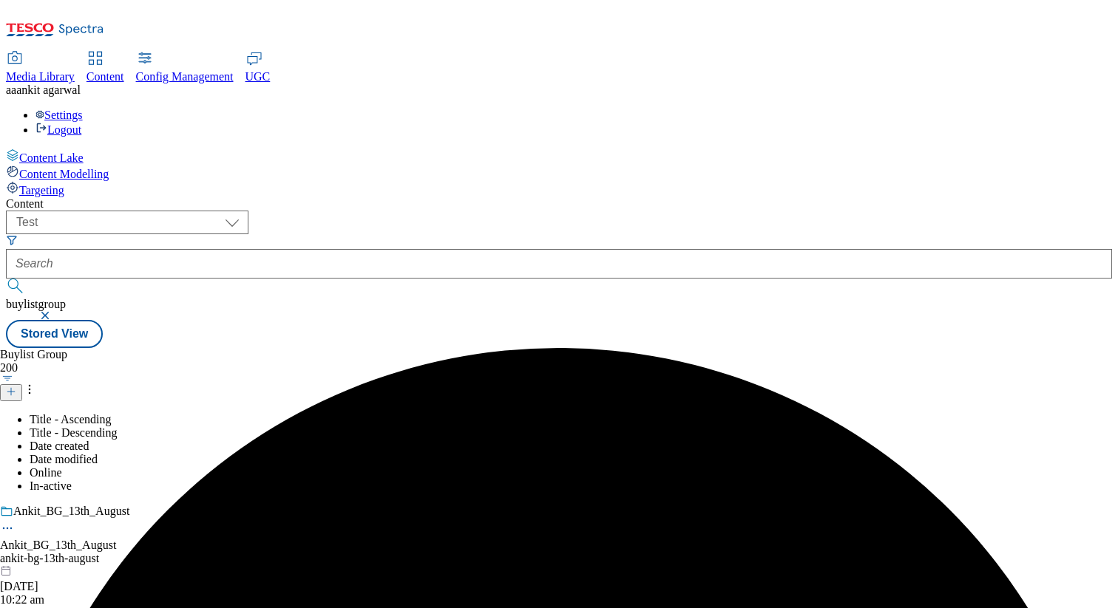
click at [306, 466] on li "Online" at bounding box center [189, 472] width 319 height 13
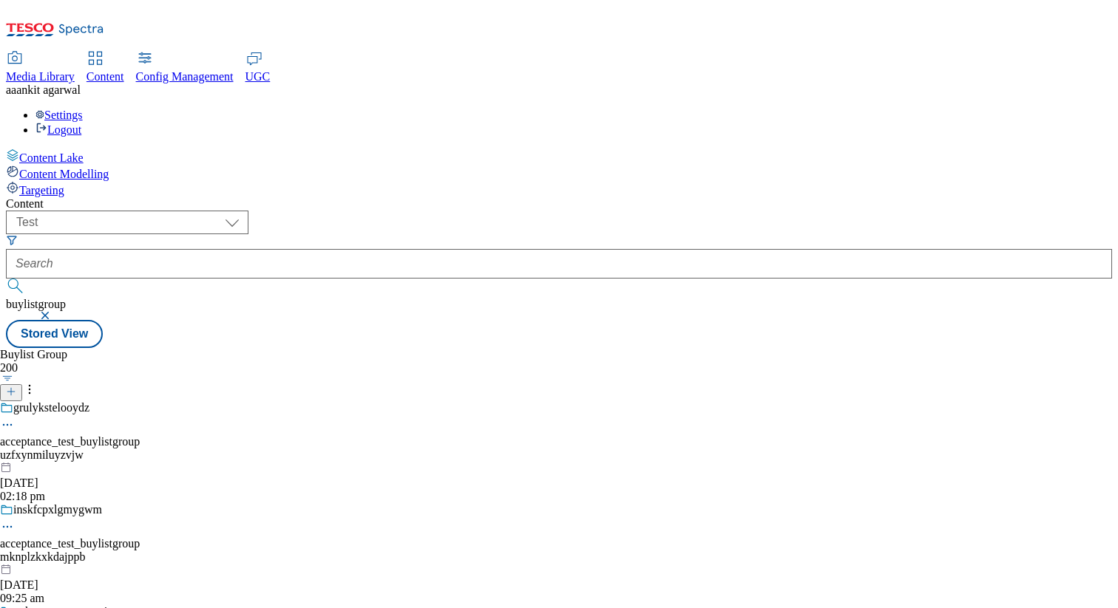
click at [16, 375] on button "button" at bounding box center [8, 378] width 16 height 7
click at [149, 453] on li "Date modified" at bounding box center [89, 459] width 119 height 13
click at [321, 449] on div "ankit-bg-13th-august" at bounding box center [174, 455] width 348 height 13
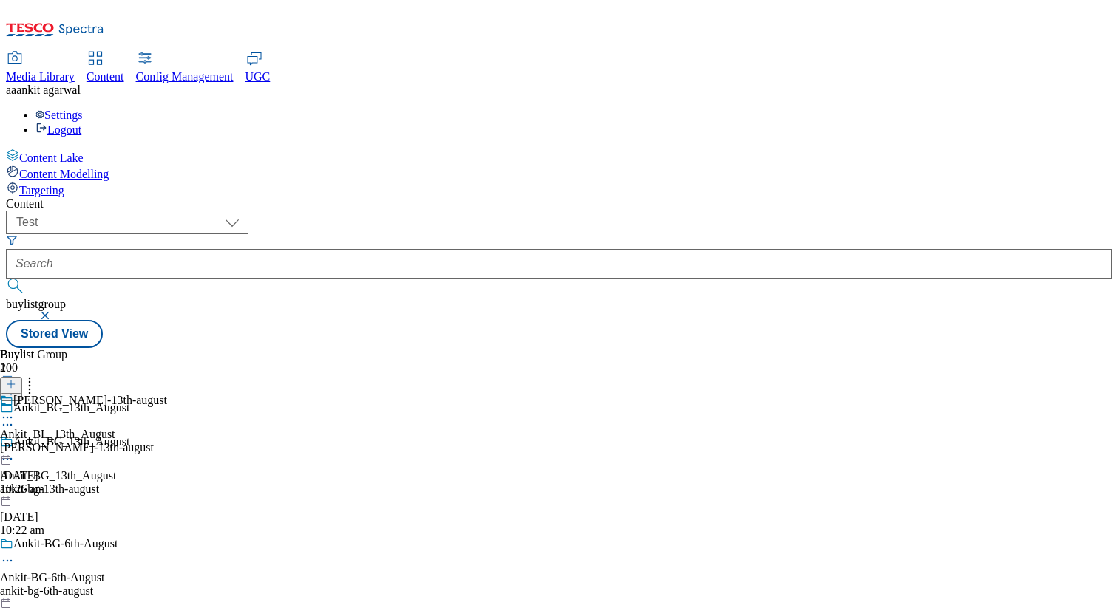
click at [16, 375] on button "button" at bounding box center [8, 378] width 16 height 7
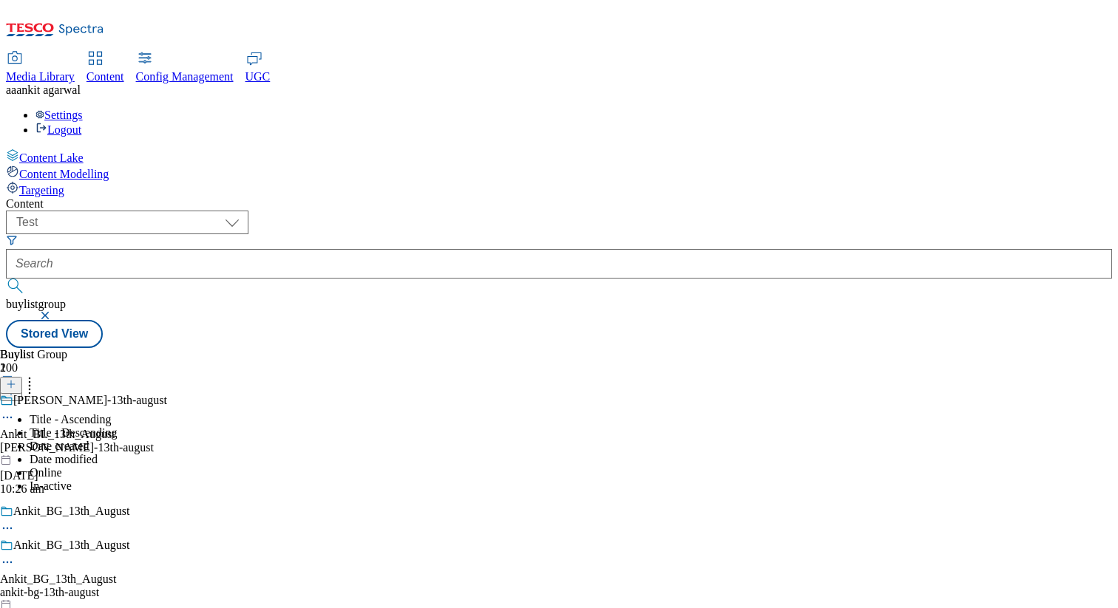
click at [310, 427] on li "Title - Descending" at bounding box center [189, 433] width 319 height 13
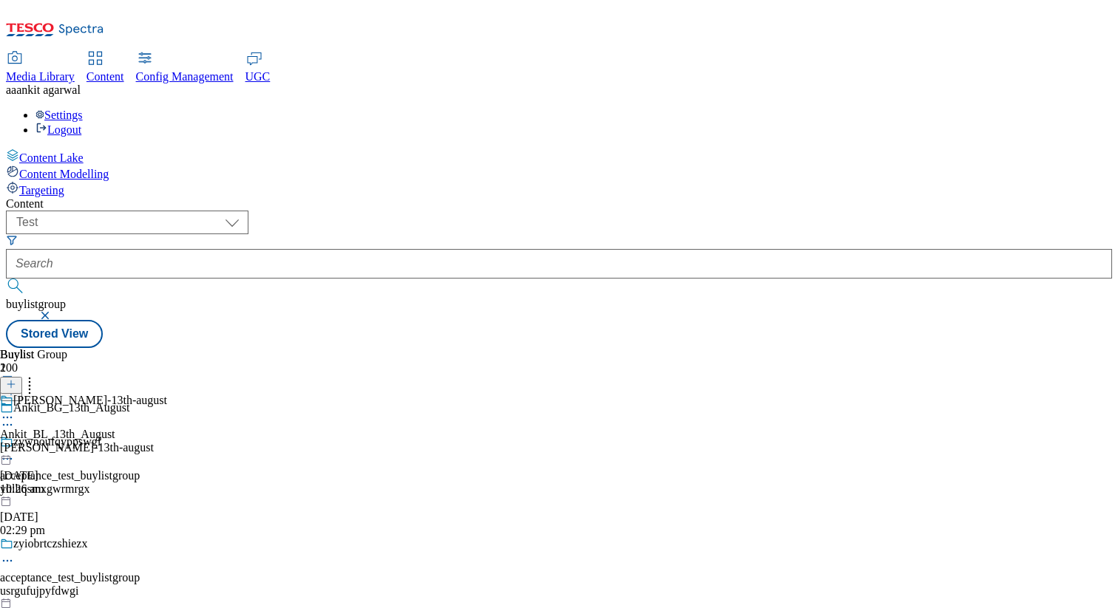
click at [16, 375] on button "button" at bounding box center [8, 378] width 16 height 7
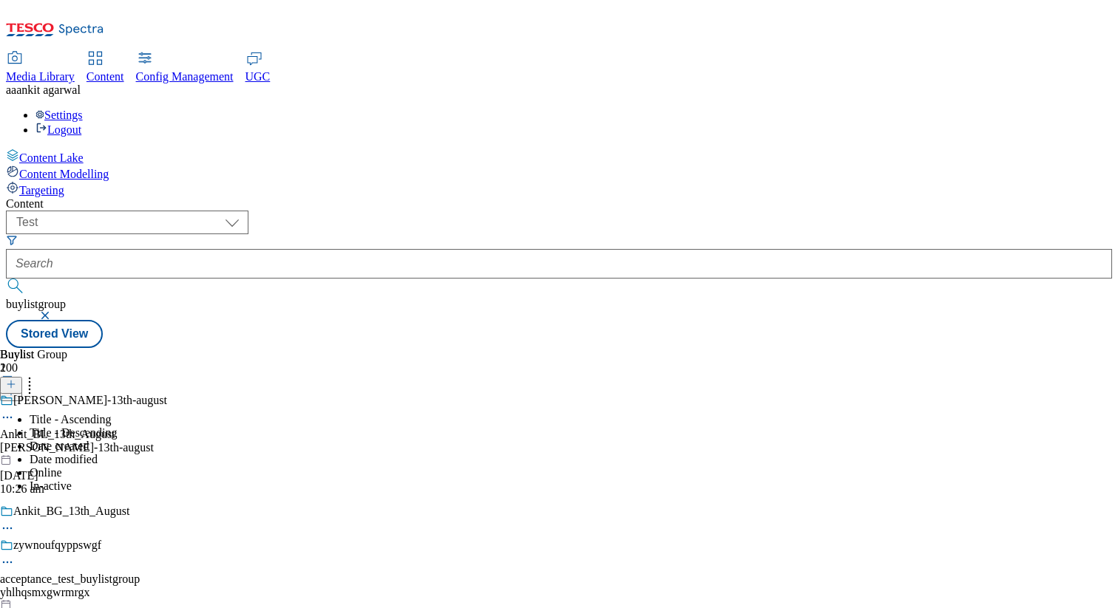
click at [140, 453] on li "Date modified" at bounding box center [85, 459] width 111 height 13
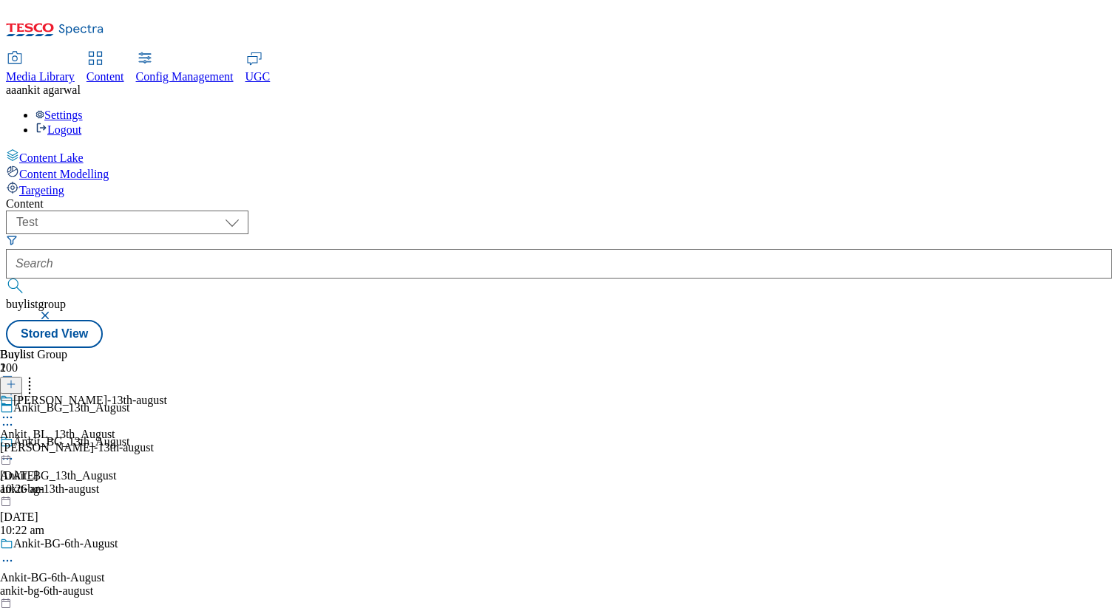
click at [15, 452] on icon at bounding box center [7, 459] width 15 height 15
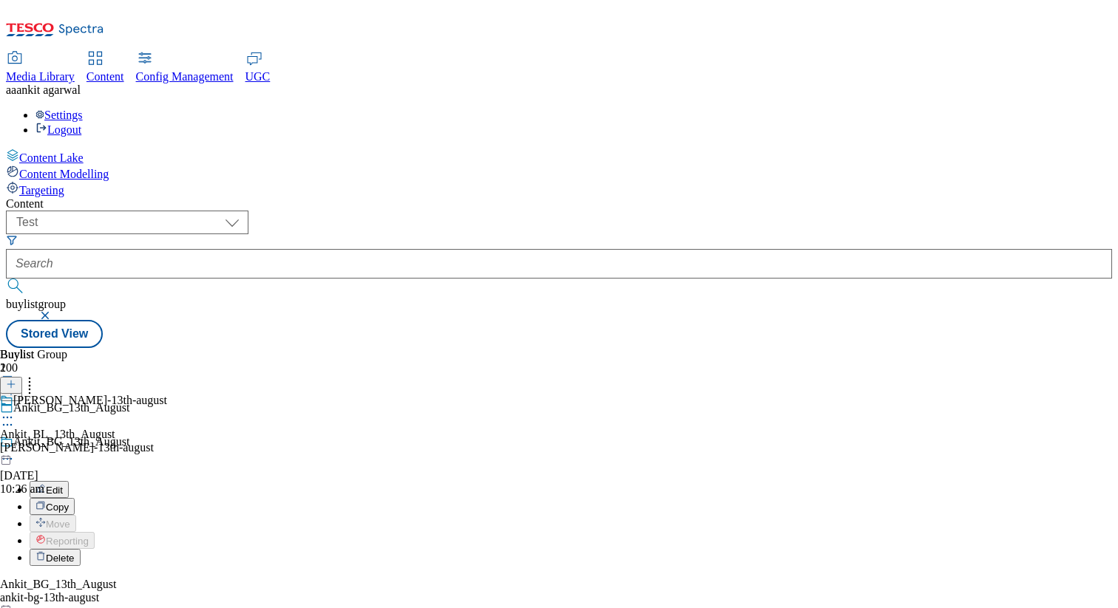
click at [75, 553] on span "Delete" at bounding box center [60, 558] width 29 height 11
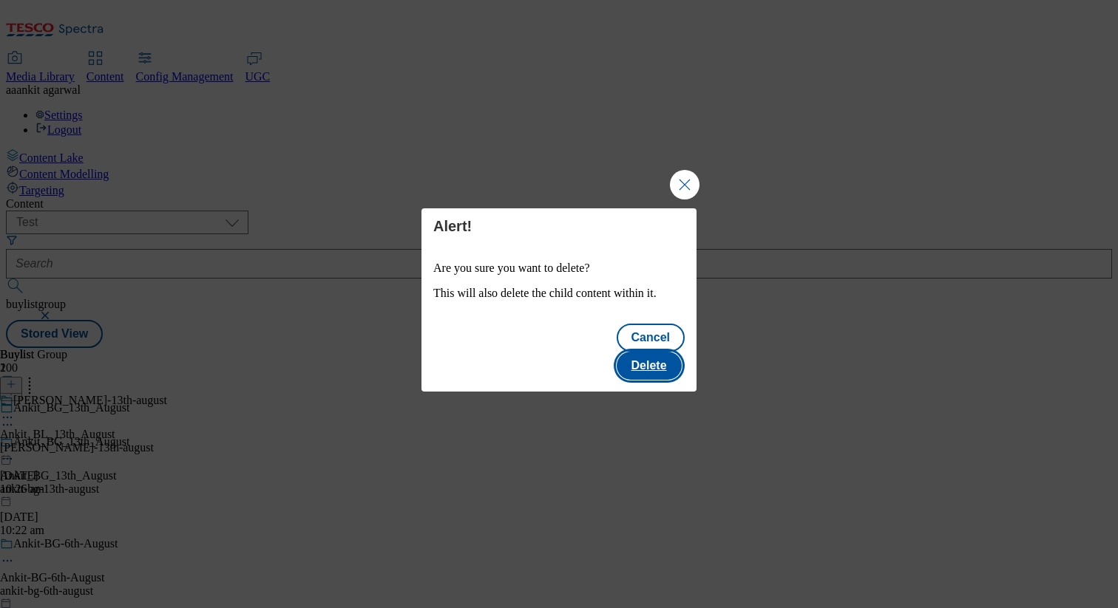
click at [662, 352] on button "Delete" at bounding box center [648, 366] width 65 height 28
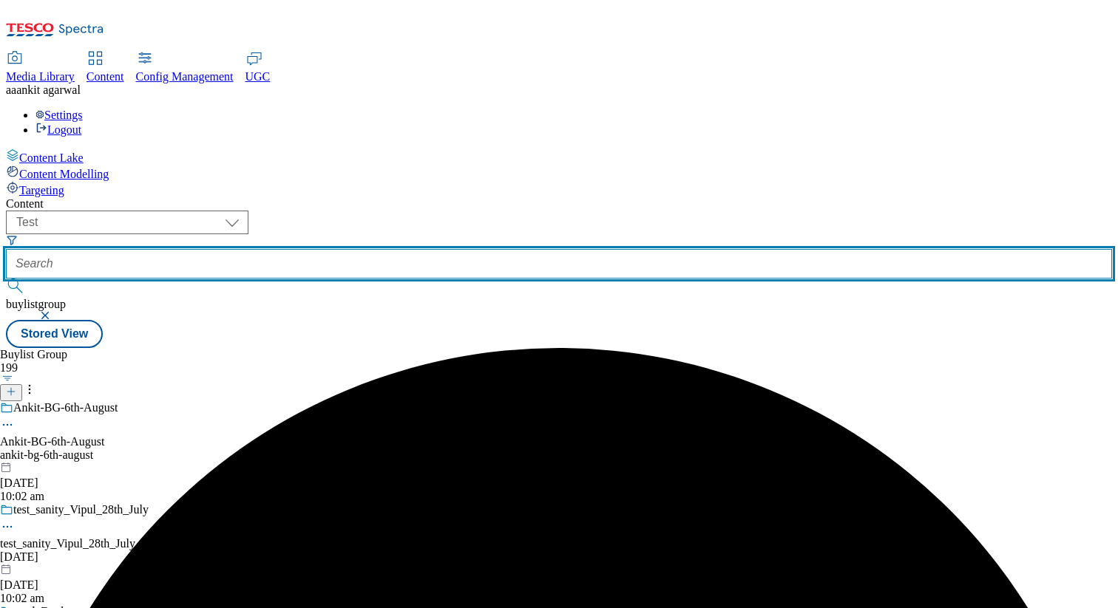
click at [425, 249] on input "text" at bounding box center [559, 264] width 1106 height 30
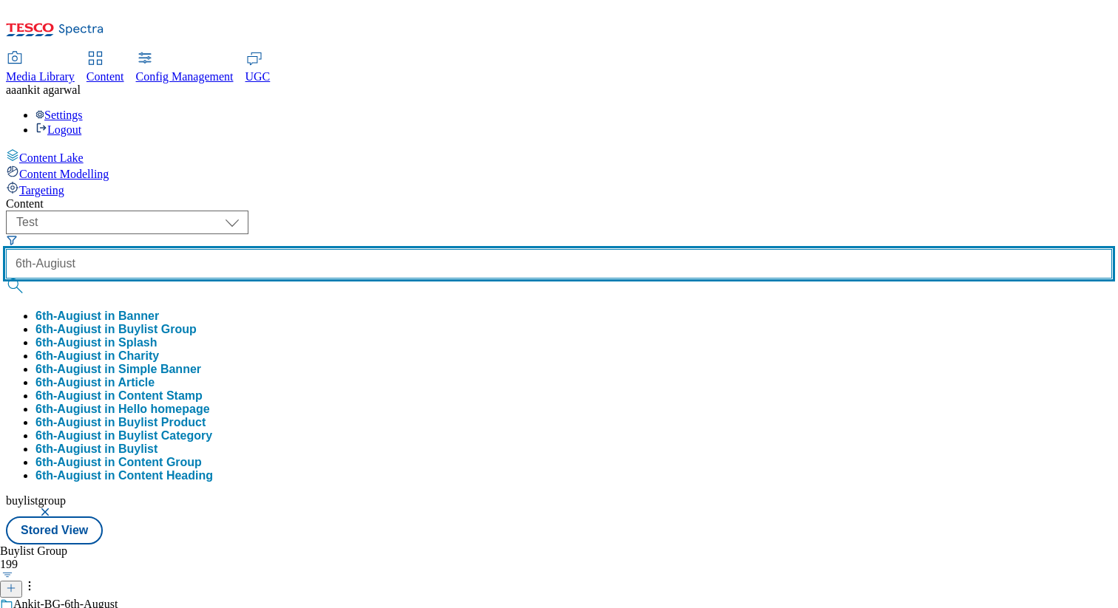
type input "6th-Augiust"
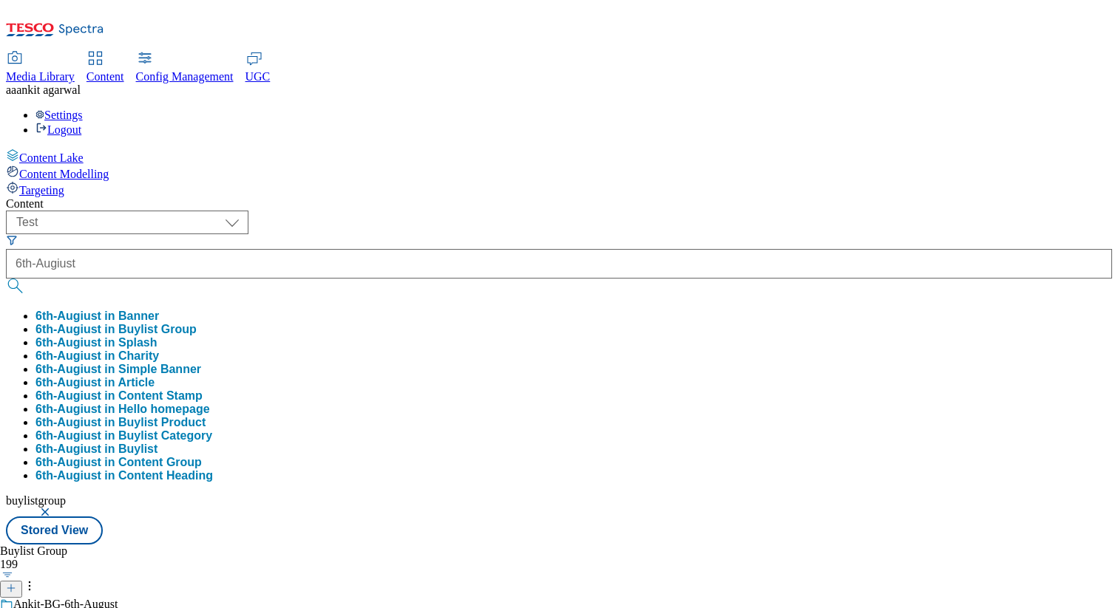
click at [197, 323] on button "6th-Augiust in Buylist Group" at bounding box center [115, 329] width 161 height 13
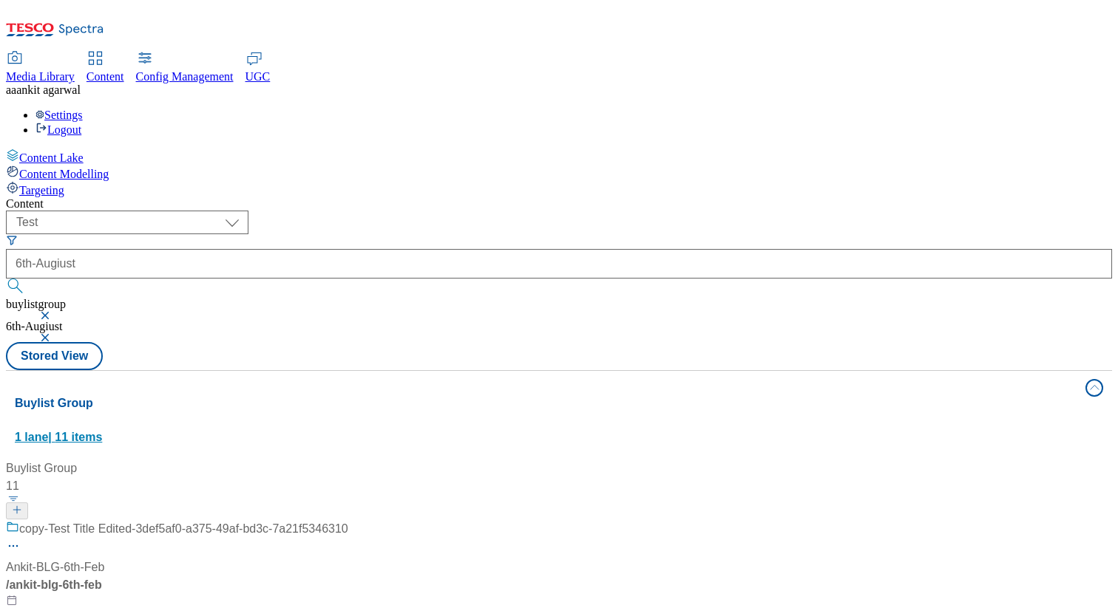
click at [906, 395] on div "Buylist Group 1 lane | 11 items" at bounding box center [545, 420] width 1061 height 51
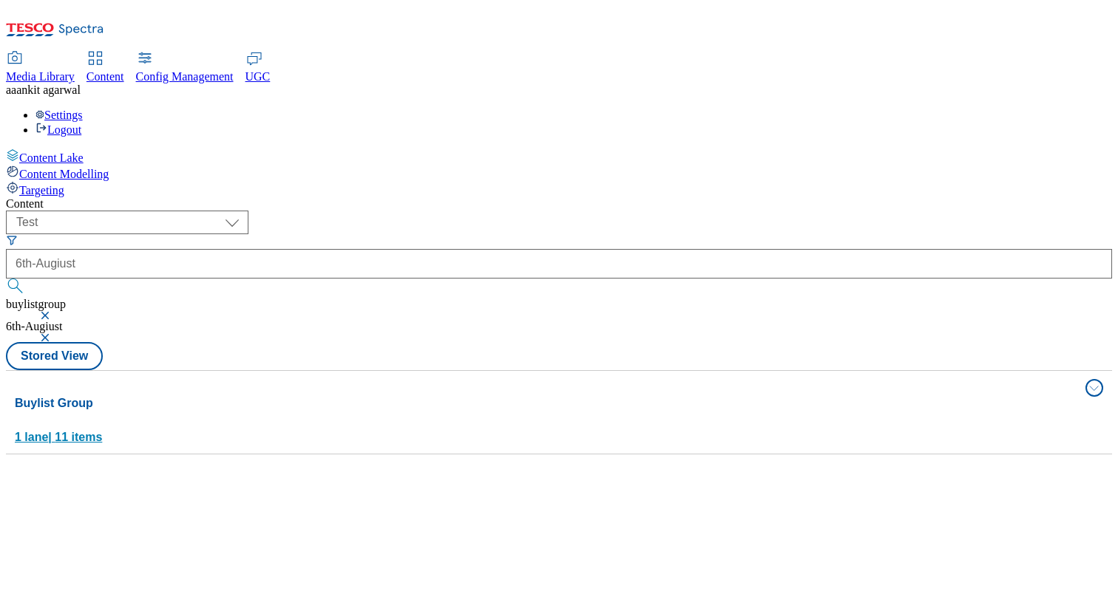
click at [902, 395] on div "Buylist Group 1 lane | 11 items" at bounding box center [545, 420] width 1061 height 51
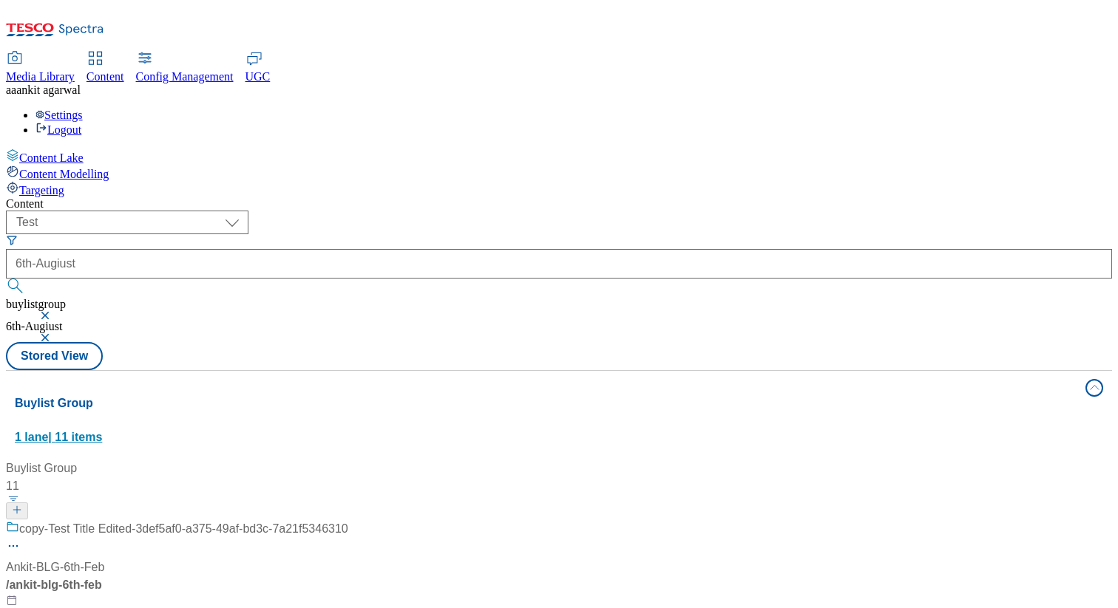
scroll to position [985, 0]
click at [54, 333] on button "button" at bounding box center [46, 337] width 15 height 9
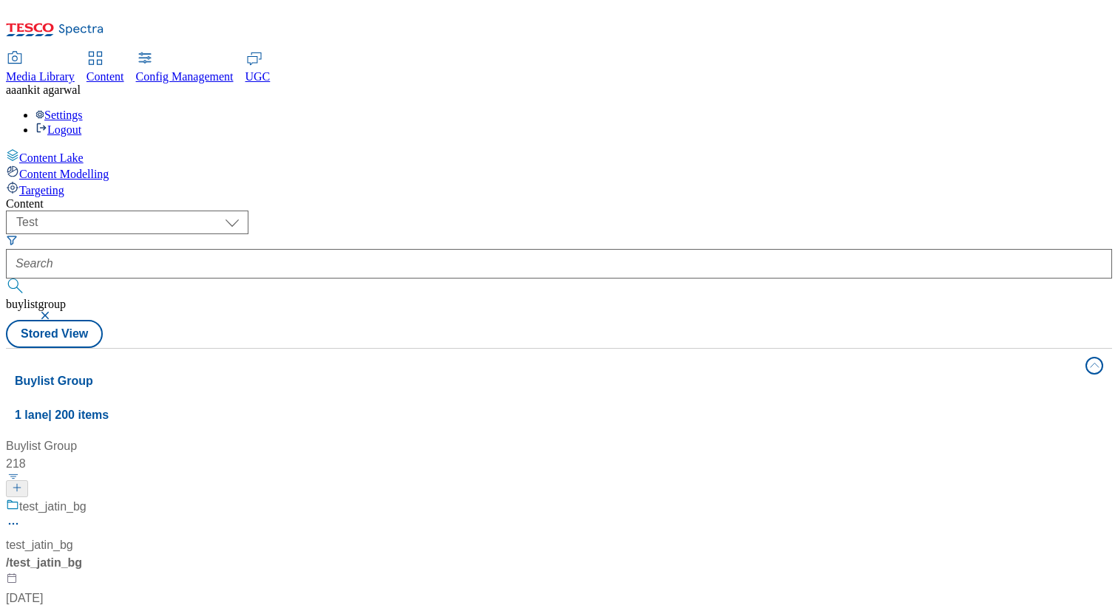
click at [54, 311] on button "button" at bounding box center [46, 315] width 15 height 9
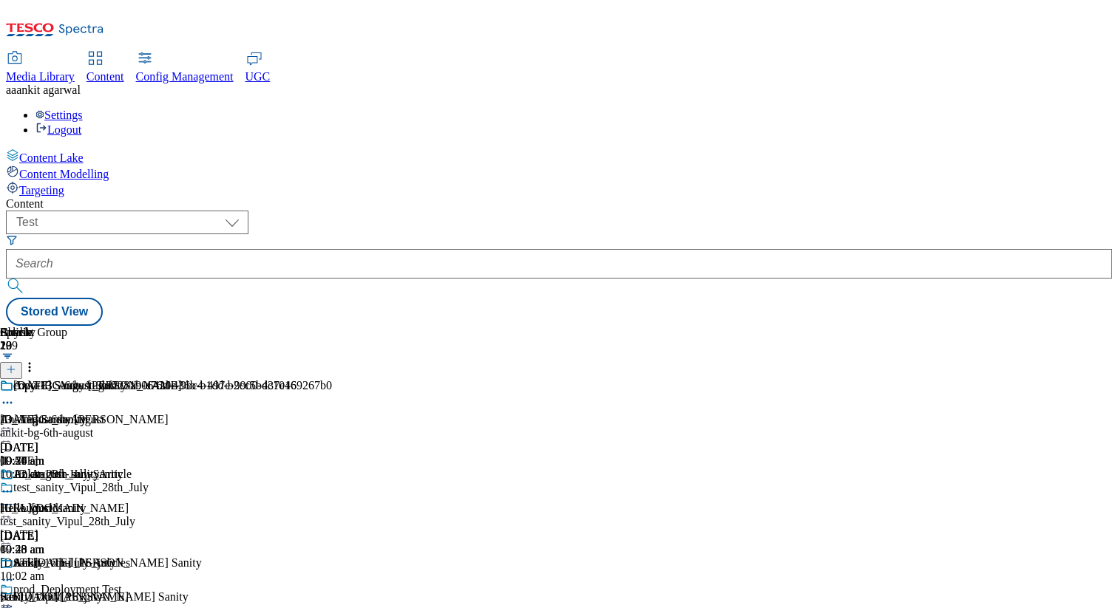
click at [348, 427] on div "ankit-bg-6th-august" at bounding box center [174, 433] width 348 height 13
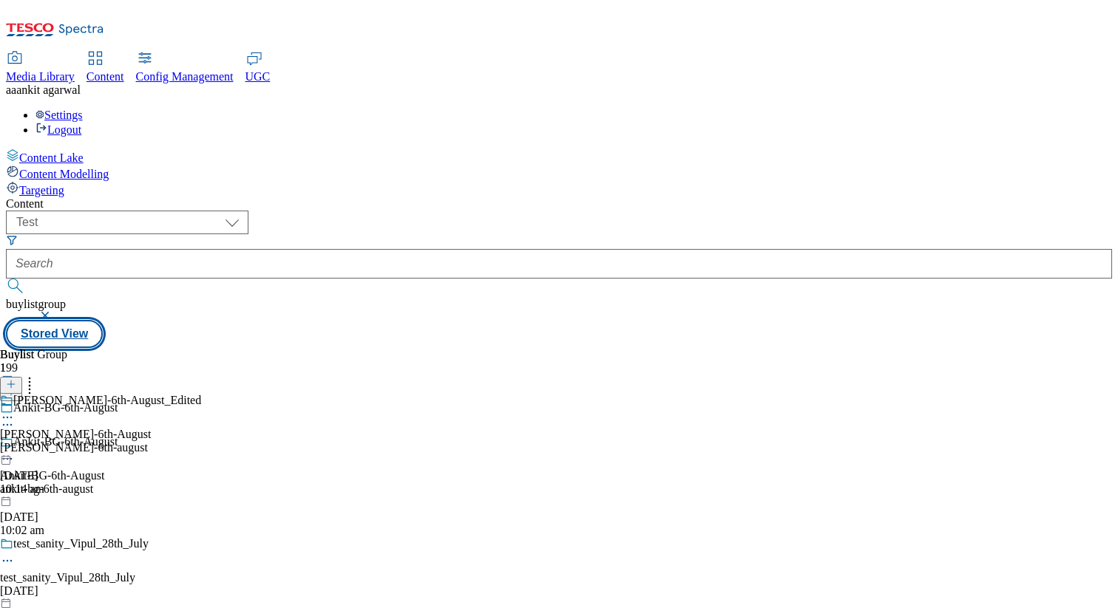
click at [103, 320] on button "Stored View" at bounding box center [54, 334] width 97 height 28
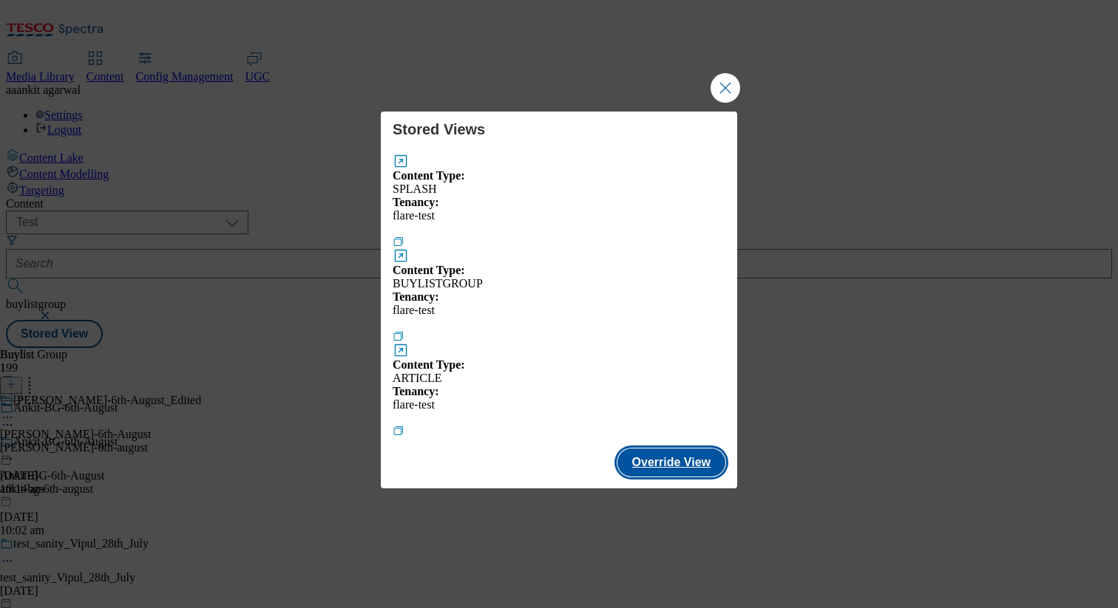
click at [656, 449] on button "Override View" at bounding box center [671, 463] width 108 height 28
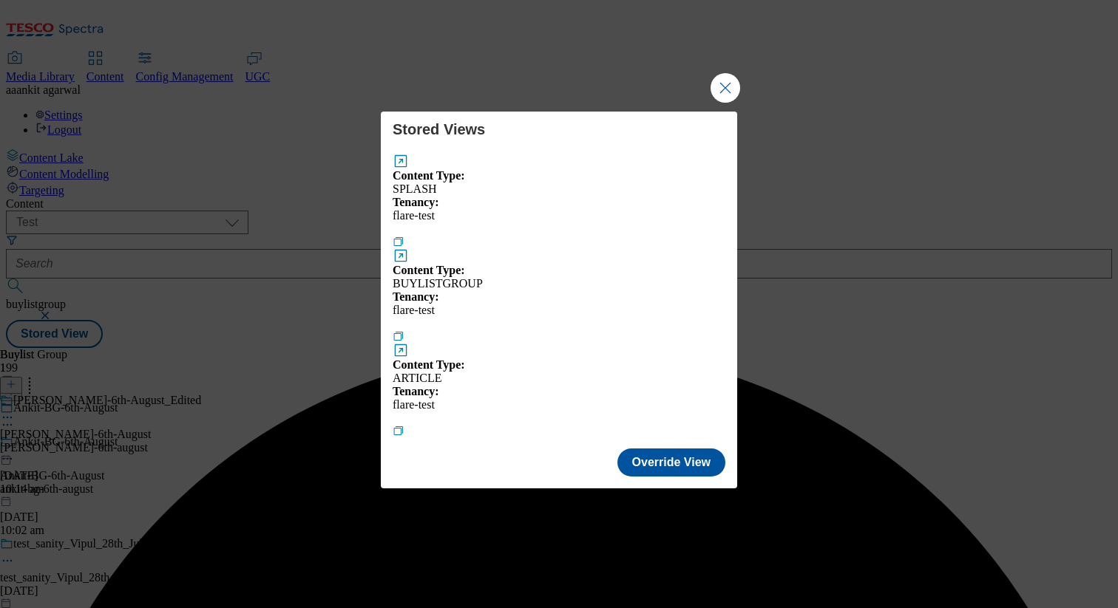
click at [409, 253] on button "Modal" at bounding box center [401, 256] width 16 height 16
click at [719, 103] on button "Close Modal" at bounding box center [725, 88] width 30 height 30
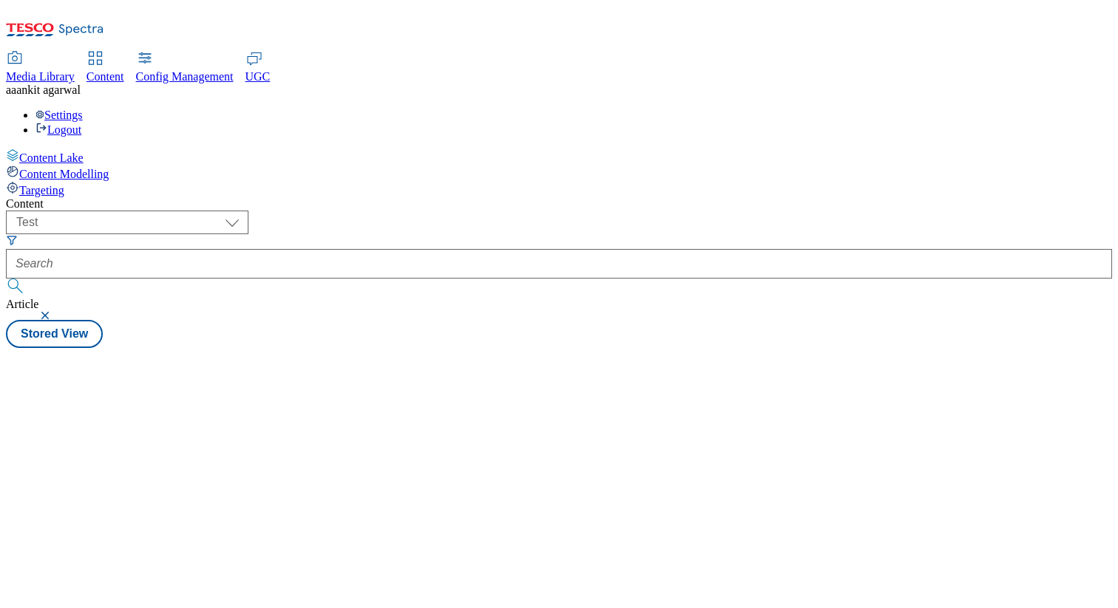
select select "flare-test"
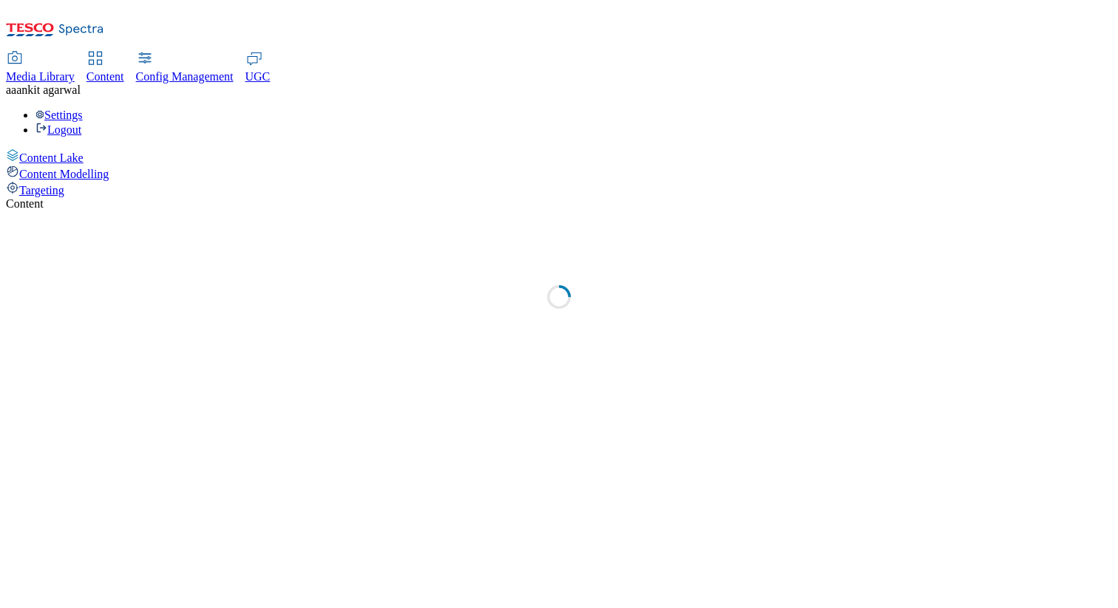
select select "flare-test"
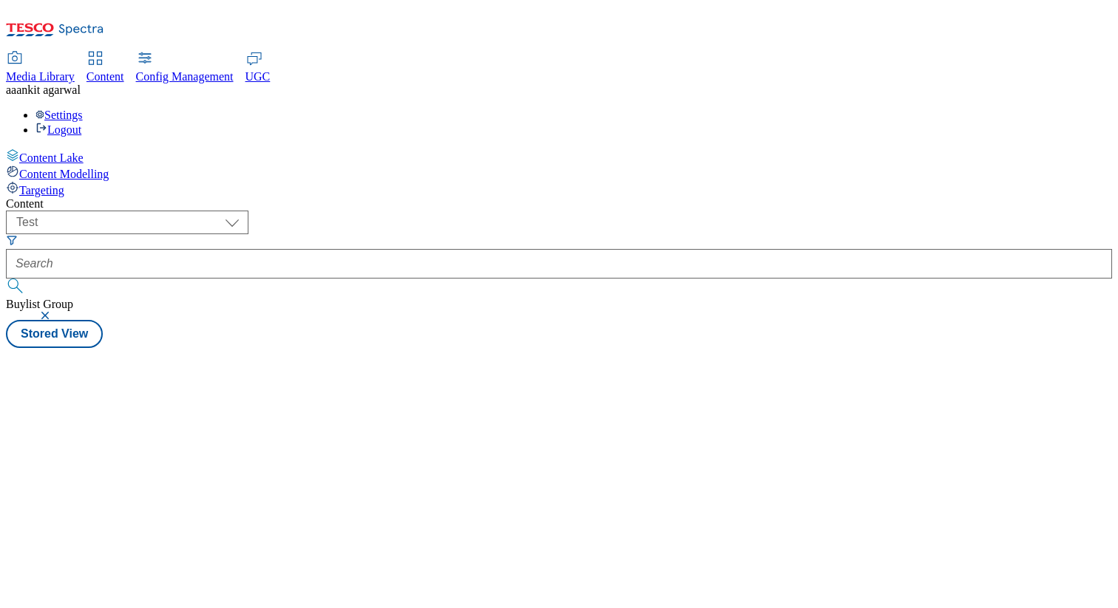
select select "flare-test"
